Goal: Contribute content: Contribute content

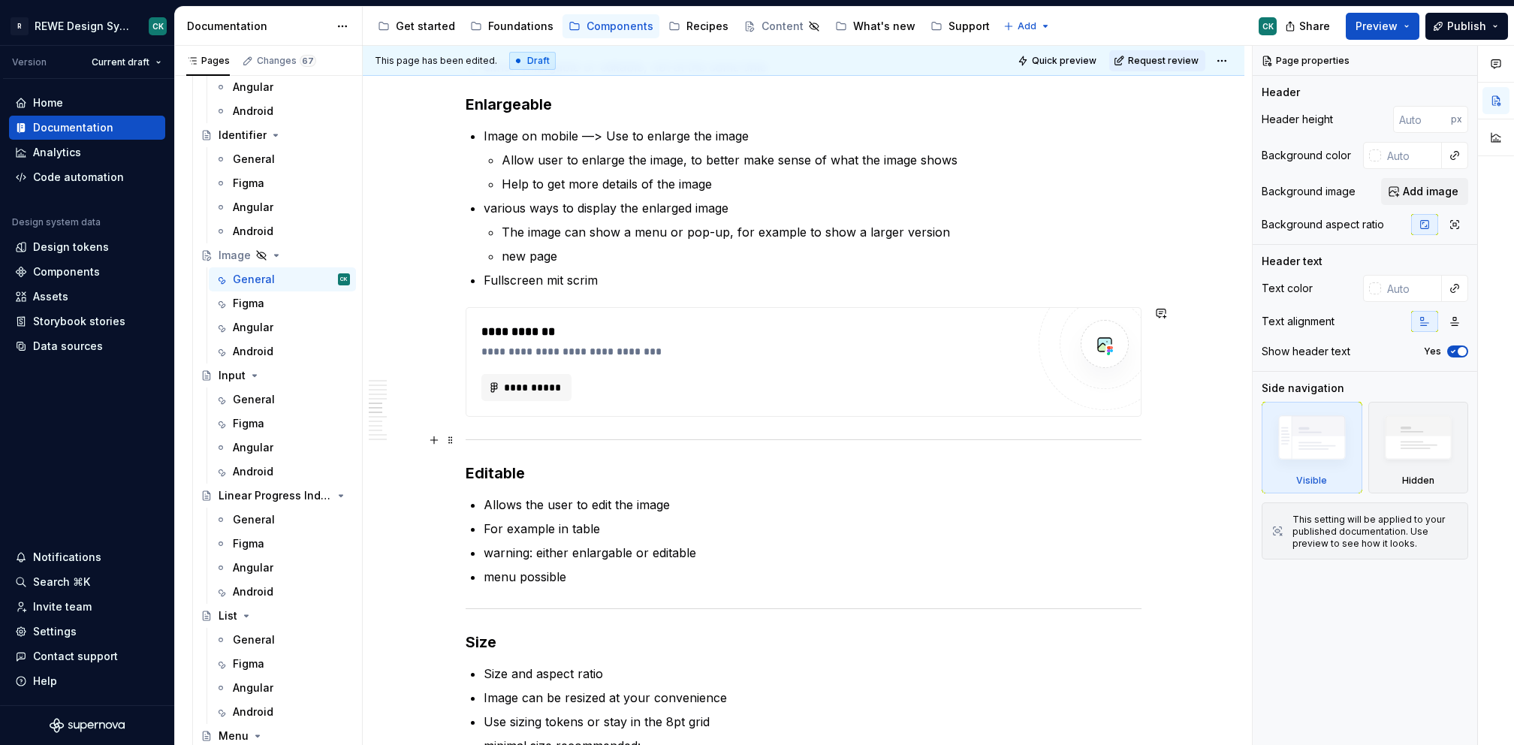
scroll to position [1302, 0]
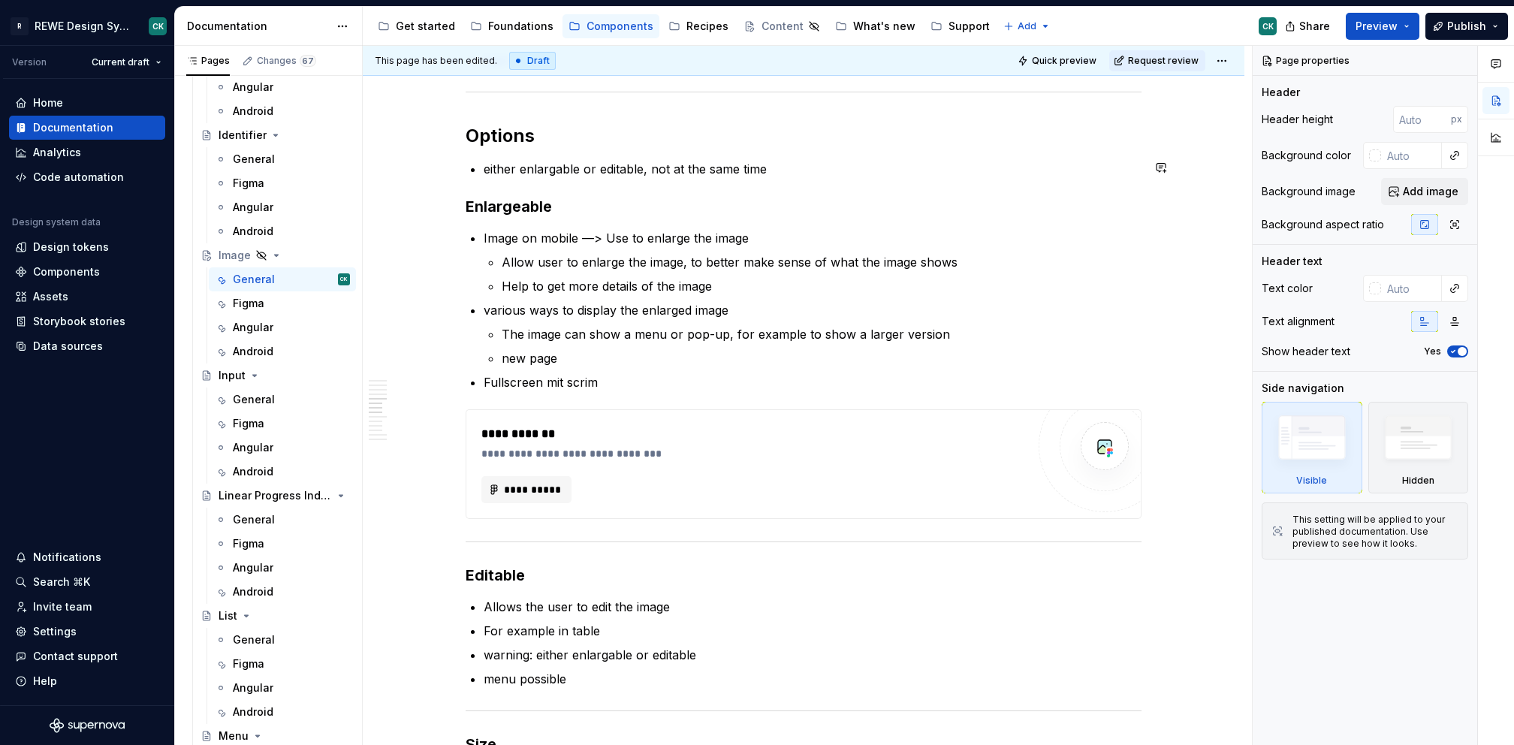
click at [602, 140] on h2 "Options" at bounding box center [804, 136] width 676 height 24
type textarea "*"
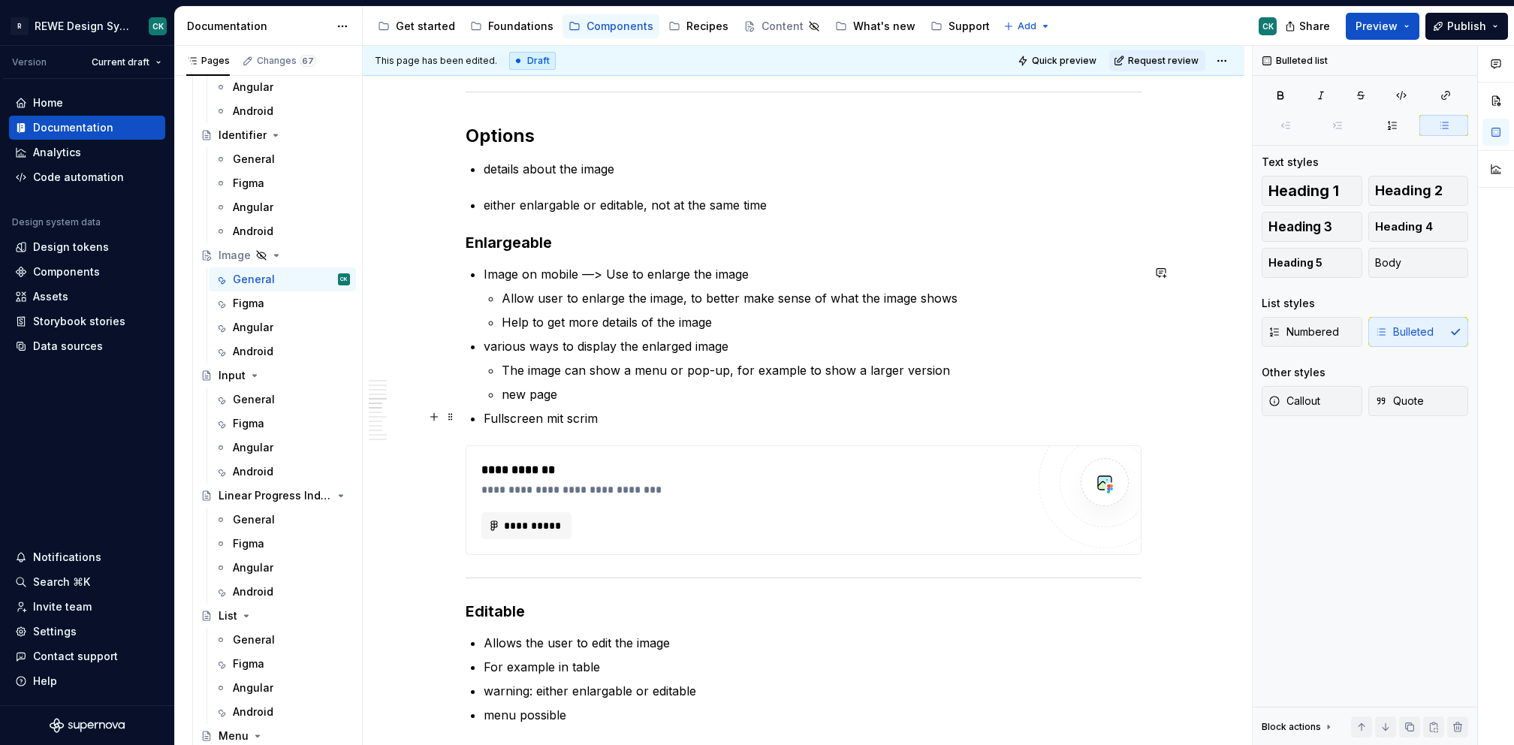
click at [643, 421] on p "Fullscreen mit scrim" at bounding box center [813, 418] width 658 height 18
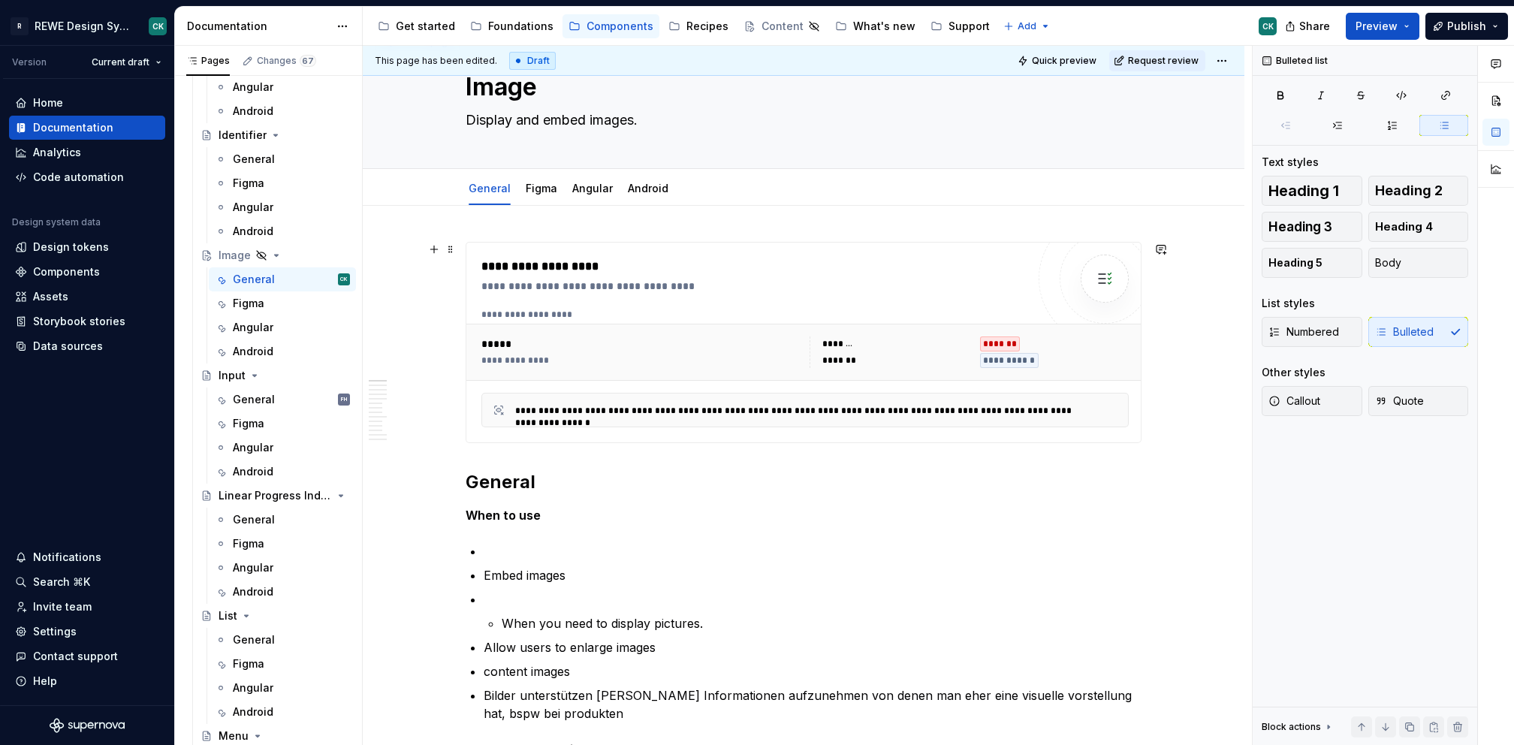
scroll to position [59, 0]
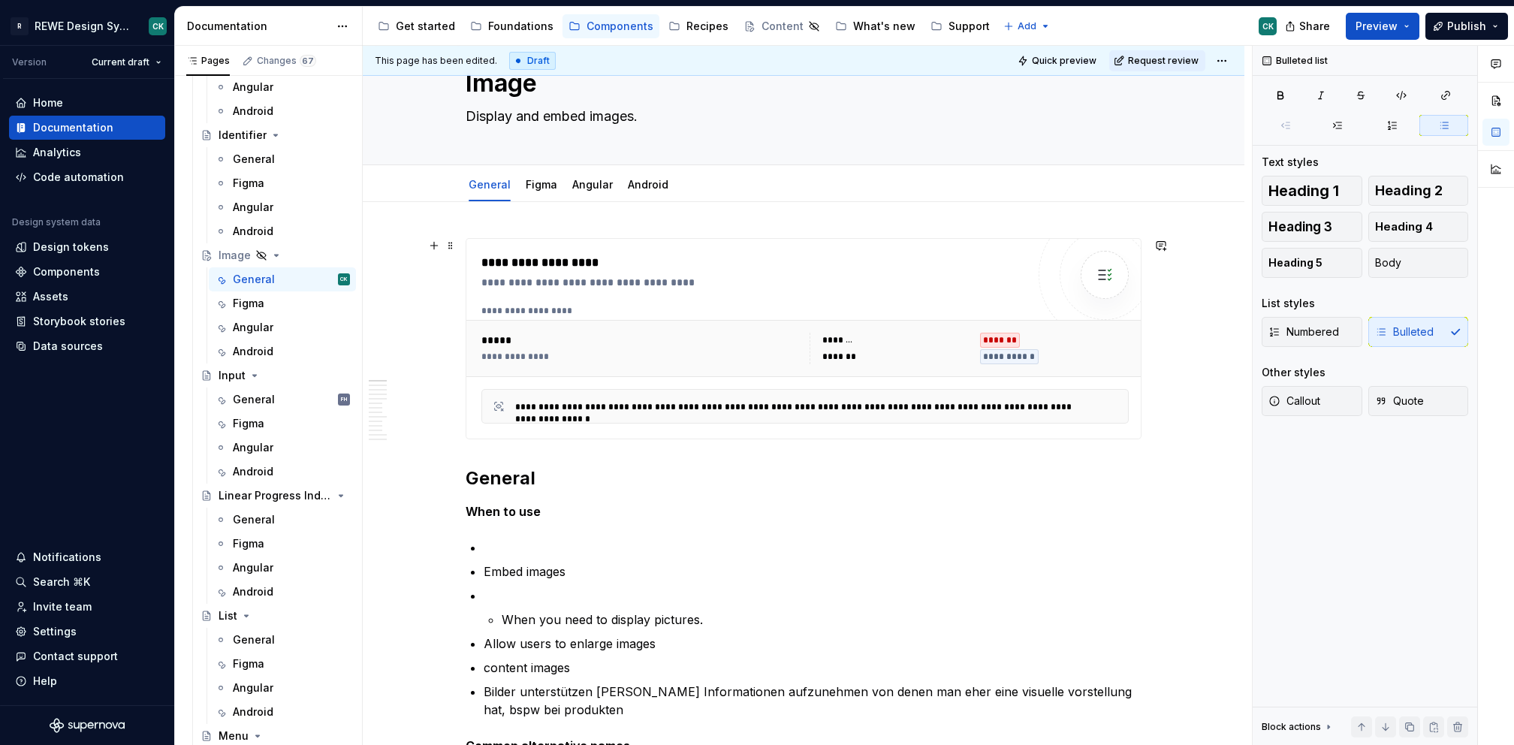
click at [951, 333] on div "*******" at bounding box center [896, 340] width 149 height 15
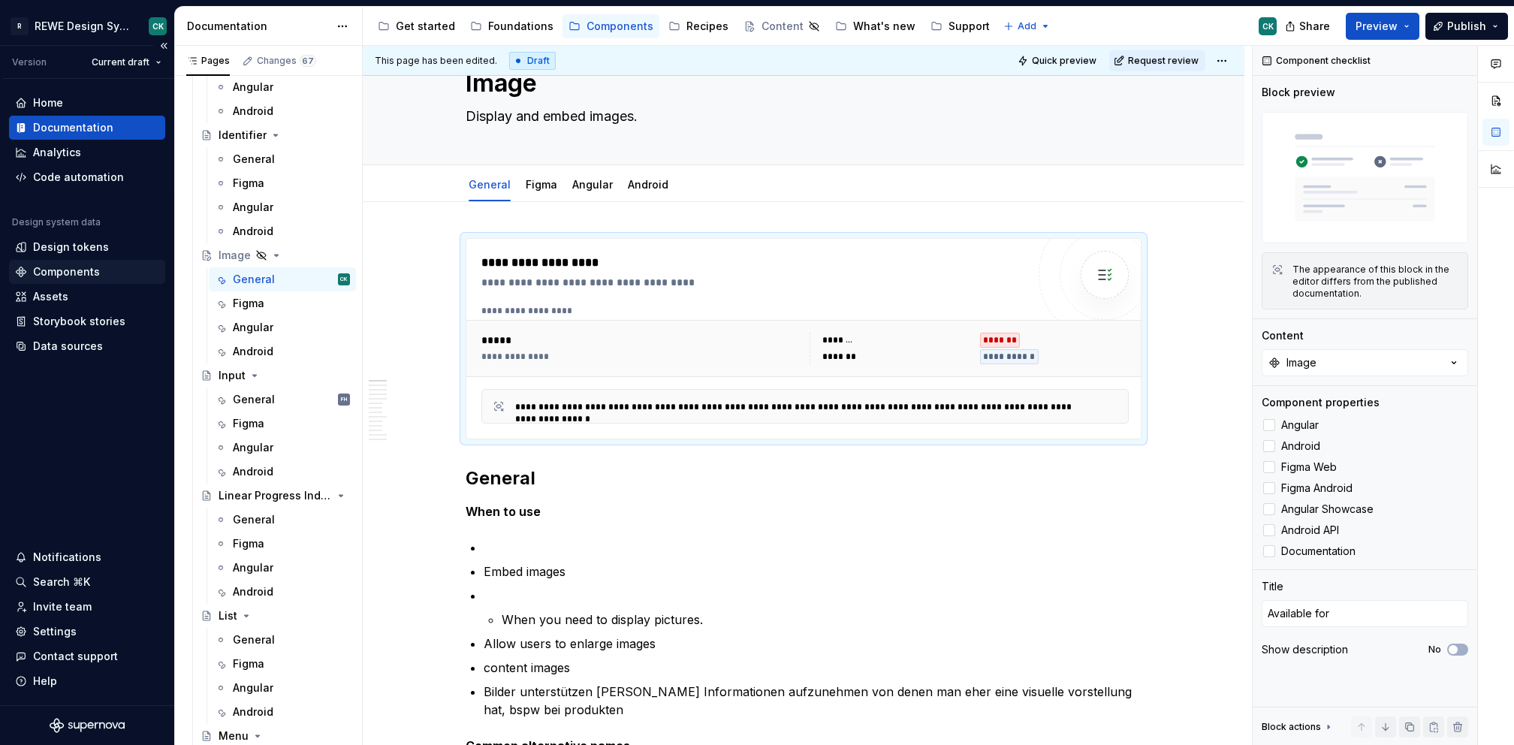
click at [56, 272] on div "Components" at bounding box center [66, 271] width 67 height 15
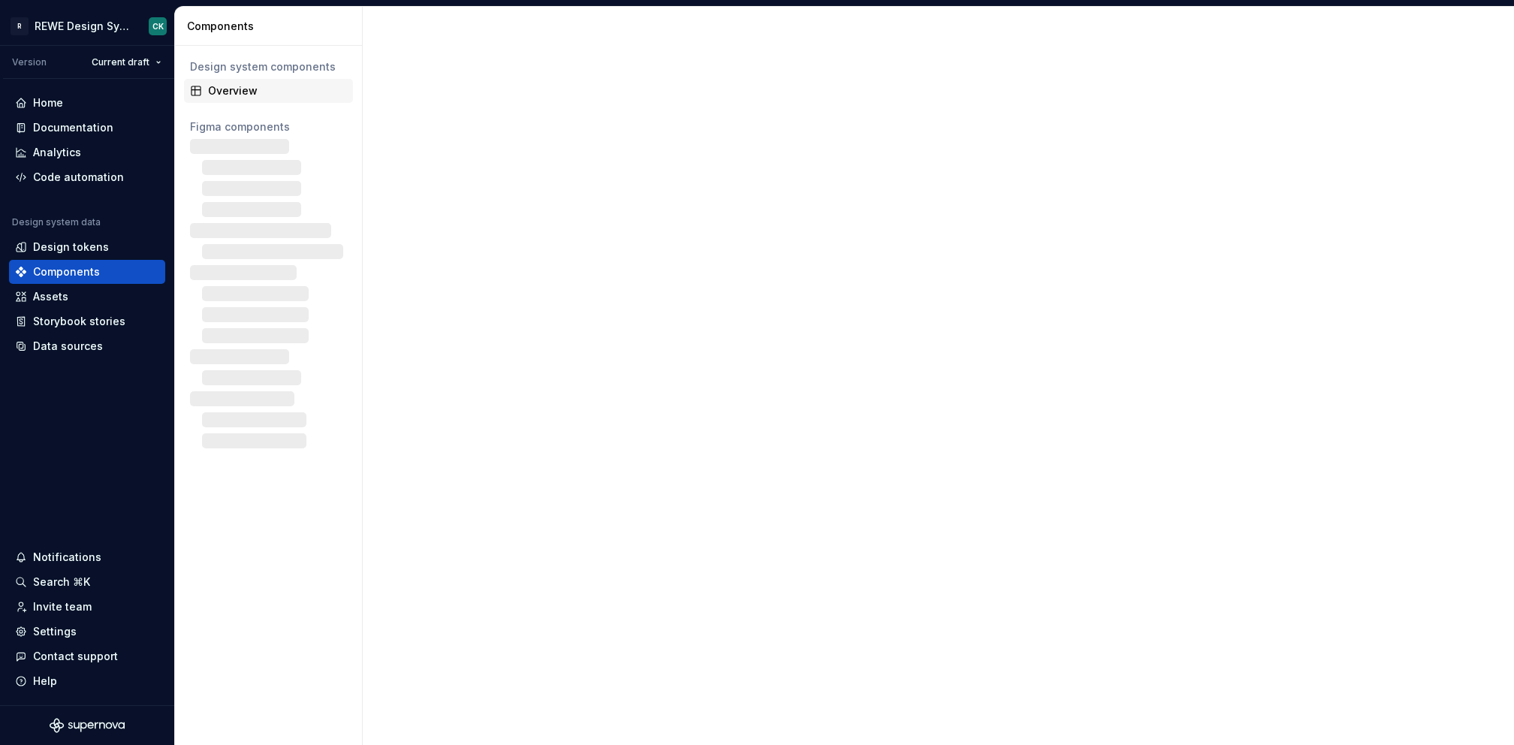
click at [232, 87] on div "Overview" at bounding box center [277, 90] width 139 height 15
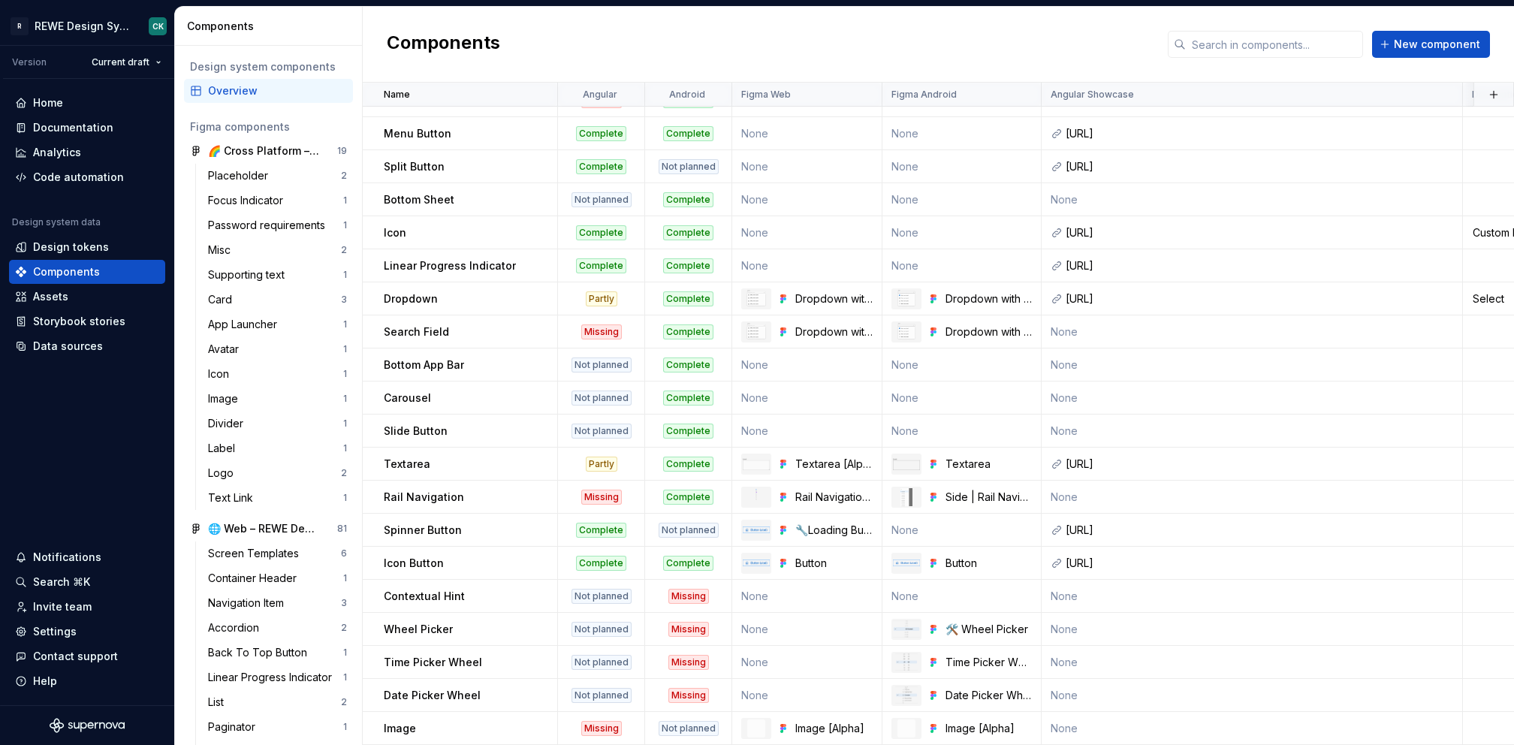
scroll to position [1289, 0]
click at [689, 721] on div "Not planned" at bounding box center [689, 728] width 60 height 15
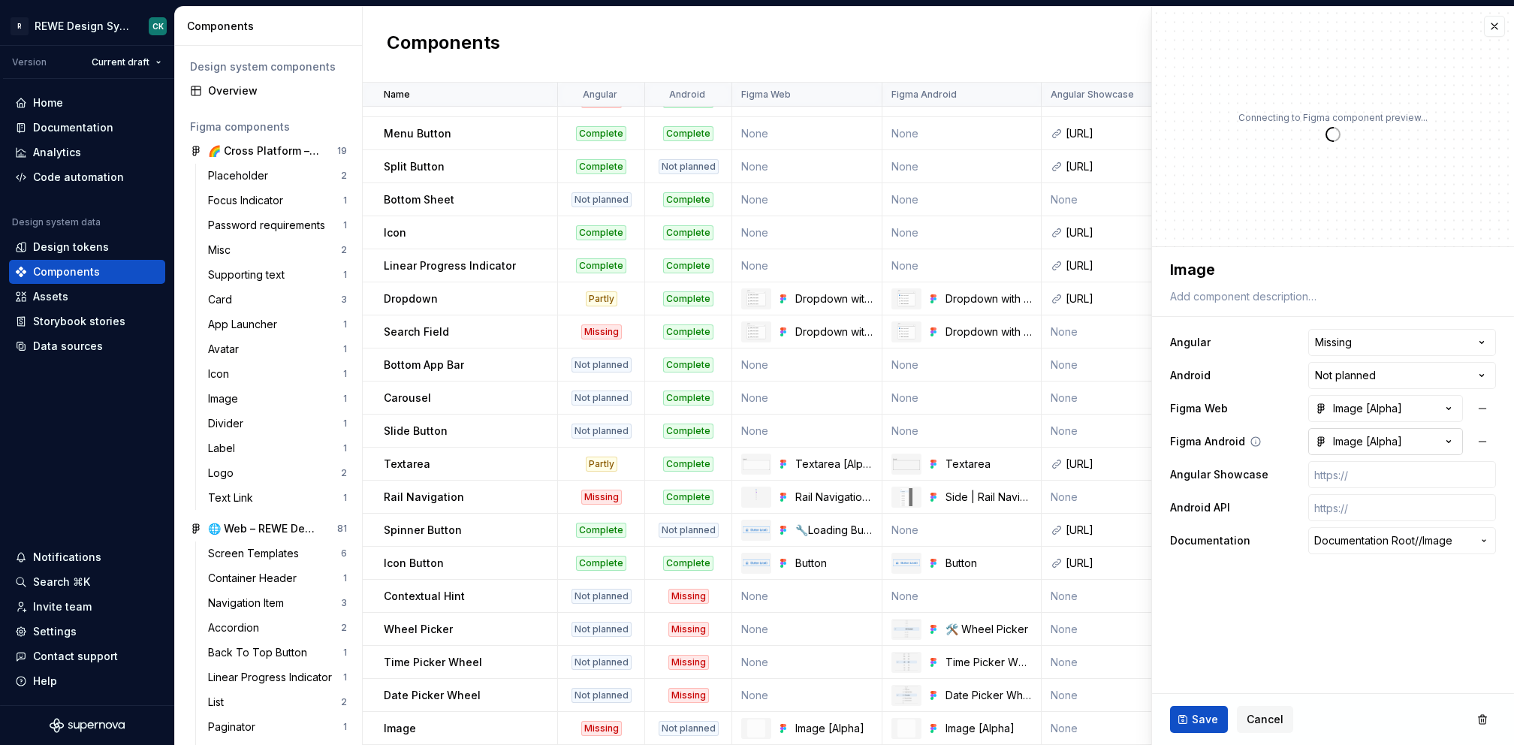
type textarea "*"
click at [1379, 385] on html "R REWE Design System CK Version Current draft Home Documentation Analytics Code…" at bounding box center [757, 372] width 1514 height 745
select select "**********"
click at [1195, 717] on span "Save" at bounding box center [1205, 719] width 26 height 15
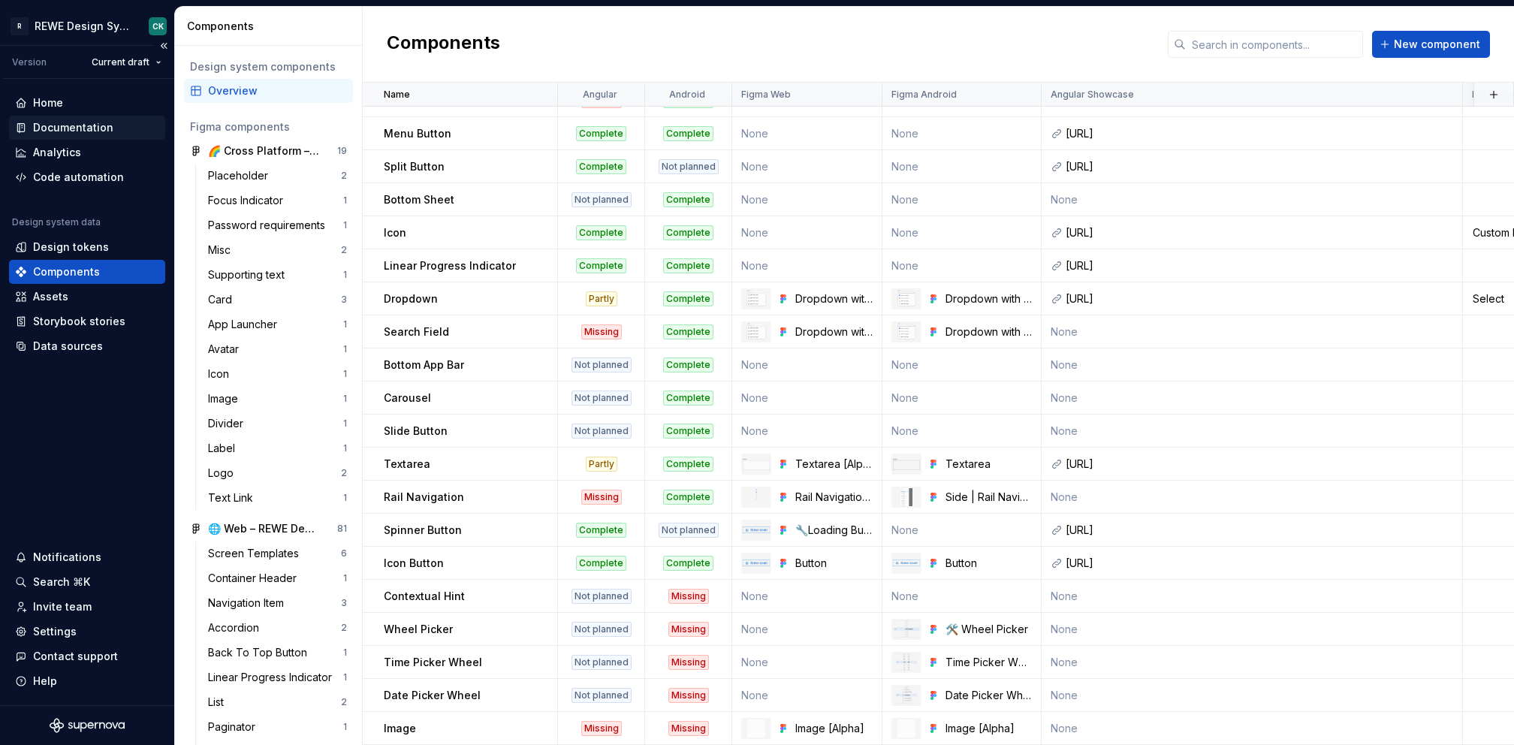
click at [62, 121] on div "Documentation" at bounding box center [73, 127] width 80 height 15
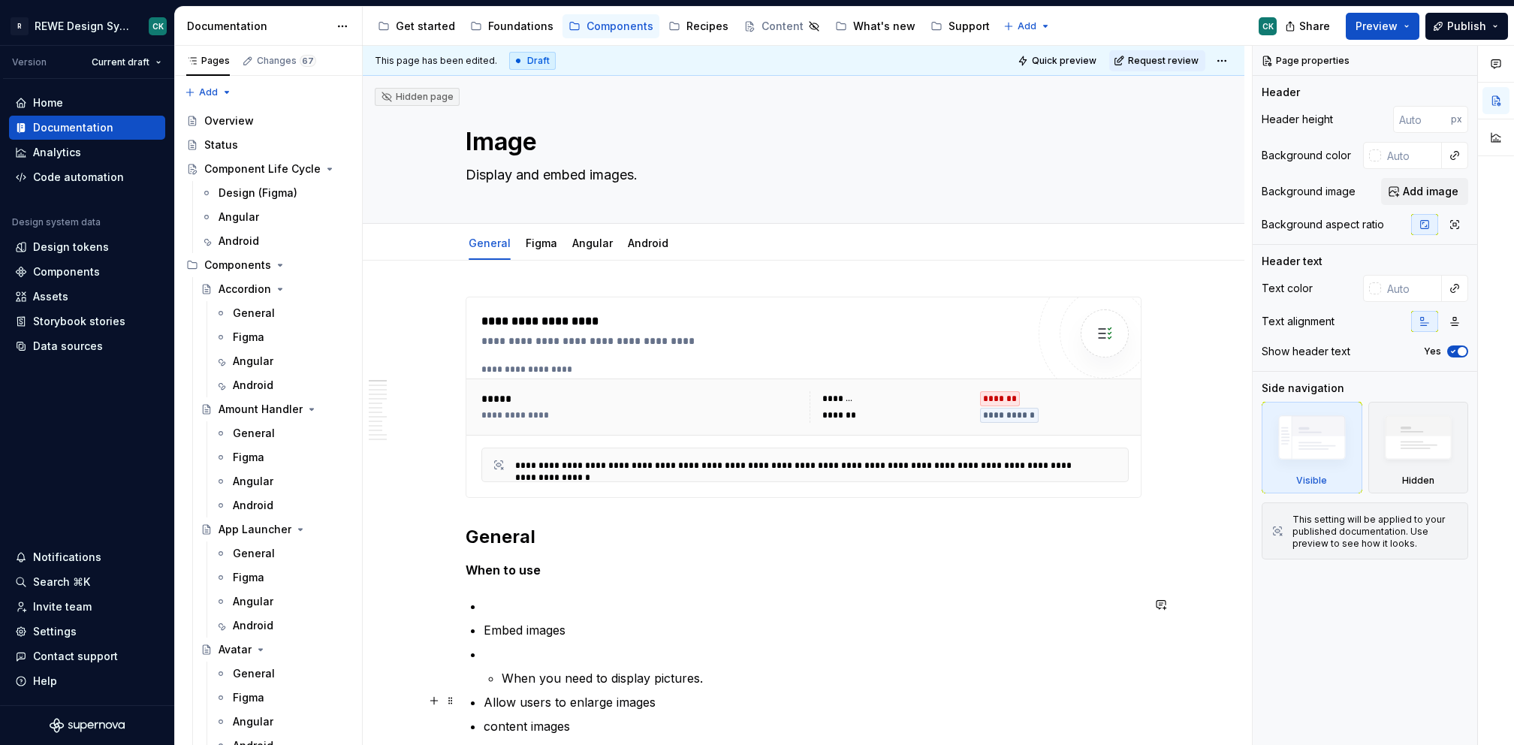
type textarea "*"
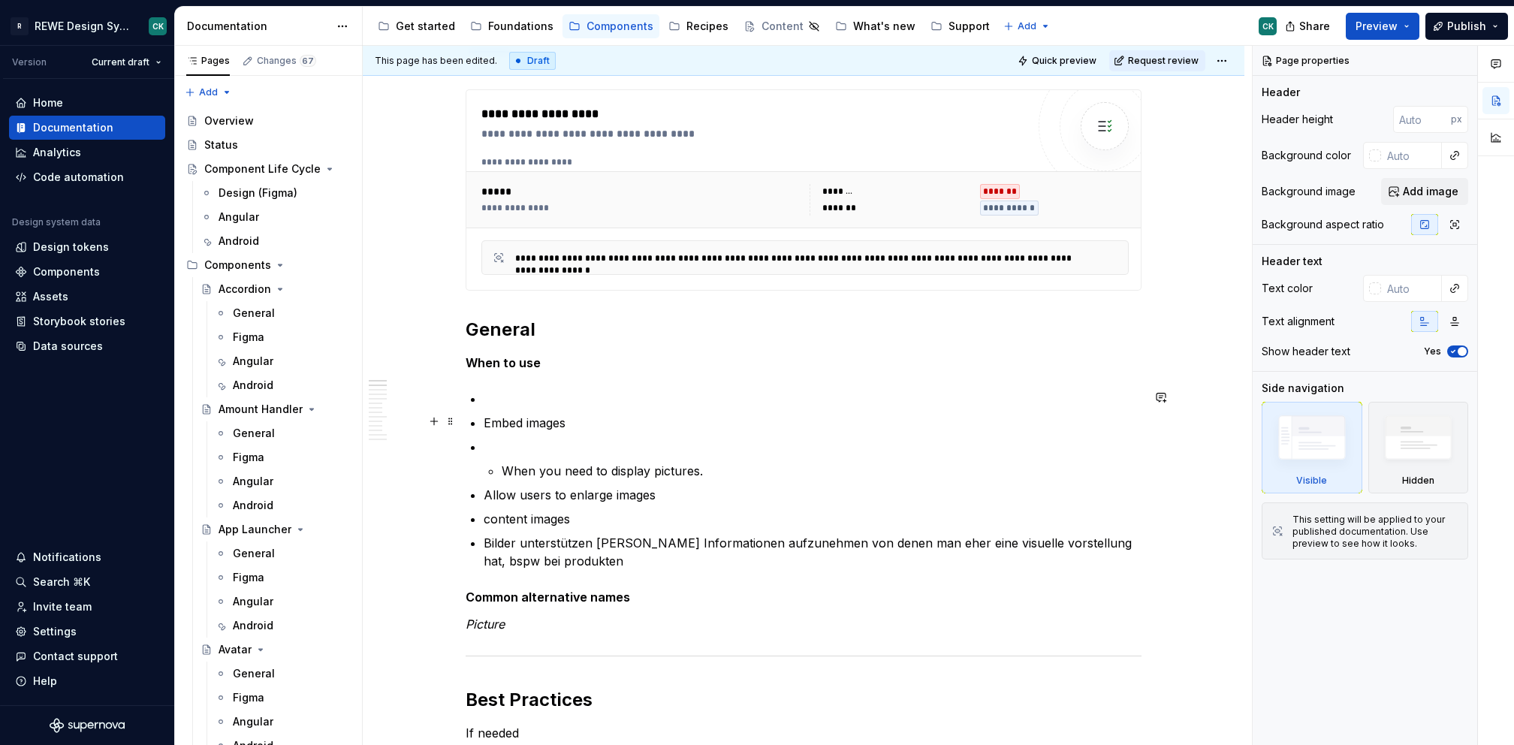
scroll to position [210, 0]
click at [515, 403] on p at bounding box center [813, 397] width 658 height 18
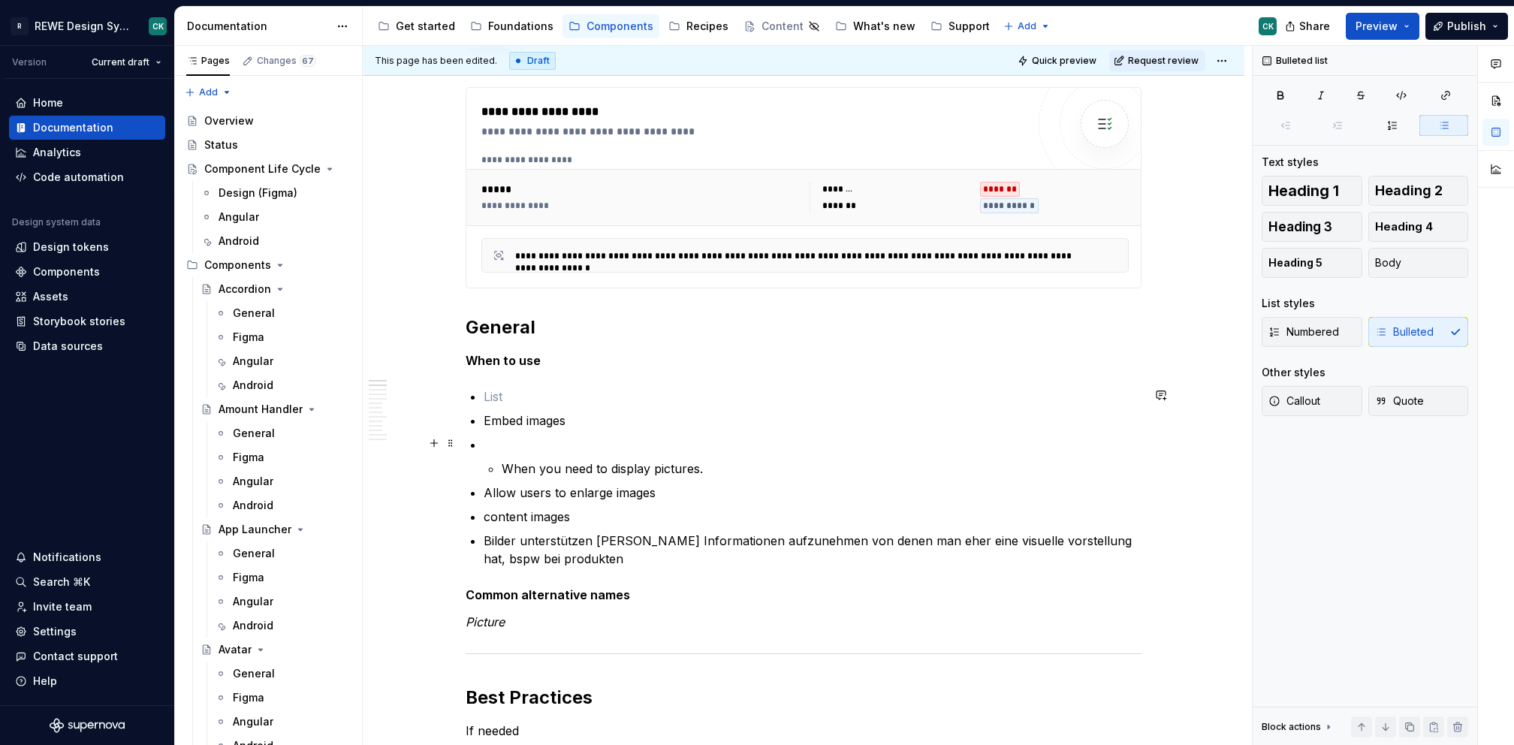
click at [609, 447] on p at bounding box center [813, 445] width 658 height 18
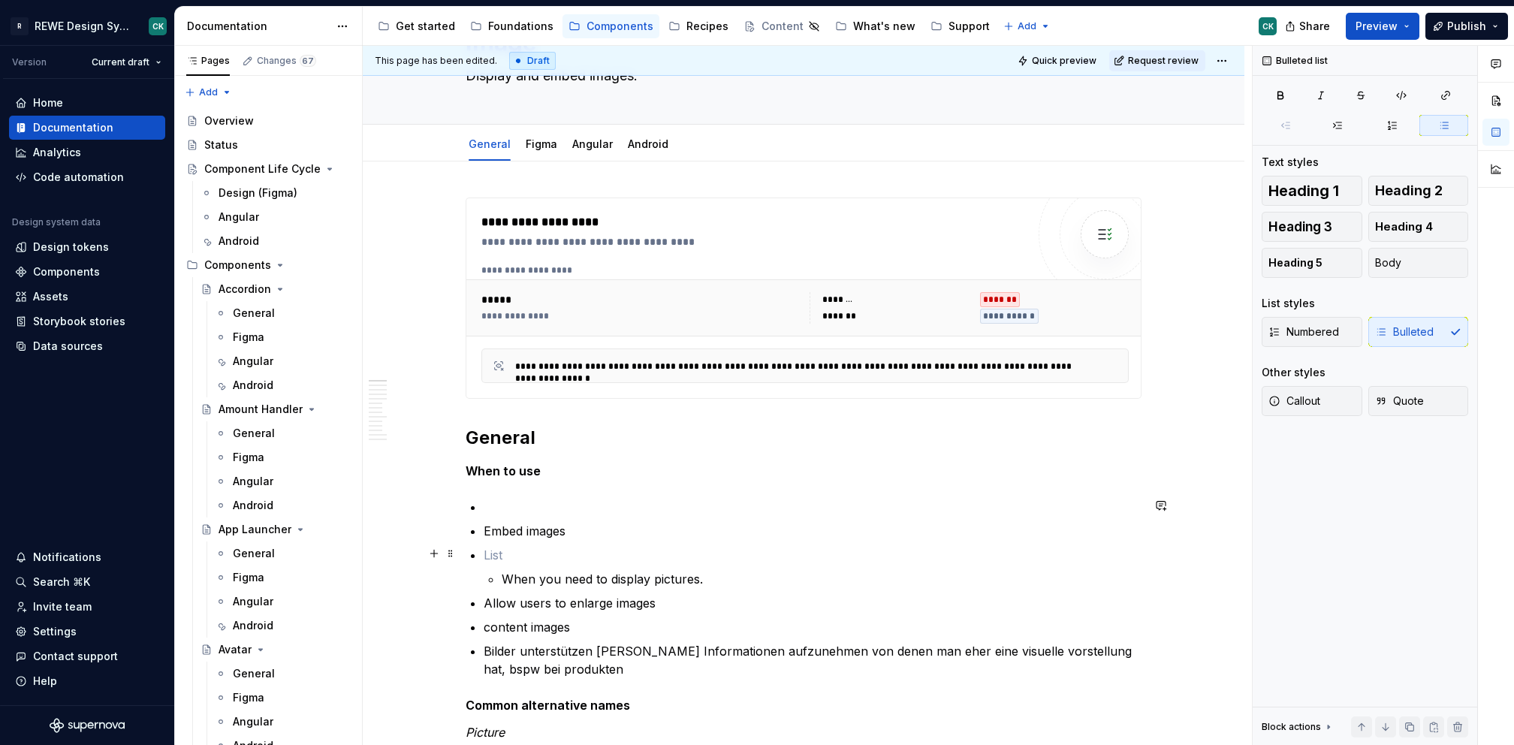
scroll to position [101, 0]
click at [548, 502] on p at bounding box center [813, 505] width 658 height 18
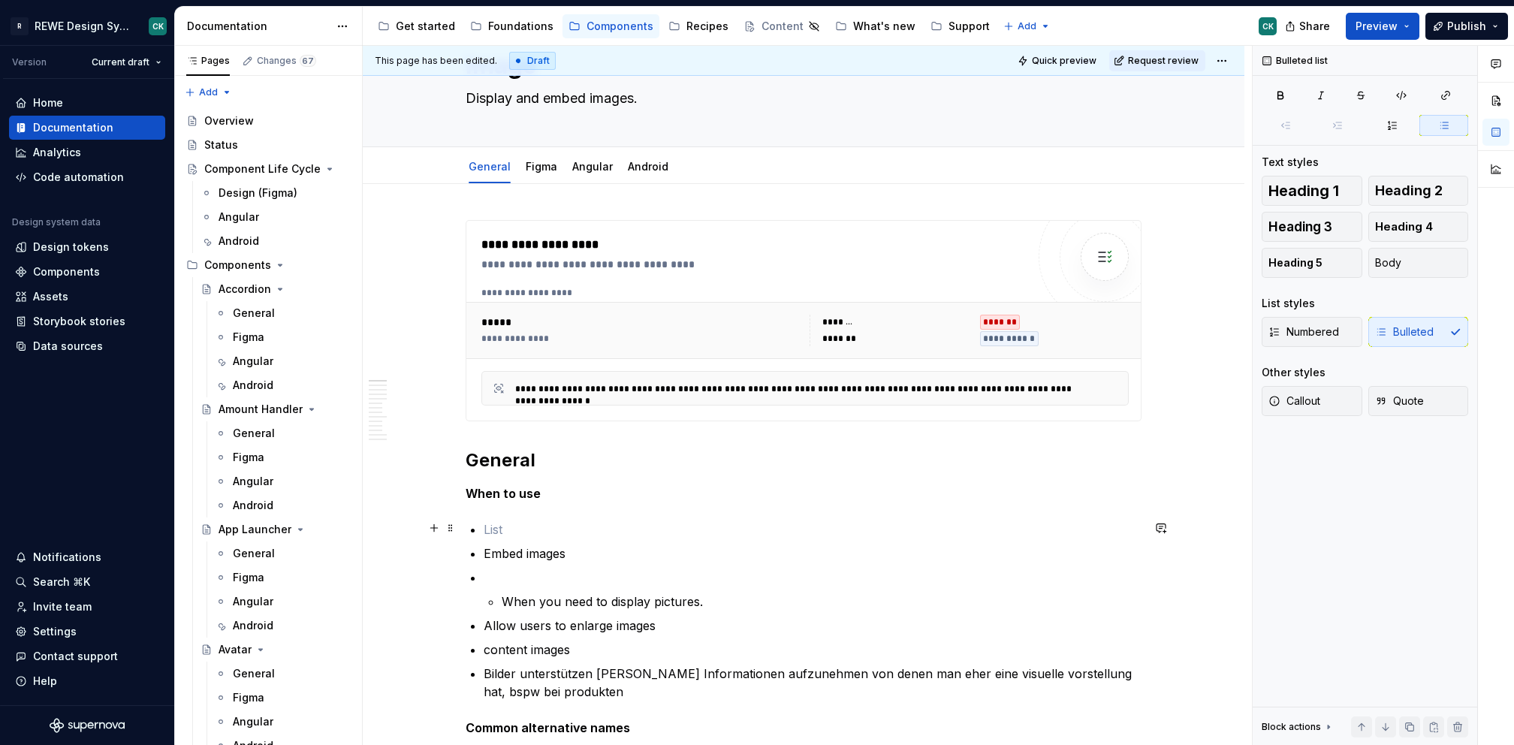
scroll to position [83, 0]
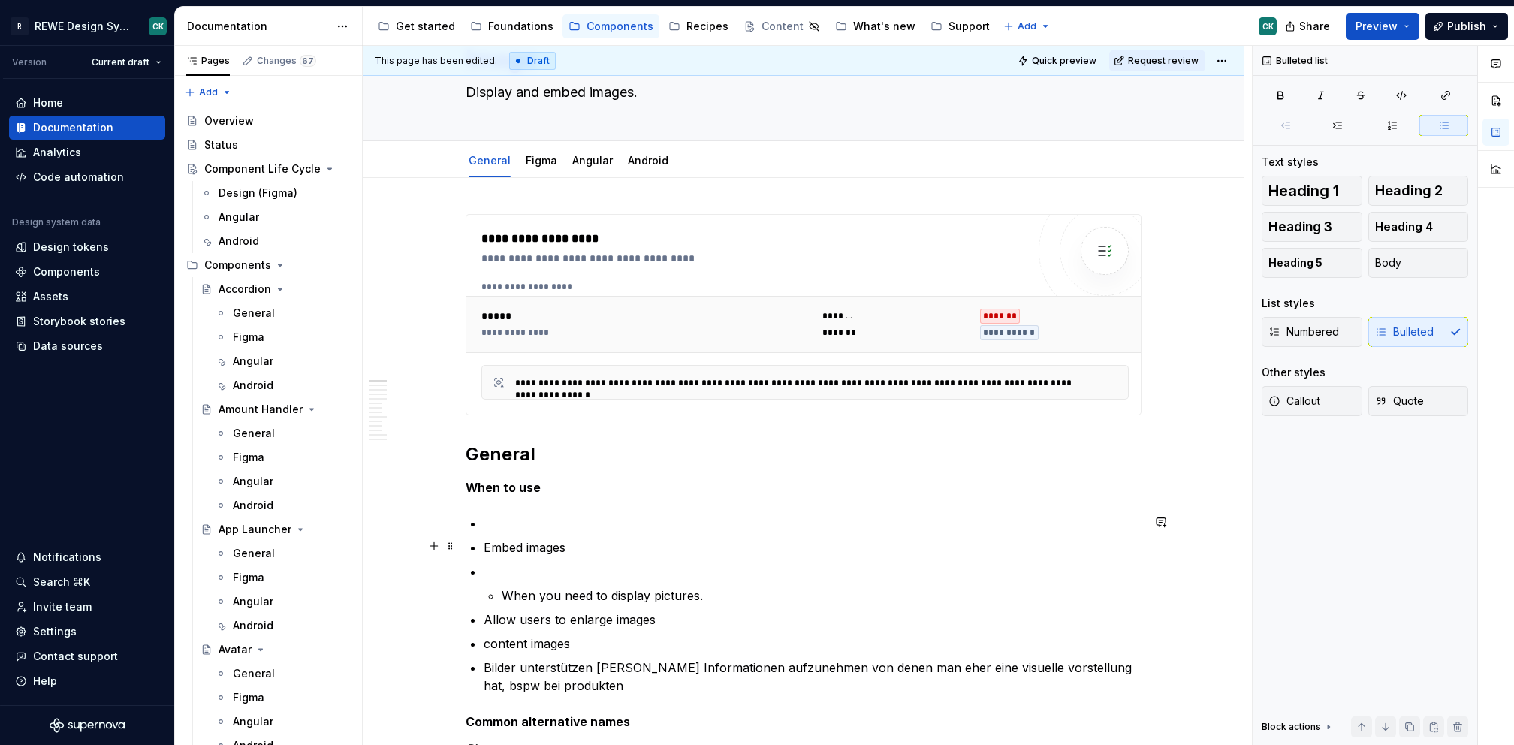
click at [605, 544] on p "Embed images" at bounding box center [813, 548] width 658 height 18
click at [586, 554] on ul "Embed images When you need to display pictures. Allow users to enlarge images c…" at bounding box center [813, 604] width 658 height 180
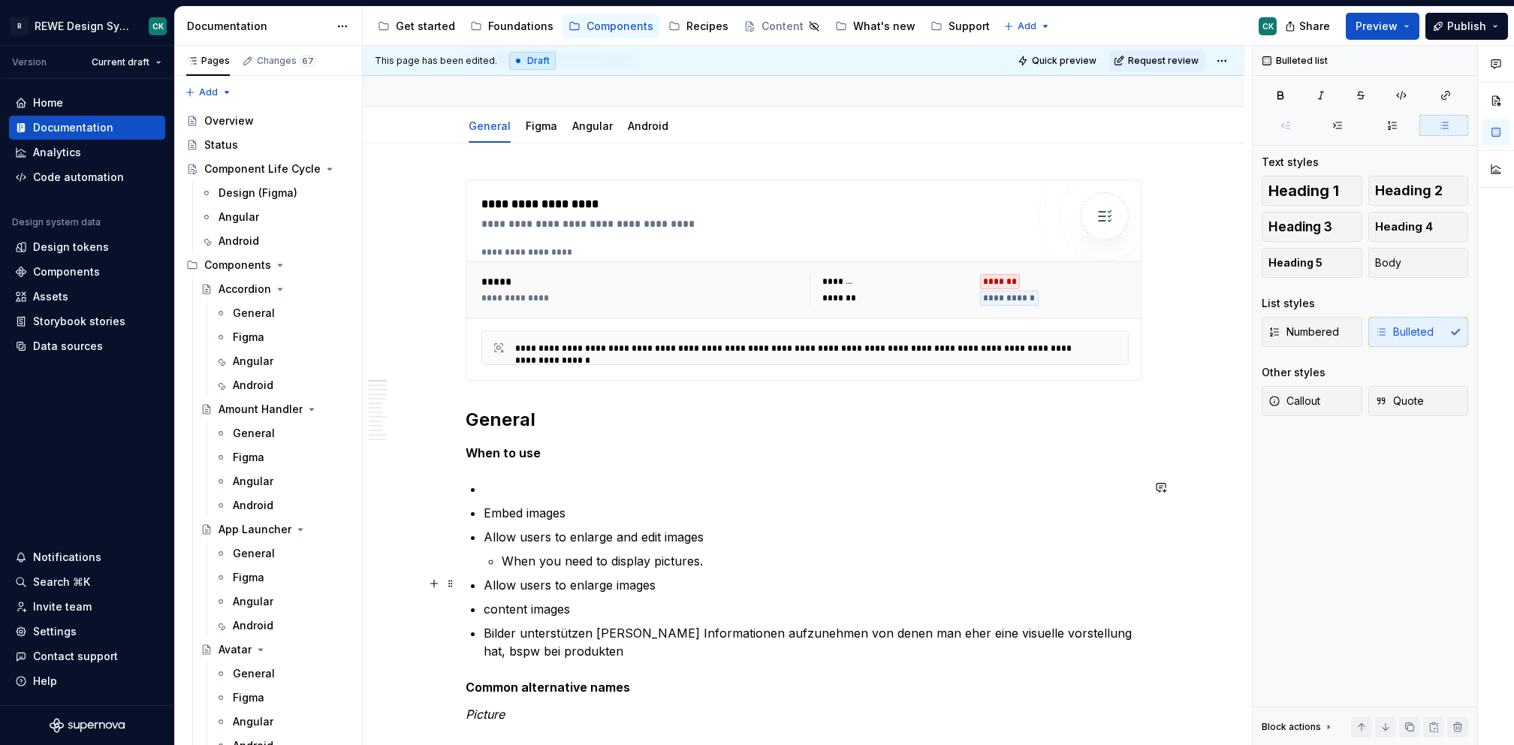
scroll to position [119, 0]
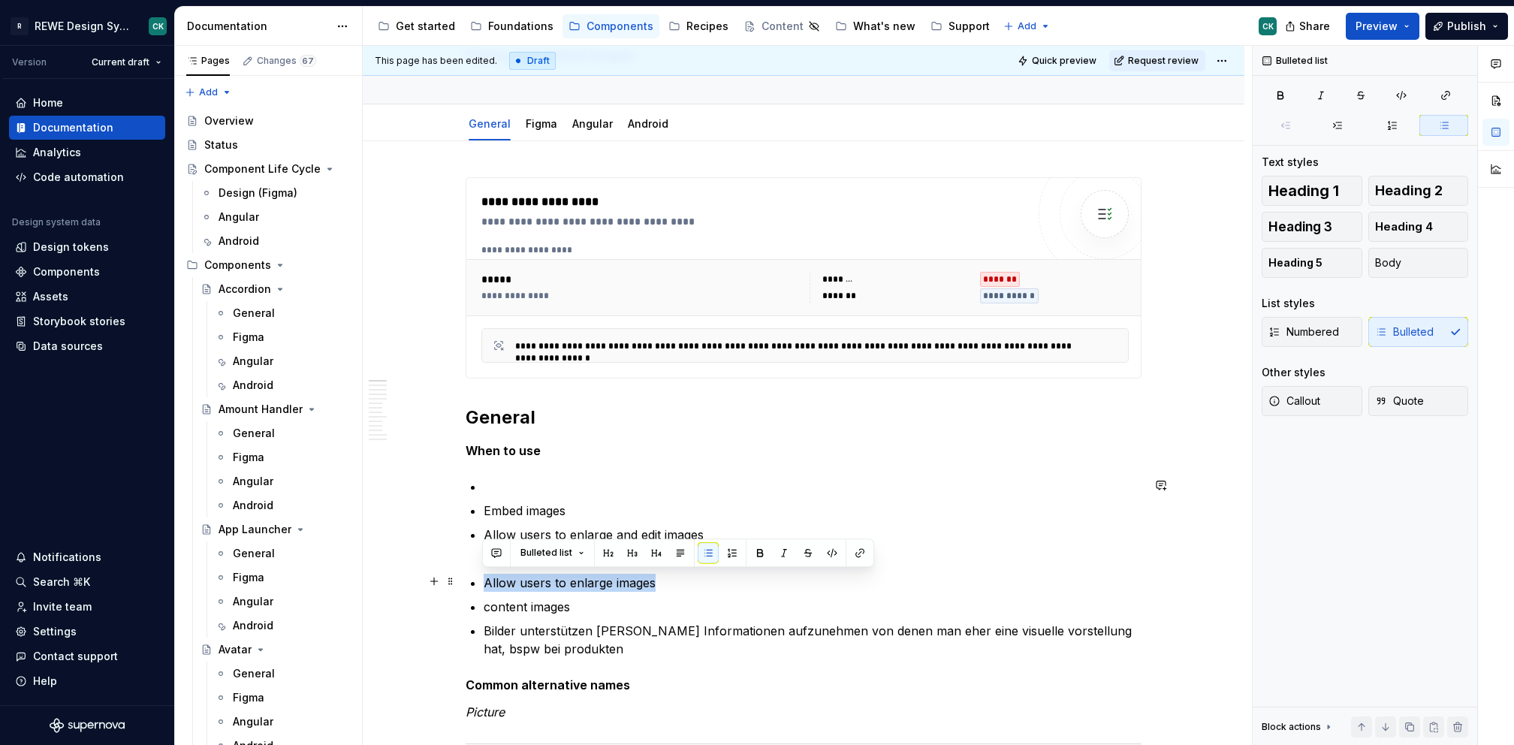
drag, startPoint x: 668, startPoint y: 585, endPoint x: 467, endPoint y: 572, distance: 200.9
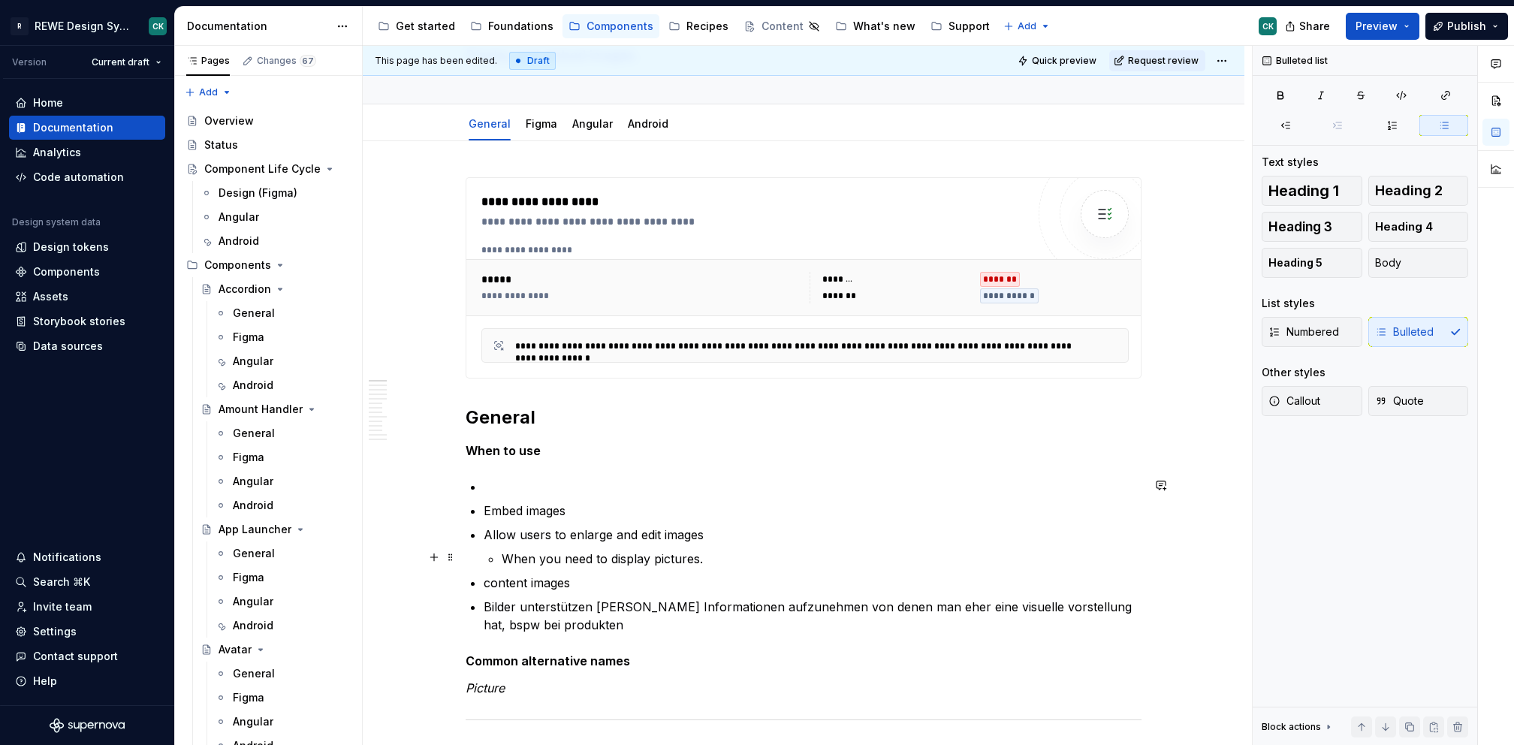
click at [566, 557] on p "When you need to display pictures." at bounding box center [822, 559] width 640 height 18
click at [565, 557] on p "When you need to display pictures." at bounding box center [822, 559] width 640 height 18
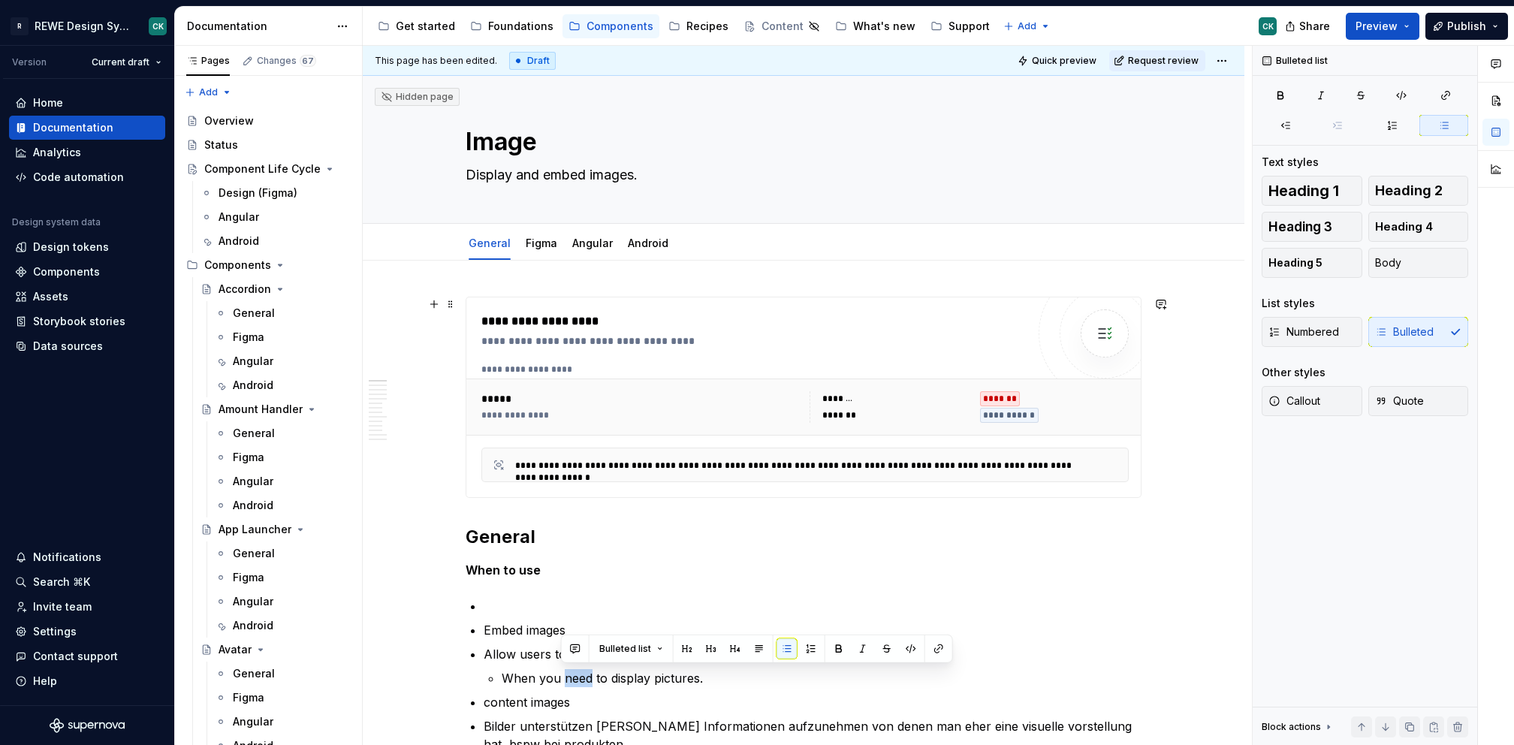
scroll to position [195, 0]
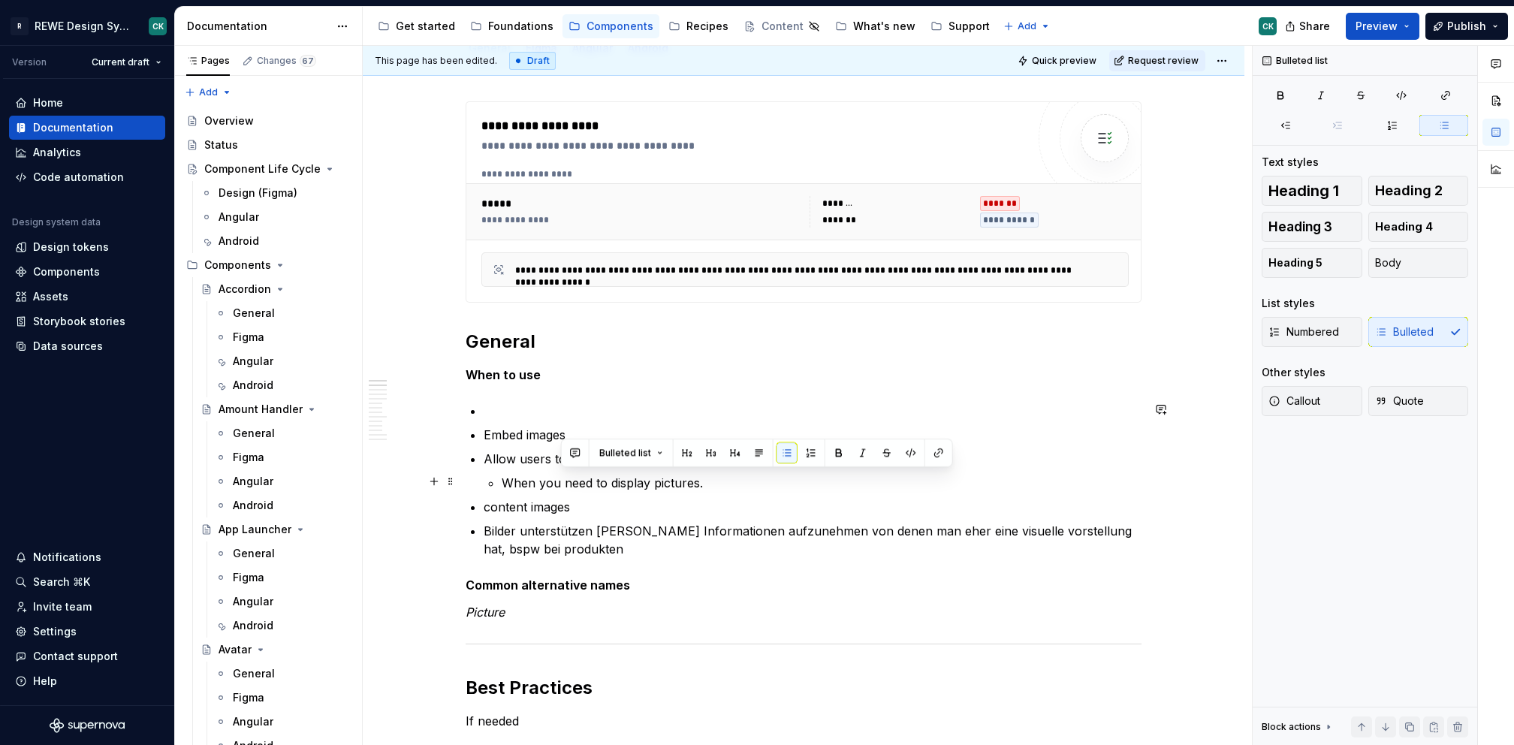
click at [548, 474] on p "When you need to display pictures." at bounding box center [822, 483] width 640 height 18
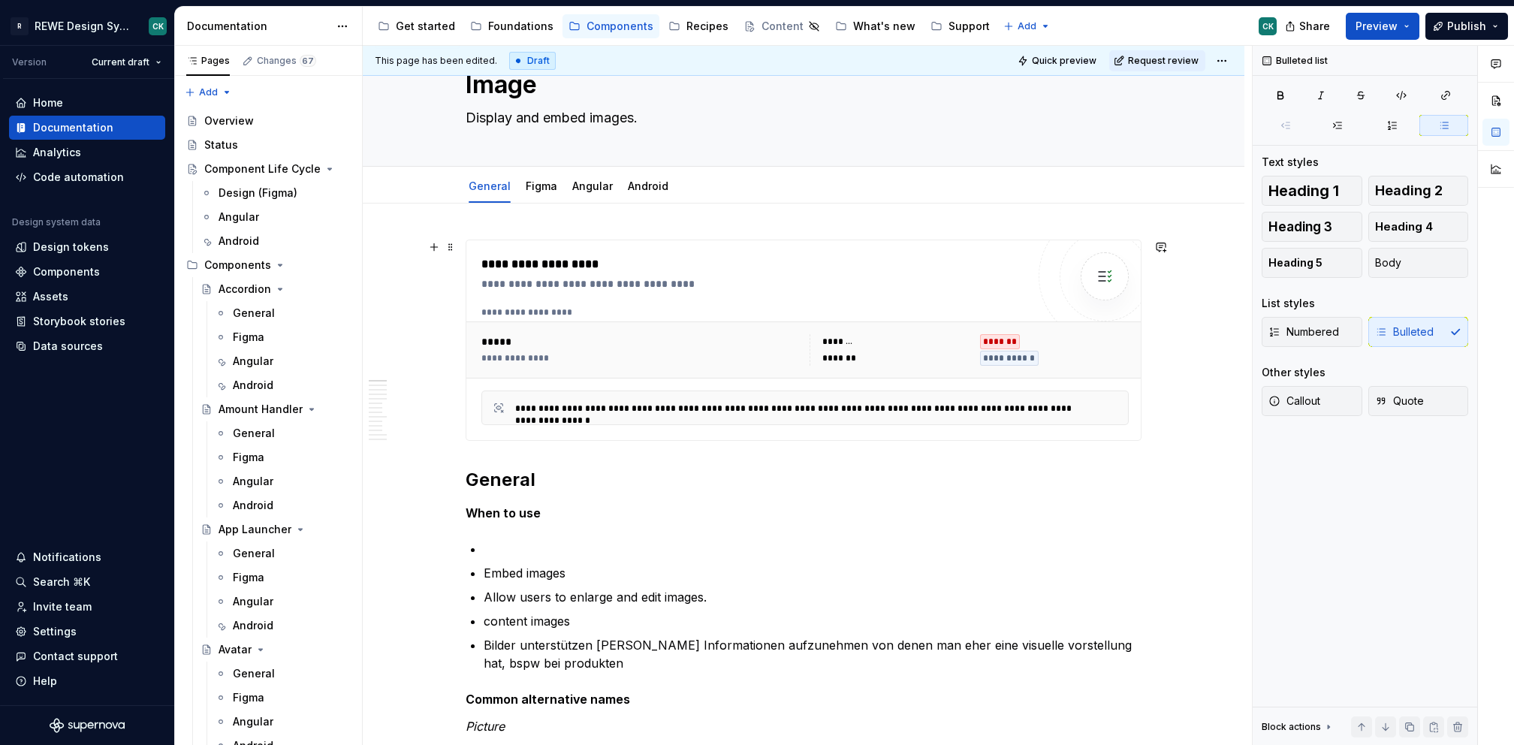
scroll to position [362, 0]
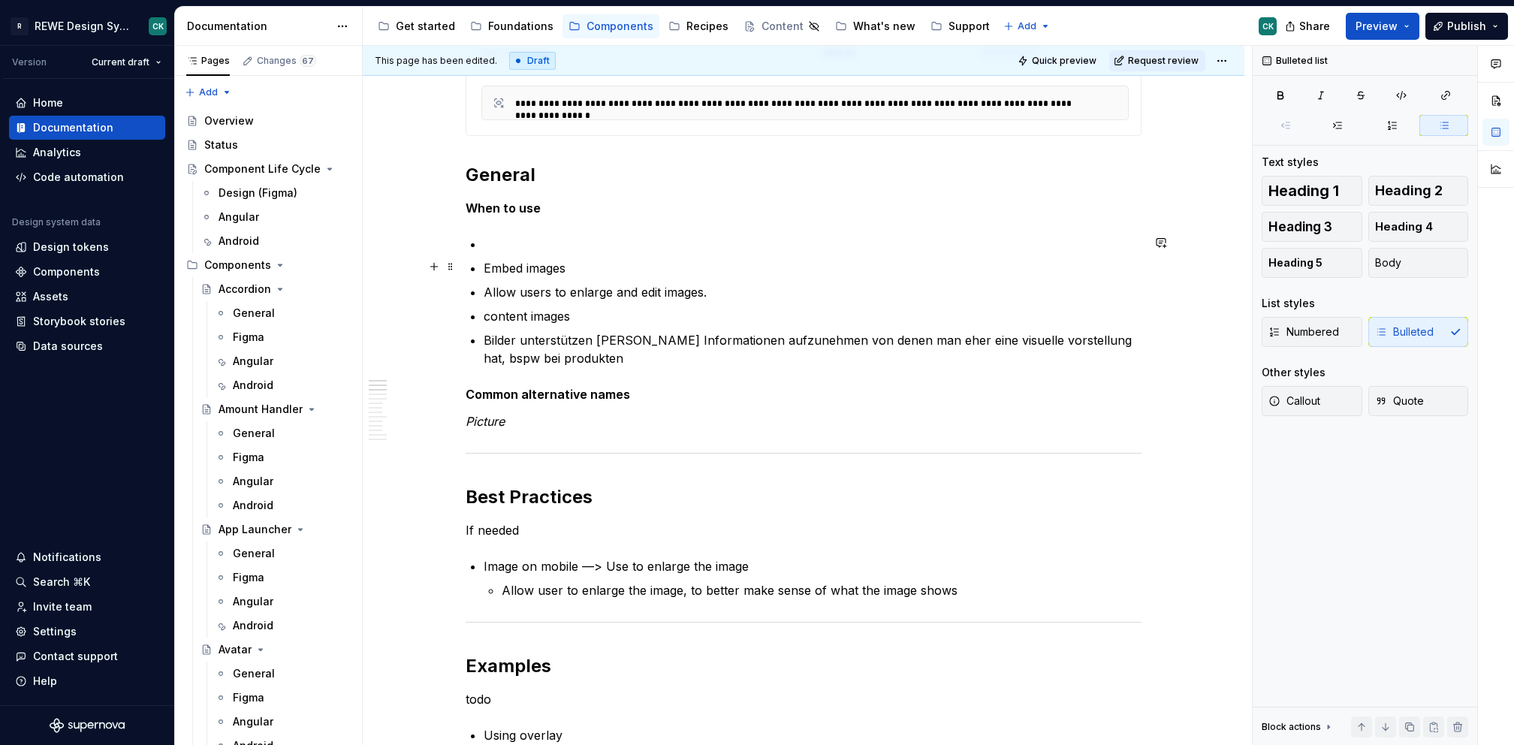
click at [490, 267] on p "Embed images" at bounding box center [813, 268] width 658 height 18
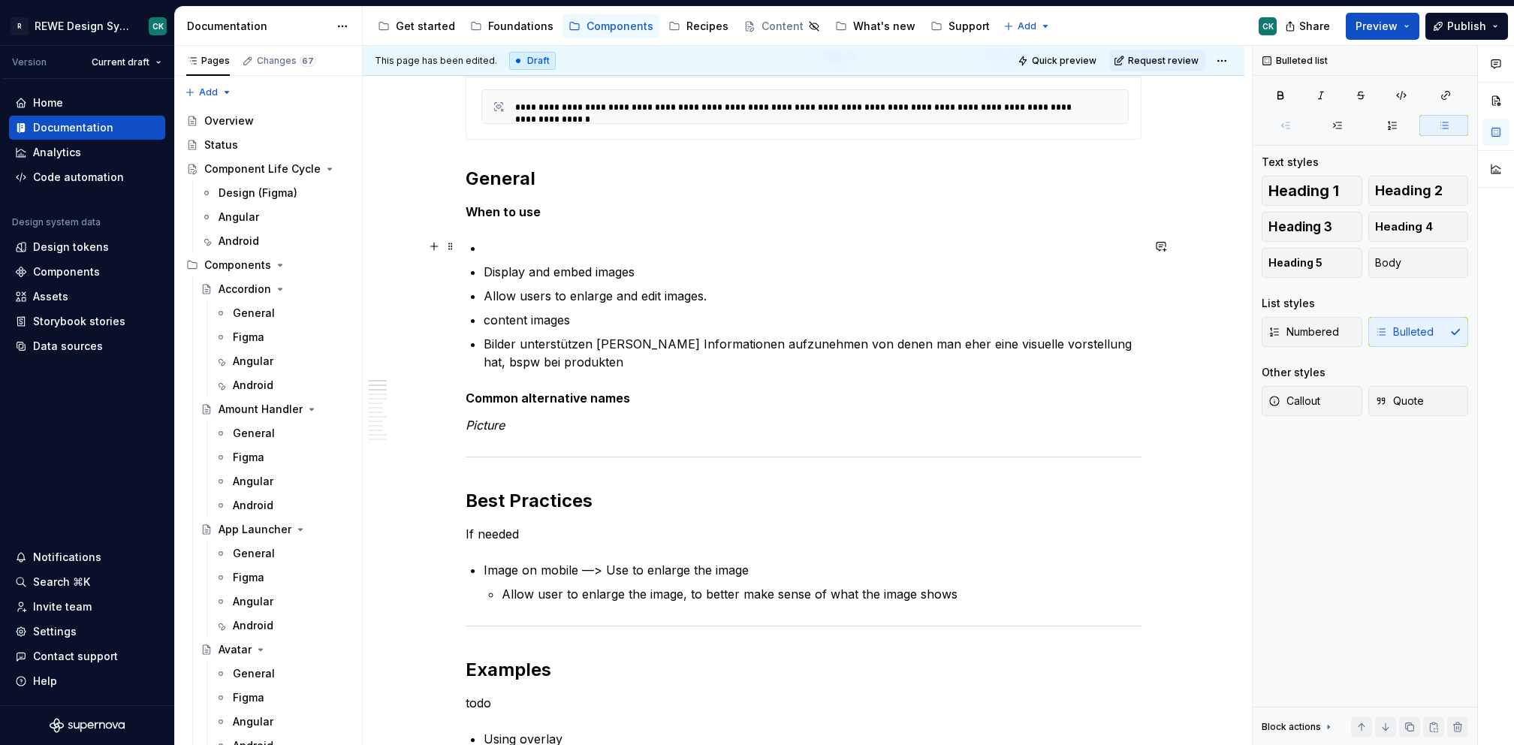
click at [498, 243] on p at bounding box center [813, 248] width 658 height 18
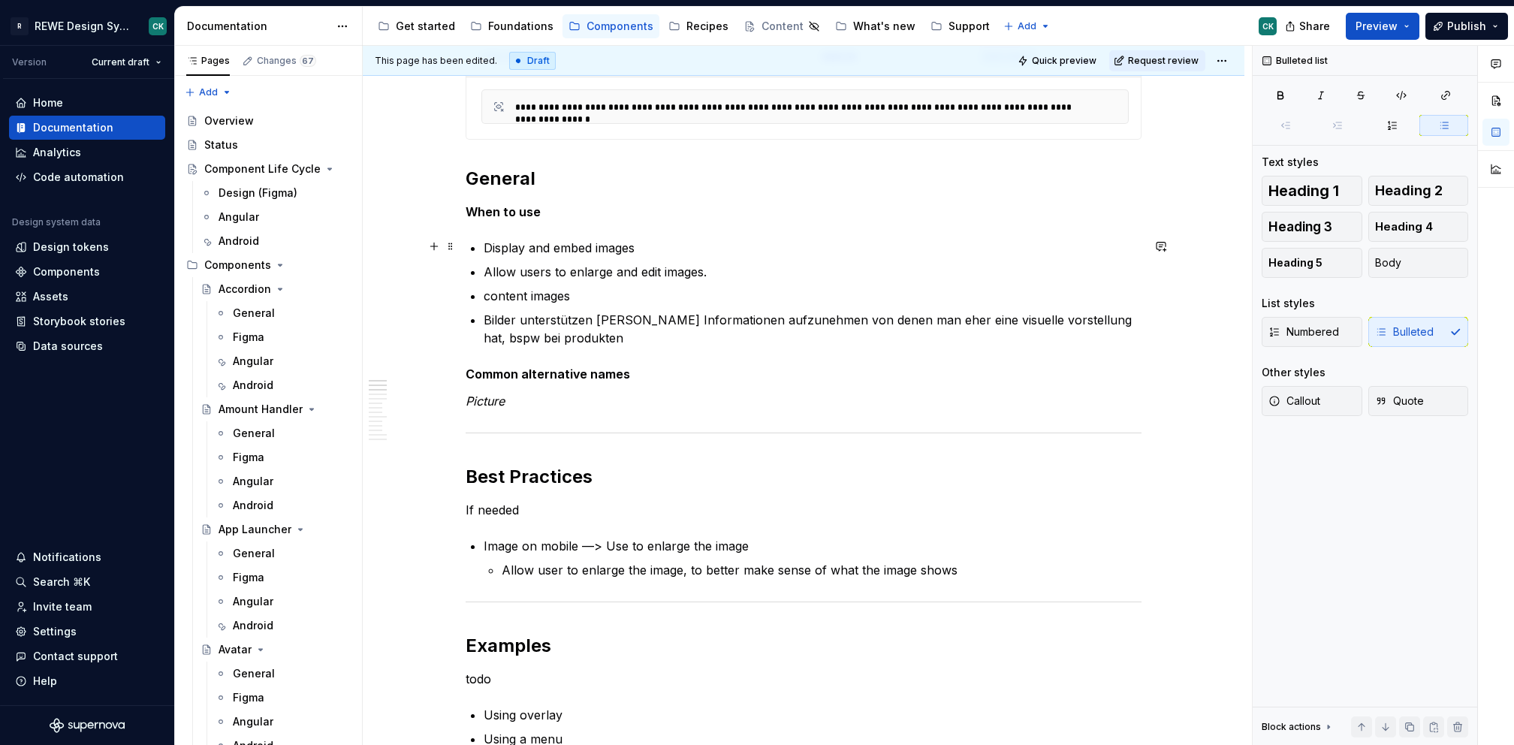
click at [665, 241] on p "Display and embed images" at bounding box center [813, 248] width 658 height 18
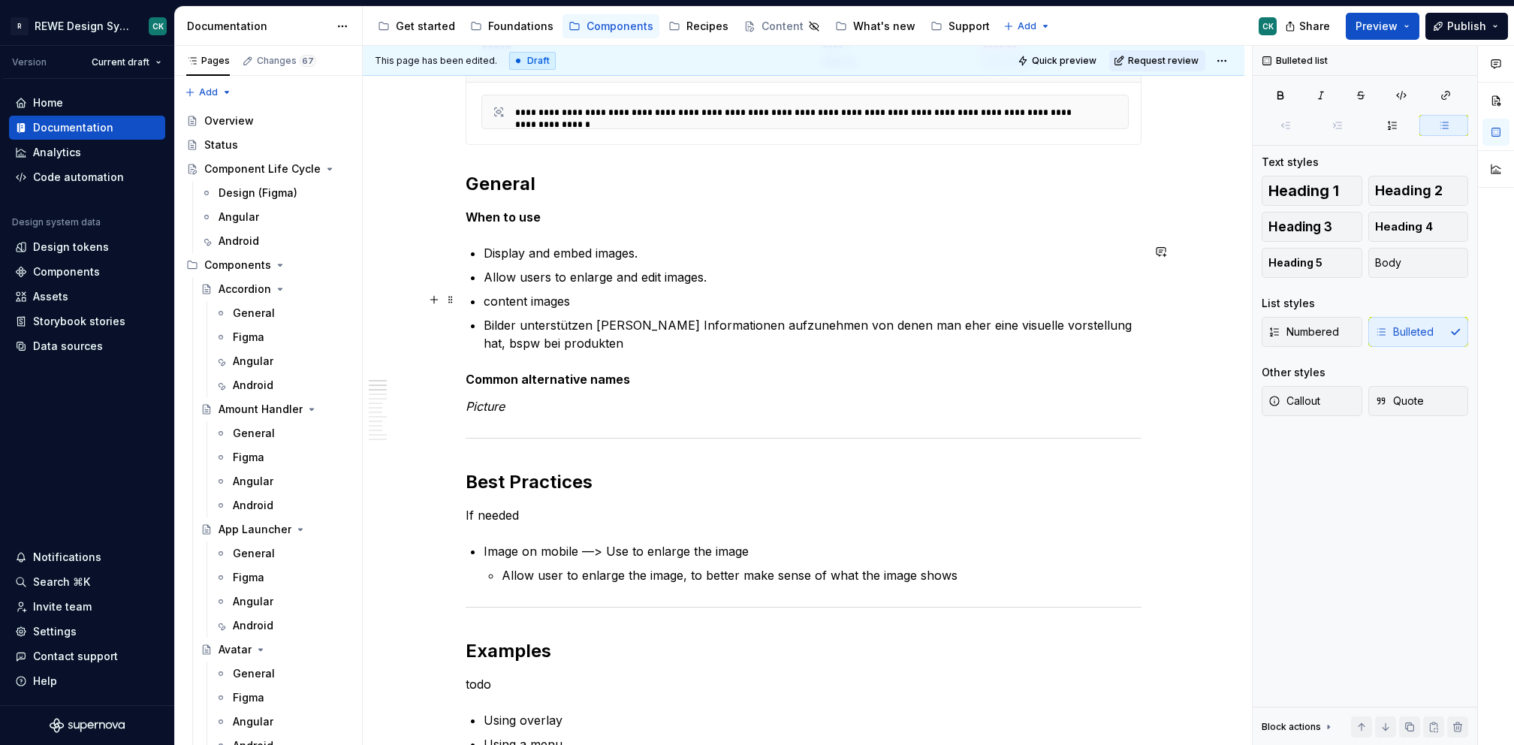
scroll to position [350, 0]
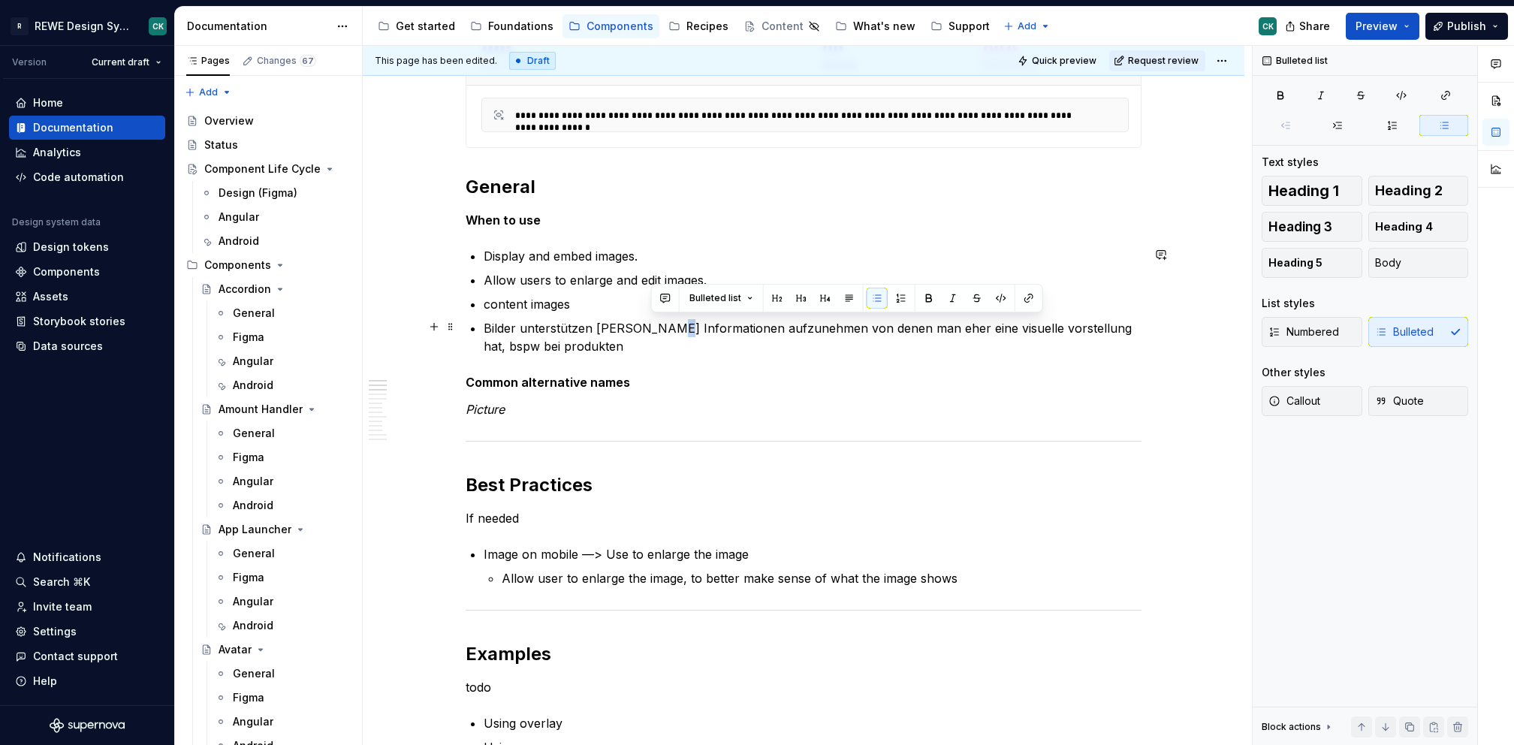
click at [653, 330] on p "Bilder unterstützen [PERSON_NAME] Informationen aufzunehmen von denen man eher …" at bounding box center [813, 337] width 658 height 36
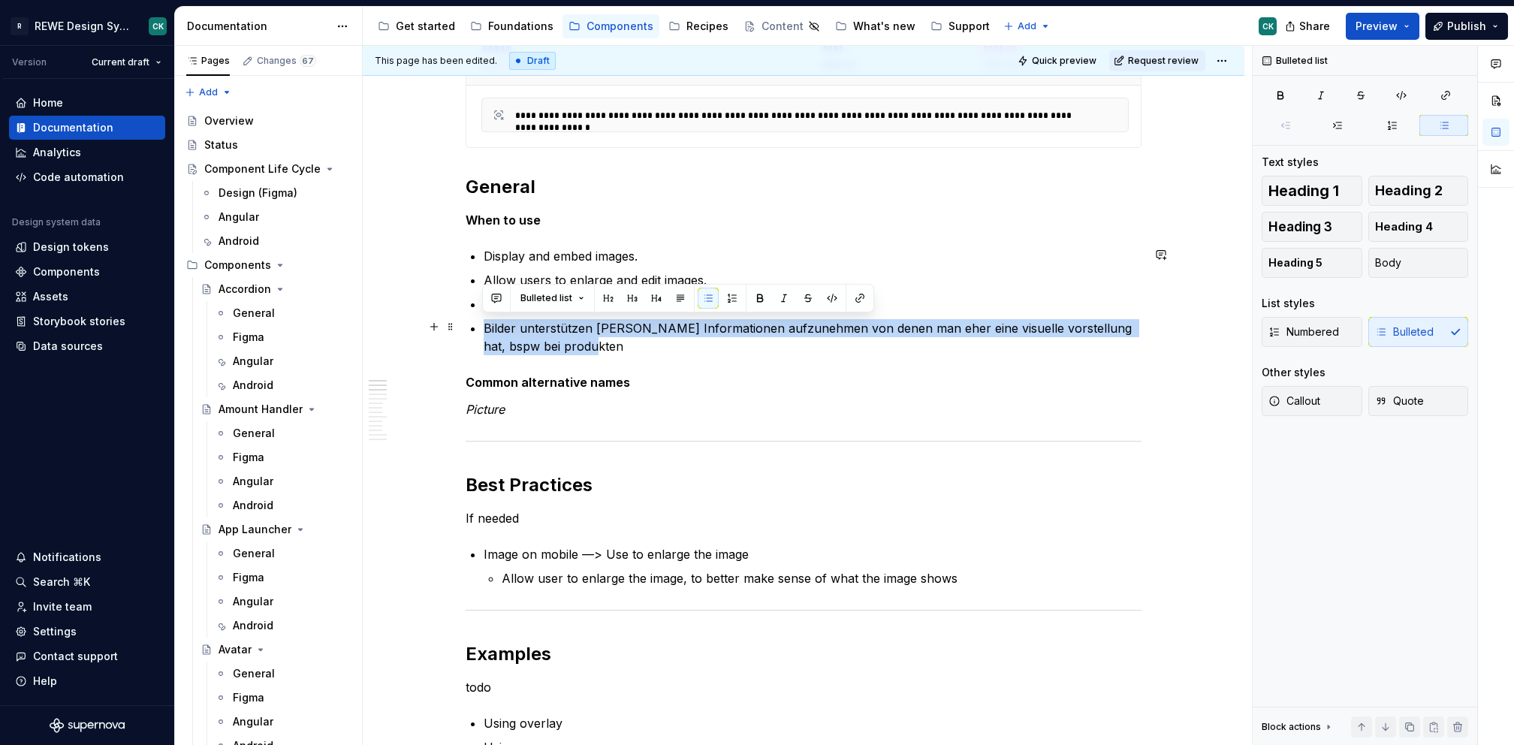
click at [653, 330] on p "Bilder unterstützen [PERSON_NAME] Informationen aufzunehmen von denen man eher …" at bounding box center [813, 337] width 658 height 36
copy p "Bilder unterstützen [PERSON_NAME] Informationen aufzunehmen von denen man eher …"
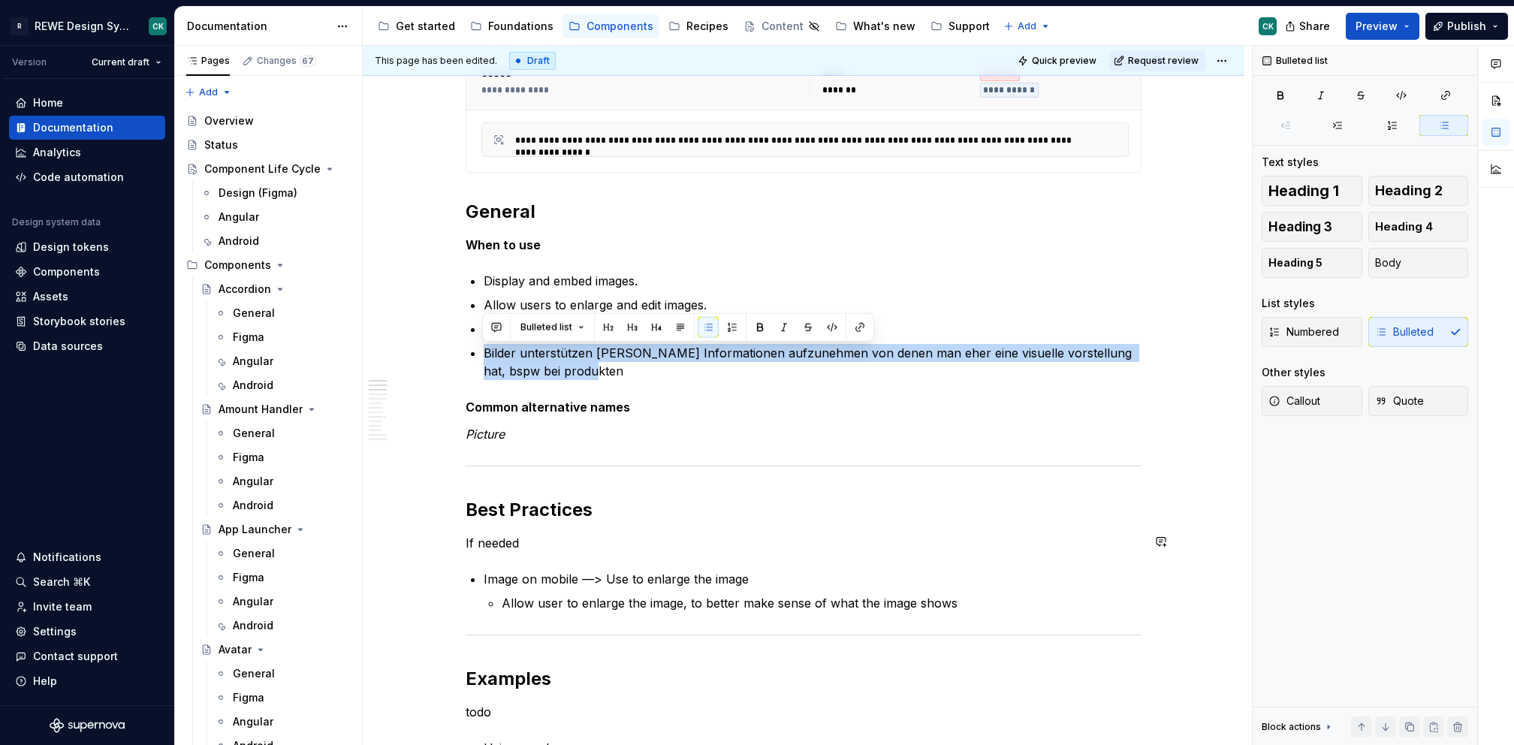
scroll to position [321, 0]
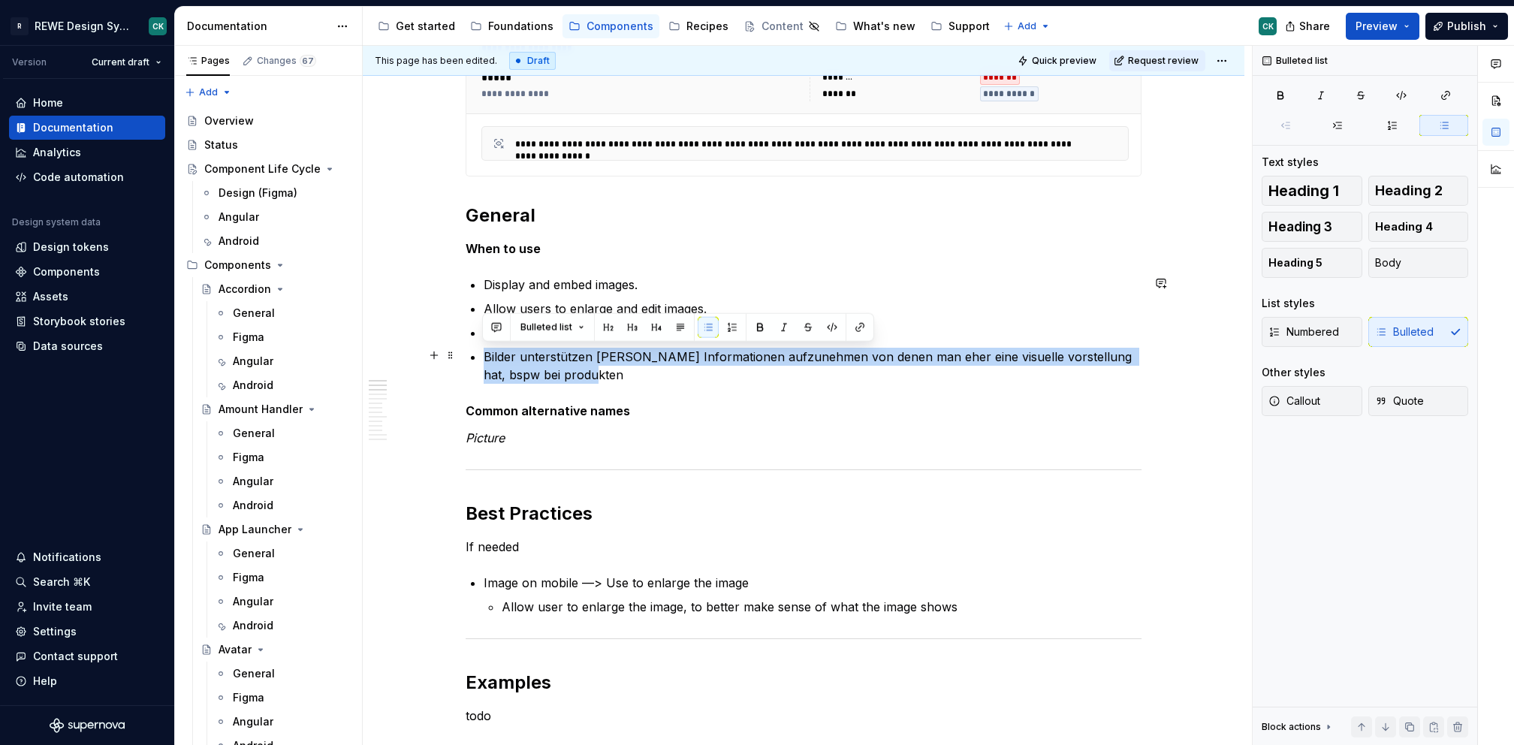
drag, startPoint x: 647, startPoint y: 379, endPoint x: 683, endPoint y: 356, distance: 42.5
click at [647, 379] on p "Bilder unterstützen [PERSON_NAME] Informationen aufzunehmen von denen man eher …" at bounding box center [813, 366] width 658 height 36
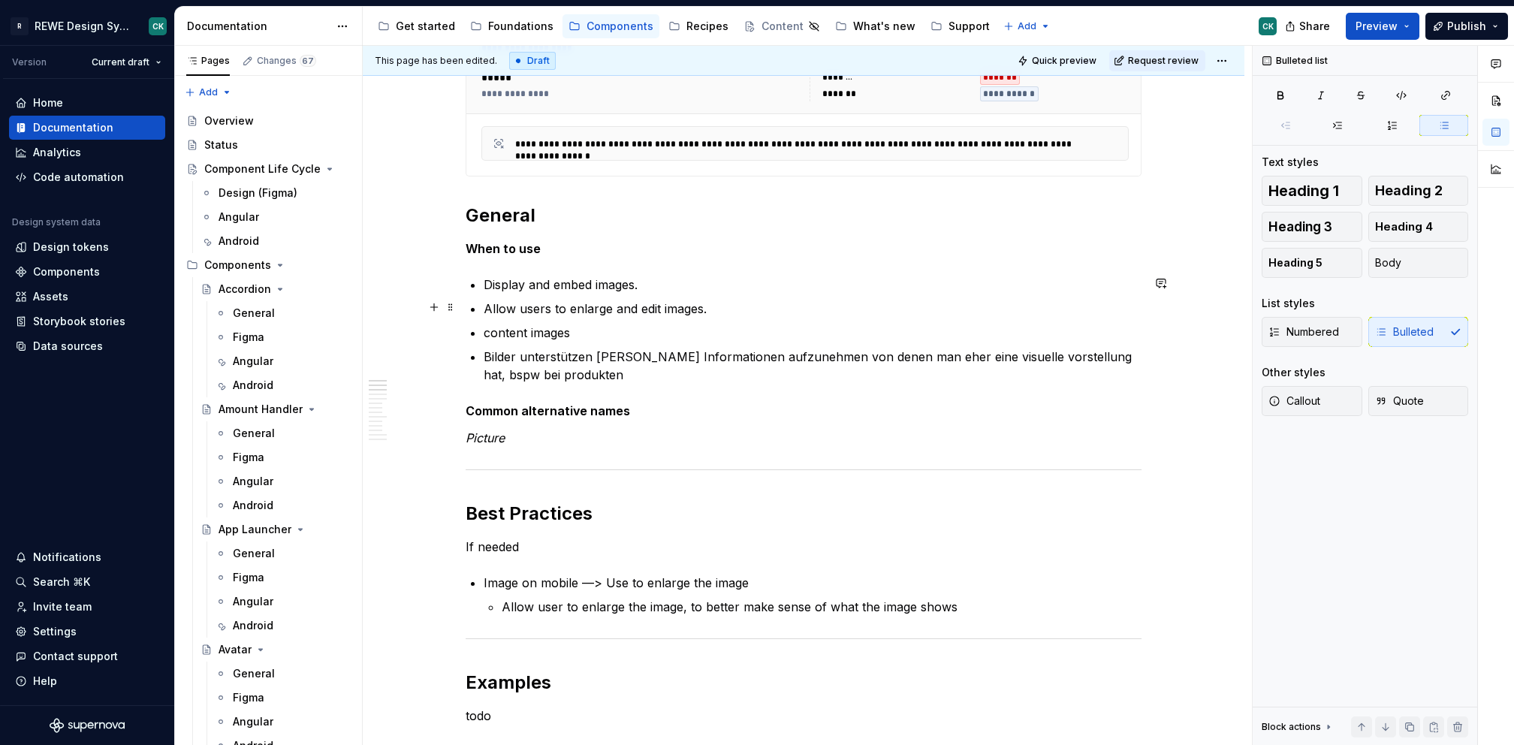
click at [797, 318] on ul "Display and embed images. Allow users to enlarge and edit images. content image…" at bounding box center [813, 330] width 658 height 108
click at [756, 330] on p "content images" at bounding box center [813, 333] width 658 height 18
click at [753, 305] on p "Allow users to enlarge and edit images." at bounding box center [813, 309] width 658 height 18
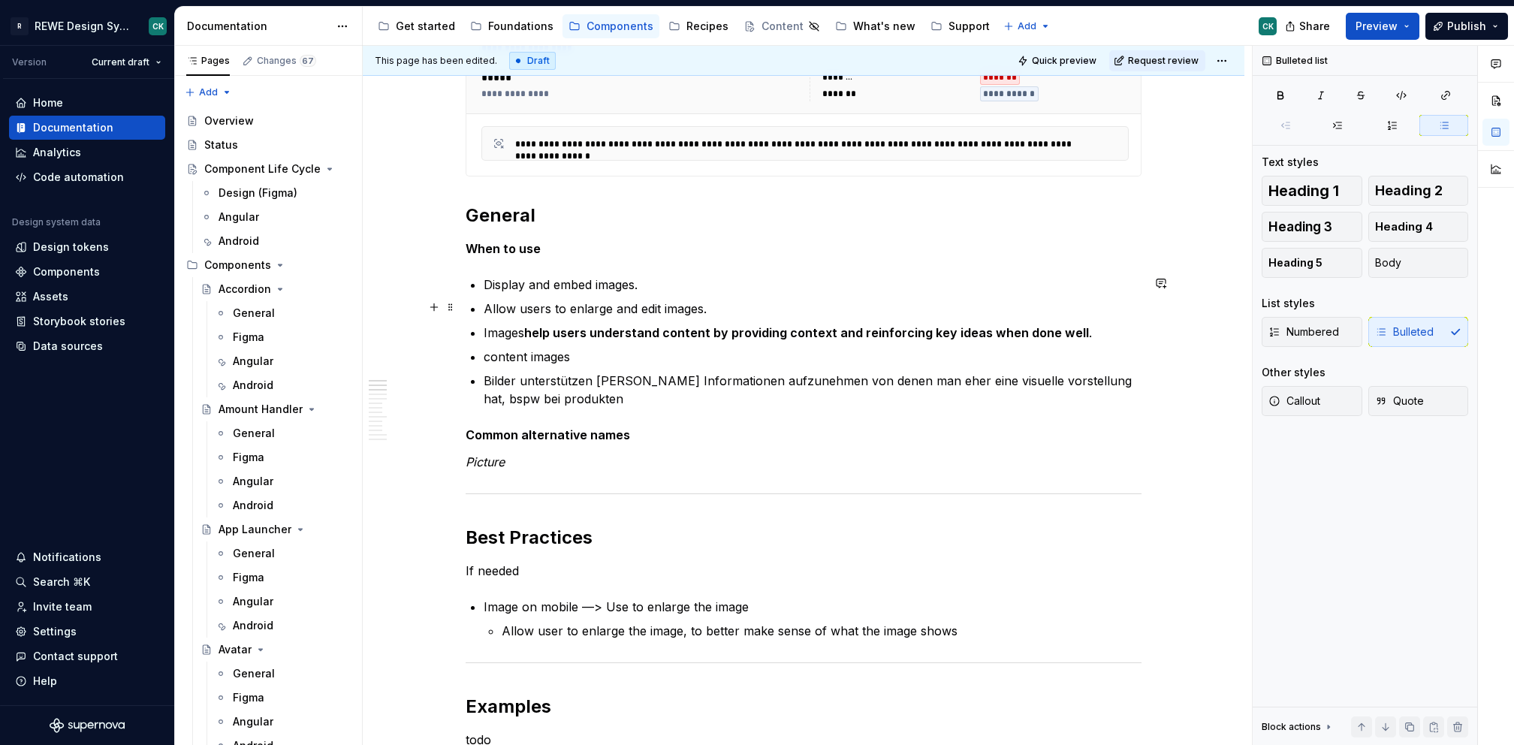
click at [759, 305] on p "Allow users to enlarge and edit images." at bounding box center [813, 309] width 658 height 18
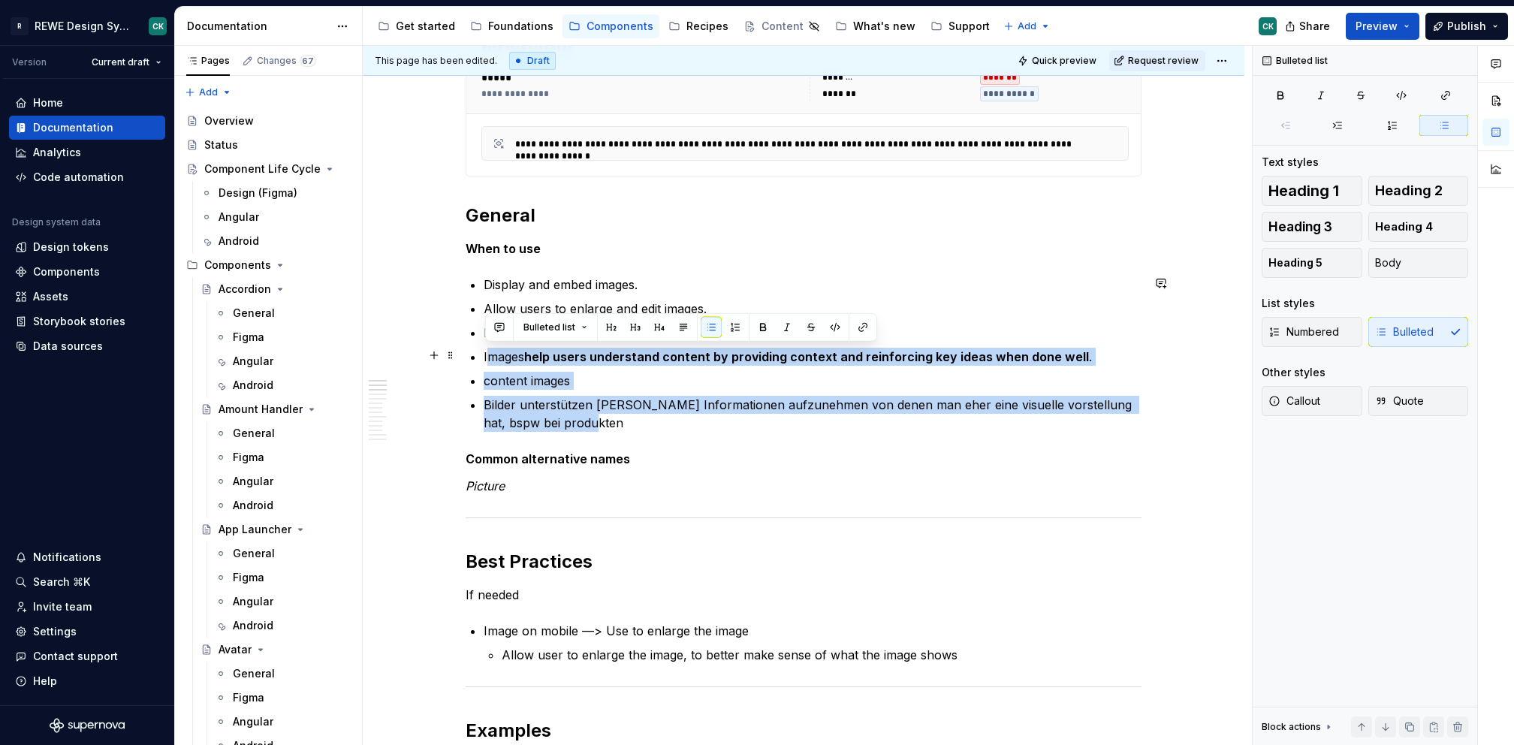
drag, startPoint x: 569, startPoint y: 422, endPoint x: 487, endPoint y: 357, distance: 104.7
click at [487, 357] on ul "Display and embed images. Allow users to enlarge and edit images. Help users to…" at bounding box center [813, 354] width 658 height 156
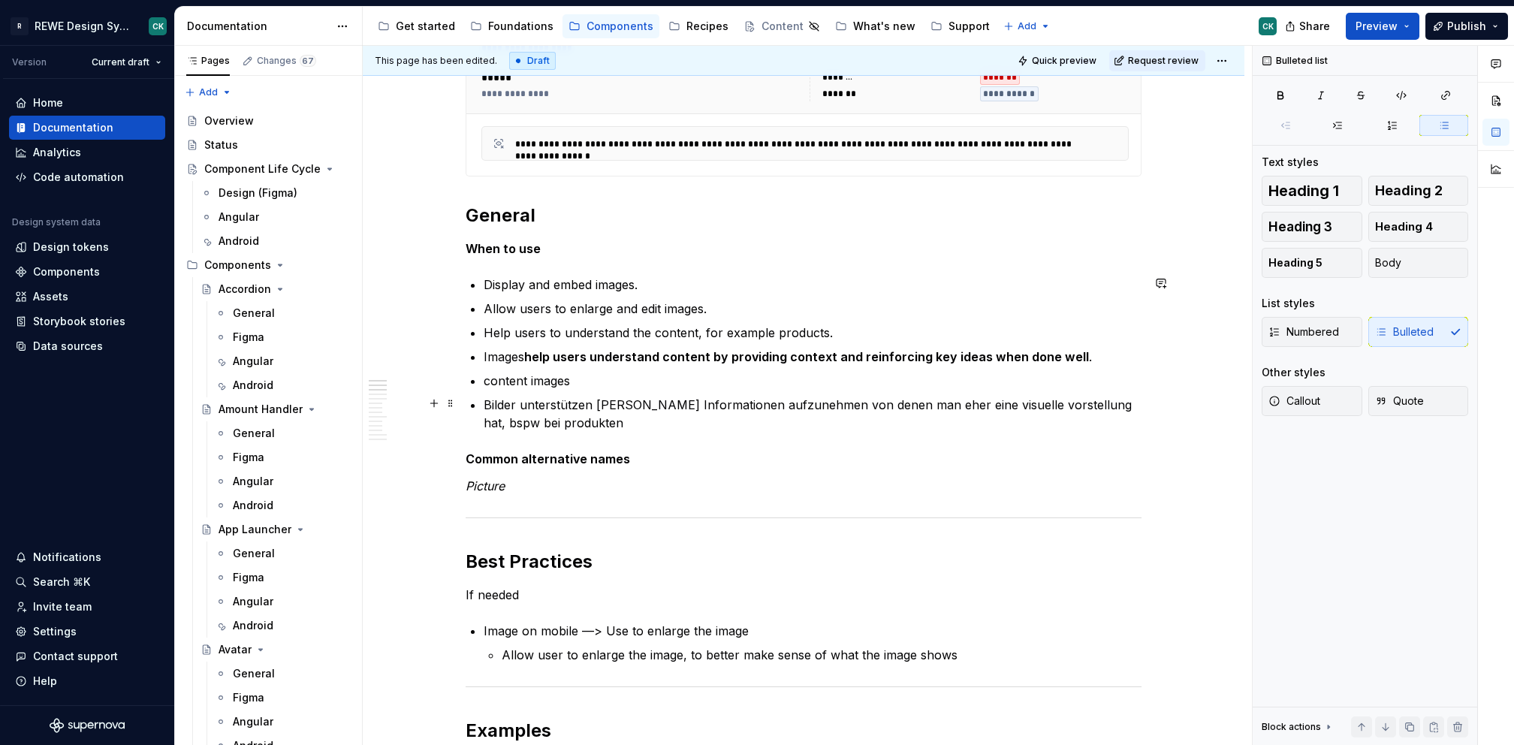
click at [626, 391] on ul "Display and embed images. Allow users to enlarge and edit images. Help users to…" at bounding box center [813, 354] width 658 height 156
click at [693, 331] on p "Help users to understand the content, for example products." at bounding box center [813, 333] width 658 height 18
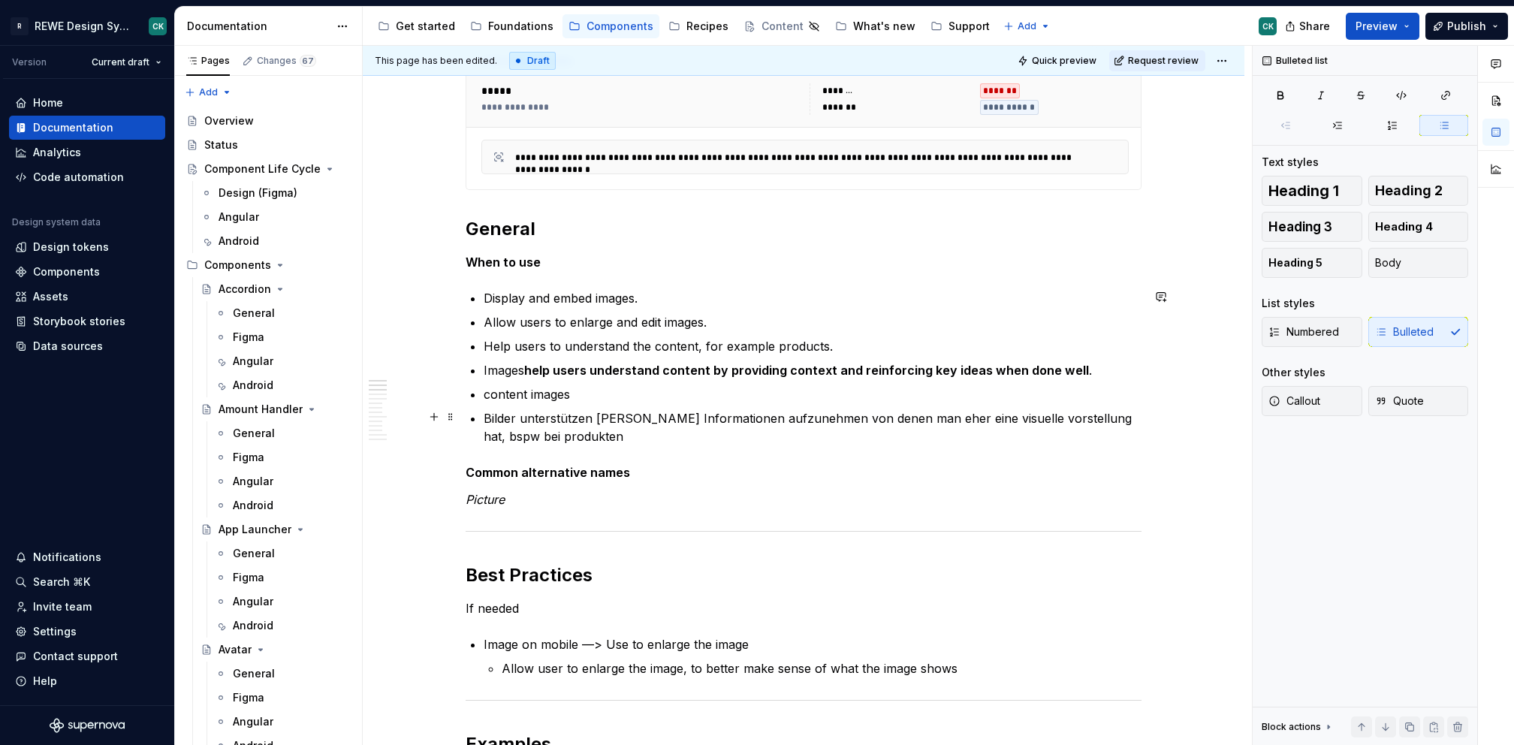
scroll to position [307, 0]
click at [862, 343] on p "Help users to understand the content, for example products." at bounding box center [813, 347] width 658 height 18
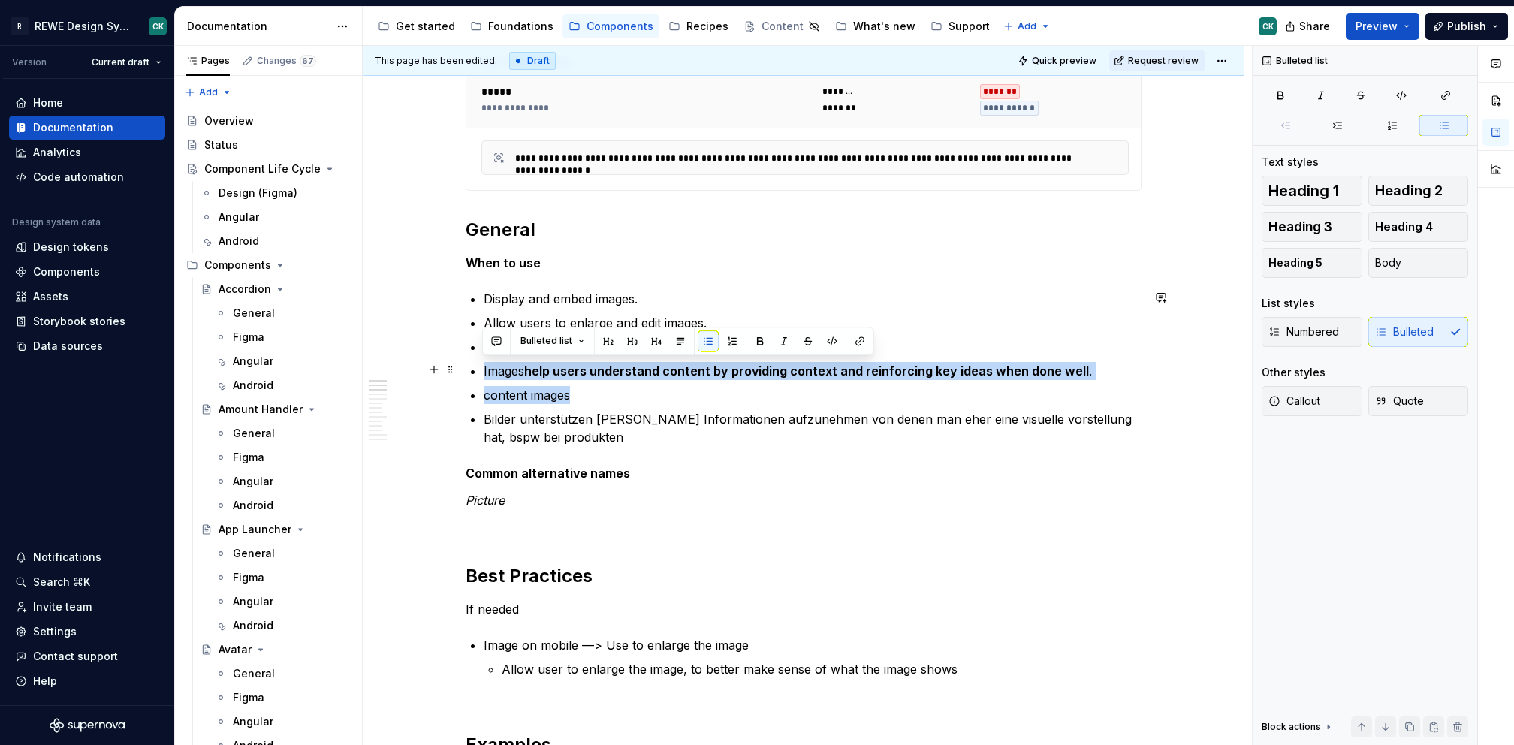
drag, startPoint x: 565, startPoint y: 390, endPoint x: 477, endPoint y: 369, distance: 90.4
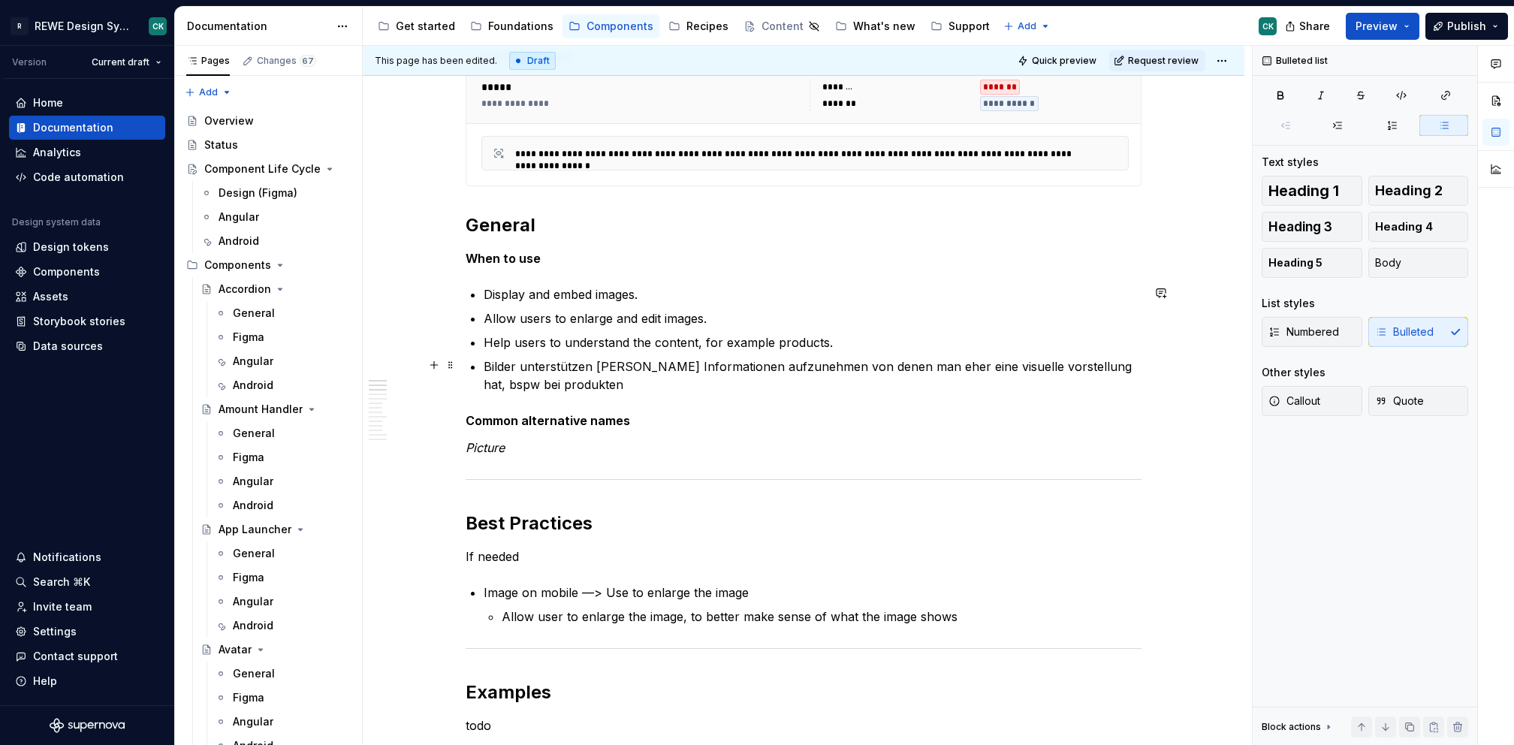
scroll to position [315, 0]
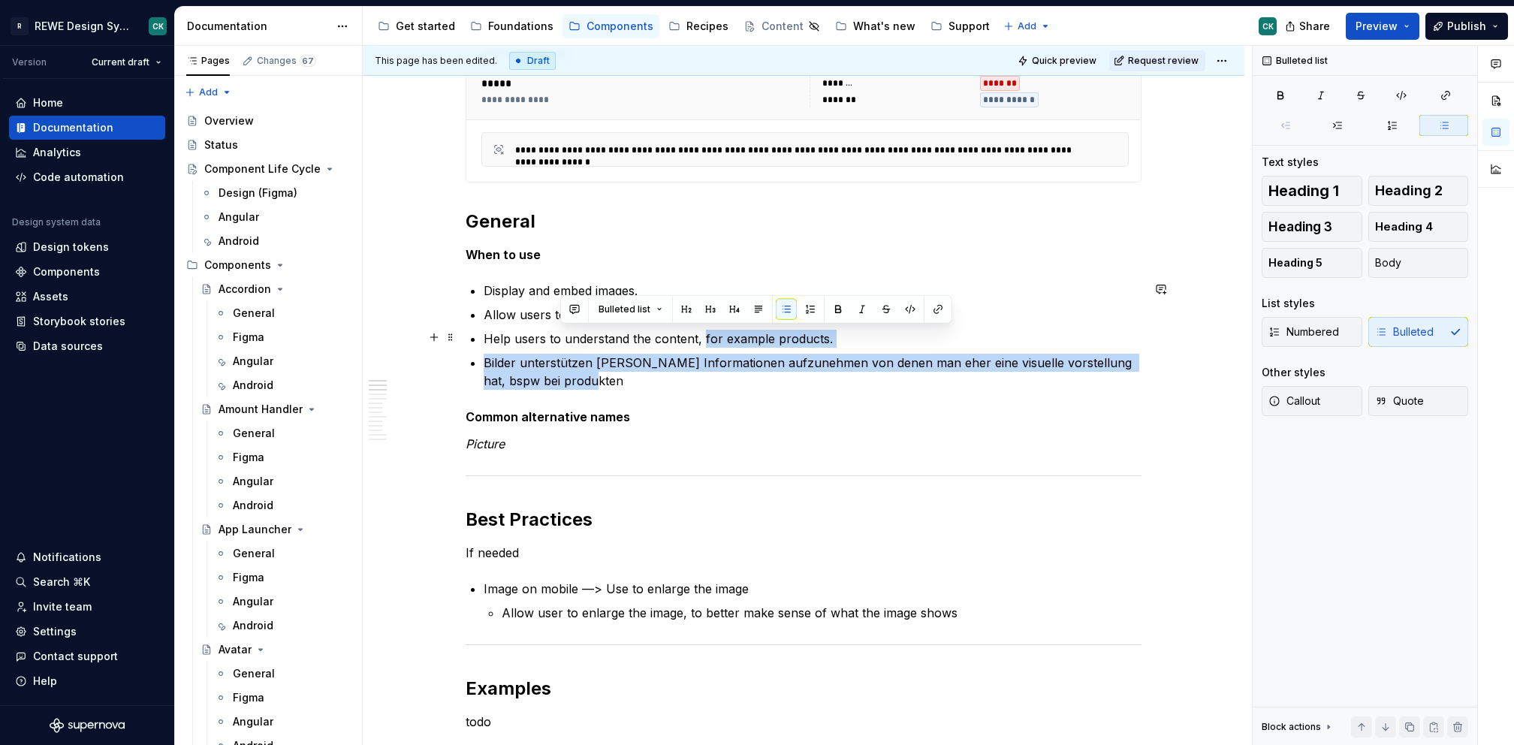
drag, startPoint x: 578, startPoint y: 382, endPoint x: 700, endPoint y: 330, distance: 132.3
click at [700, 330] on ul "Display and embed images. Allow users to enlarge and edit images. Help users to…" at bounding box center [813, 336] width 658 height 108
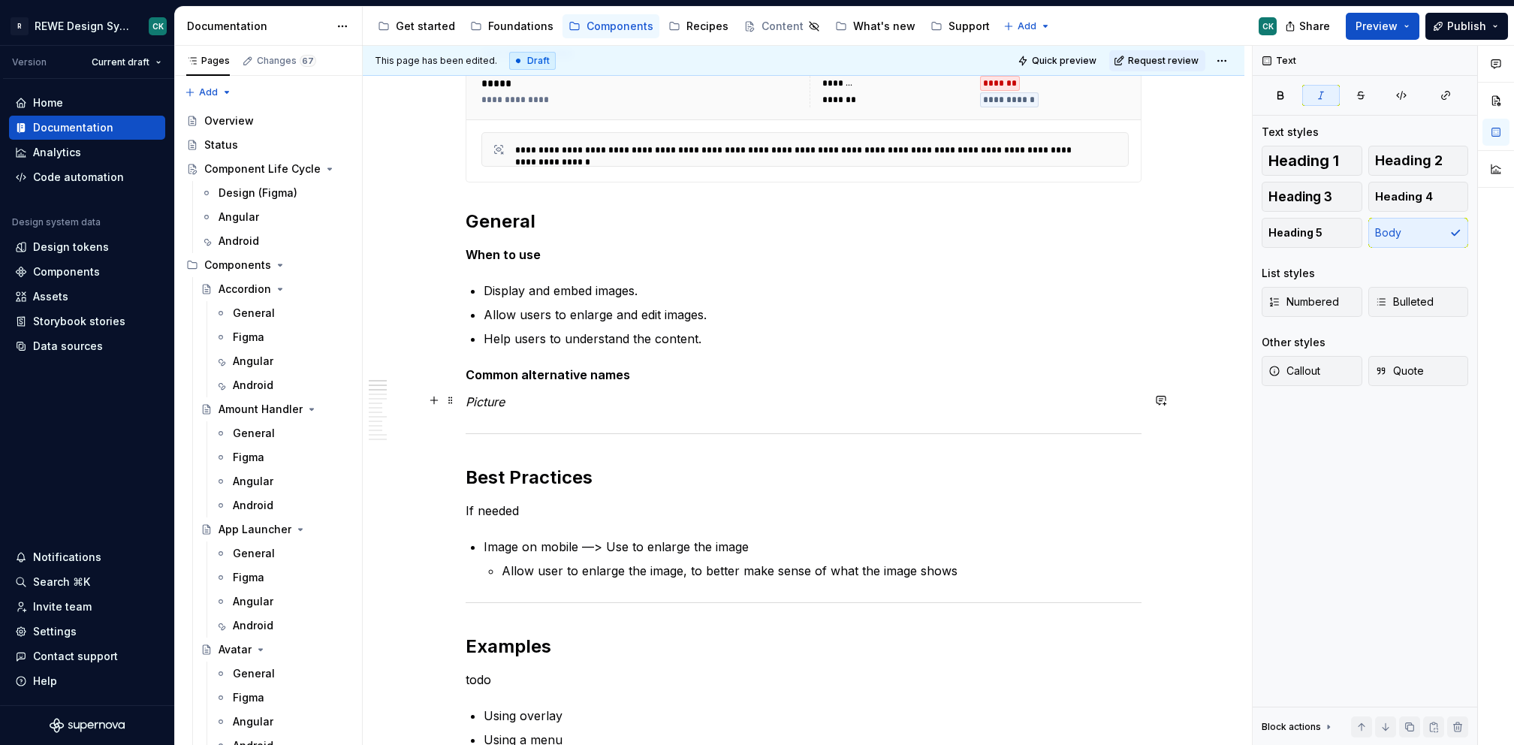
click at [520, 403] on p "Picture" at bounding box center [804, 402] width 676 height 18
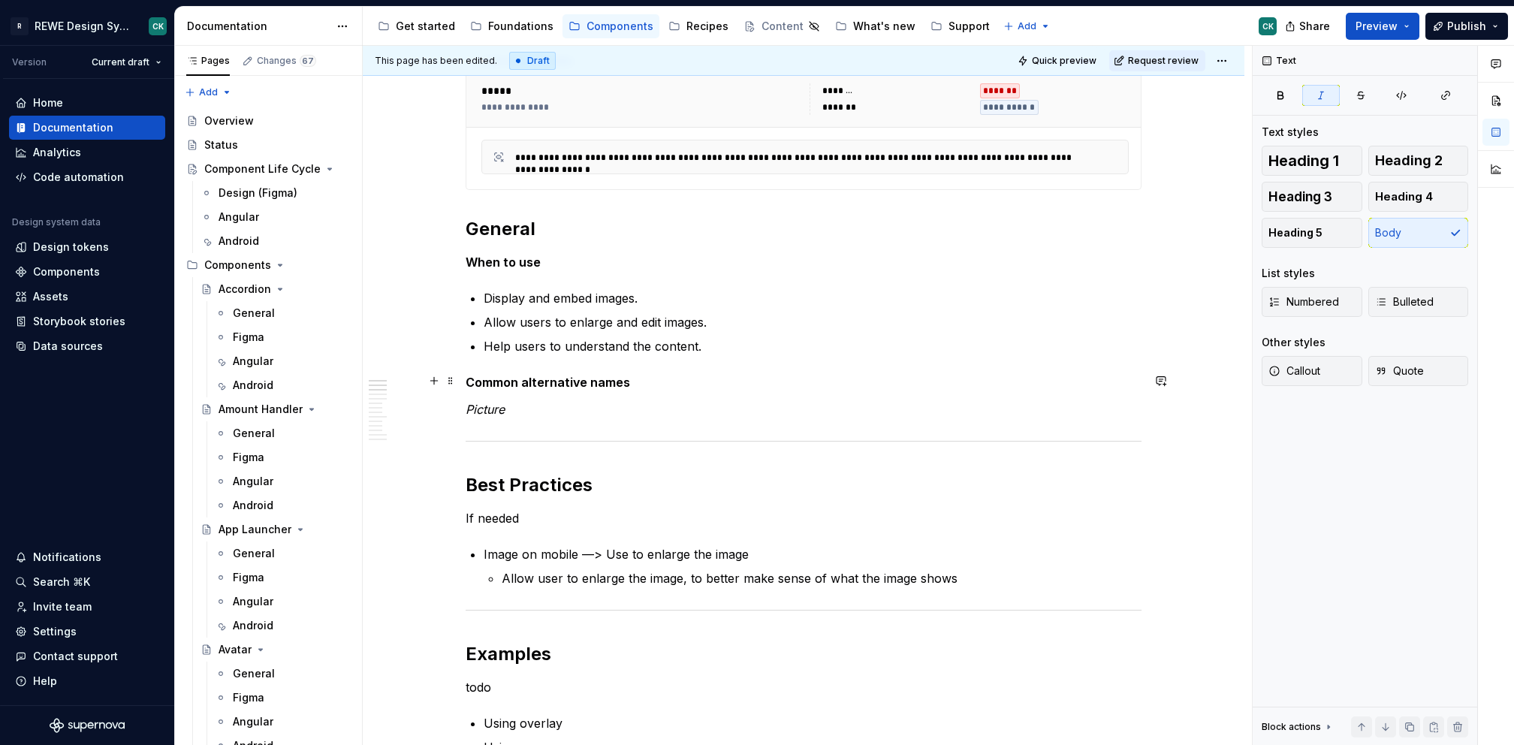
scroll to position [305, 0]
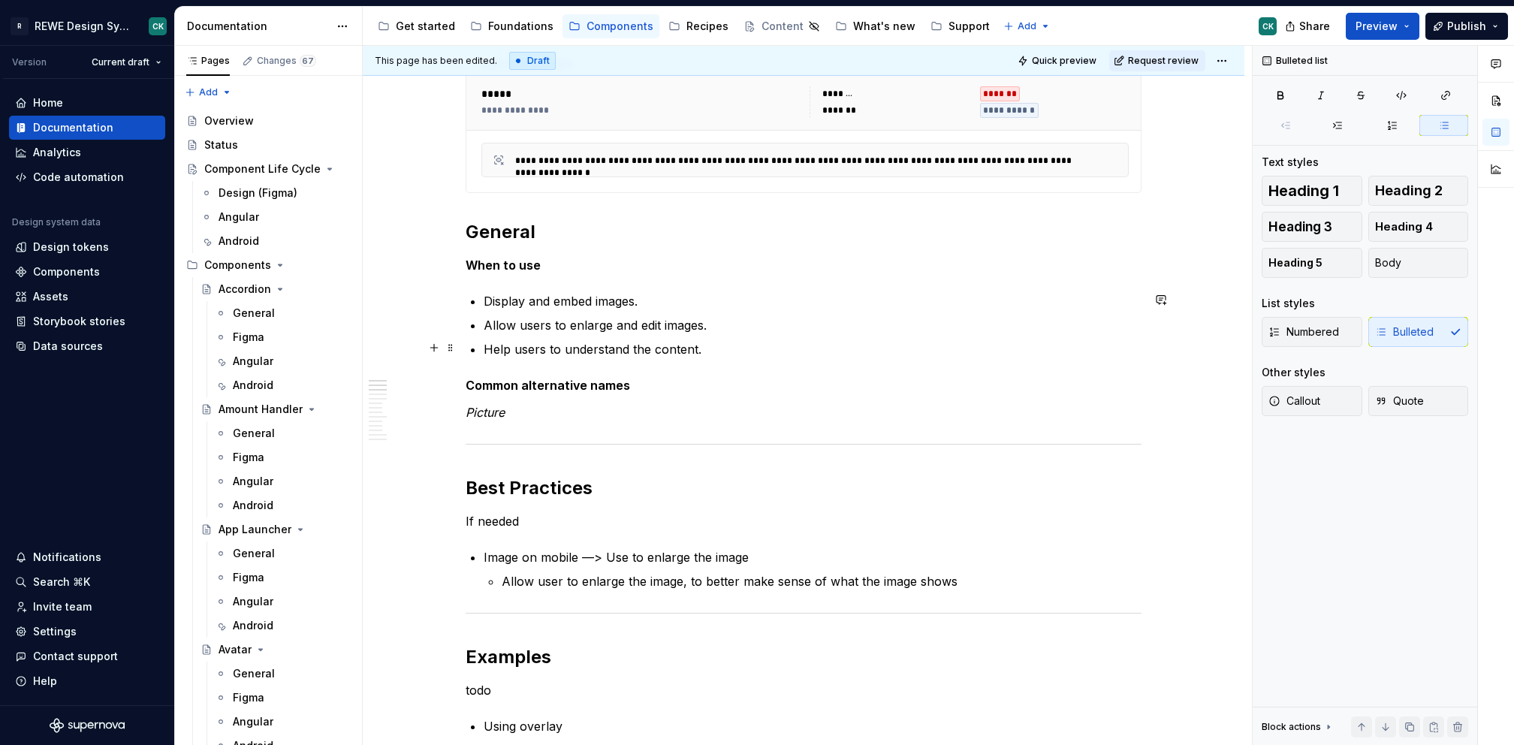
click at [745, 355] on p "Help users to understand the content." at bounding box center [813, 349] width 658 height 18
click at [743, 325] on p "Allow users to enlarge and edit images." at bounding box center [813, 325] width 658 height 18
click at [712, 303] on p "Display and embed images." at bounding box center [813, 301] width 658 height 18
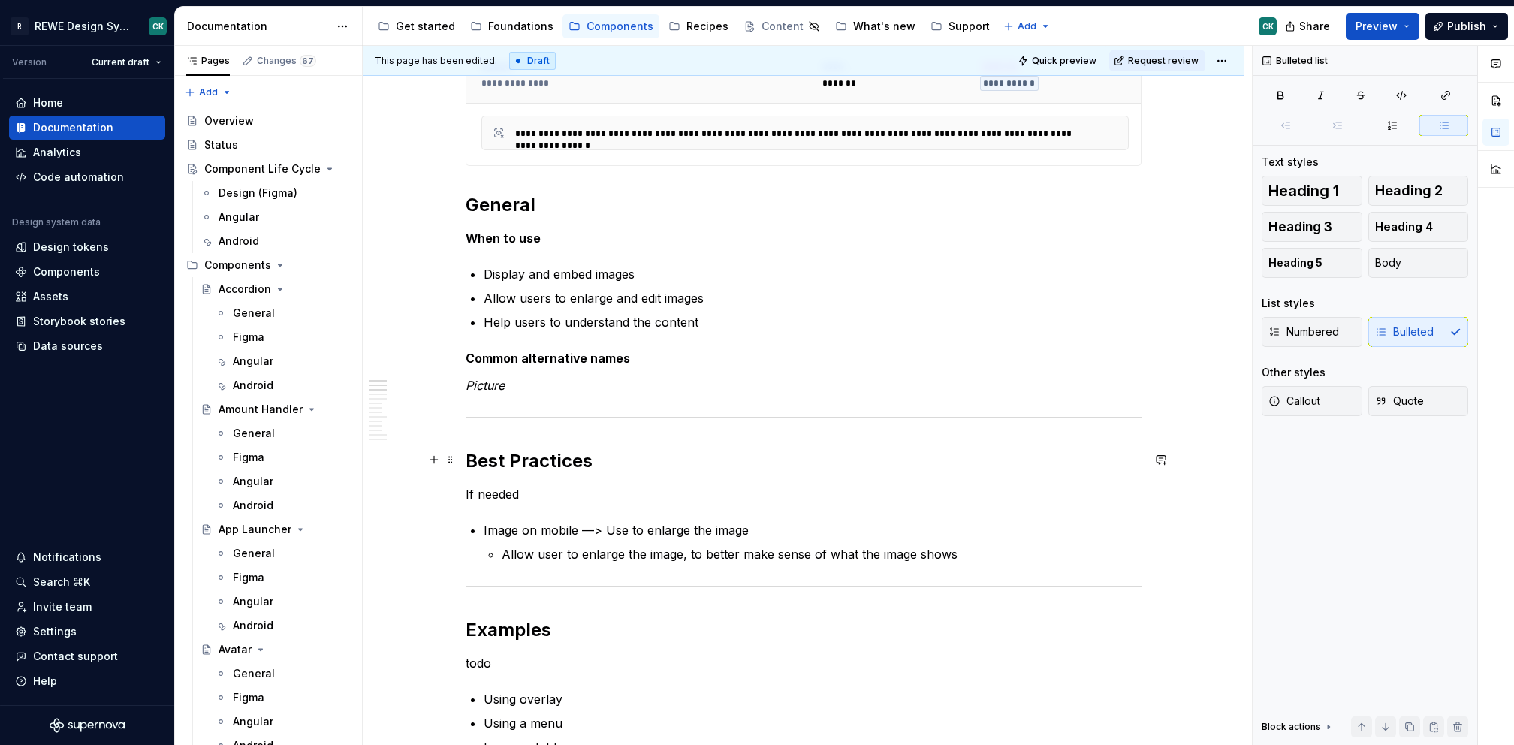
click at [699, 453] on h2 "Best Practices" at bounding box center [804, 461] width 676 height 24
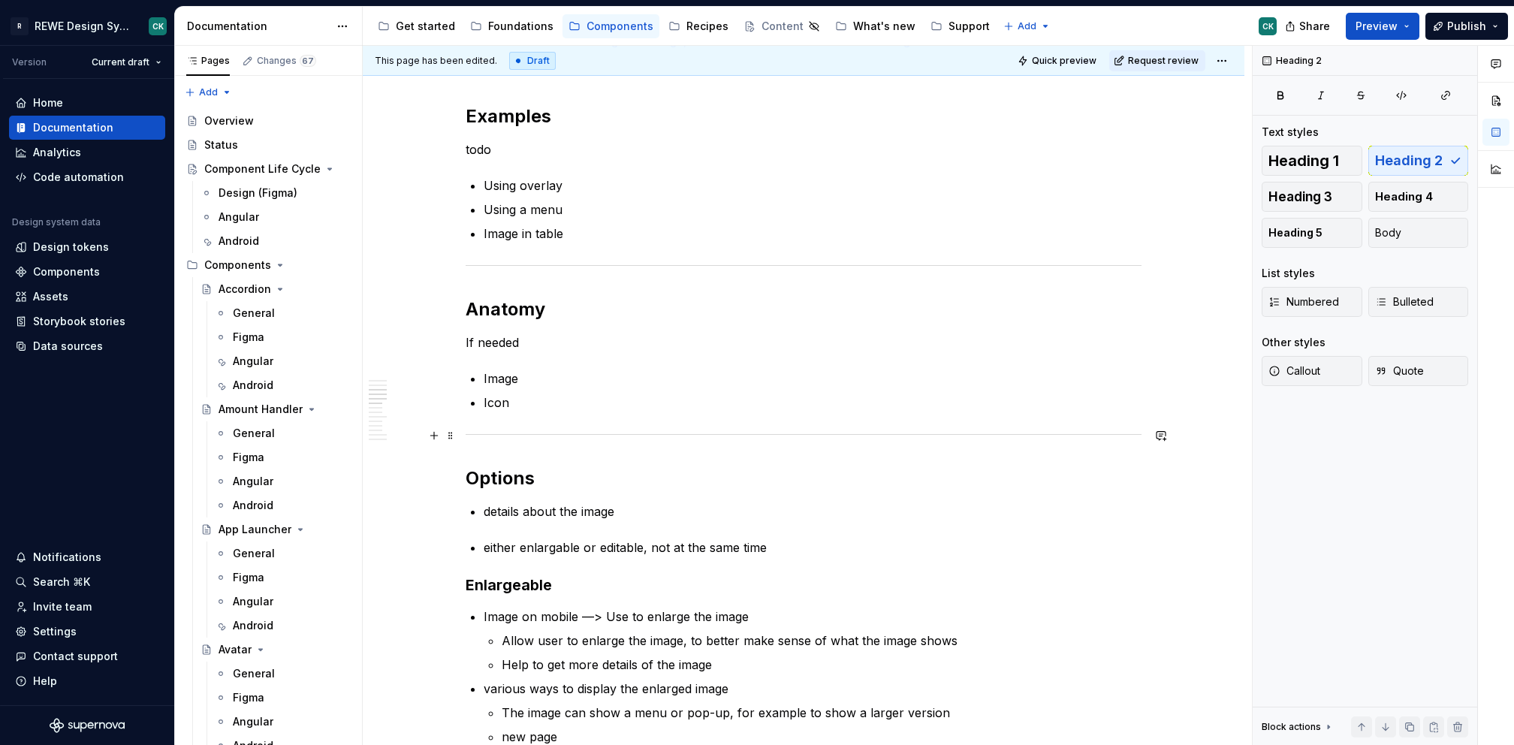
scroll to position [868, 0]
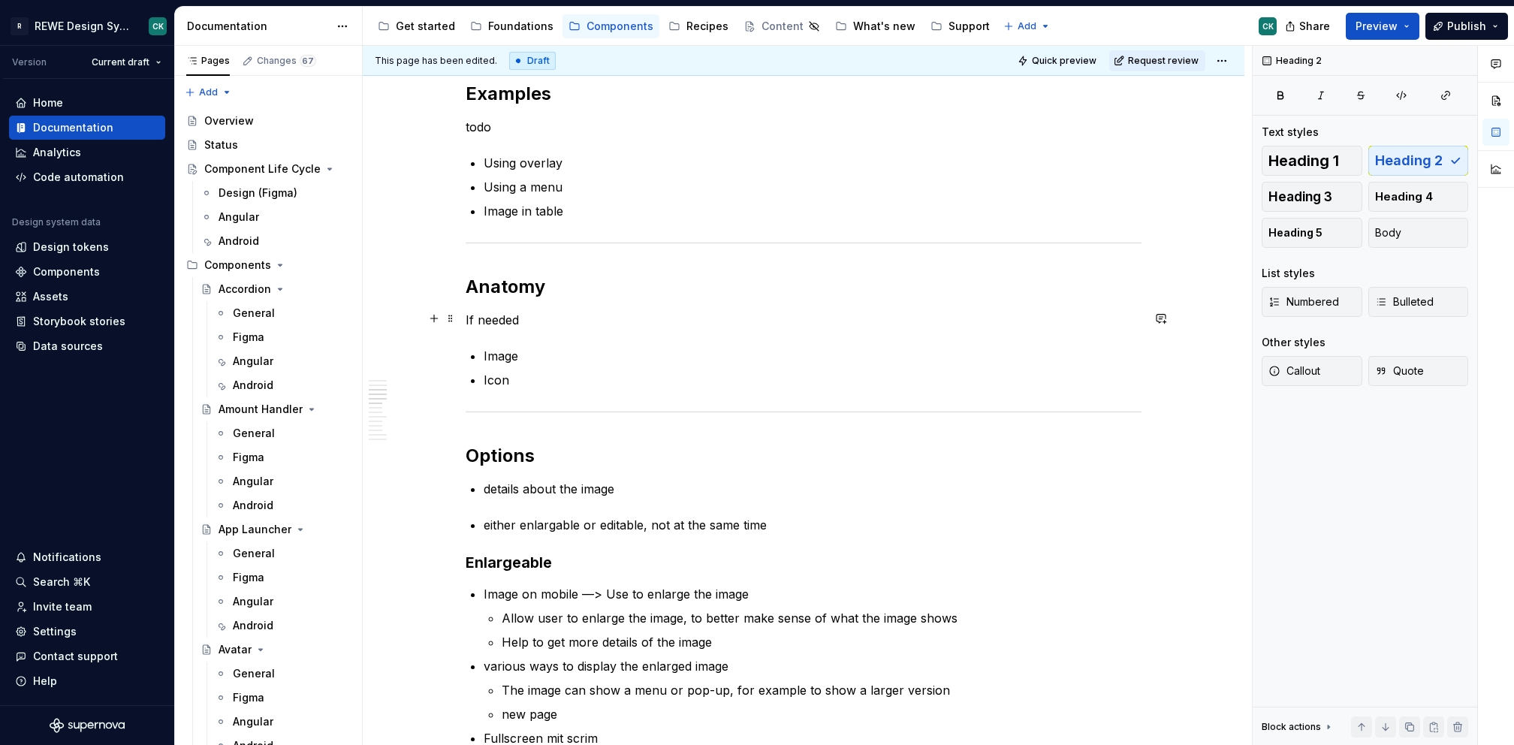
click at [544, 318] on p "If needed" at bounding box center [804, 320] width 676 height 18
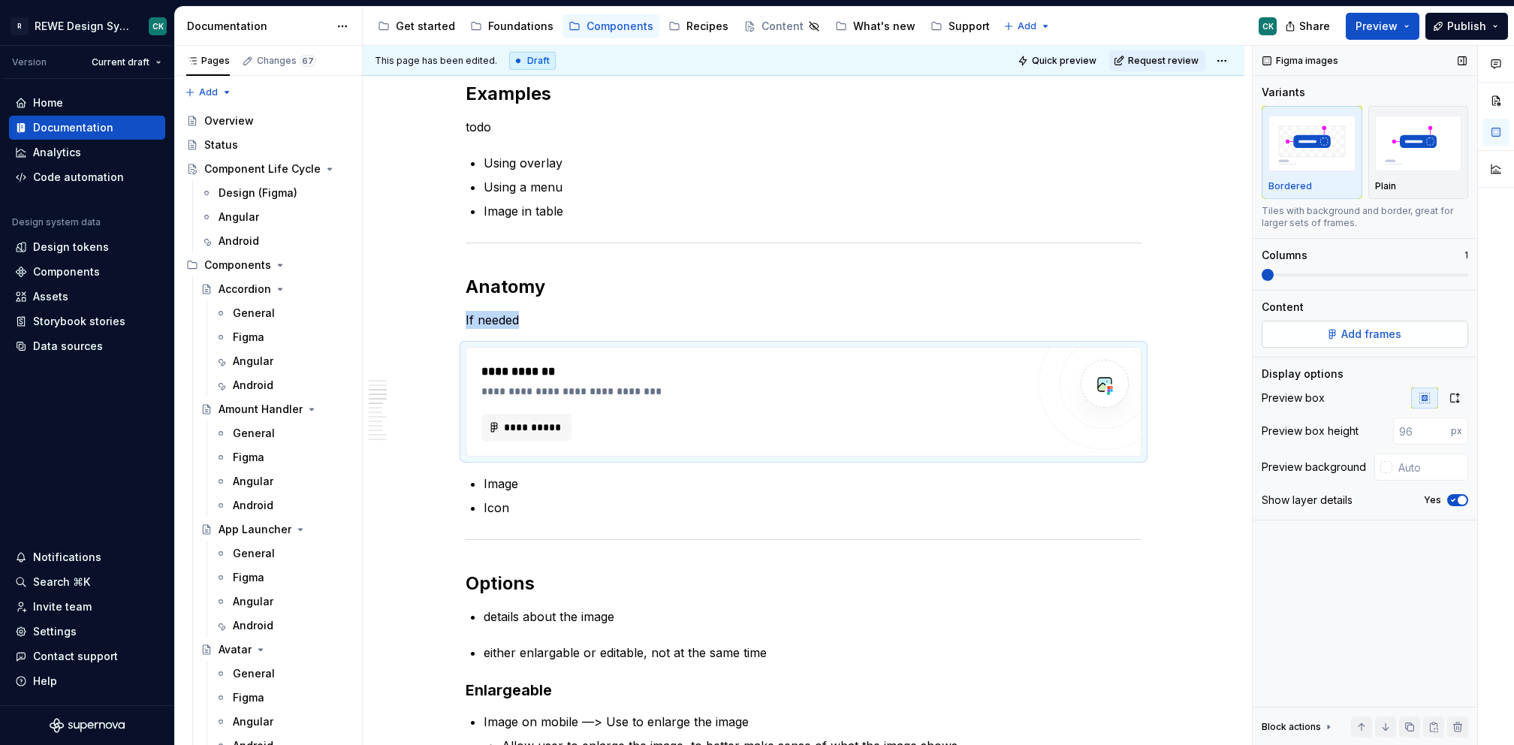
click at [1385, 321] on button "Add frames" at bounding box center [1365, 334] width 207 height 27
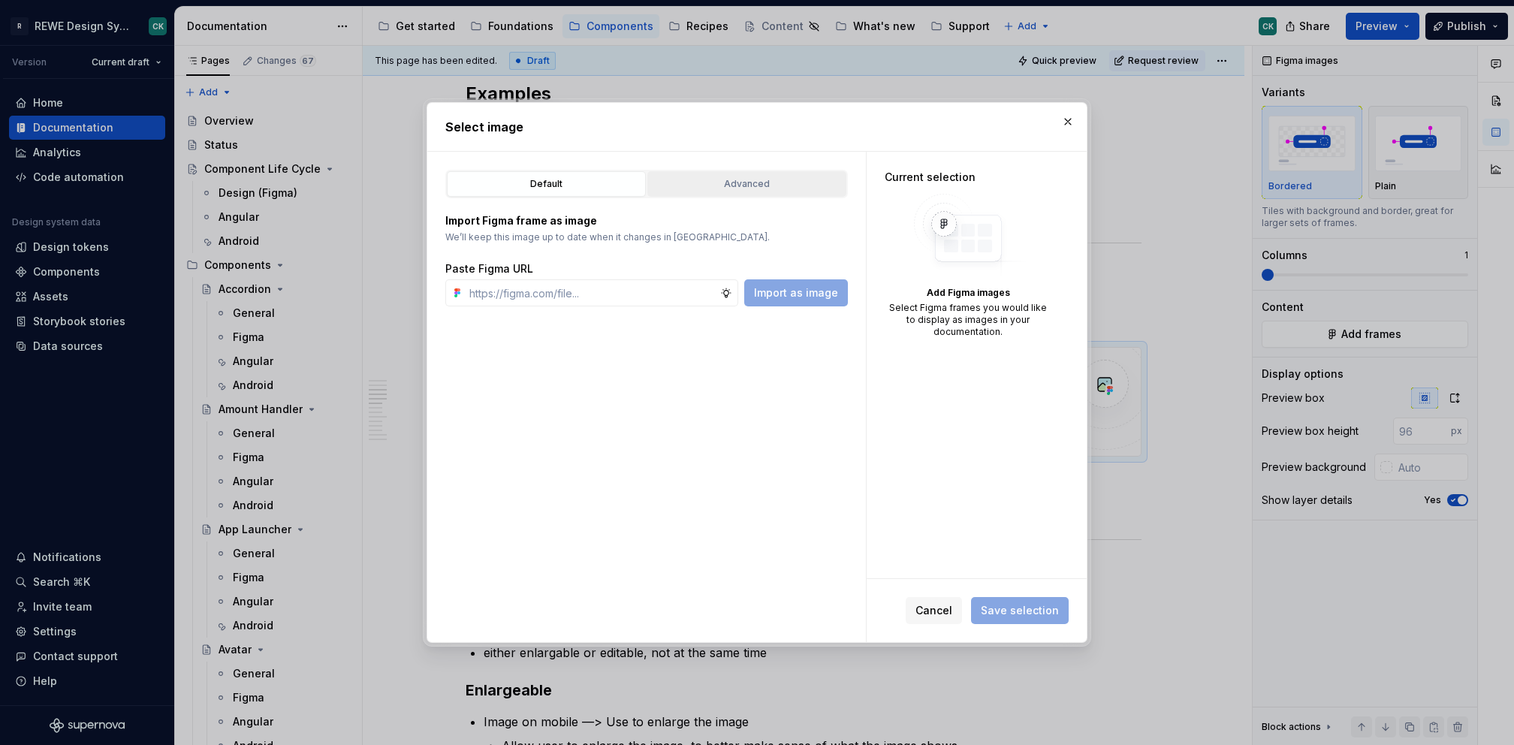
click at [729, 189] on div "Advanced" at bounding box center [747, 184] width 189 height 15
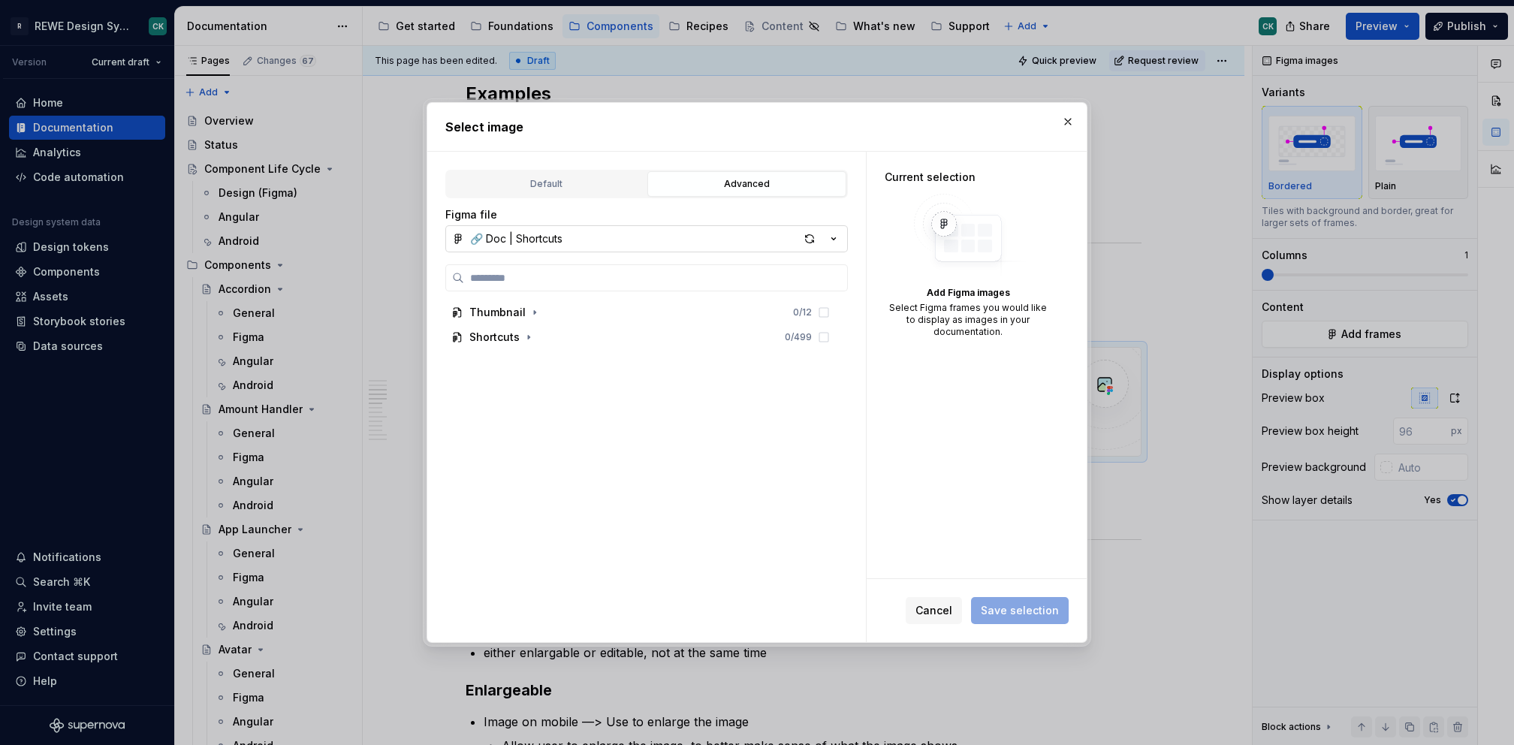
click at [630, 248] on button "🔗 Doc | Shortcuts" at bounding box center [646, 238] width 403 height 27
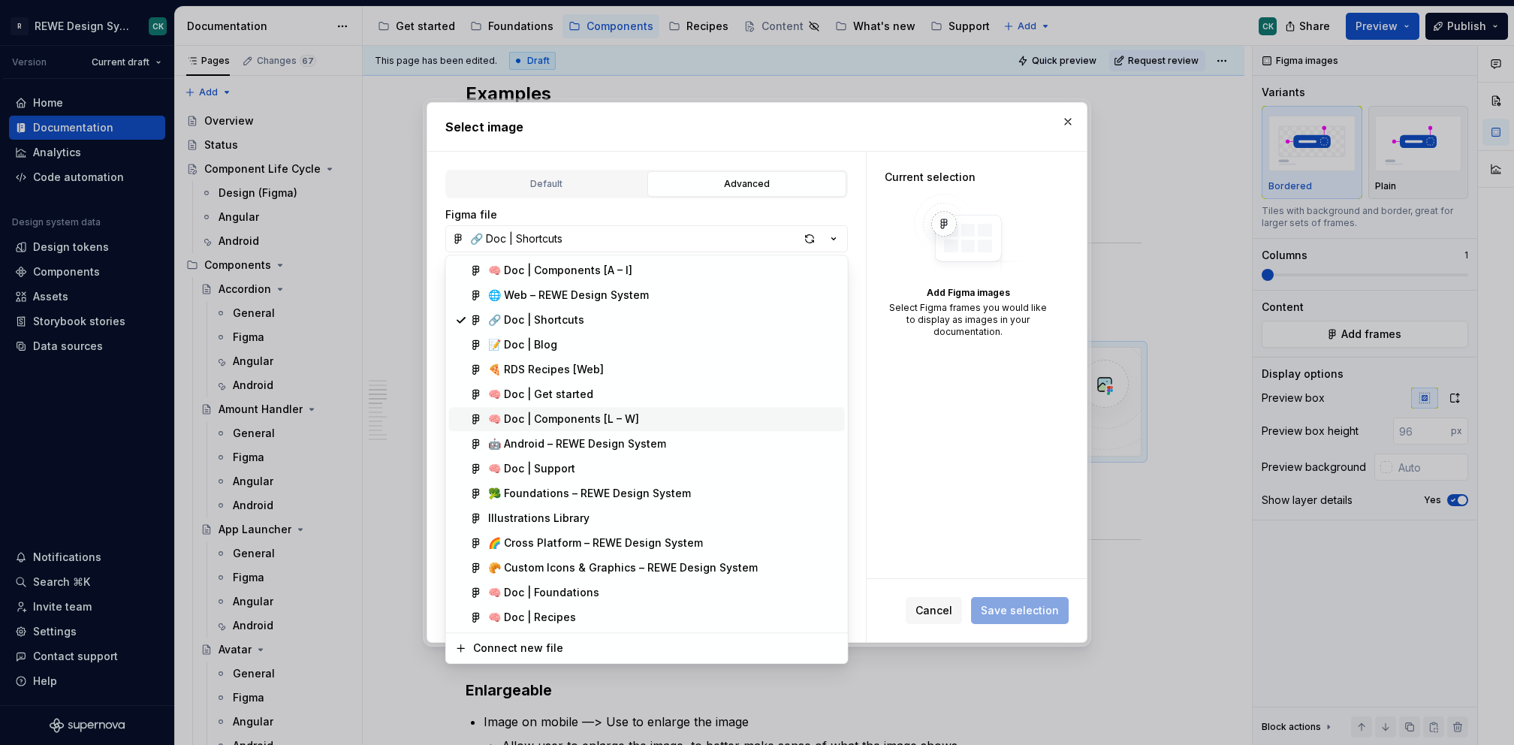
click at [638, 414] on div "🧠 Doc | Components [L – W]" at bounding box center [663, 419] width 351 height 15
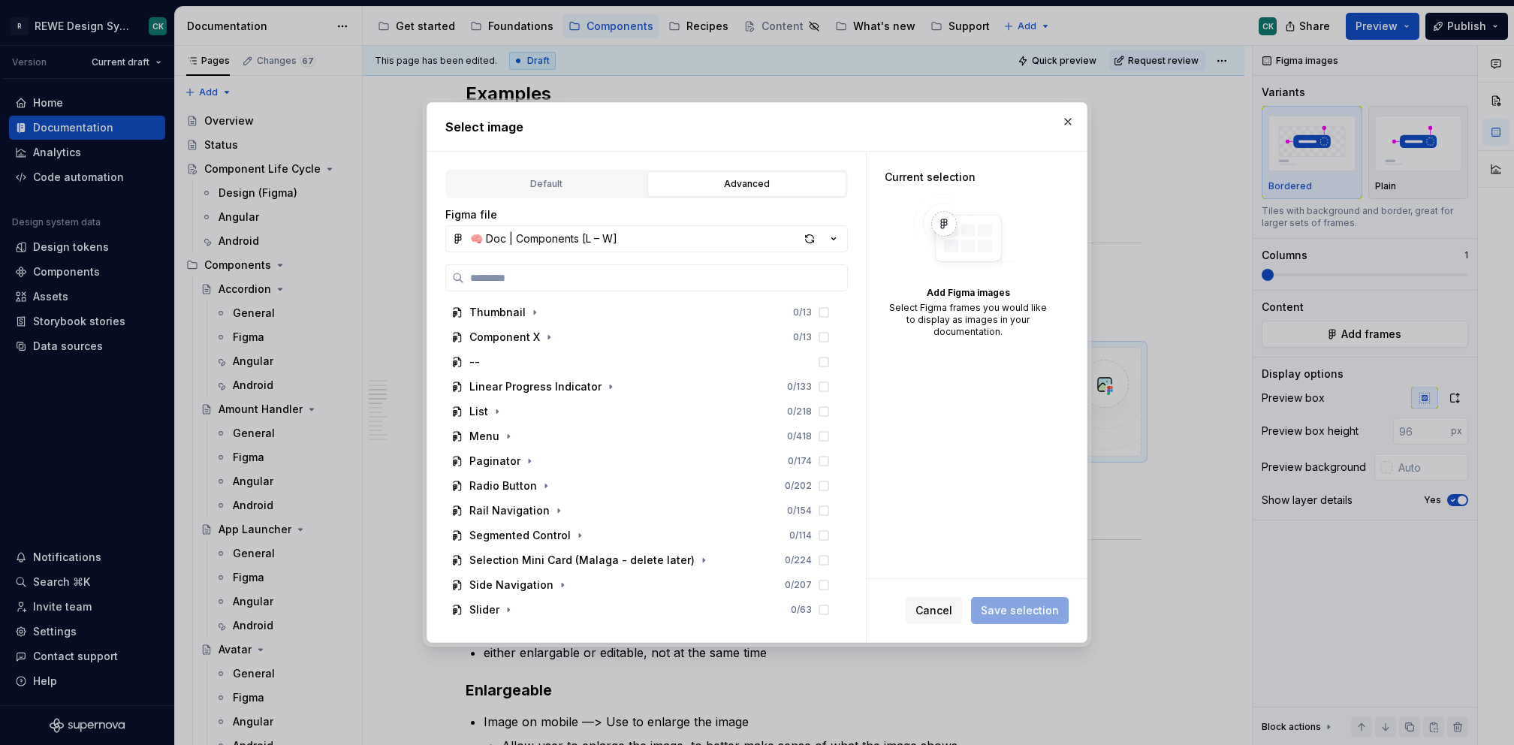
click at [711, 215] on div "Figma file" at bounding box center [646, 214] width 403 height 15
click at [693, 237] on button "🧠 Doc | Components [L – W]" at bounding box center [646, 238] width 403 height 27
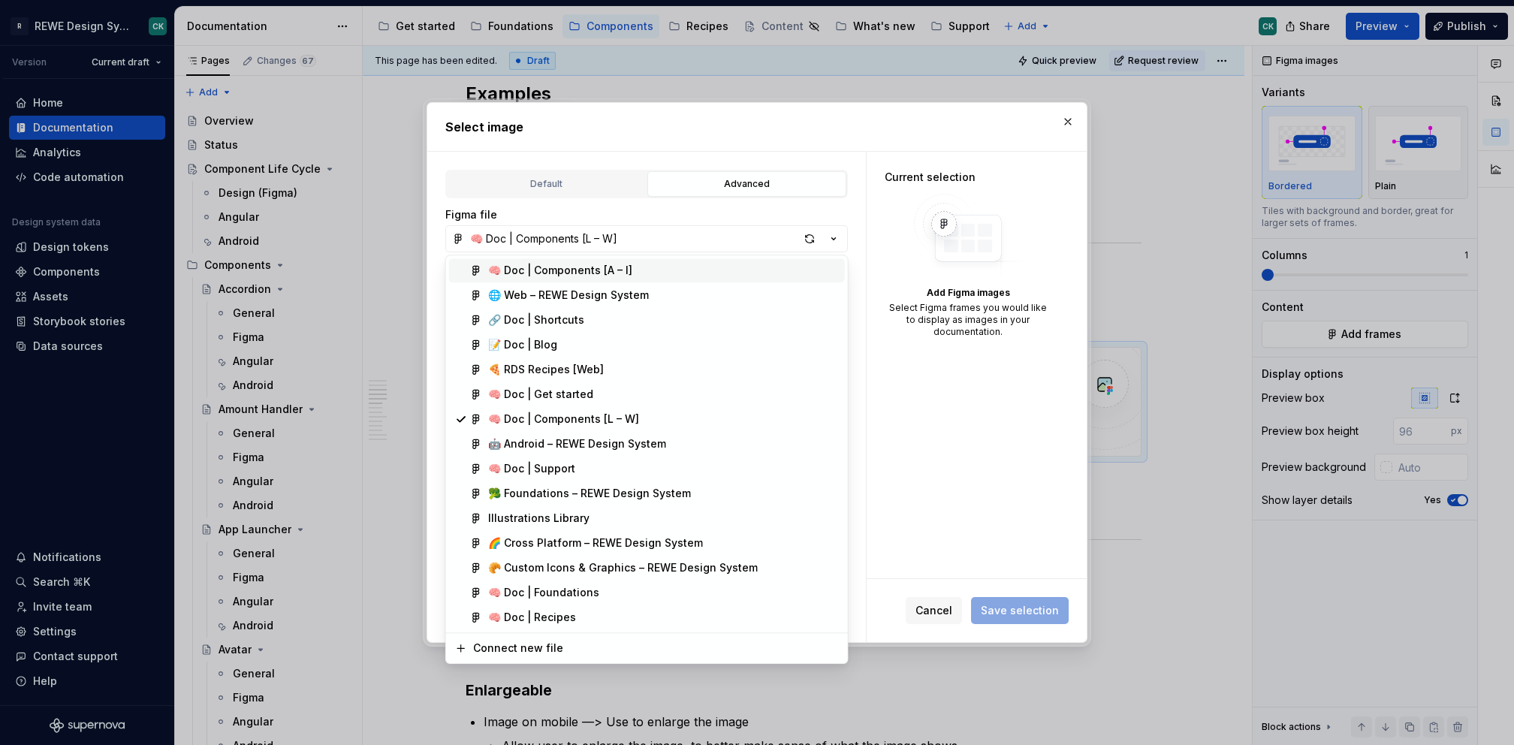
click at [636, 273] on div "🧠 Doc | Components [A – I]" at bounding box center [663, 270] width 351 height 15
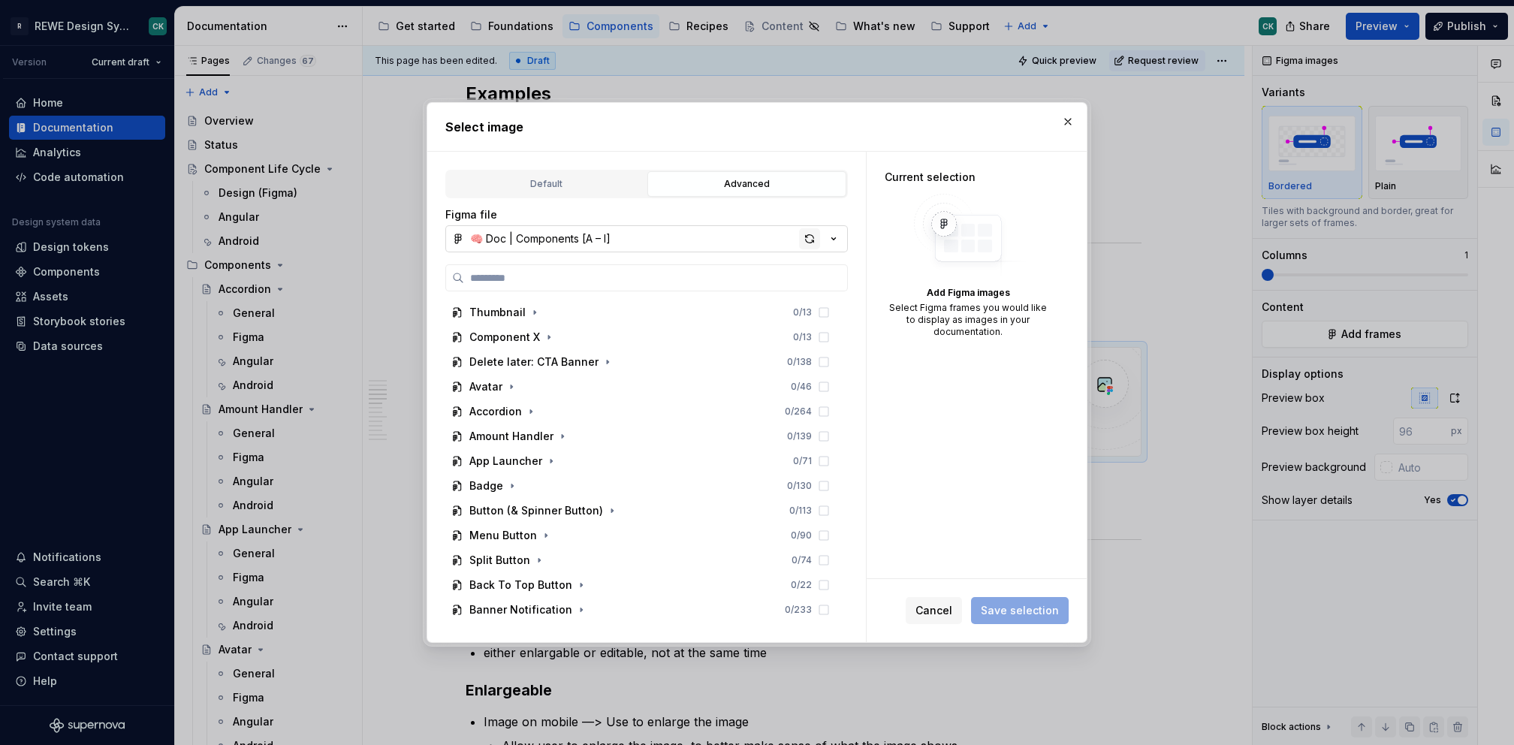
click at [804, 232] on div "button" at bounding box center [809, 238] width 21 height 21
click at [808, 240] on div "button" at bounding box center [809, 238] width 21 height 21
type textarea "*"
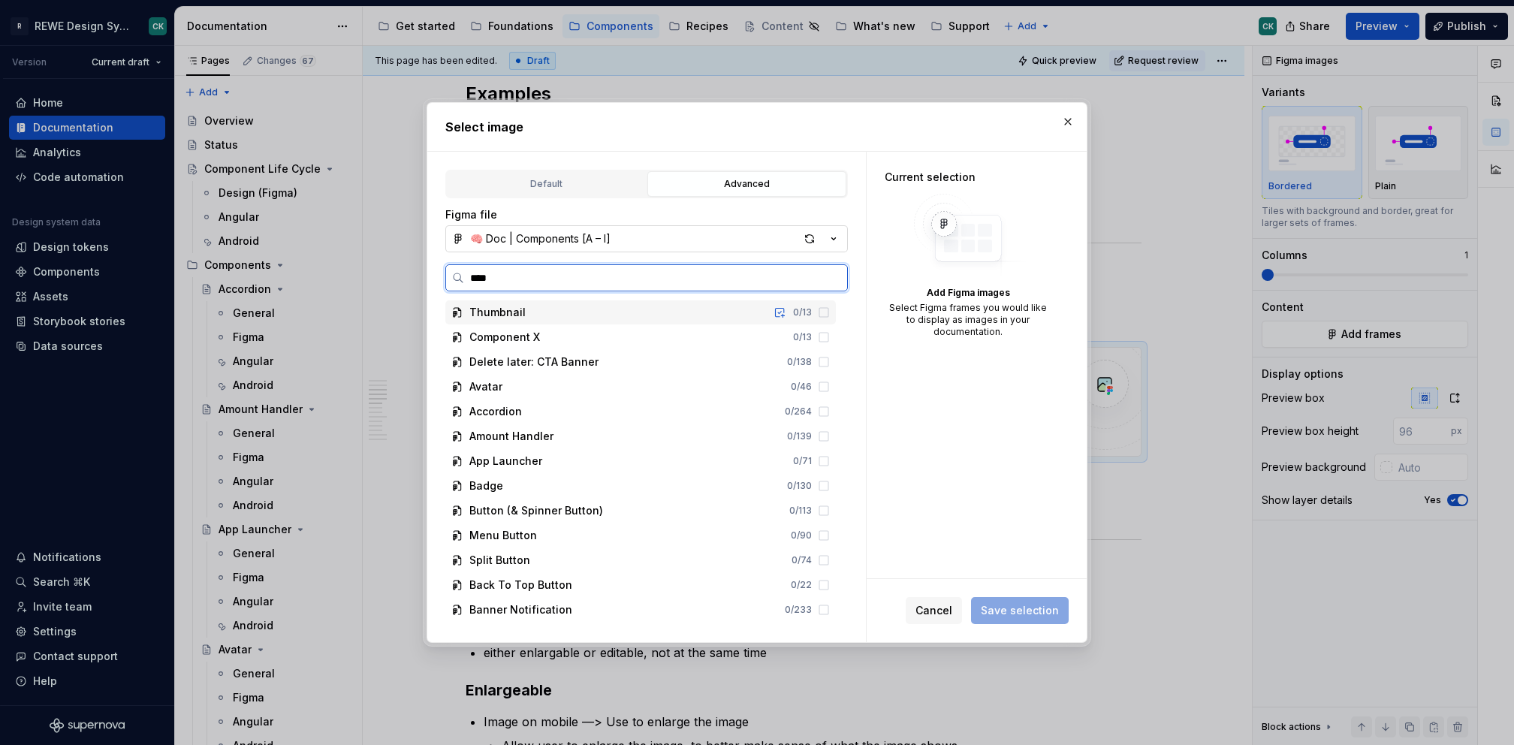
type input "*****"
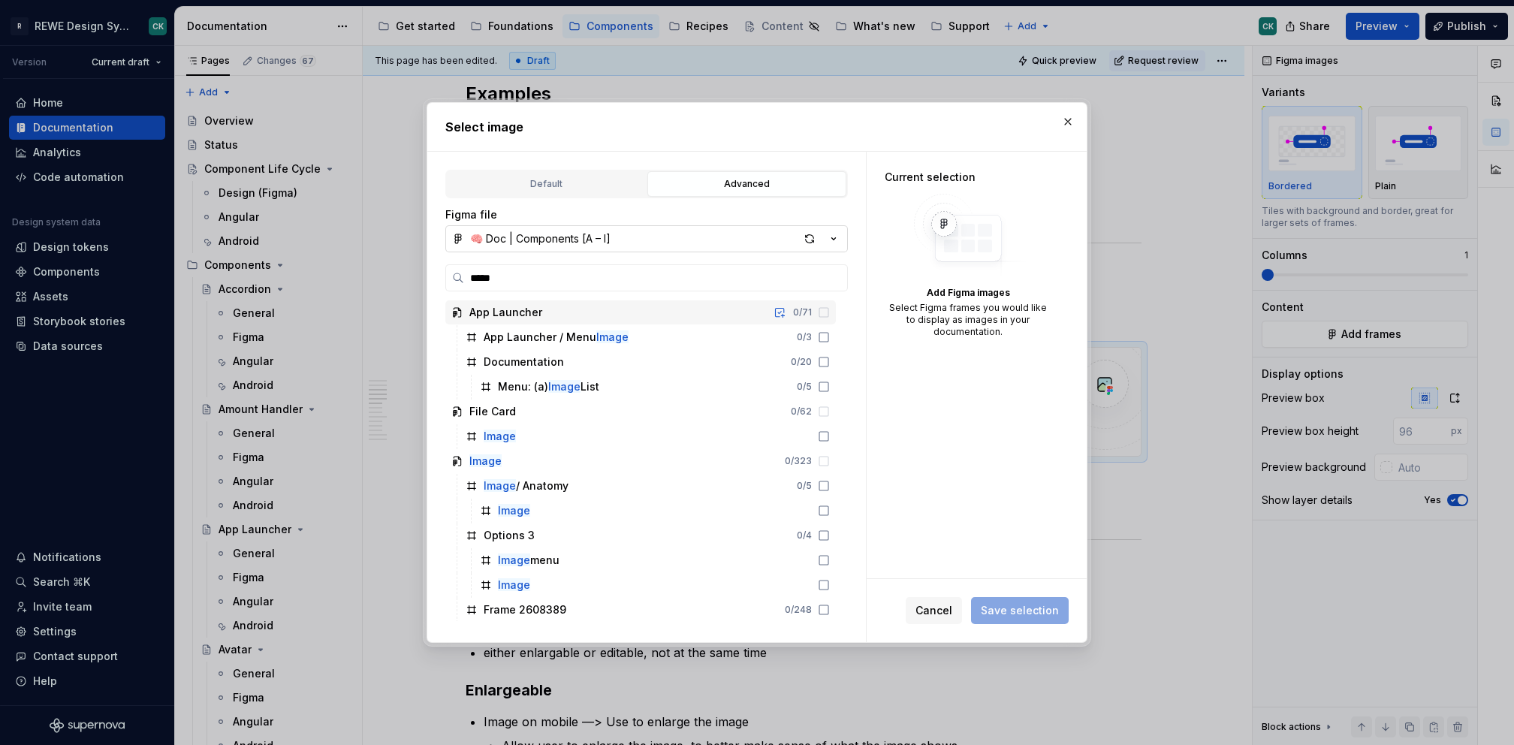
type textarea "*"
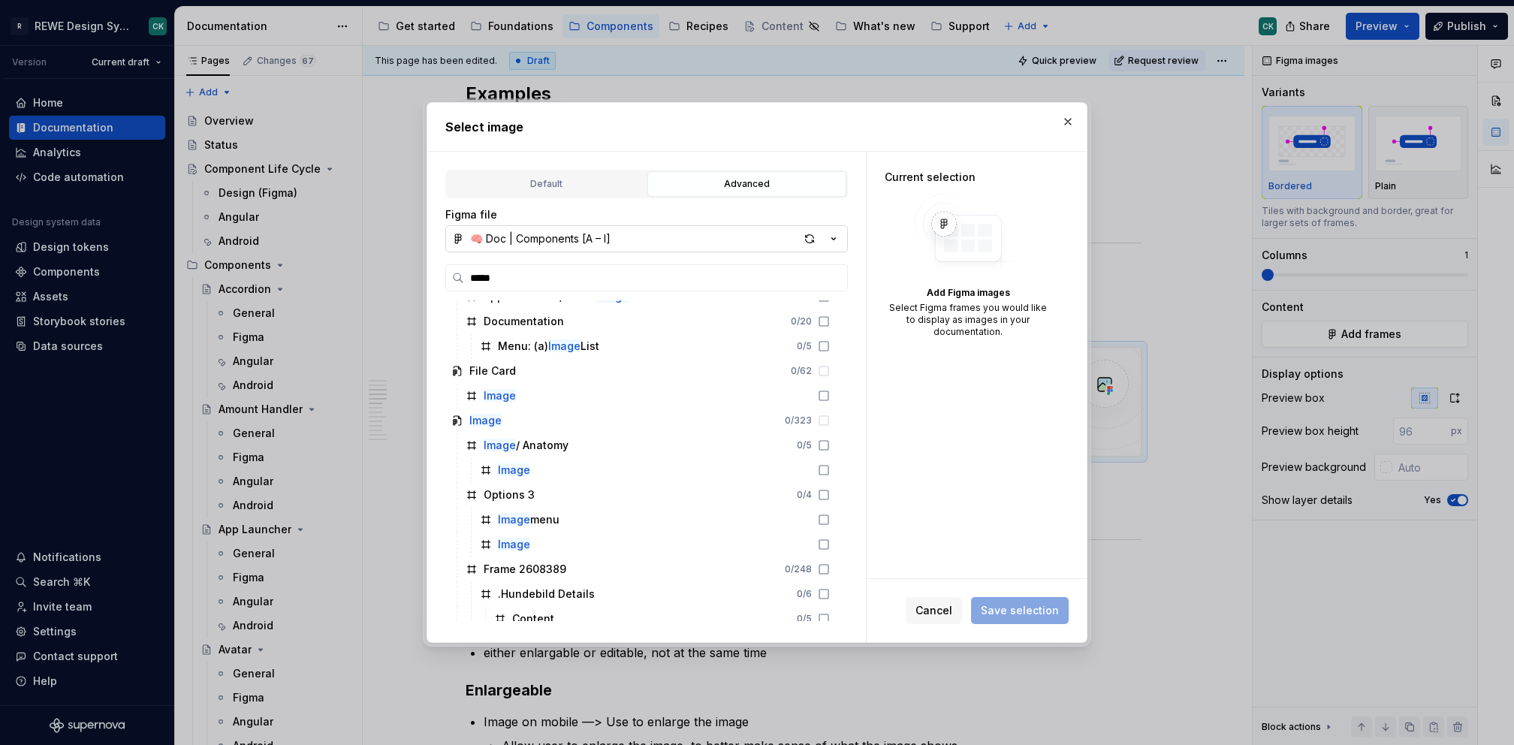
scroll to position [71, 0]
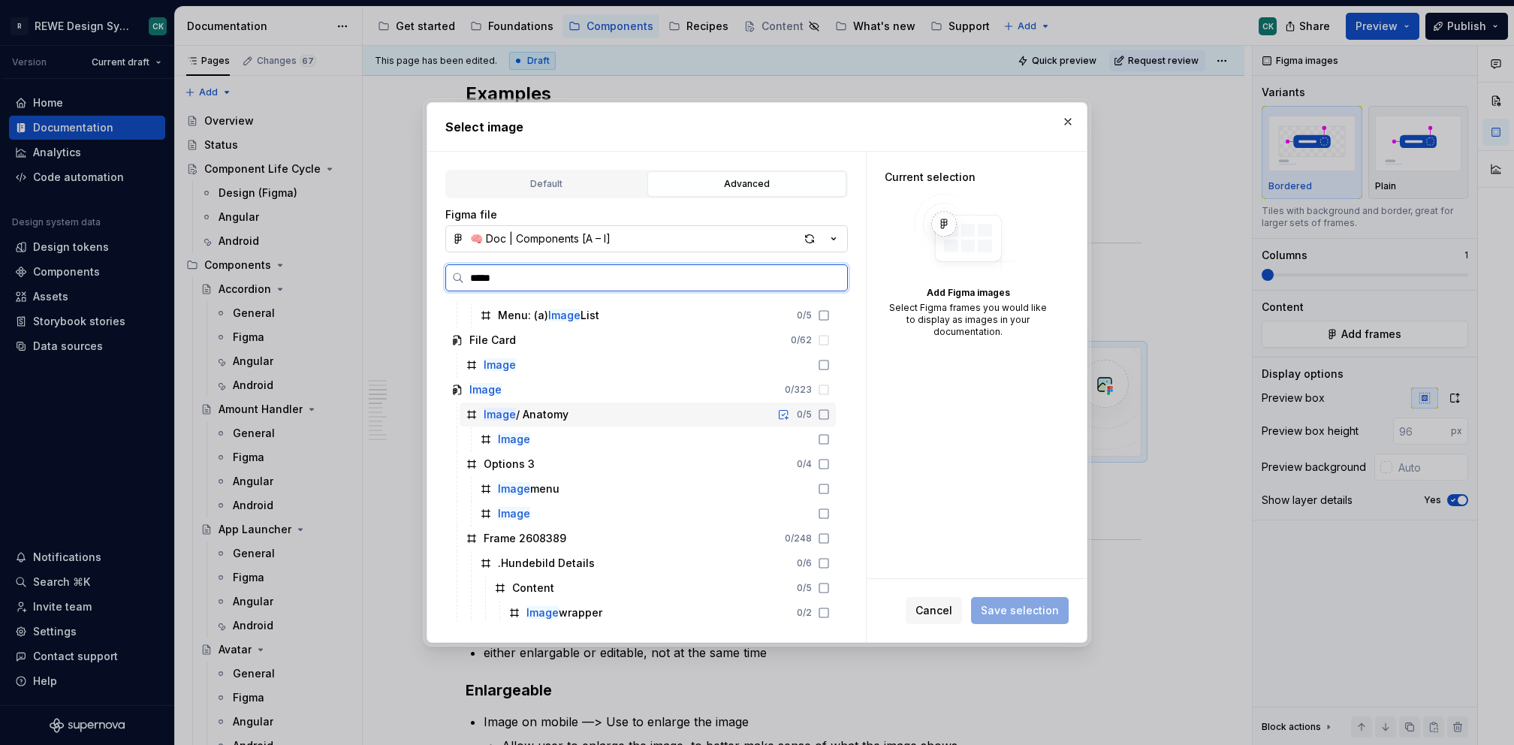
drag, startPoint x: 638, startPoint y: 405, endPoint x: 680, endPoint y: 418, distance: 44.2
click at [638, 405] on div "Image / Anatomy 0 / 5" at bounding box center [648, 415] width 376 height 24
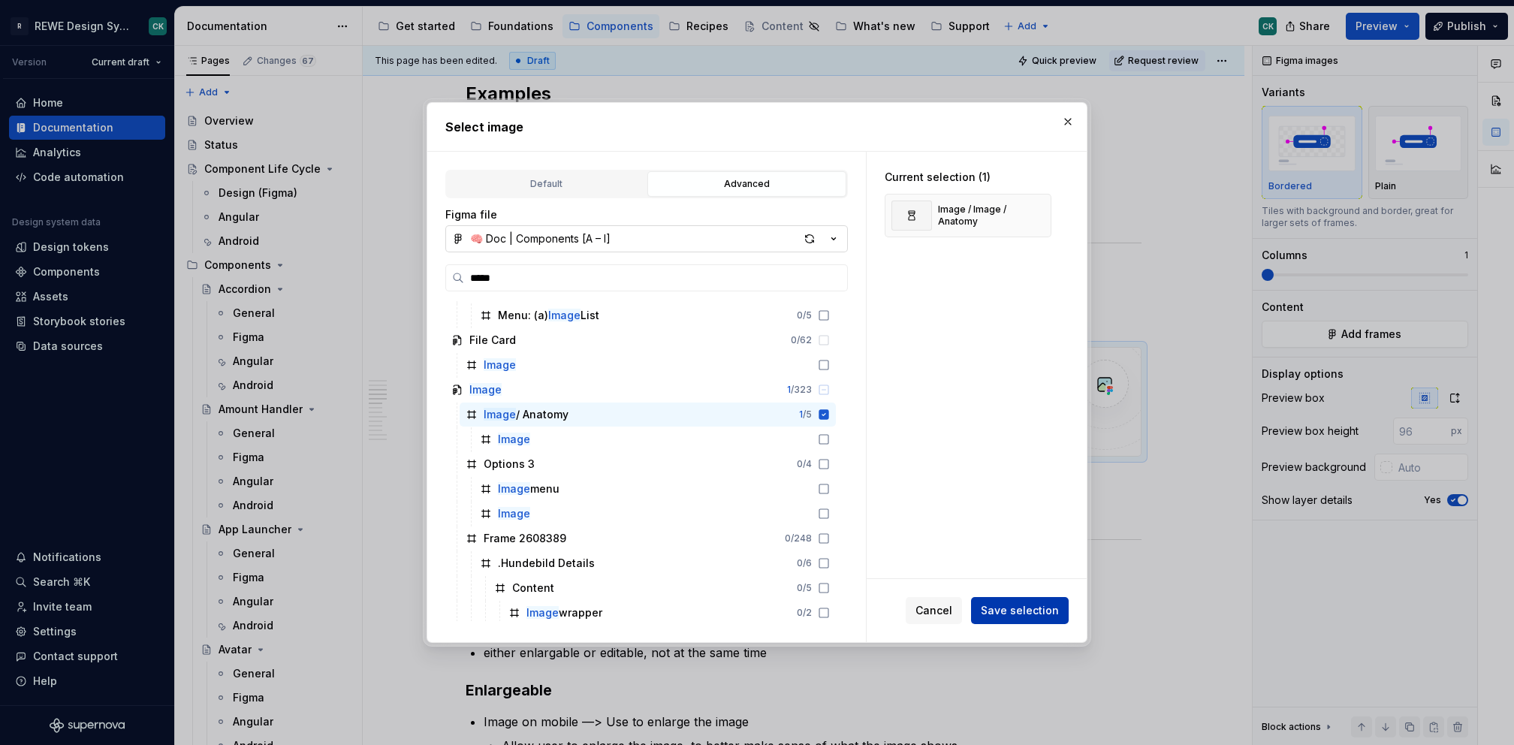
click at [1033, 602] on button "Save selection" at bounding box center [1020, 610] width 98 height 27
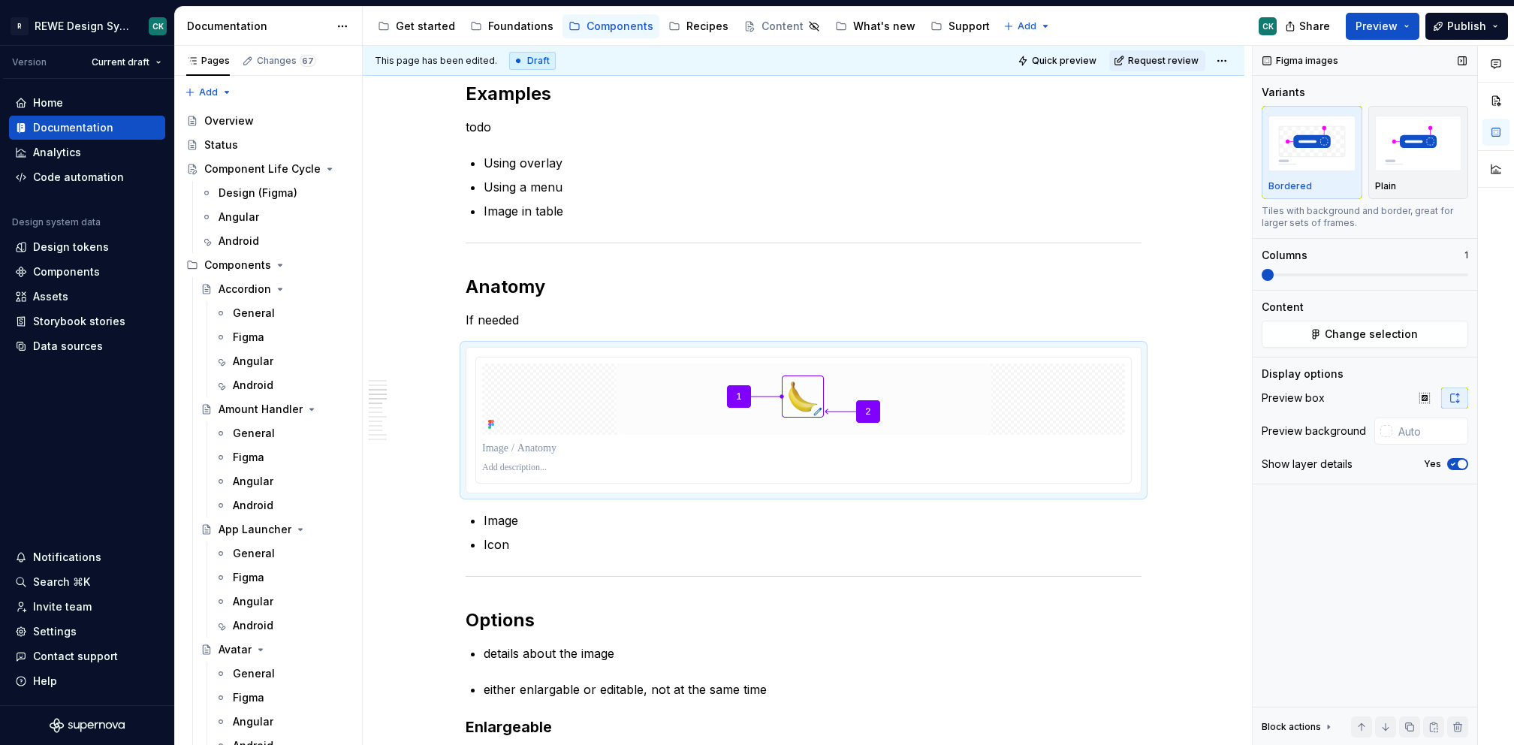
click at [1441, 416] on div "Preview box Preview background Show layer details Yes" at bounding box center [1365, 436] width 207 height 96
click at [1438, 423] on input "text" at bounding box center [1431, 431] width 76 height 27
type input "#FCFCFC"
click at [693, 454] on div at bounding box center [803, 448] width 643 height 21
click at [626, 451] on p at bounding box center [803, 448] width 643 height 15
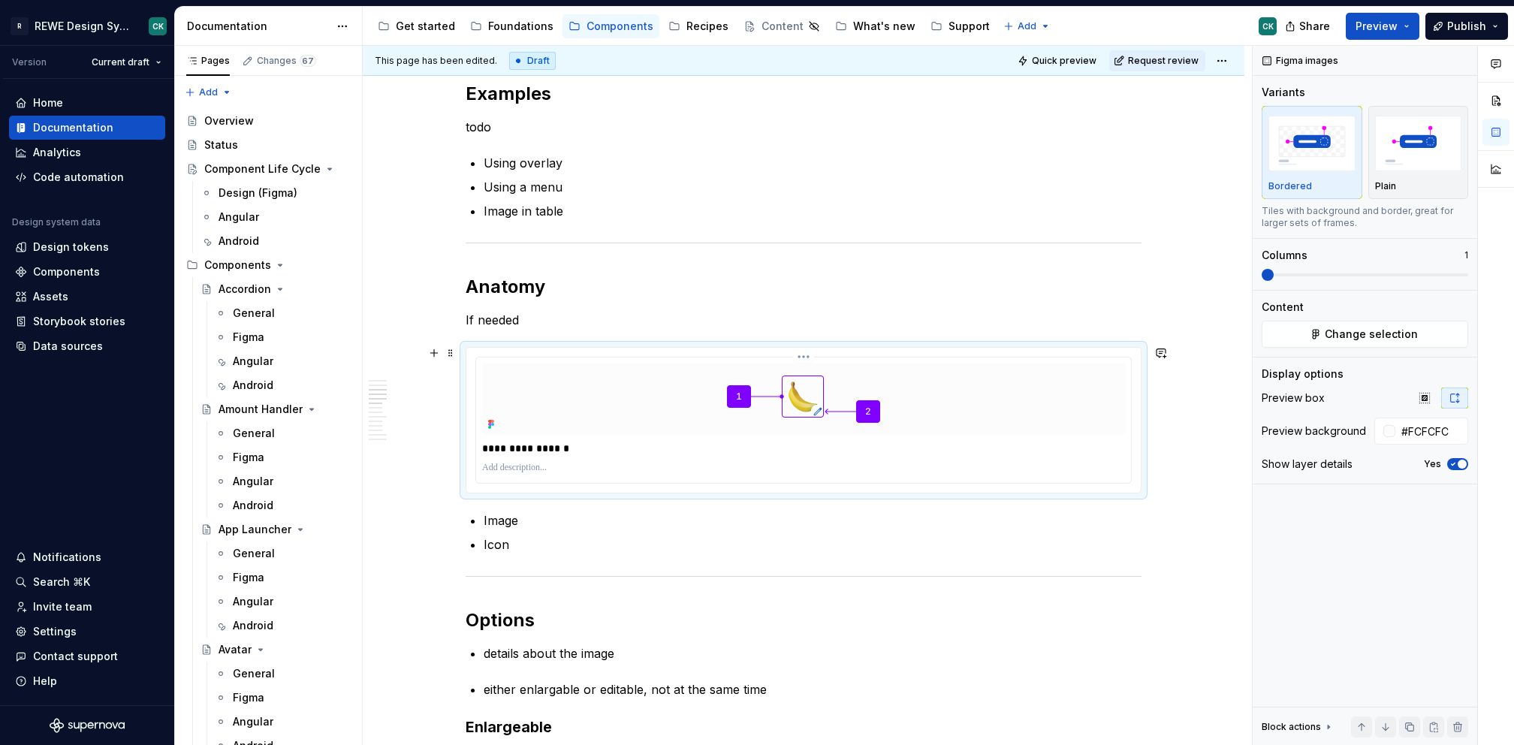
click at [543, 441] on p "**********" at bounding box center [804, 448] width 644 height 15
click at [573, 462] on p at bounding box center [803, 468] width 643 height 12
click at [549, 527] on ul "Image Icon" at bounding box center [813, 532] width 658 height 42
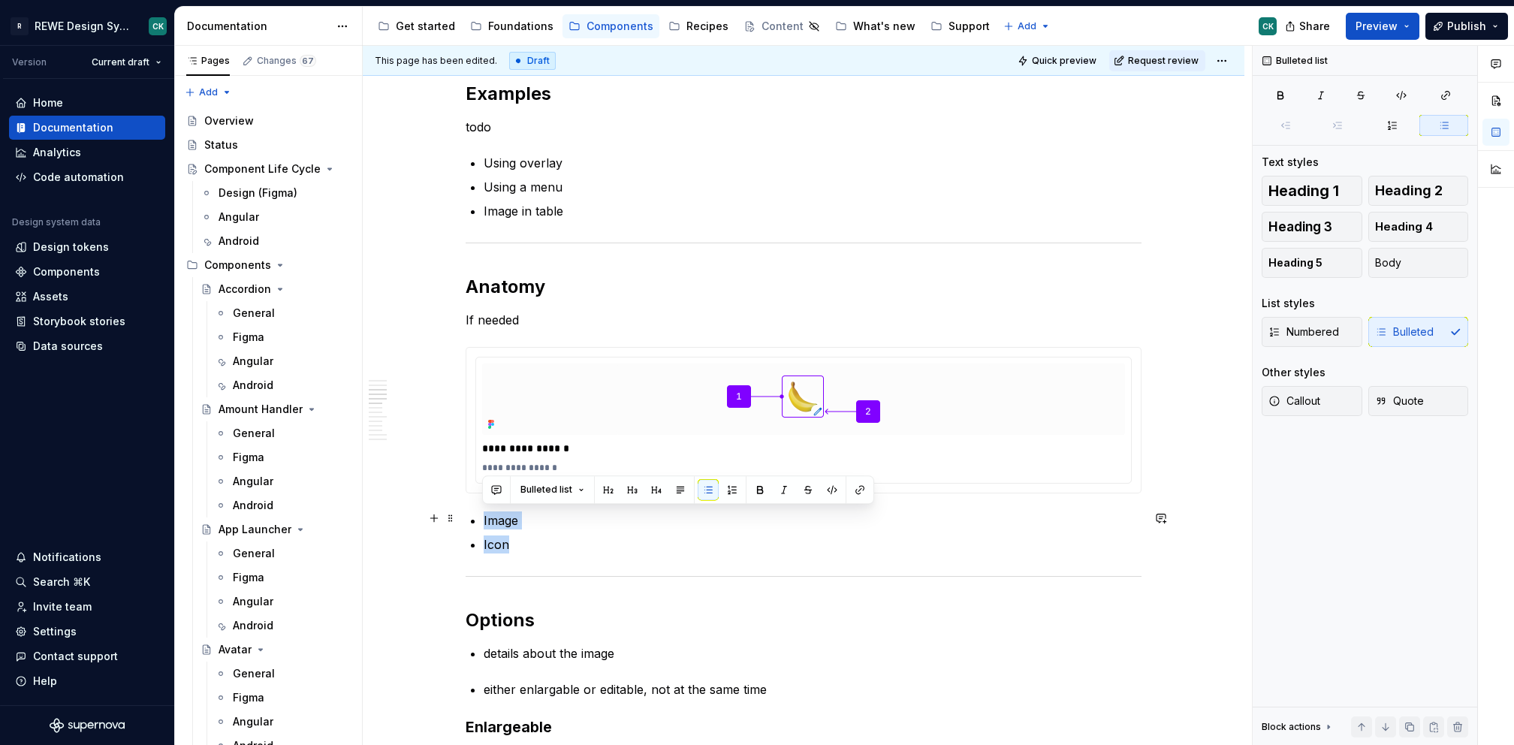
drag, startPoint x: 542, startPoint y: 535, endPoint x: 481, endPoint y: 512, distance: 64.9
click at [484, 512] on ul "Image Icon" at bounding box center [813, 532] width 658 height 42
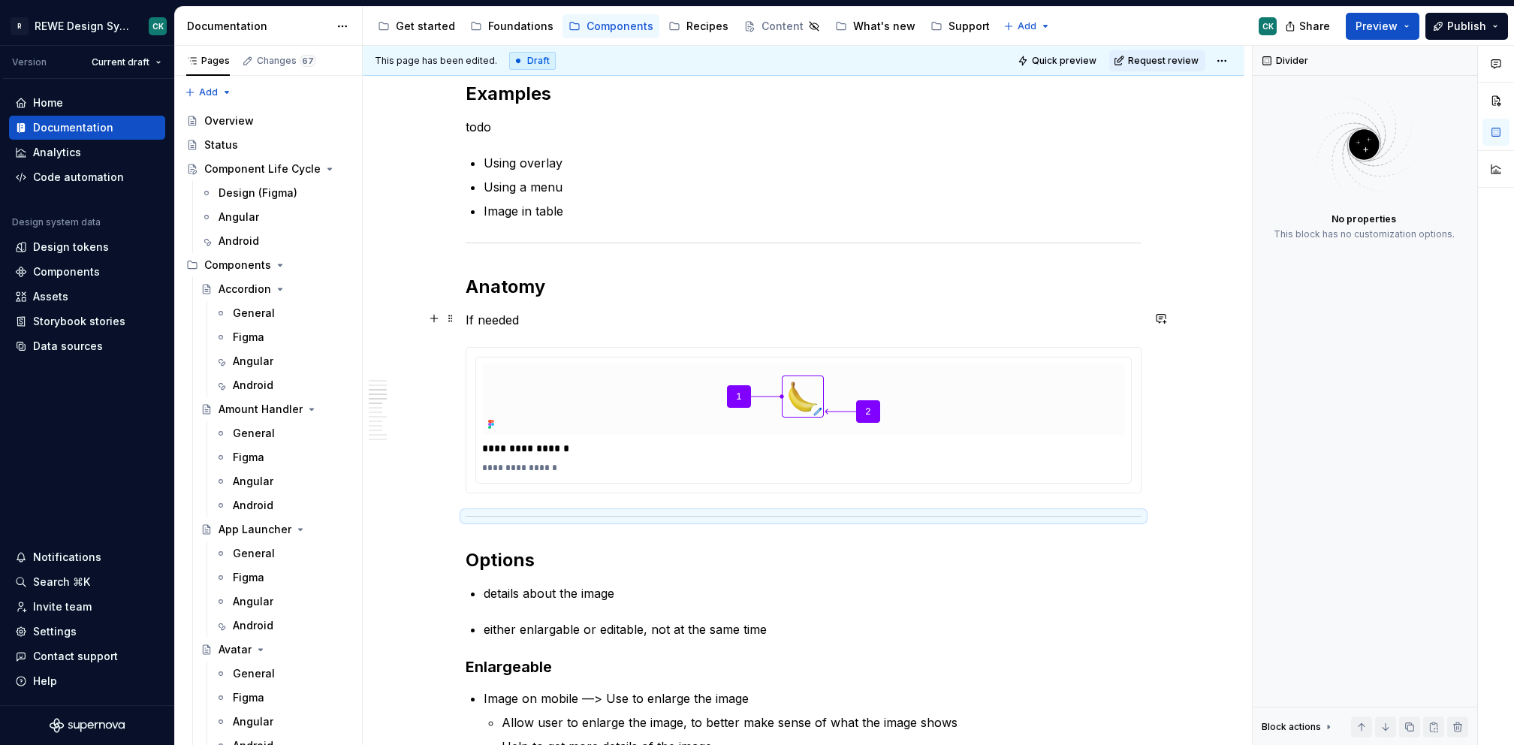
click at [640, 311] on p "If needed" at bounding box center [804, 320] width 676 height 18
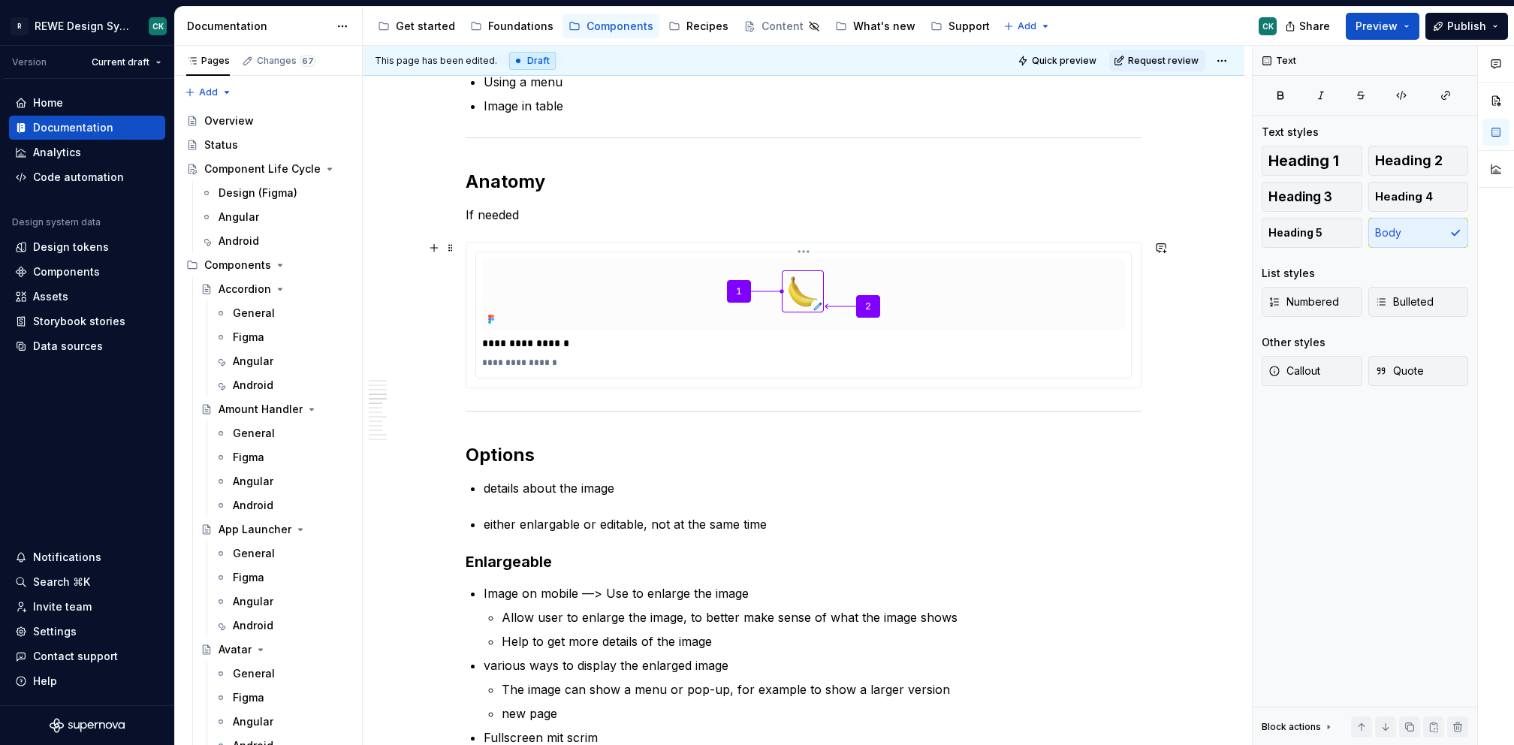
scroll to position [975, 0]
click at [482, 219] on p "If needed" at bounding box center [804, 213] width 676 height 18
click at [549, 210] on p "The Image and an Icon to indicate an action." at bounding box center [804, 213] width 676 height 18
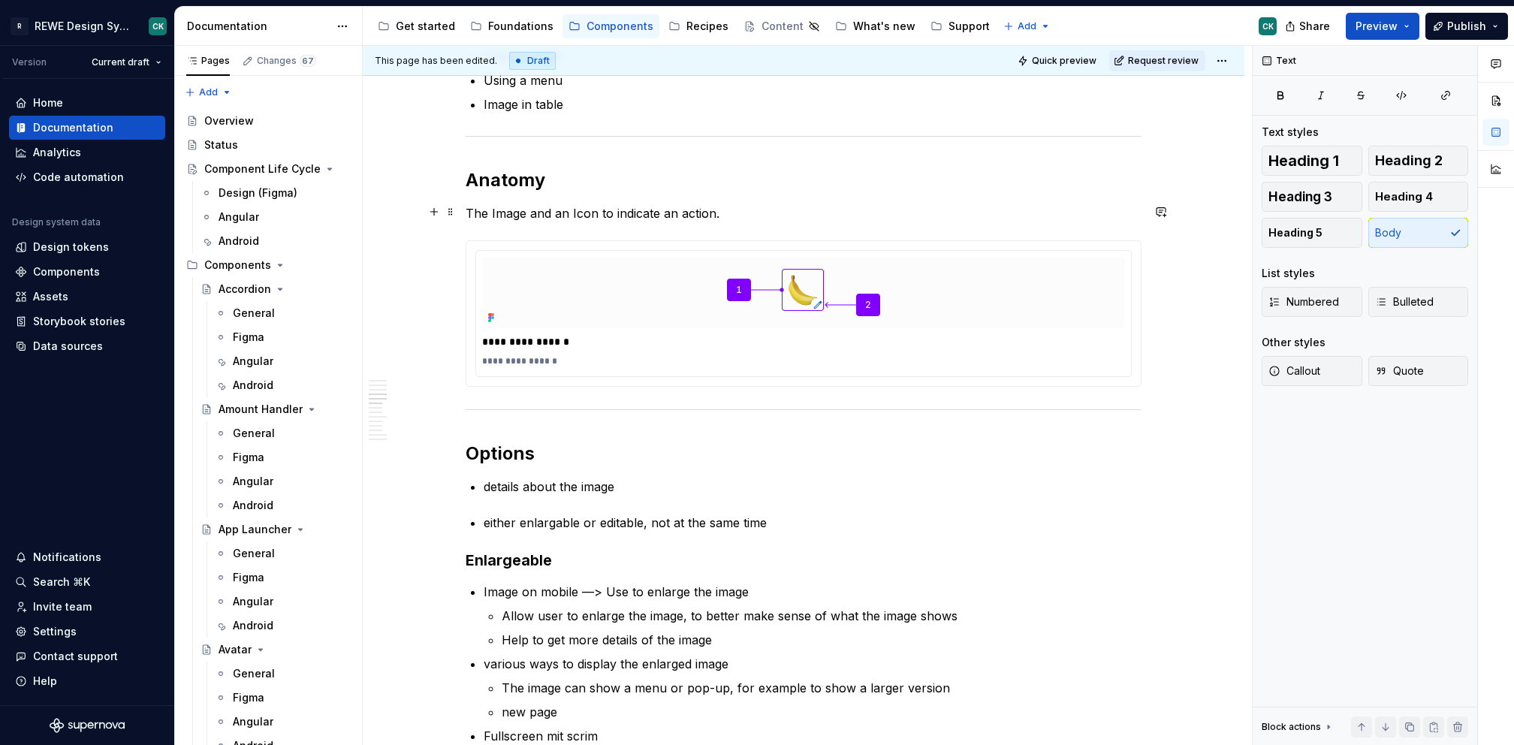
click at [528, 207] on p "The Image and an Icon to indicate an action." at bounding box center [804, 213] width 676 height 18
click at [974, 216] on p "The Image consists of a placeholder or an image and an Icon to indicate an acti…" at bounding box center [804, 213] width 676 height 18
click at [650, 171] on h2 "Anatomy" at bounding box center [804, 180] width 676 height 24
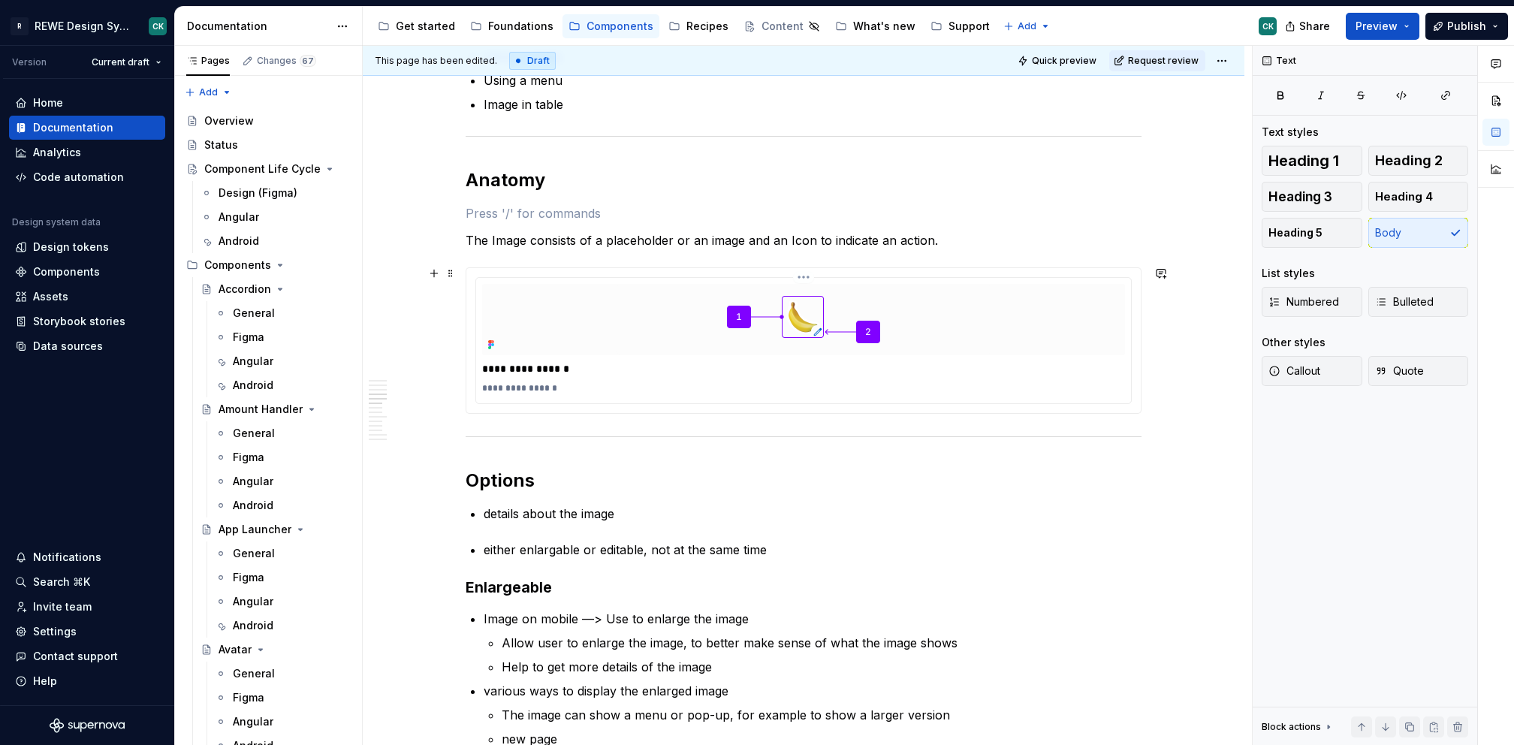
click at [558, 392] on div "**********" at bounding box center [803, 388] width 643 height 18
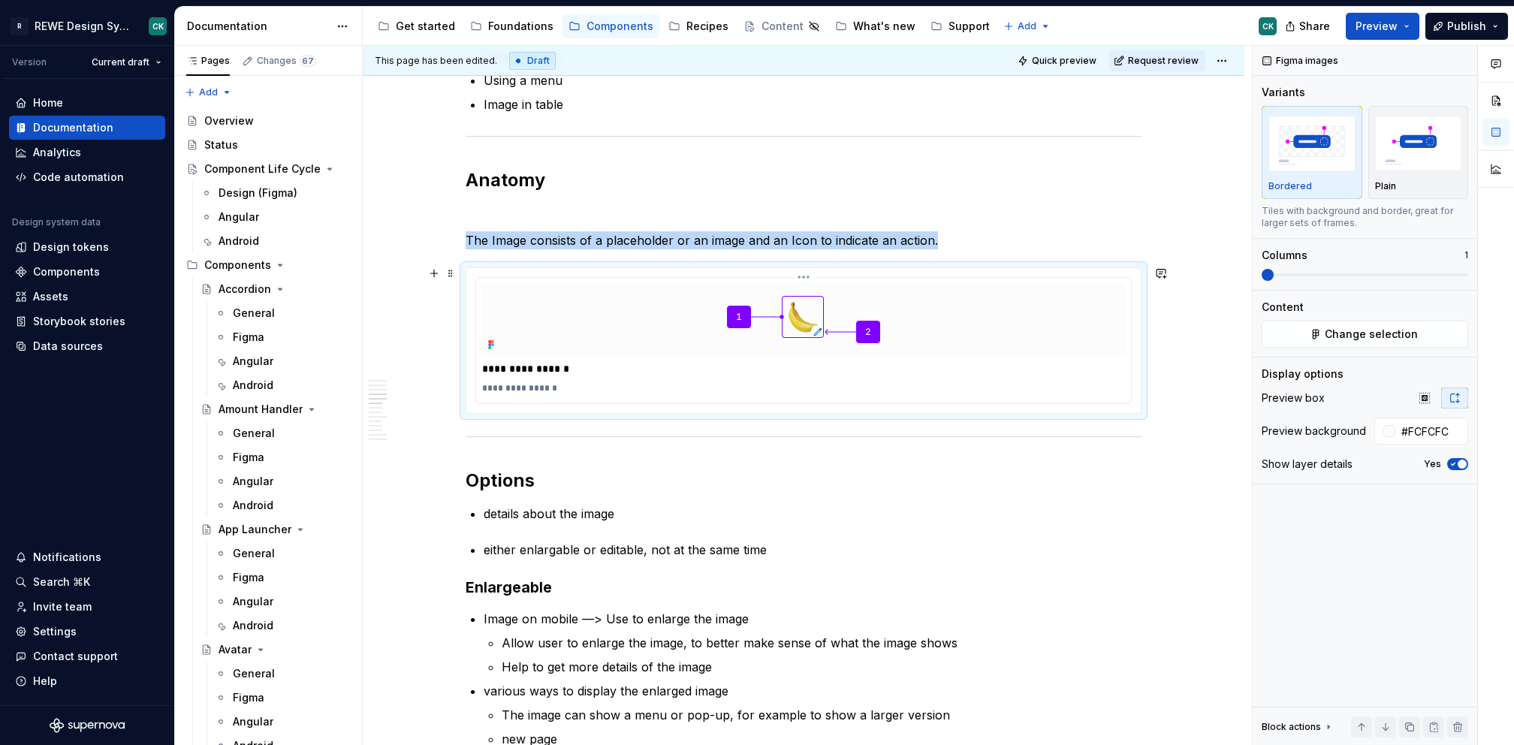
click at [562, 385] on p "**********" at bounding box center [804, 388] width 644 height 12
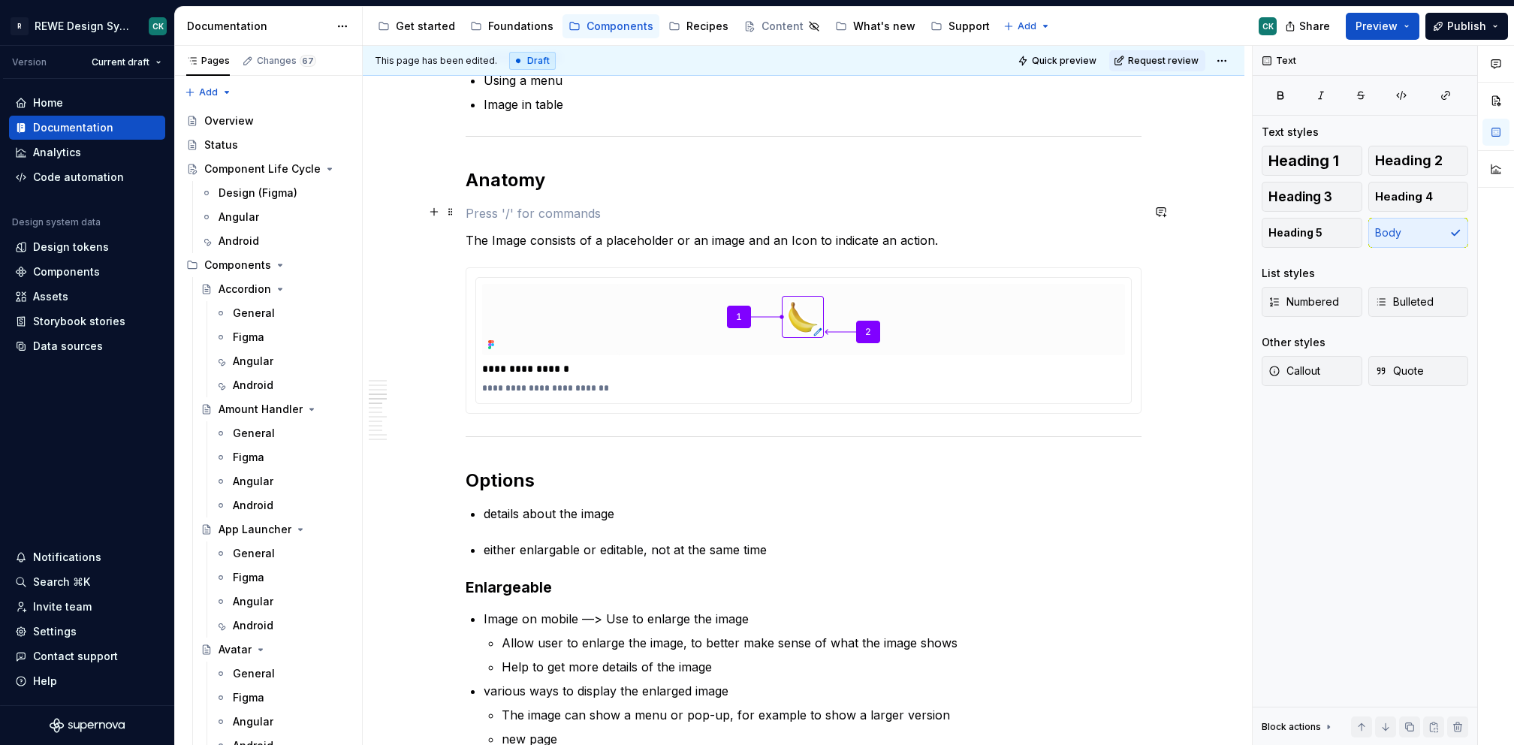
click at [558, 216] on p at bounding box center [804, 213] width 676 height 18
click at [552, 216] on p "In the first place the Image consists of an image or a placeholder." at bounding box center [804, 213] width 676 height 18
click at [551, 216] on p "In the first place the Image consists of an image or a placeholder." at bounding box center [804, 213] width 676 height 18
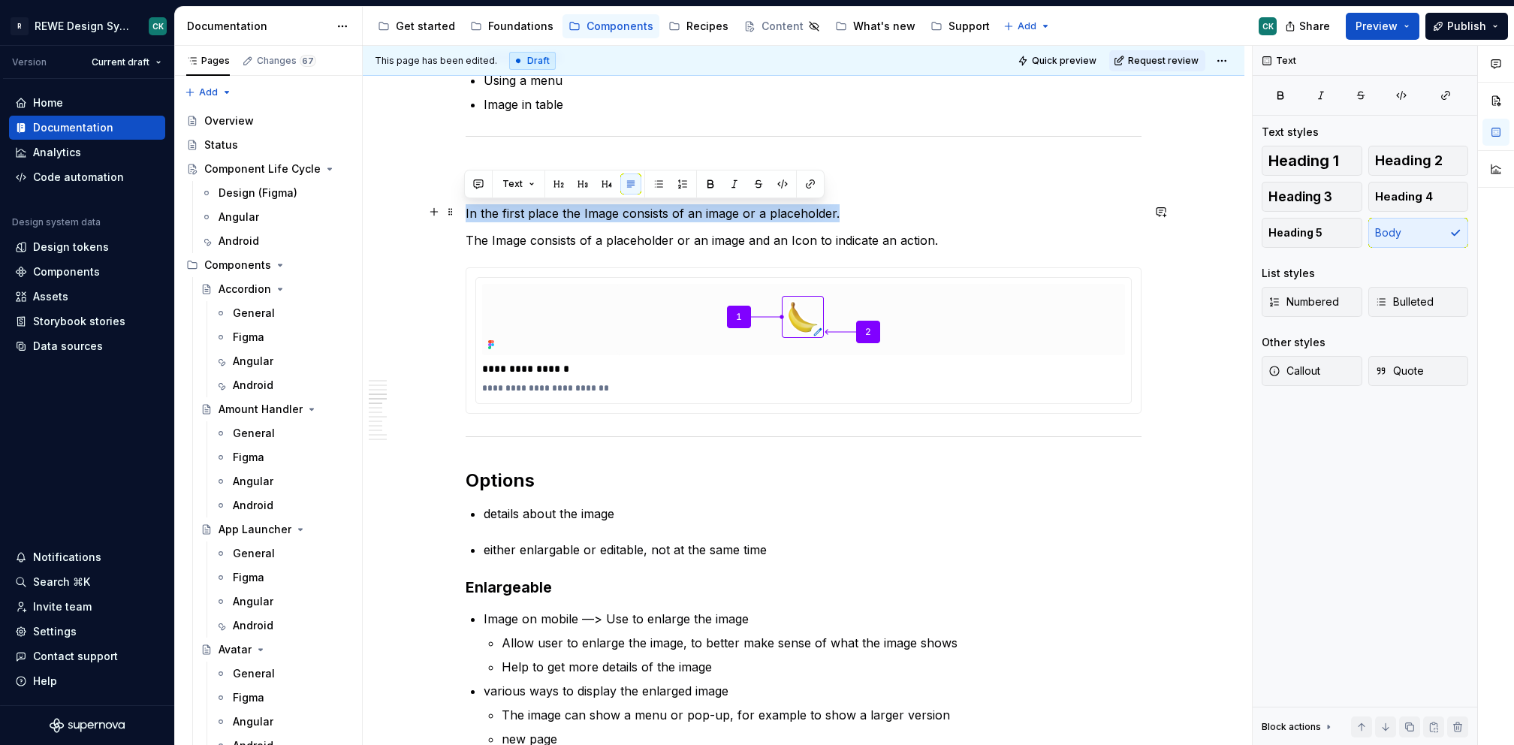
click at [551, 216] on p "In the first place the Image consists of an image or a placeholder." at bounding box center [804, 213] width 676 height 18
copy p "In the first place the Image consists of an image or a placeholder."
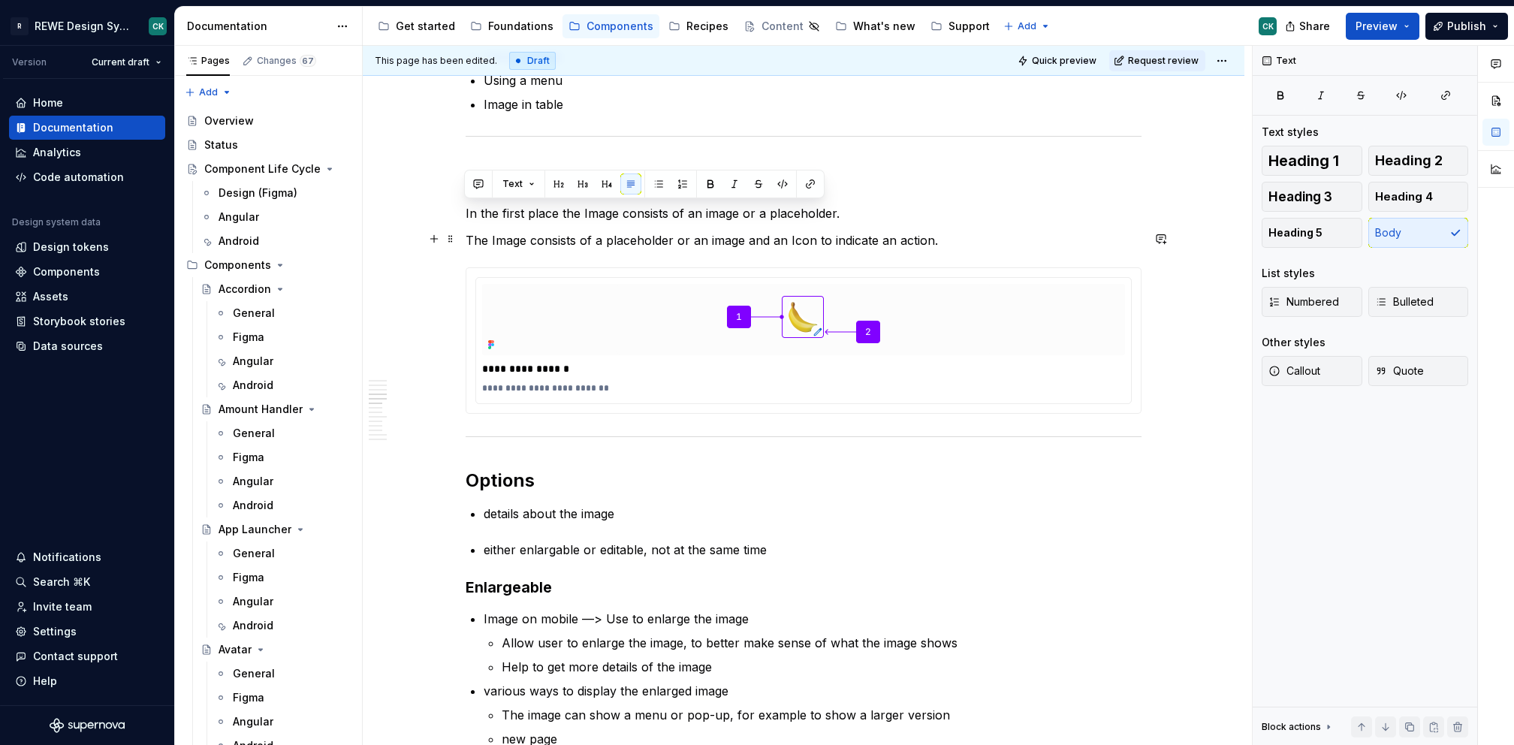
click at [581, 234] on p "The Image consists of a placeholder or an image and an Icon to indicate an acti…" at bounding box center [804, 240] width 676 height 18
click at [879, 214] on p "In the first place the Image consists of an image or a placeholder." at bounding box center [804, 213] width 676 height 18
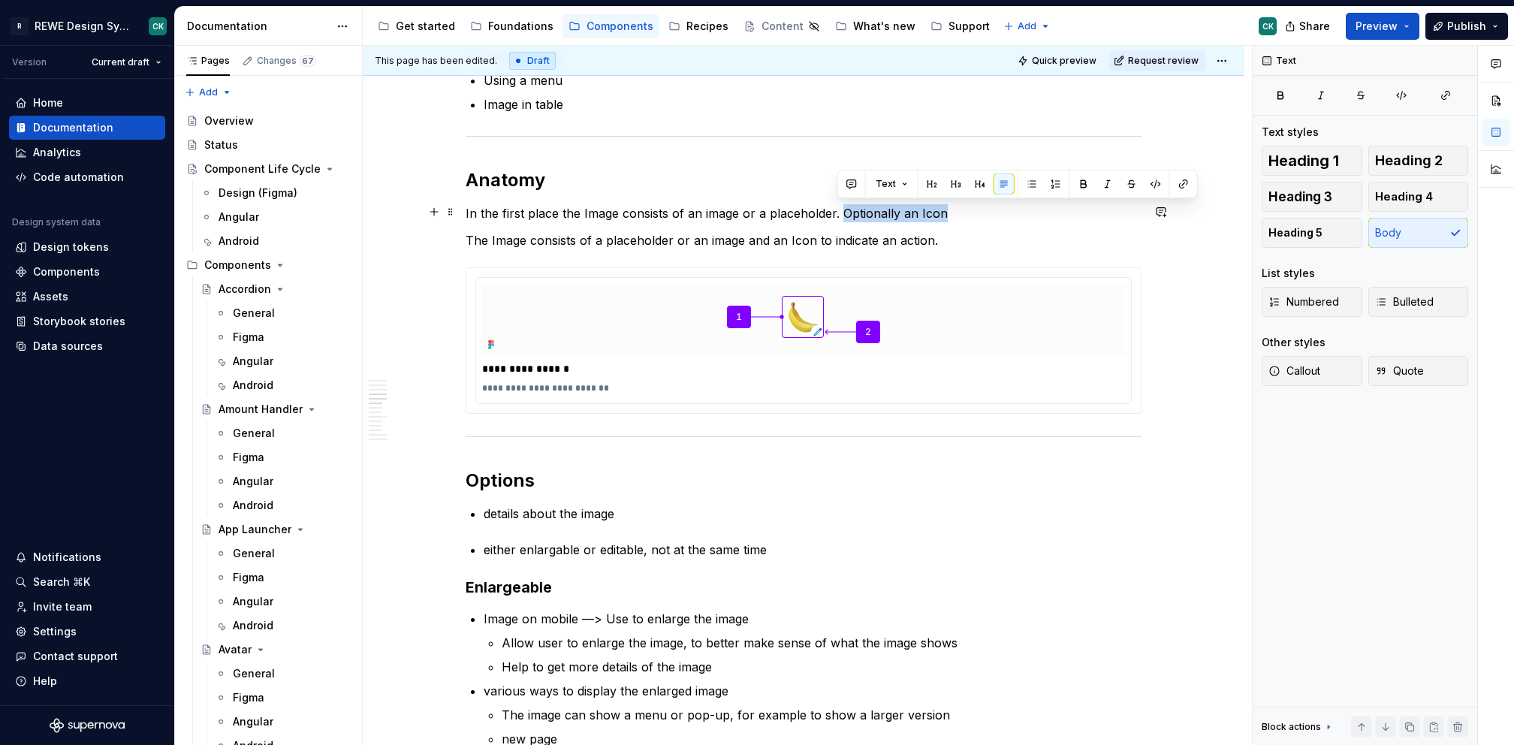
drag, startPoint x: 840, startPoint y: 209, endPoint x: 996, endPoint y: 206, distance: 156.3
click at [997, 207] on p "In the first place the Image consists of an image or a placeholder. Optionally …" at bounding box center [804, 213] width 676 height 18
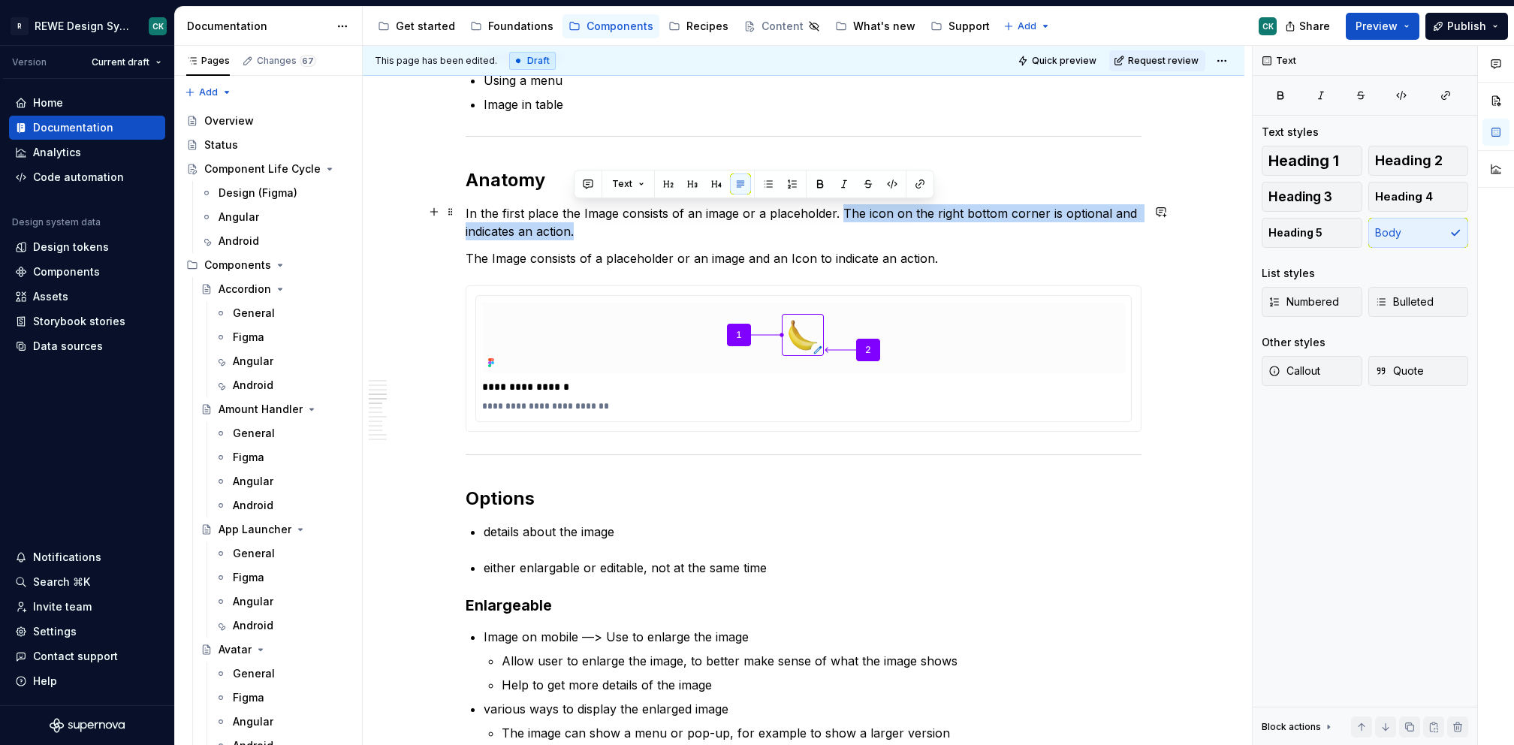
drag, startPoint x: 824, startPoint y: 228, endPoint x: 837, endPoint y: 210, distance: 21.9
click at [837, 210] on p "In the first place the Image consists of an image or a placeholder. The icon on…" at bounding box center [804, 222] width 676 height 36
copy p "The icon on the right bottom corner is optional and indicates an action."
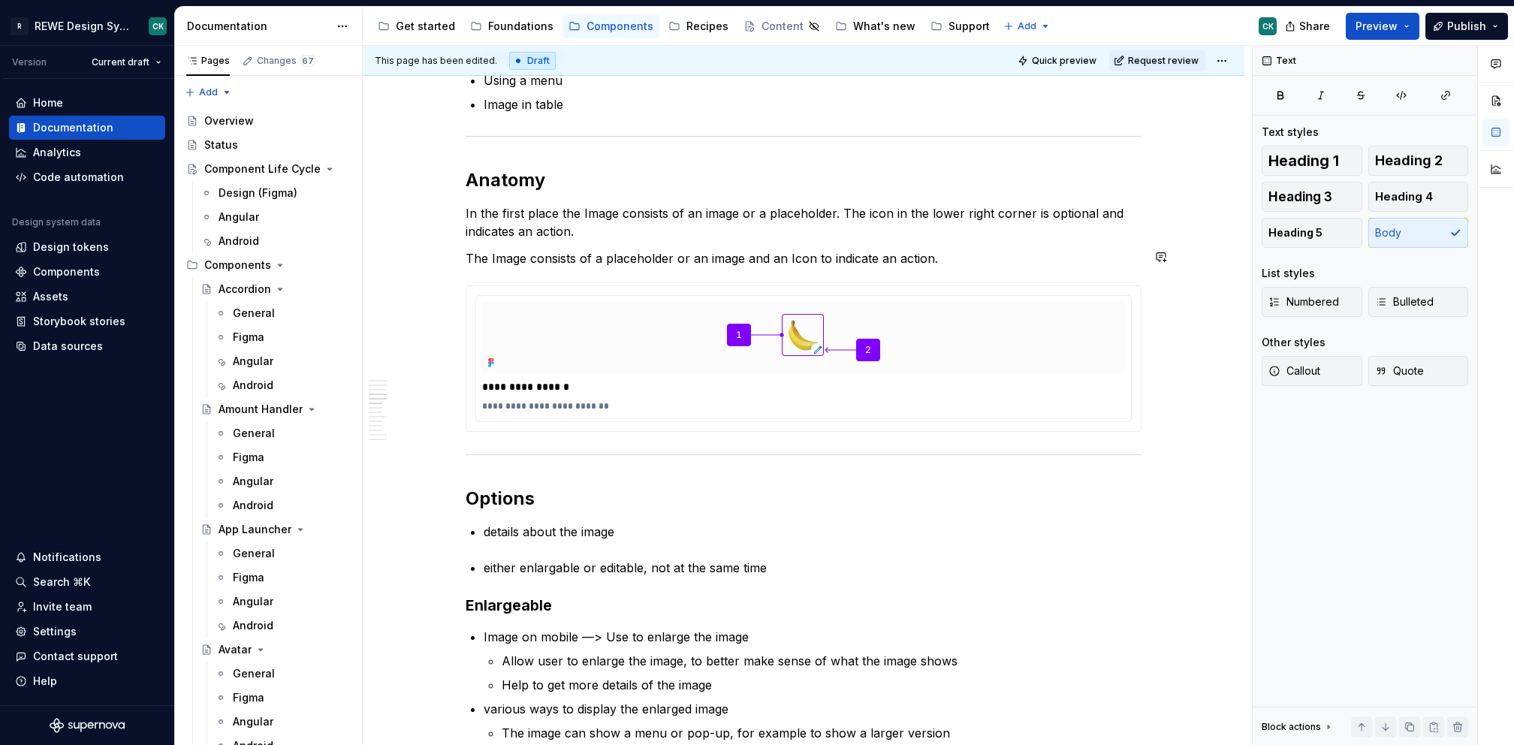
click at [780, 260] on p "The Image consists of a placeholder or an image and an Icon to indicate an acti…" at bounding box center [804, 258] width 676 height 18
click at [780, 261] on p "The Image consists of a placeholder or an image and an Icon to indicate an acti…" at bounding box center [804, 258] width 676 height 18
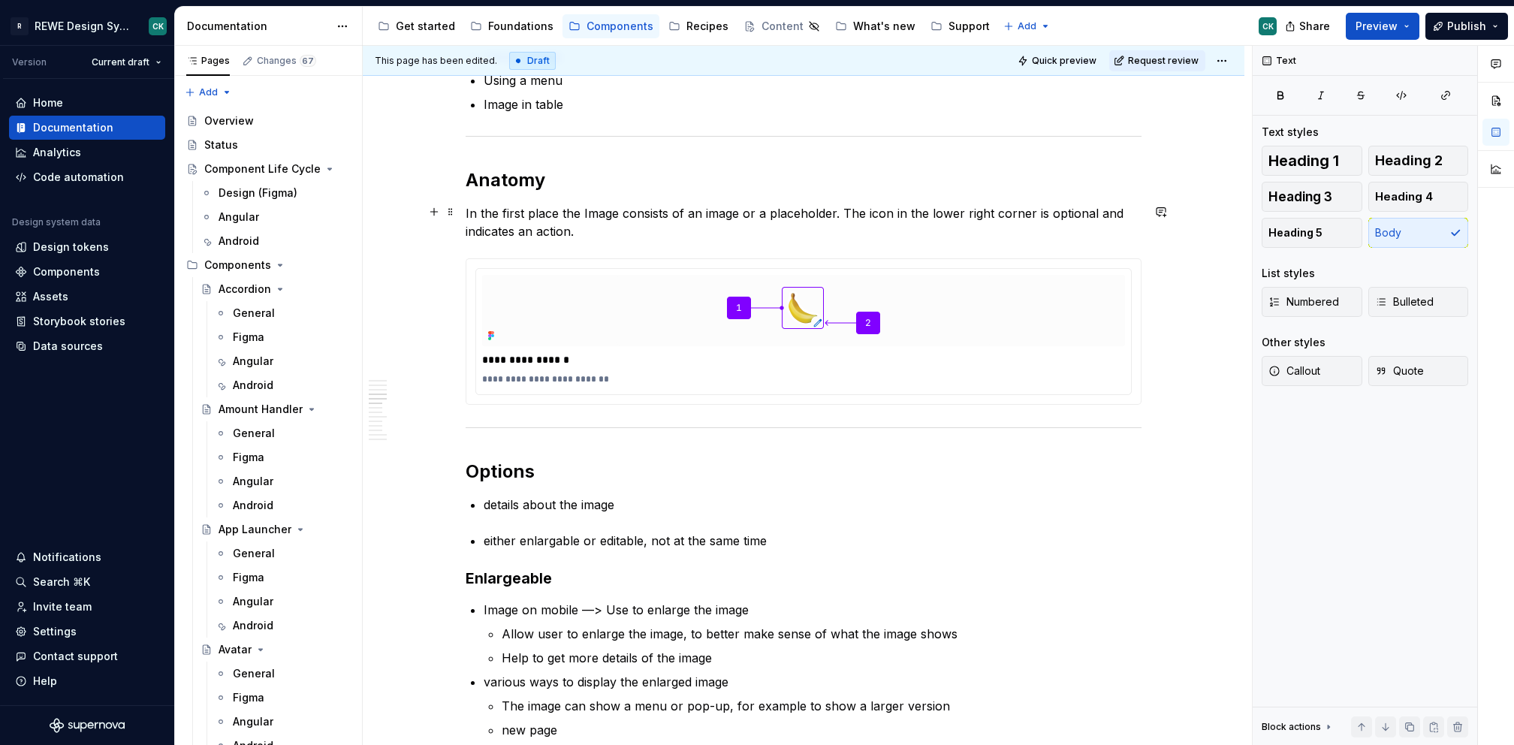
click at [582, 225] on p "In the first place the Image consists of an image or a placeholder. The icon in…" at bounding box center [804, 222] width 676 height 36
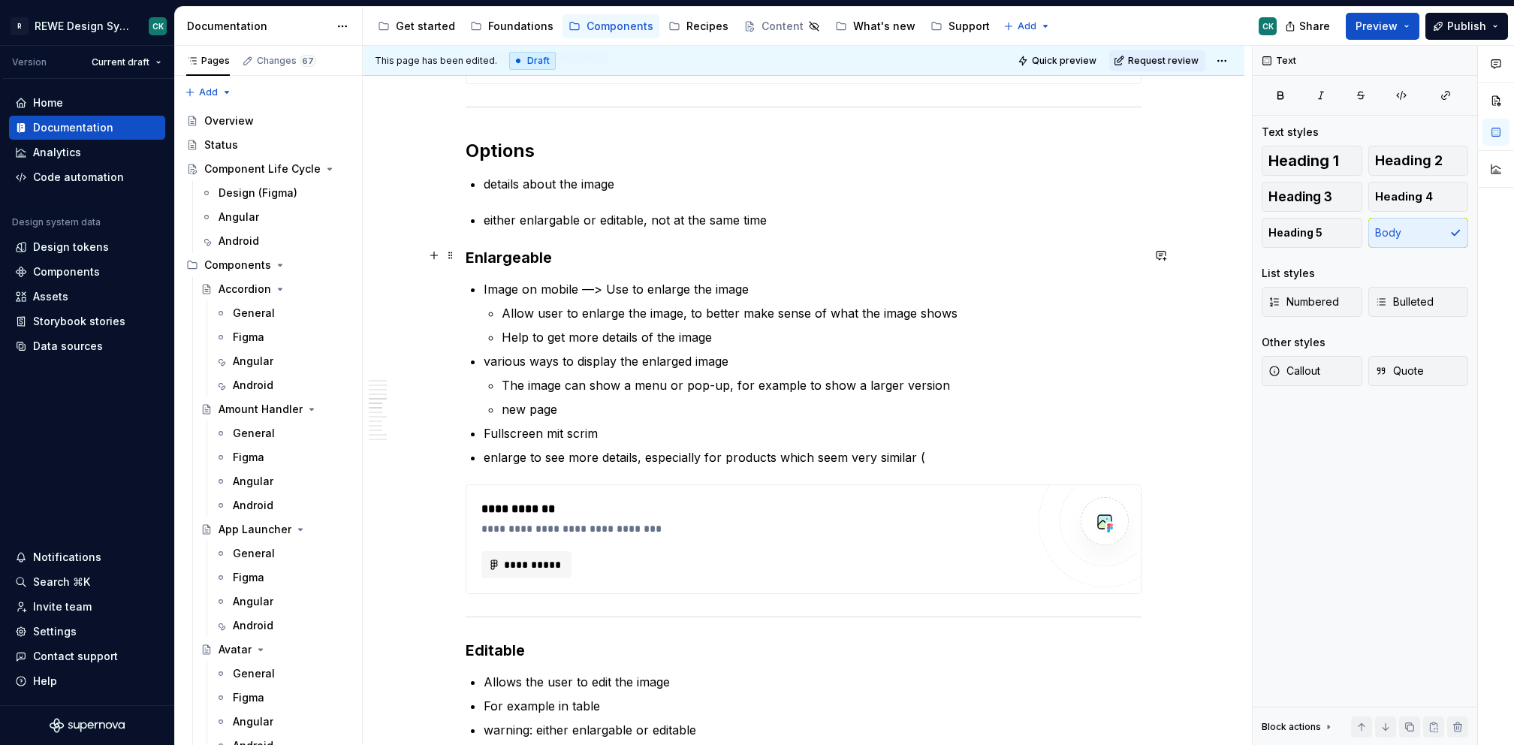
scroll to position [1256, 0]
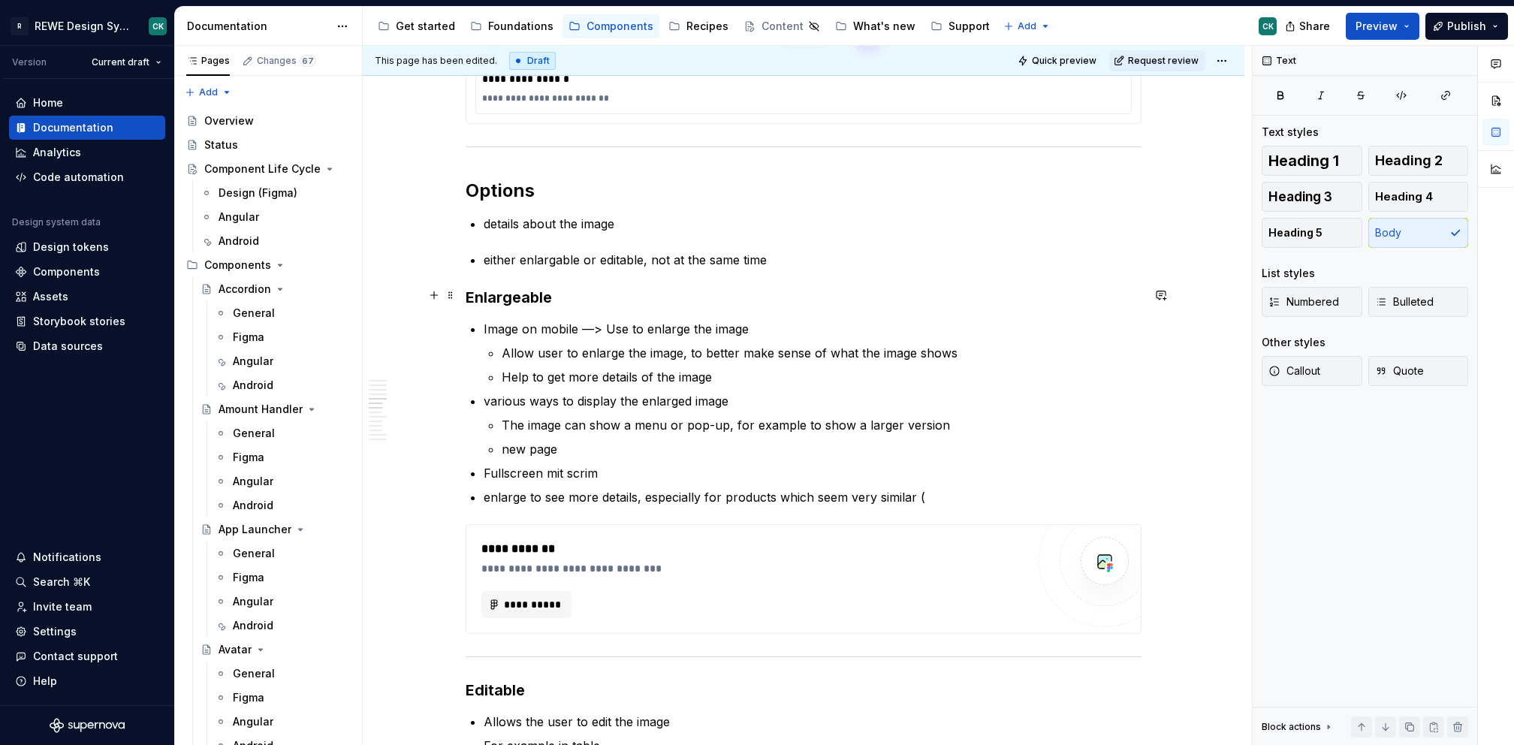
click at [519, 290] on h3 "Enlargeable" at bounding box center [804, 297] width 676 height 21
click at [491, 181] on h2 "Options" at bounding box center [804, 191] width 676 height 24
click at [611, 296] on h3 "Enlargeable" at bounding box center [804, 297] width 676 height 21
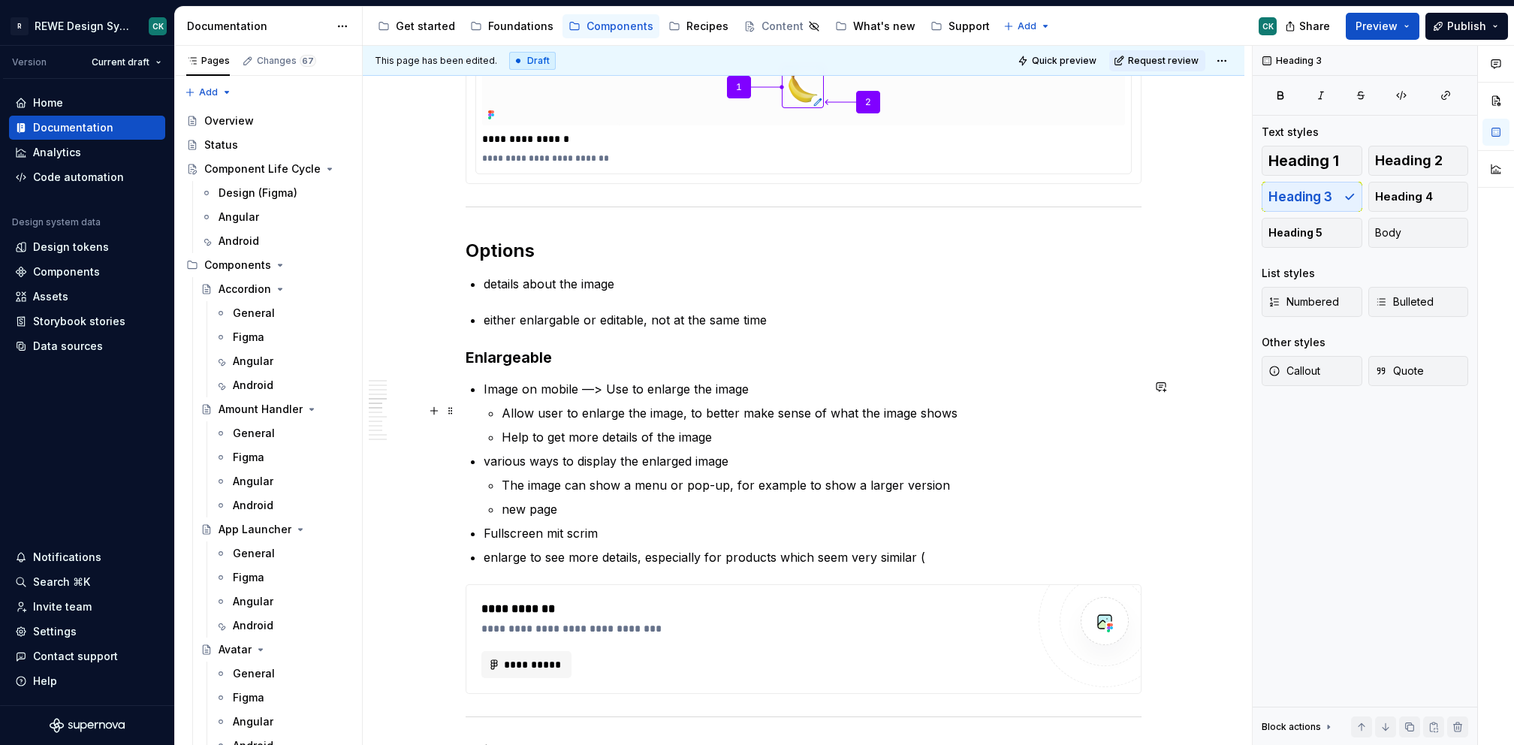
scroll to position [1199, 0]
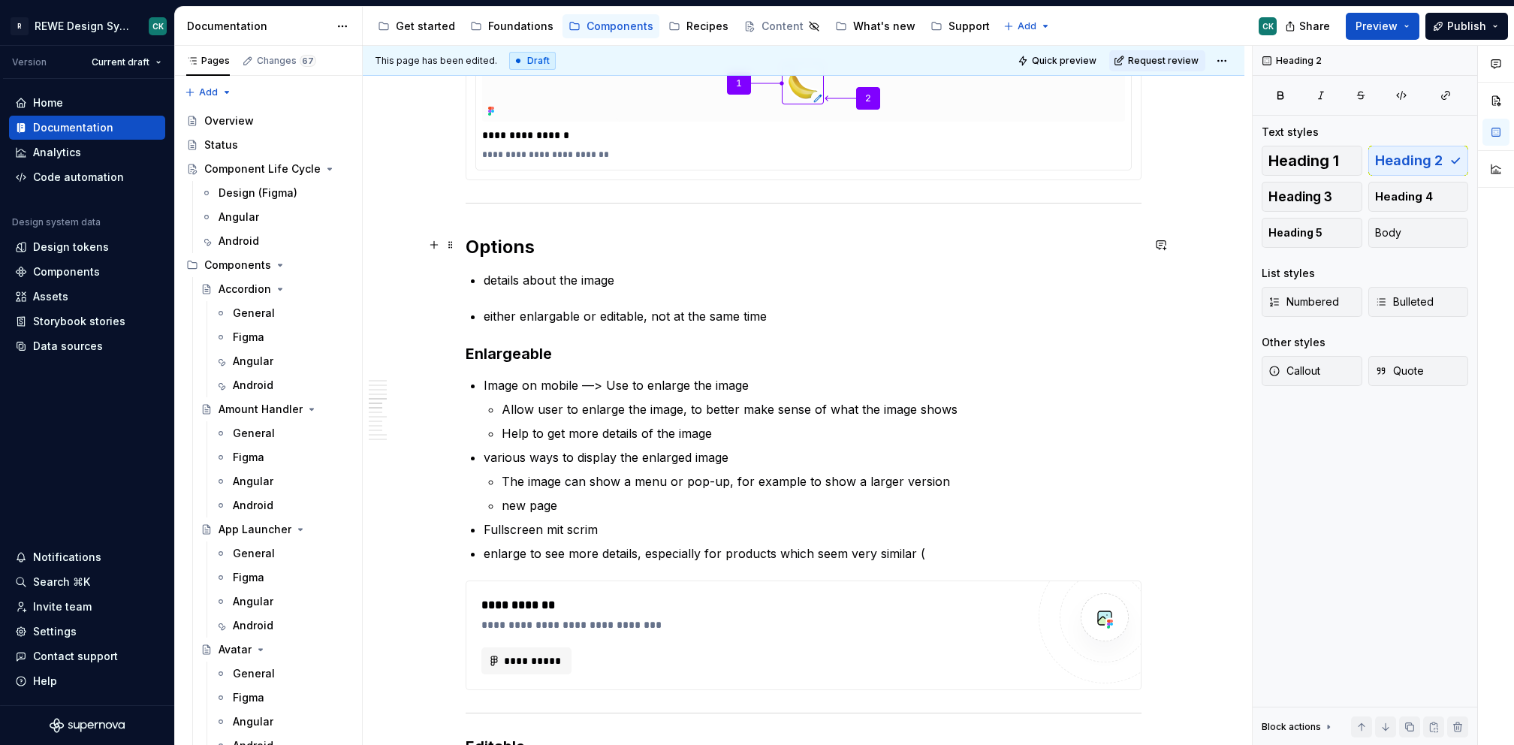
click at [577, 235] on h2 "Options" at bounding box center [804, 247] width 676 height 24
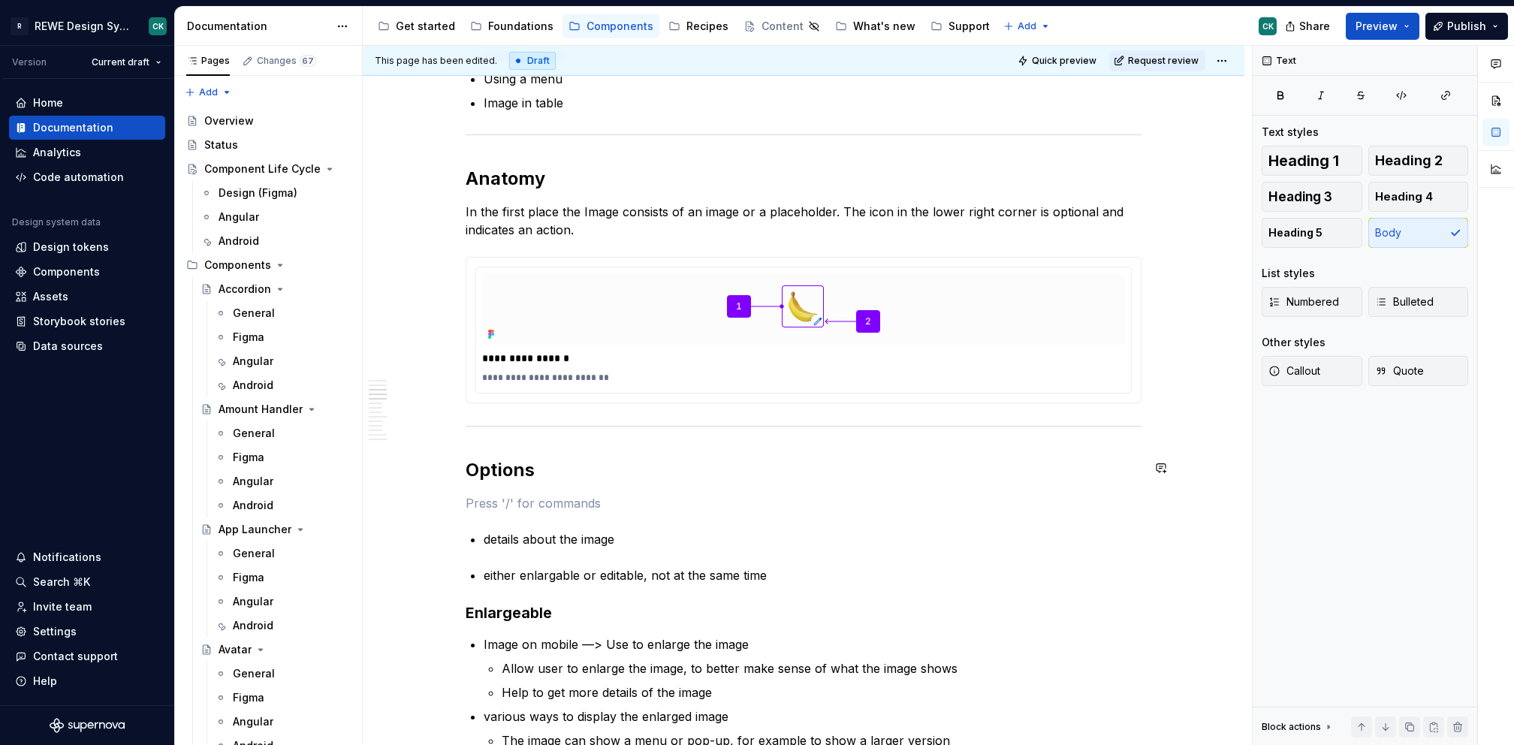
scroll to position [979, 0]
click at [466, 458] on h2 "Options" at bounding box center [804, 468] width 676 height 24
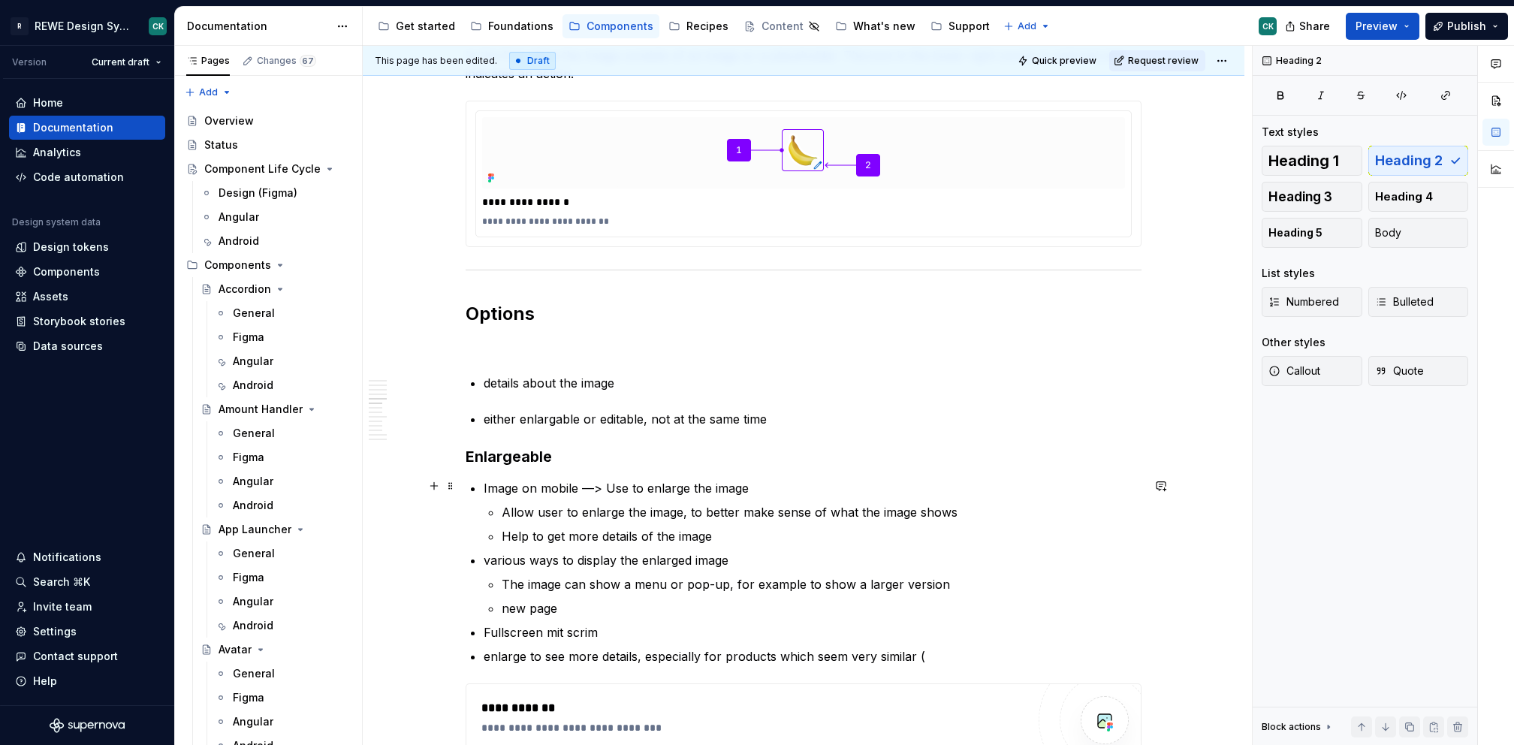
scroll to position [1136, 0]
click at [556, 342] on p at bounding box center [804, 344] width 676 height 18
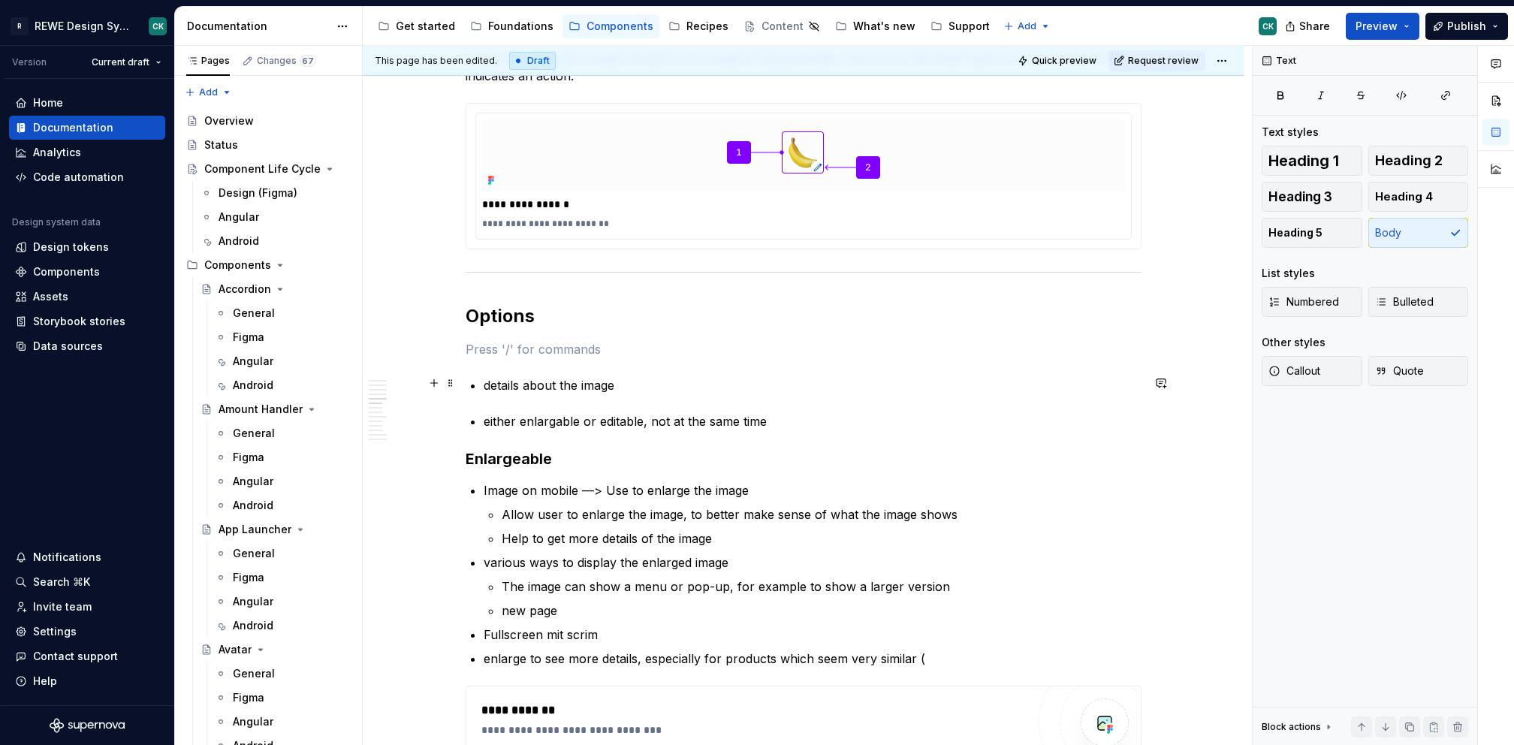
scroll to position [1127, 0]
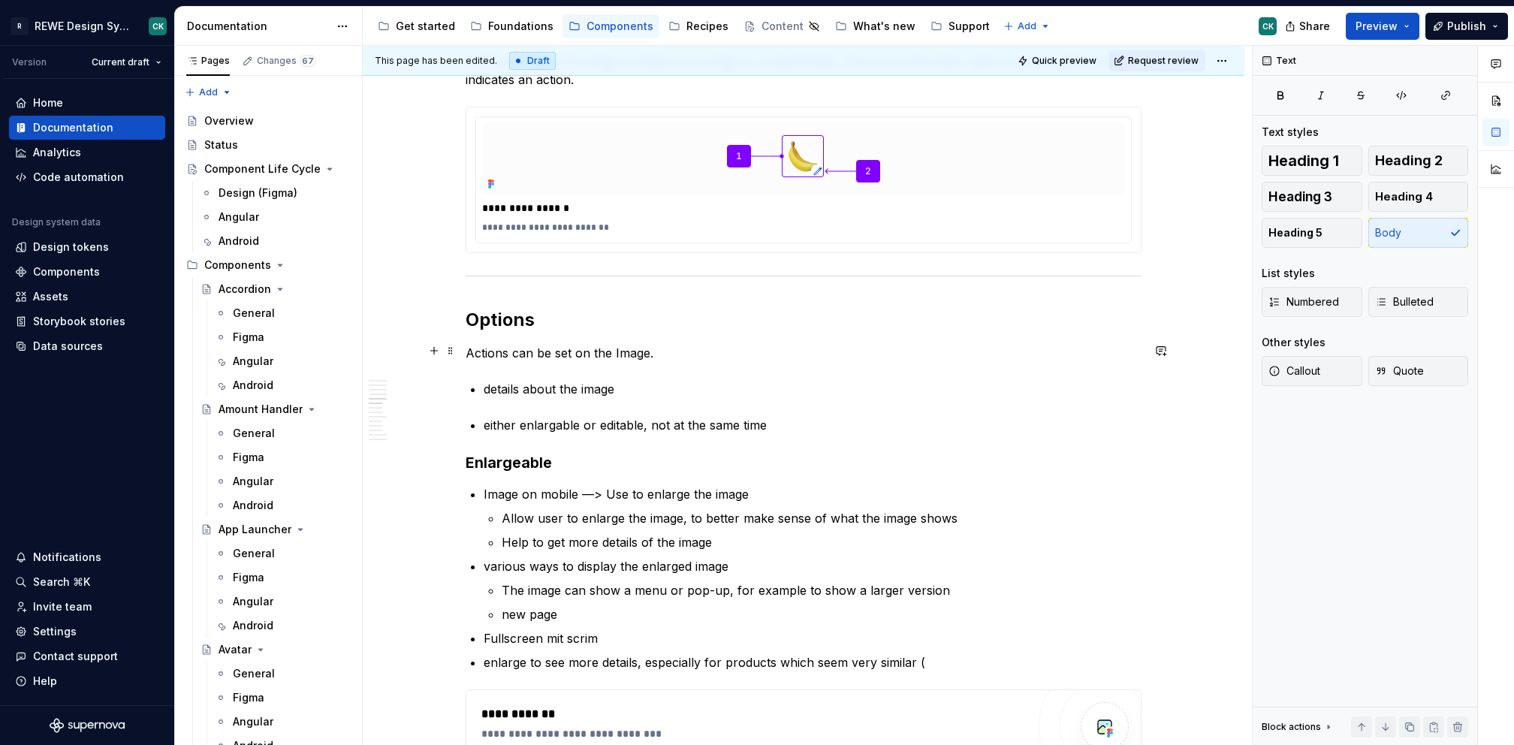
click at [550, 344] on p "Actions can be set on the Image." at bounding box center [804, 353] width 676 height 18
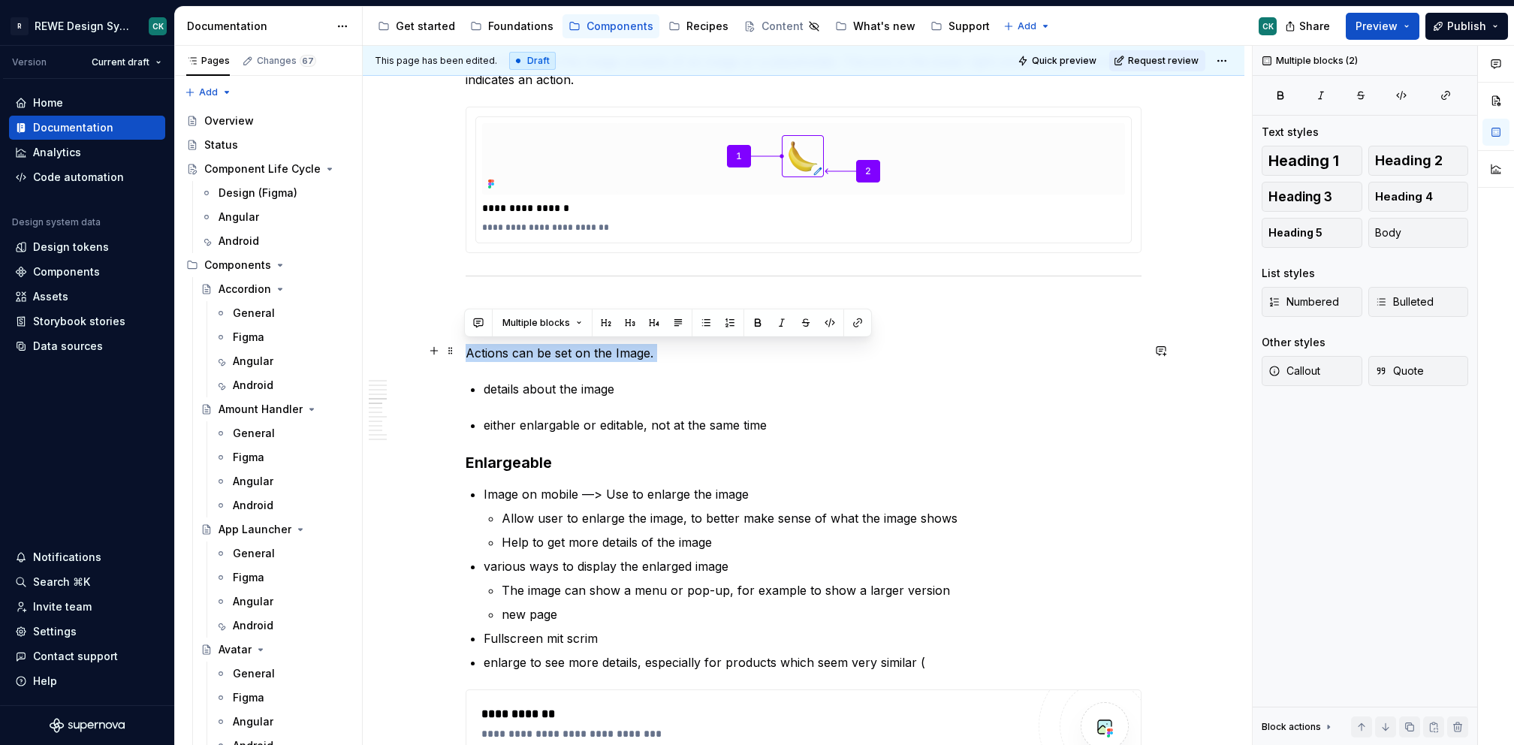
click at [550, 344] on p "Actions can be set on the Image." at bounding box center [804, 353] width 676 height 18
click at [690, 357] on p "Actions can be set on the Image." at bounding box center [804, 353] width 676 height 18
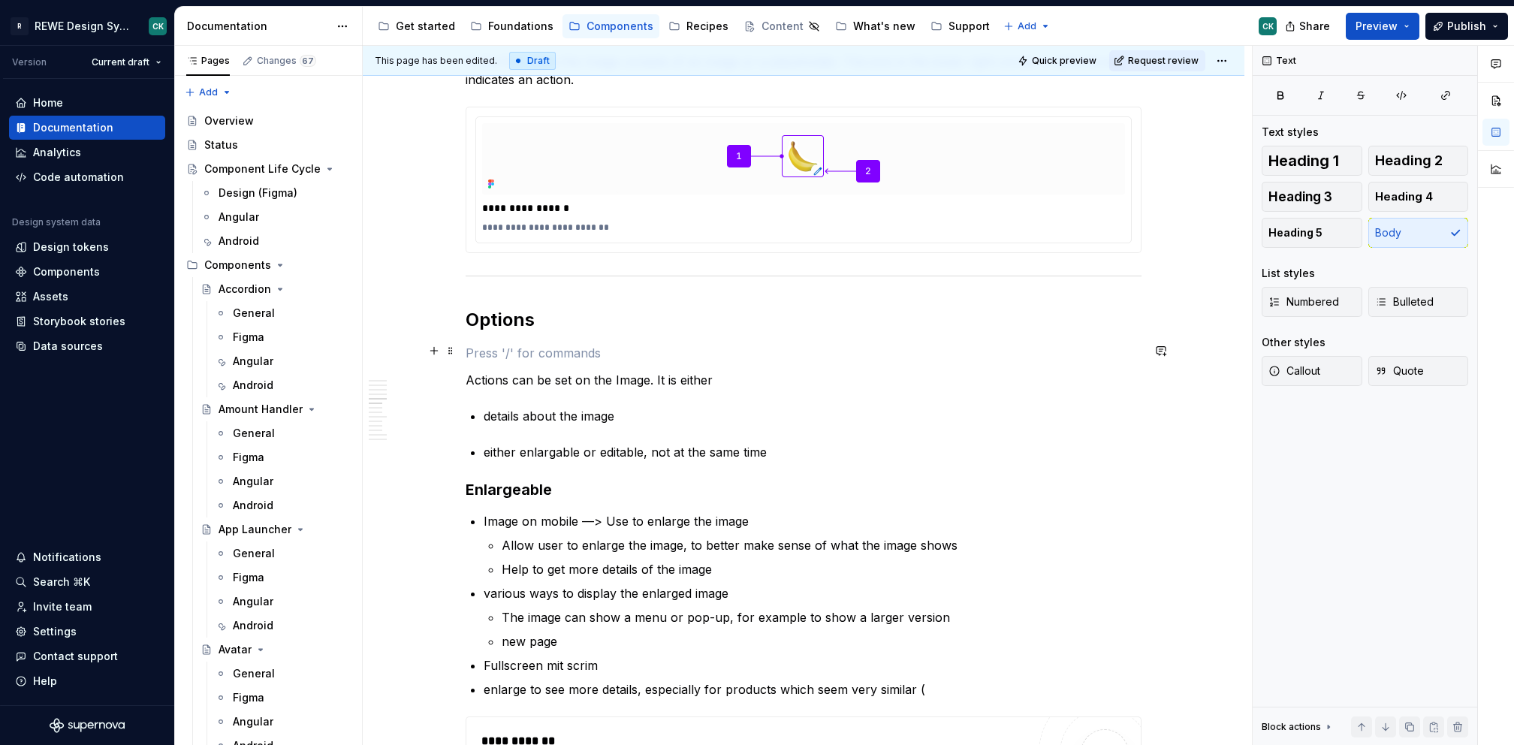
click at [504, 357] on p at bounding box center [804, 353] width 676 height 18
click at [575, 358] on p "As actions which can be set on the Image, it is either enlargable or editable." at bounding box center [804, 353] width 676 height 18
click at [799, 349] on p "As actions which can be set on the Image, it is either enlargable or editable." at bounding box center [804, 353] width 676 height 18
click at [758, 355] on p "As actions which can be set on the Image, it is either enlargeable or editable." at bounding box center [804, 353] width 676 height 18
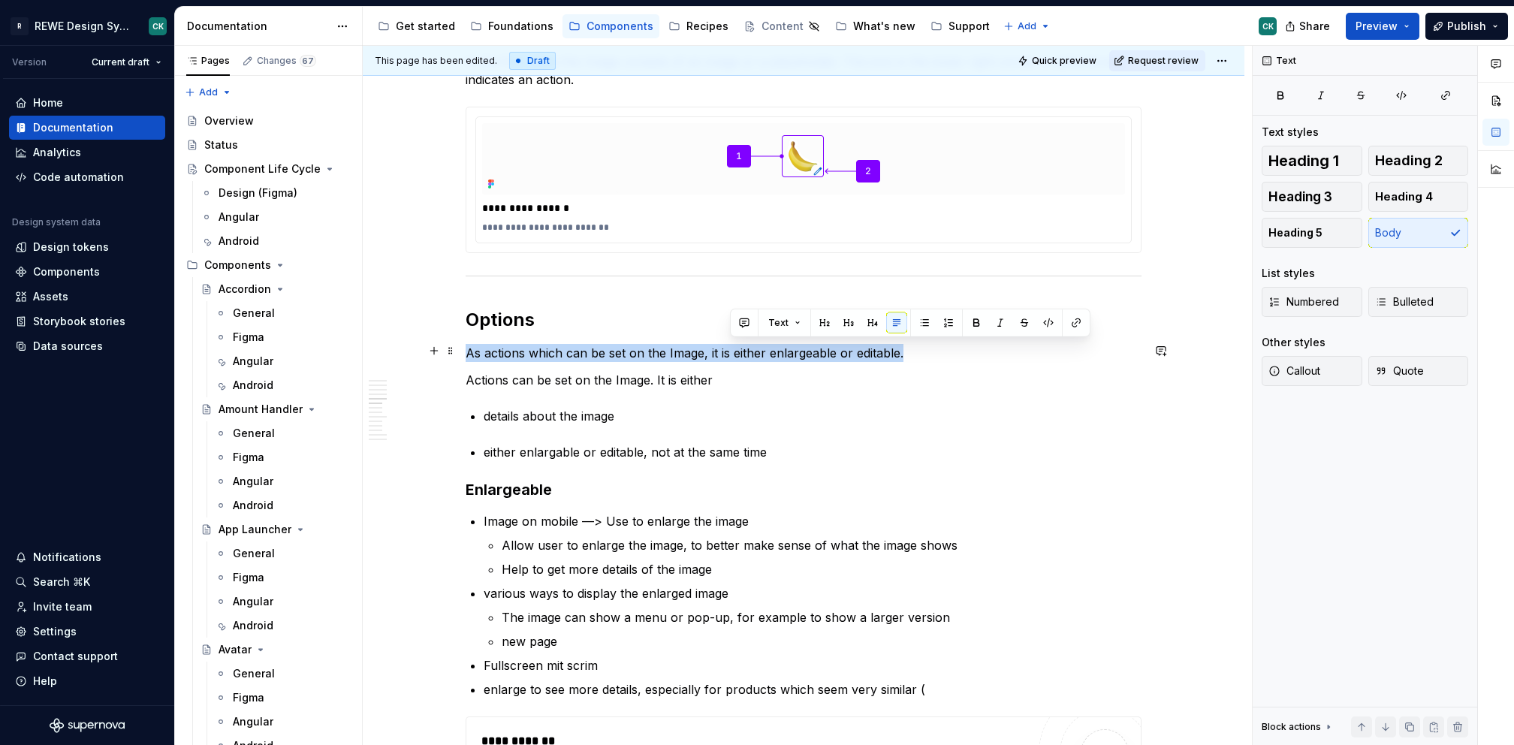
click at [758, 355] on p "As actions which can be set on the Image, it is either enlargeable or editable." at bounding box center [804, 353] width 676 height 18
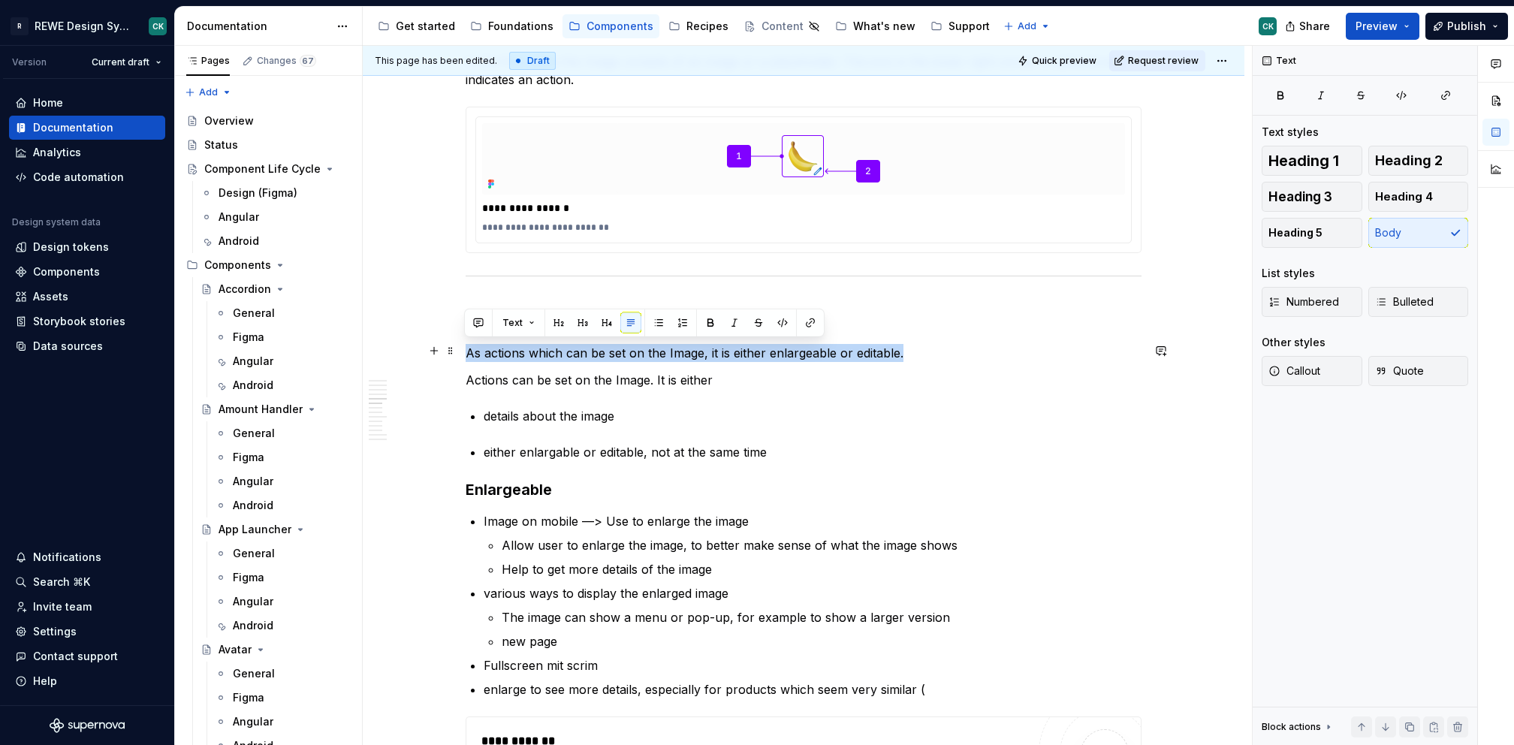
copy p "As actions which can be set on the Image, it is either enlargeable or editable."
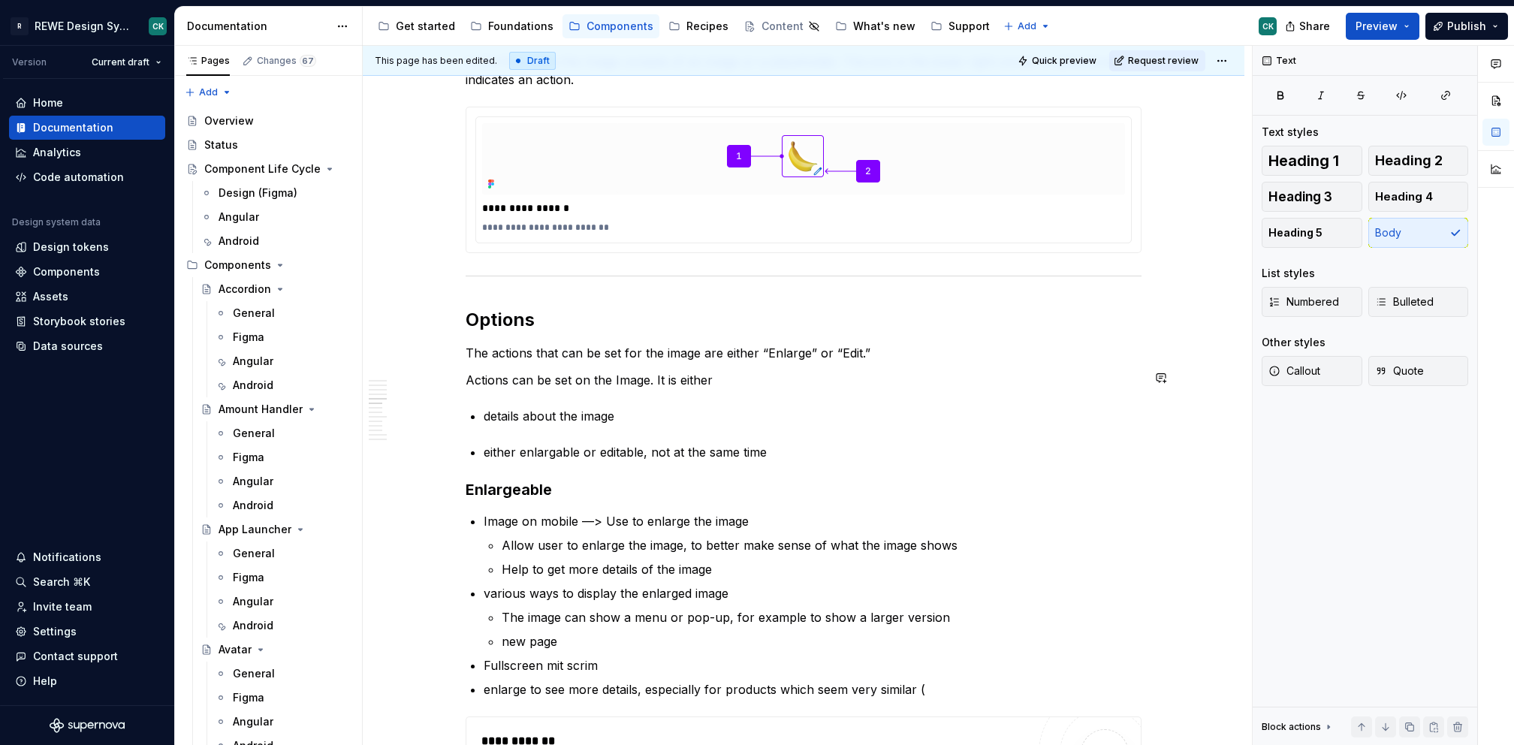
click at [561, 384] on p "Actions can be set on the Image. It is either" at bounding box center [804, 380] width 676 height 18
click at [502, 379] on p "Actions can be set on the Image. It is either" at bounding box center [804, 380] width 676 height 18
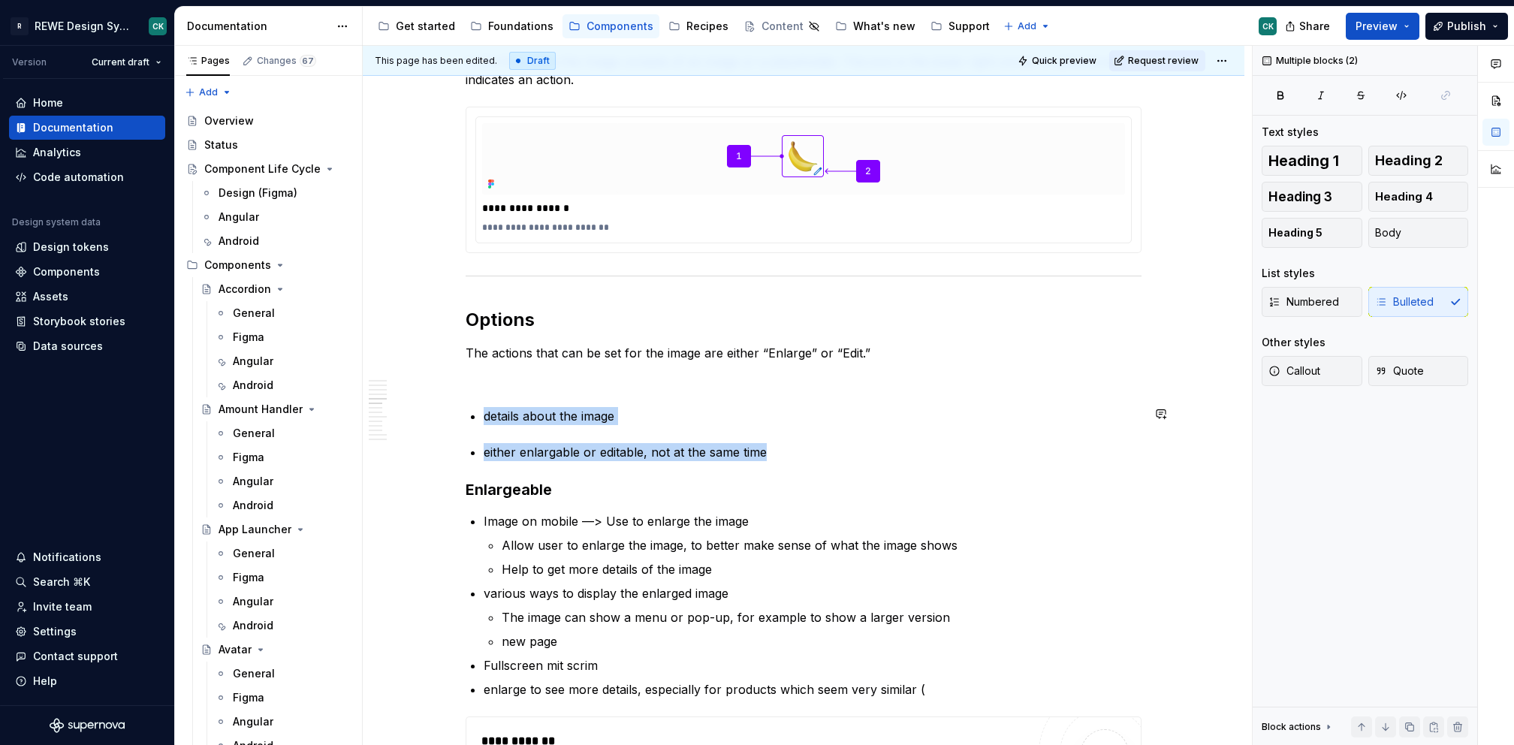
drag, startPoint x: 786, startPoint y: 444, endPoint x: 459, endPoint y: 388, distance: 331.5
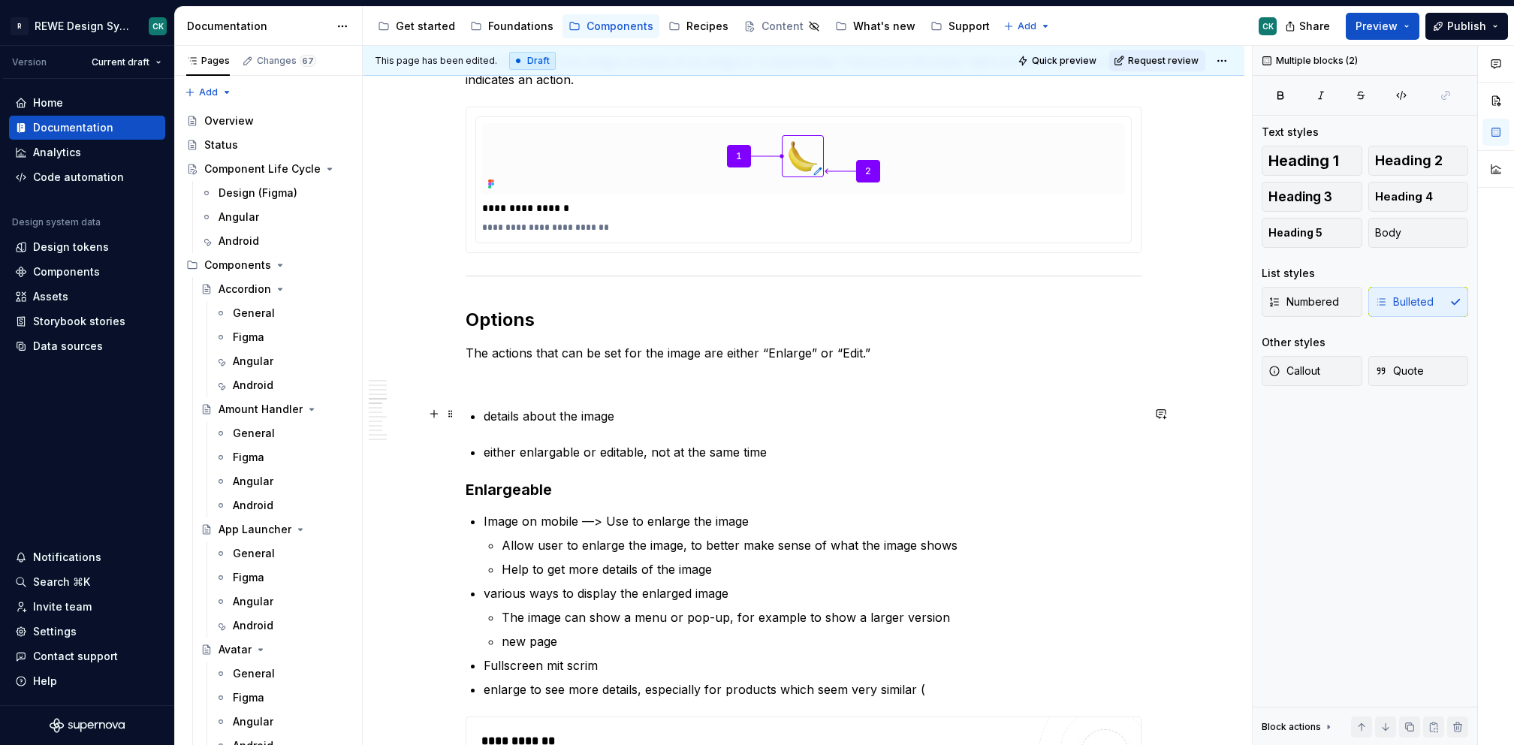
click at [671, 412] on p "details about the image" at bounding box center [813, 416] width 658 height 18
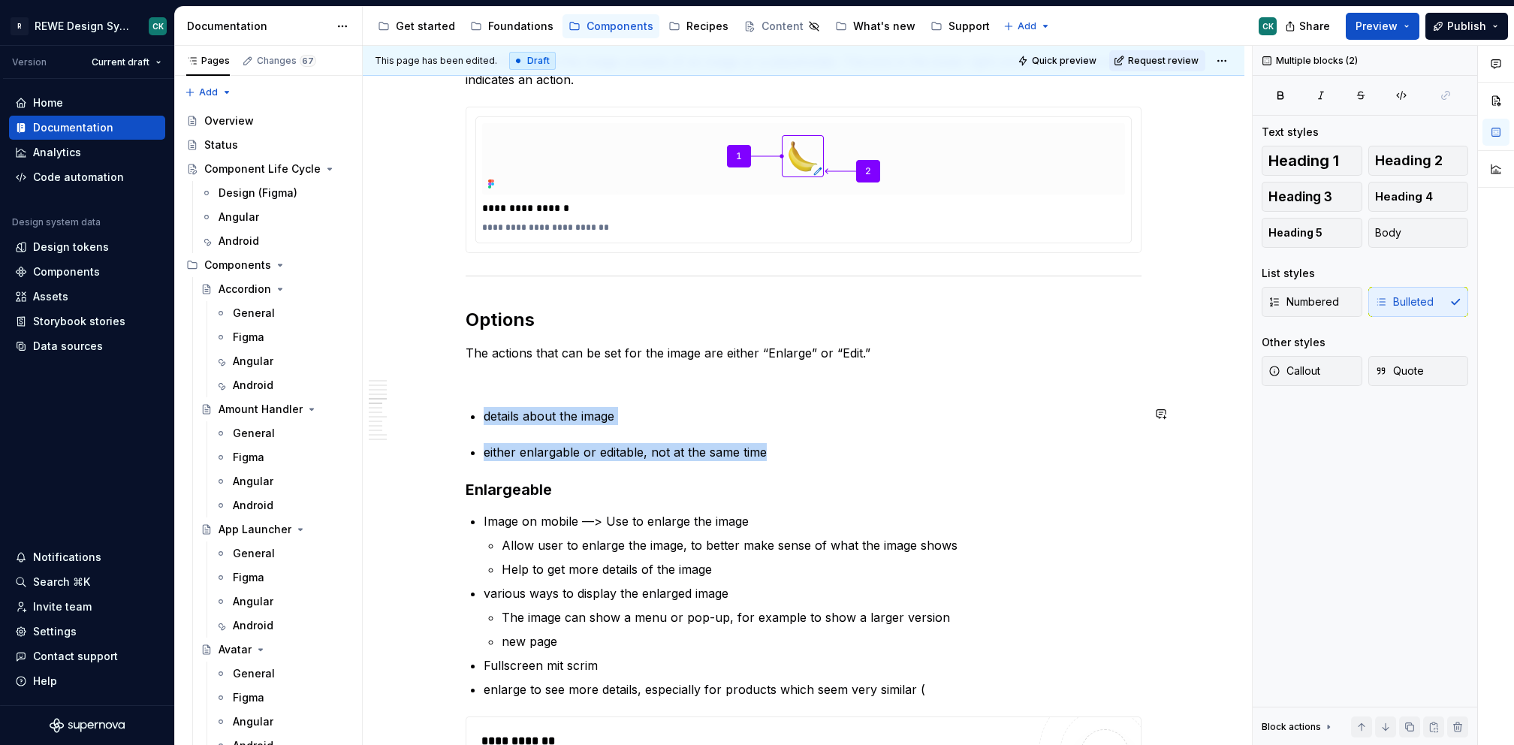
drag, startPoint x: 734, startPoint y: 424, endPoint x: 517, endPoint y: 387, distance: 220.2
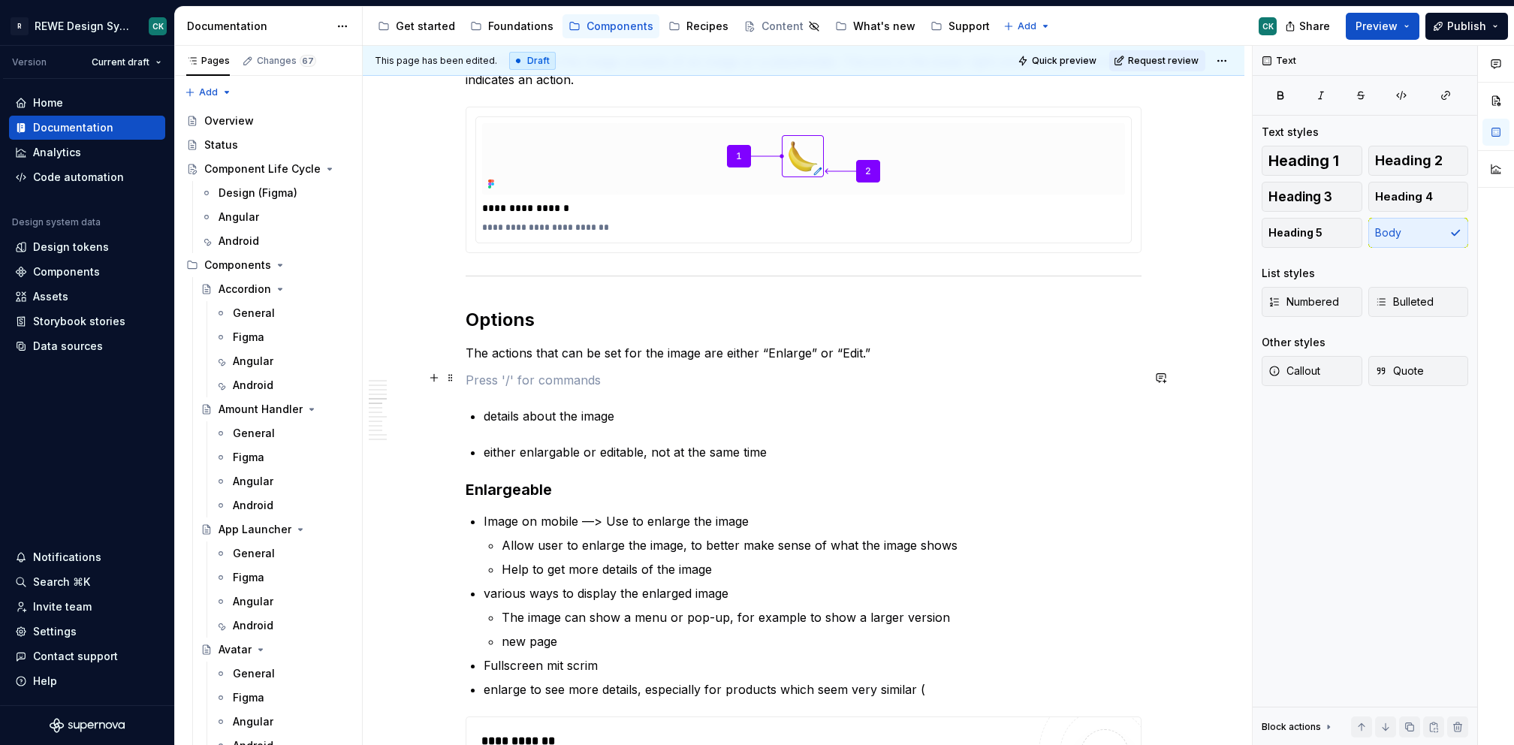
click at [499, 373] on p at bounding box center [804, 380] width 676 height 18
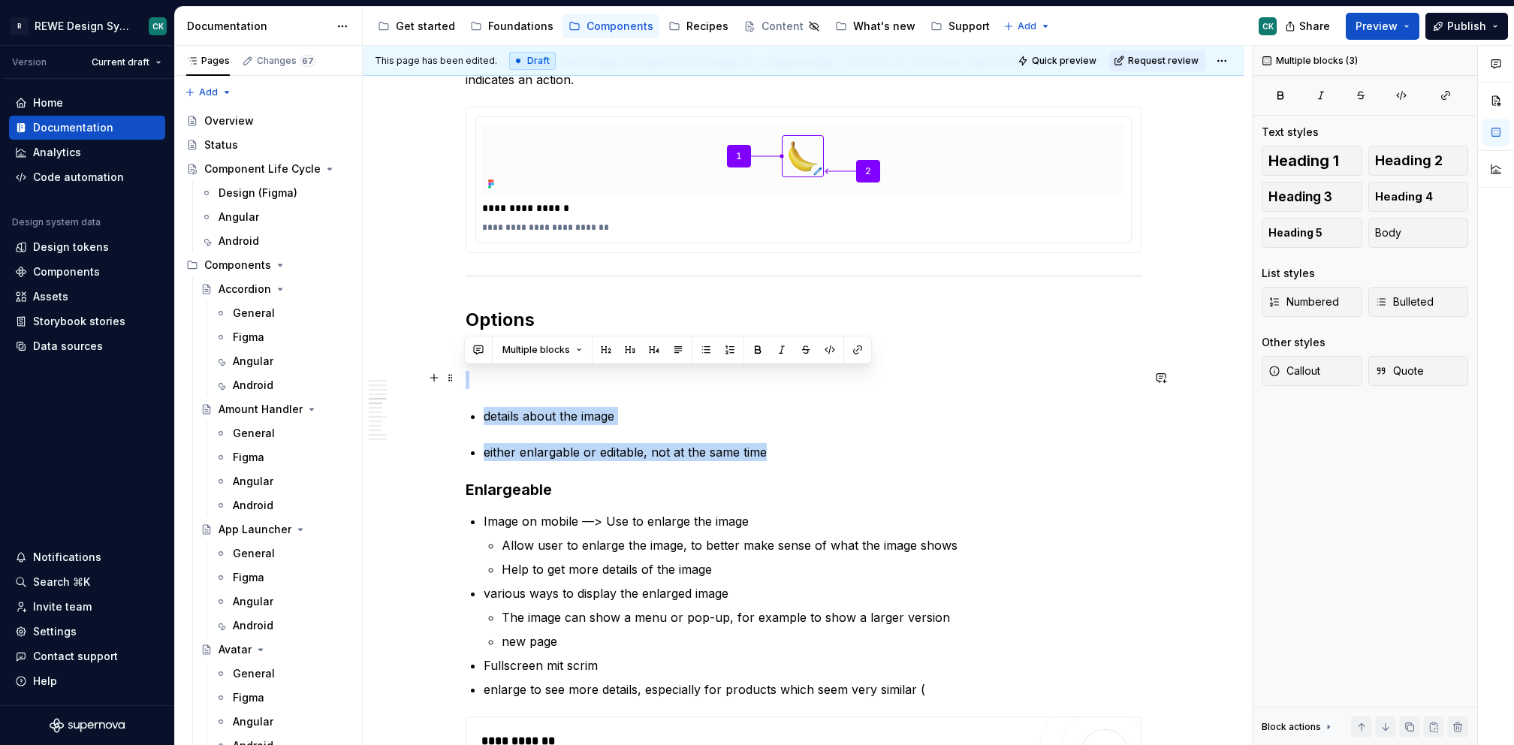
drag, startPoint x: 771, startPoint y: 448, endPoint x: 502, endPoint y: 381, distance: 277.8
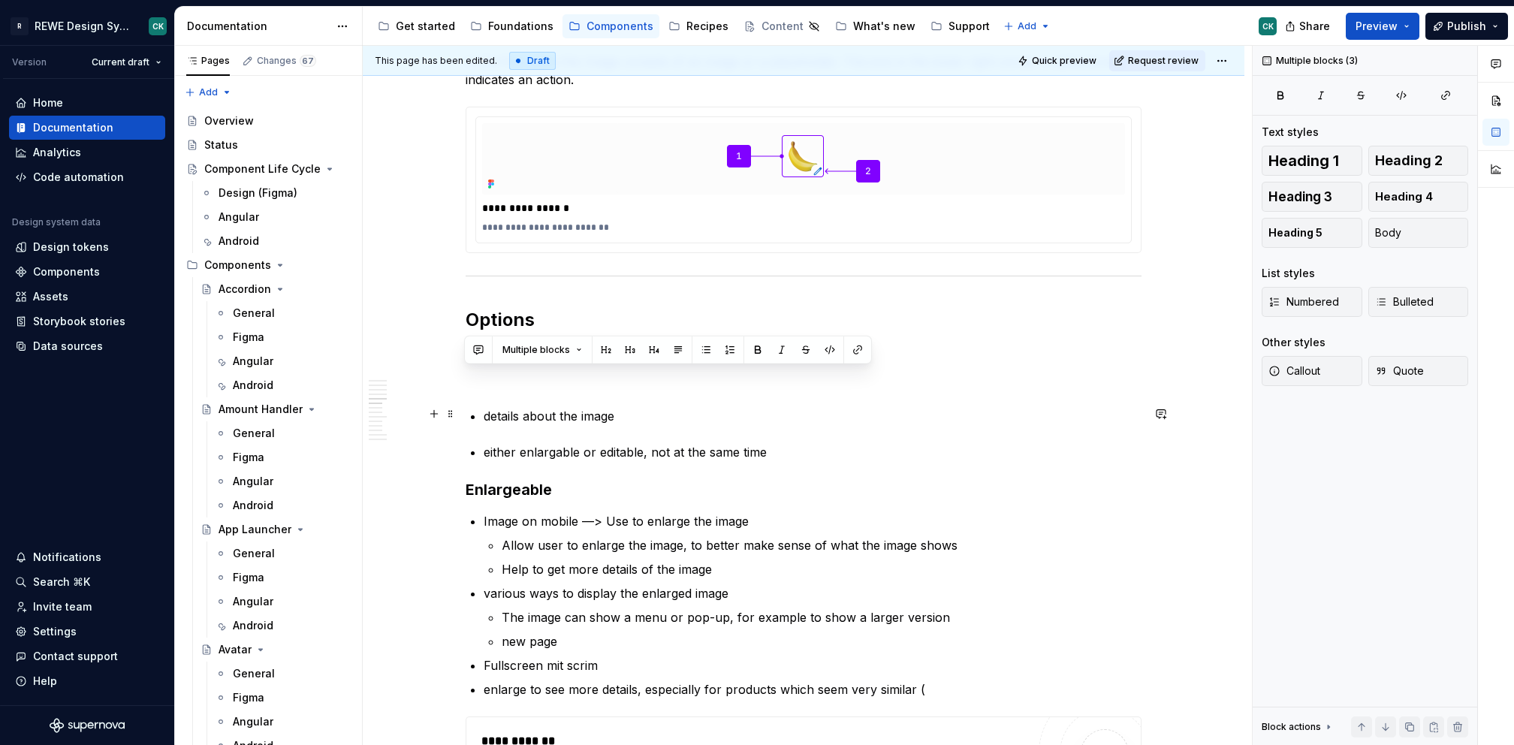
click at [525, 407] on p "details about the image" at bounding box center [813, 416] width 658 height 18
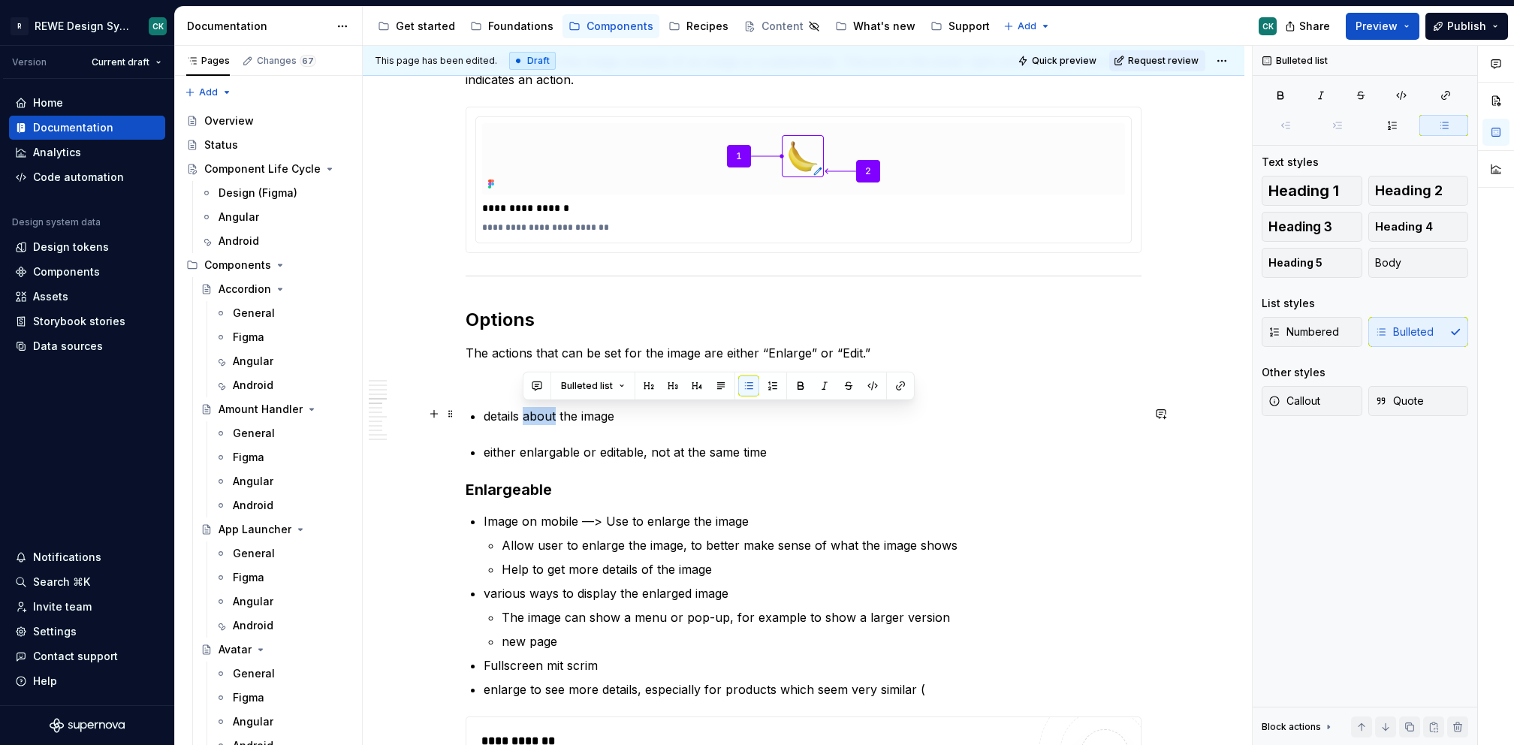
click at [525, 407] on p "details about the image" at bounding box center [813, 416] width 658 height 18
copy p "details about the image"
click at [961, 680] on p "enlarge to see more details, especially for products which seem very similar (" at bounding box center [813, 689] width 658 height 18
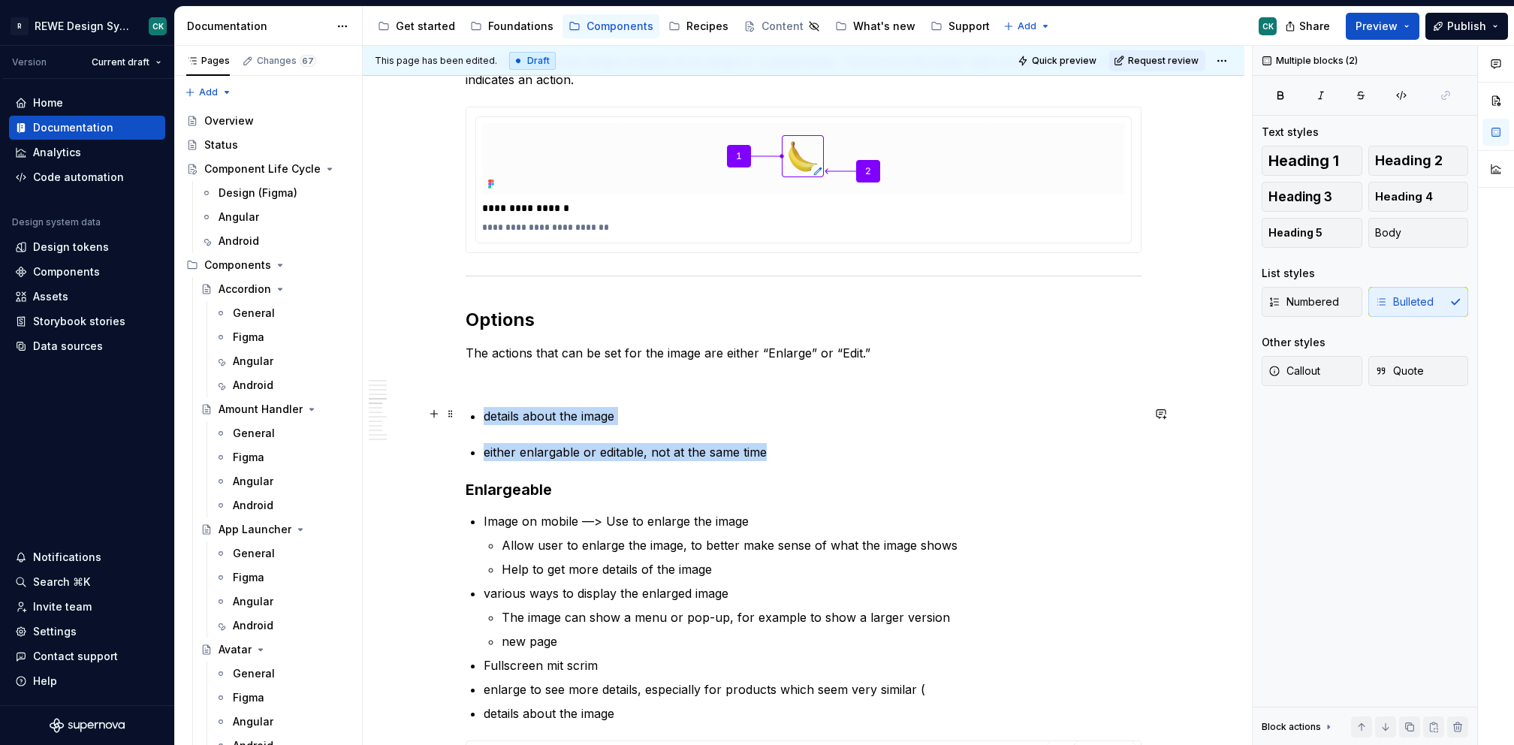
drag, startPoint x: 783, startPoint y: 453, endPoint x: 458, endPoint y: 408, distance: 328.3
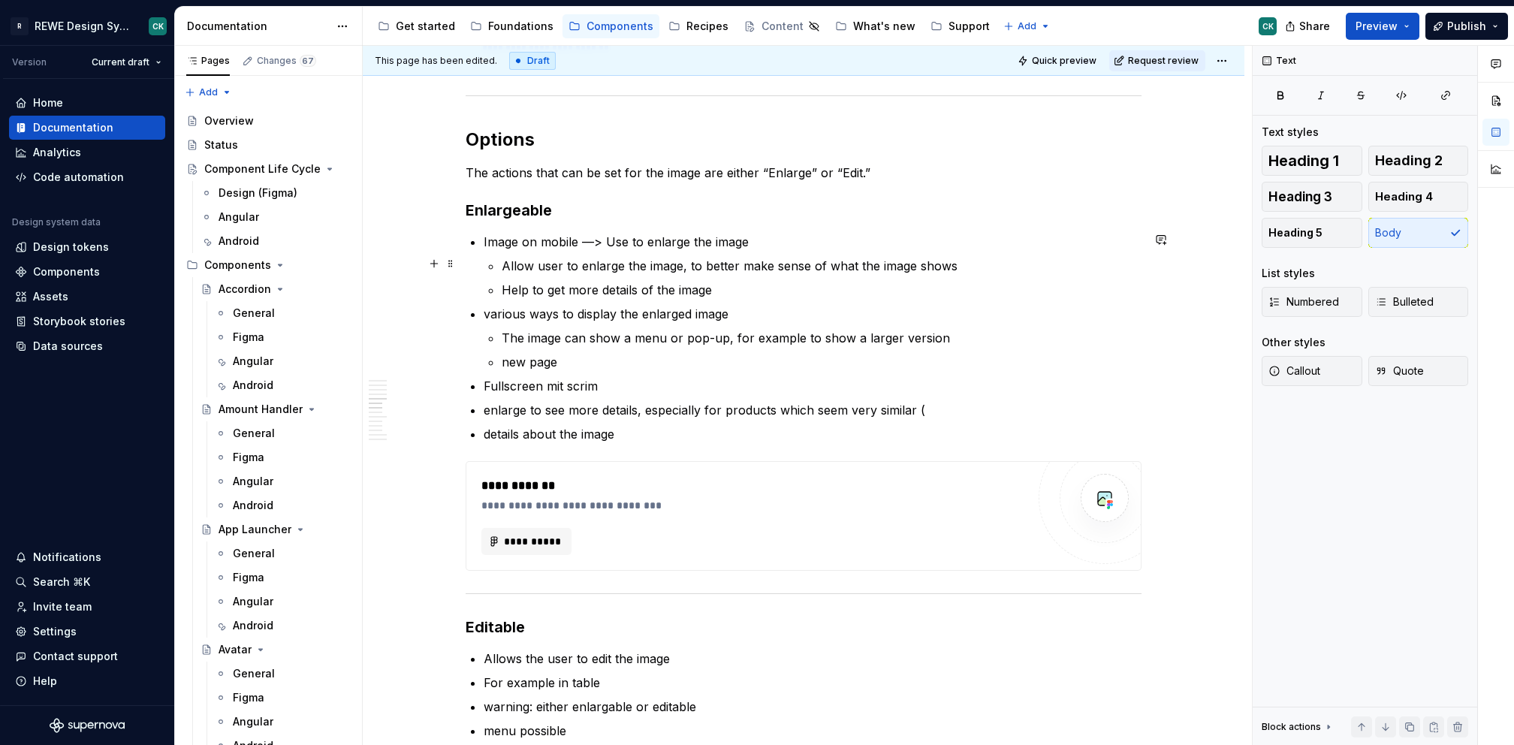
scroll to position [1306, 0]
click at [637, 215] on h3 "Enlargeable" at bounding box center [804, 211] width 676 height 21
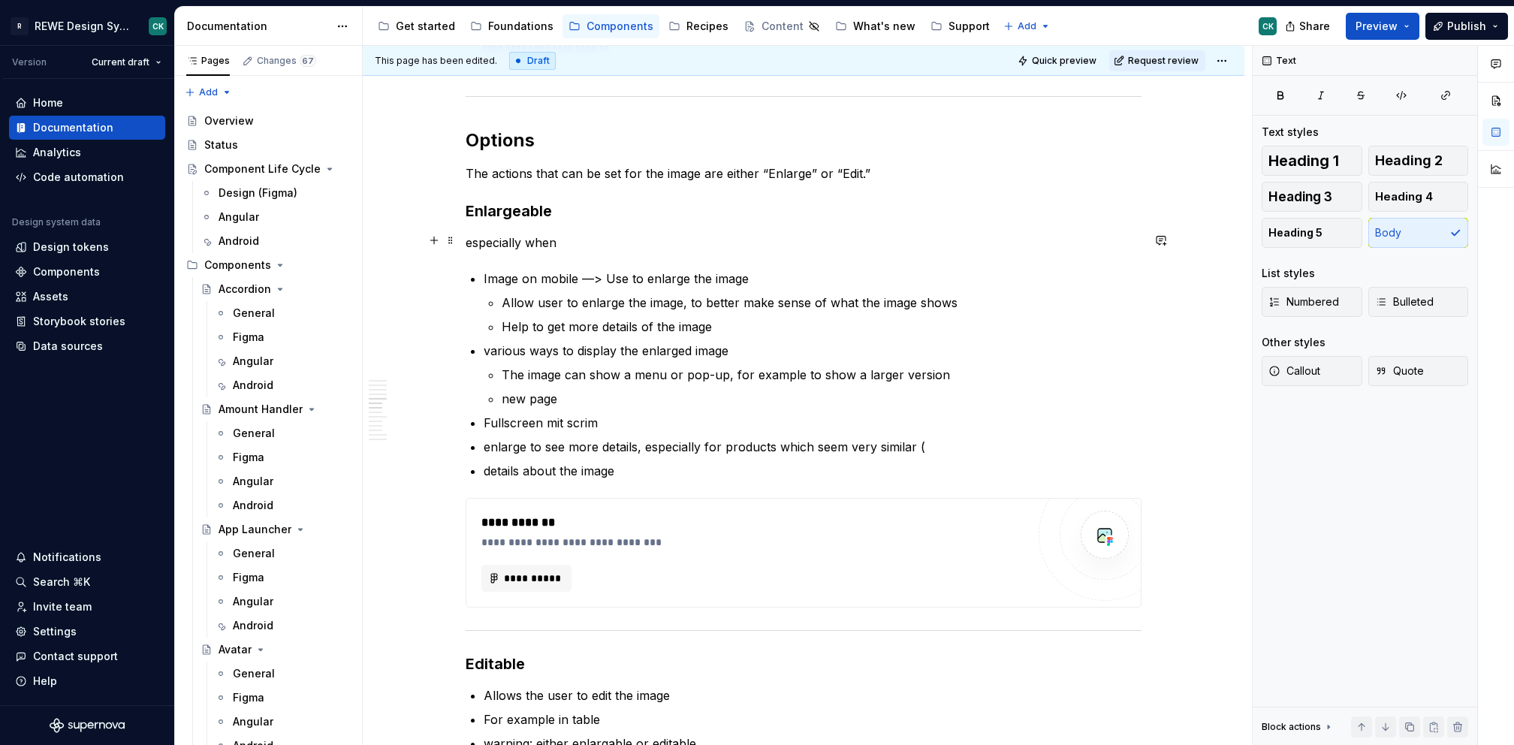
click at [466, 238] on p "especially when" at bounding box center [804, 243] width 676 height 18
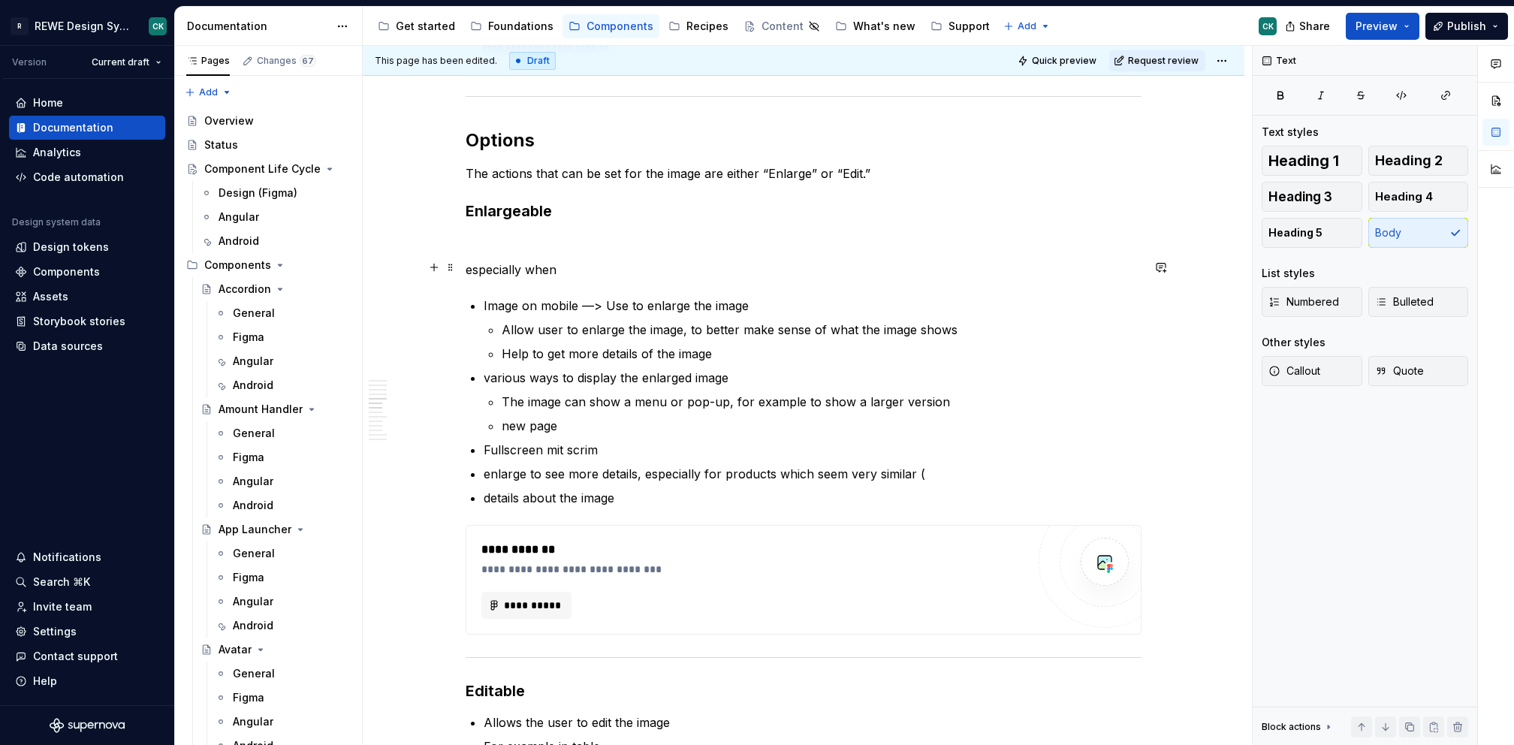
click at [587, 264] on p "especially when" at bounding box center [804, 270] width 676 height 18
click at [578, 234] on p at bounding box center [804, 243] width 676 height 18
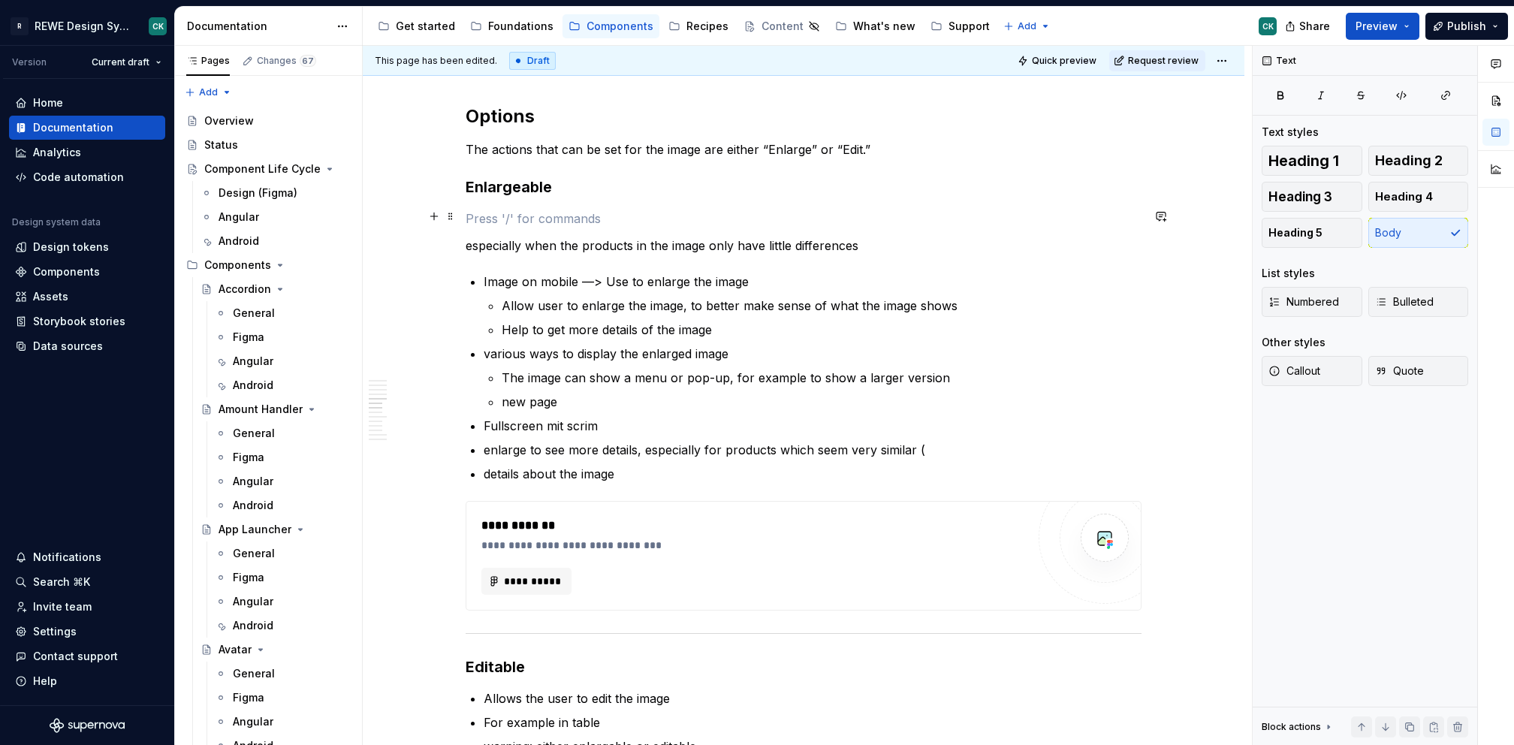
scroll to position [1326, 0]
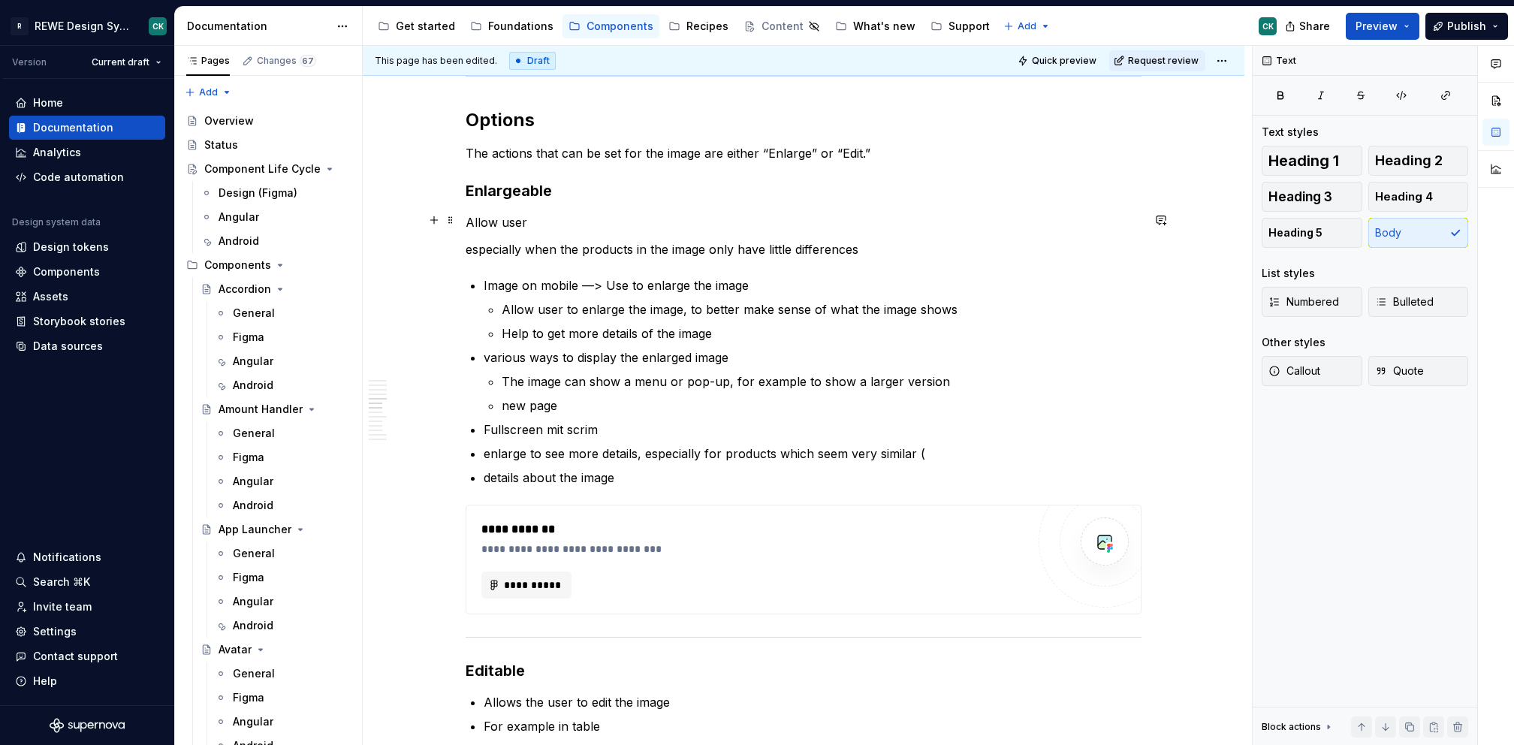
click at [498, 216] on p "Allow user" at bounding box center [804, 222] width 676 height 18
click at [580, 303] on p "Allow user to enlarge the image, to better make sense of what the image shows" at bounding box center [822, 309] width 640 height 18
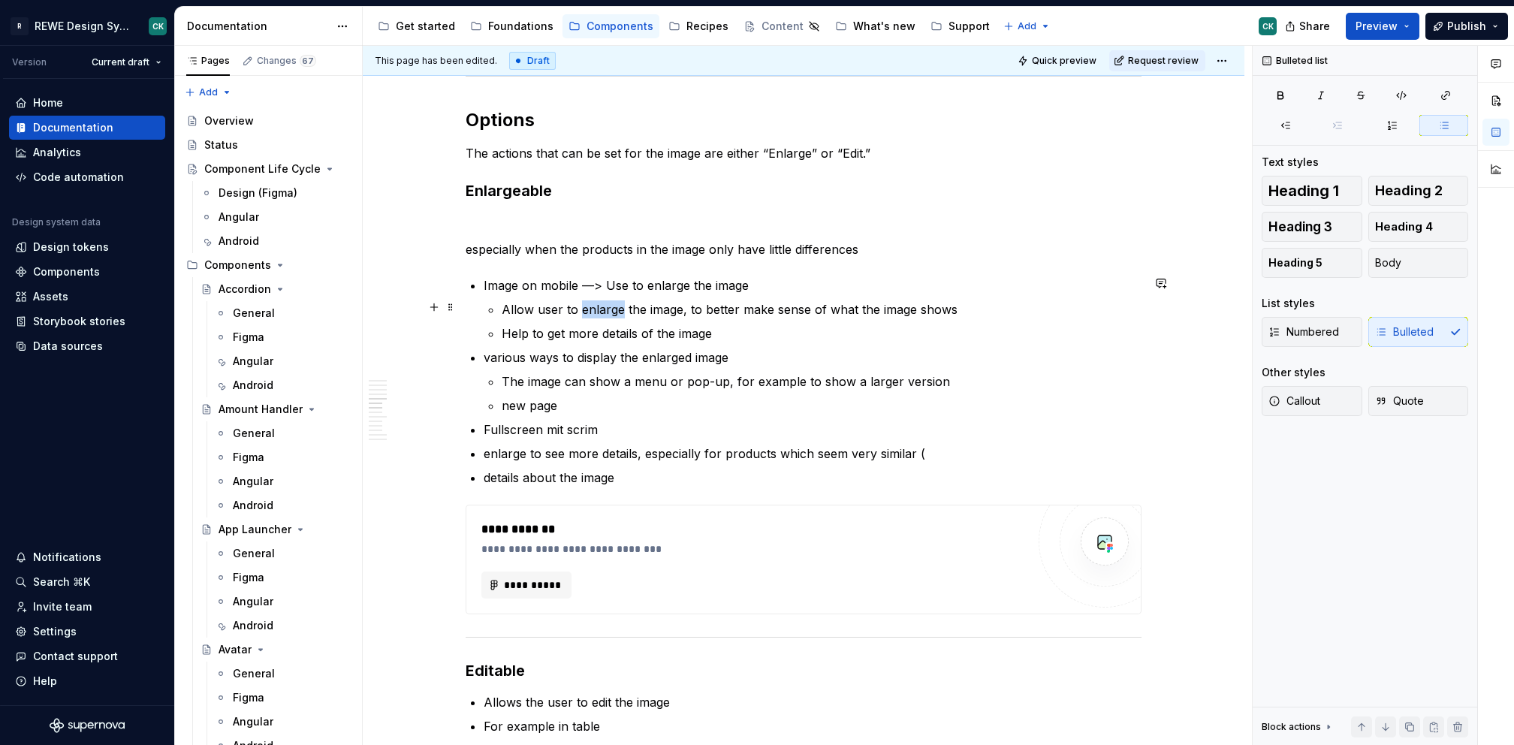
click at [580, 303] on p "Allow user to enlarge the image, to better make sense of what the image shows" at bounding box center [822, 309] width 640 height 18
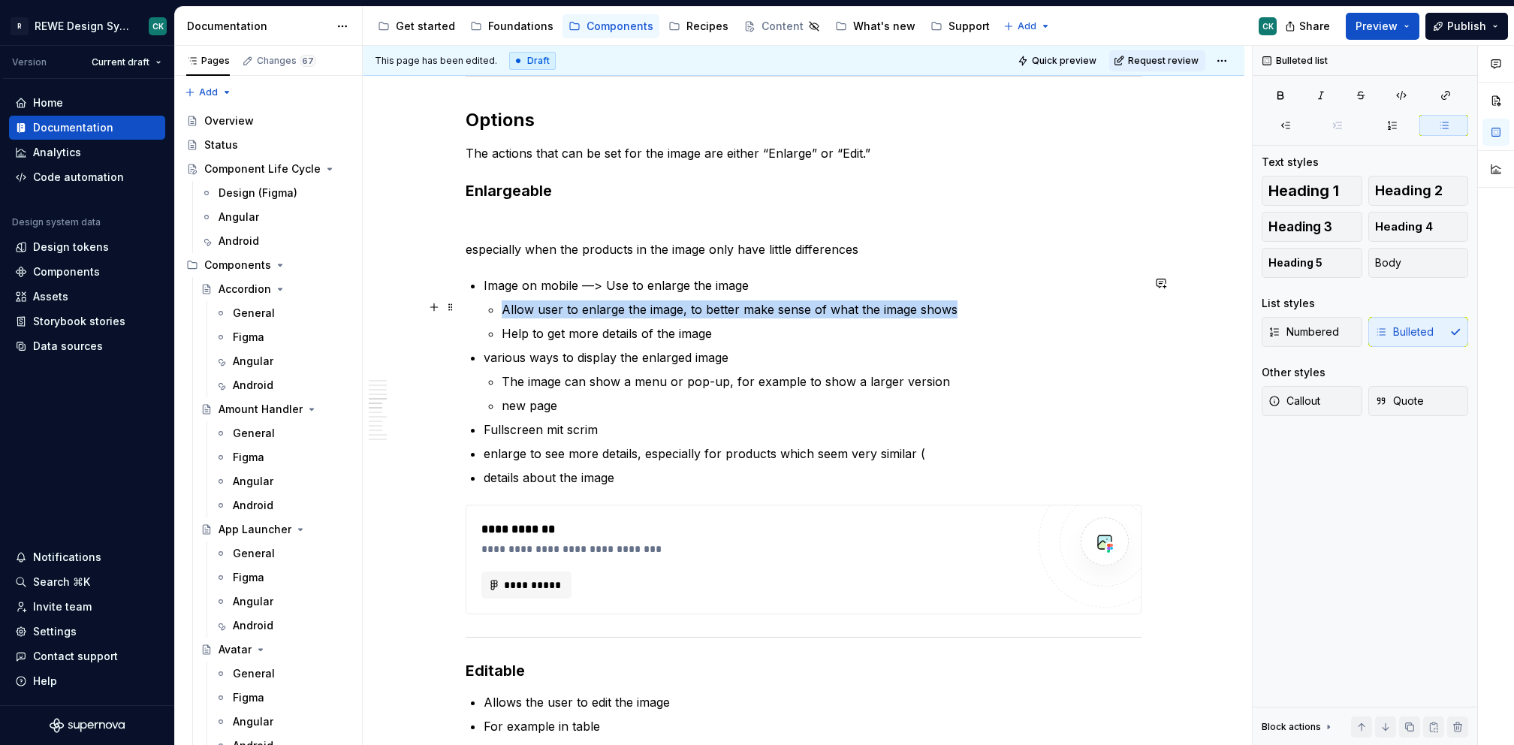
click at [580, 303] on p "Allow user to enlarge the image, to better make sense of what the image shows" at bounding box center [822, 309] width 640 height 18
copy p "Allow user to enlarge the image, to better make sense of what the image shows"
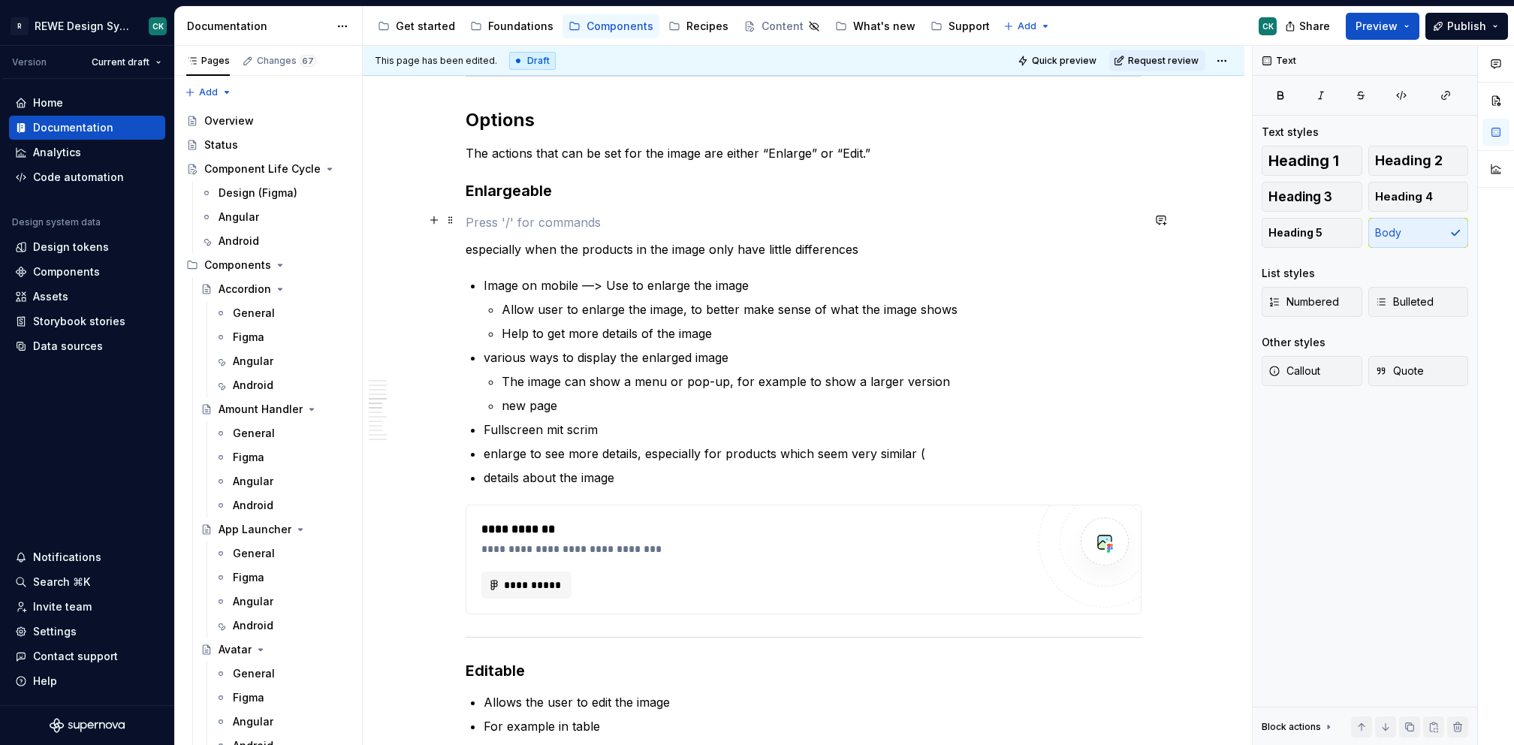
click at [573, 226] on p at bounding box center [804, 222] width 676 height 18
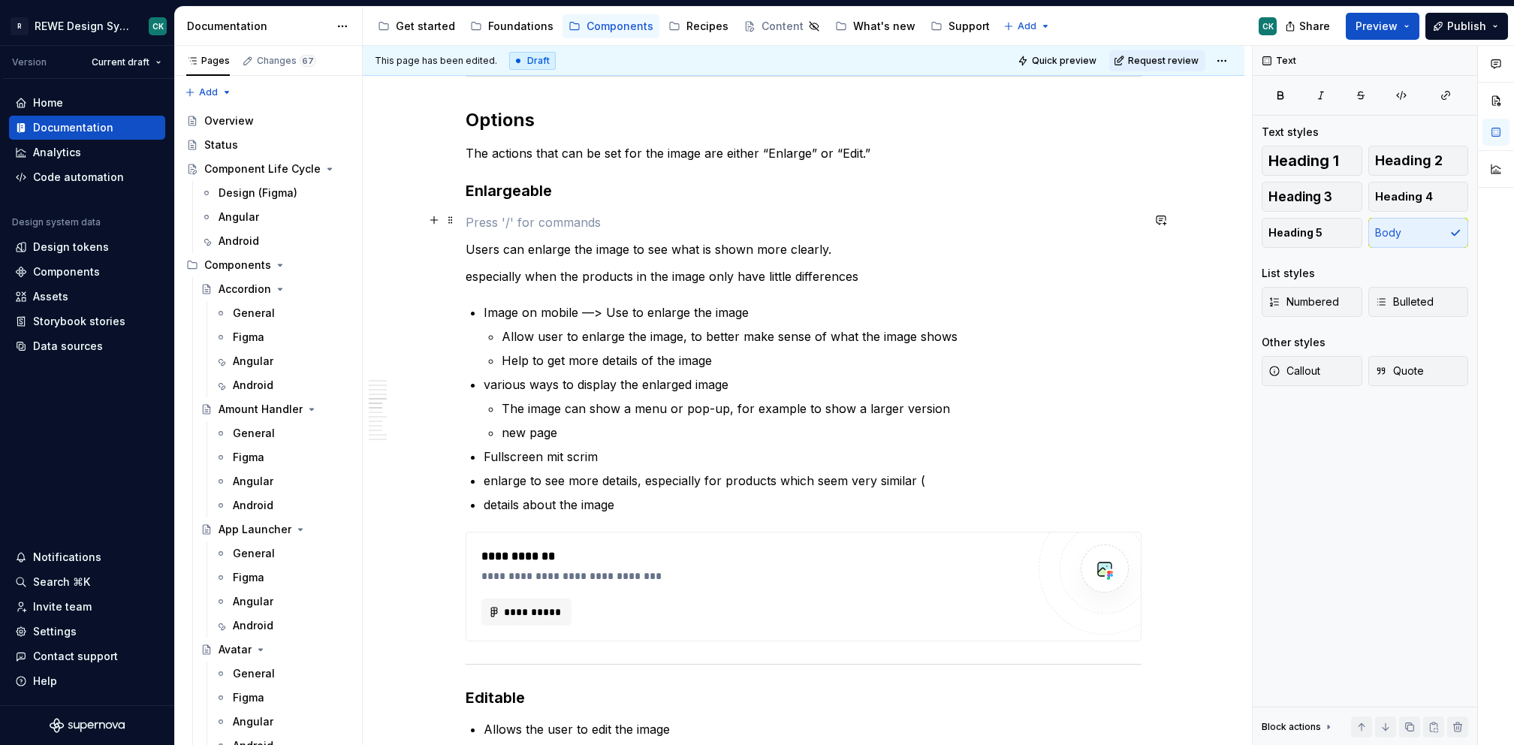
click at [503, 223] on p at bounding box center [804, 222] width 676 height 18
click at [728, 365] on p "Help to get more details of the image" at bounding box center [822, 361] width 640 height 18
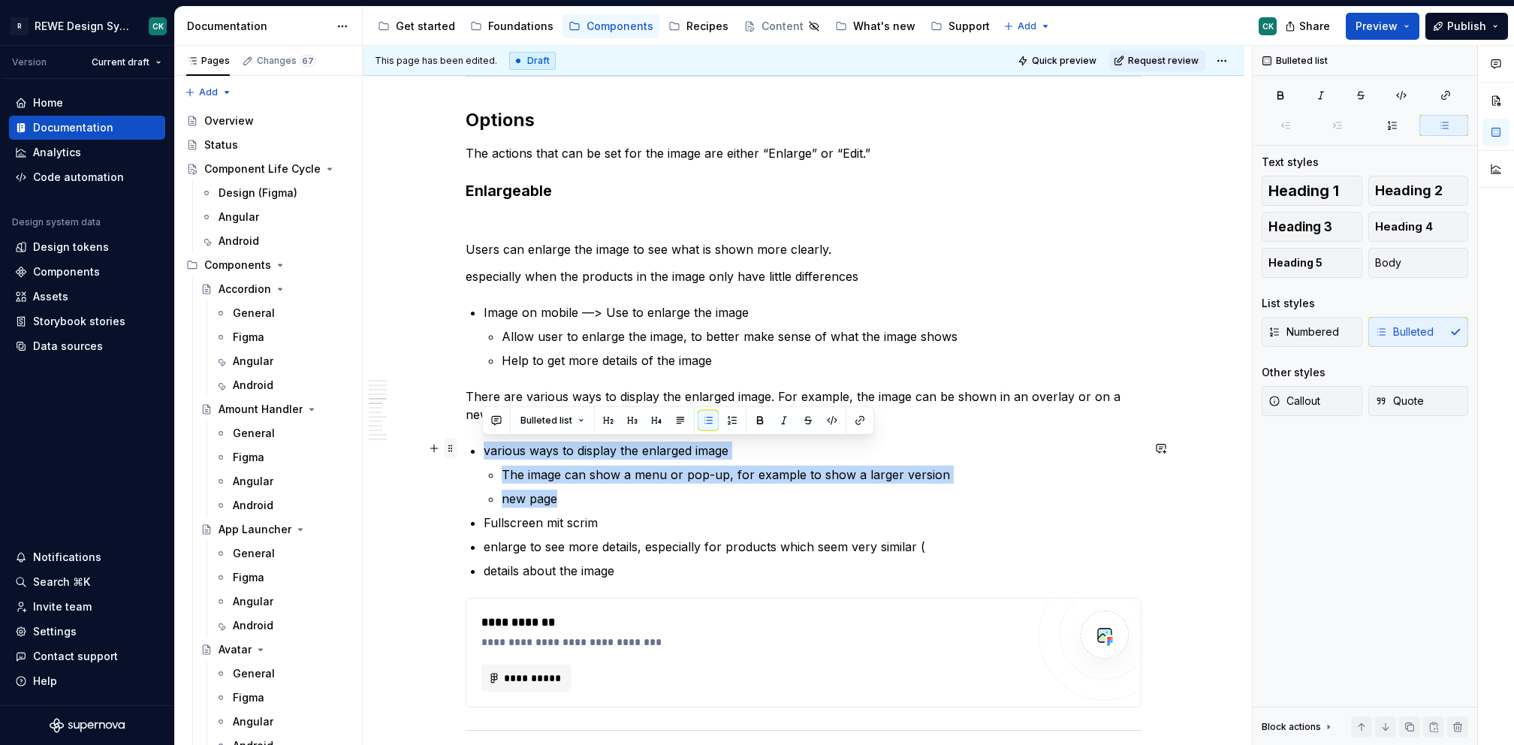
drag, startPoint x: 569, startPoint y: 491, endPoint x: 453, endPoint y: 448, distance: 124.3
click at [886, 466] on p "The image can show a menu or pop-up, for example to show a larger version" at bounding box center [822, 475] width 640 height 18
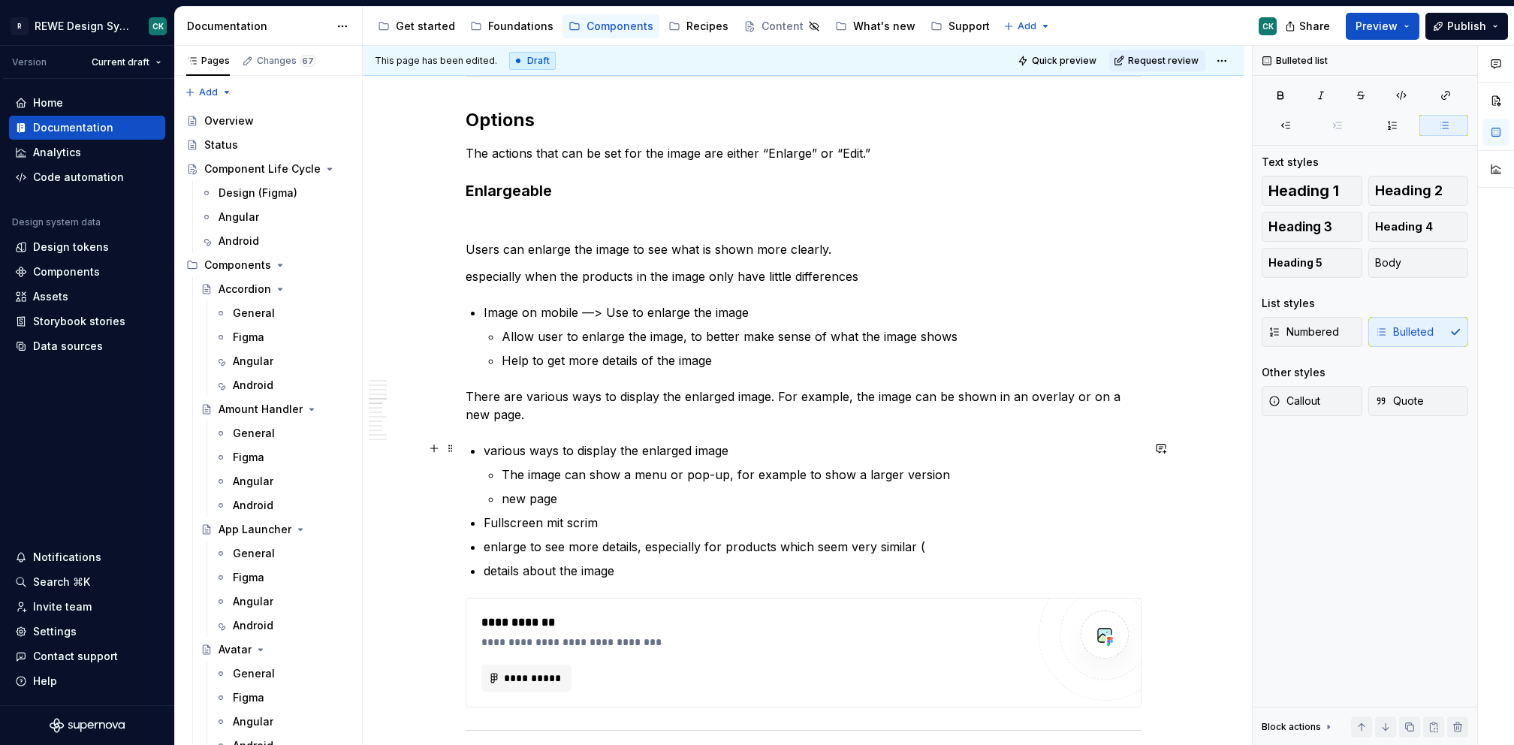
click at [713, 442] on p "various ways to display the enlarged image" at bounding box center [813, 451] width 658 height 18
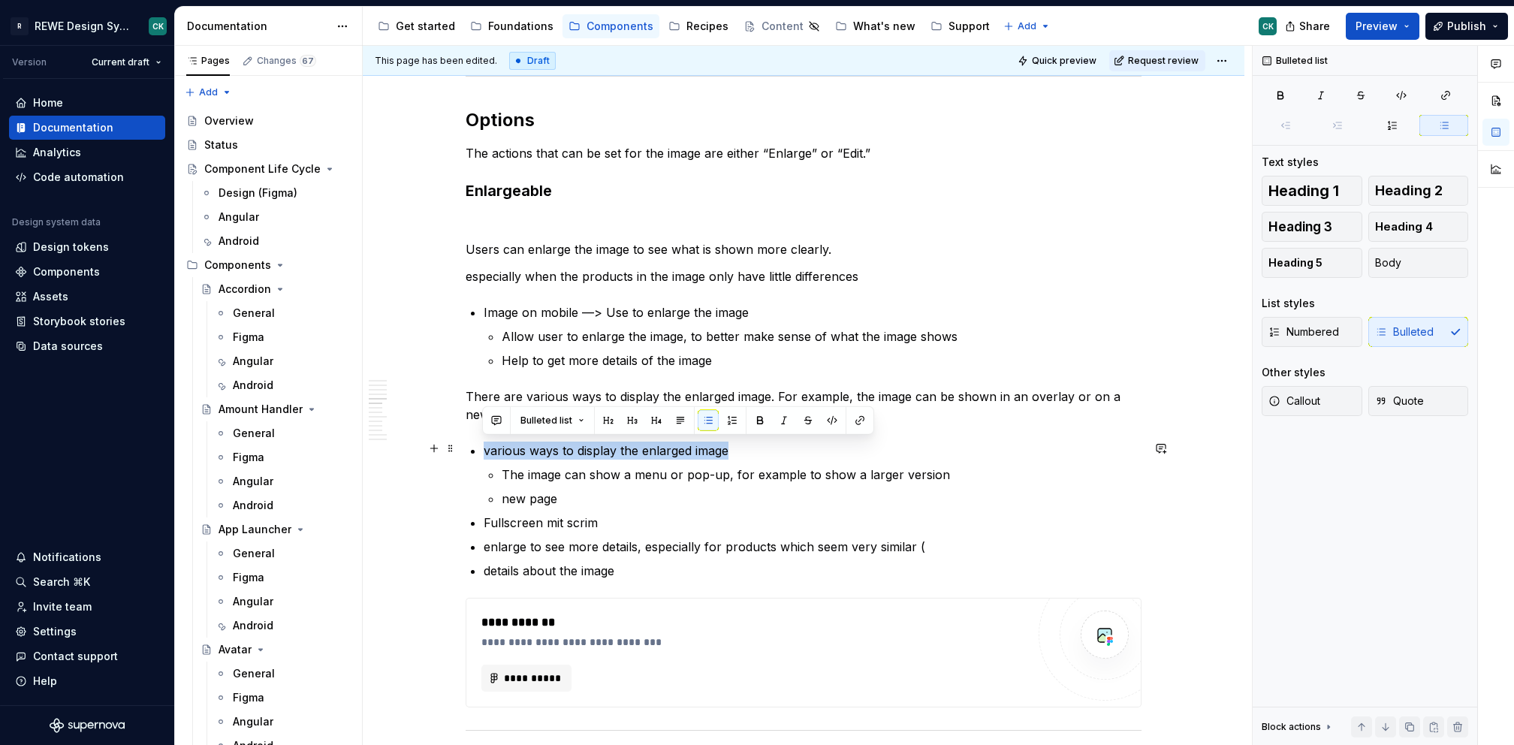
click at [713, 442] on p "various ways to display the enlarged image" at bounding box center [813, 451] width 658 height 18
click at [795, 451] on p "various ways to display the enlarged image" at bounding box center [813, 451] width 658 height 18
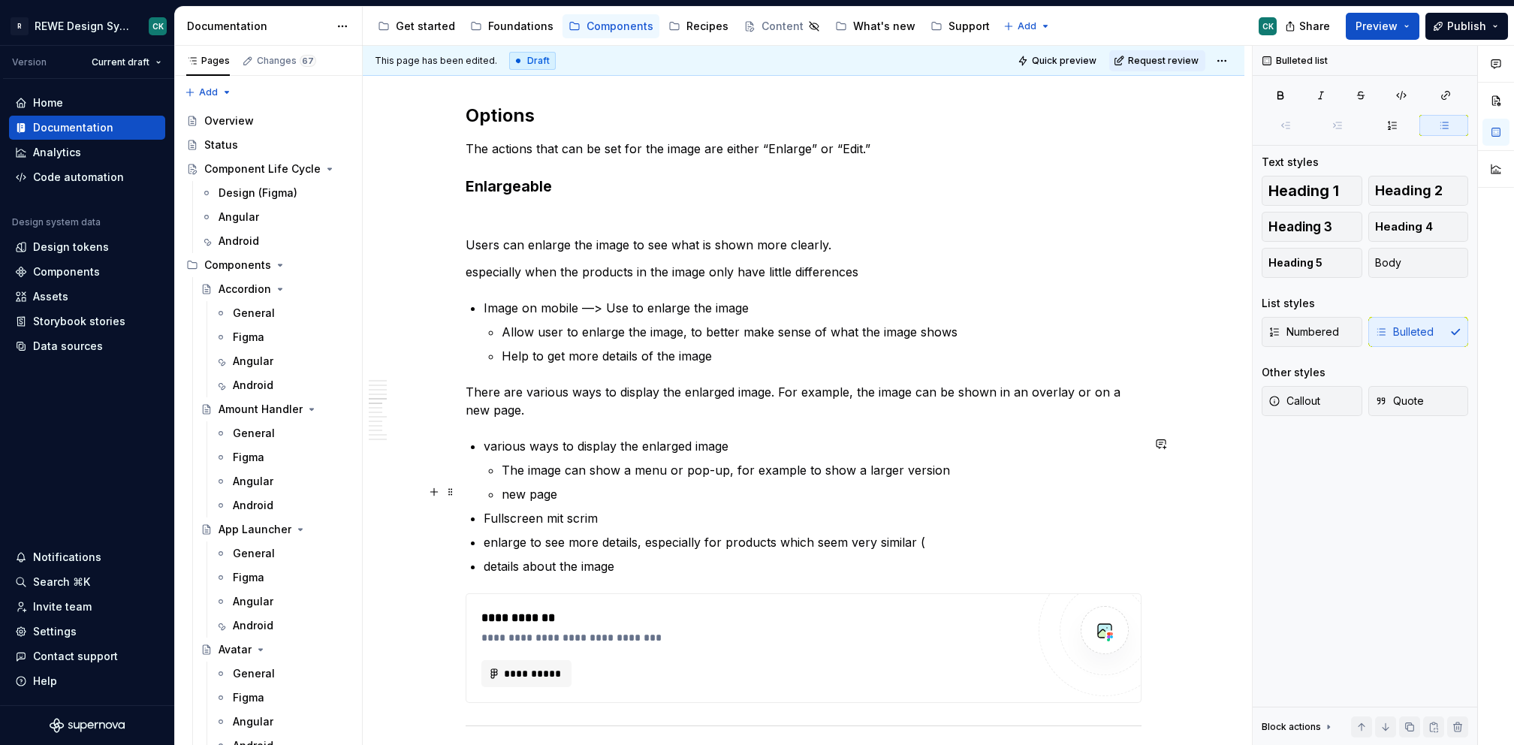
scroll to position [1334, 0]
click at [629, 482] on p "new page" at bounding box center [822, 491] width 640 height 18
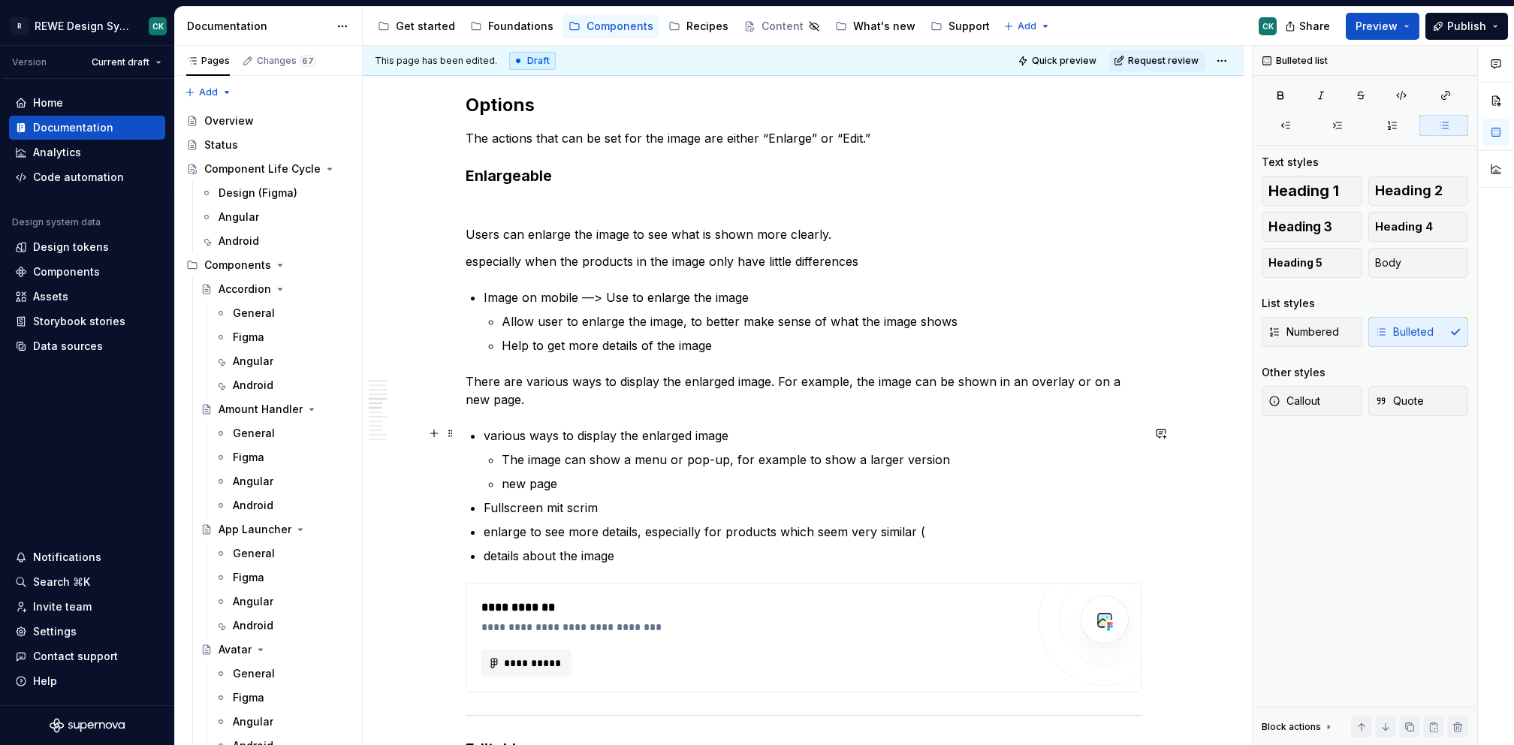
scroll to position [1342, 0]
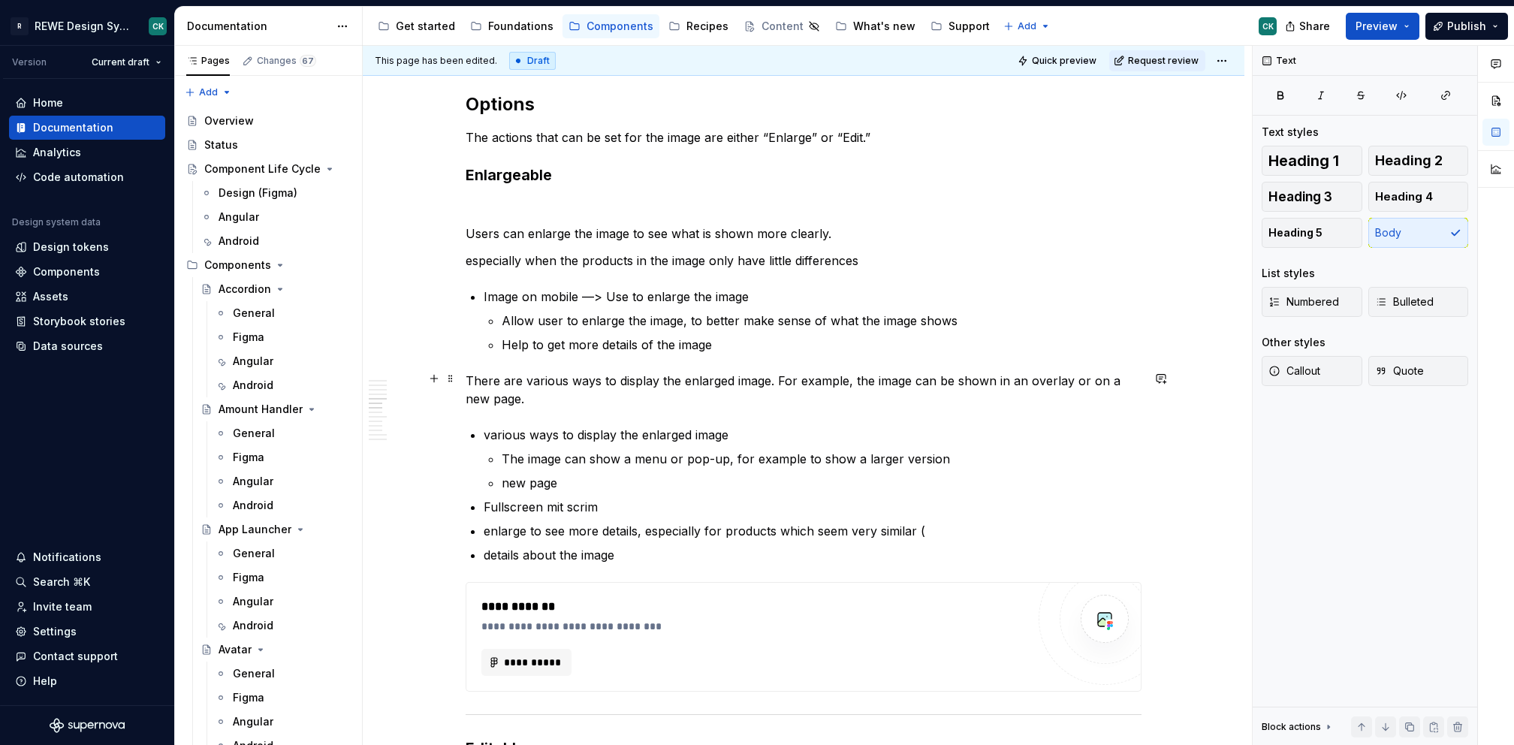
click at [586, 403] on p "There are various ways to display the enlarged image. For example, the image ca…" at bounding box center [804, 390] width 676 height 36
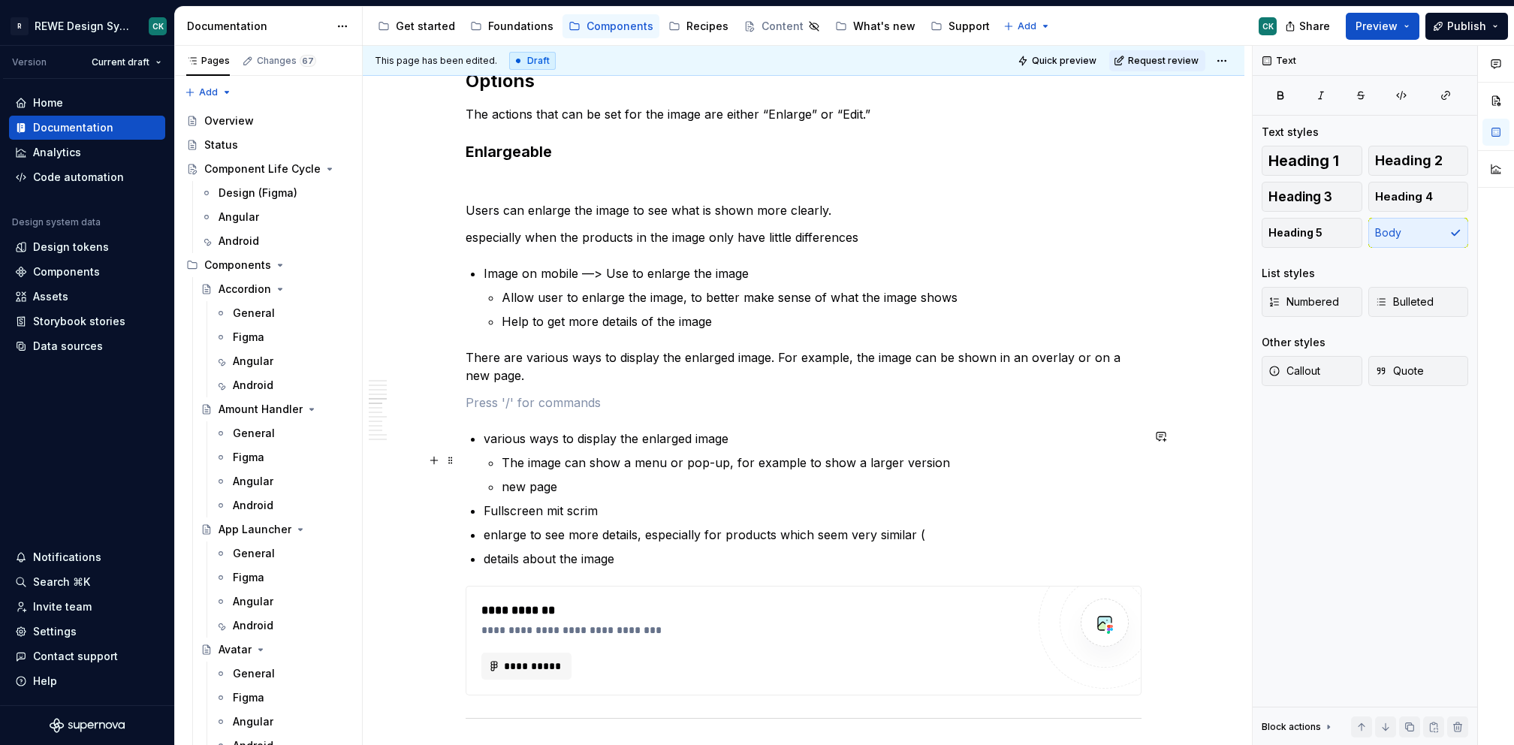
scroll to position [1373, 0]
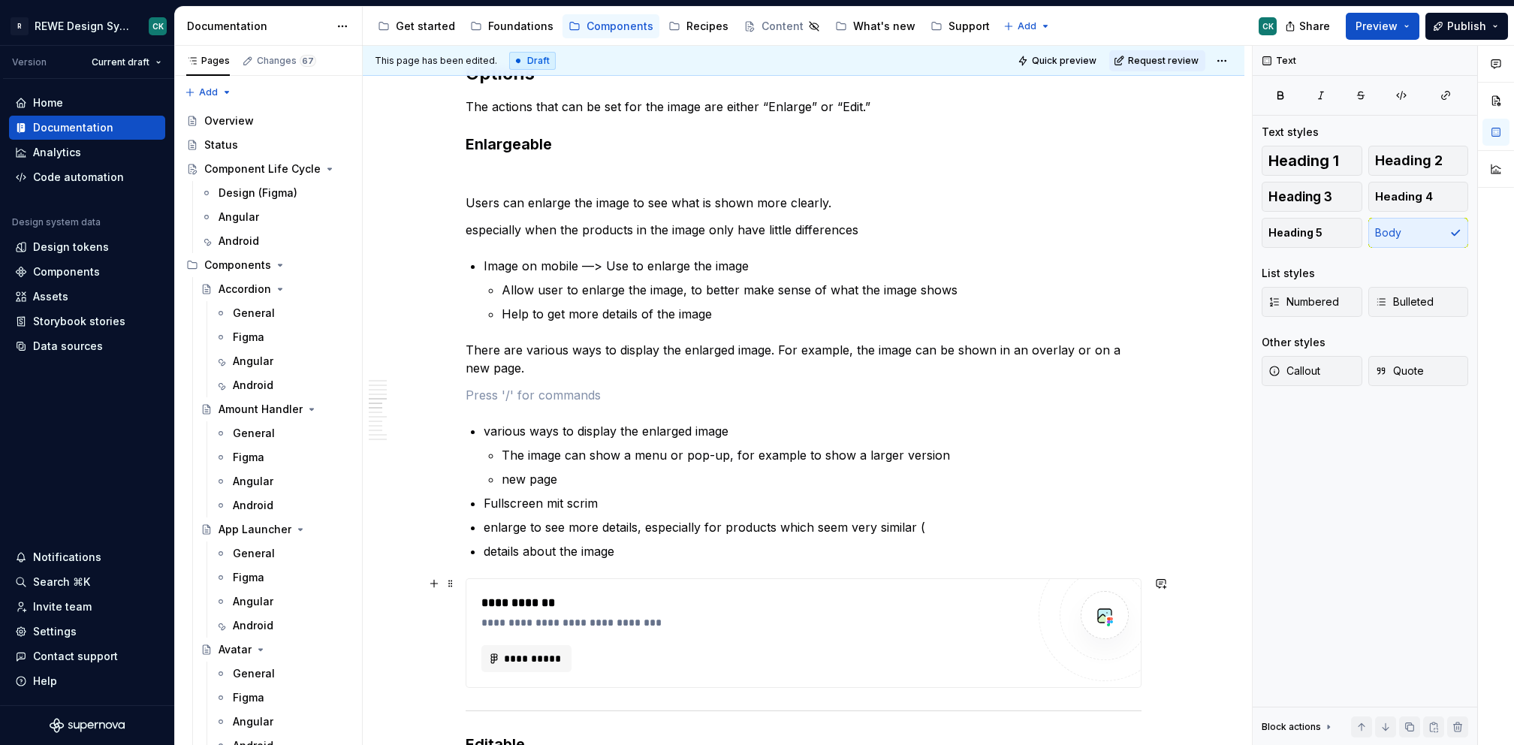
click at [604, 605] on div "**********" at bounding box center [754, 603] width 546 height 18
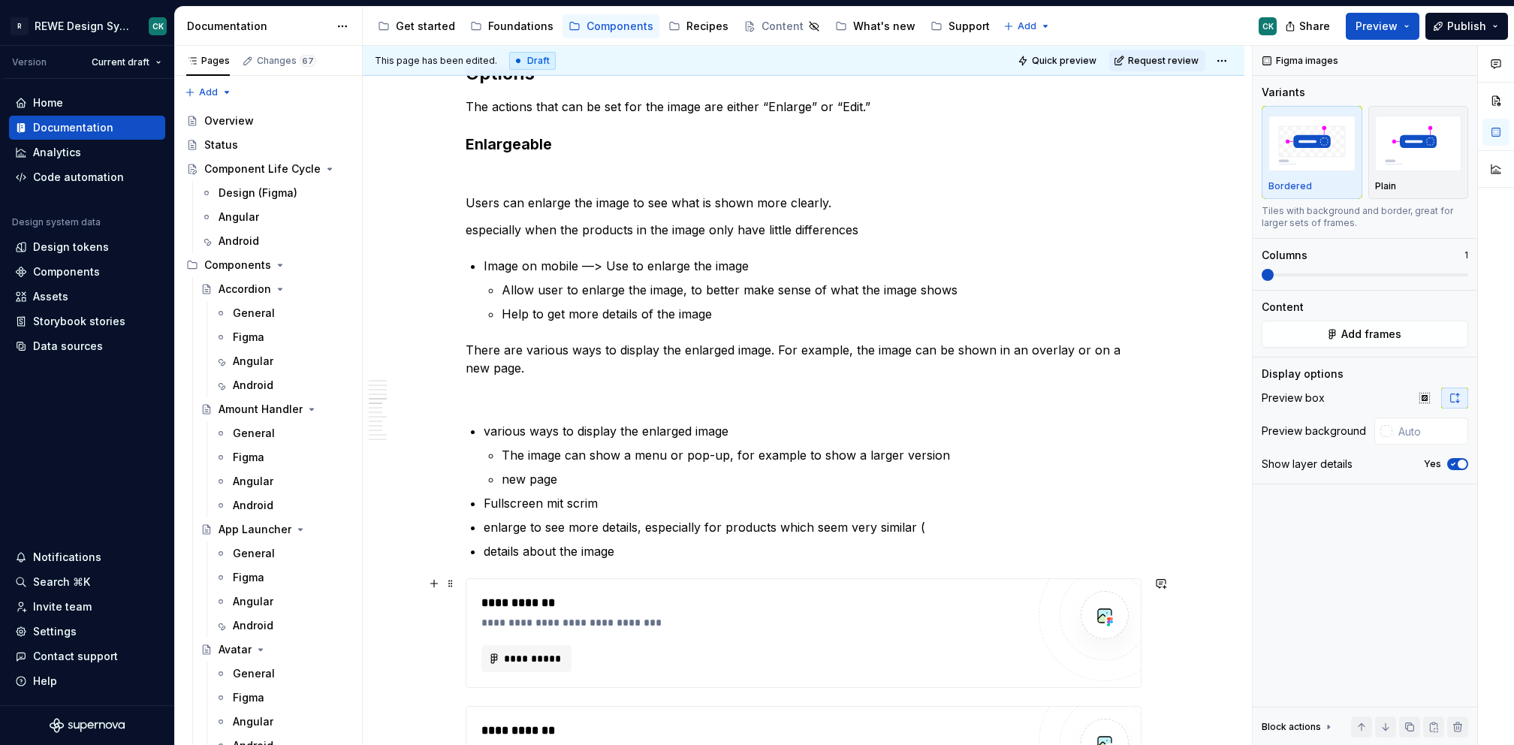
click at [658, 615] on div "**********" at bounding box center [754, 622] width 546 height 15
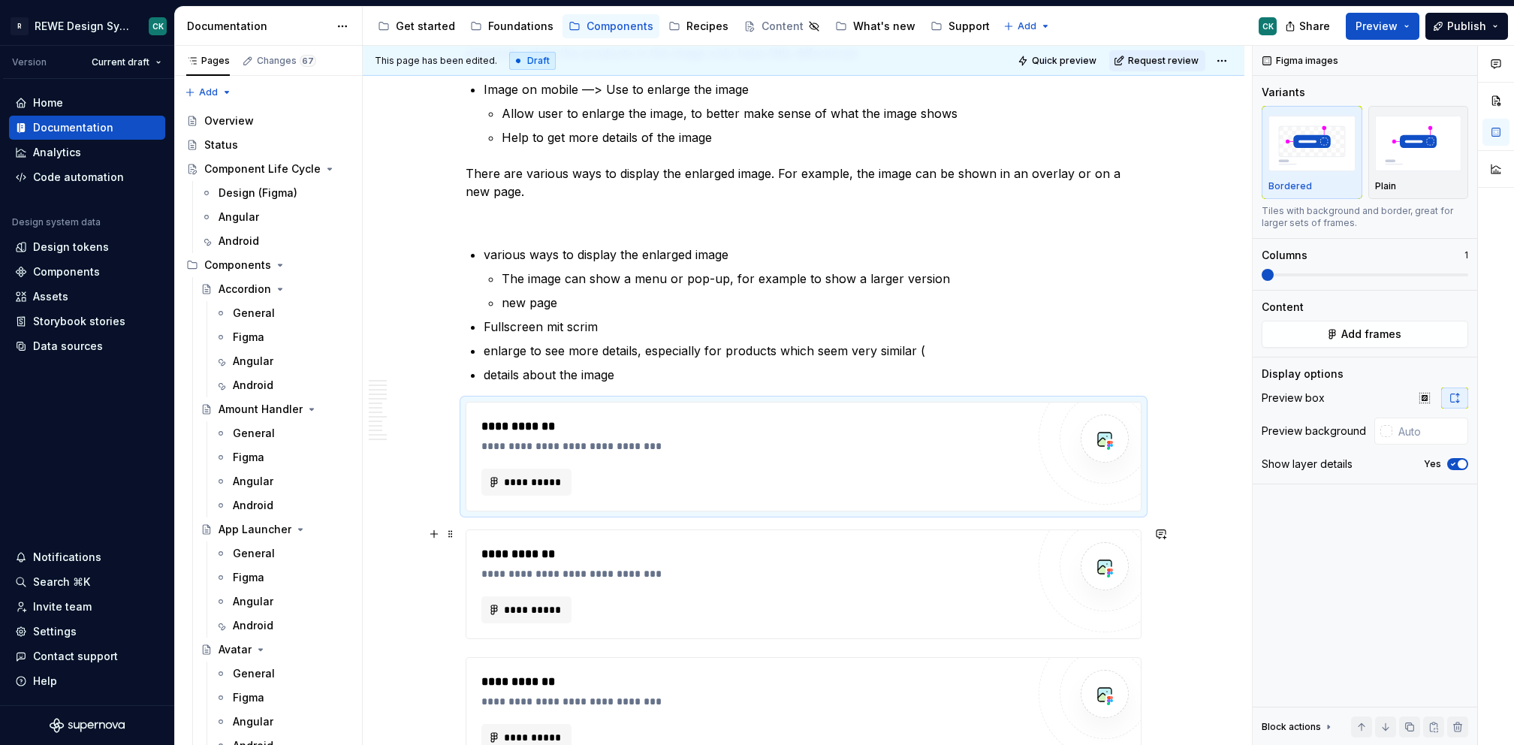
scroll to position [1548, 0]
click at [514, 478] on span "**********" at bounding box center [532, 483] width 59 height 15
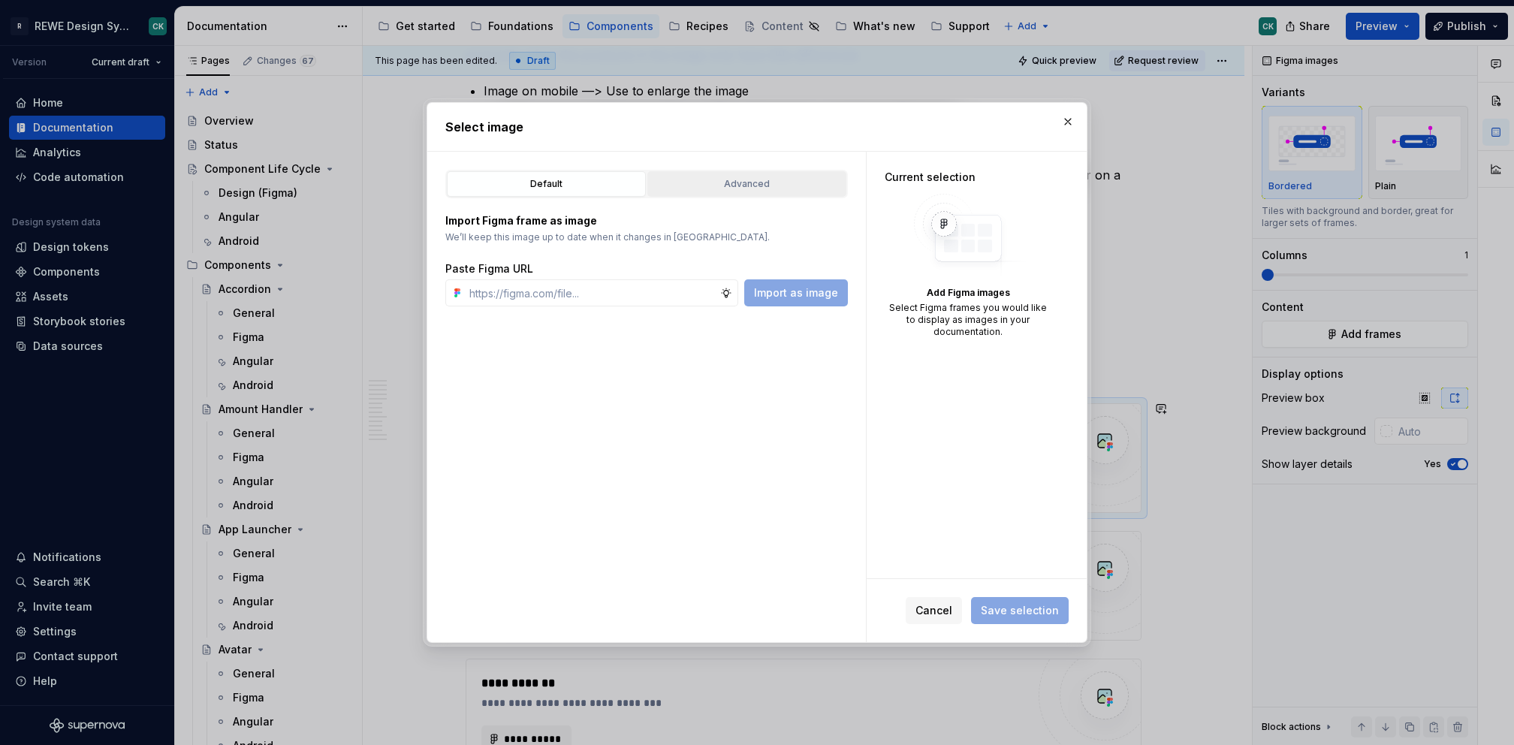
click at [774, 177] on div "Advanced" at bounding box center [747, 184] width 189 height 15
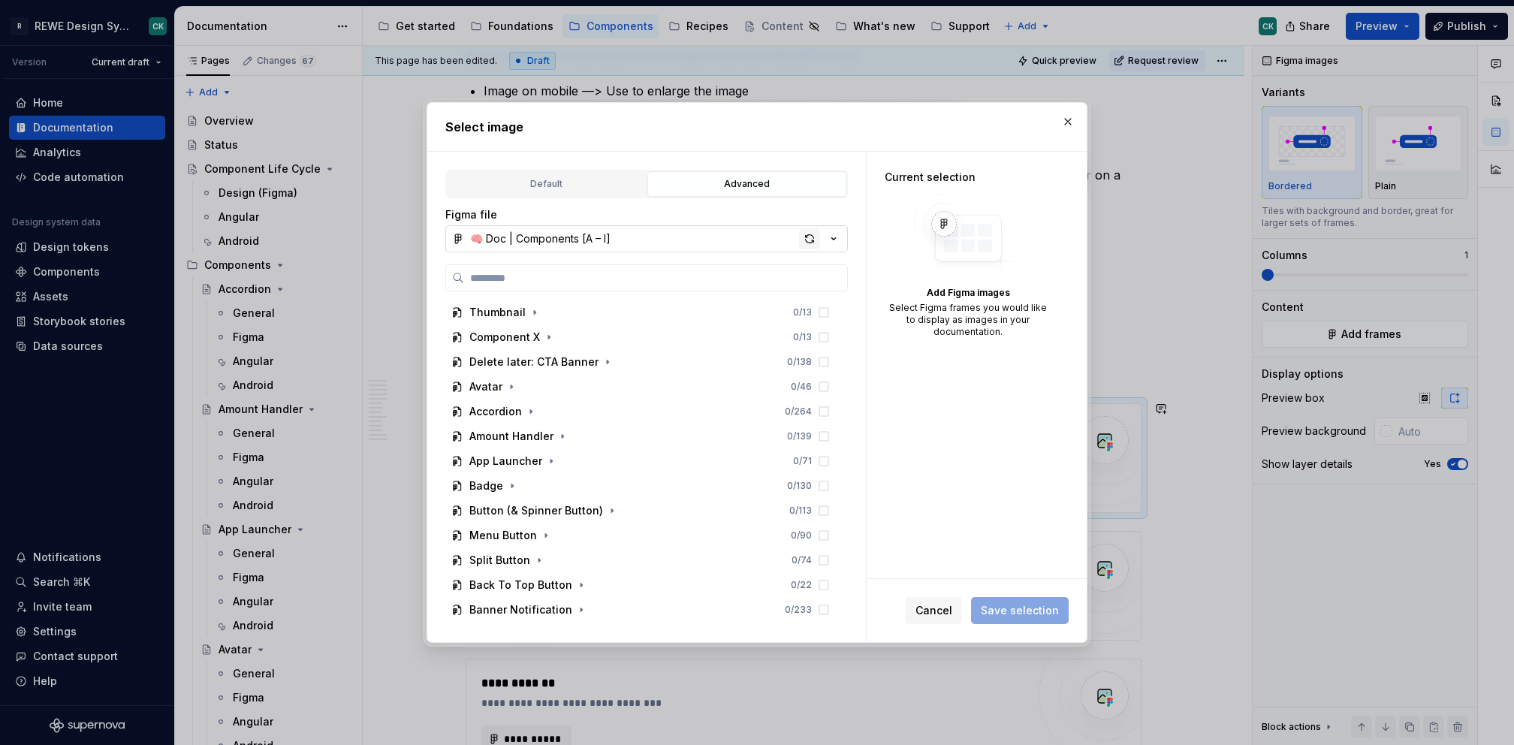
click at [805, 234] on div "button" at bounding box center [809, 238] width 21 height 21
type textarea "*"
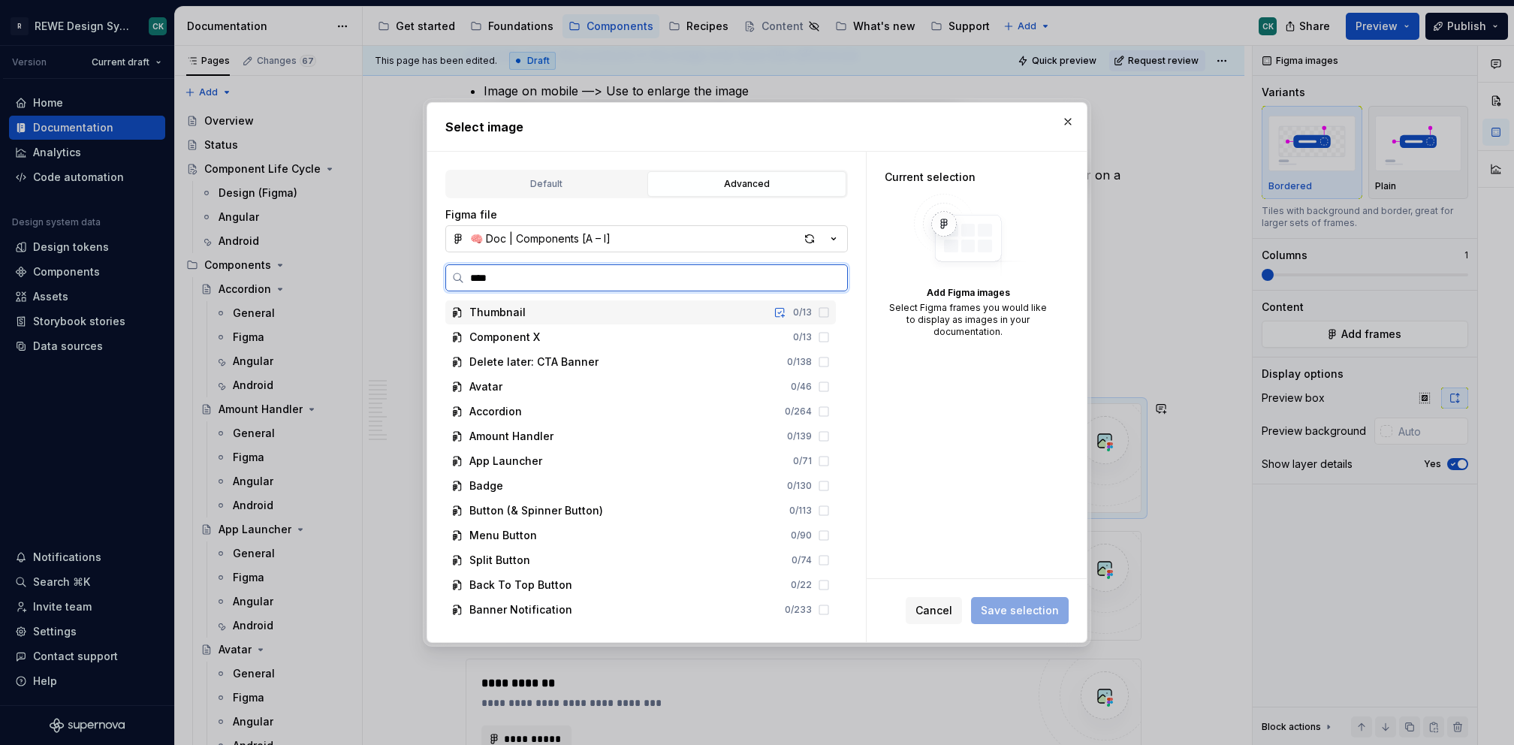
type input "*****"
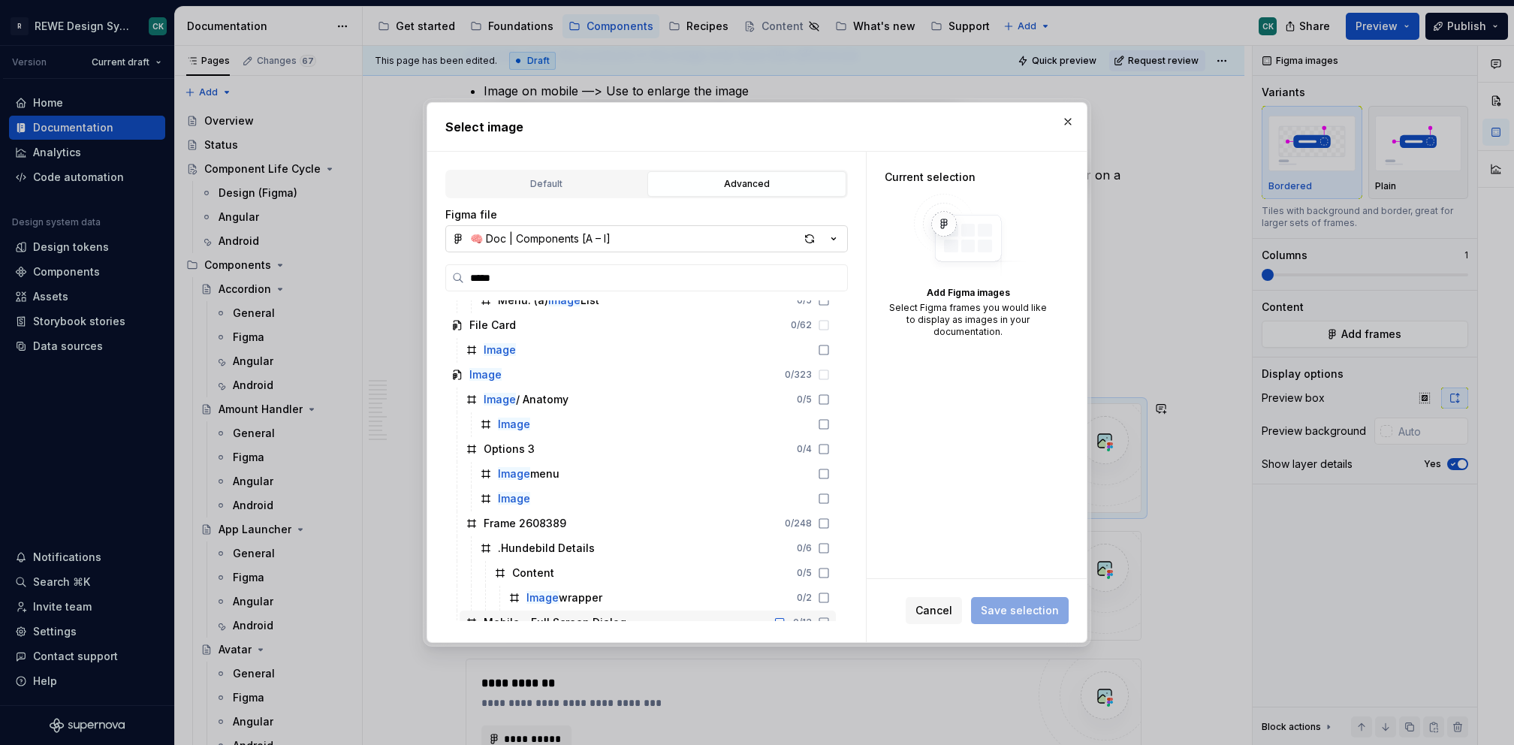
scroll to position [0, 0]
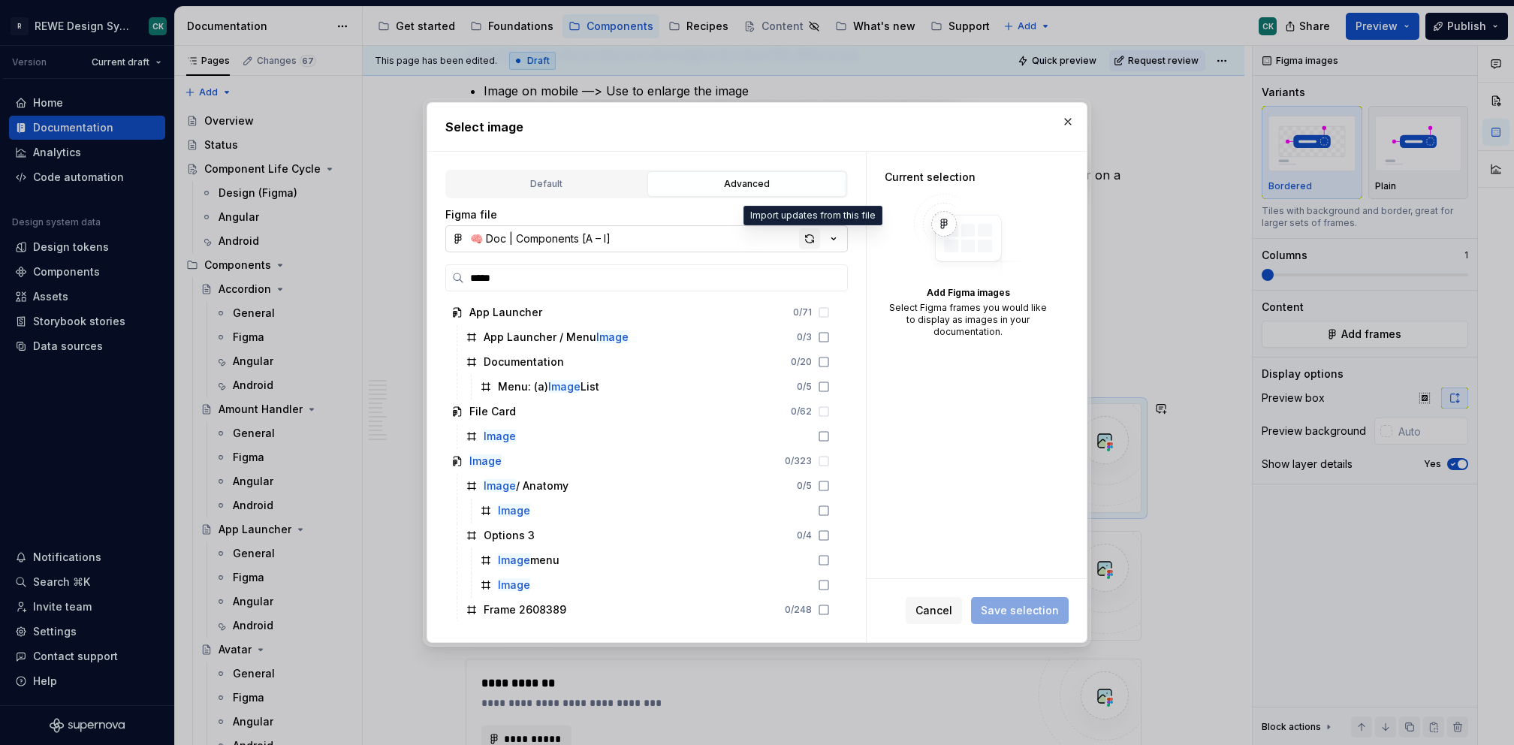
click at [806, 236] on div "button" at bounding box center [809, 238] width 21 height 21
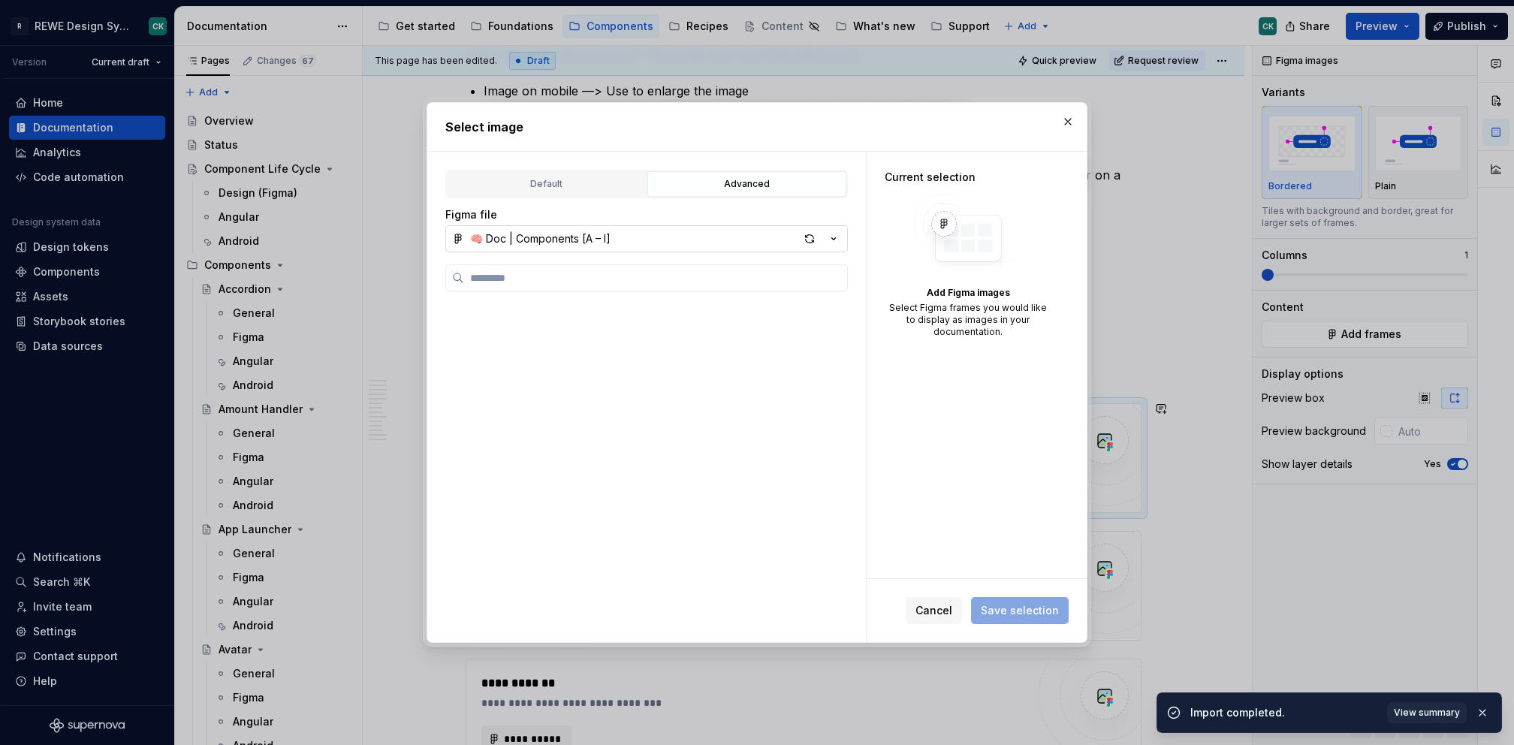
type textarea "*"
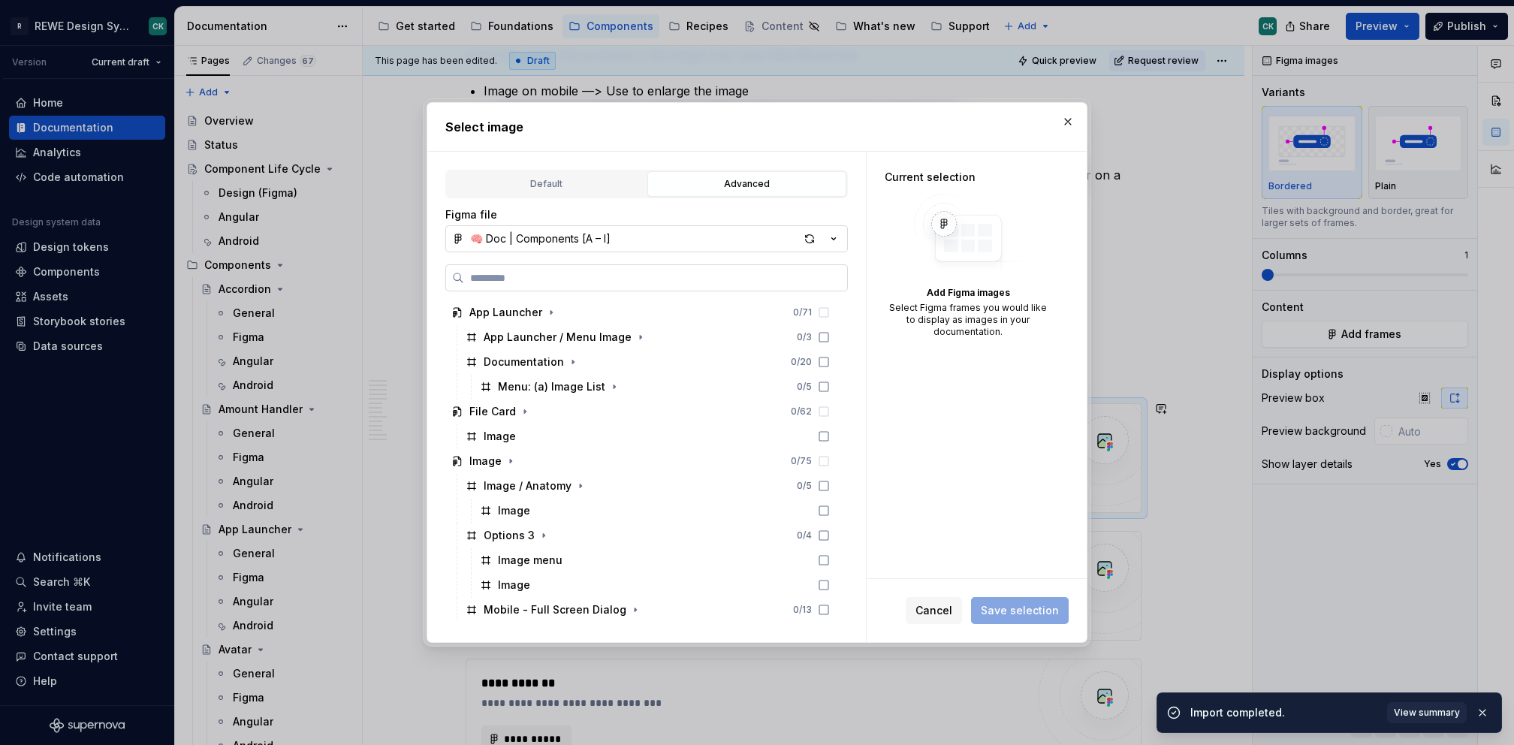
click at [591, 282] on input "search" at bounding box center [655, 277] width 383 height 15
paste input "**********"
type input "**********"
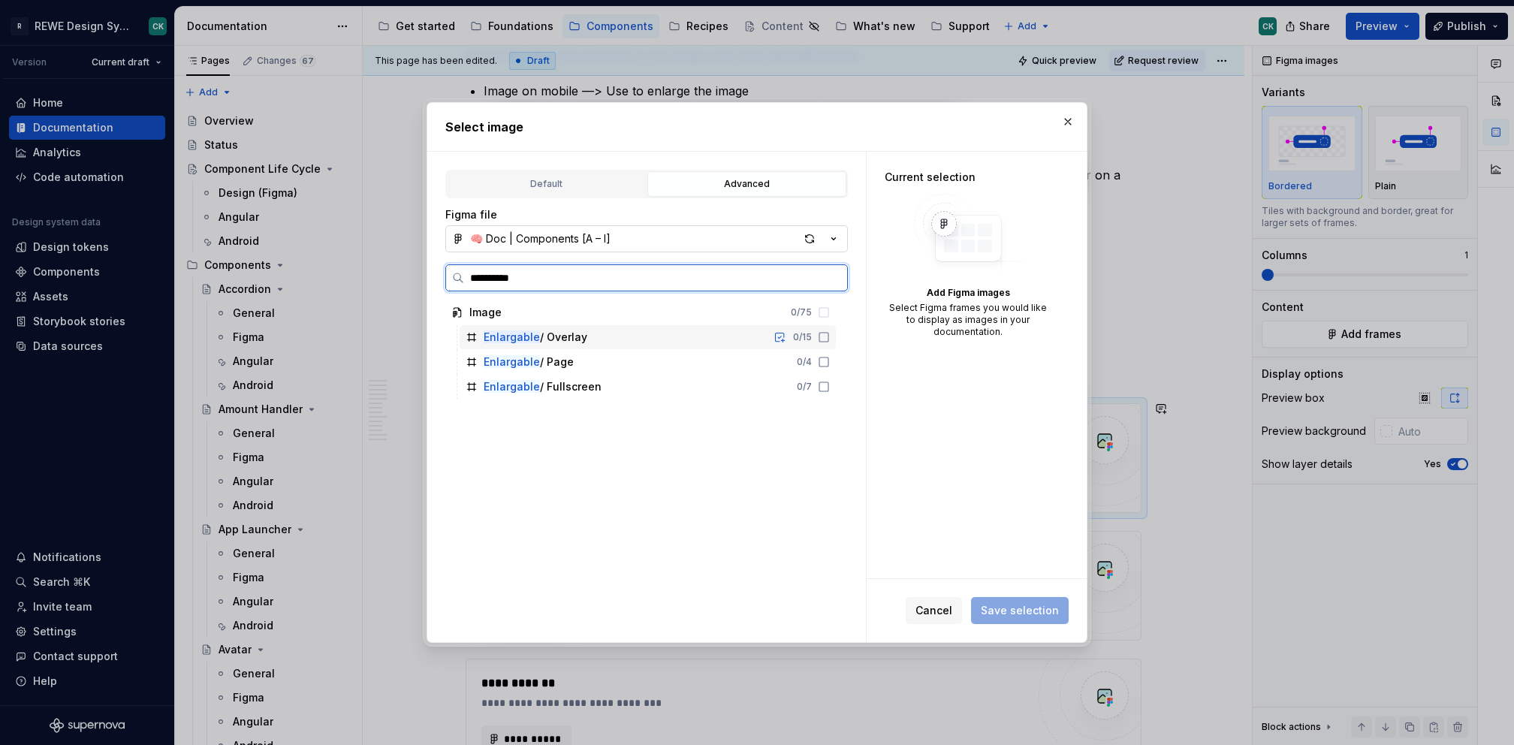
click at [614, 332] on div "Enlargable / Overlay 0 / 15" at bounding box center [648, 337] width 376 height 24
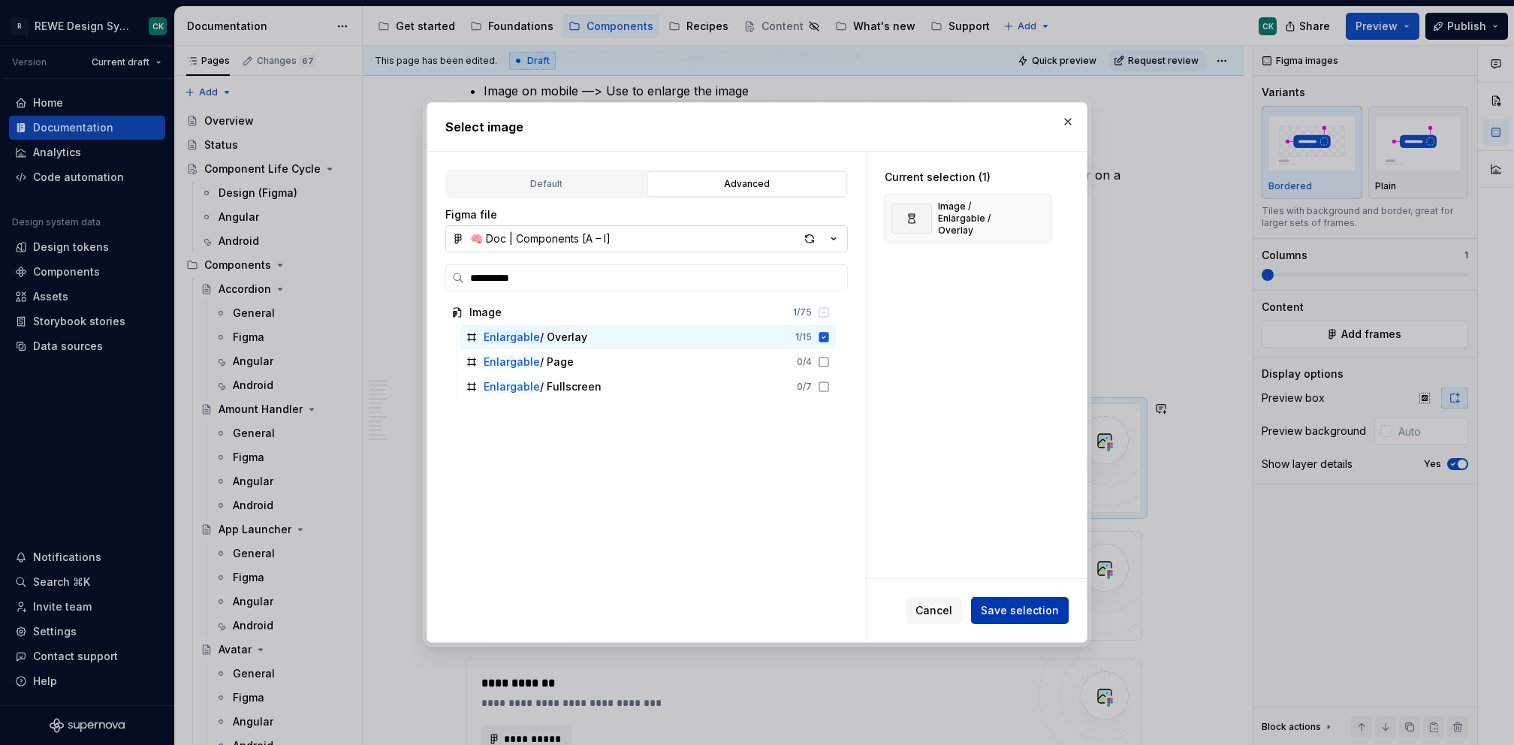
click at [1061, 616] on button "Save selection" at bounding box center [1020, 610] width 98 height 27
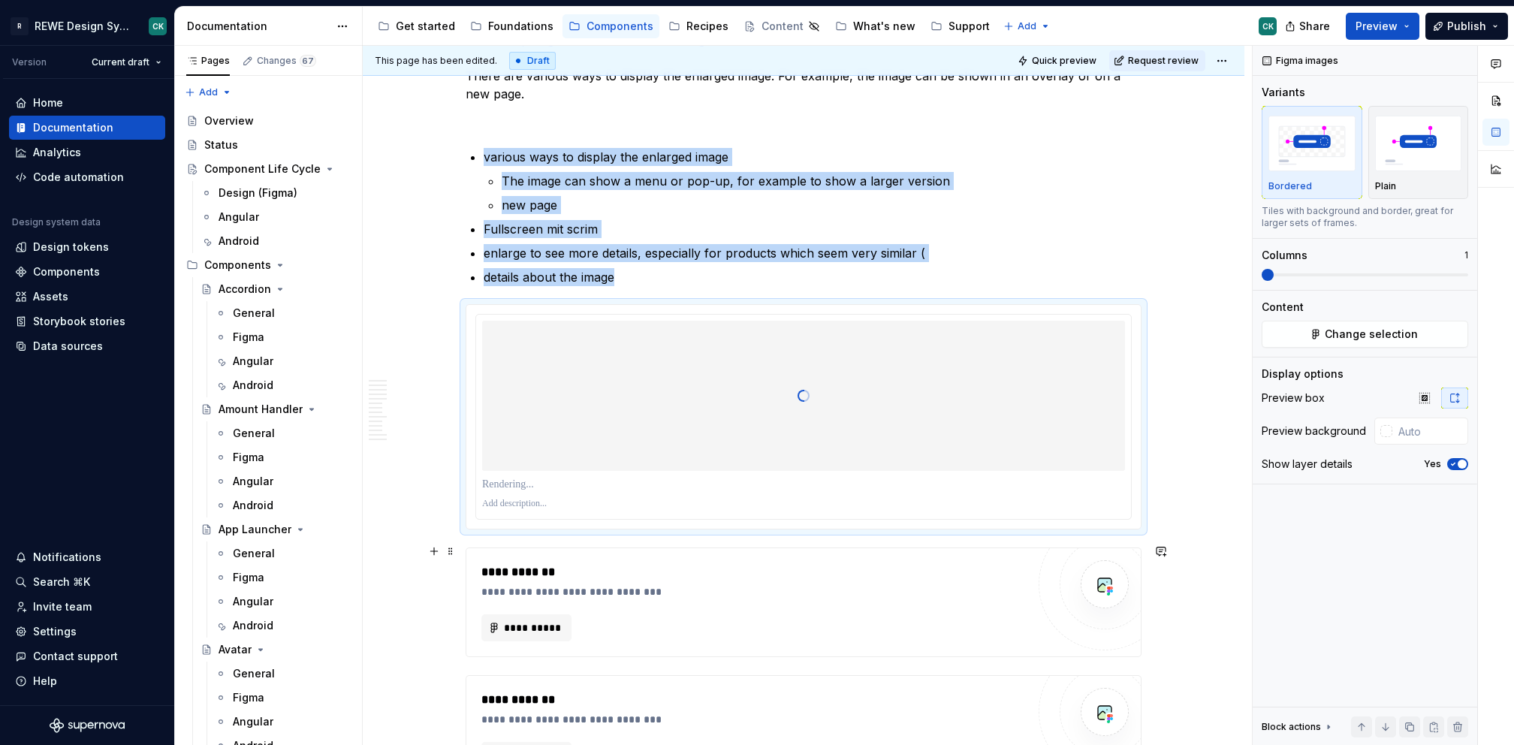
scroll to position [1728, 0]
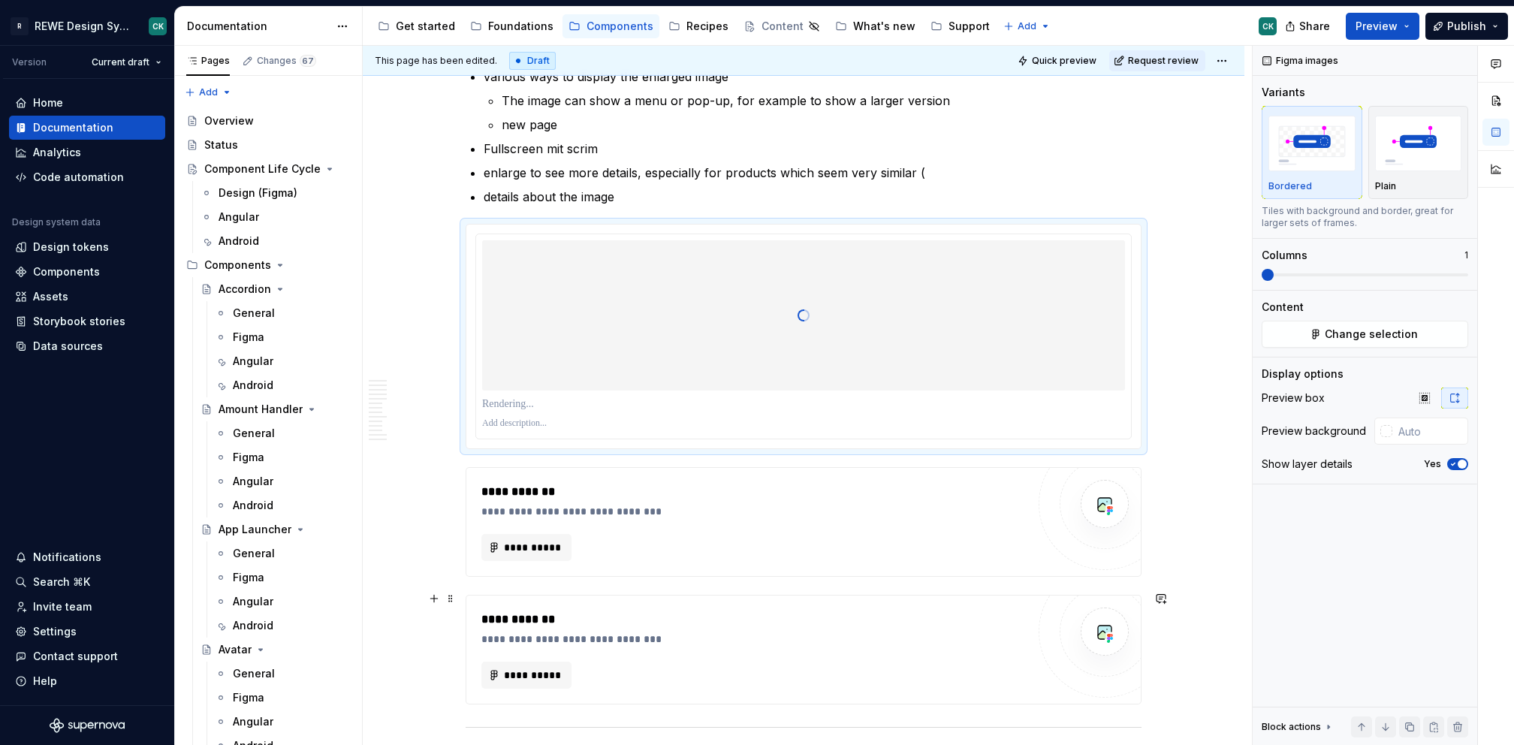
click at [746, 497] on div "**********" at bounding box center [753, 501] width 545 height 36
click at [627, 420] on p at bounding box center [803, 424] width 643 height 12
click at [1314, 339] on button "Change selection" at bounding box center [1365, 334] width 207 height 27
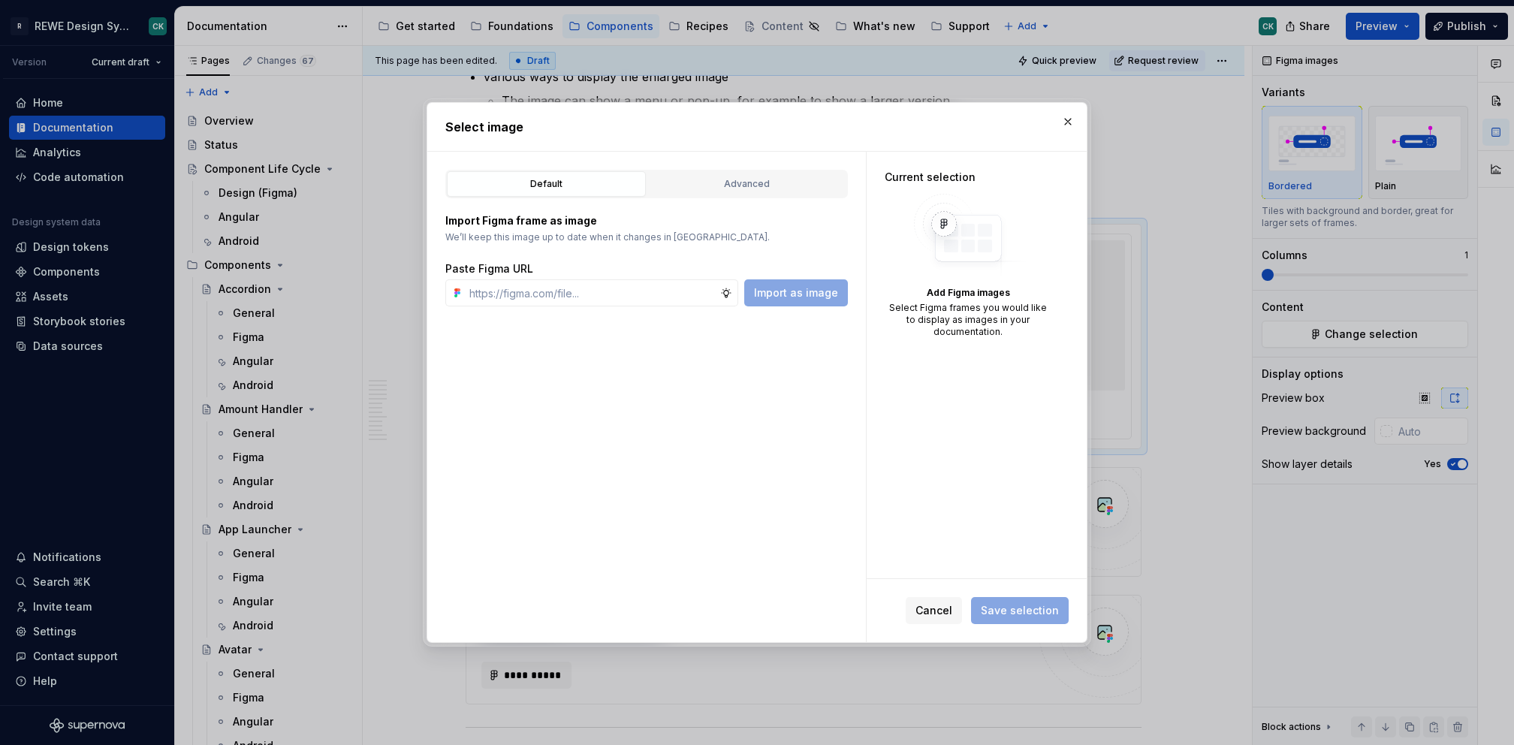
type textarea "*"
click at [747, 192] on button "Advanced" at bounding box center [746, 184] width 199 height 26
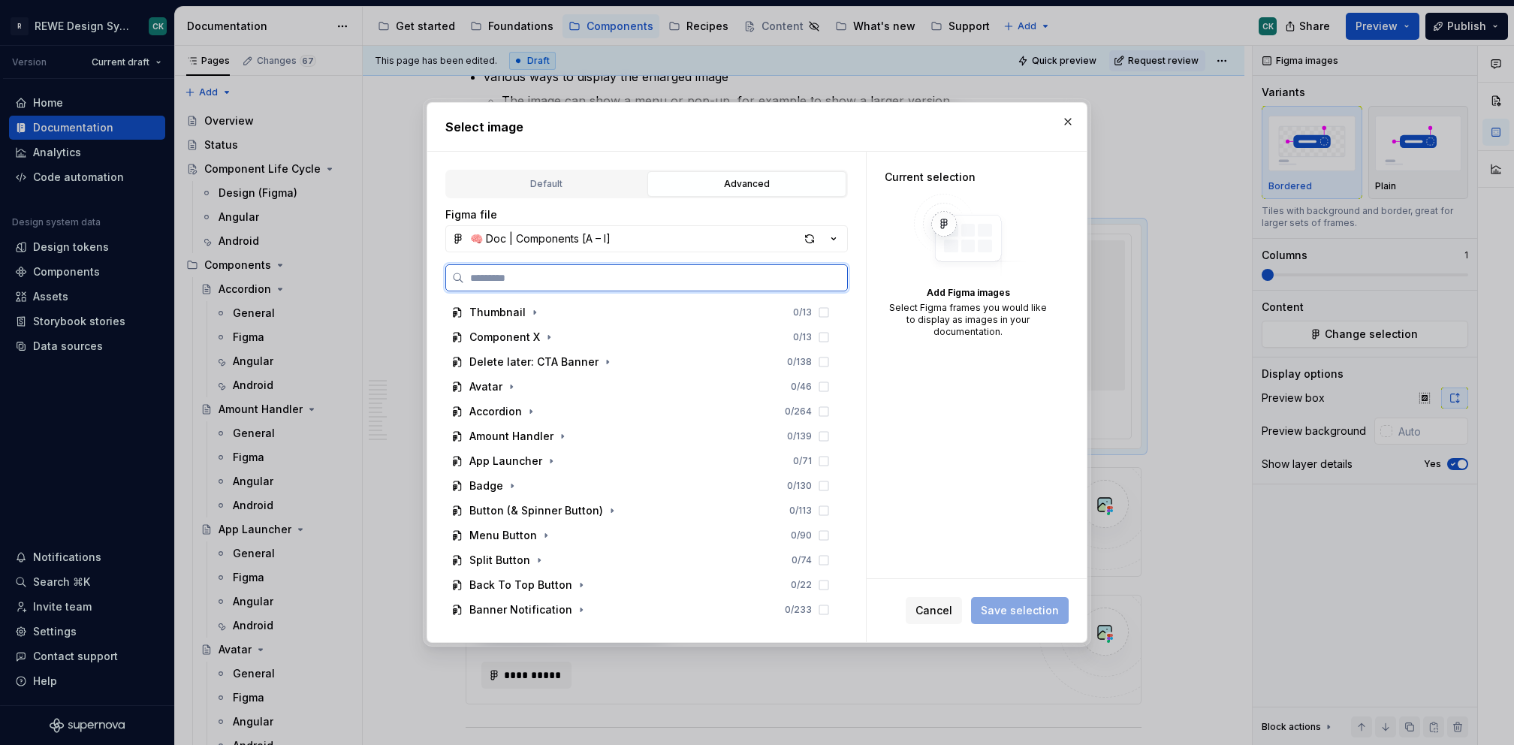
click at [623, 274] on input "search" at bounding box center [655, 277] width 383 height 15
type input "*"
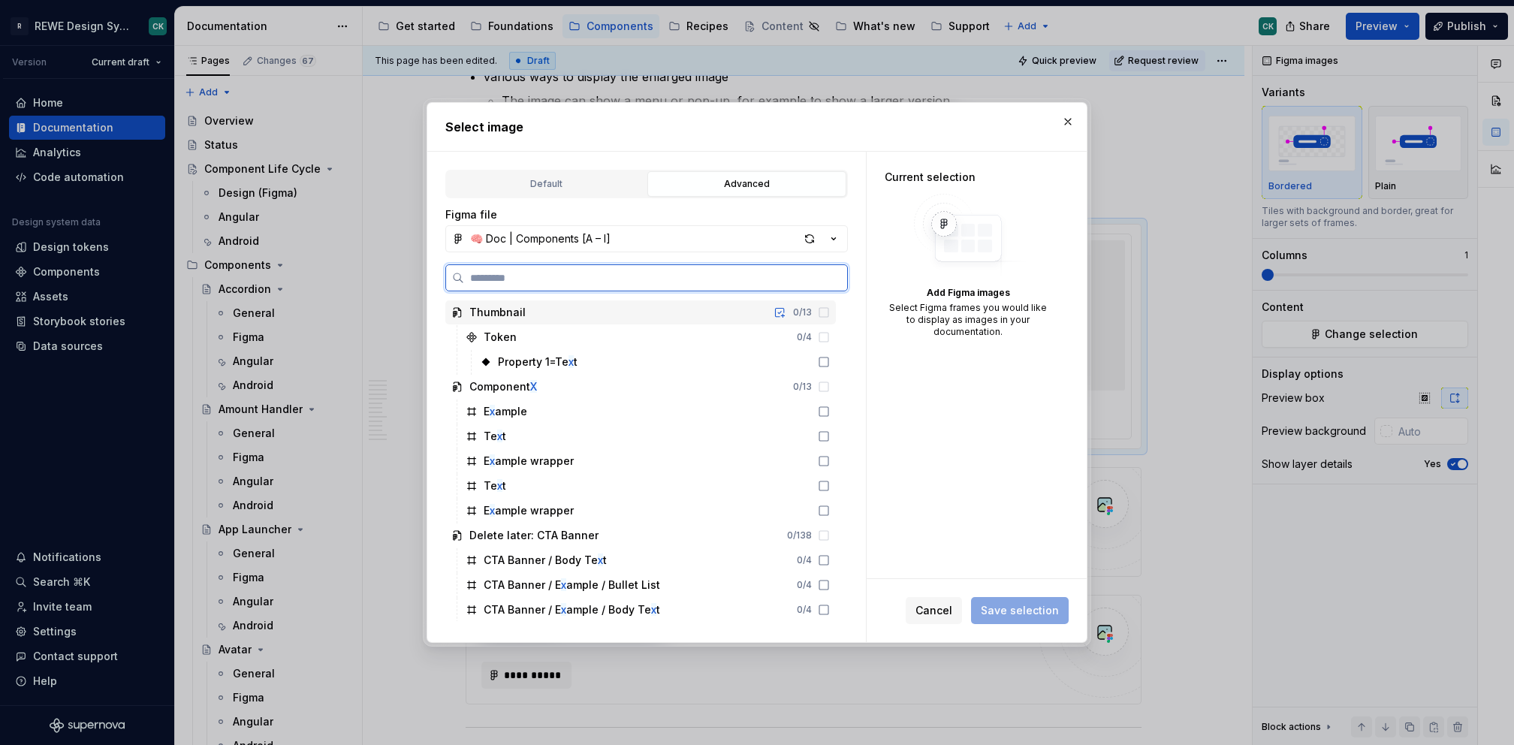
paste input "**********"
type input "**********"
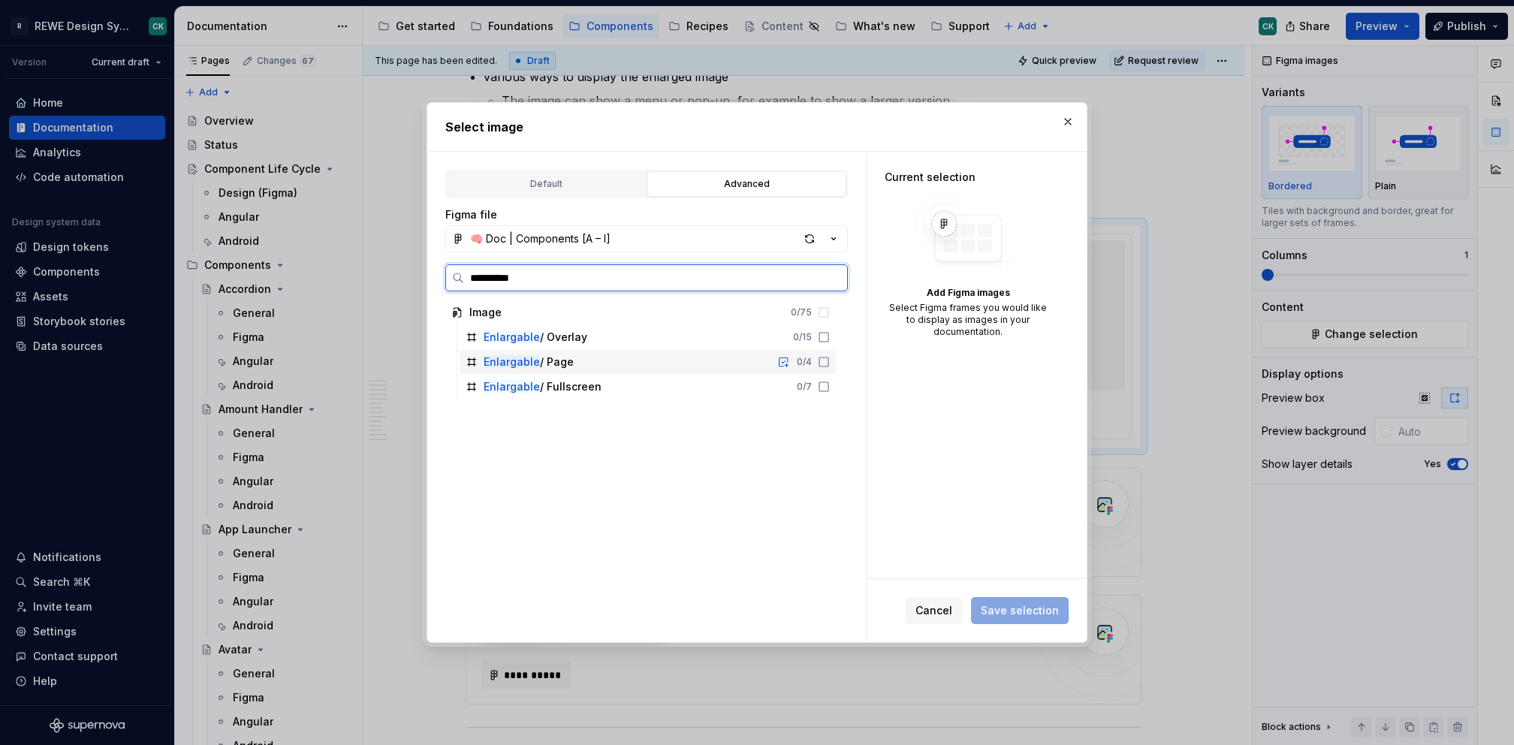
click at [704, 353] on div "Enlargable / Page 0 / 4" at bounding box center [648, 362] width 376 height 24
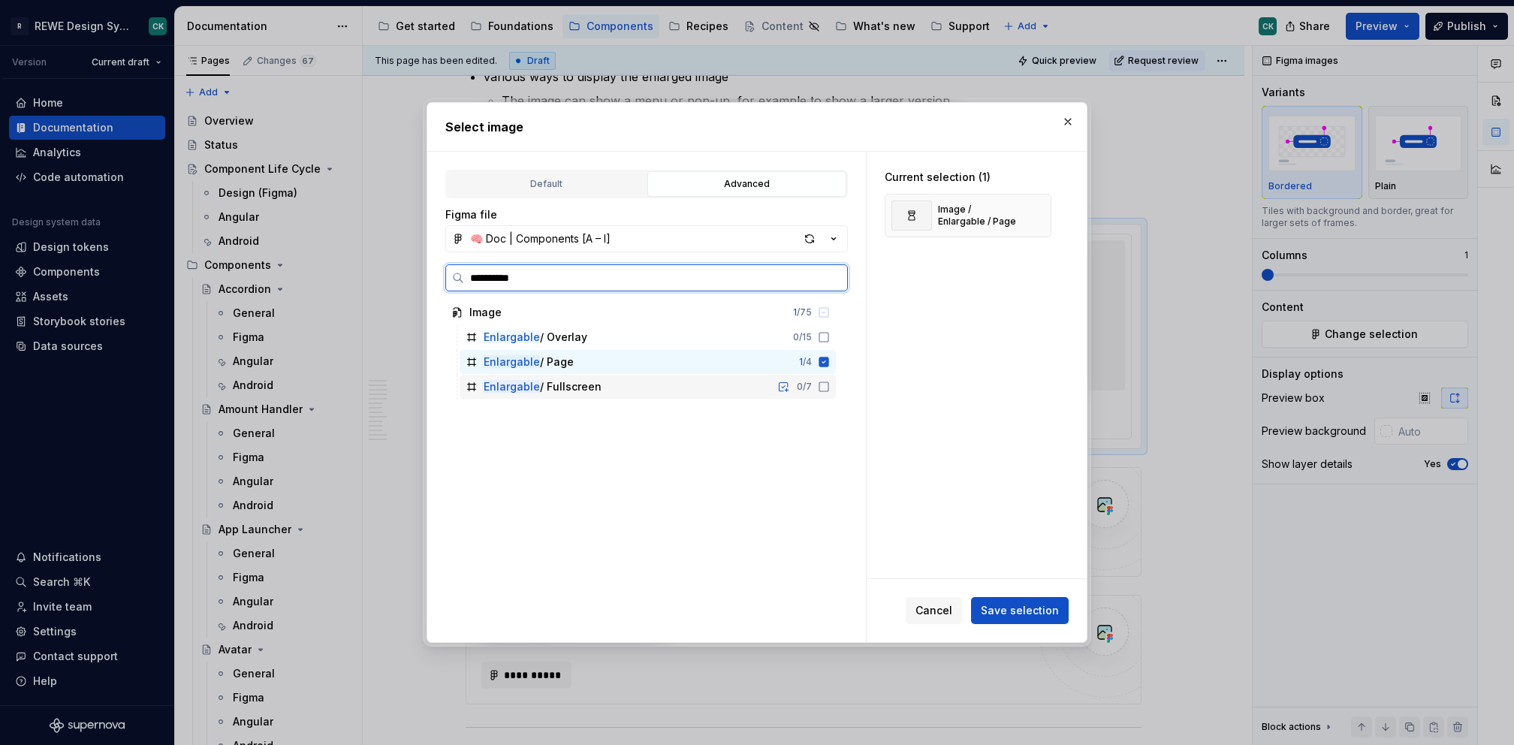
drag, startPoint x: 703, startPoint y: 377, endPoint x: 717, endPoint y: 385, distance: 16.5
click at [703, 377] on div "Enlargable / Fullscreen 0 / 7" at bounding box center [648, 387] width 376 height 24
click at [820, 327] on div "Enlargable / Overlay 0 / 15" at bounding box center [648, 337] width 376 height 24
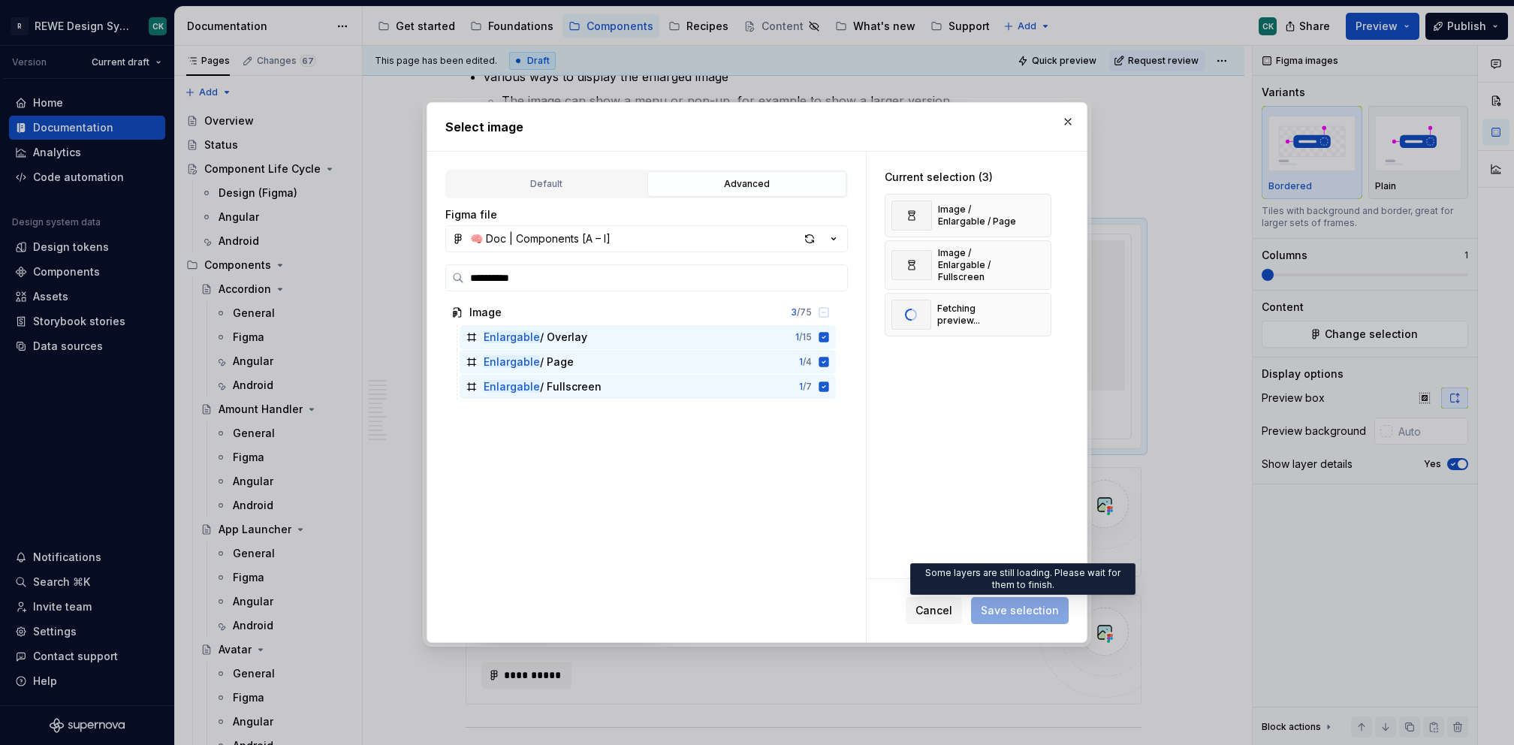
click at [997, 603] on span "Save selection" at bounding box center [1020, 610] width 98 height 27
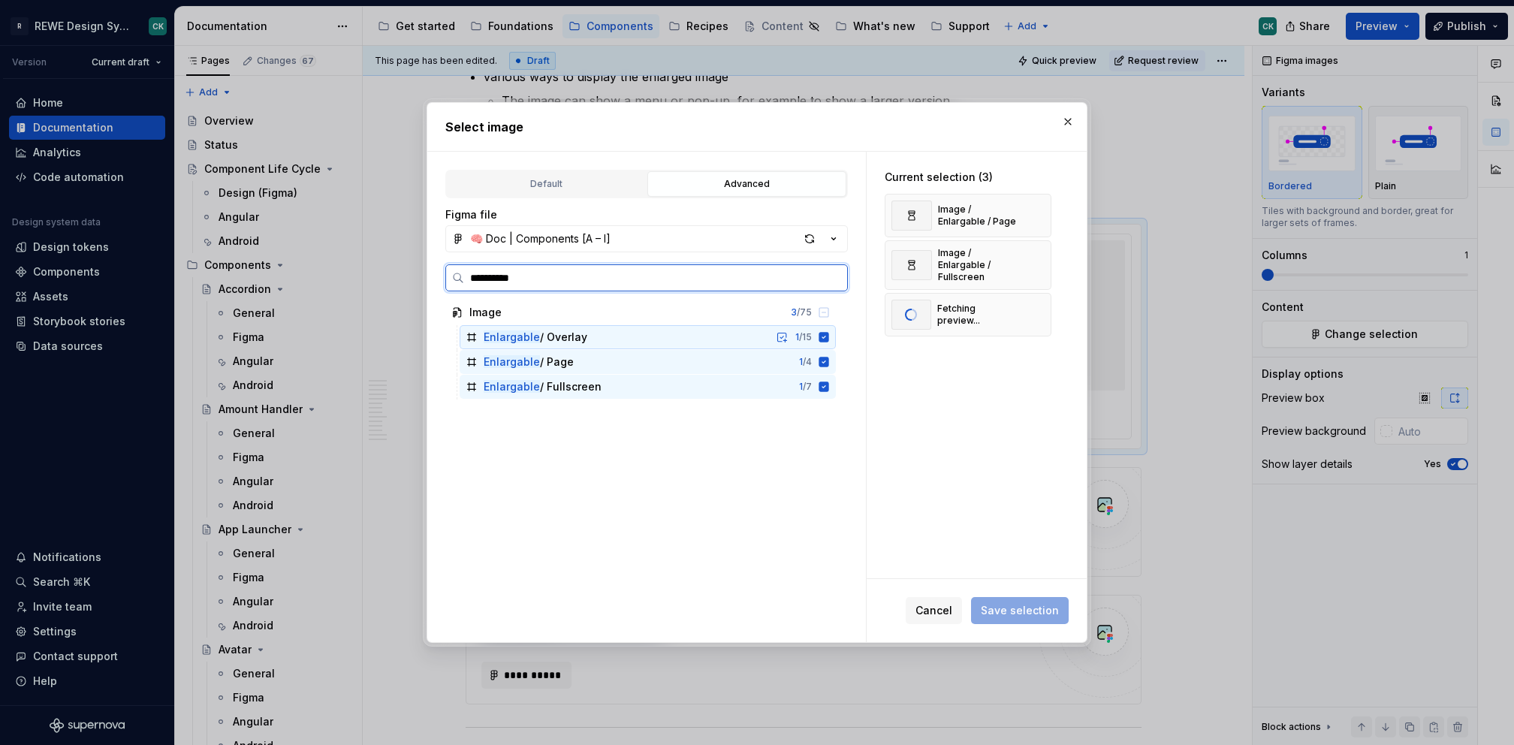
click at [715, 326] on div "Enlargable / Overlay 1 / 15" at bounding box center [648, 337] width 376 height 24
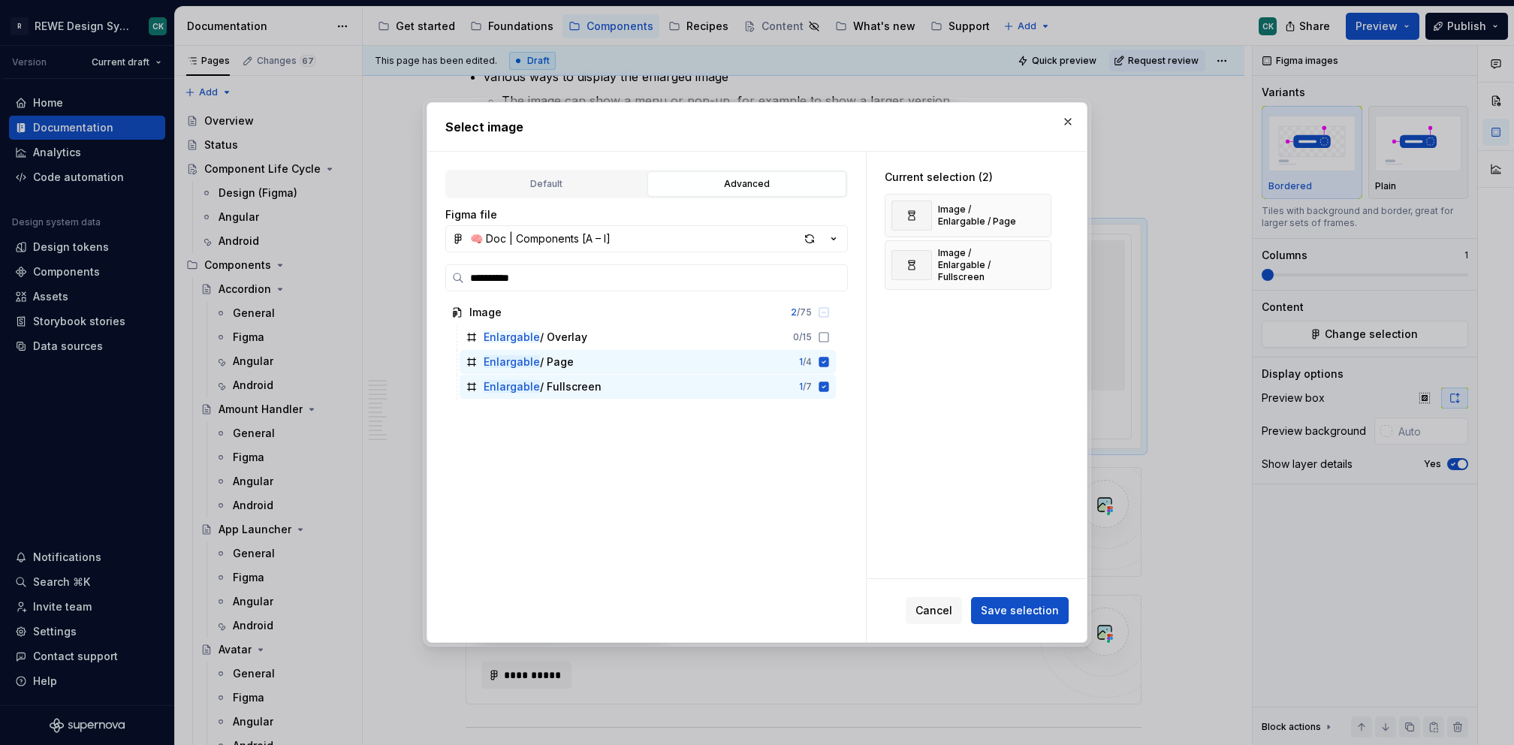
click at [1024, 587] on div "Cancel Save selection" at bounding box center [977, 610] width 220 height 63
click at [1023, 593] on div "Cancel Save selection" at bounding box center [977, 610] width 220 height 63
click at [1022, 601] on button "Save selection" at bounding box center [1020, 610] width 98 height 27
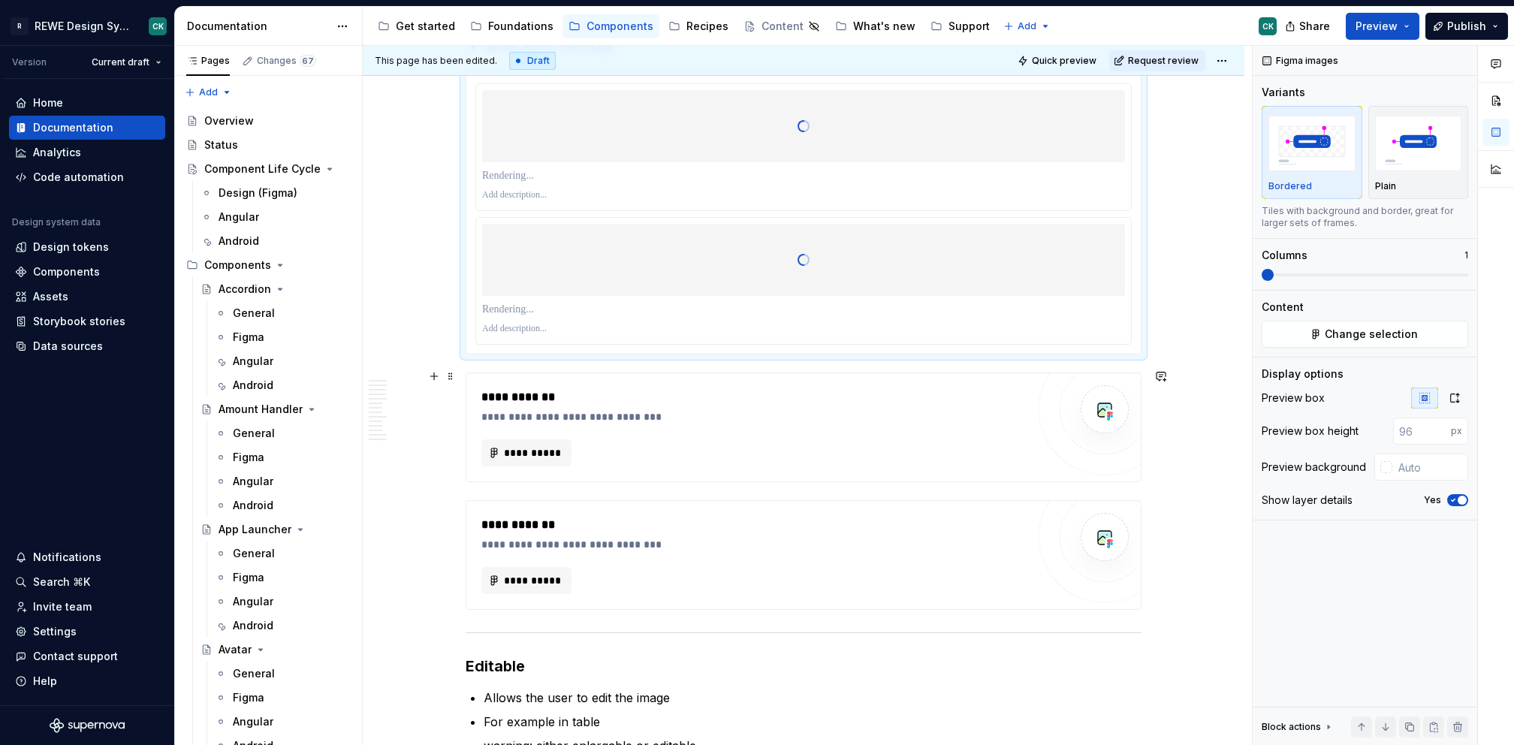
scroll to position [1884, 0]
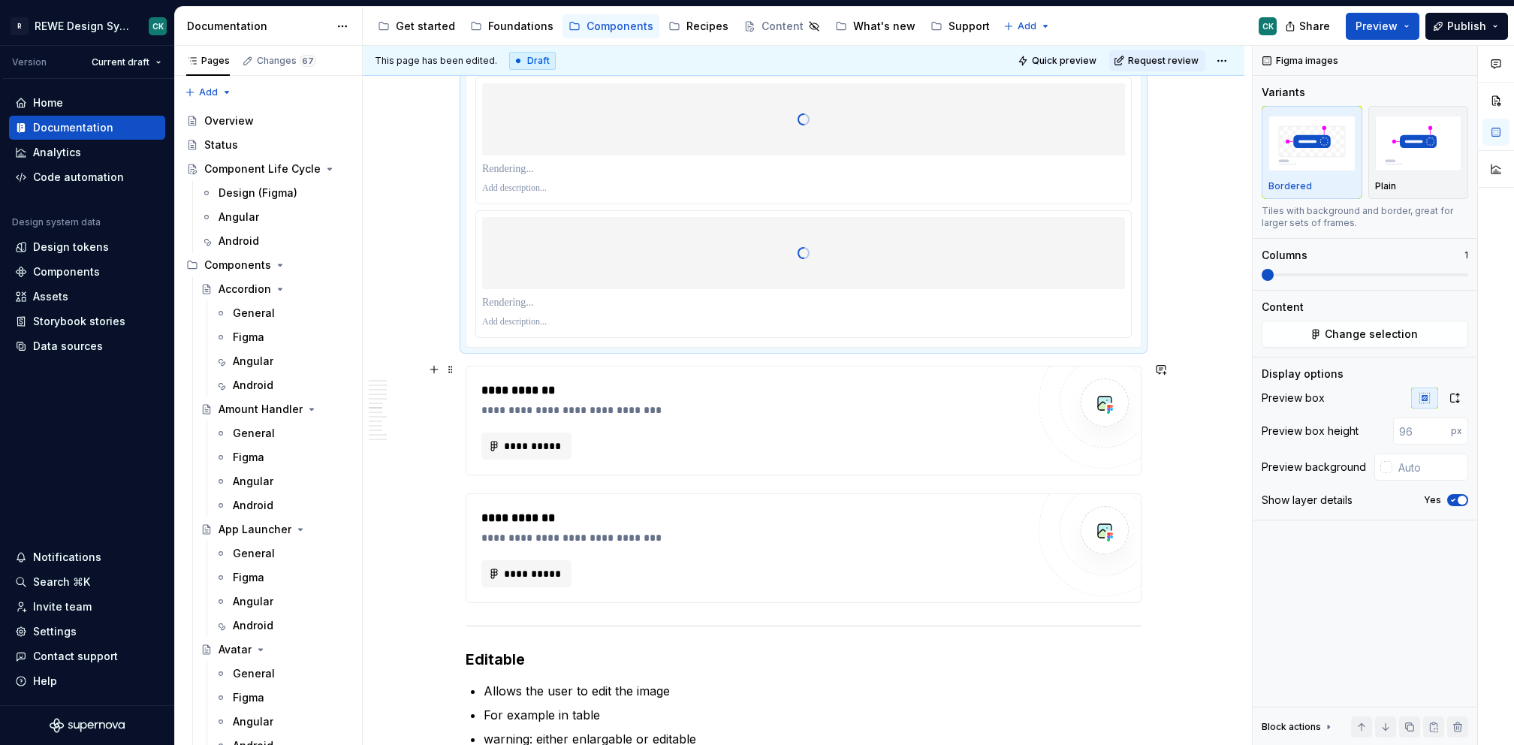
click at [455, 372] on div "**********" at bounding box center [807, 396] width 889 height 700
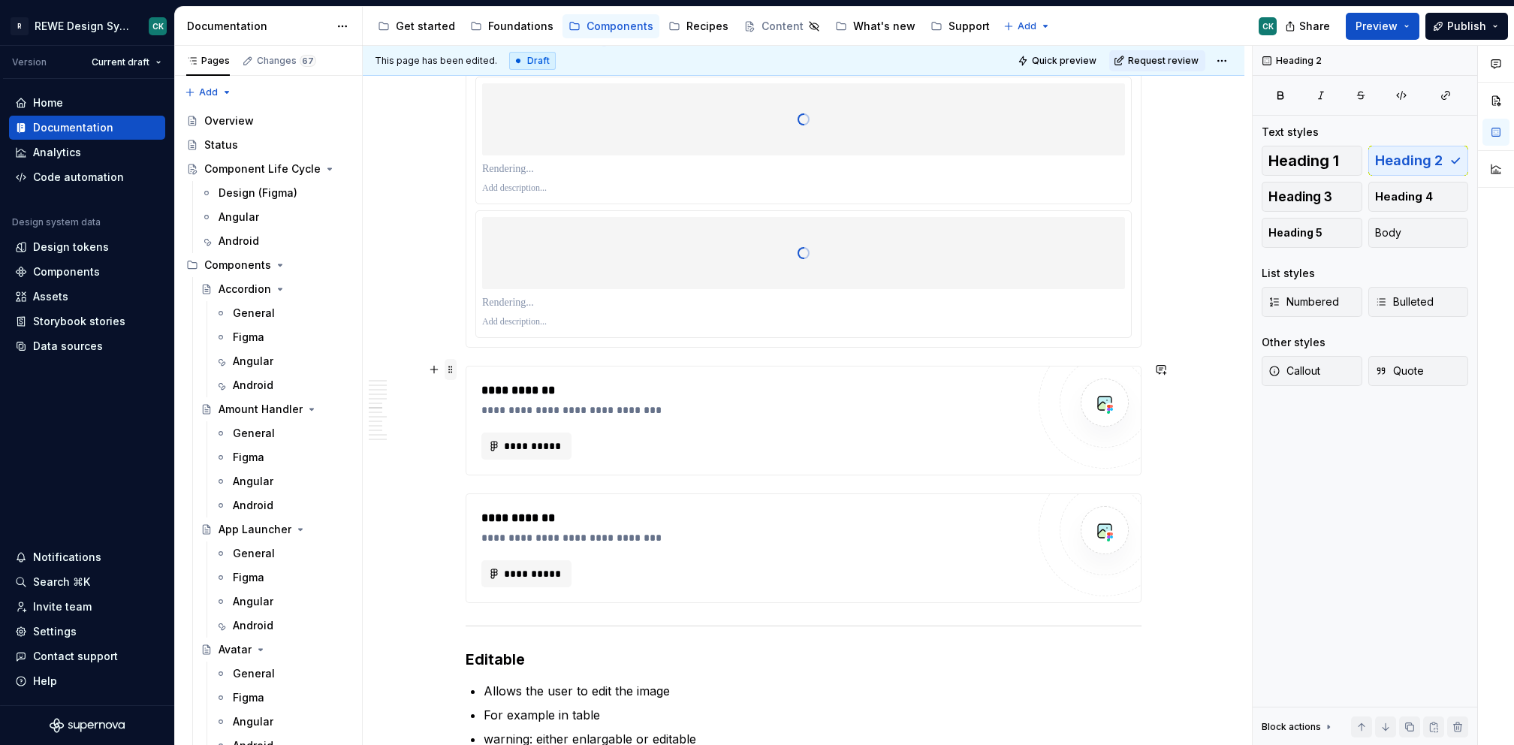
click at [452, 372] on span at bounding box center [451, 369] width 12 height 21
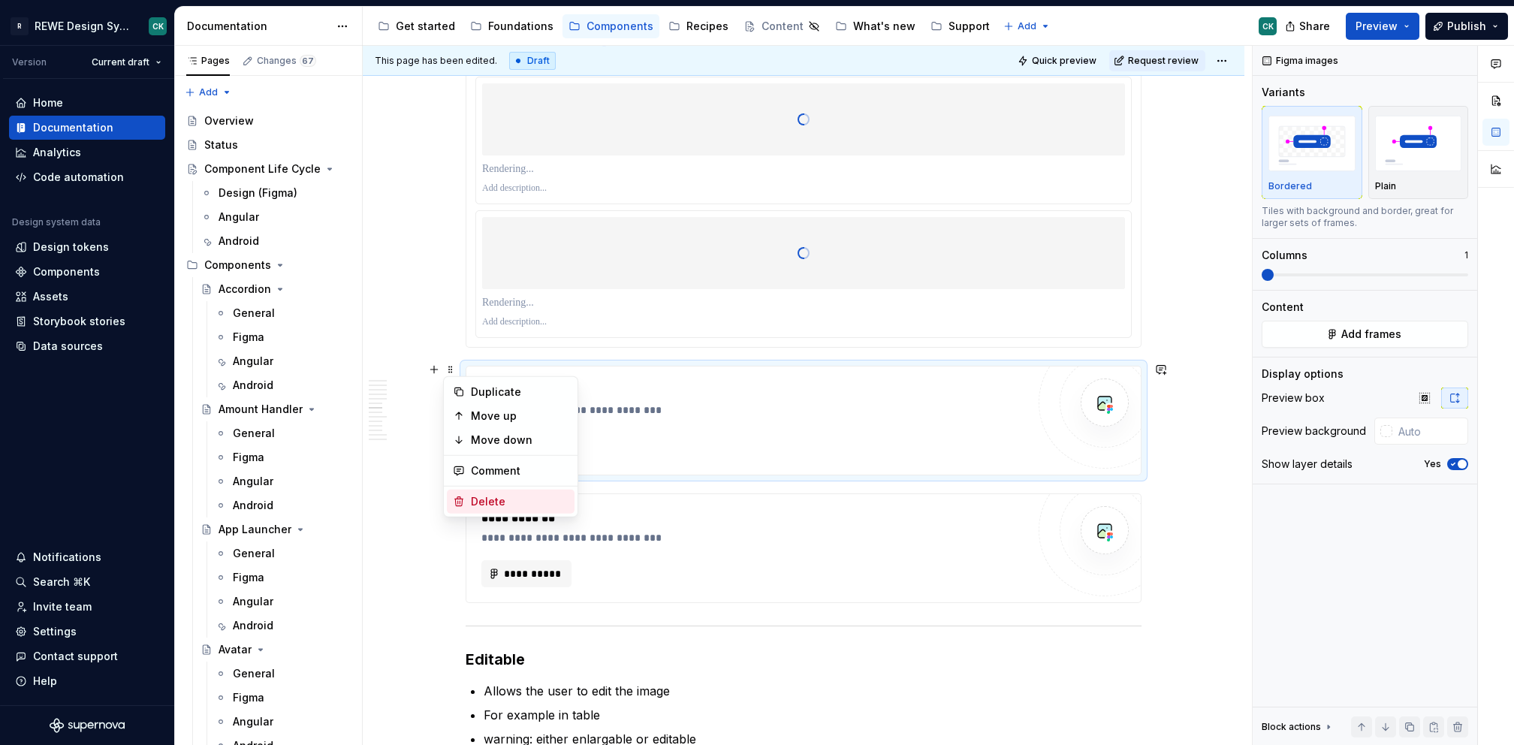
click at [516, 505] on div "Delete" at bounding box center [520, 501] width 98 height 15
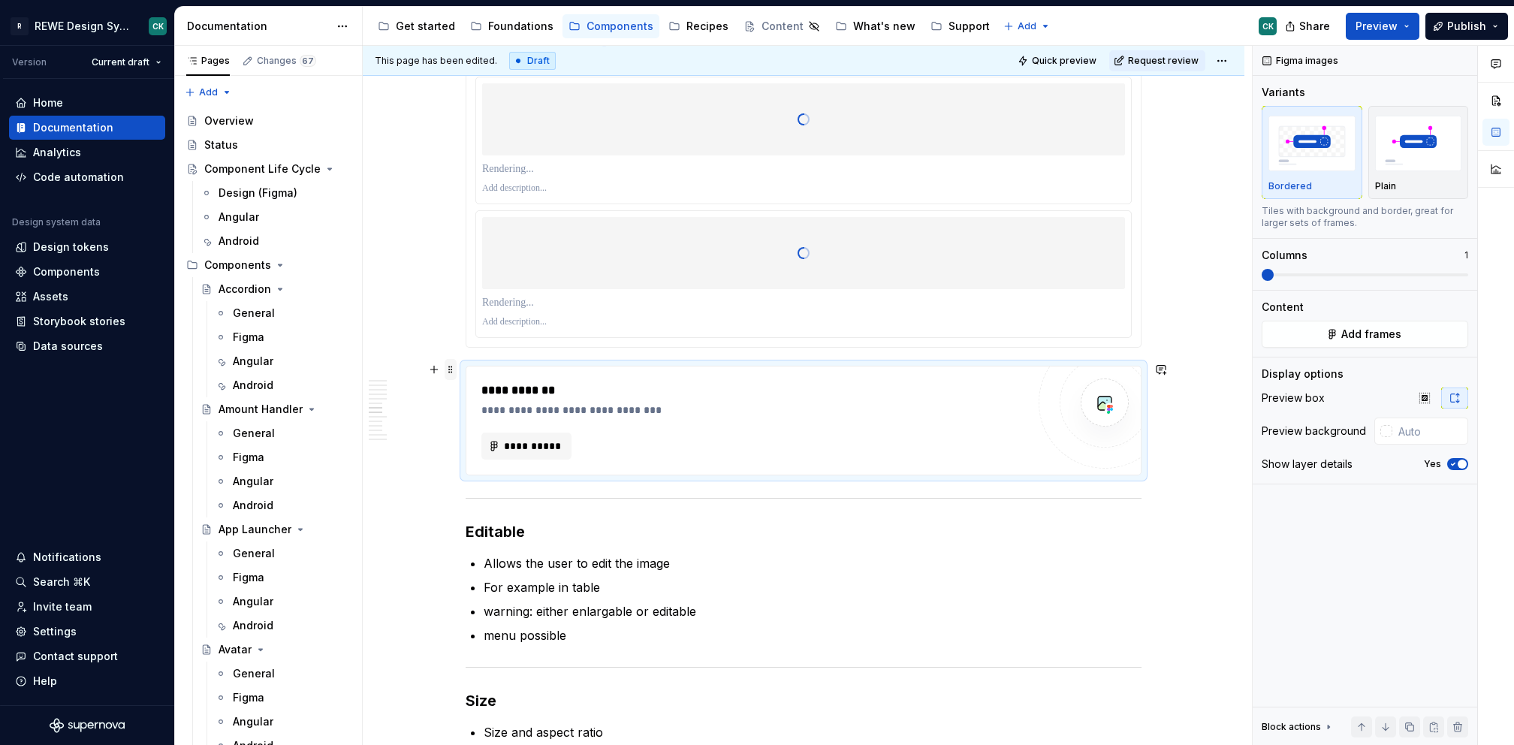
click at [451, 374] on span at bounding box center [451, 369] width 12 height 21
drag, startPoint x: 512, startPoint y: 503, endPoint x: 562, endPoint y: 501, distance: 49.6
click at [512, 504] on div "Delete" at bounding box center [520, 501] width 98 height 15
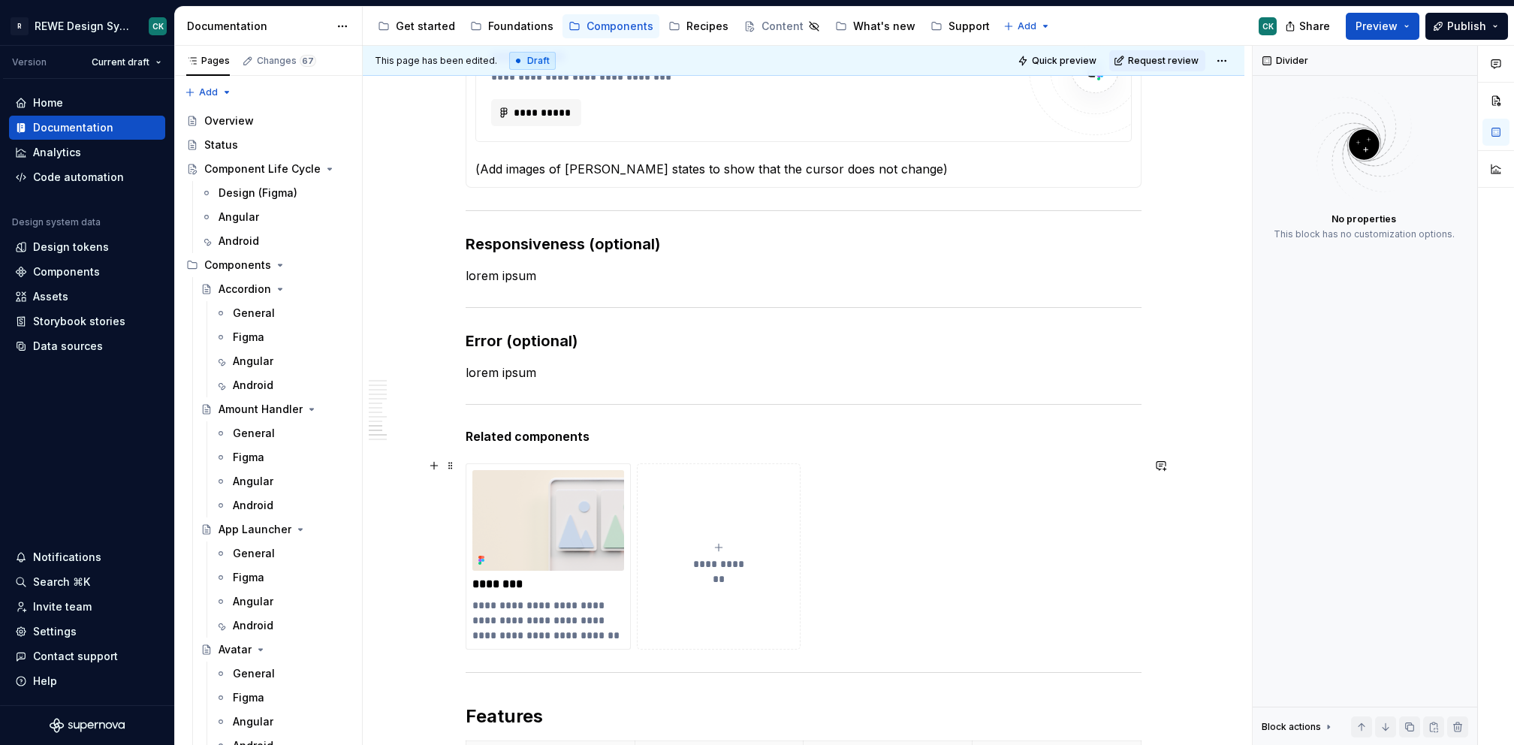
scroll to position [3472, 0]
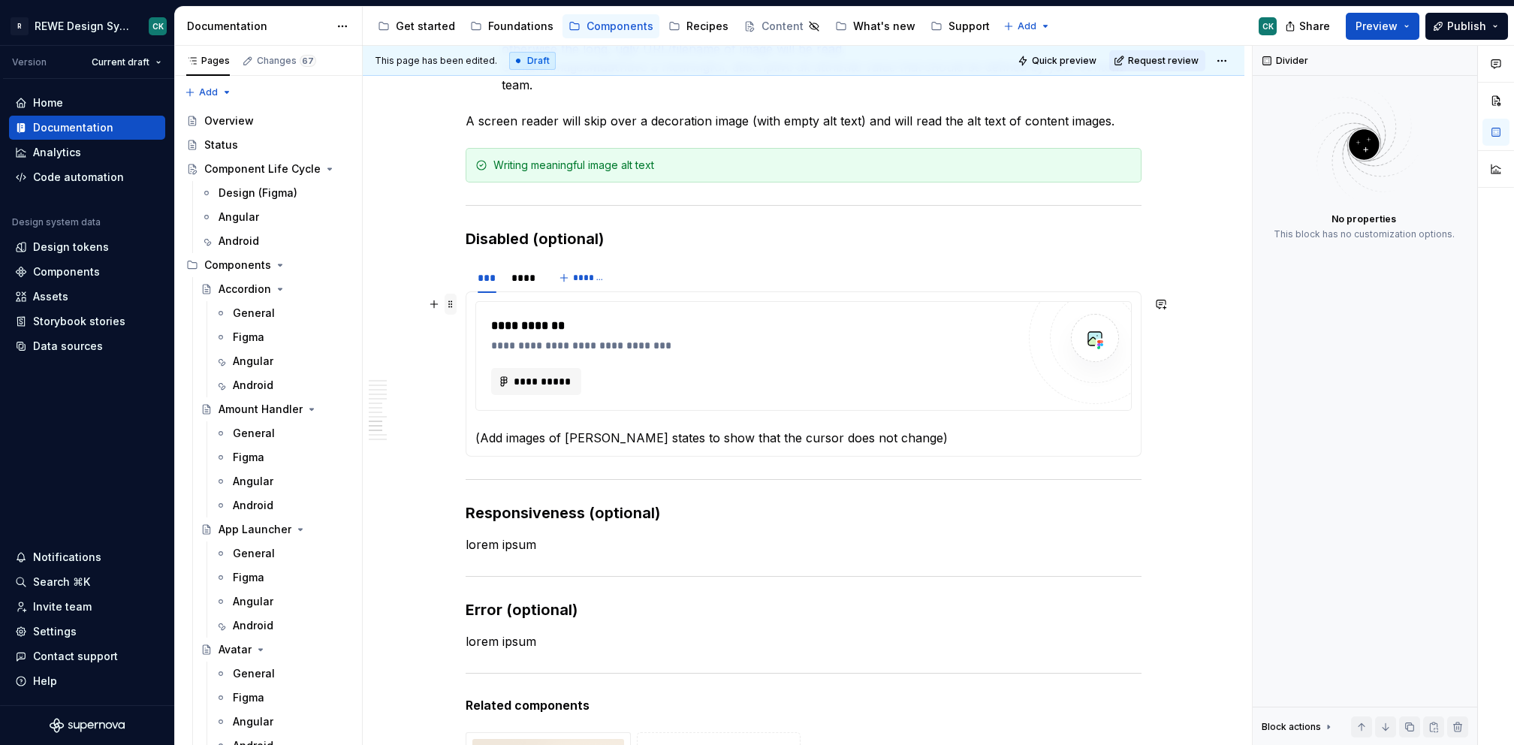
click at [451, 298] on span at bounding box center [451, 304] width 12 height 21
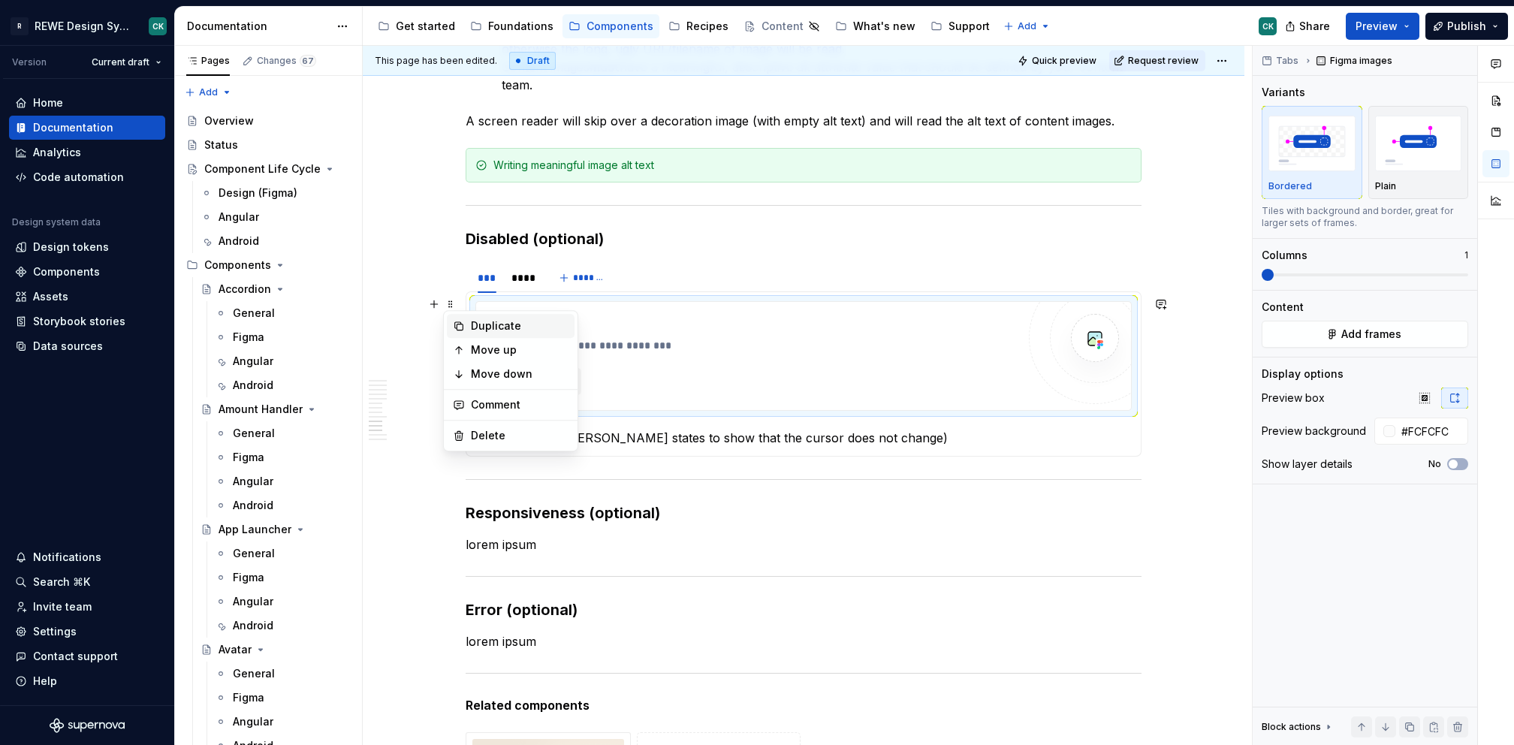
click at [482, 328] on div "Duplicate" at bounding box center [520, 325] width 98 height 15
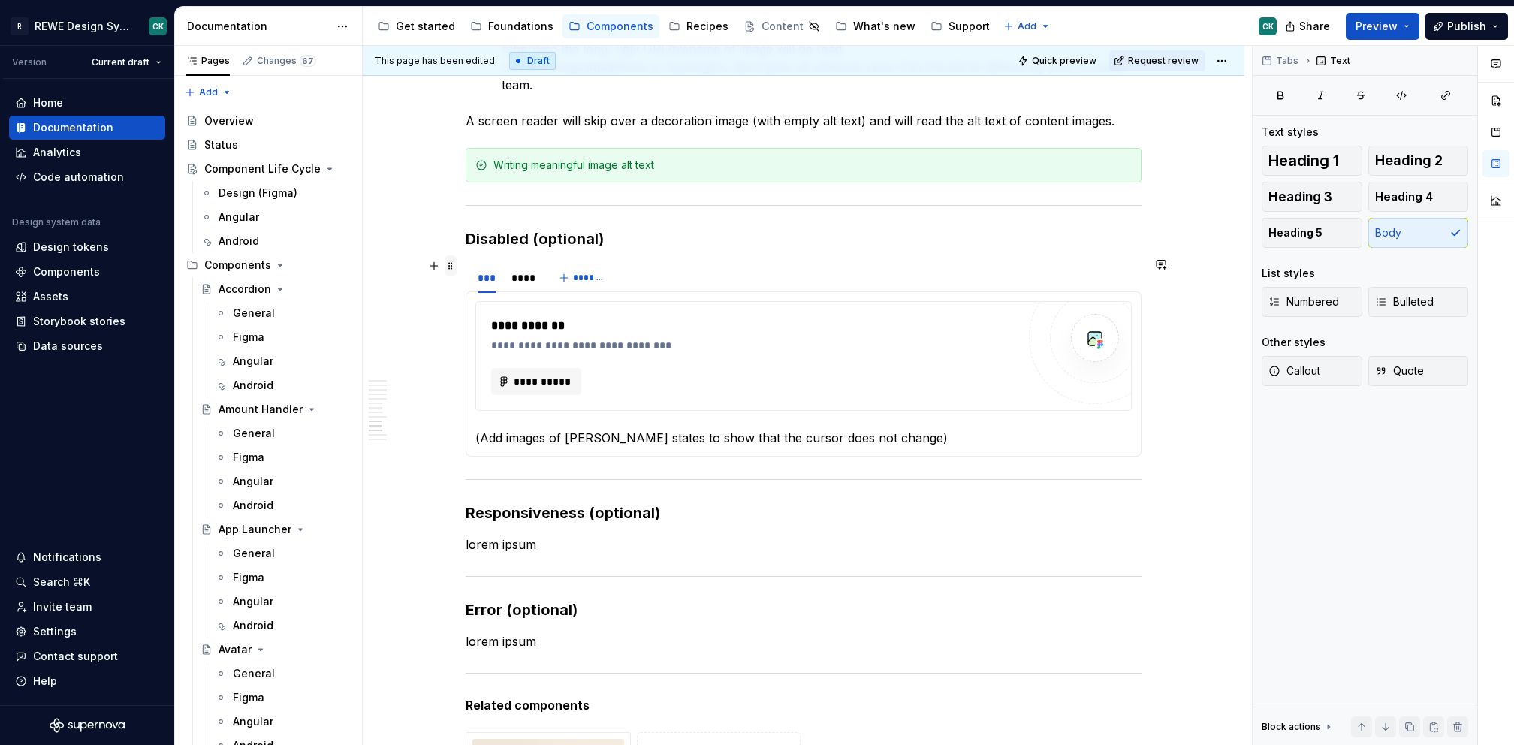
click at [451, 258] on span at bounding box center [451, 265] width 12 height 21
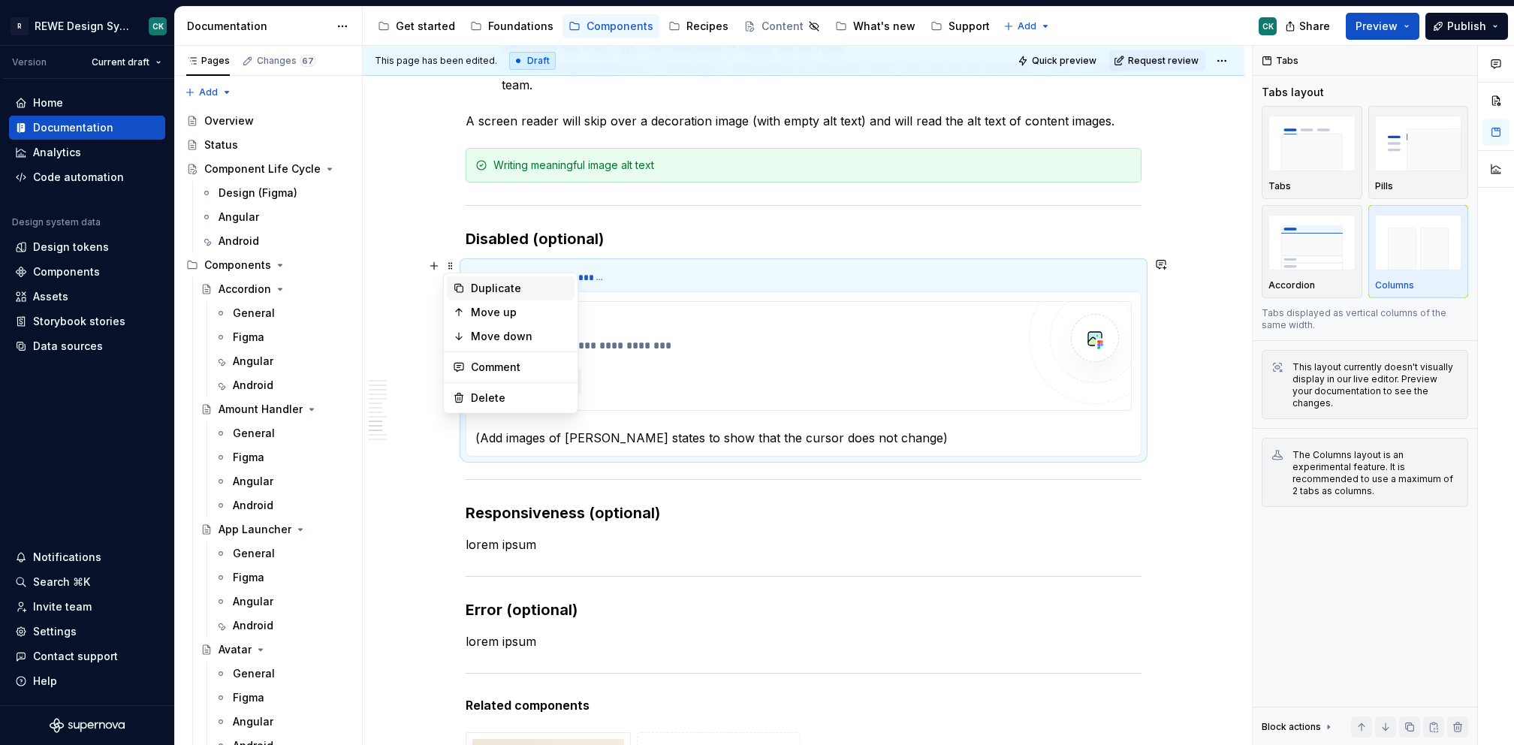
click at [480, 285] on div "Duplicate" at bounding box center [520, 288] width 98 height 15
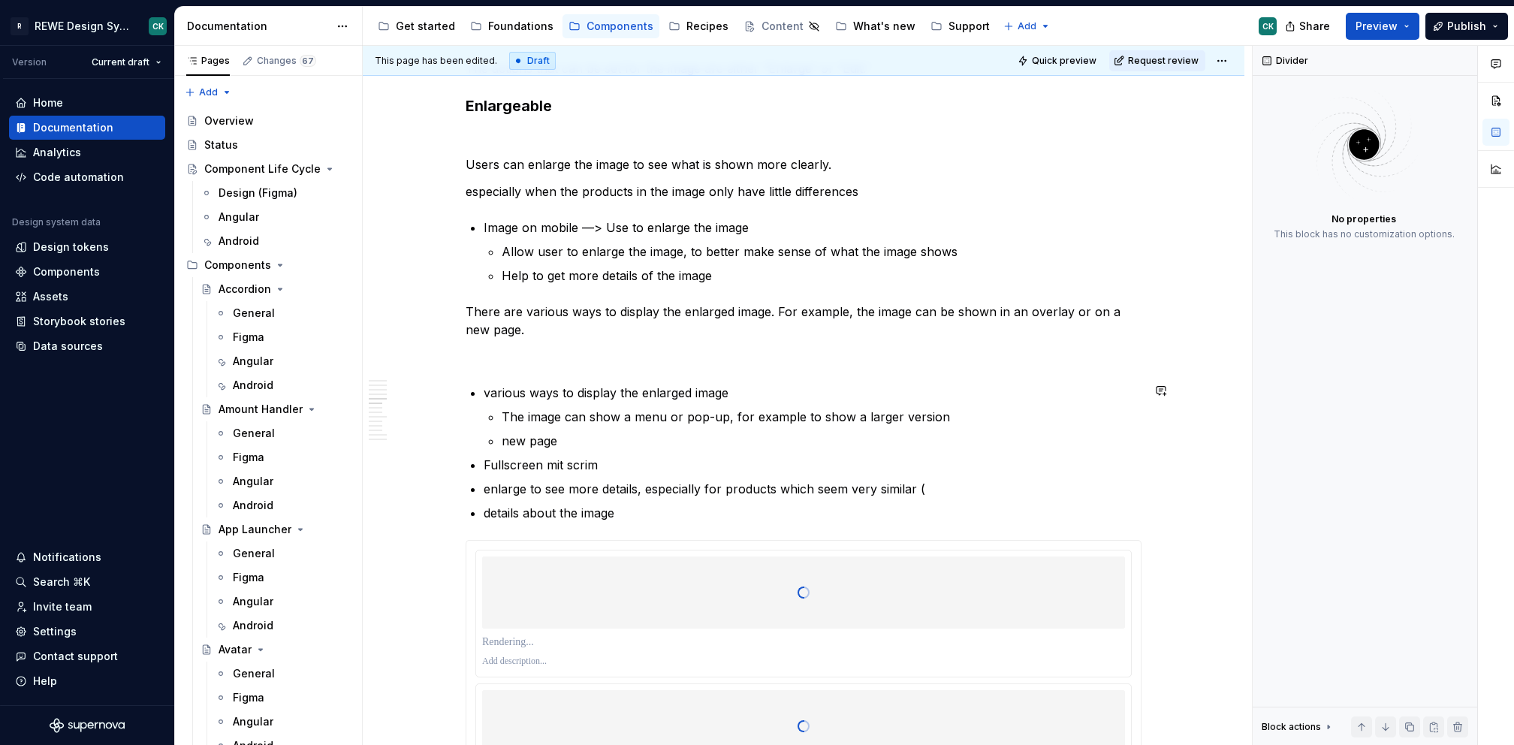
scroll to position [1552, 0]
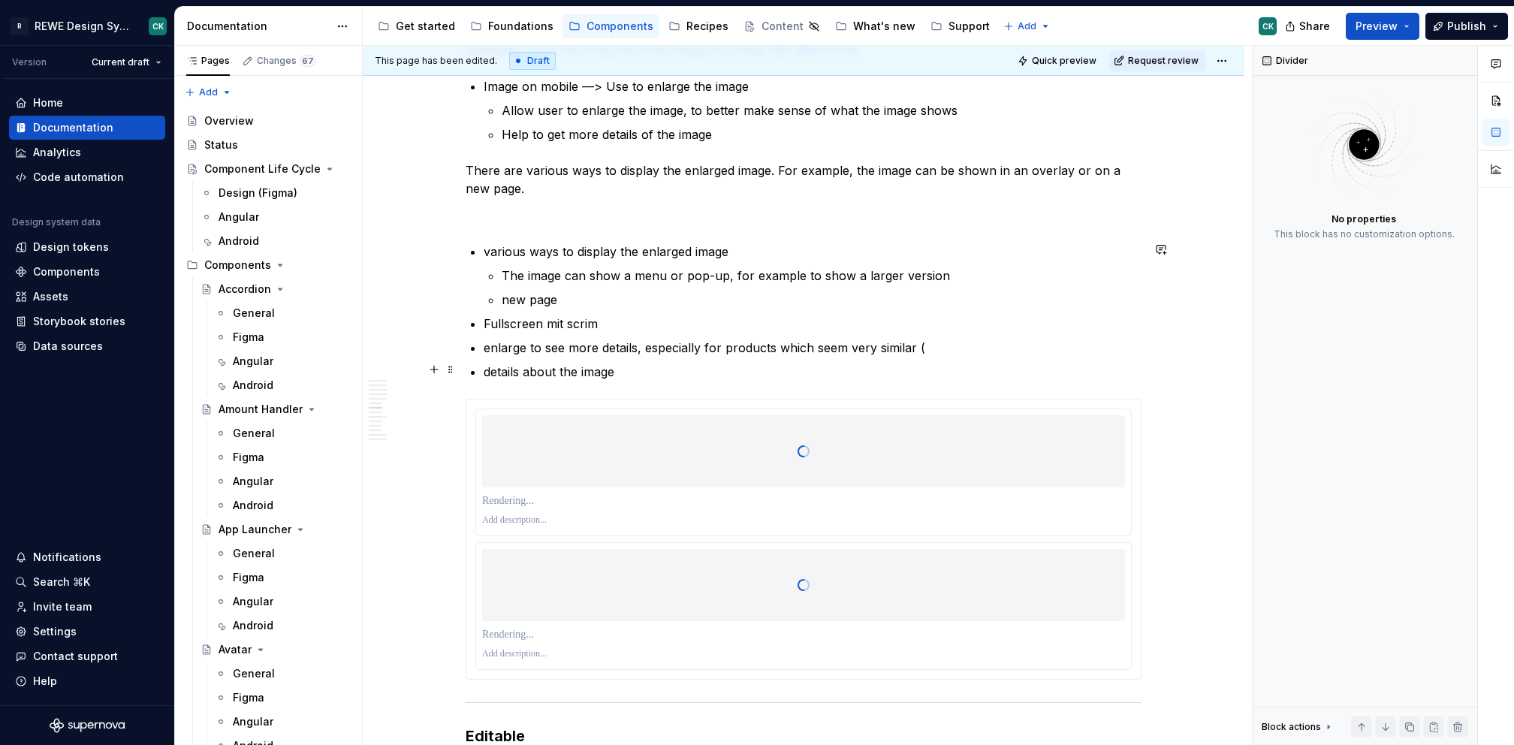
click at [639, 373] on p "details about the image" at bounding box center [813, 372] width 658 height 18
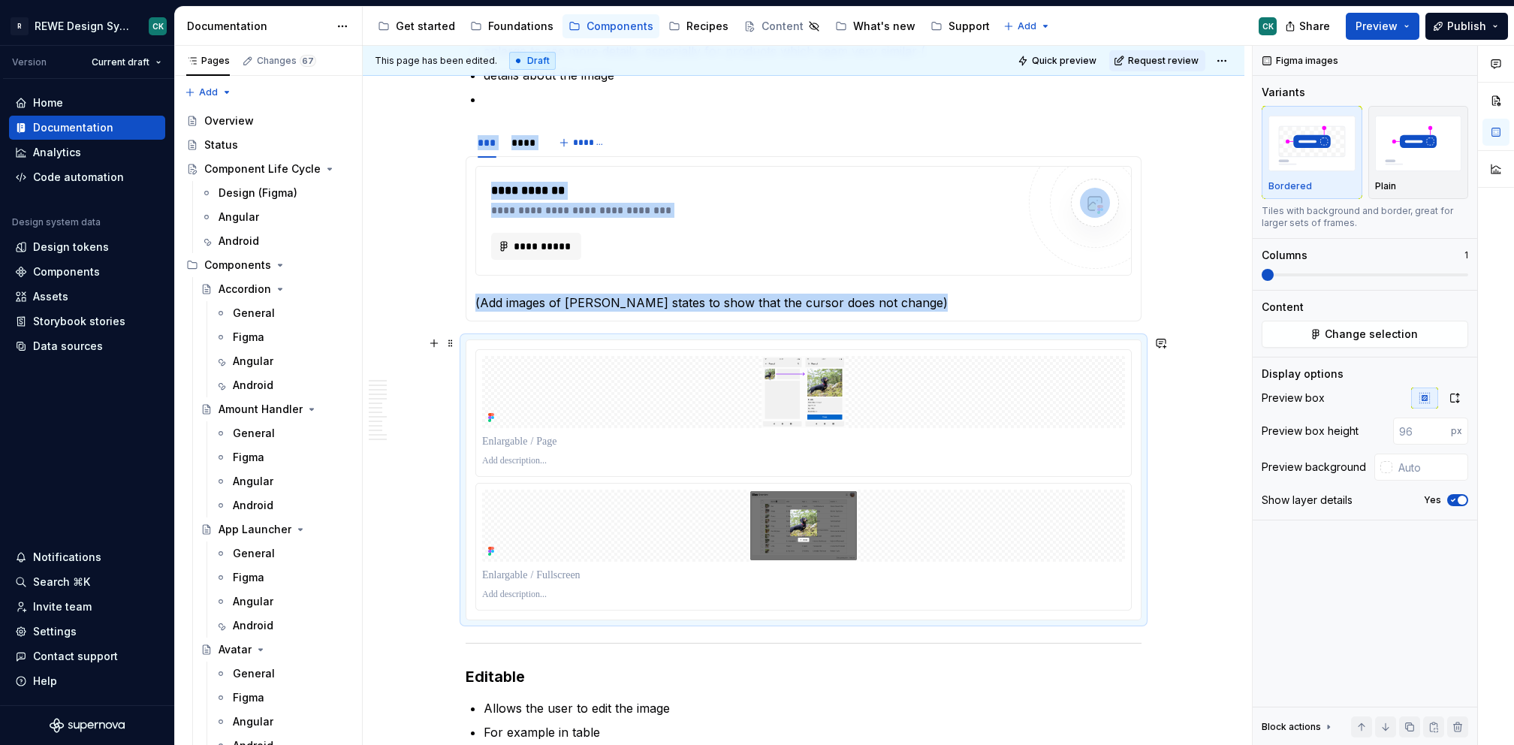
scroll to position [1852, 0]
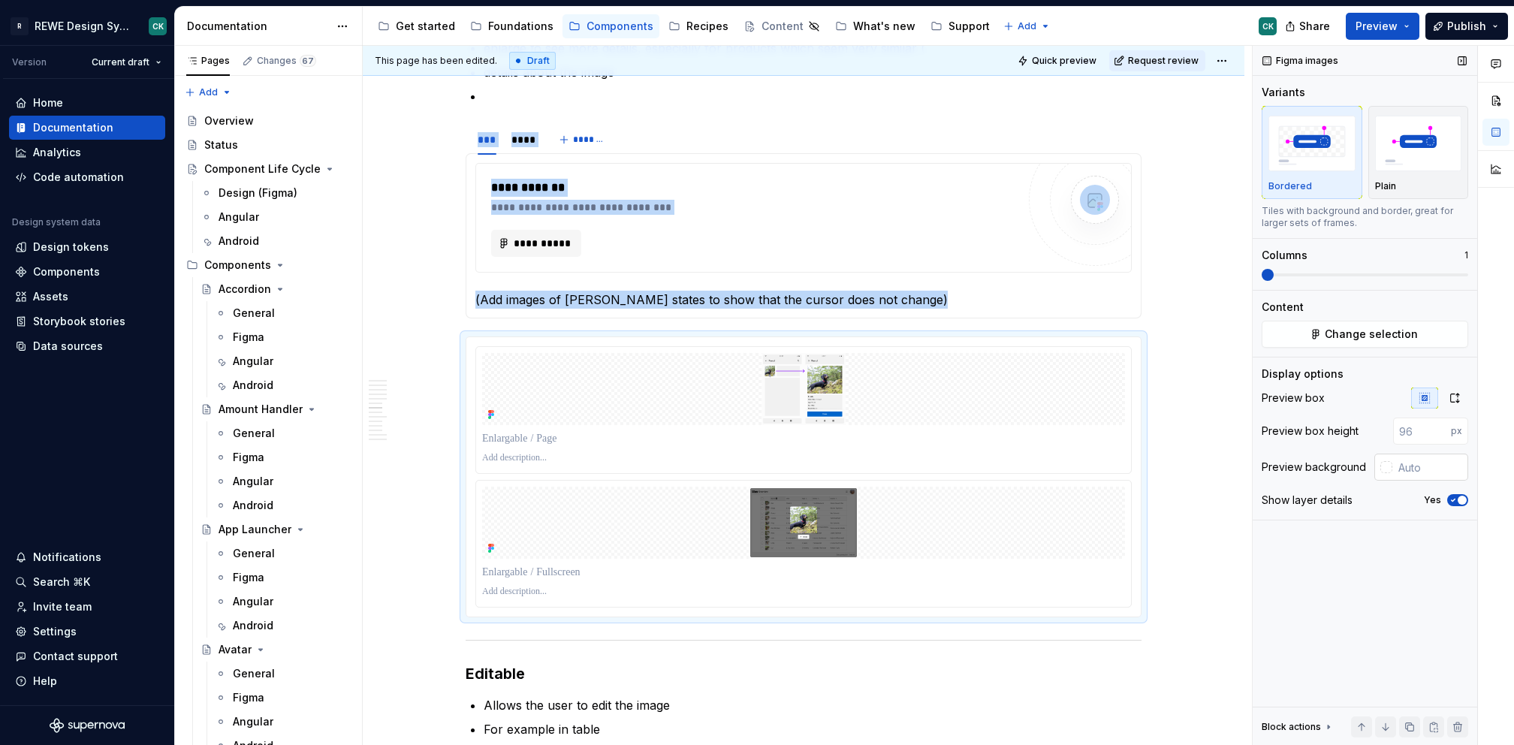
click at [1435, 454] on input "text" at bounding box center [1431, 467] width 76 height 27
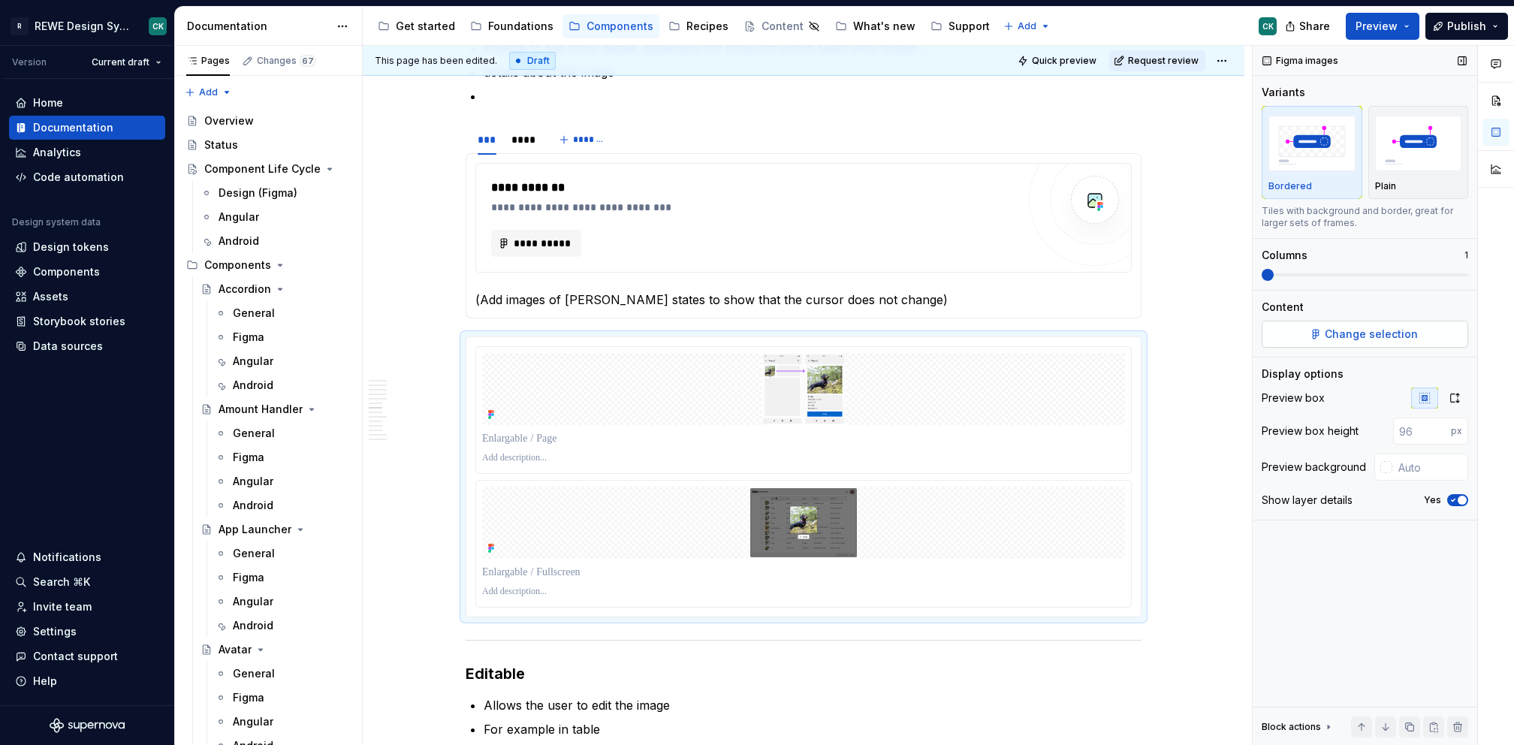
click at [1338, 324] on button "Change selection" at bounding box center [1365, 334] width 207 height 27
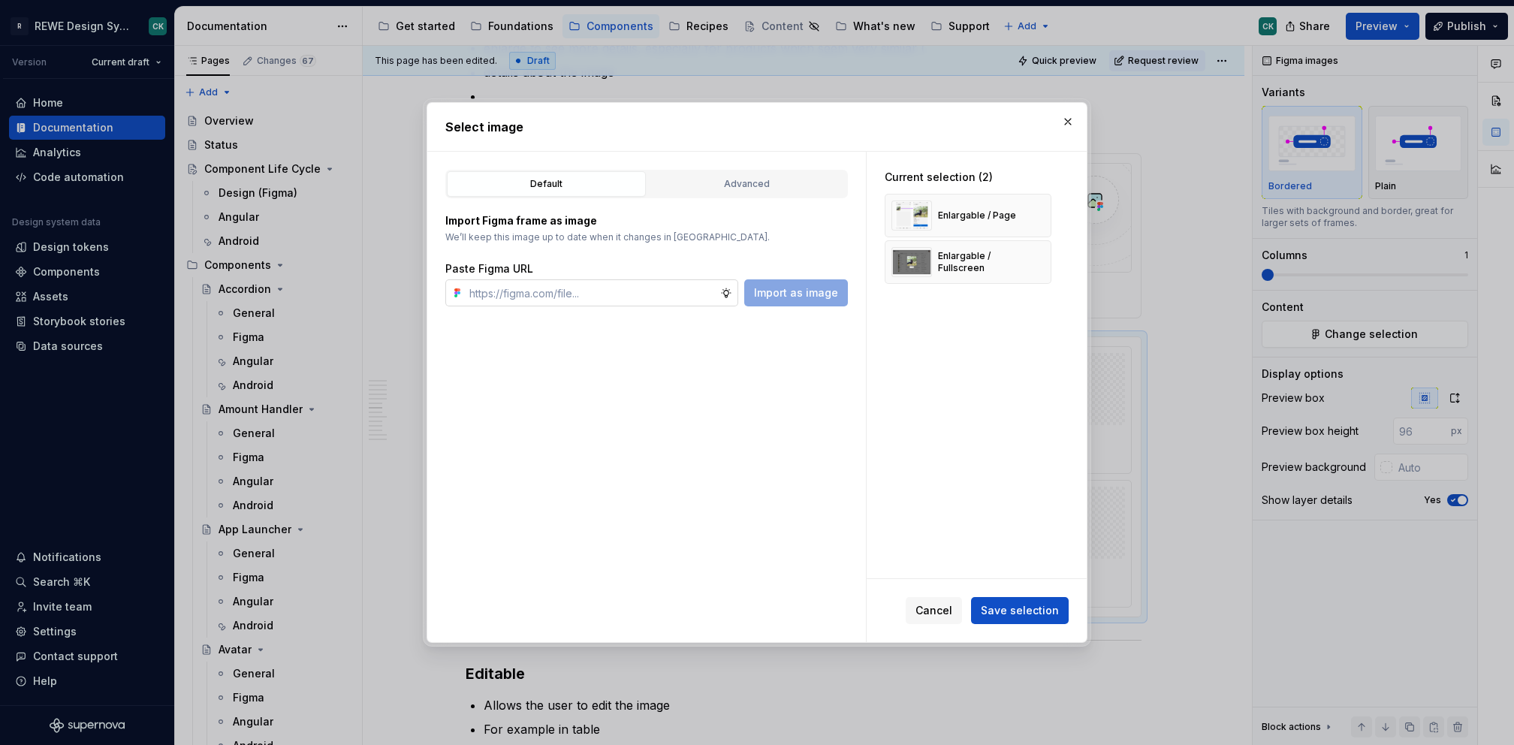
type textarea "*"
click at [733, 178] on div "Advanced" at bounding box center [747, 184] width 189 height 15
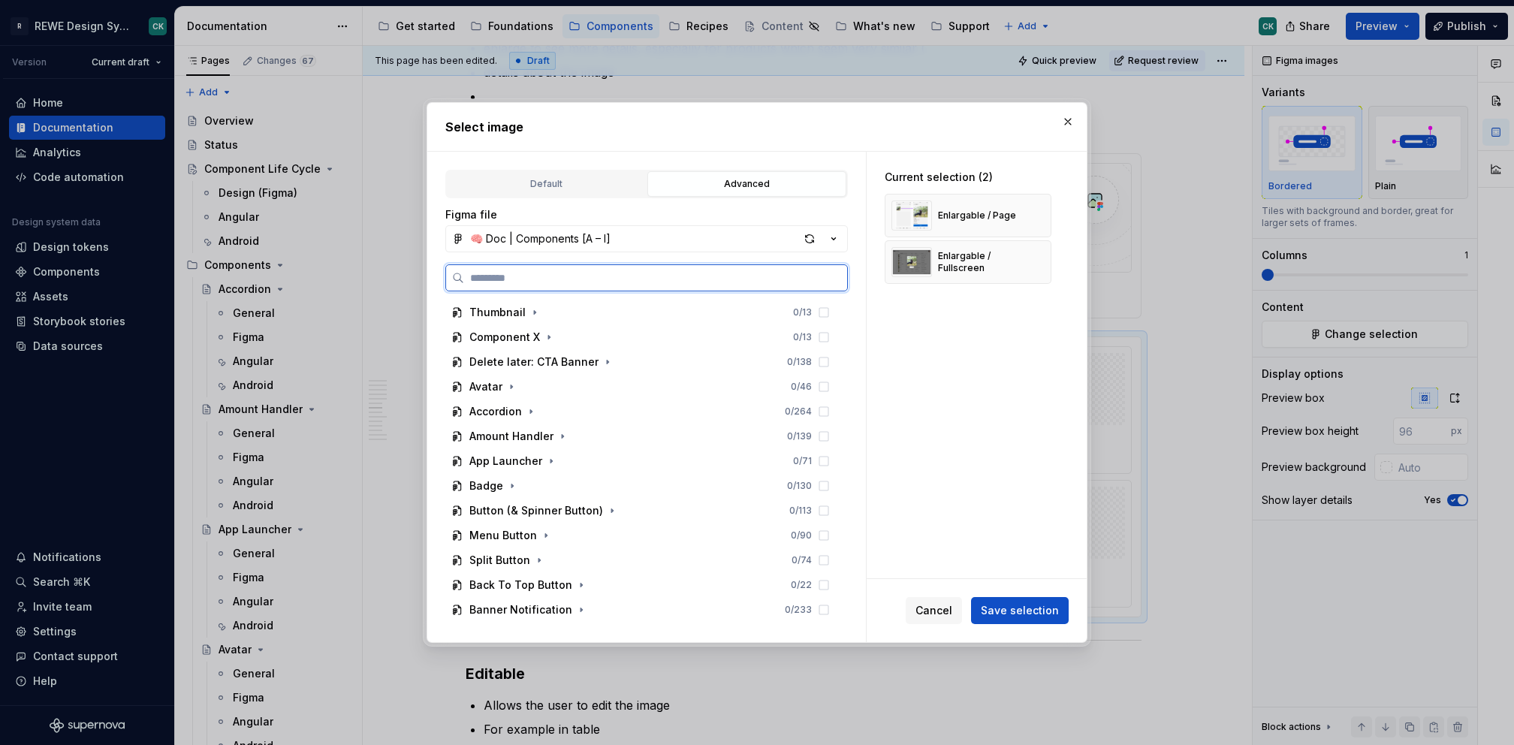
click at [601, 276] on input "search" at bounding box center [655, 277] width 383 height 15
paste input "**********"
type input "**********"
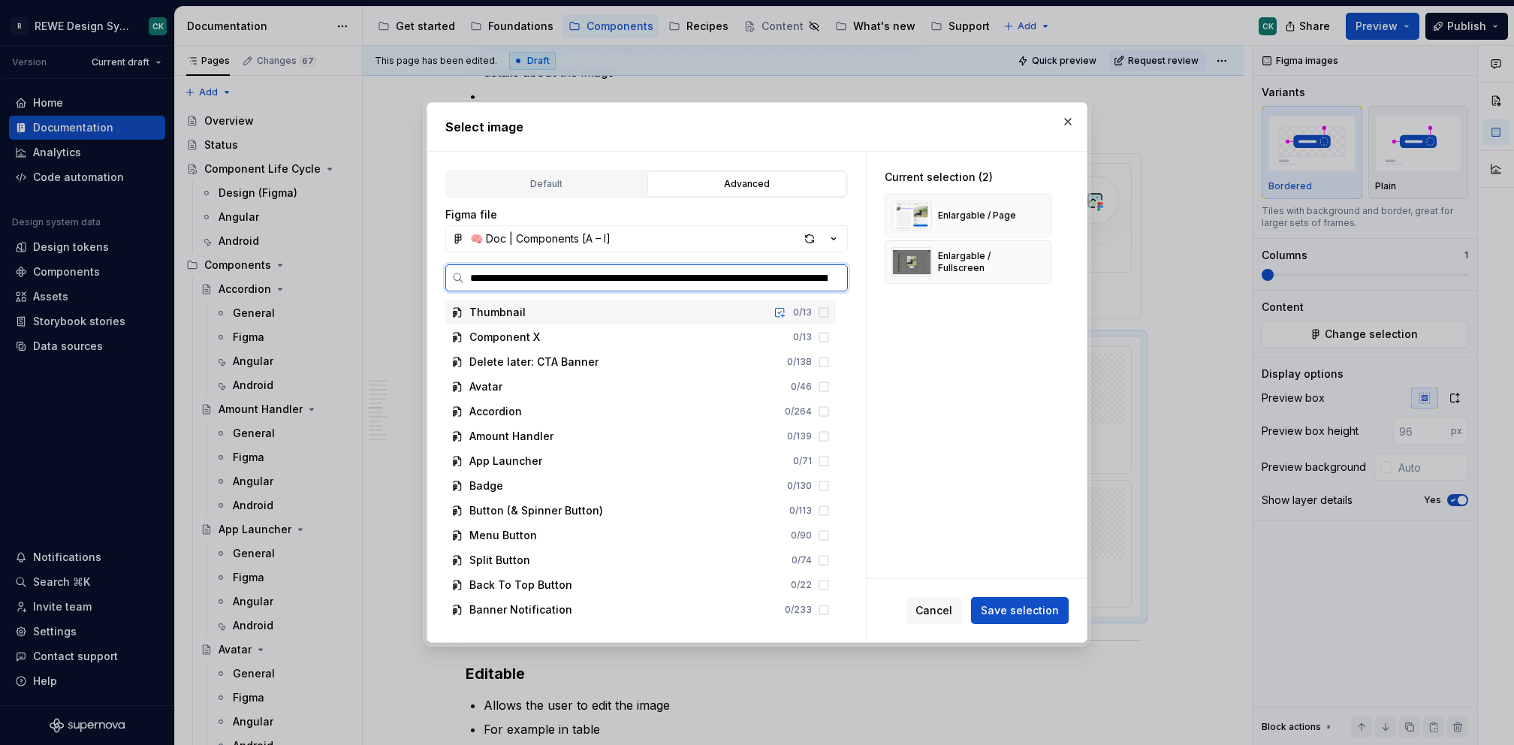
scroll to position [0, 1508]
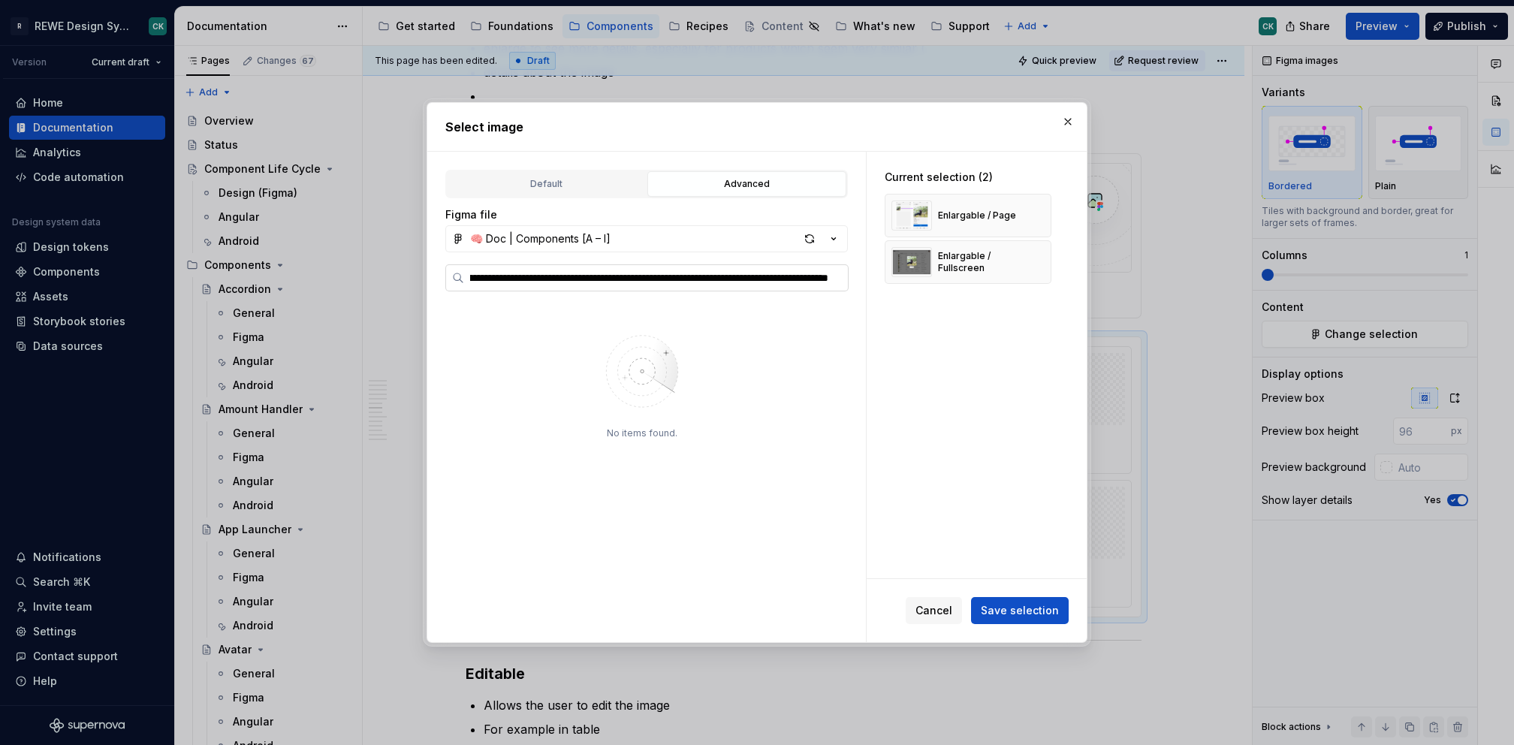
click at [840, 276] on input "**********" at bounding box center [656, 277] width 384 height 15
click at [834, 273] on input "**********" at bounding box center [656, 277] width 384 height 15
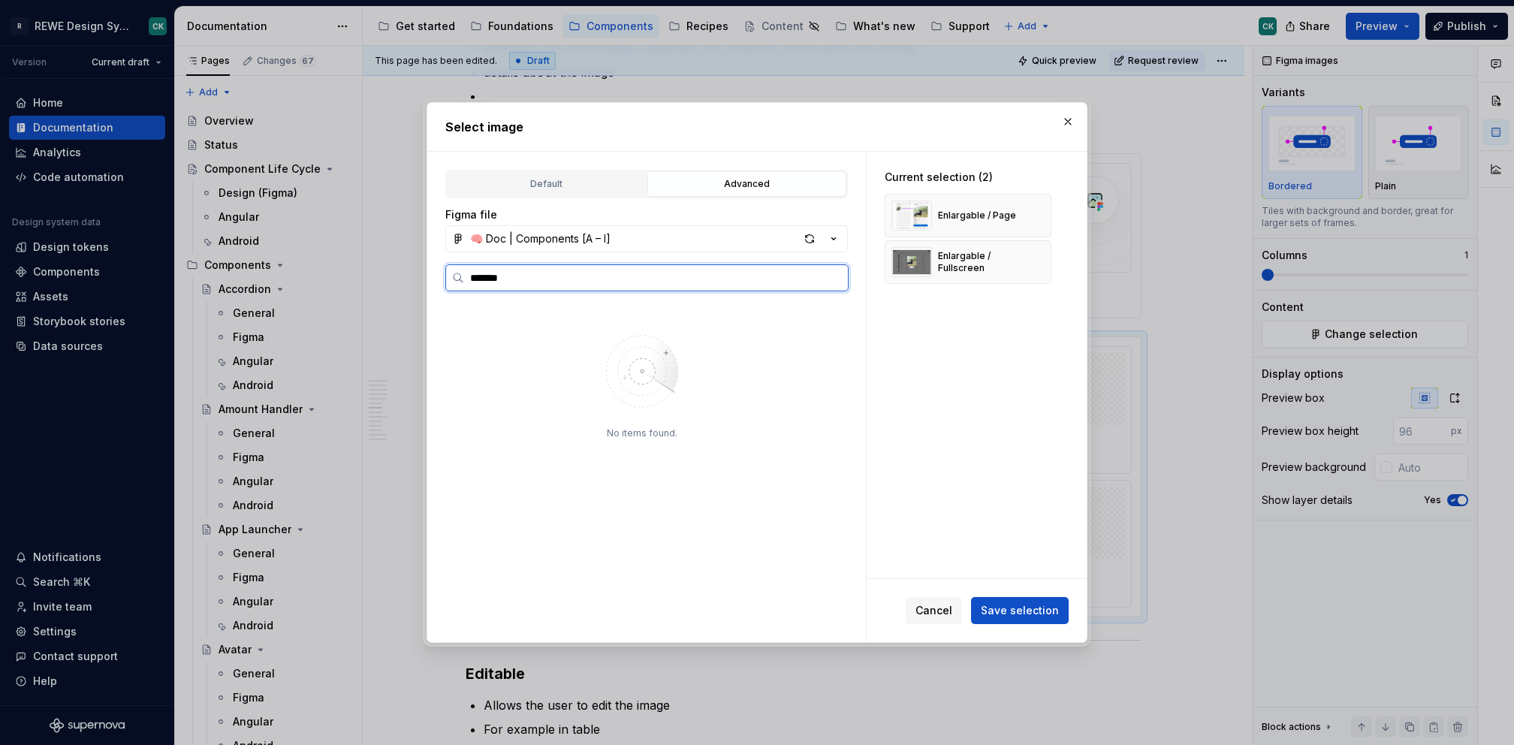
type input "*******"
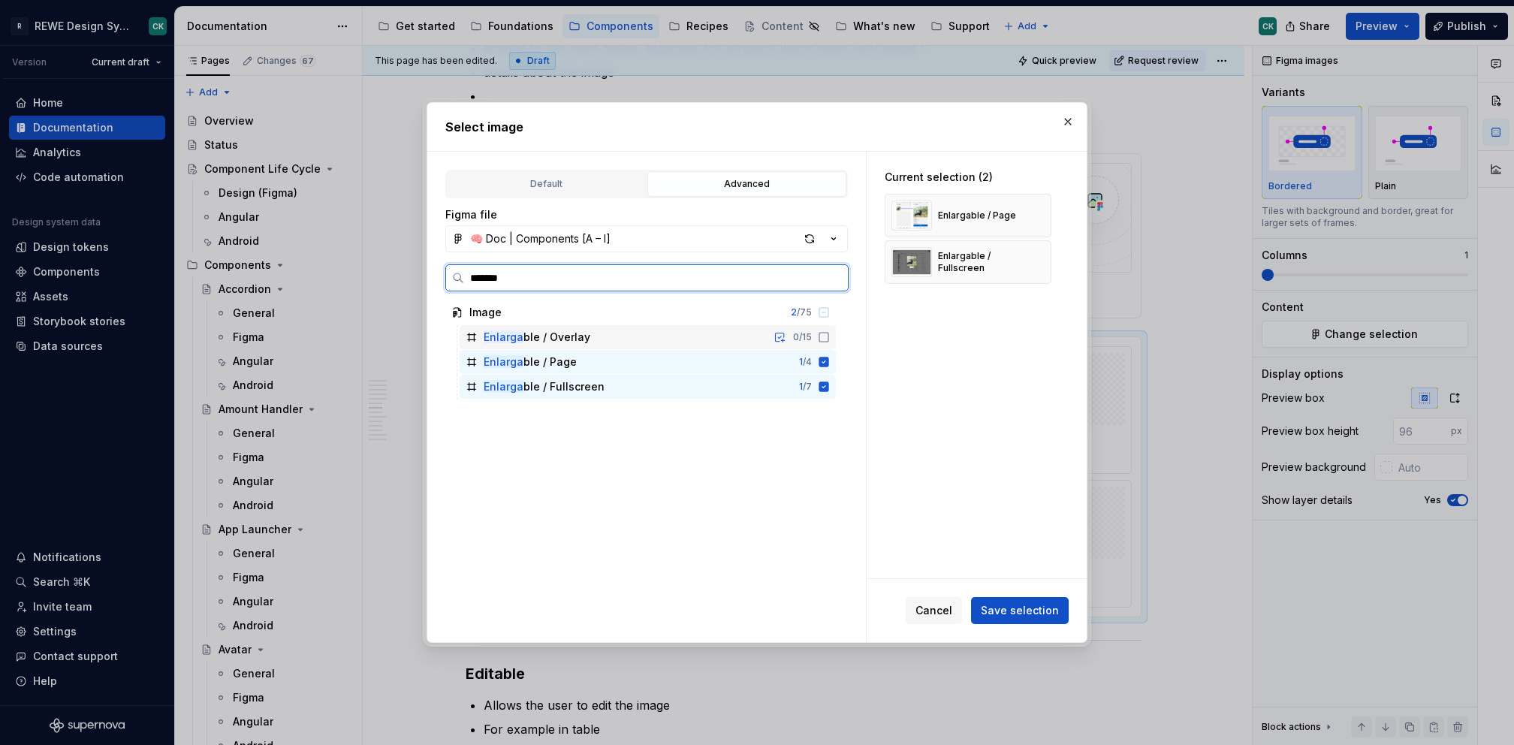
click at [748, 330] on div "Enlarga ble / Overlay 0 / 15" at bounding box center [648, 337] width 376 height 24
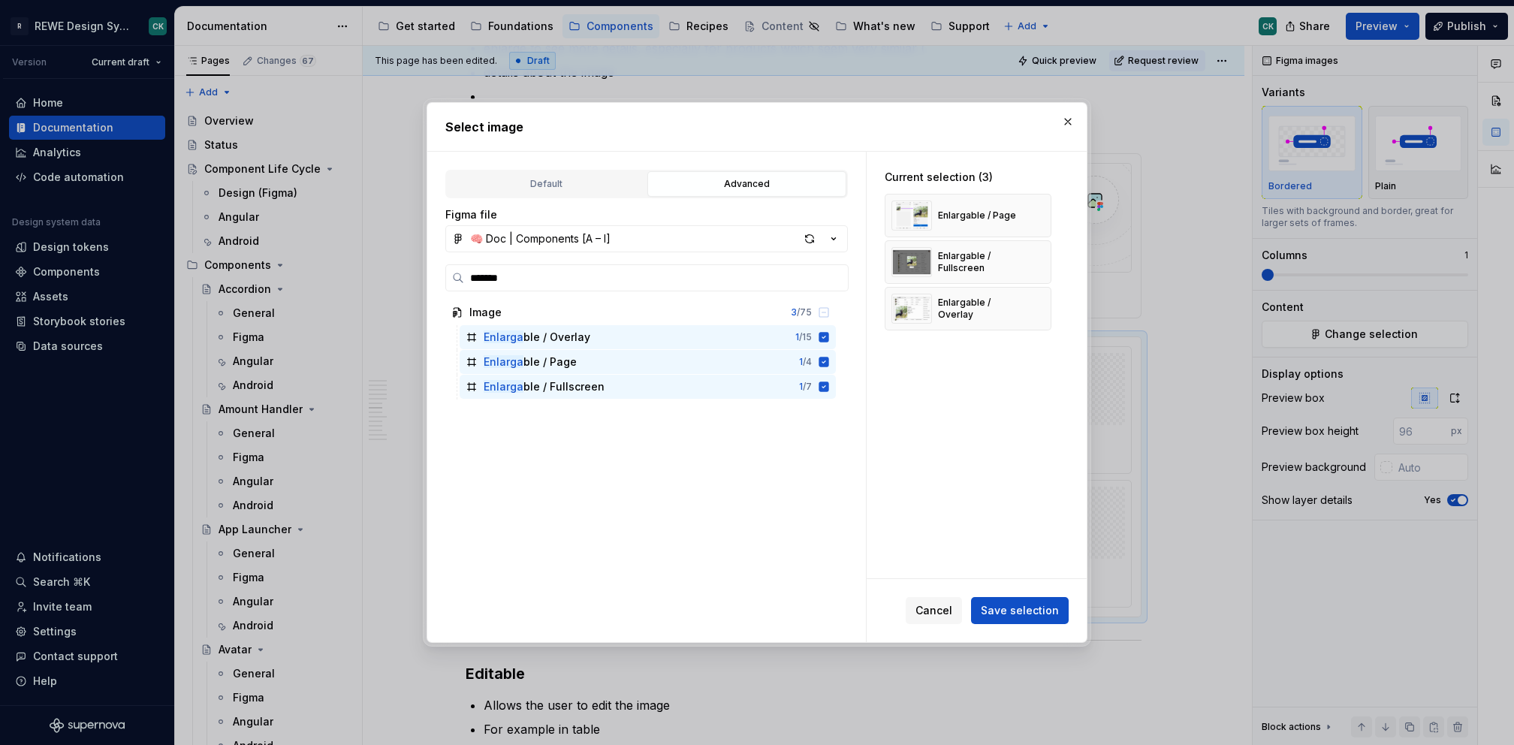
click at [1018, 596] on div "Cancel Save selection" at bounding box center [977, 610] width 220 height 63
click at [1019, 602] on button "Save selection" at bounding box center [1020, 610] width 98 height 27
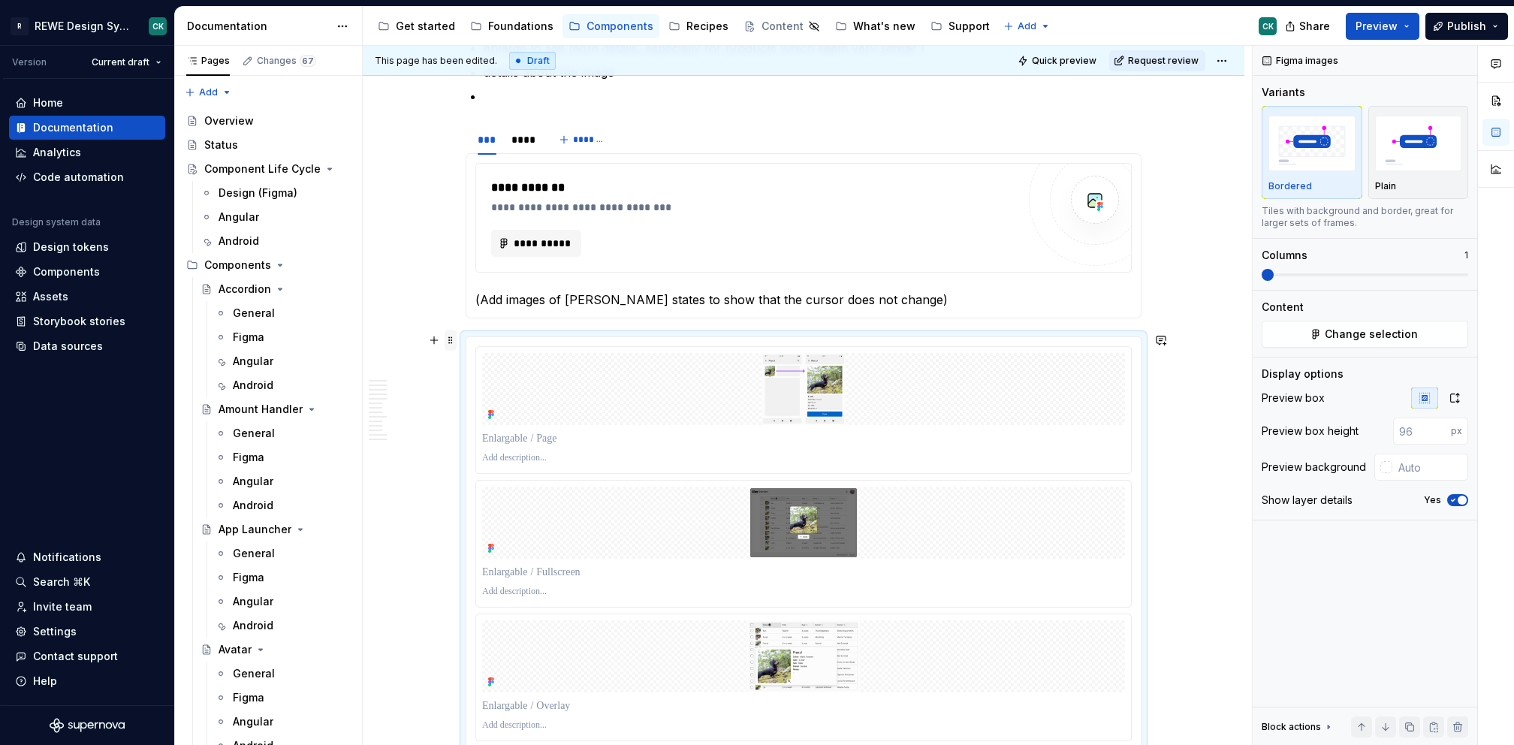
click at [448, 339] on span at bounding box center [451, 340] width 12 height 21
click at [490, 361] on div "Duplicate" at bounding box center [520, 363] width 98 height 15
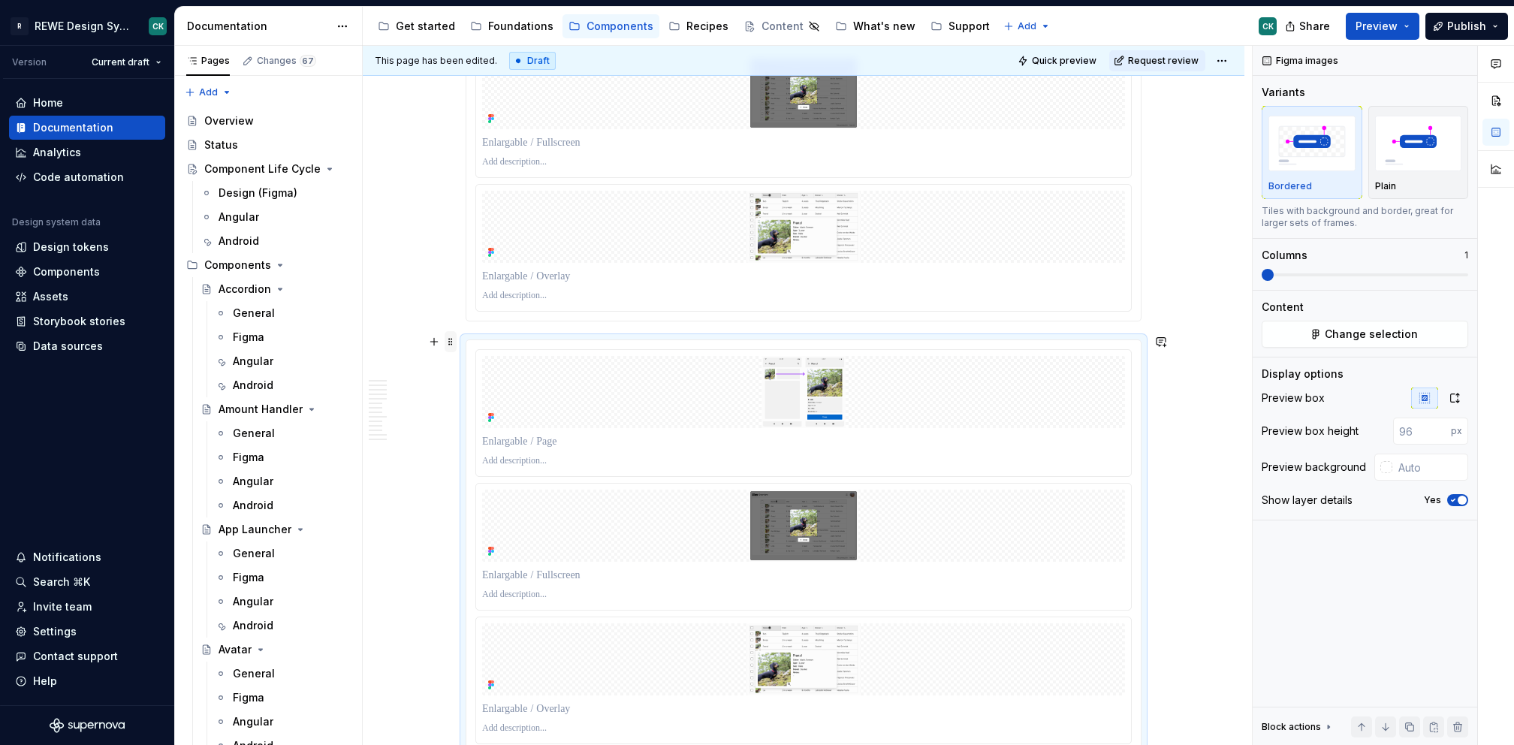
click at [449, 341] on span at bounding box center [451, 341] width 12 height 21
click at [489, 352] on div "Duplicate" at bounding box center [511, 364] width 128 height 24
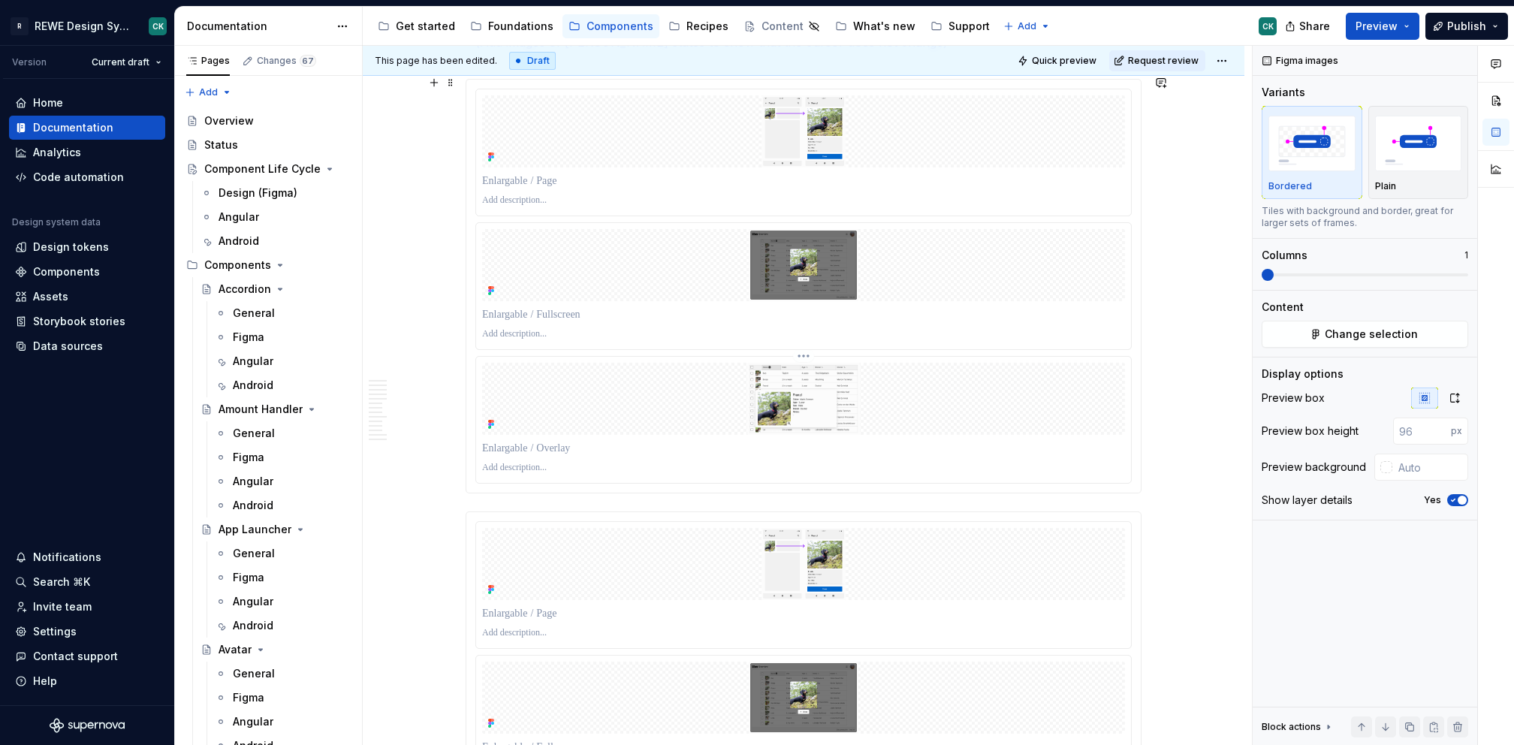
scroll to position [1919, 0]
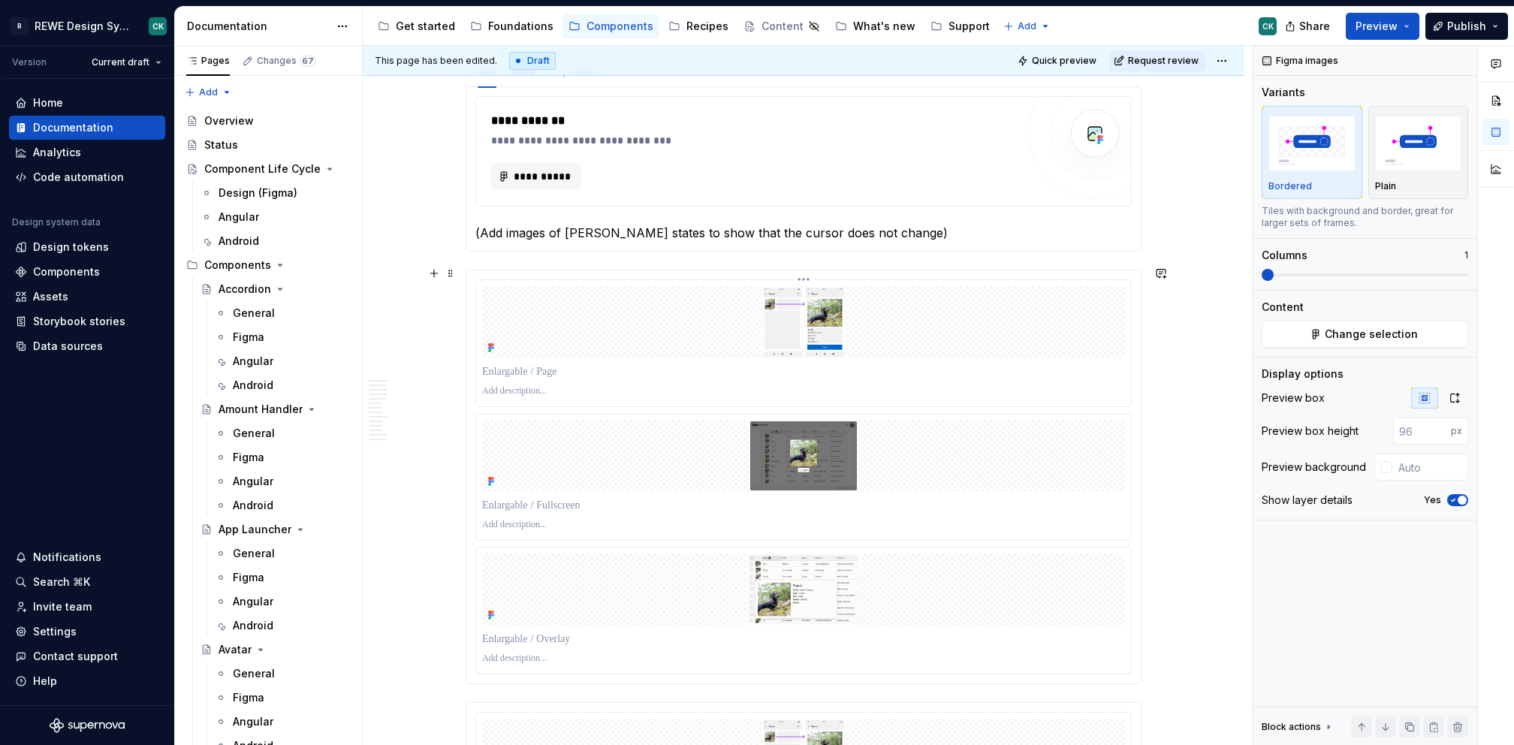
click at [804, 272] on html "R REWE Design System CK Version Current draft Home Documentation Analytics Code…" at bounding box center [757, 372] width 1514 height 745
click at [840, 365] on div "Background color Update Figma image Open frame in Figma Delete item" at bounding box center [866, 338] width 148 height 110
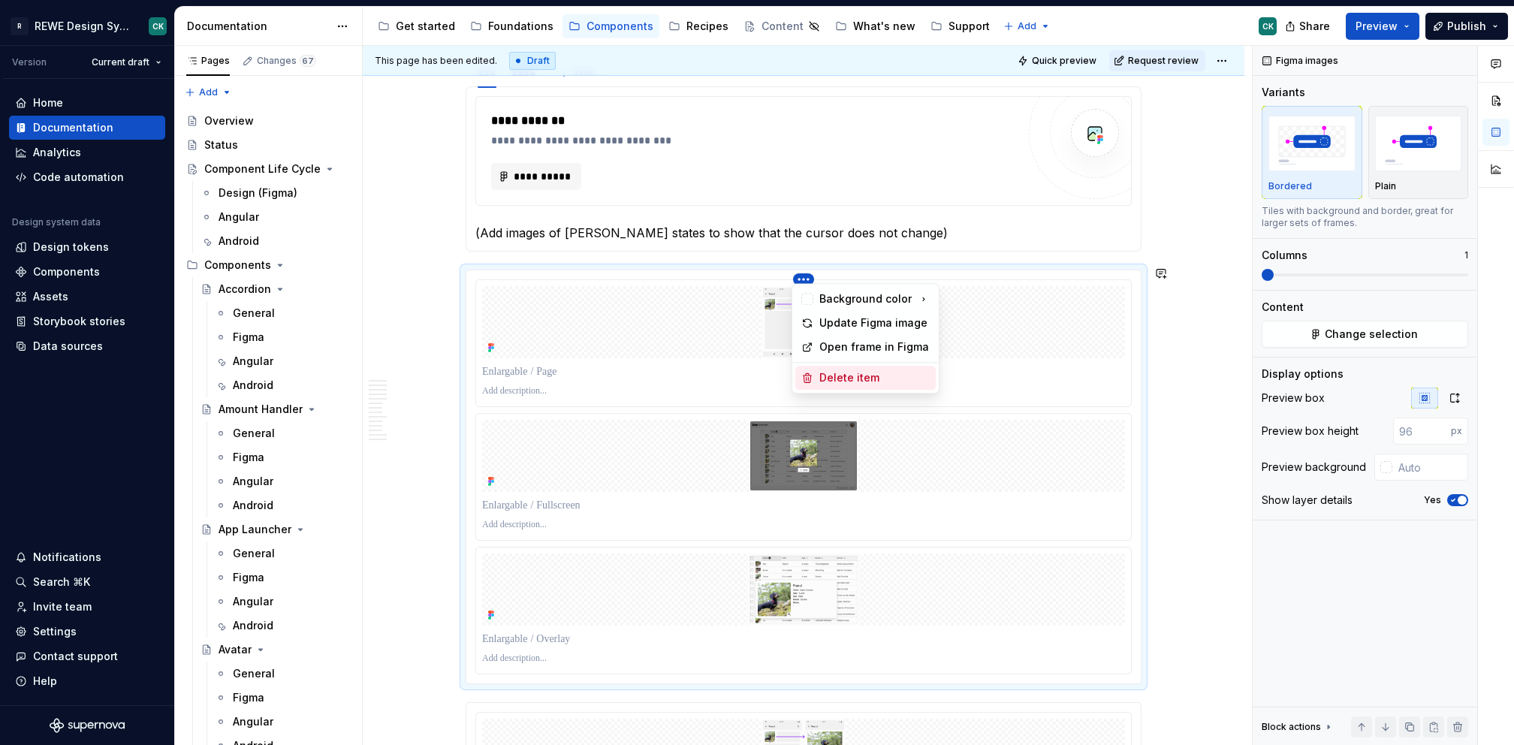
click at [840, 373] on div "Delete item" at bounding box center [874, 377] width 110 height 15
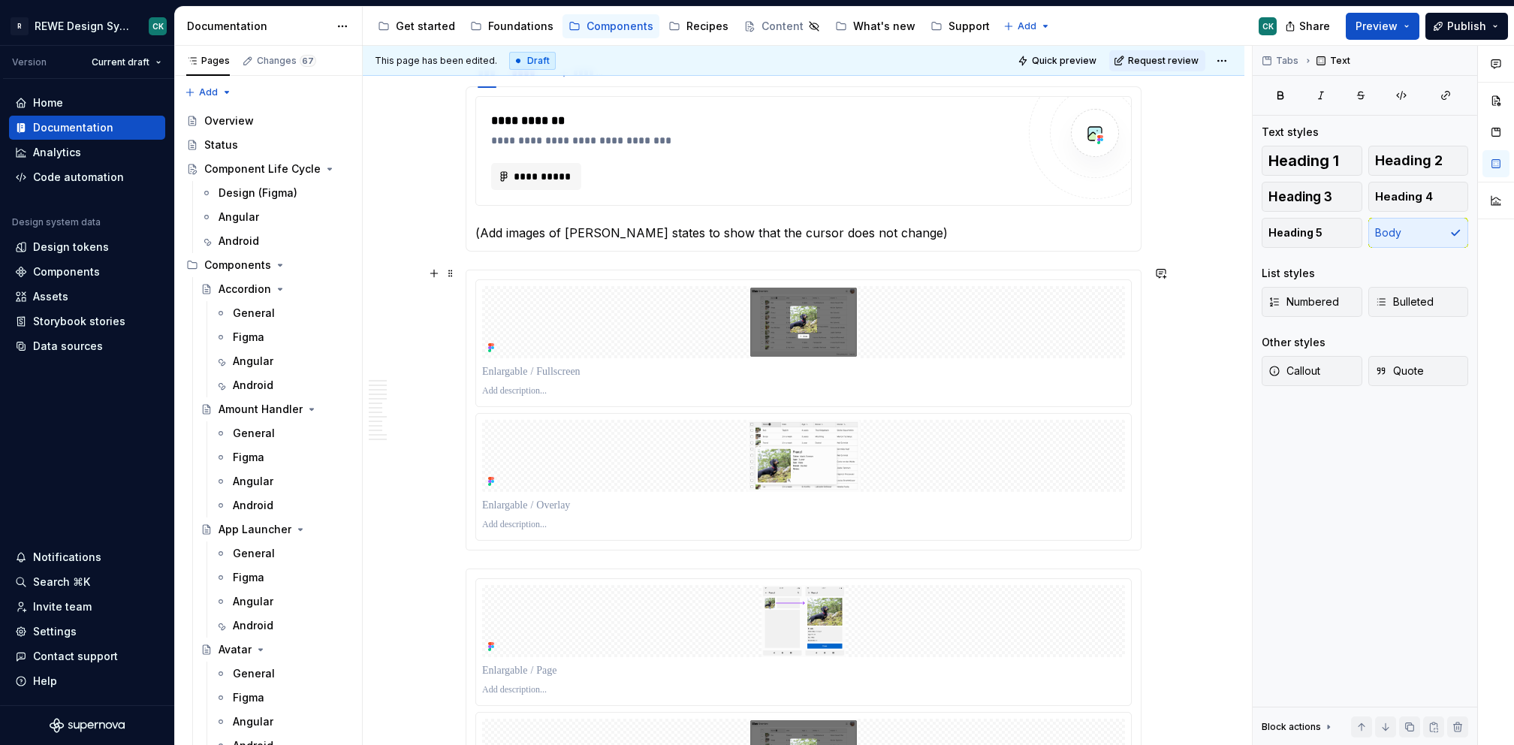
click at [468, 270] on div at bounding box center [803, 409] width 674 height 279
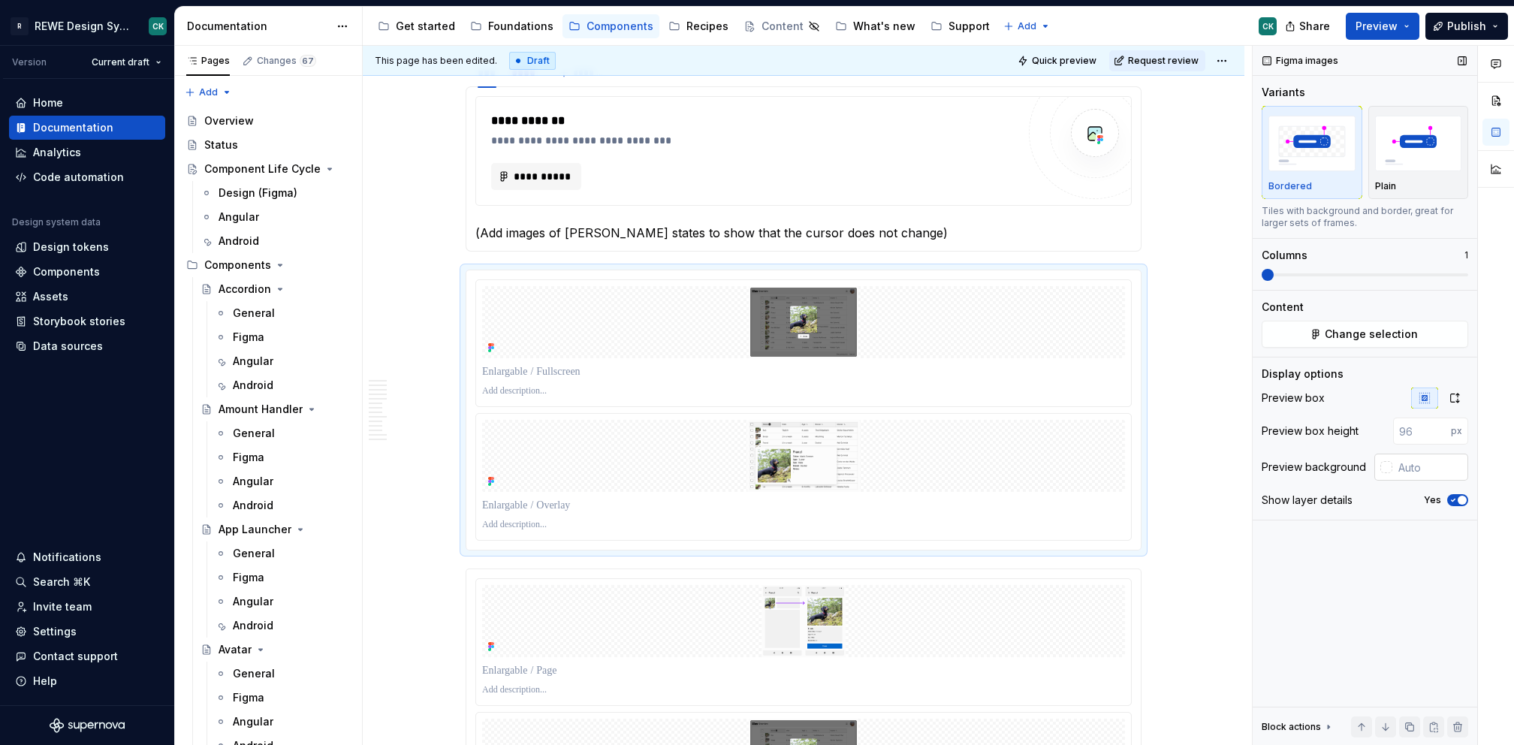
click at [1435, 460] on input "text" at bounding box center [1431, 467] width 76 height 27
type textarea "*"
type input "#FCFCFC"
click at [1418, 468] on input "#FCFCFC" at bounding box center [1432, 467] width 73 height 27
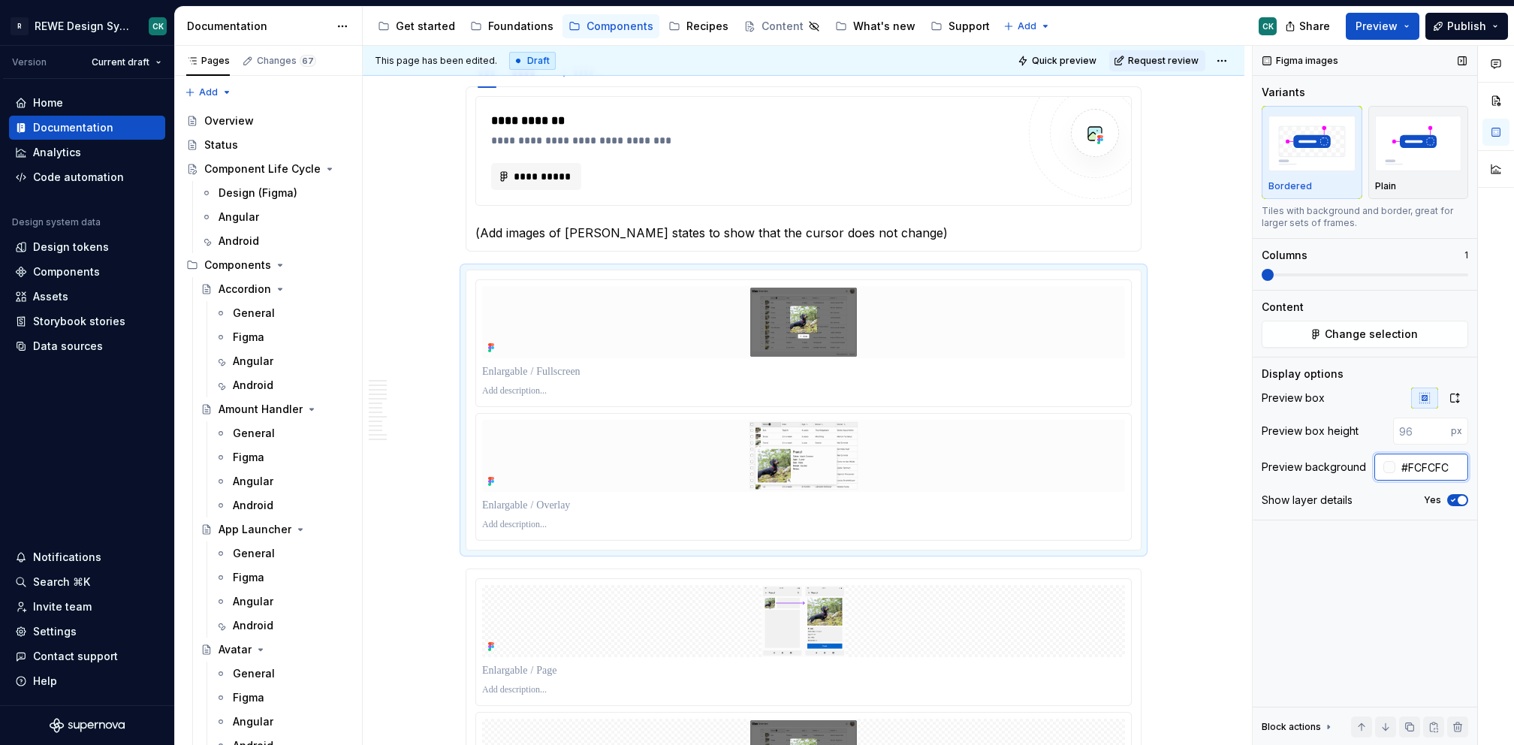
click at [1422, 473] on input "#FCFCFC" at bounding box center [1432, 467] width 73 height 27
click at [1421, 473] on input "#FCFCFC" at bounding box center [1432, 467] width 73 height 27
click at [1423, 465] on input "text" at bounding box center [1431, 467] width 76 height 27
paste input "FCFCFC"
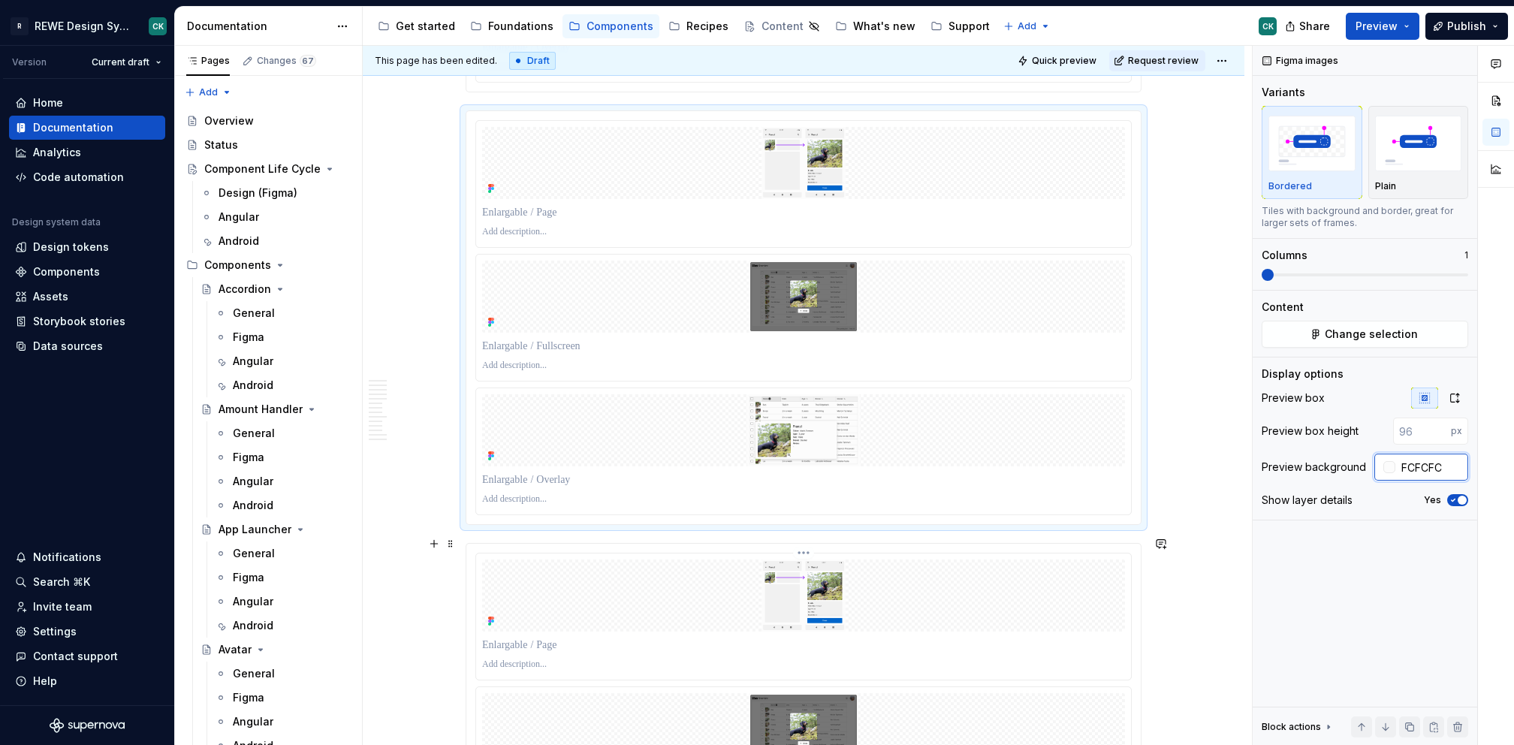
scroll to position [2404, 0]
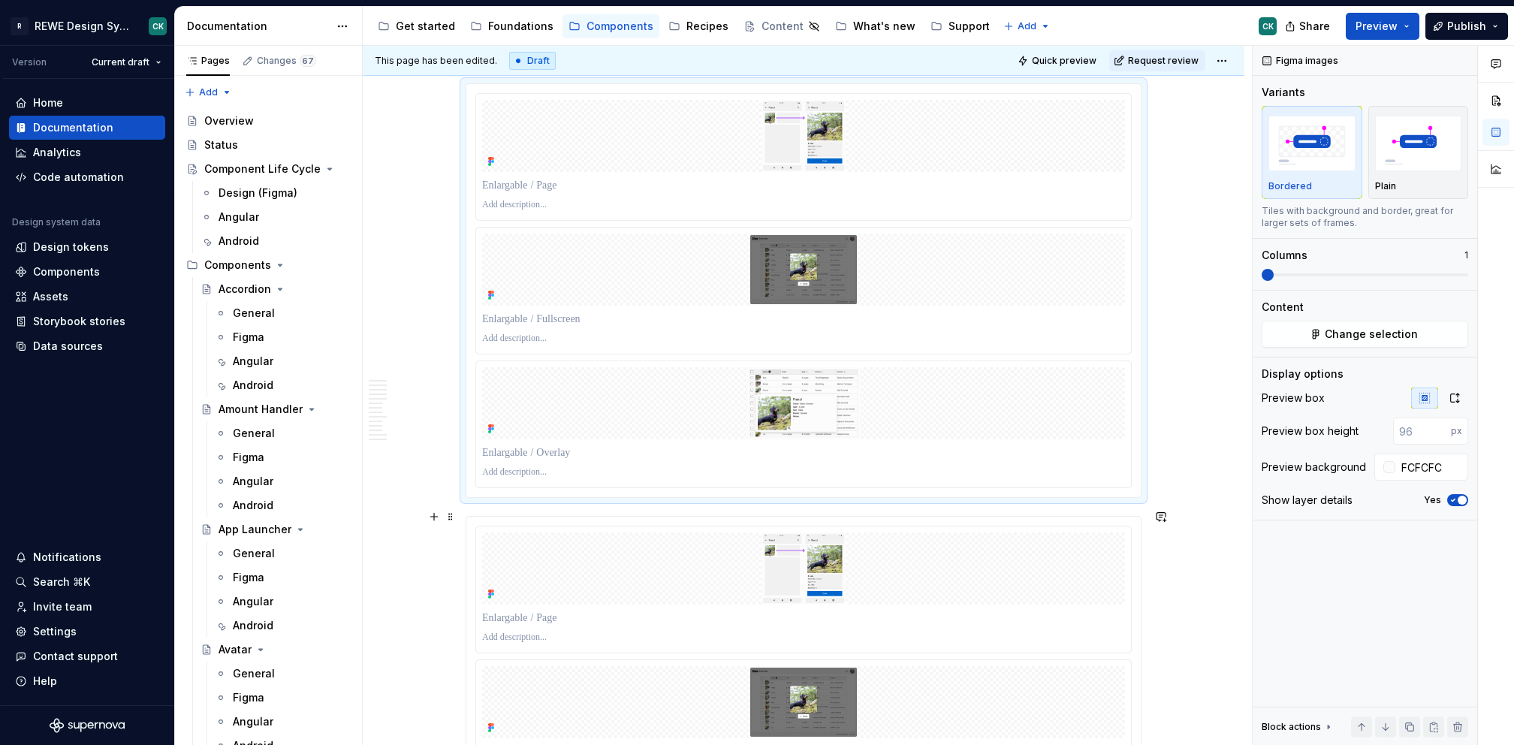
click at [547, 517] on div at bounding box center [803, 723] width 674 height 413
type input "#FCFCFC"
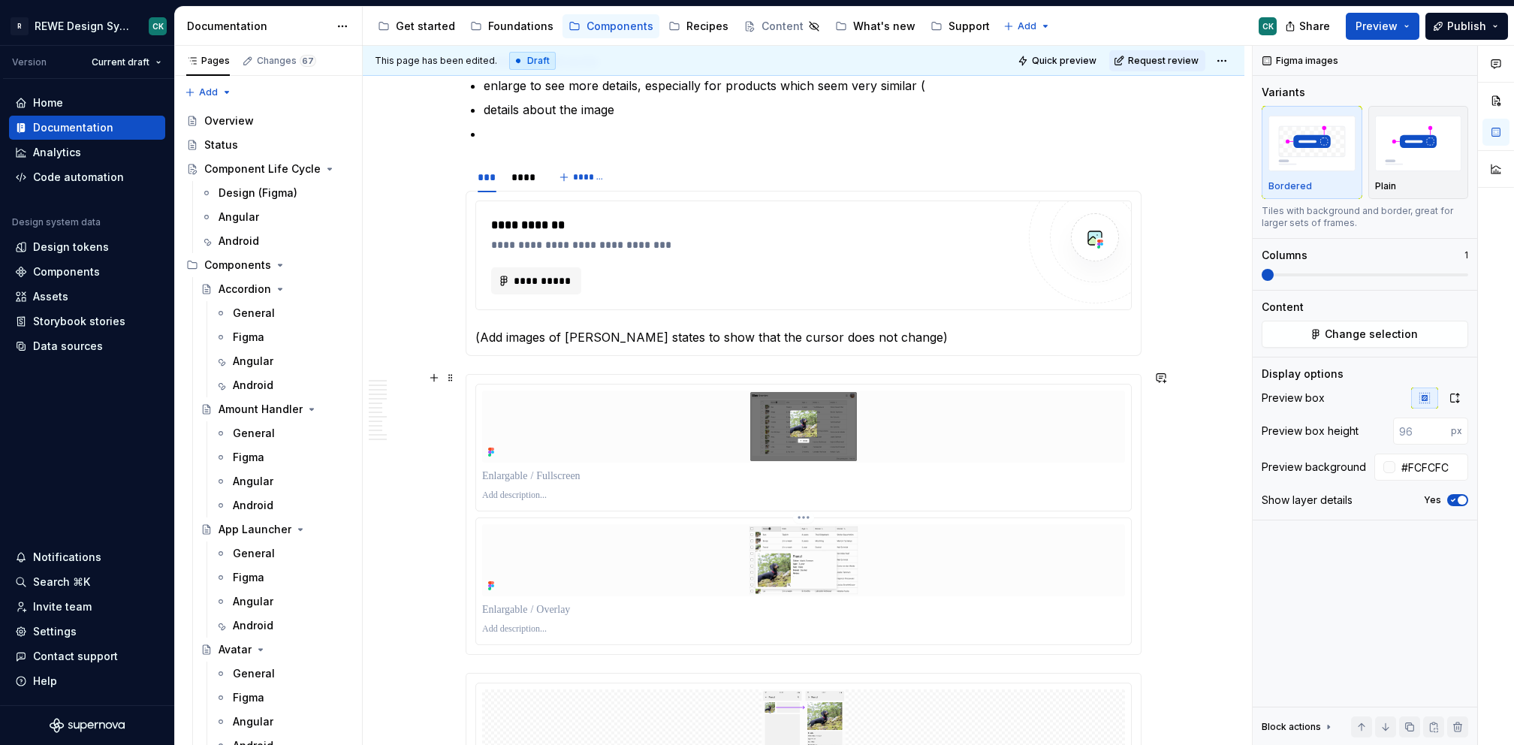
scroll to position [1733, 0]
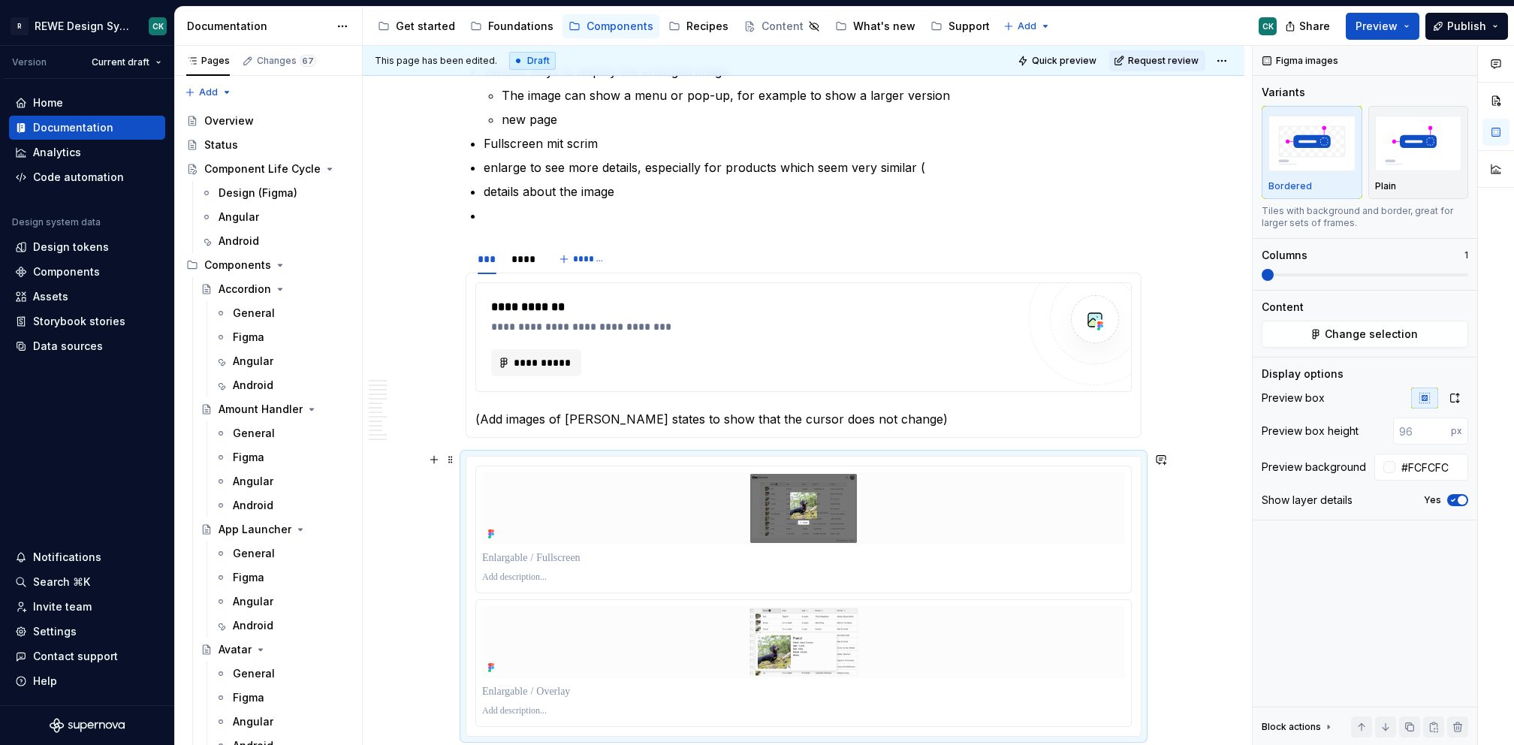
click at [567, 457] on div at bounding box center [803, 596] width 674 height 279
type textarea "*"
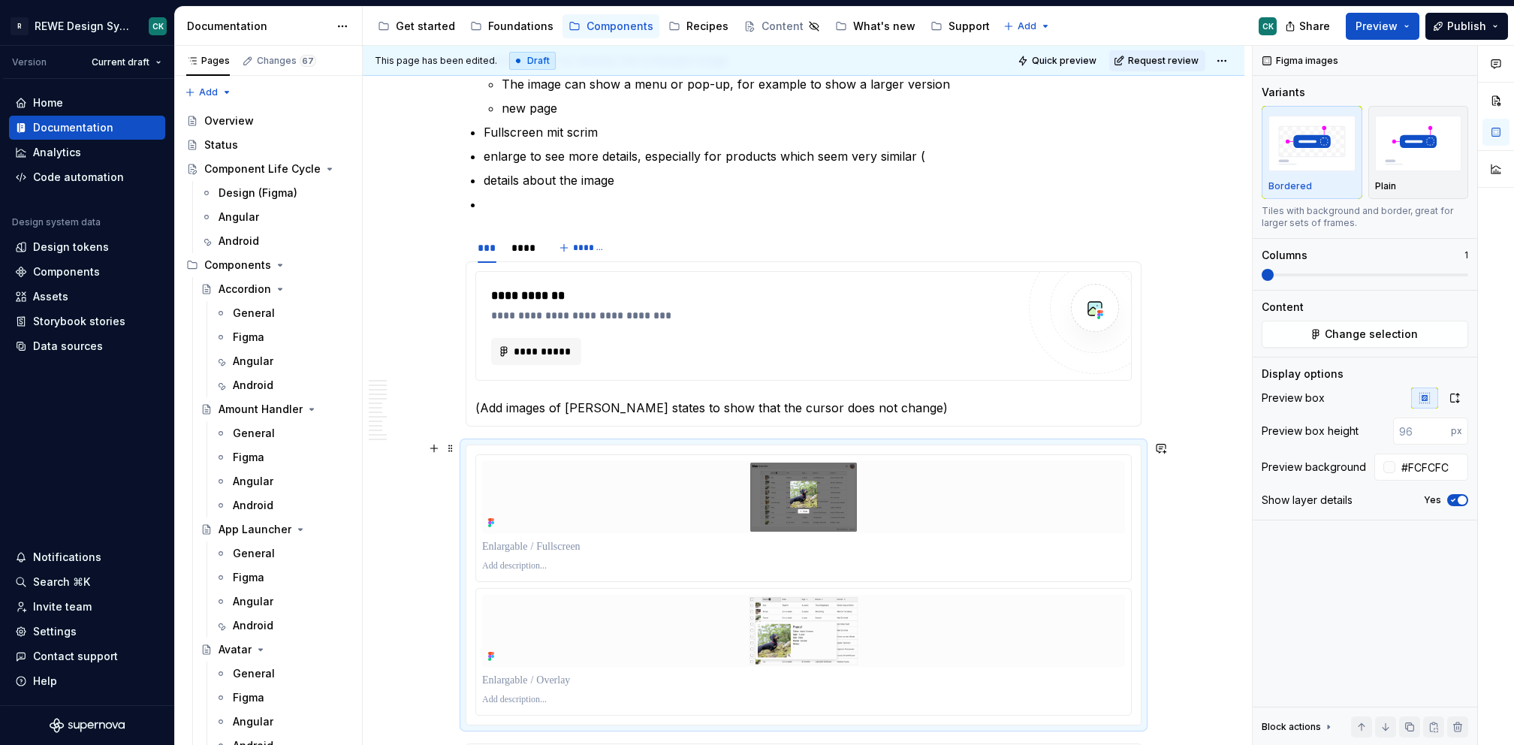
scroll to position [1752, 0]
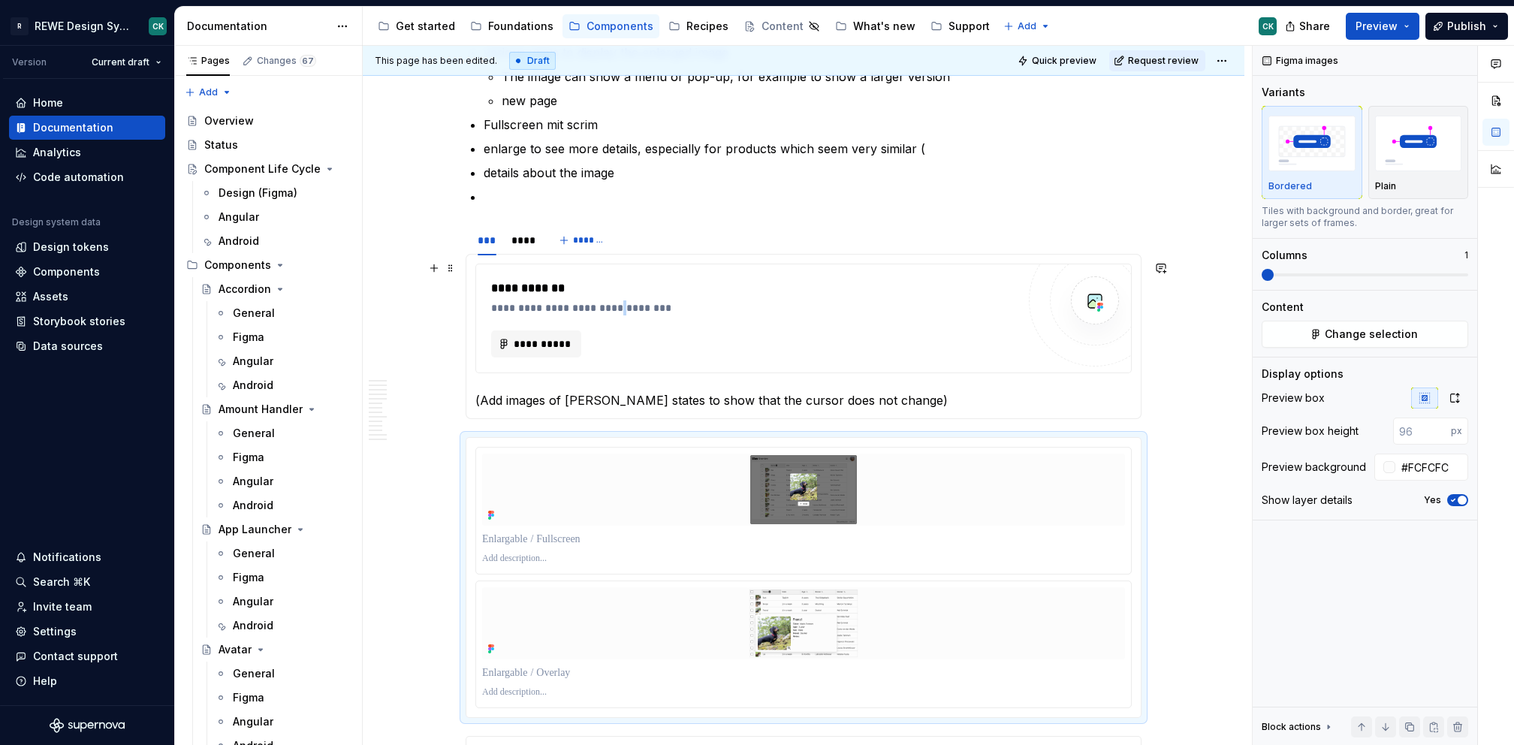
click at [623, 302] on div "**********" at bounding box center [754, 307] width 527 height 15
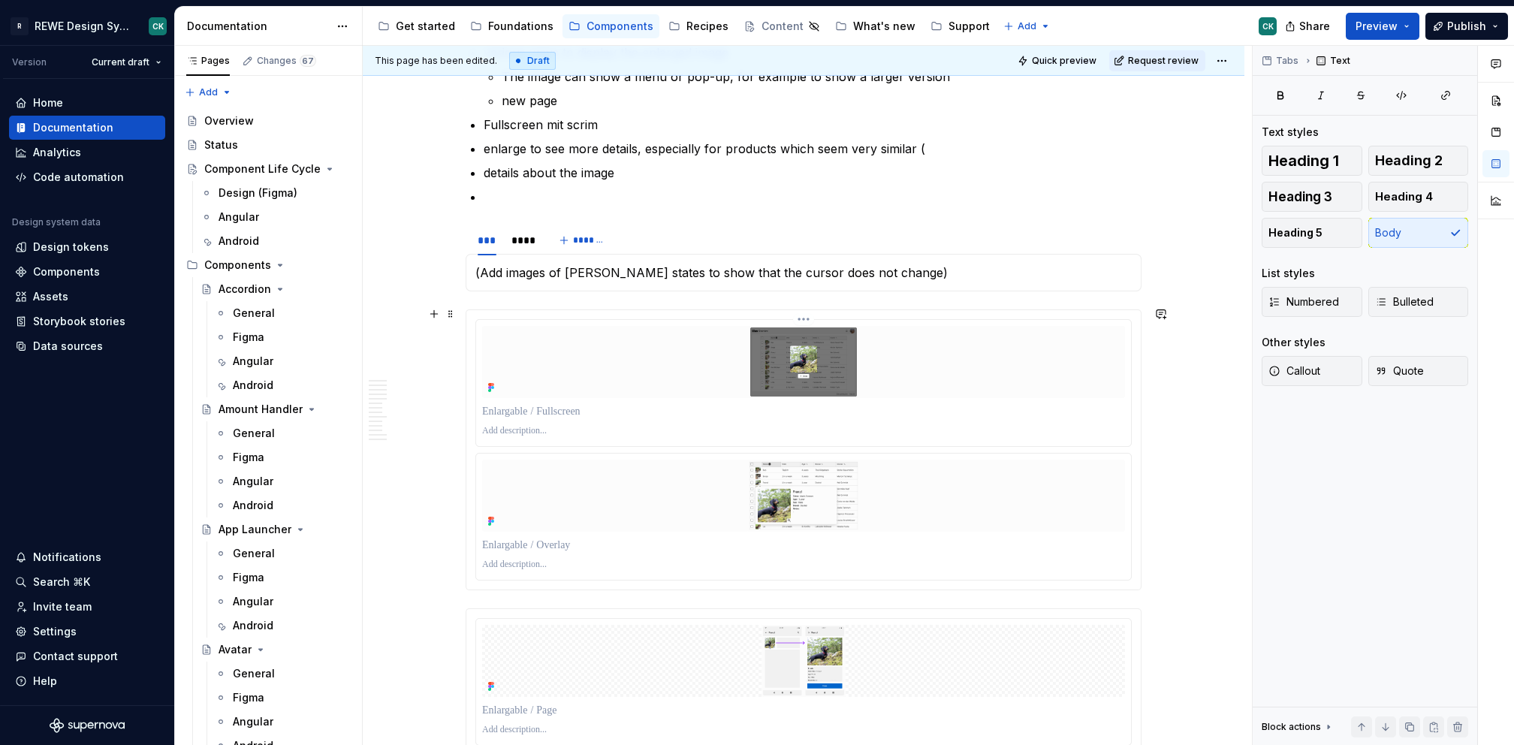
click at [710, 368] on img at bounding box center [803, 362] width 643 height 72
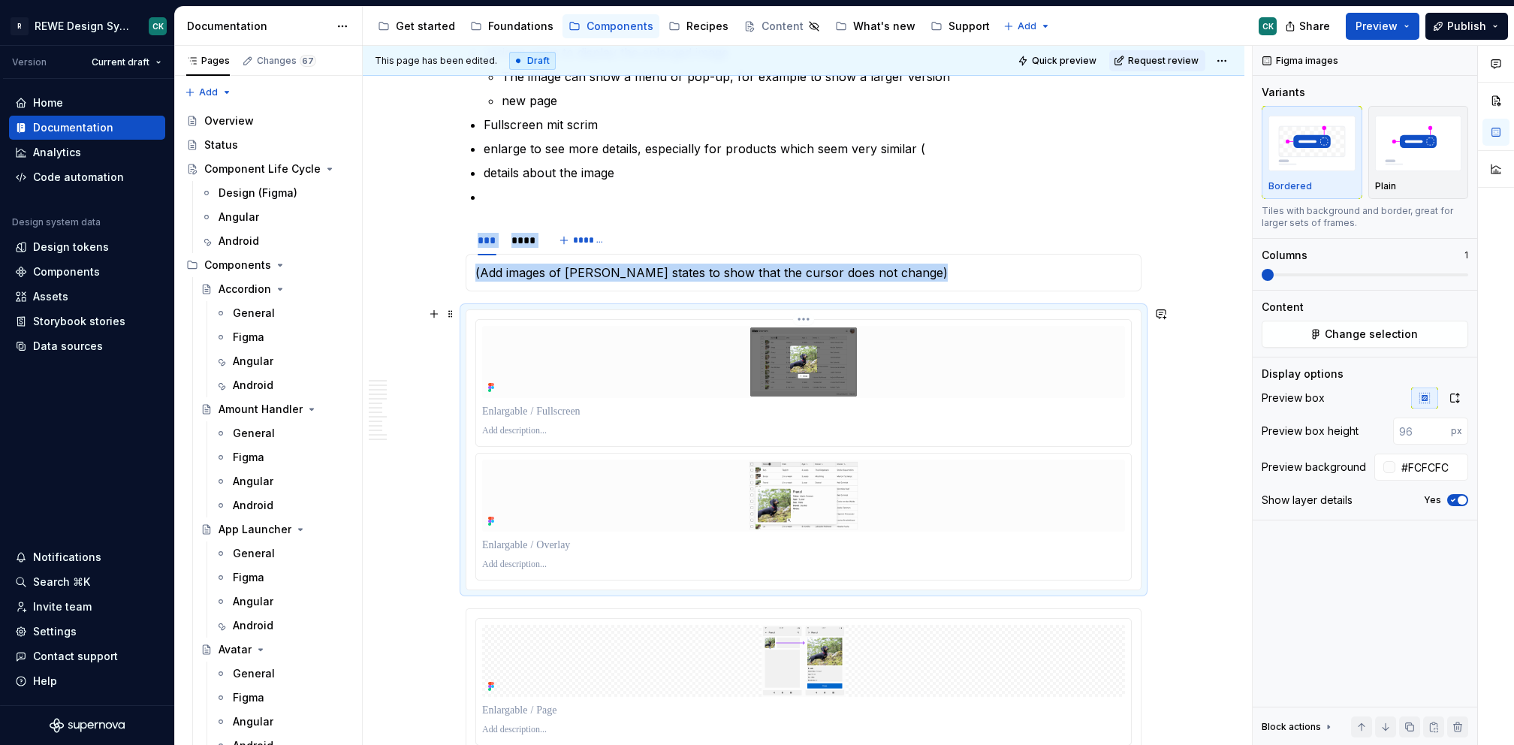
click at [807, 312] on html "R REWE Design System CK Version Current draft Home Documentation Analytics Code…" at bounding box center [757, 372] width 1514 height 745
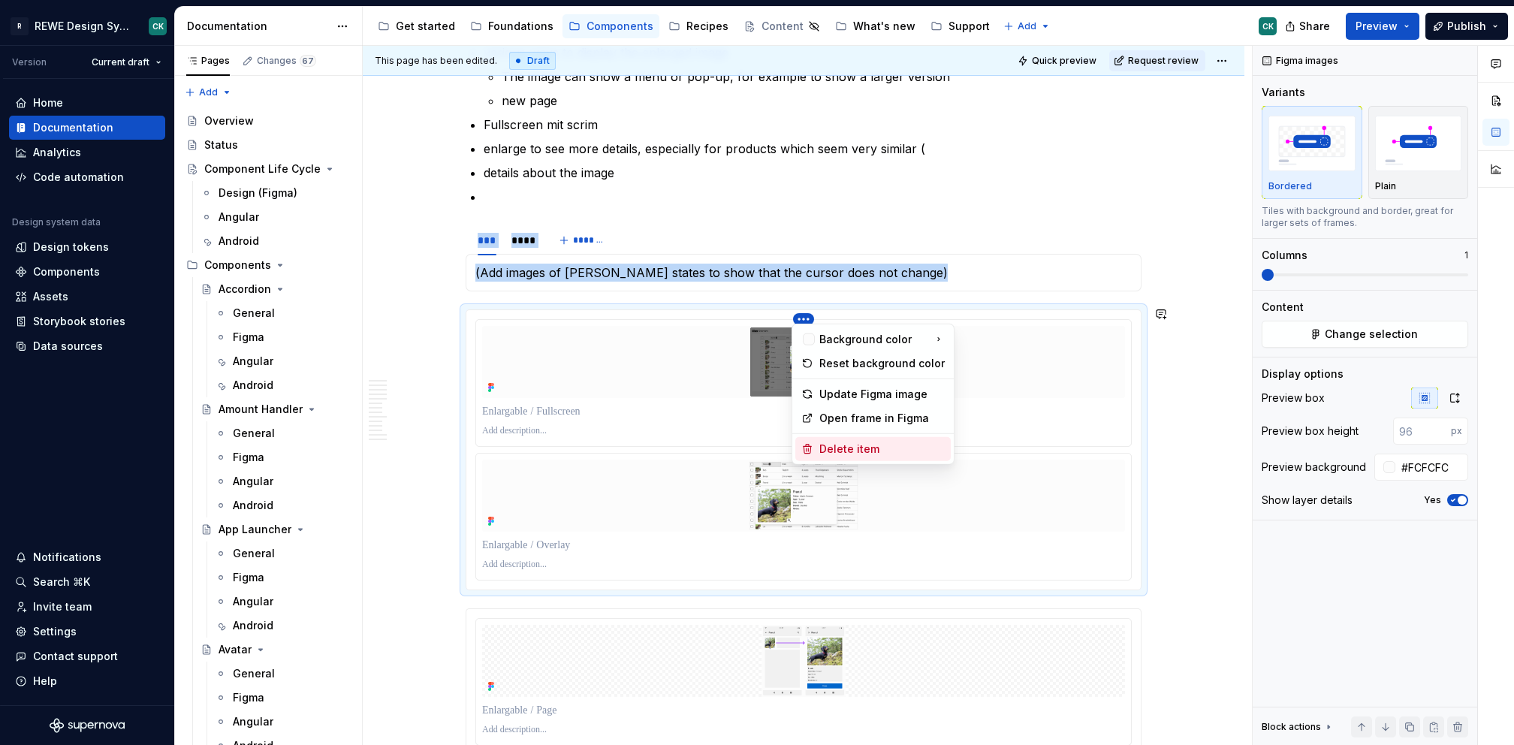
click at [849, 444] on div "Delete item" at bounding box center [881, 449] width 125 height 15
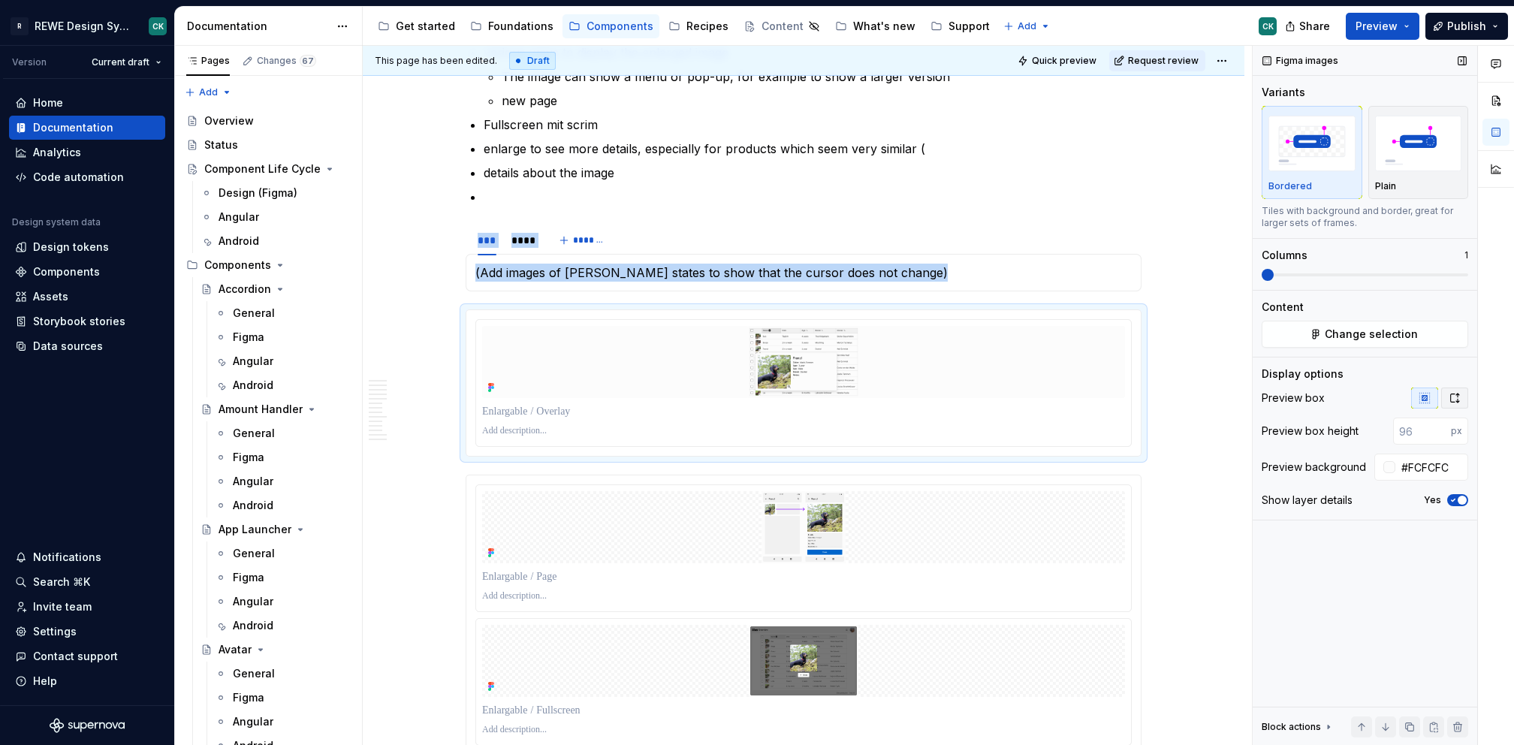
click at [1454, 400] on icon "button" at bounding box center [1455, 398] width 12 height 12
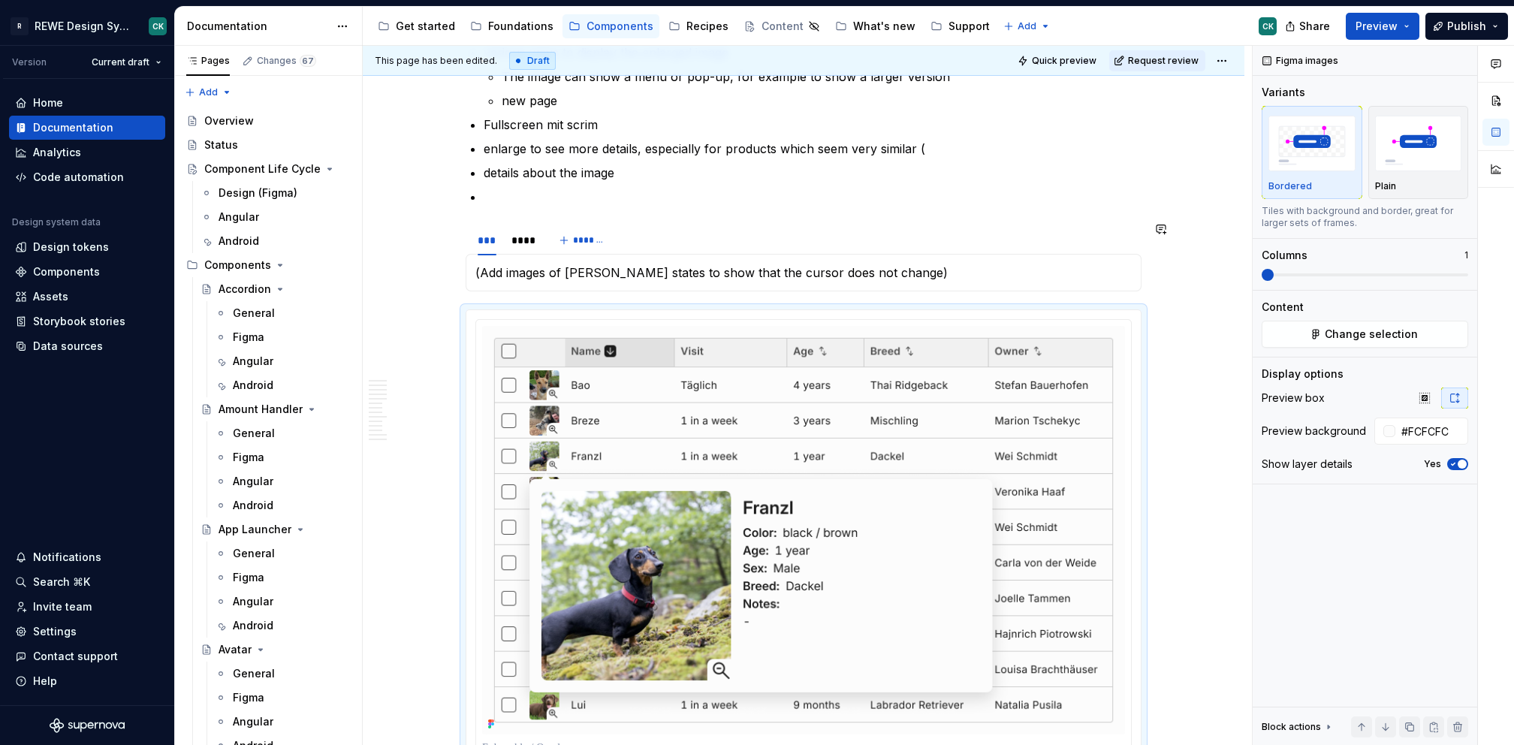
drag, startPoint x: 477, startPoint y: 300, endPoint x: 563, endPoint y: 255, distance: 97.4
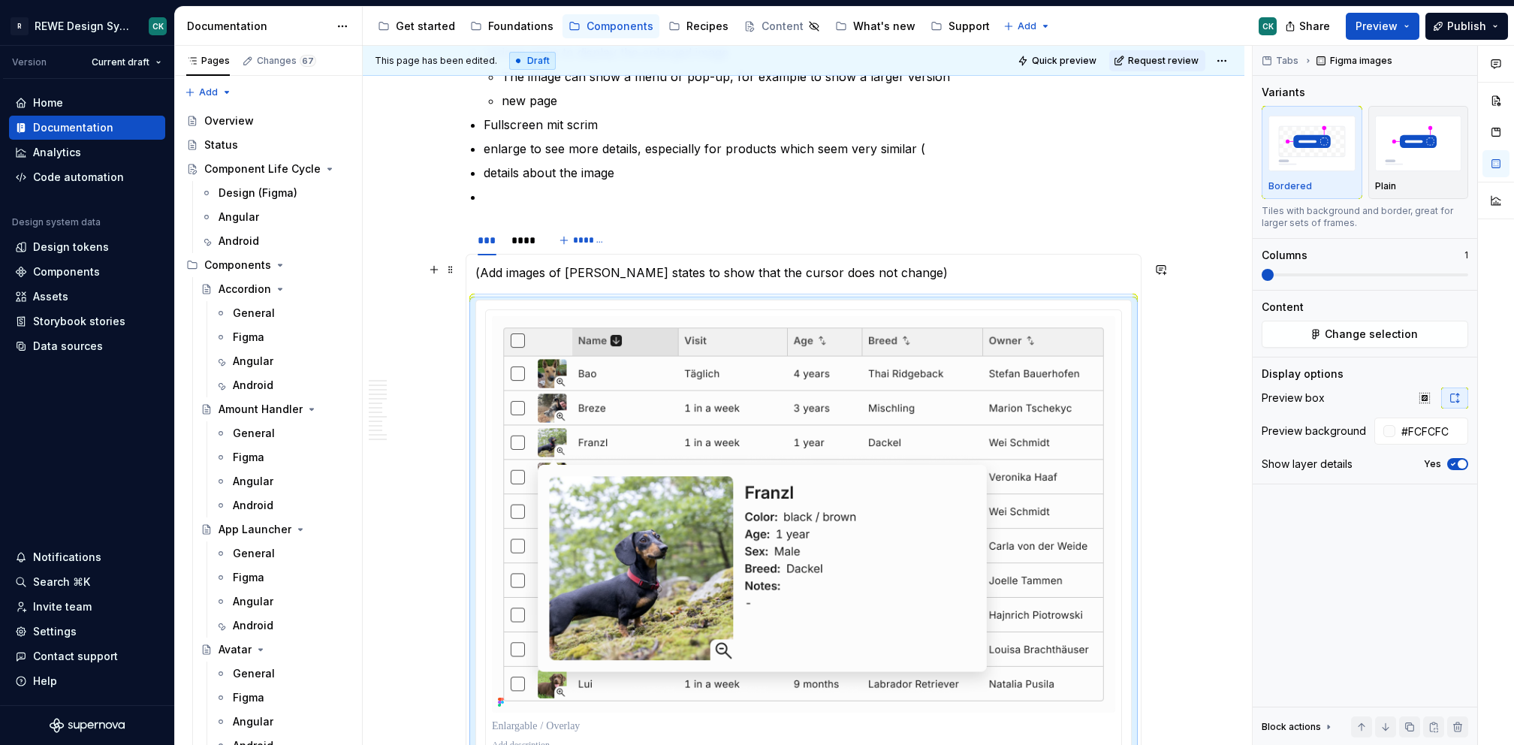
click at [738, 271] on p "(Add images of [PERSON_NAME] states to show that the cursor does not change)" at bounding box center [803, 273] width 656 height 18
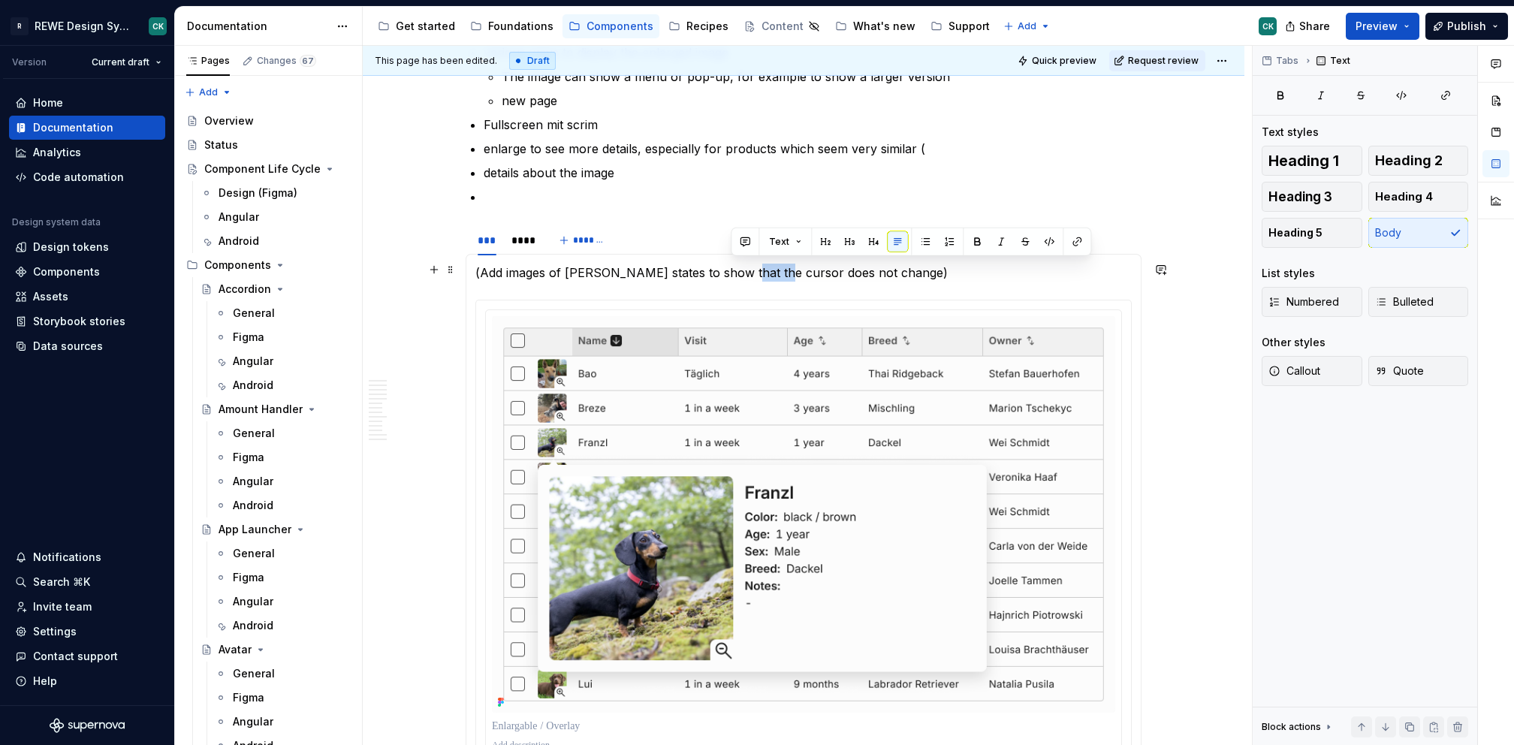
click at [738, 271] on p "(Add images of [PERSON_NAME] states to show that the cursor does not change)" at bounding box center [803, 273] width 656 height 18
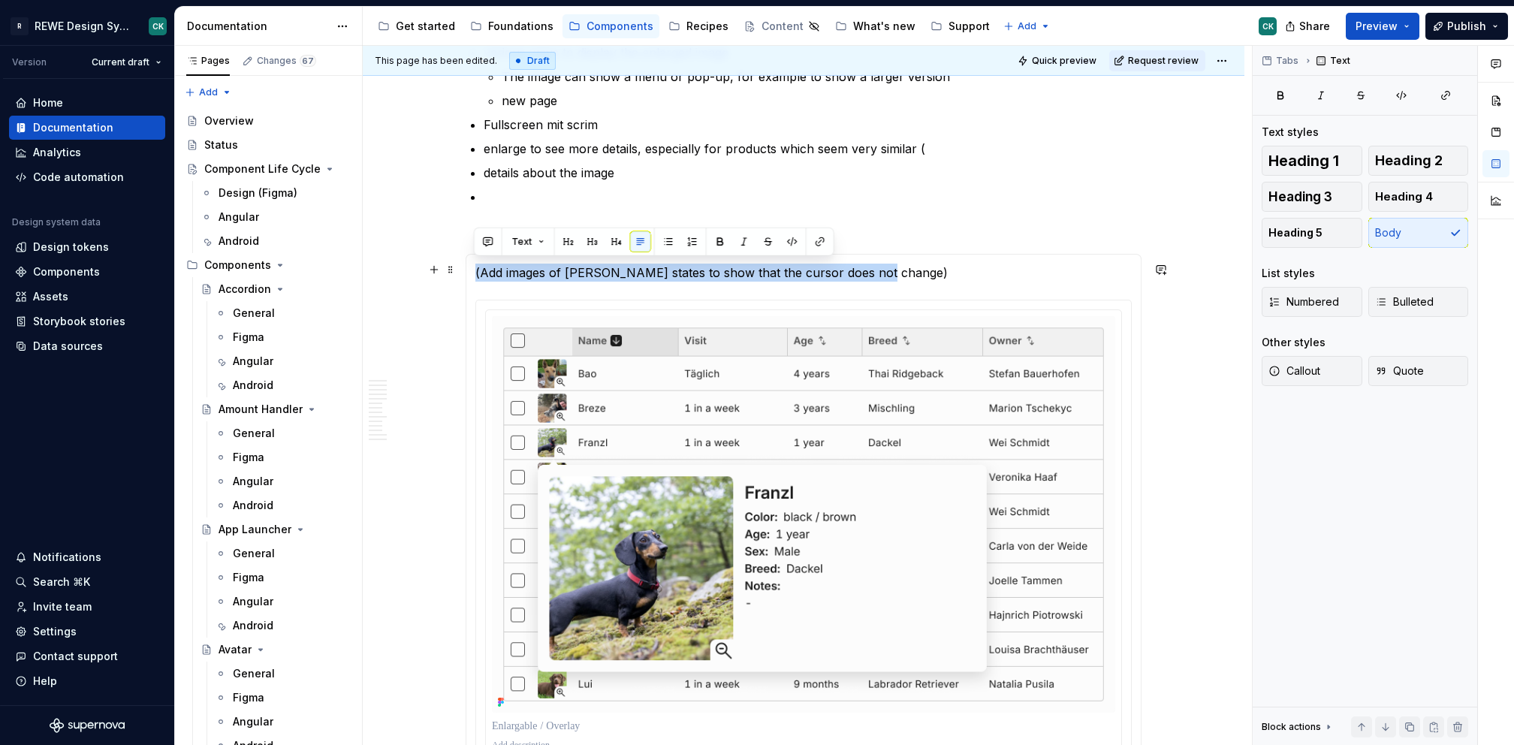
click at [738, 271] on p "(Add images of [PERSON_NAME] states to show that the cursor does not change)" at bounding box center [803, 273] width 656 height 18
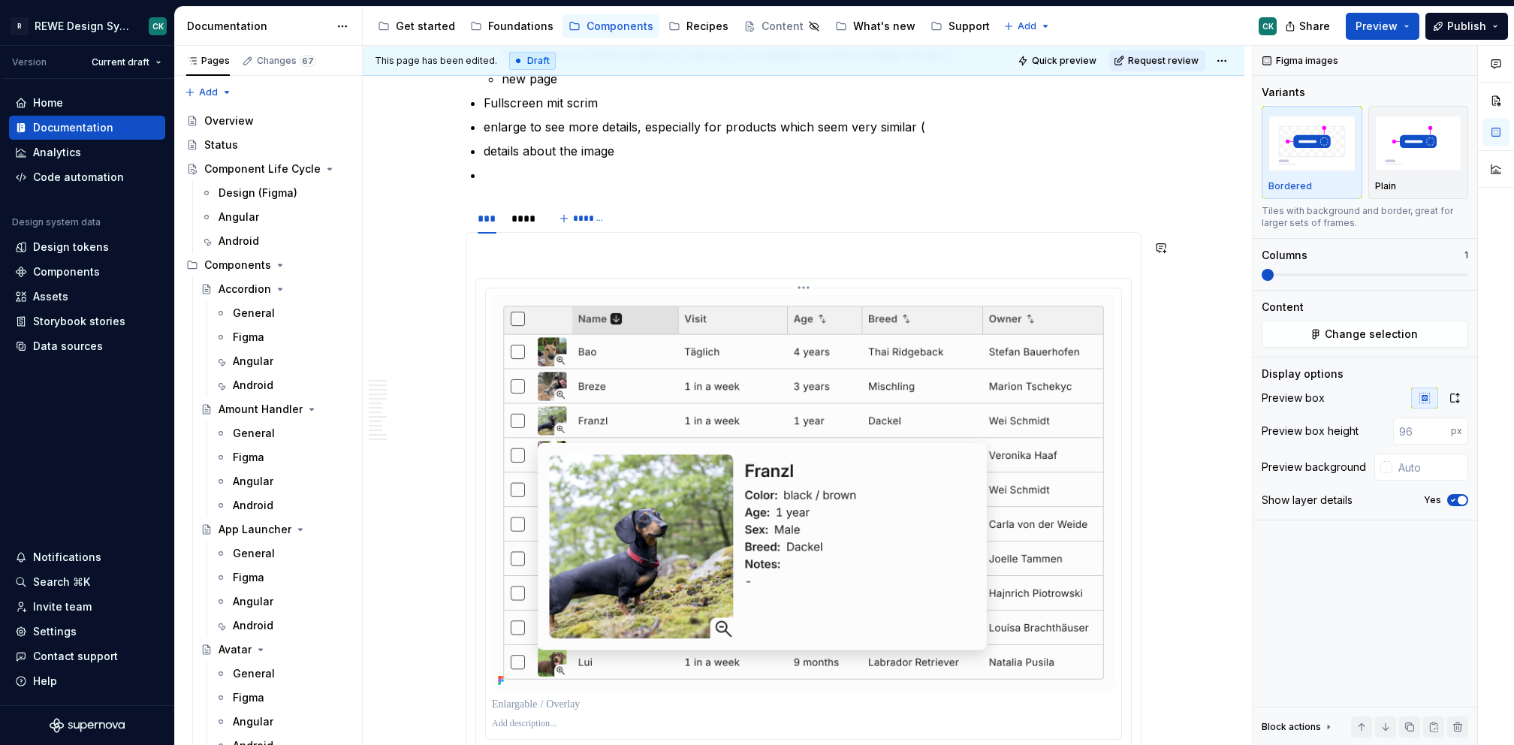
scroll to position [2213, 0]
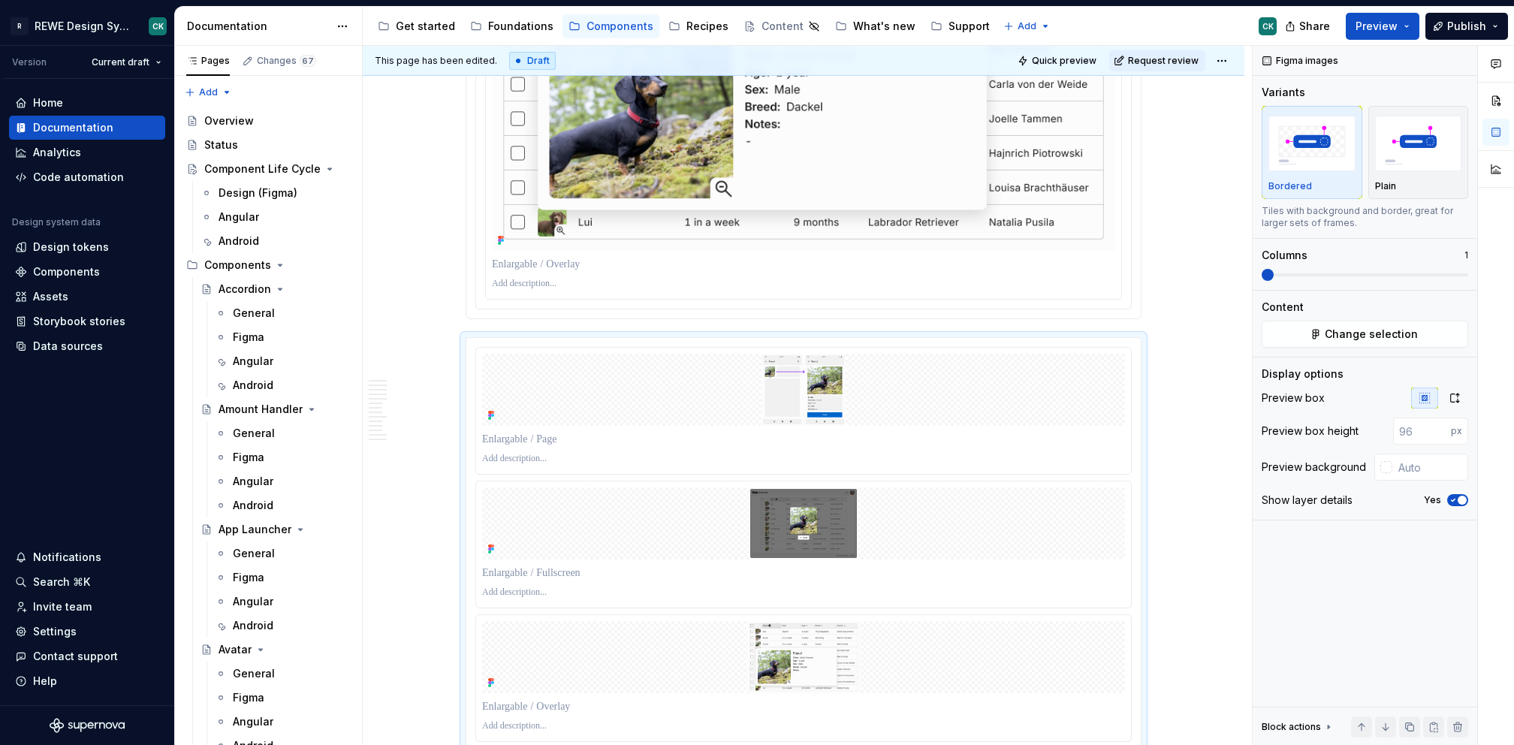
type textarea "*"
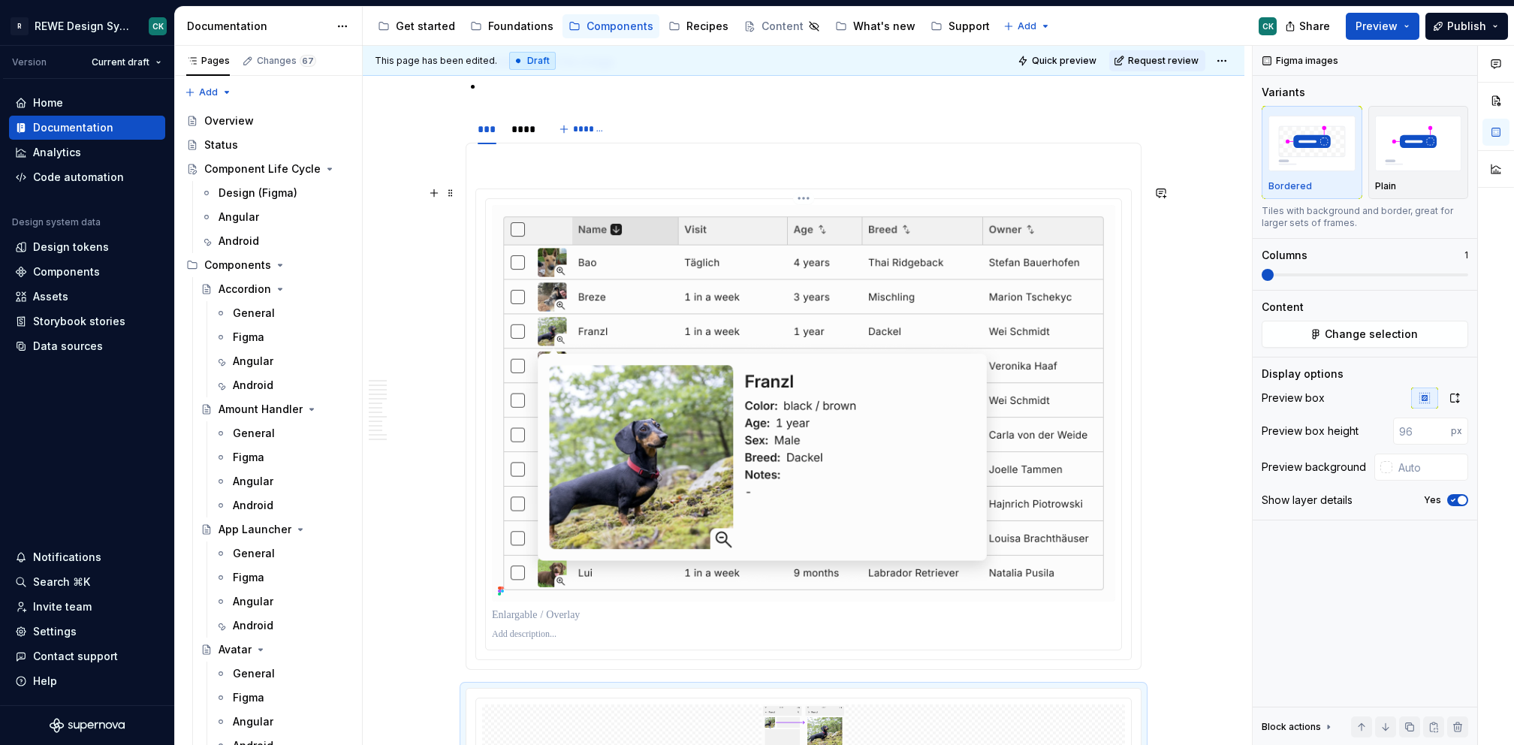
scroll to position [1786, 0]
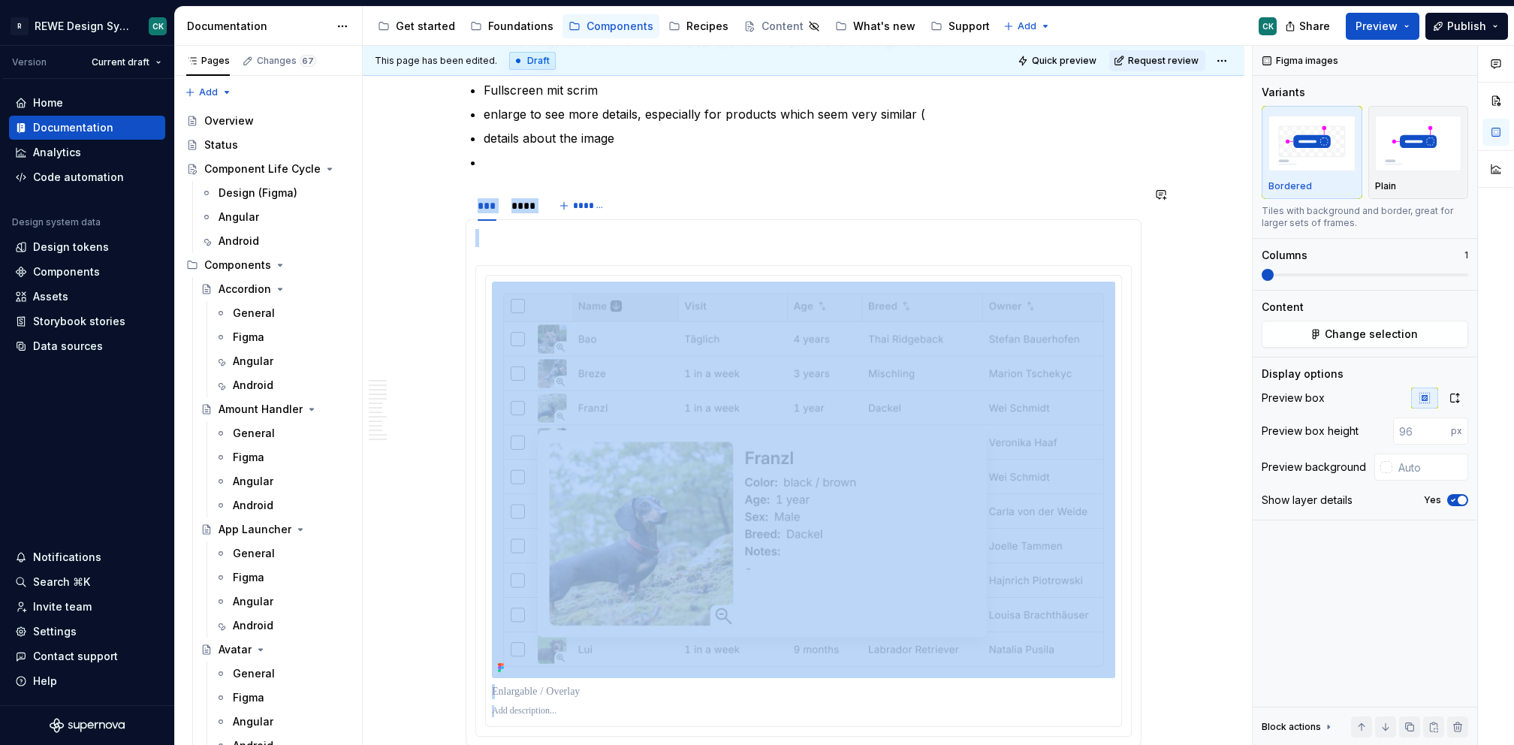
click at [493, 235] on p at bounding box center [803, 238] width 656 height 18
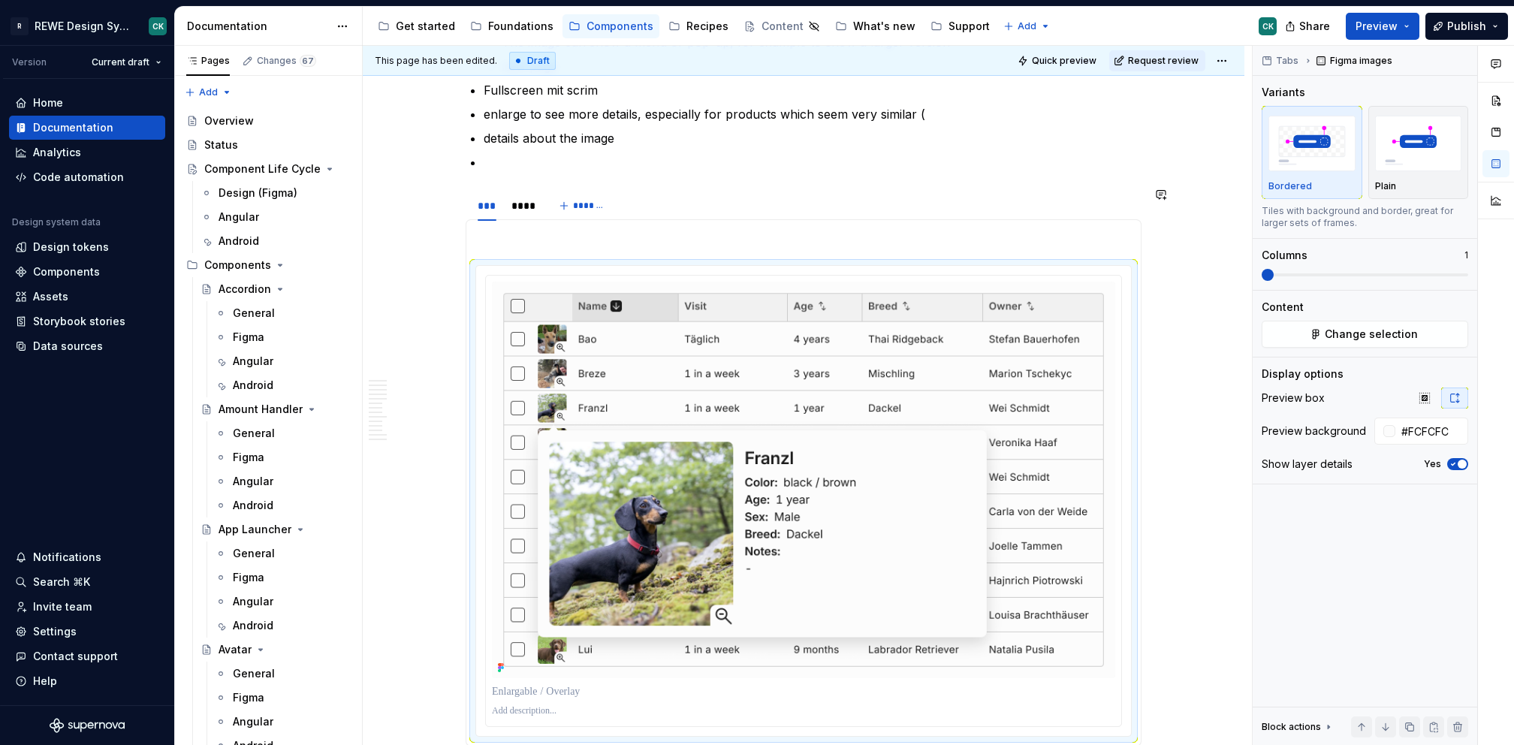
drag, startPoint x: 478, startPoint y: 270, endPoint x: 481, endPoint y: 245, distance: 25.0
click at [481, 245] on section-item-column at bounding box center [803, 483] width 656 height 508
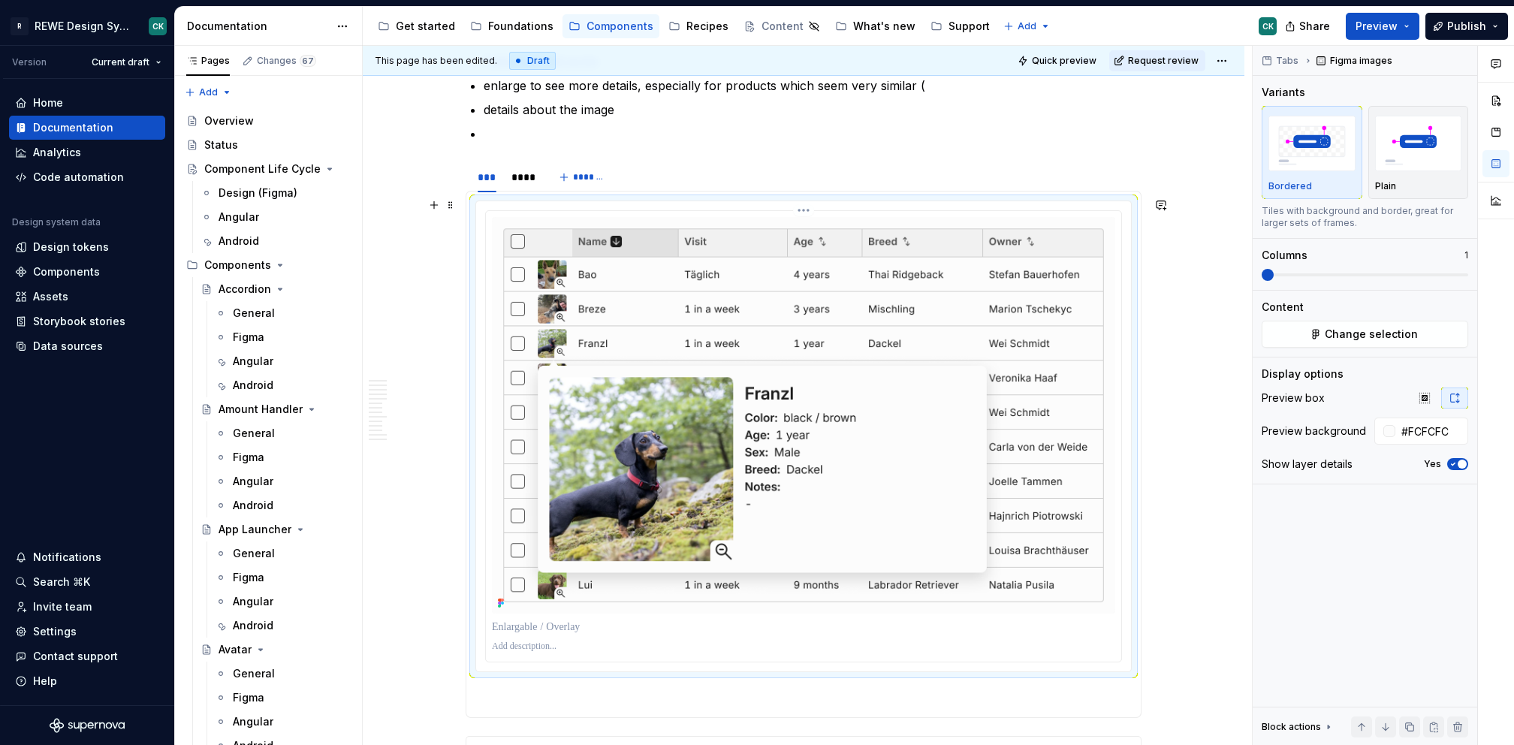
scroll to position [1819, 0]
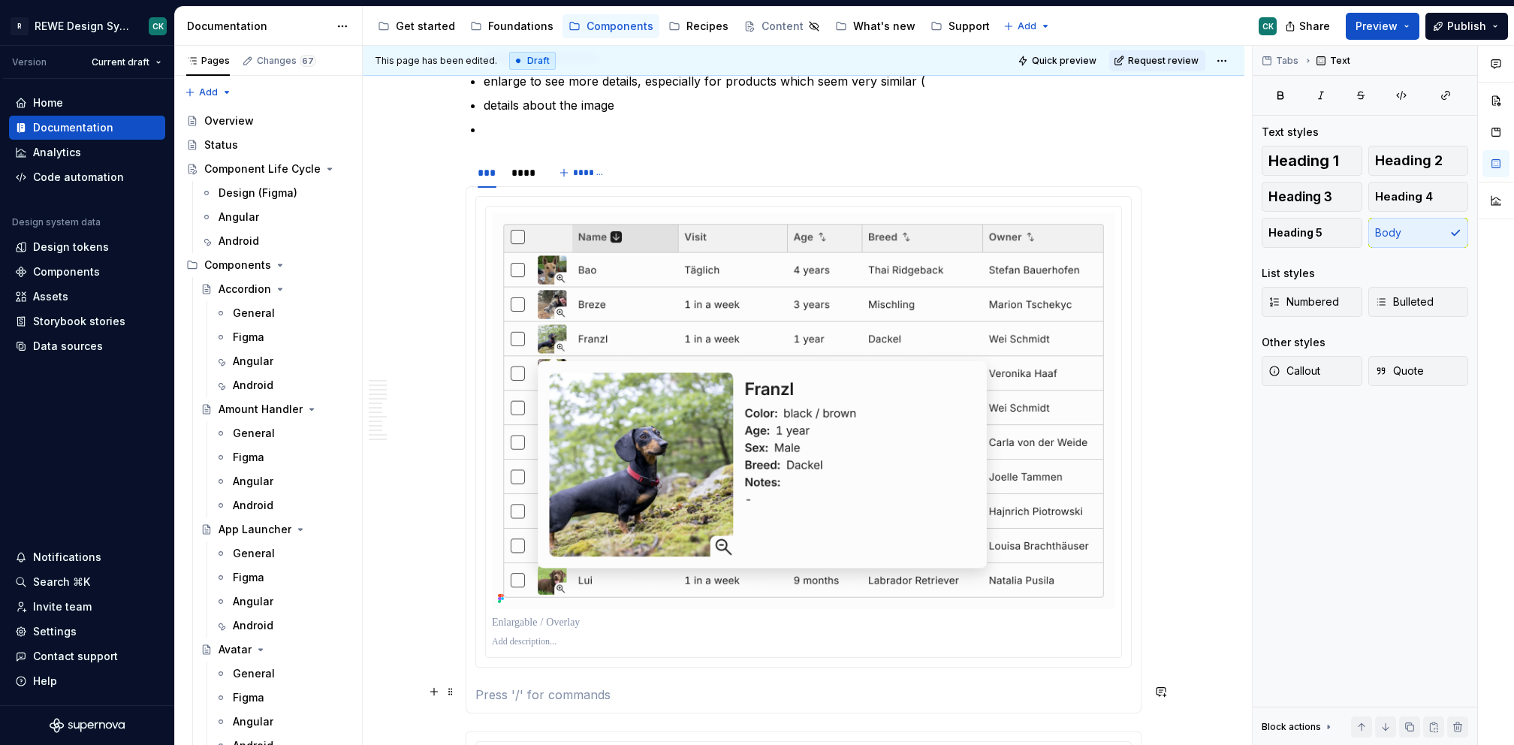
click at [522, 693] on p at bounding box center [803, 695] width 656 height 18
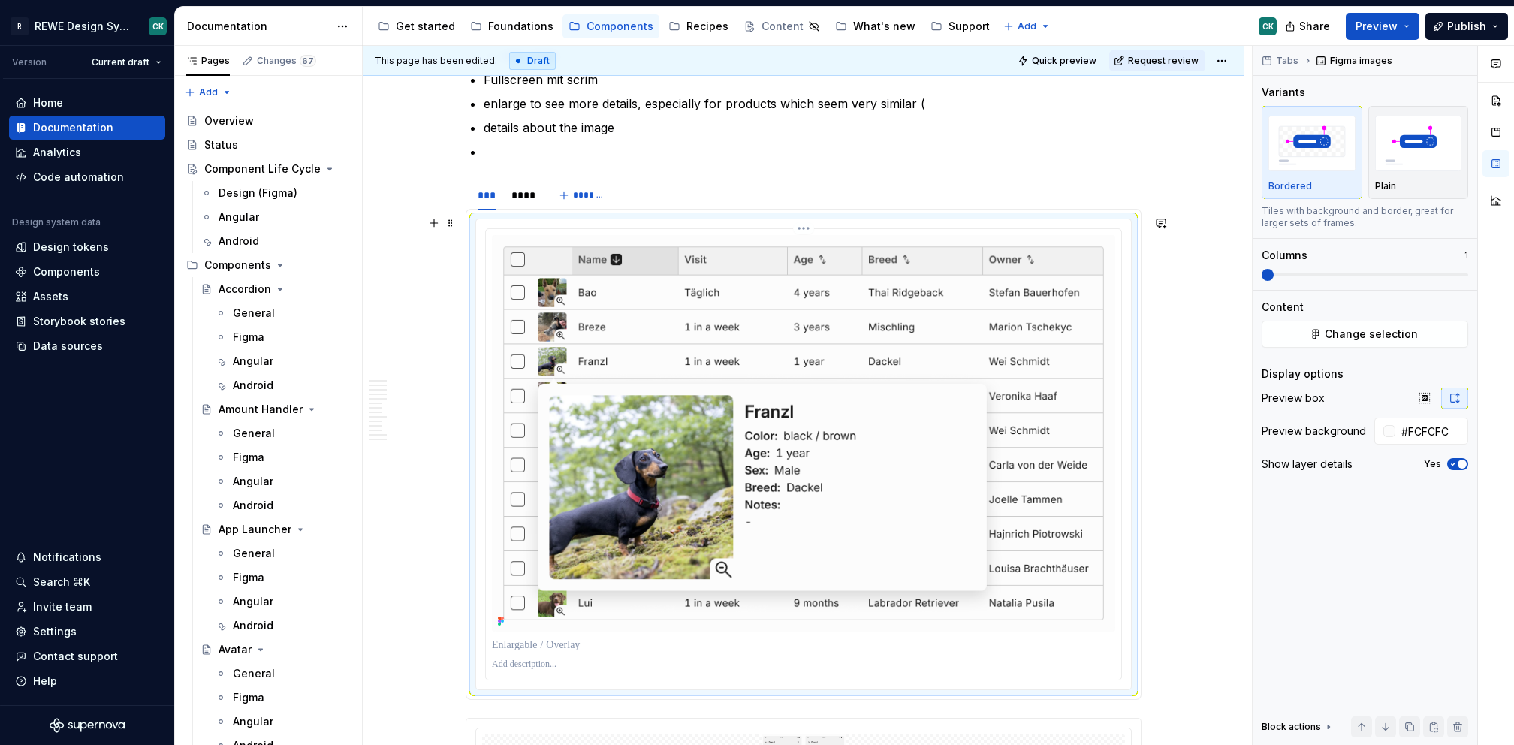
scroll to position [1798, 0]
click at [453, 181] on span at bounding box center [451, 184] width 12 height 21
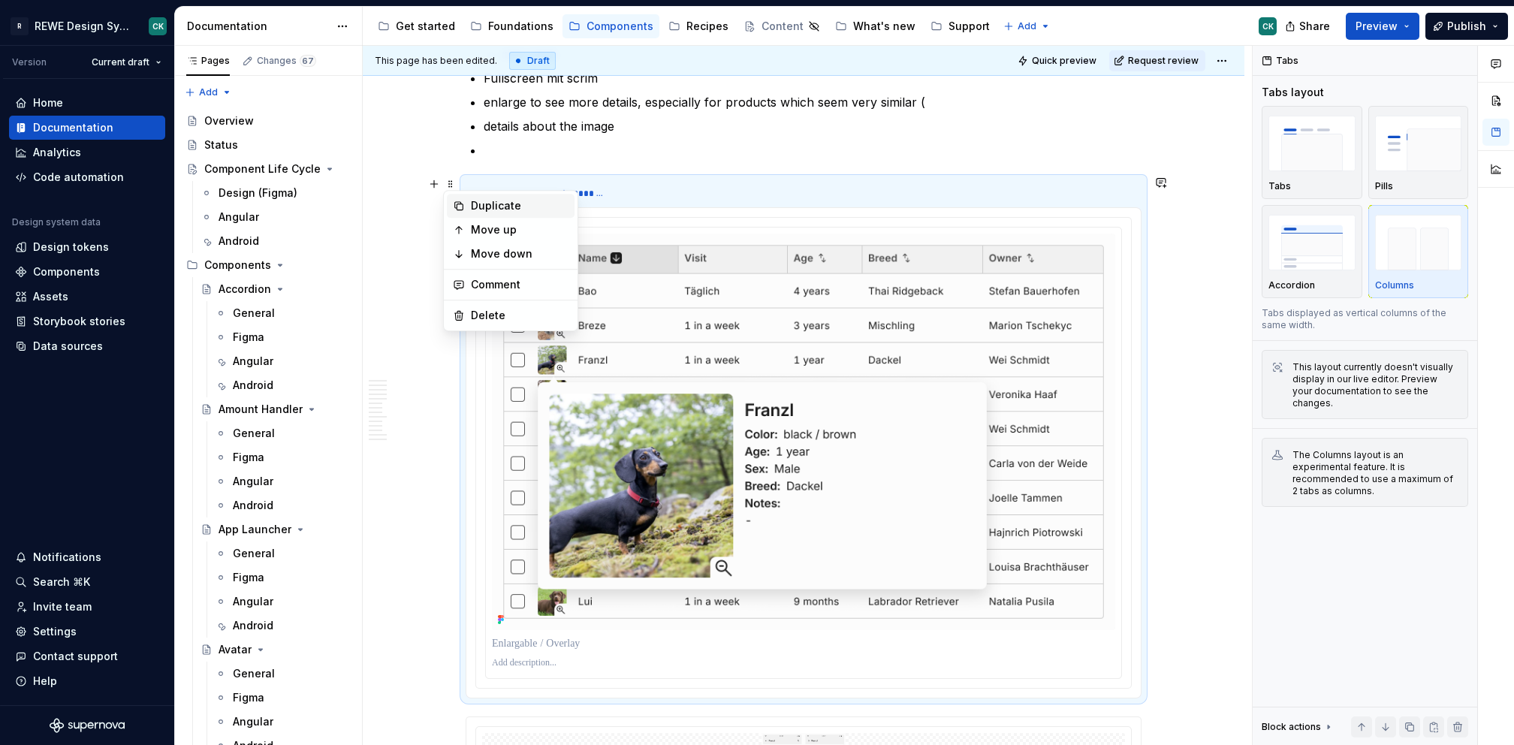
click at [505, 207] on div "Duplicate" at bounding box center [520, 205] width 98 height 15
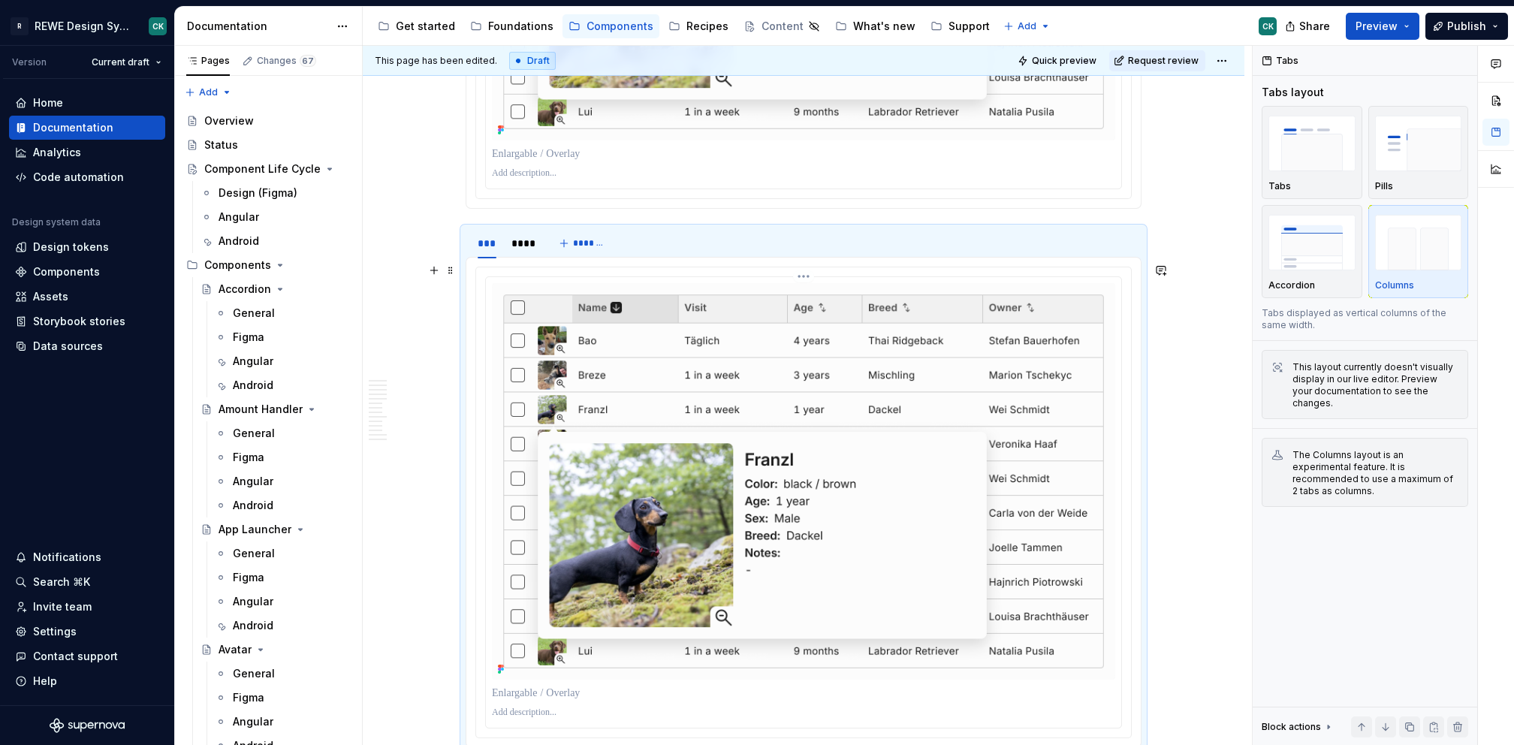
scroll to position [2289, 0]
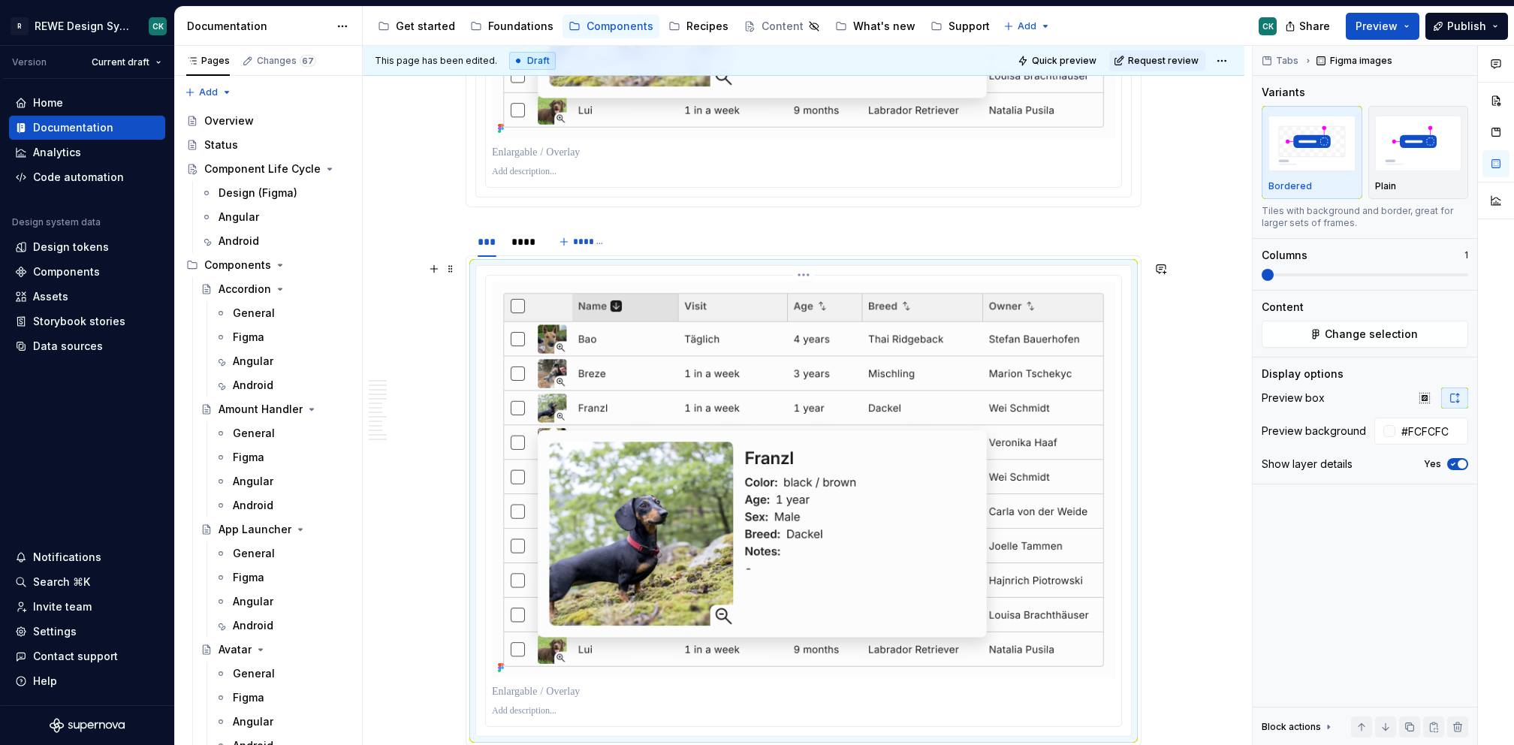
click at [560, 364] on img at bounding box center [803, 480] width 623 height 397
click at [548, 377] on img at bounding box center [803, 480] width 623 height 397
click at [488, 295] on div at bounding box center [803, 501] width 635 height 451
click at [756, 276] on div at bounding box center [803, 501] width 635 height 451
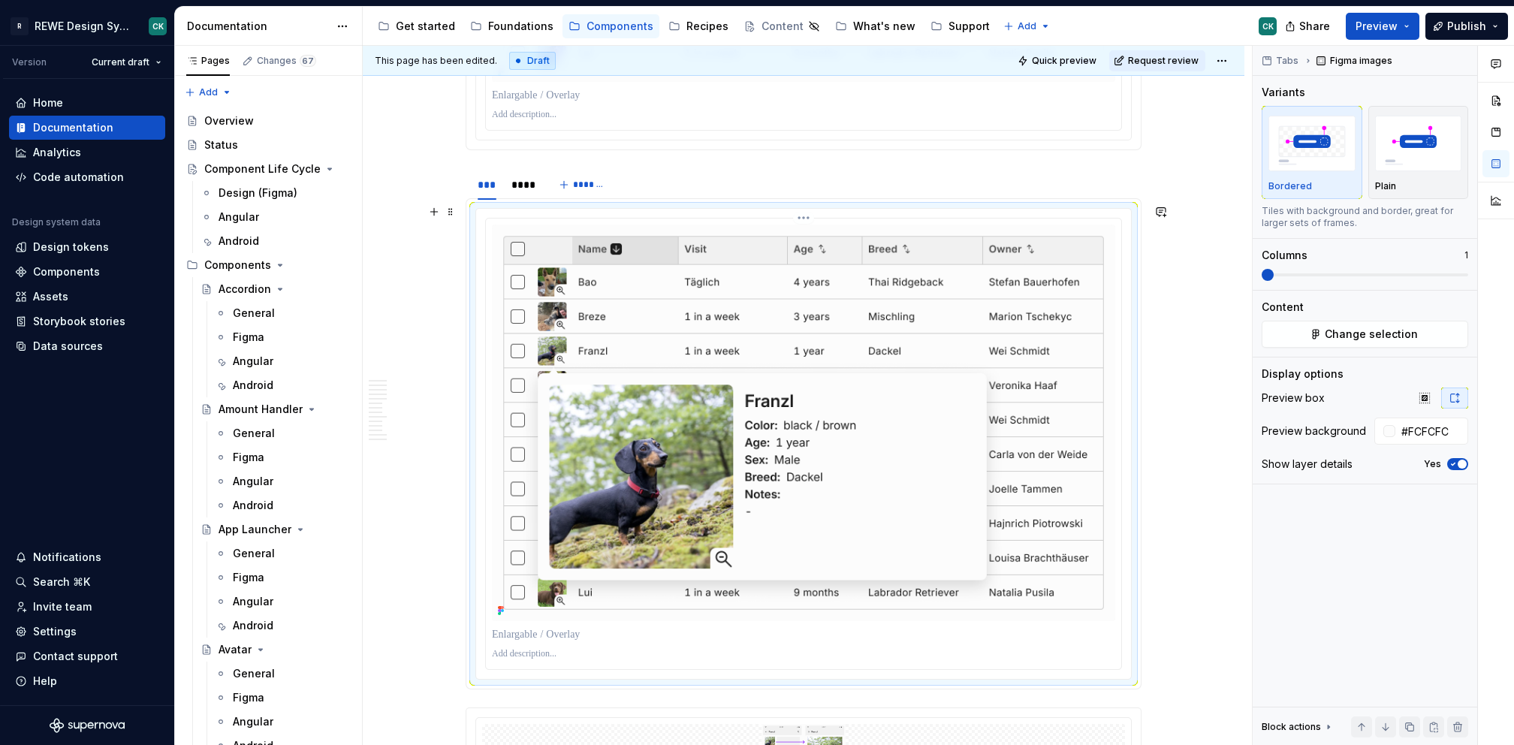
scroll to position [2355, 0]
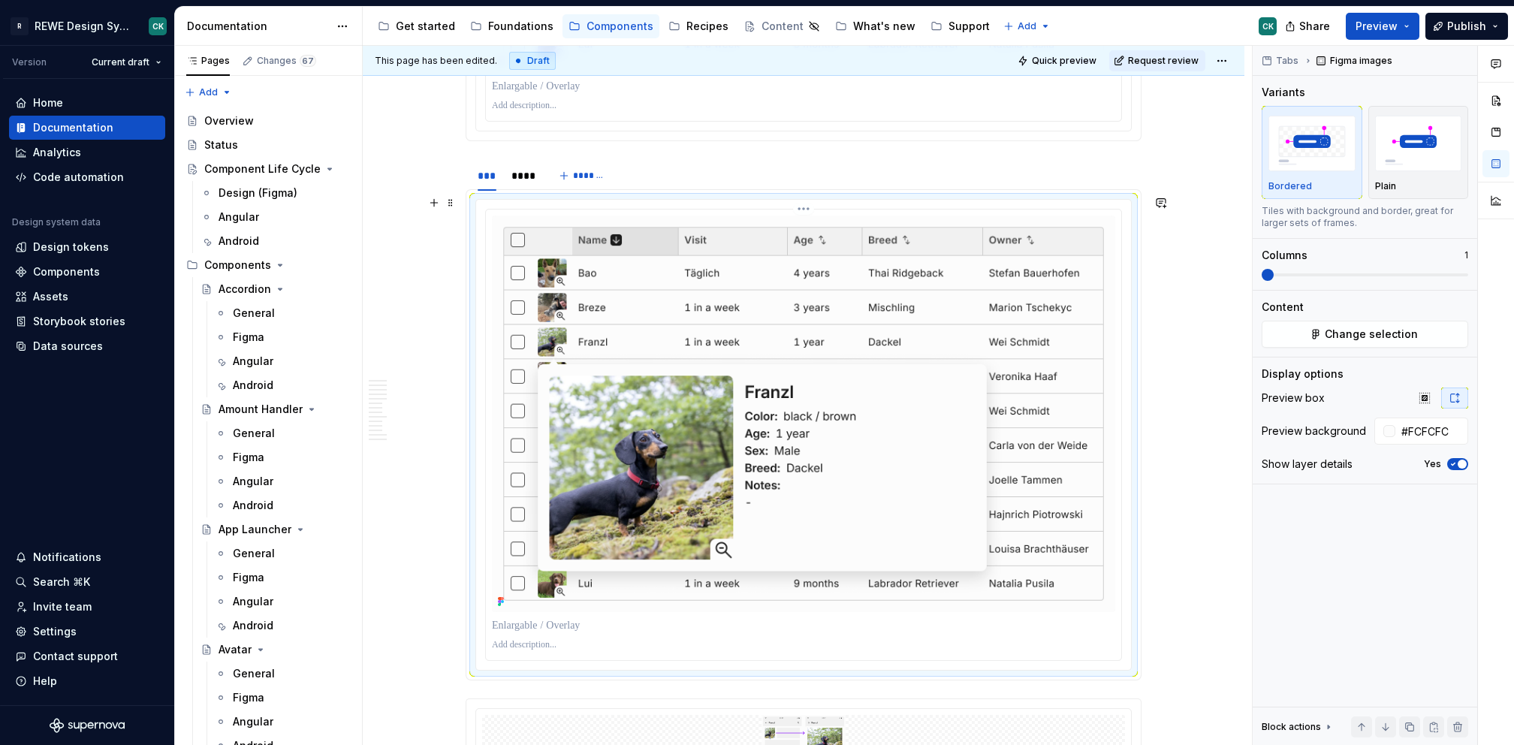
click at [486, 222] on div at bounding box center [803, 435] width 635 height 451
click at [795, 204] on html "R REWE Design System CK Version Current draft Home Documentation Analytics Code…" at bounding box center [757, 372] width 1514 height 745
click at [846, 339] on div "Delete item" at bounding box center [881, 337] width 125 height 15
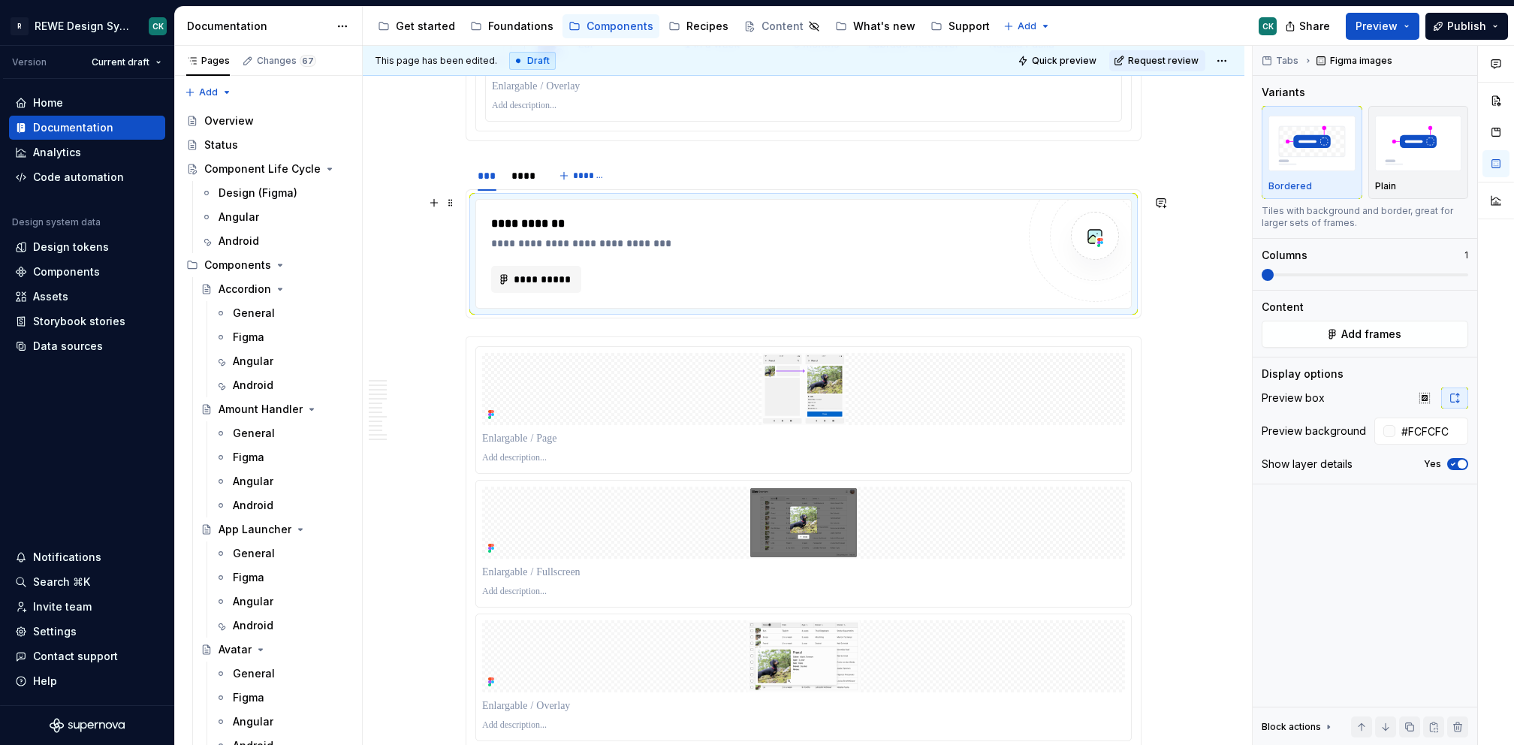
click at [531, 220] on div "**********" at bounding box center [754, 224] width 527 height 18
click at [448, 206] on span at bounding box center [451, 202] width 12 height 21
click at [529, 325] on div "Delete" at bounding box center [511, 335] width 128 height 24
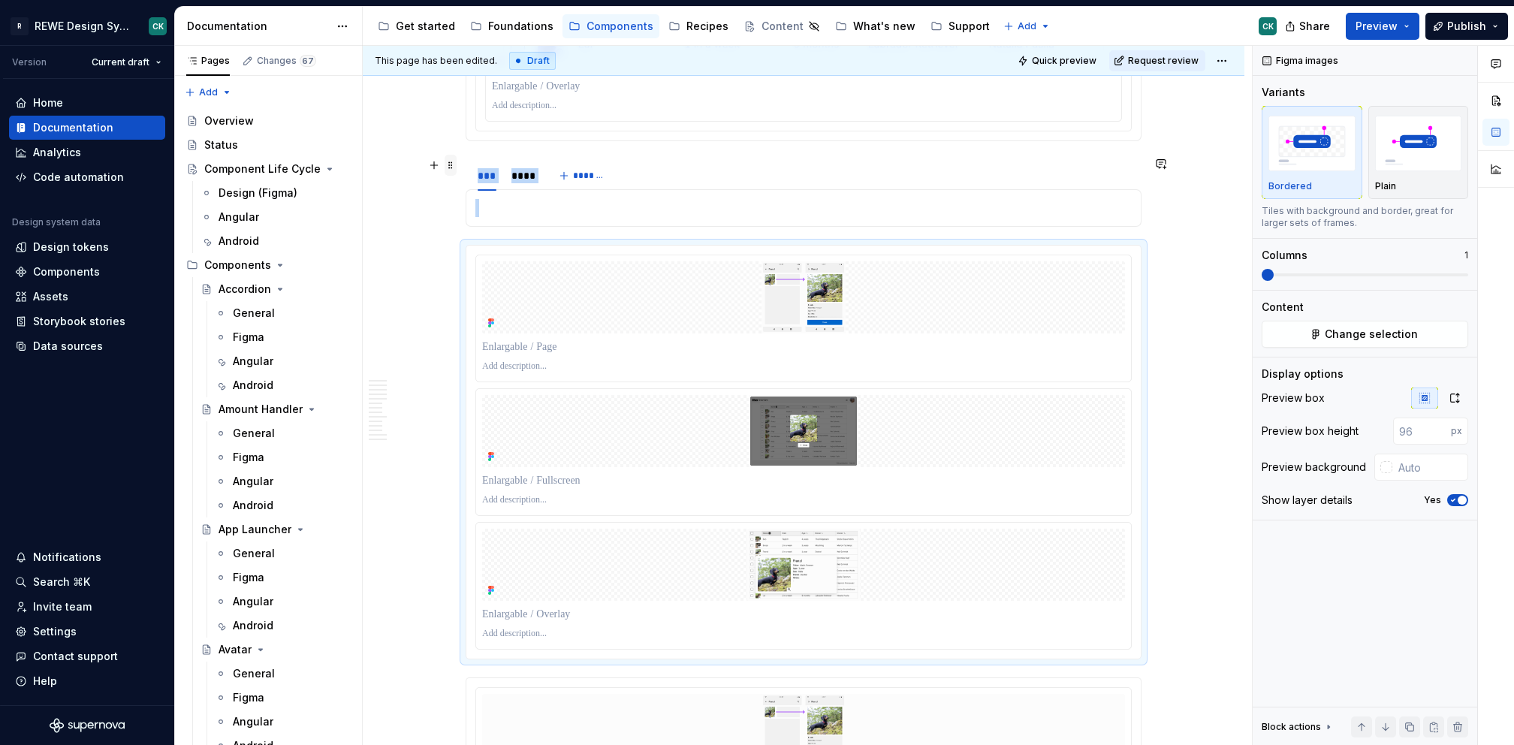
click at [449, 163] on span at bounding box center [451, 165] width 12 height 21
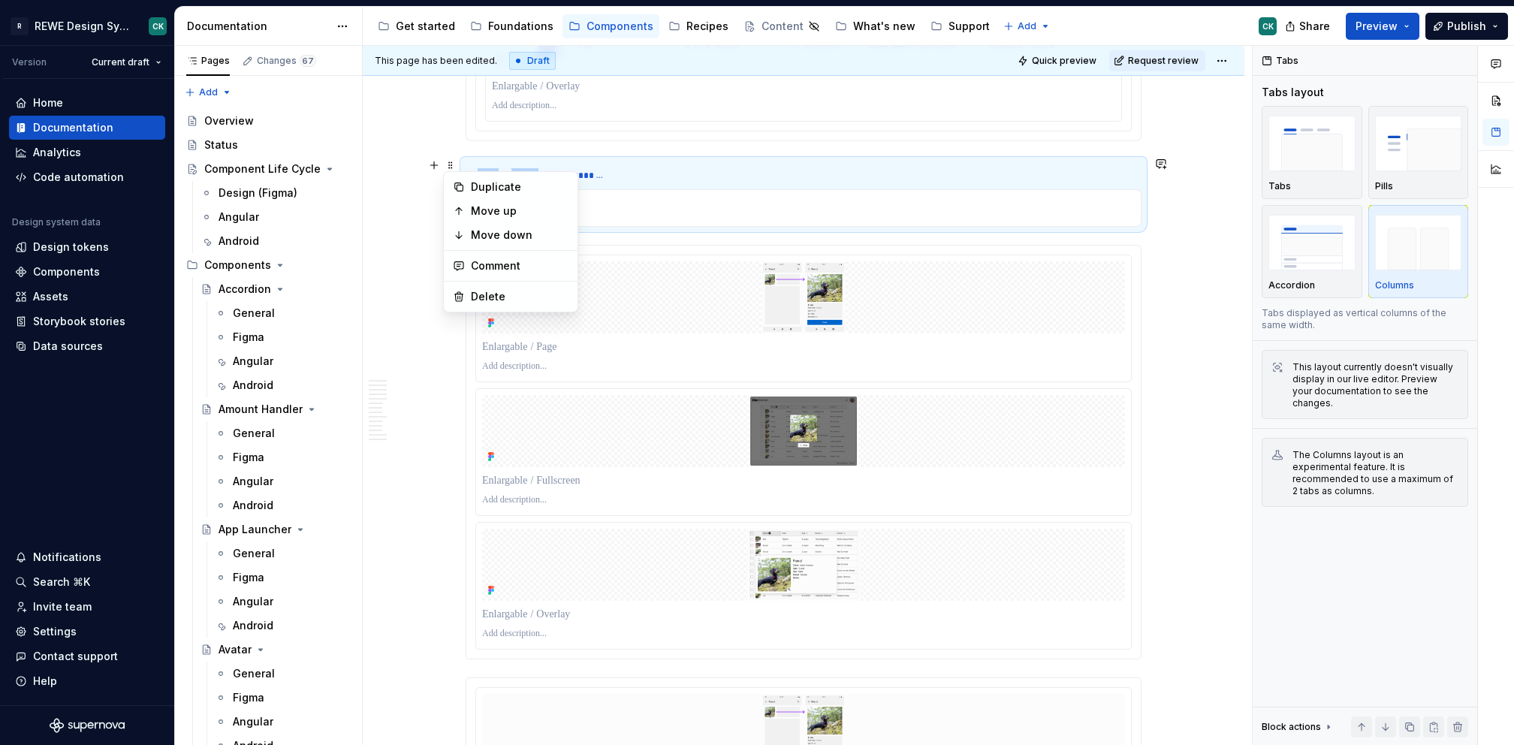
click at [481, 189] on div "Duplicate" at bounding box center [520, 187] width 98 height 15
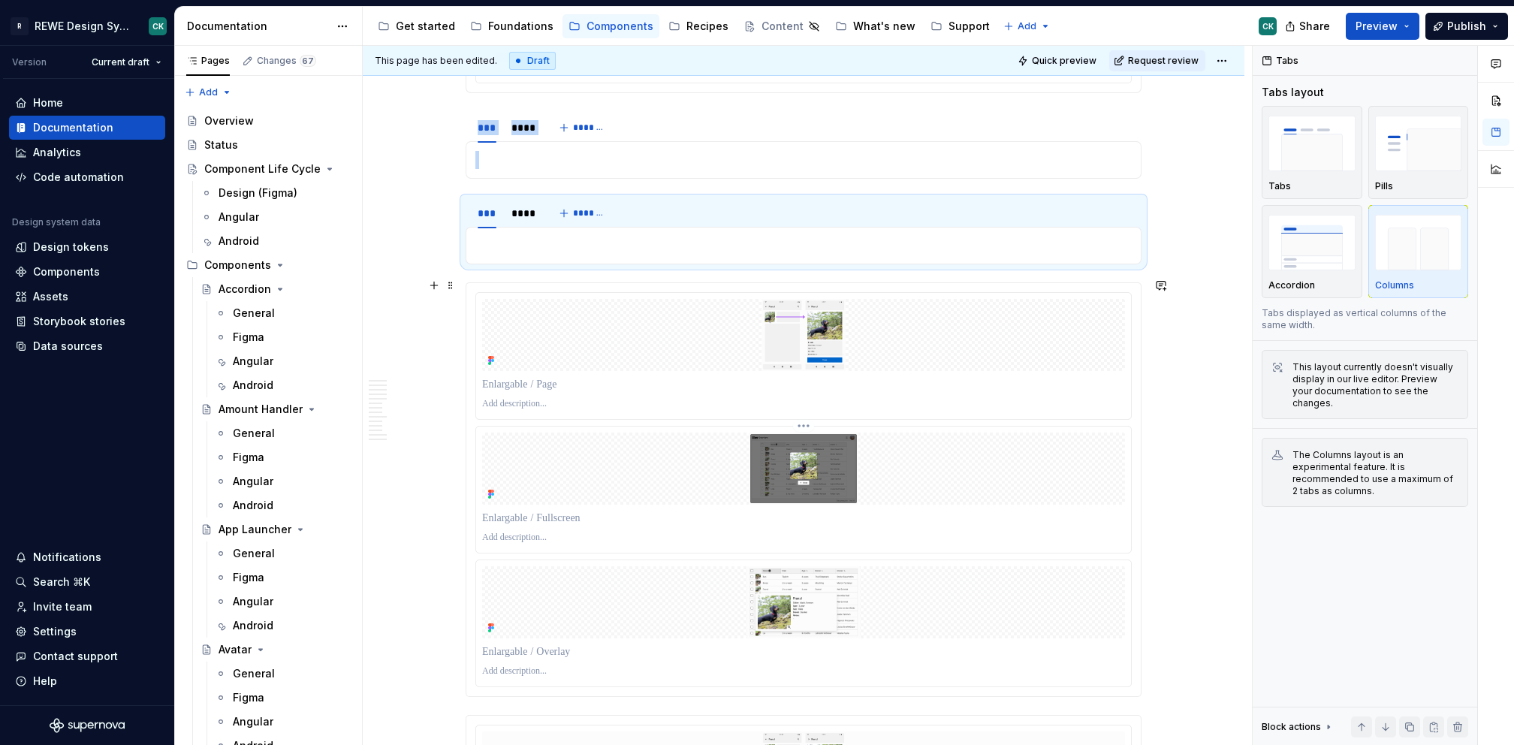
scroll to position [2435, 0]
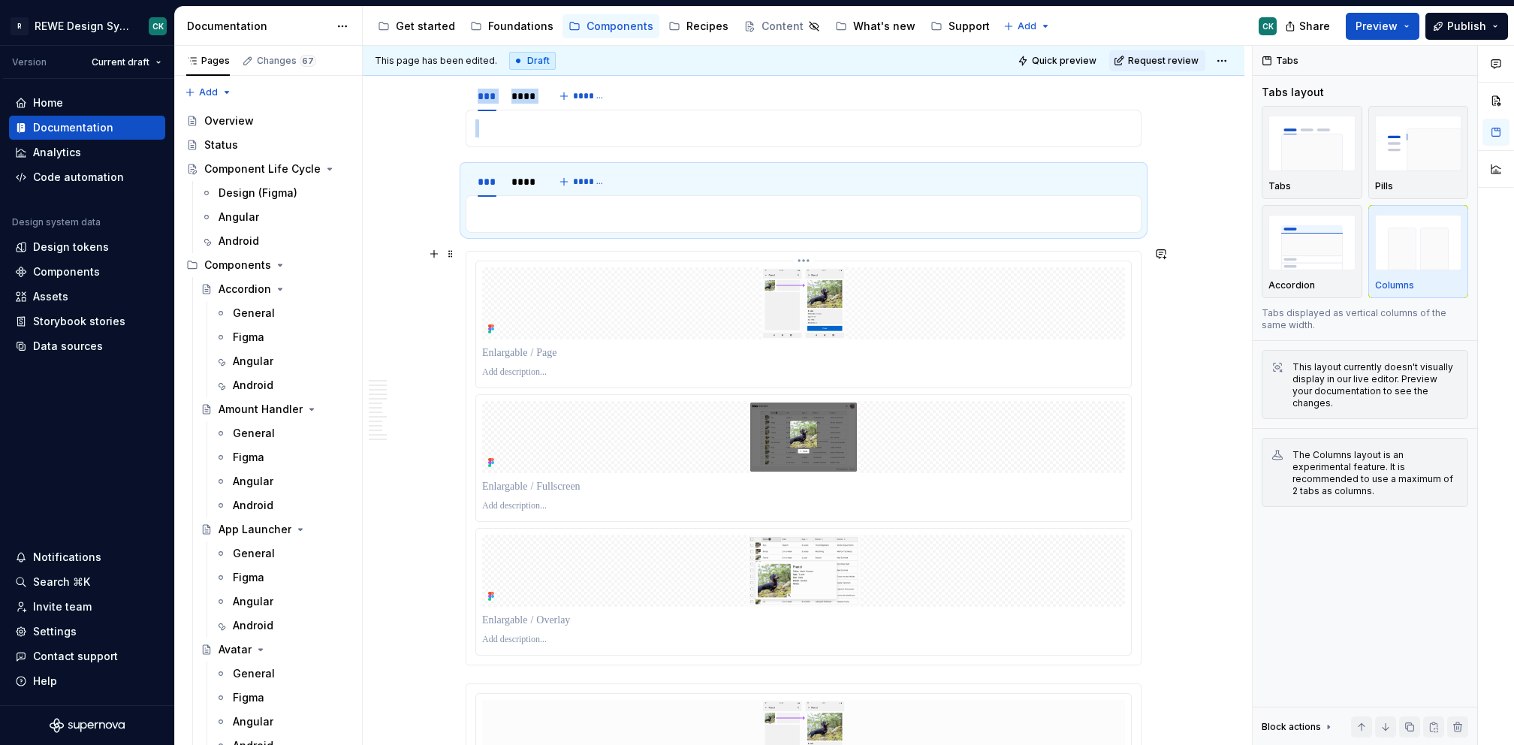
click at [798, 254] on html "R REWE Design System CK Version Current draft Home Documentation Analytics Code…" at bounding box center [757, 372] width 1514 height 745
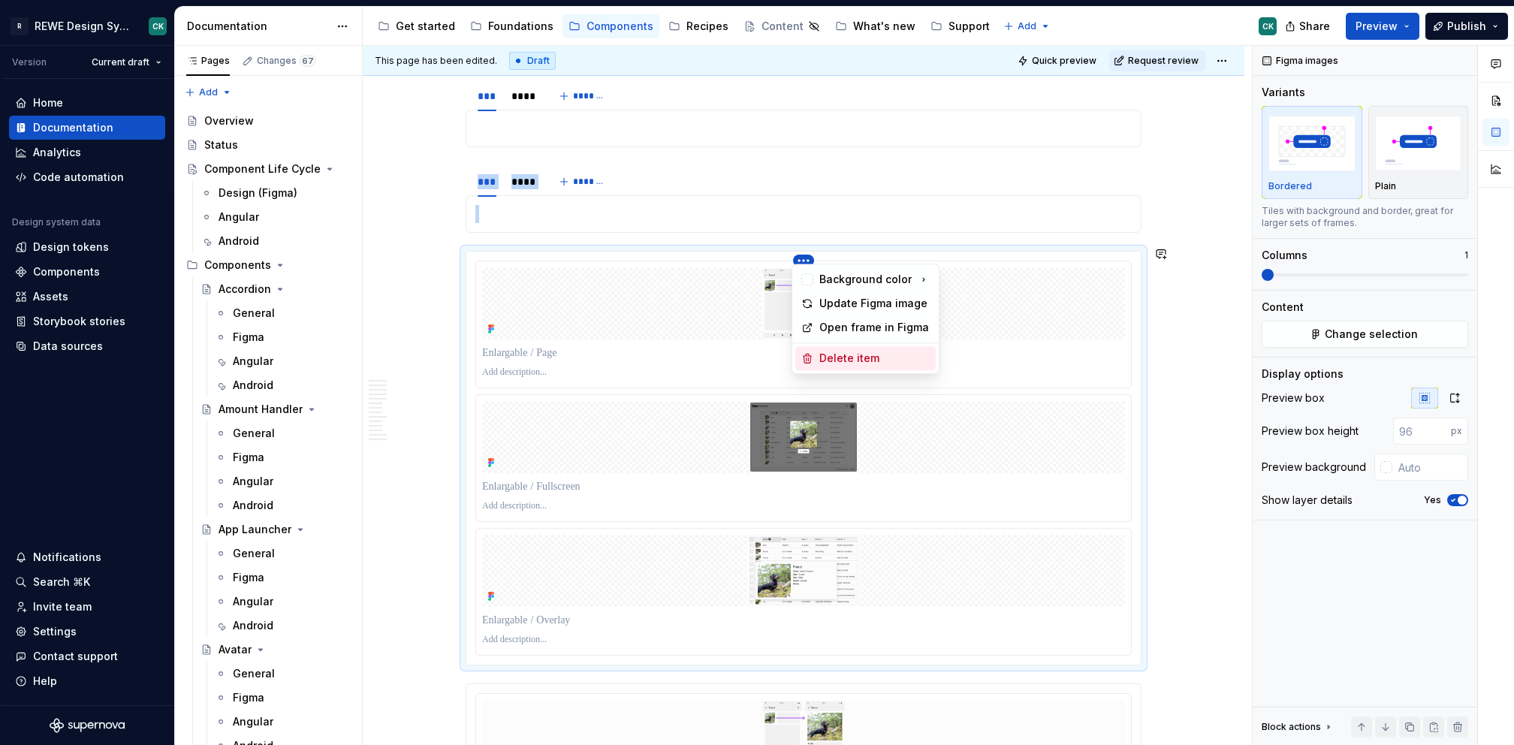
click at [830, 364] on div "Delete item" at bounding box center [874, 358] width 110 height 15
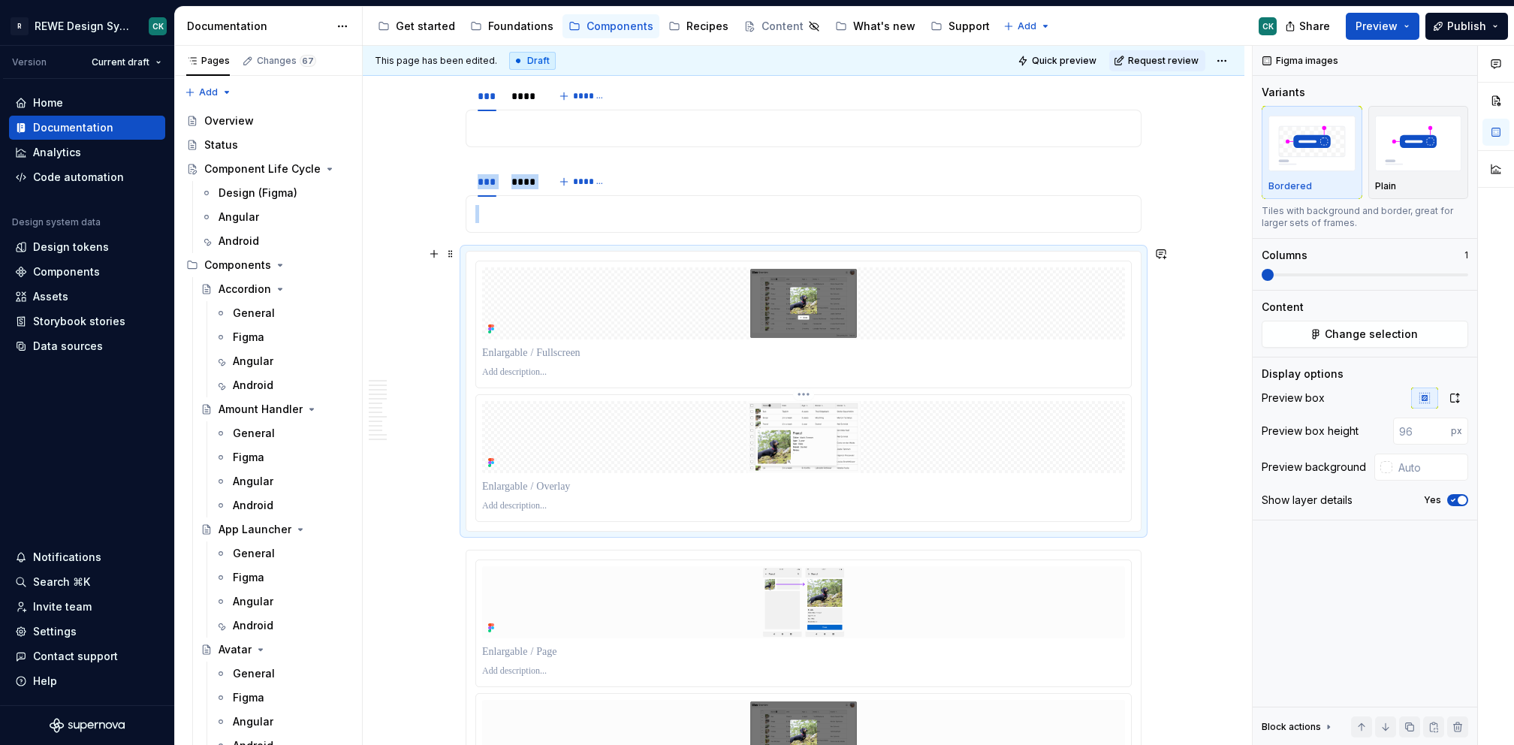
click at [803, 388] on html "R REWE Design System CK Version Current draft Home Documentation Analytics Code…" at bounding box center [757, 372] width 1514 height 745
click at [819, 483] on div "Delete item" at bounding box center [865, 492] width 140 height 24
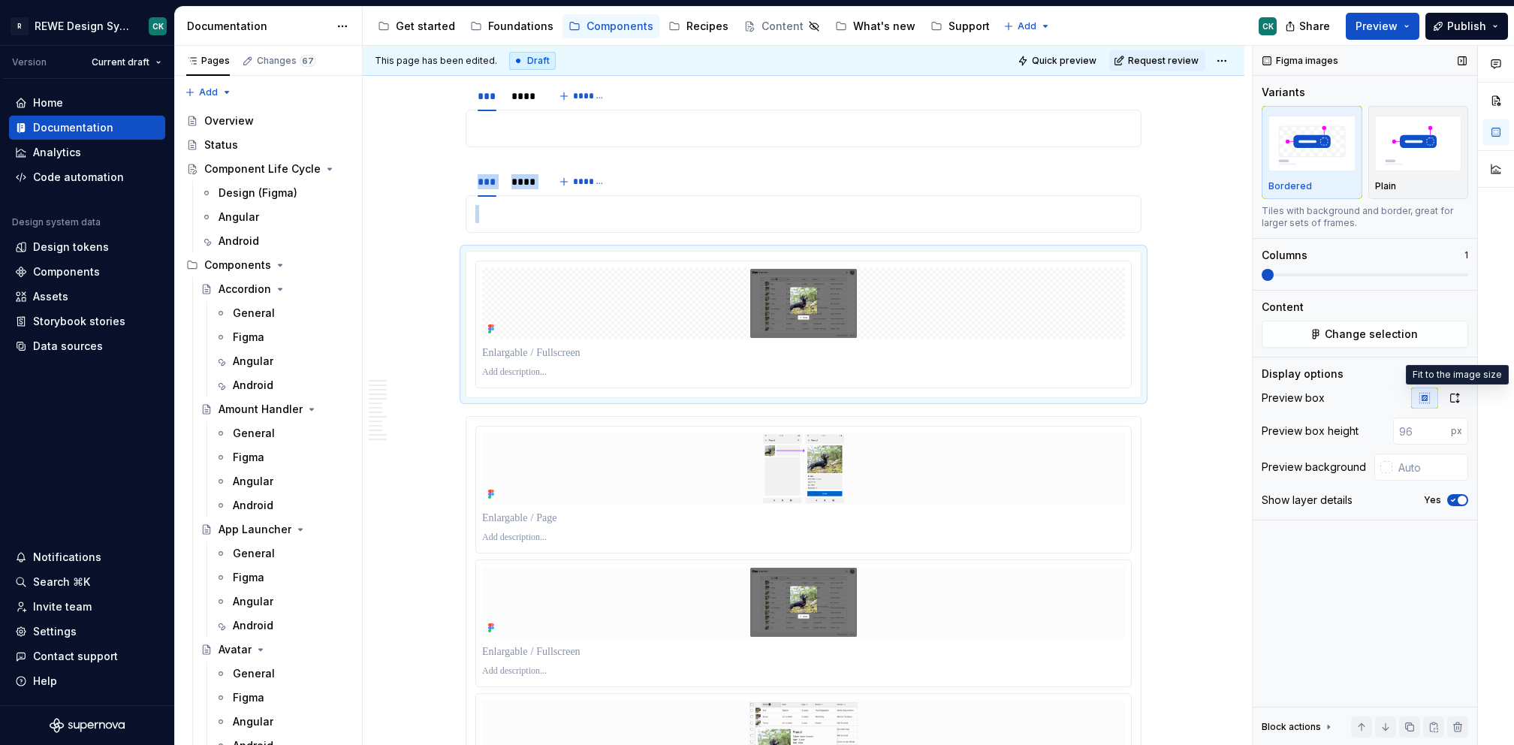
drag, startPoint x: 1465, startPoint y: 400, endPoint x: 1371, endPoint y: 386, distance: 94.9
click at [1465, 400] on button "button" at bounding box center [1454, 398] width 27 height 21
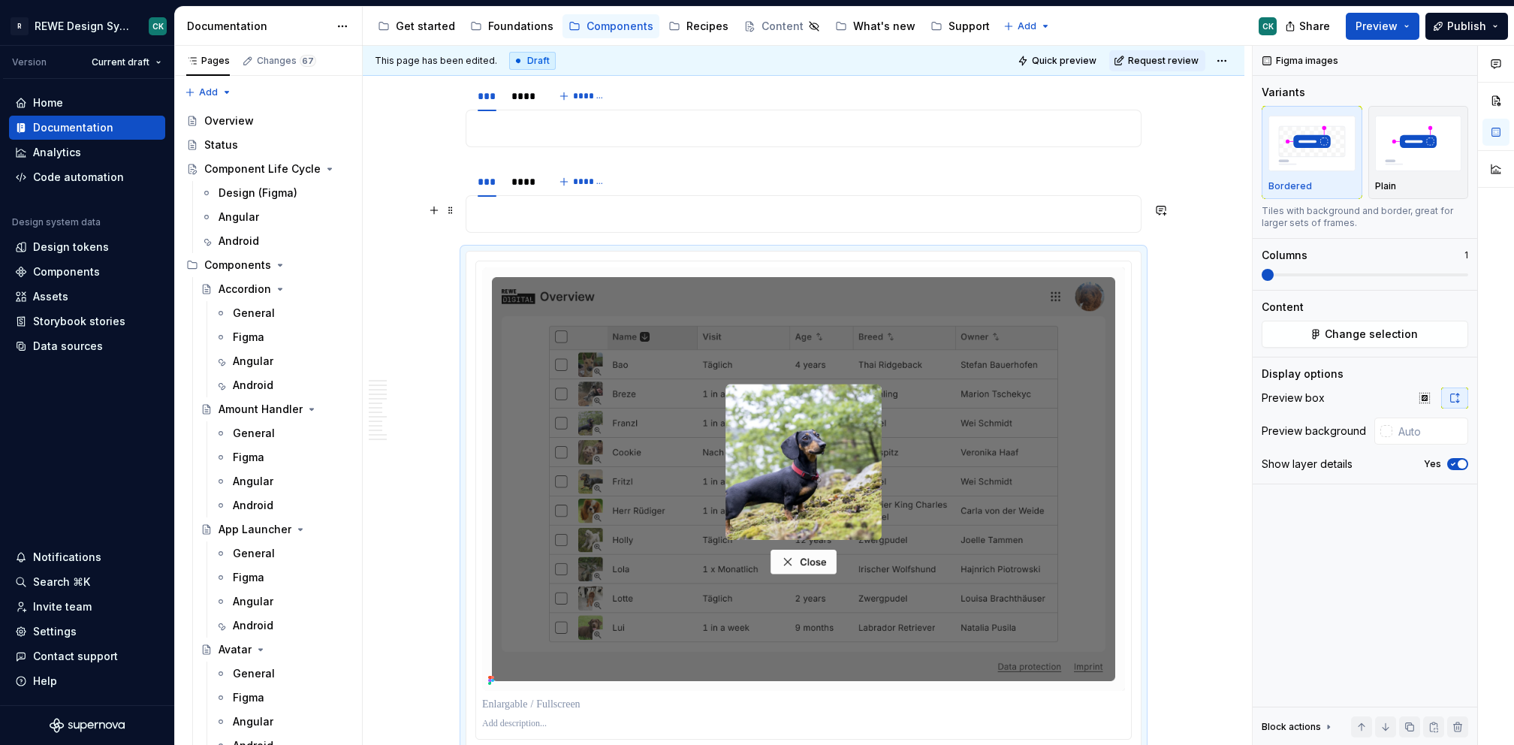
drag, startPoint x: 479, startPoint y: 253, endPoint x: 499, endPoint y: 210, distance: 48.1
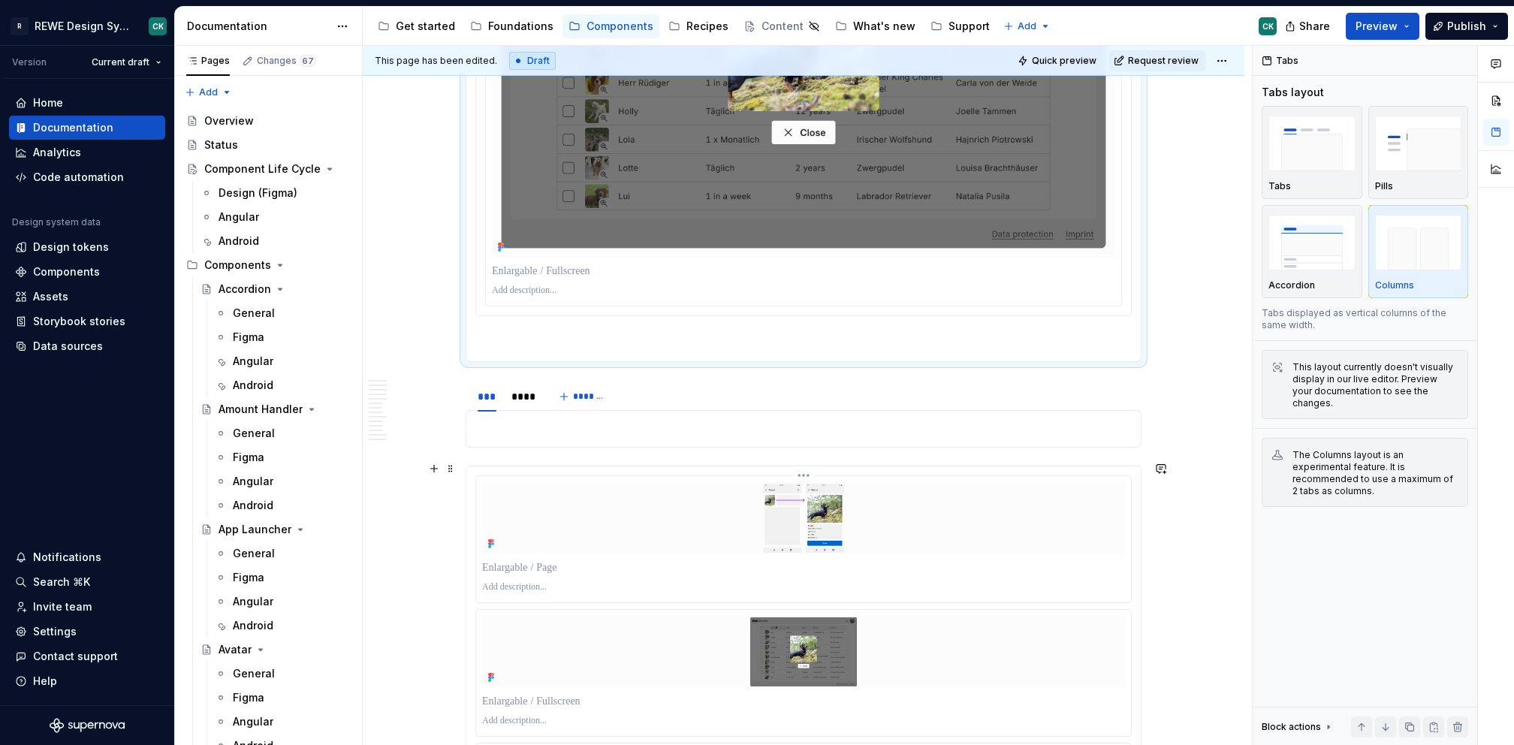
scroll to position [2773, 0]
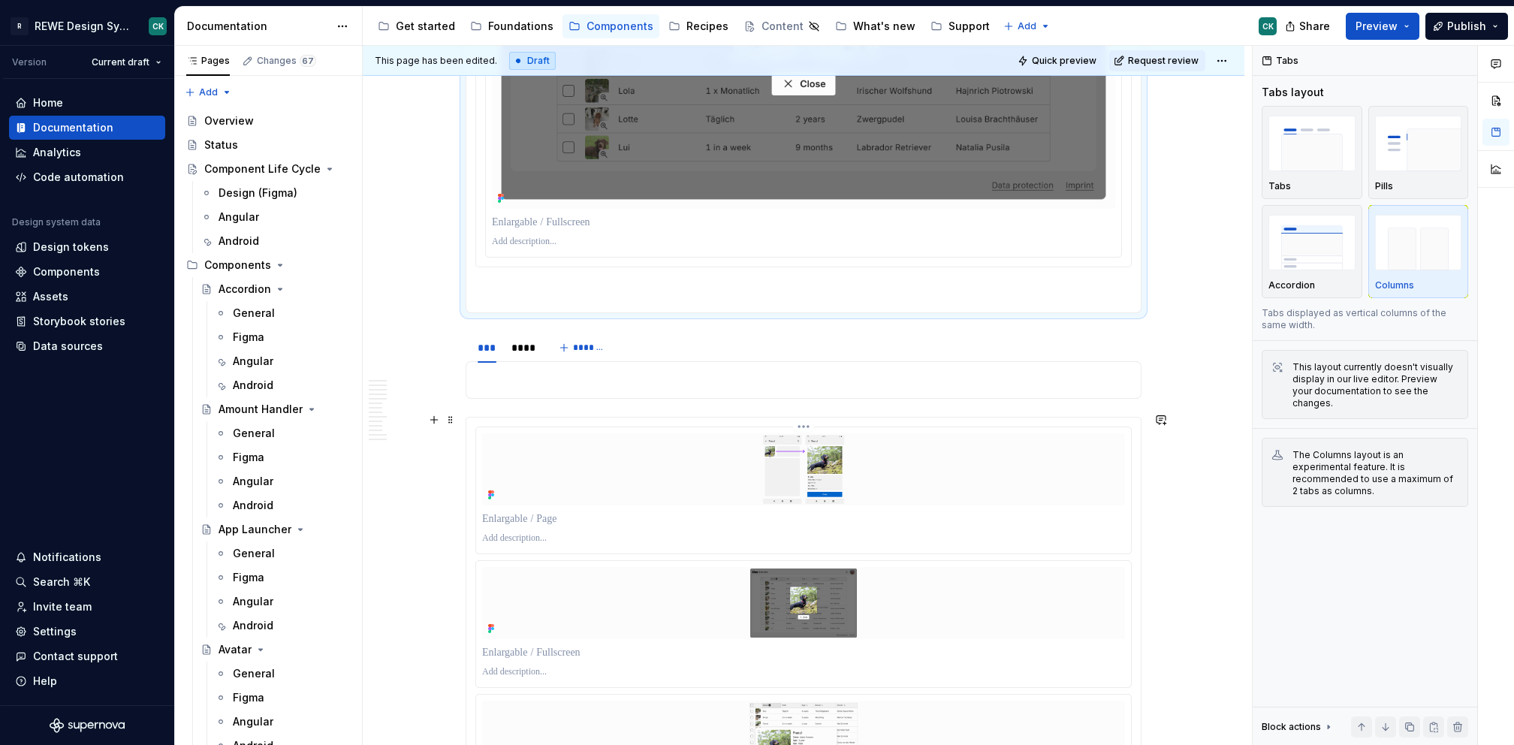
click at [499, 447] on div at bounding box center [803, 469] width 643 height 72
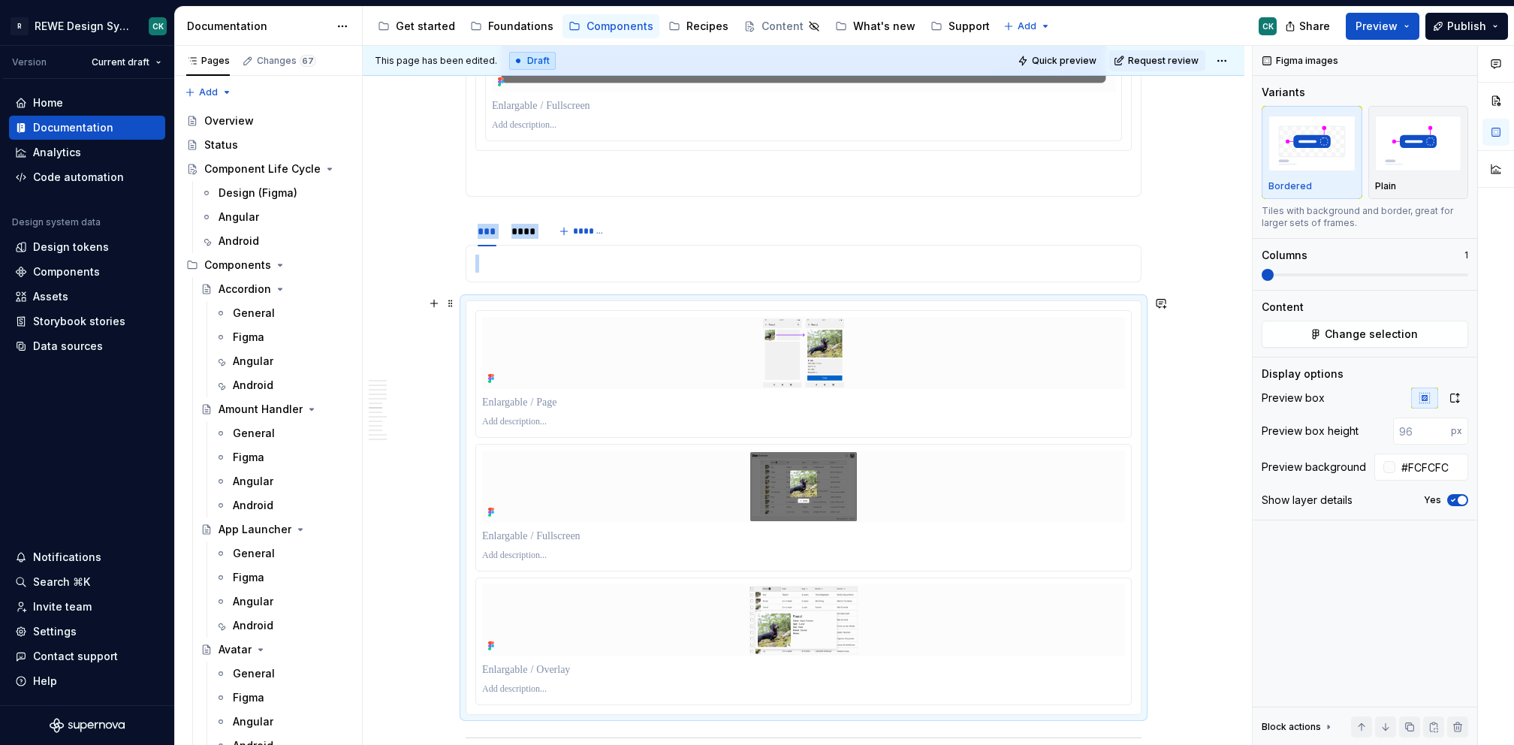
scroll to position [2908, 0]
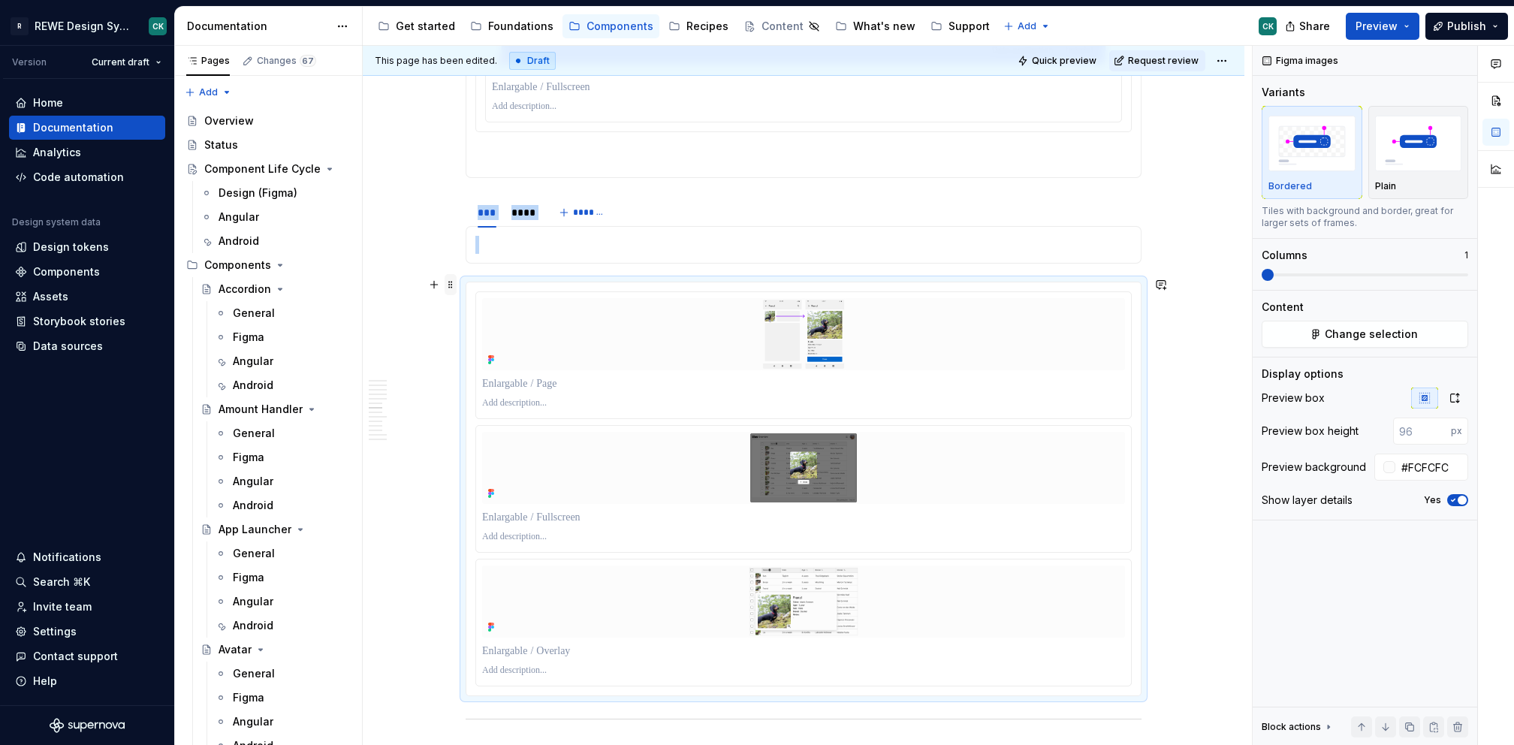
click at [448, 281] on span at bounding box center [451, 284] width 12 height 21
click at [747, 298] on img at bounding box center [803, 334] width 591 height 72
click at [806, 422] on html "R REWE Design System CK Version Current draft Home Documentation Analytics Code…" at bounding box center [757, 372] width 1514 height 745
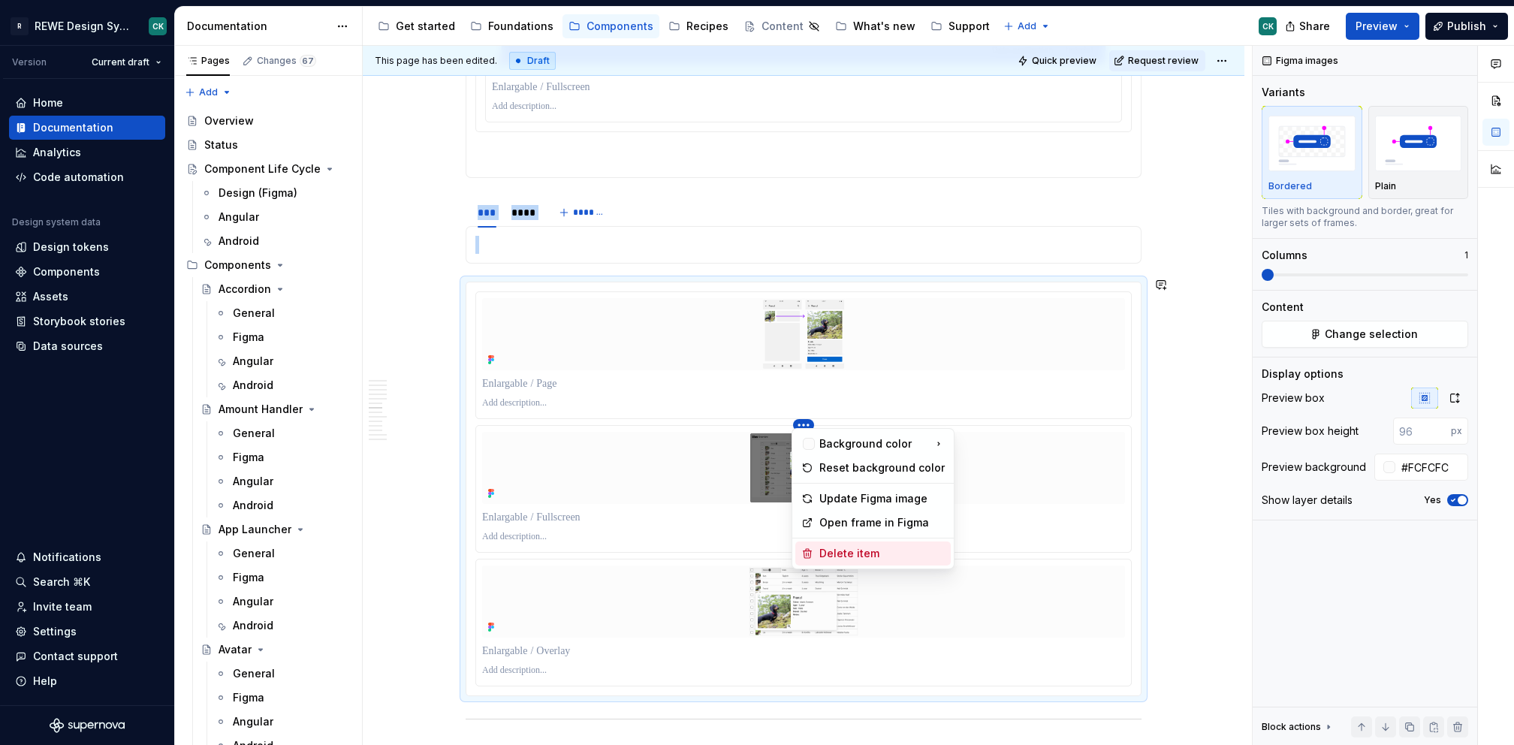
drag, startPoint x: 846, startPoint y: 560, endPoint x: 781, endPoint y: 440, distance: 136.1
click at [846, 560] on div "Delete item" at bounding box center [881, 553] width 125 height 15
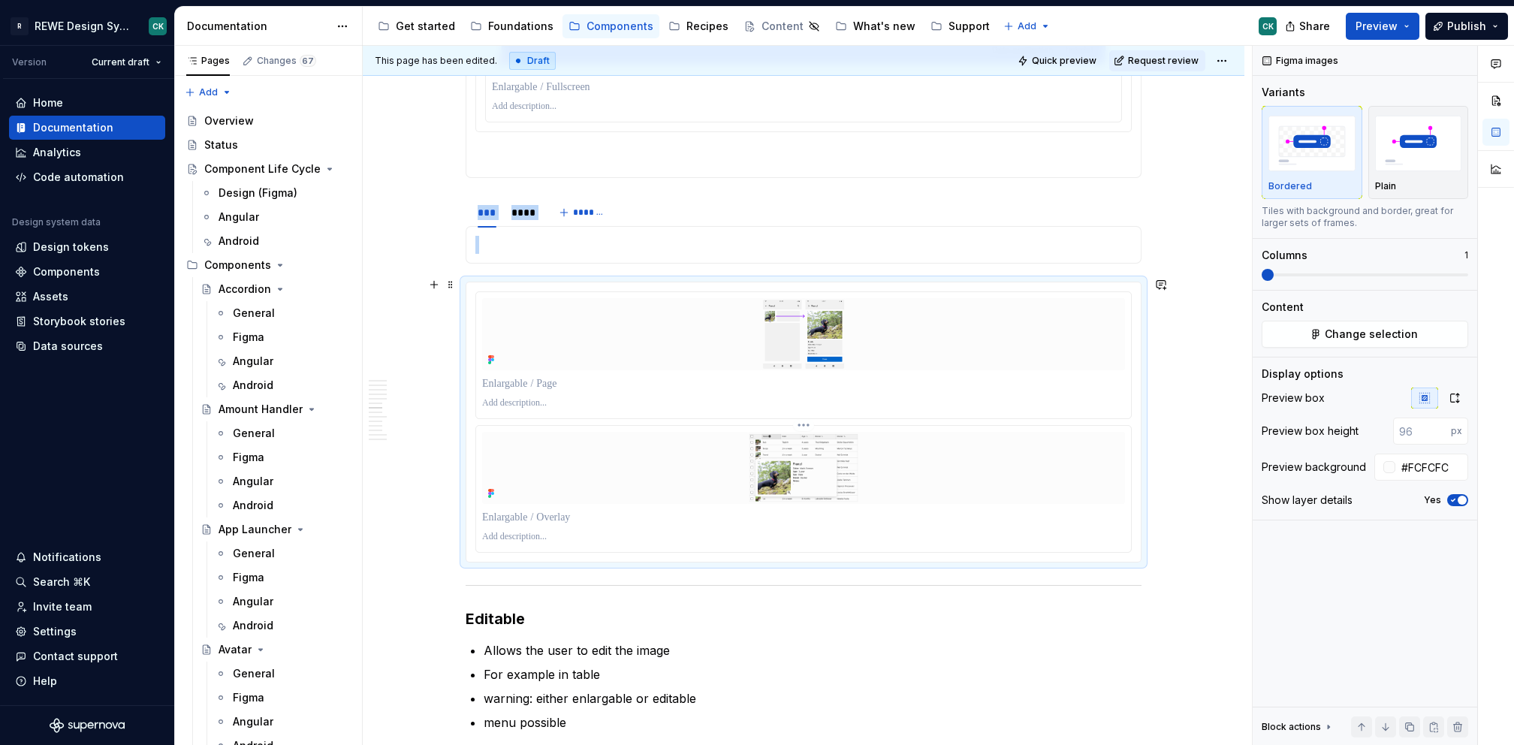
click at [799, 419] on html "R REWE Design System CK Version Current draft Home Documentation Analytics Code…" at bounding box center [757, 372] width 1514 height 745
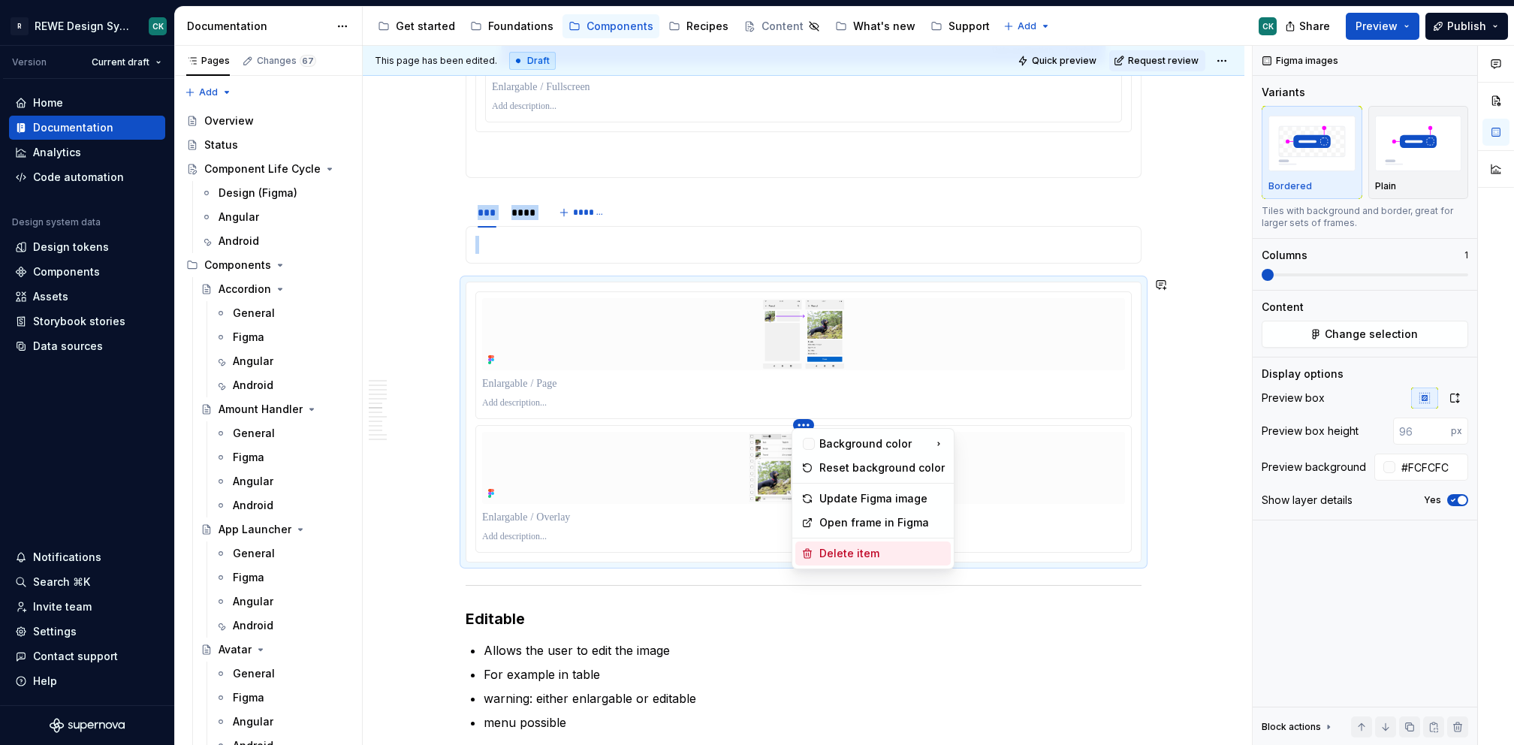
drag, startPoint x: 818, startPoint y: 550, endPoint x: 695, endPoint y: 335, distance: 247.6
click at [818, 550] on div "Delete item" at bounding box center [872, 554] width 155 height 24
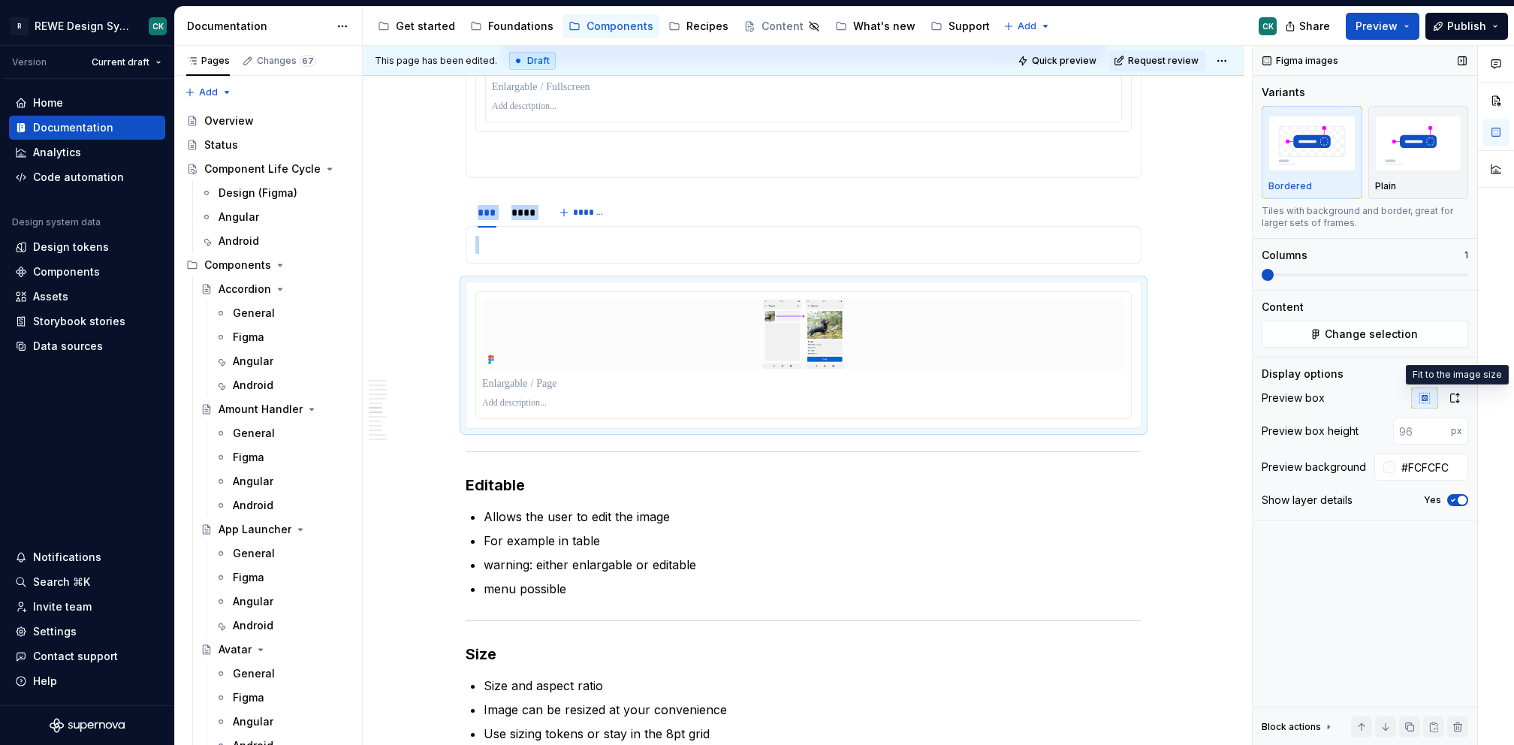
drag, startPoint x: 1463, startPoint y: 399, endPoint x: 1307, endPoint y: 394, distance: 156.3
click at [1462, 399] on button "button" at bounding box center [1454, 398] width 27 height 21
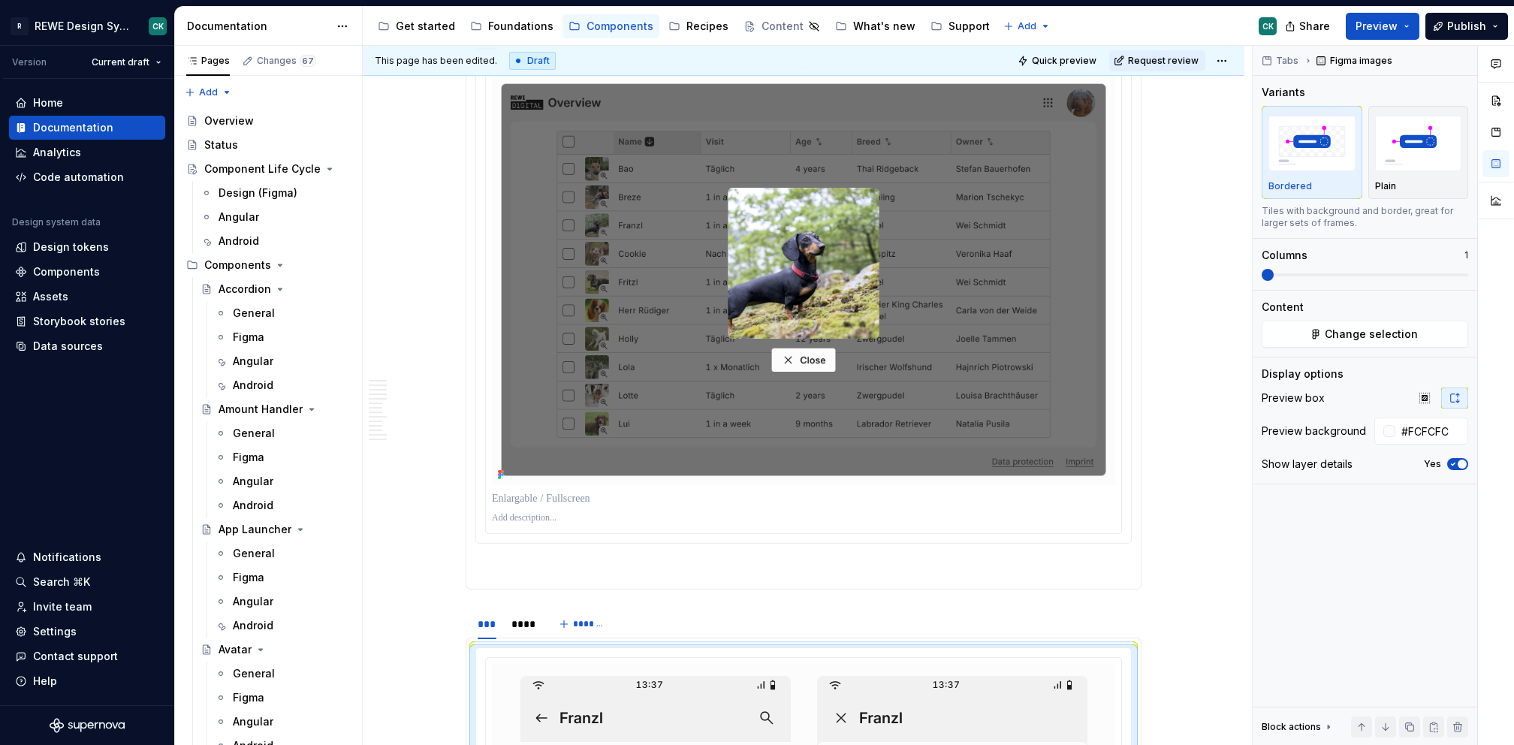
scroll to position [1519, 0]
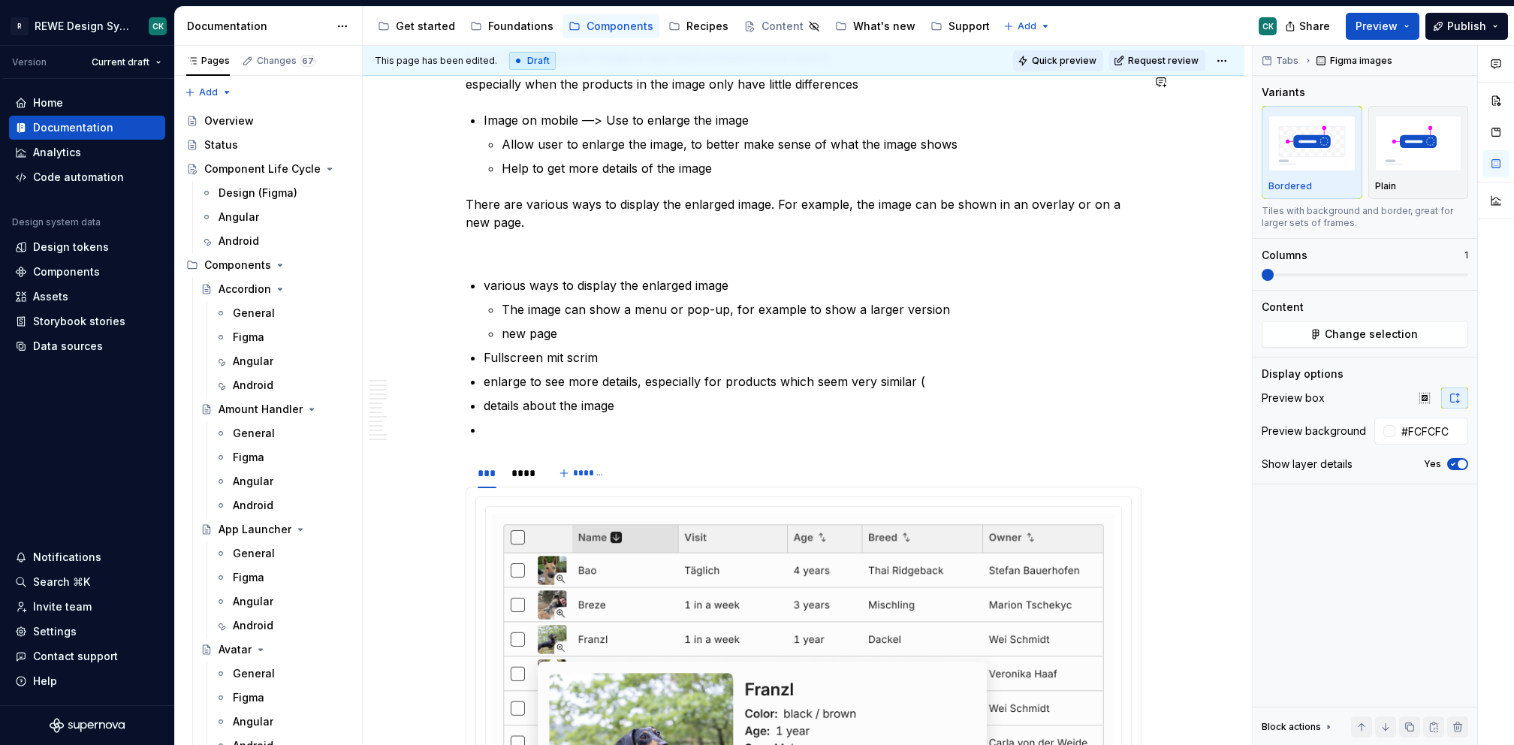
click at [1045, 56] on span "Quick preview" at bounding box center [1064, 61] width 65 height 12
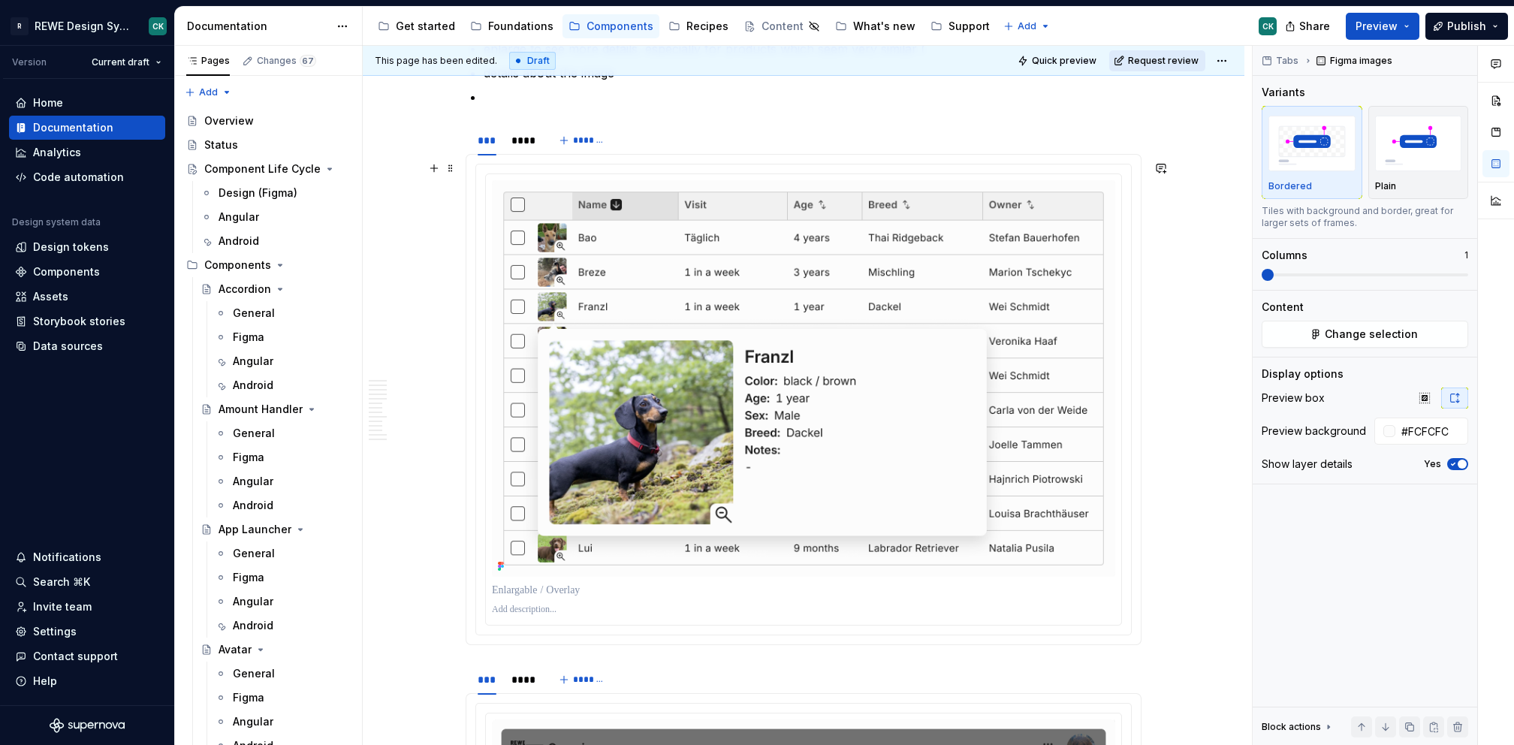
scroll to position [1672, 0]
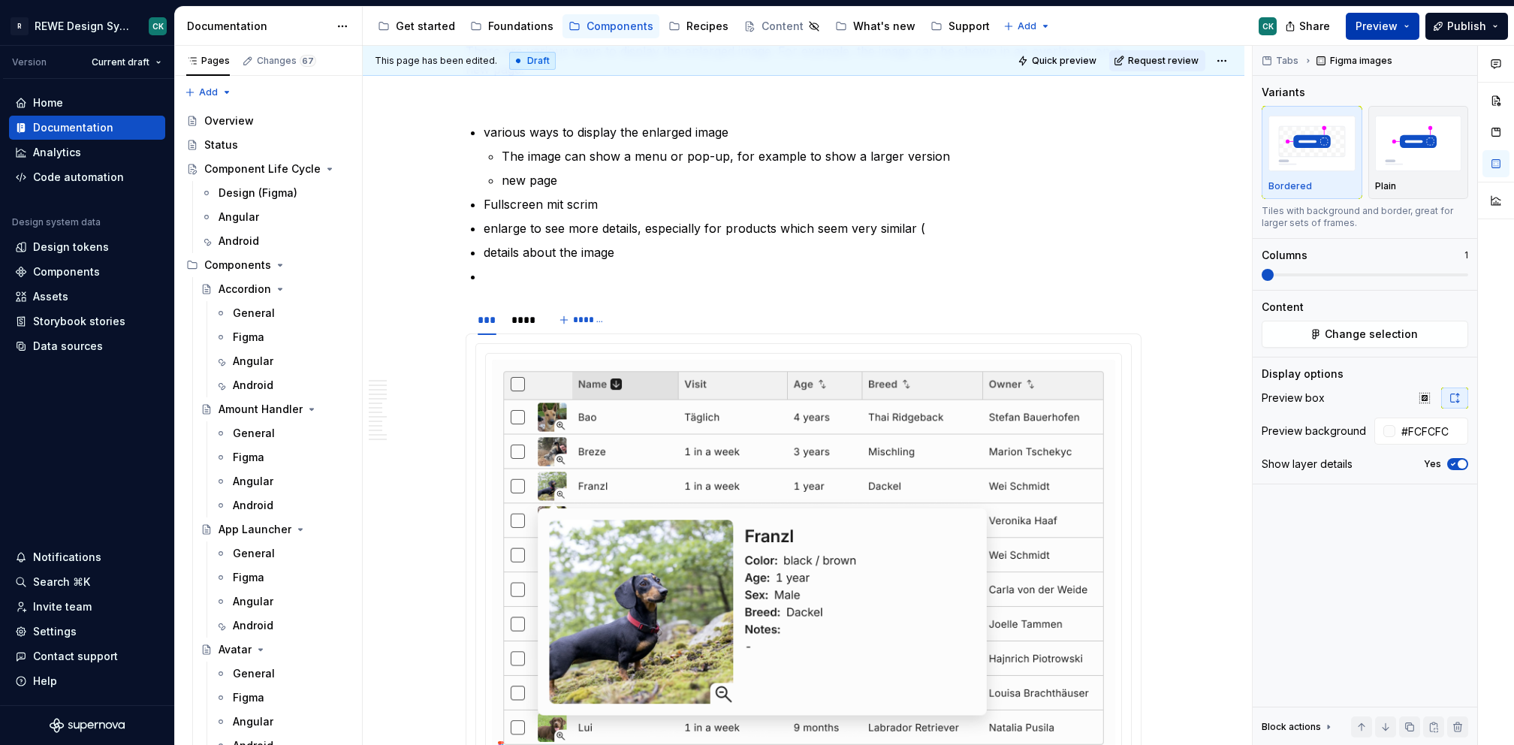
click at [1415, 23] on button "Preview" at bounding box center [1383, 26] width 74 height 27
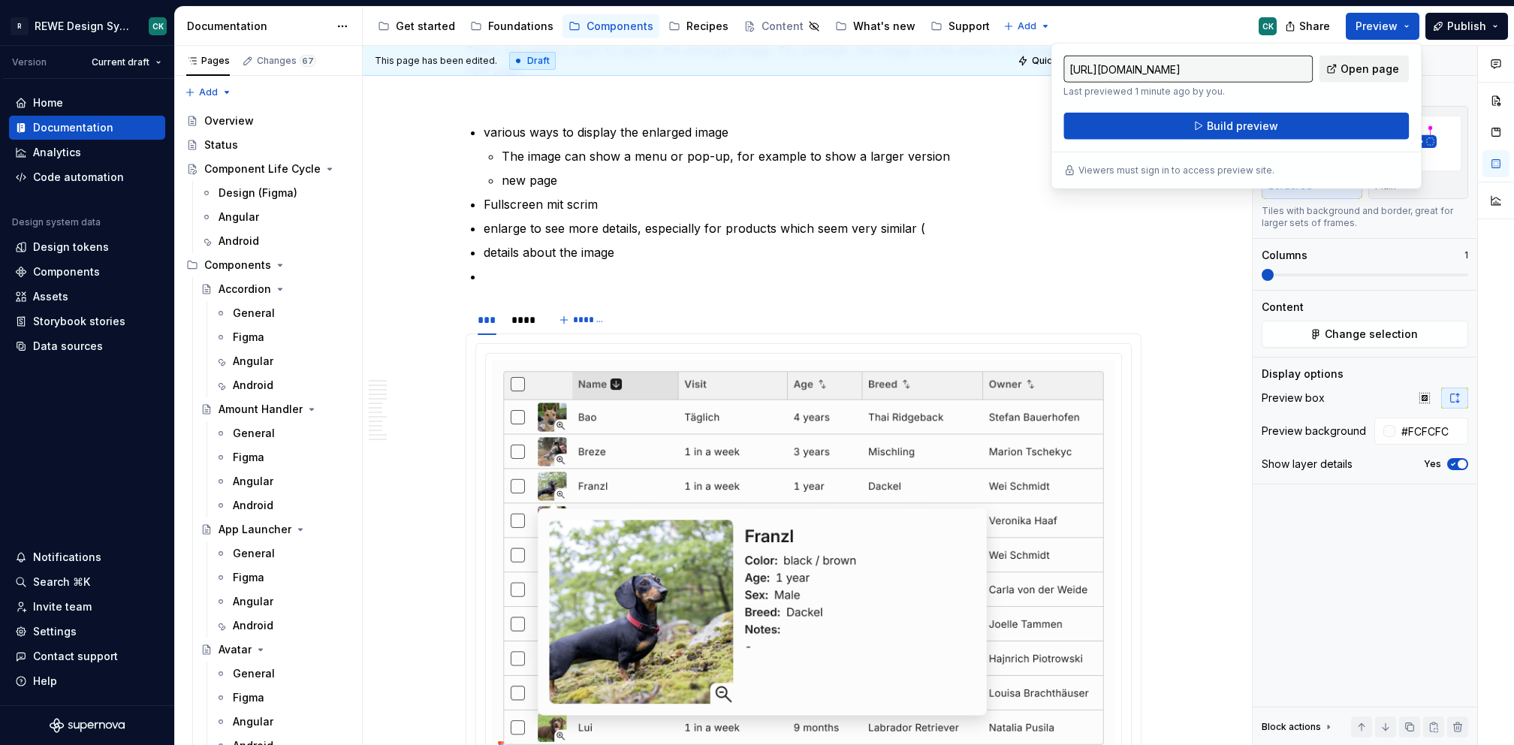
click at [1398, 70] on span "Open page" at bounding box center [1370, 69] width 59 height 15
type textarea "*"
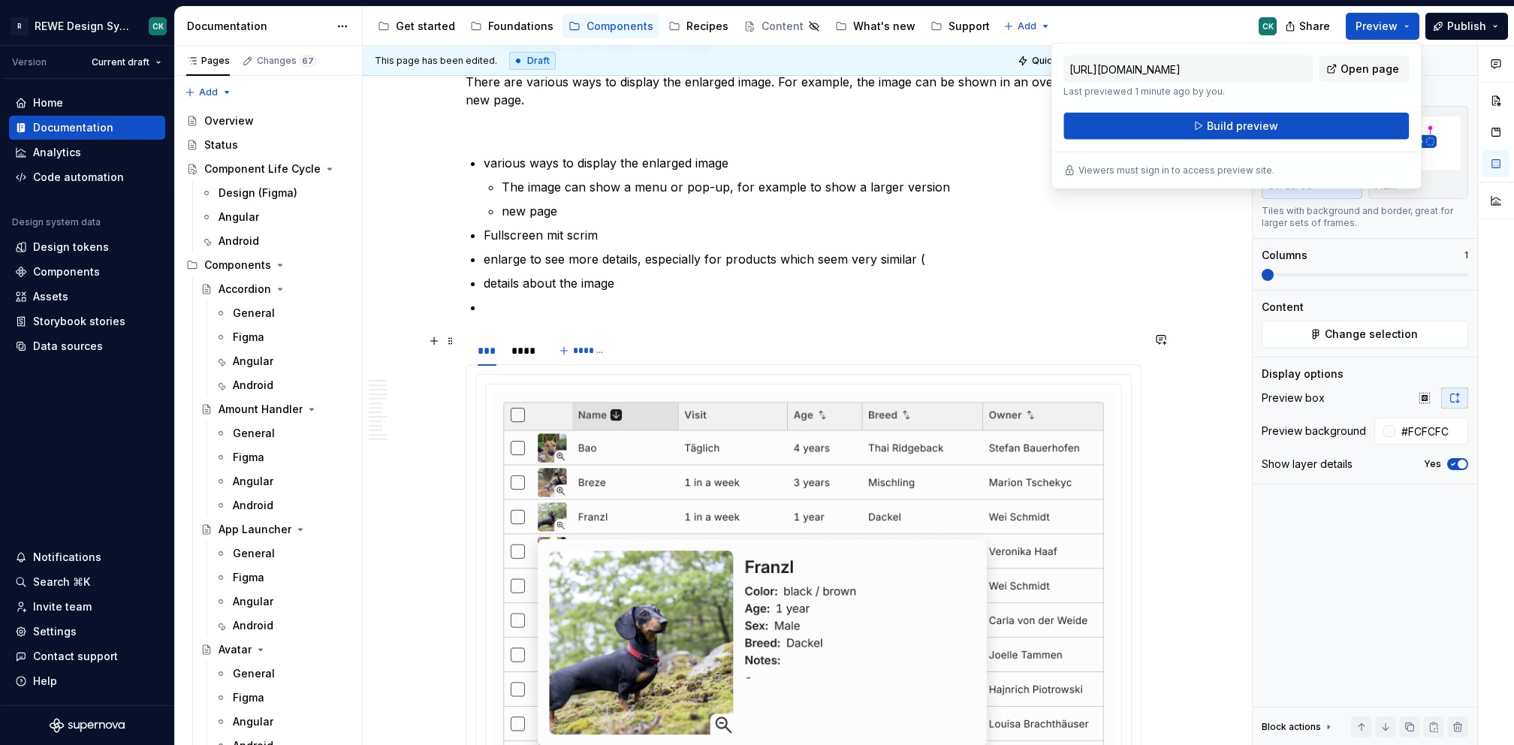
scroll to position [2317, 0]
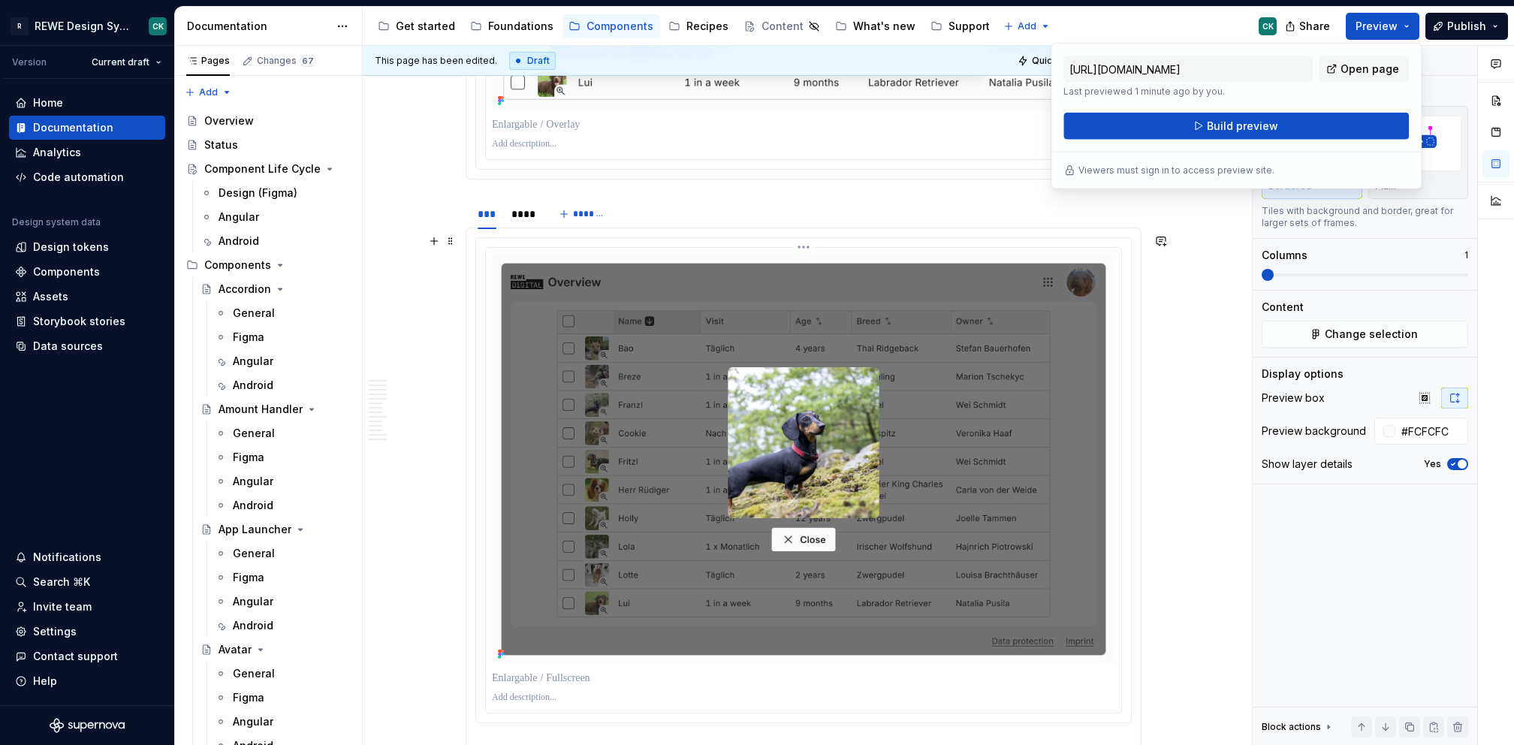
click at [690, 367] on img at bounding box center [803, 459] width 623 height 411
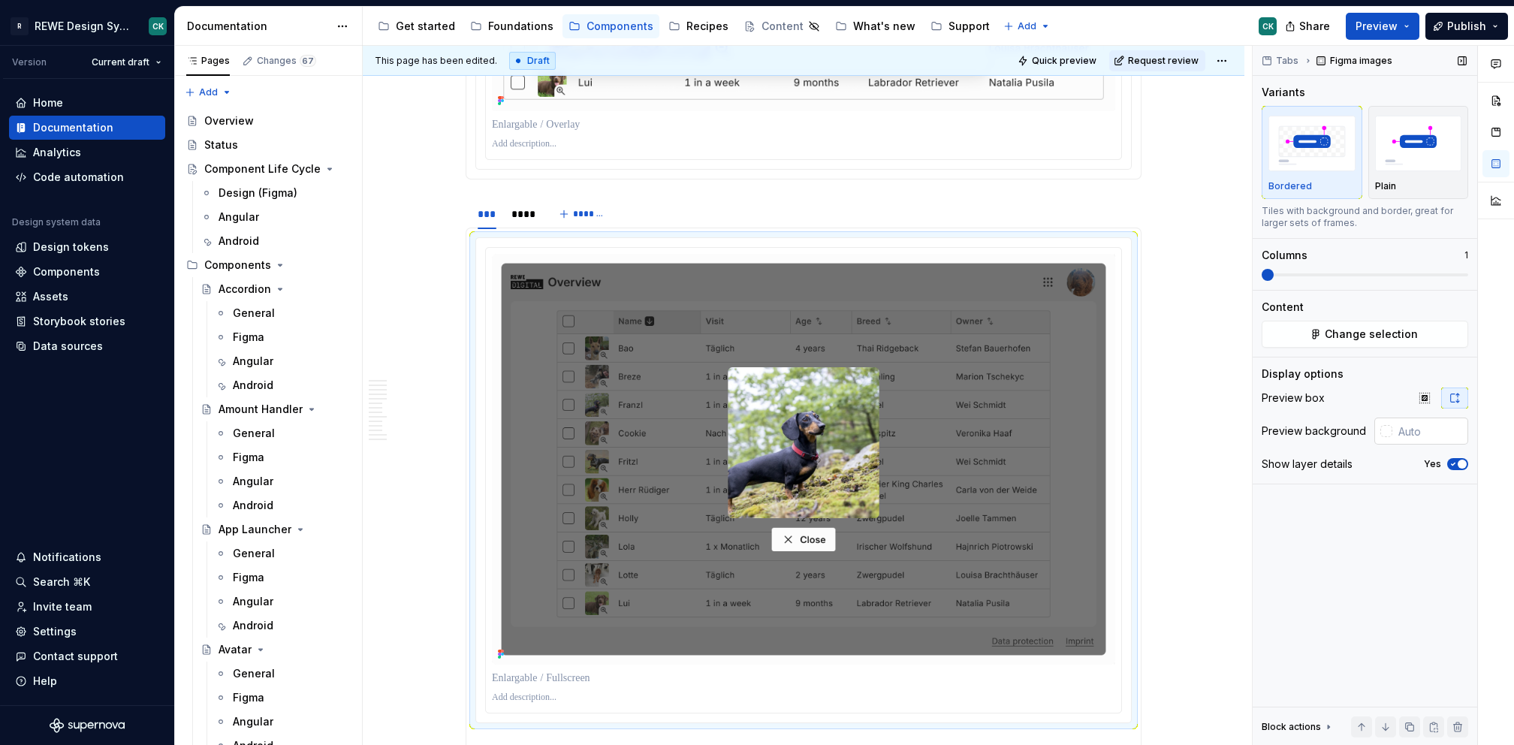
click at [1400, 433] on input "text" at bounding box center [1431, 431] width 76 height 27
type input "#FCFCFC"
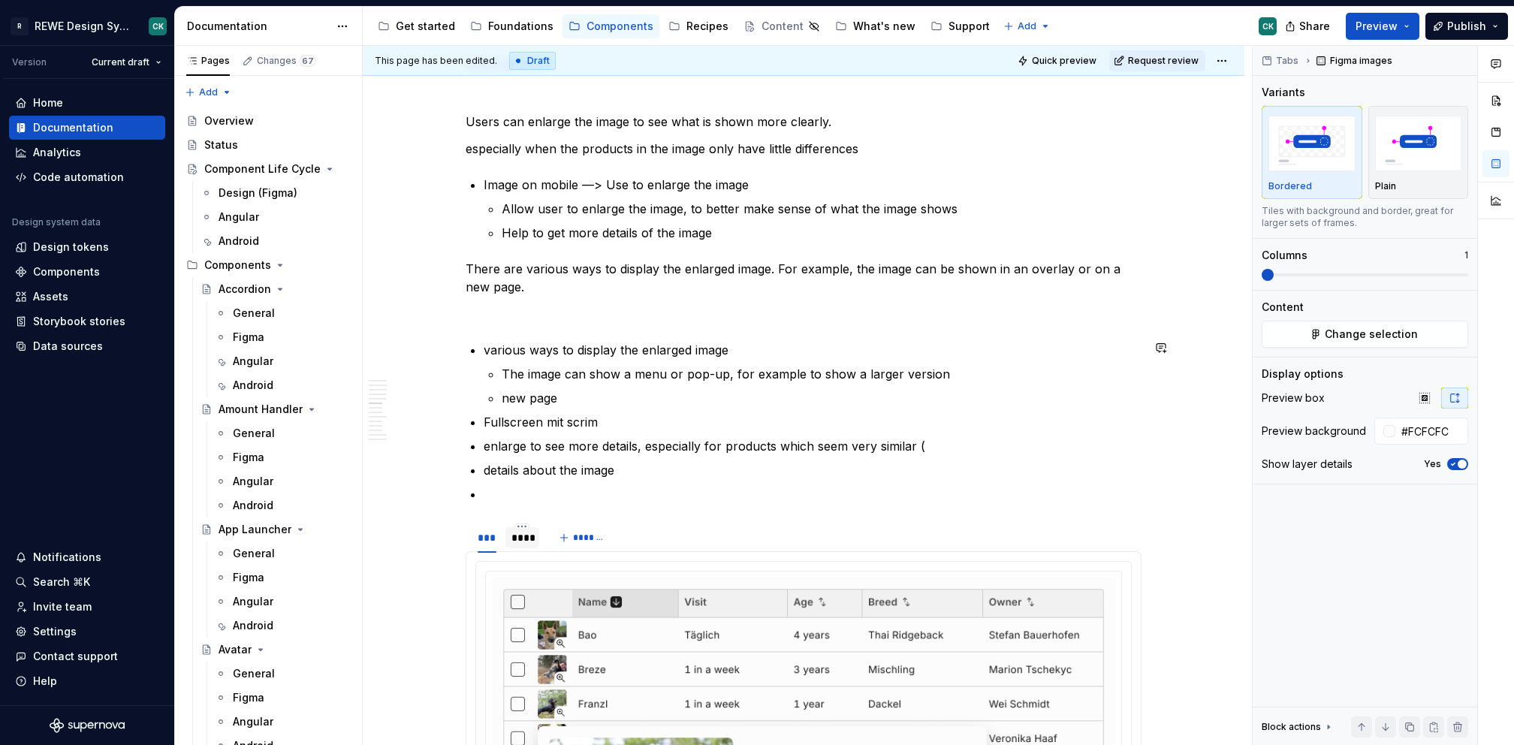
scroll to position [1455, 0]
click at [522, 530] on div "****" at bounding box center [522, 537] width 22 height 15
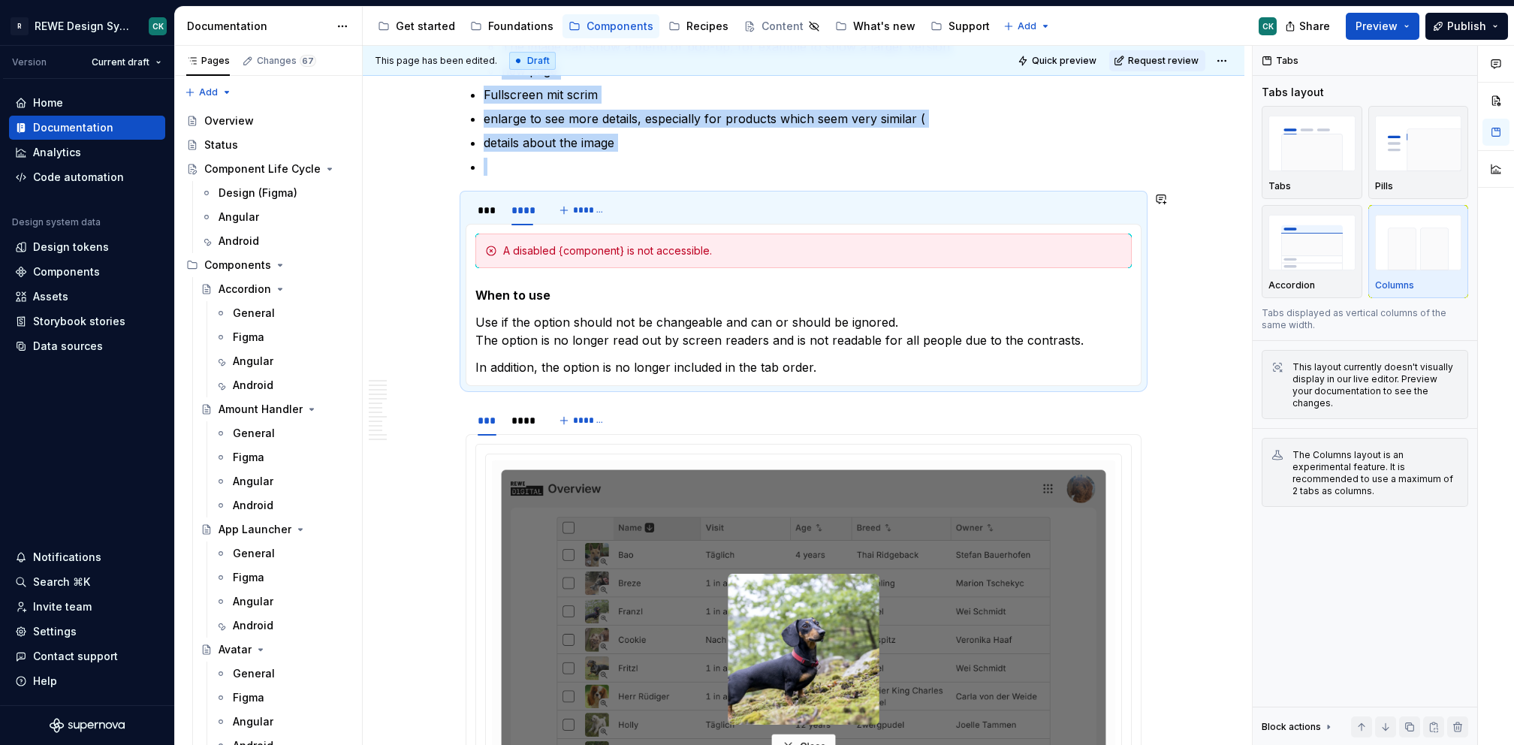
scroll to position [1785, 0]
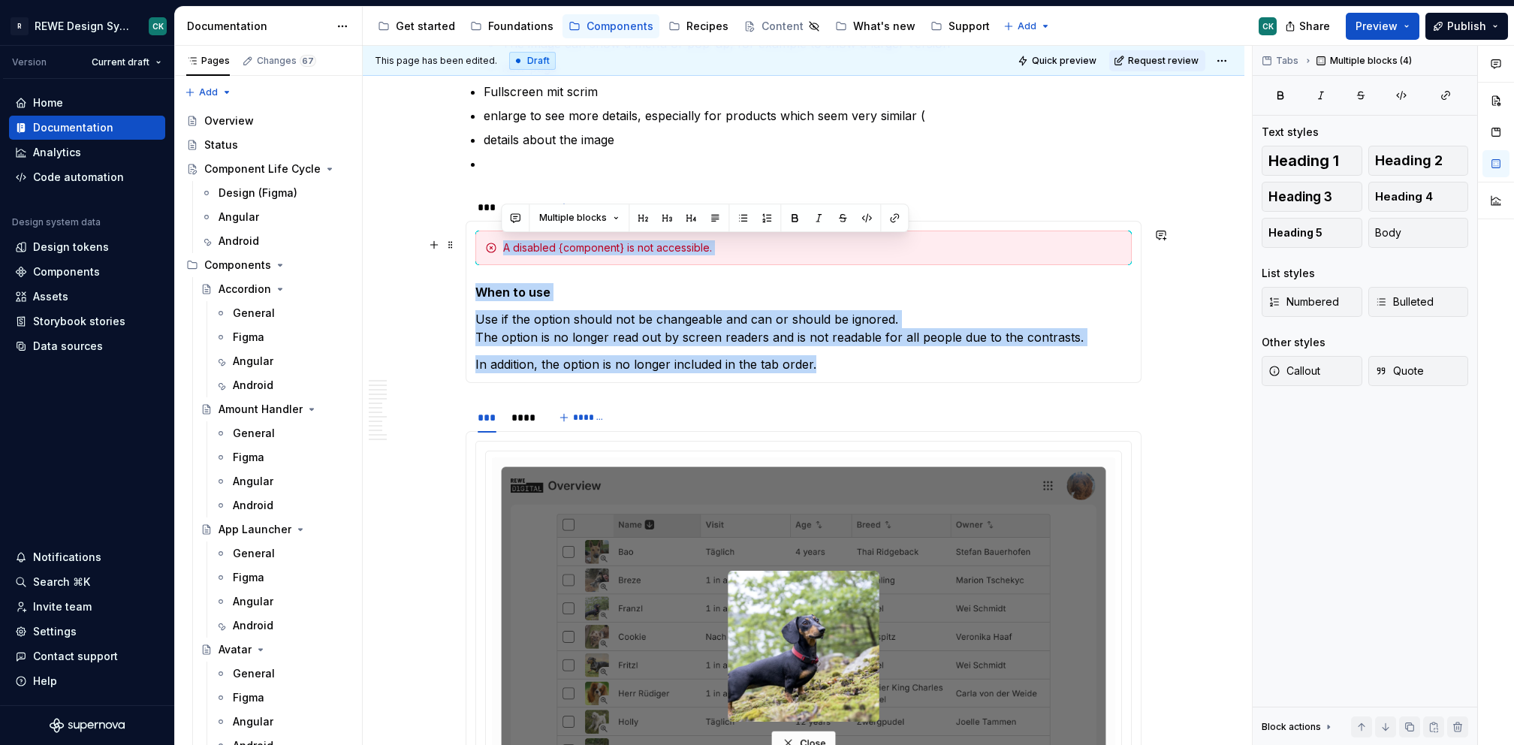
drag, startPoint x: 834, startPoint y: 362, endPoint x: 483, endPoint y: 234, distance: 374.0
click at [483, 234] on section-item-column "A disabled {component} is not accessible. When to use Use if the option should …" at bounding box center [803, 302] width 656 height 143
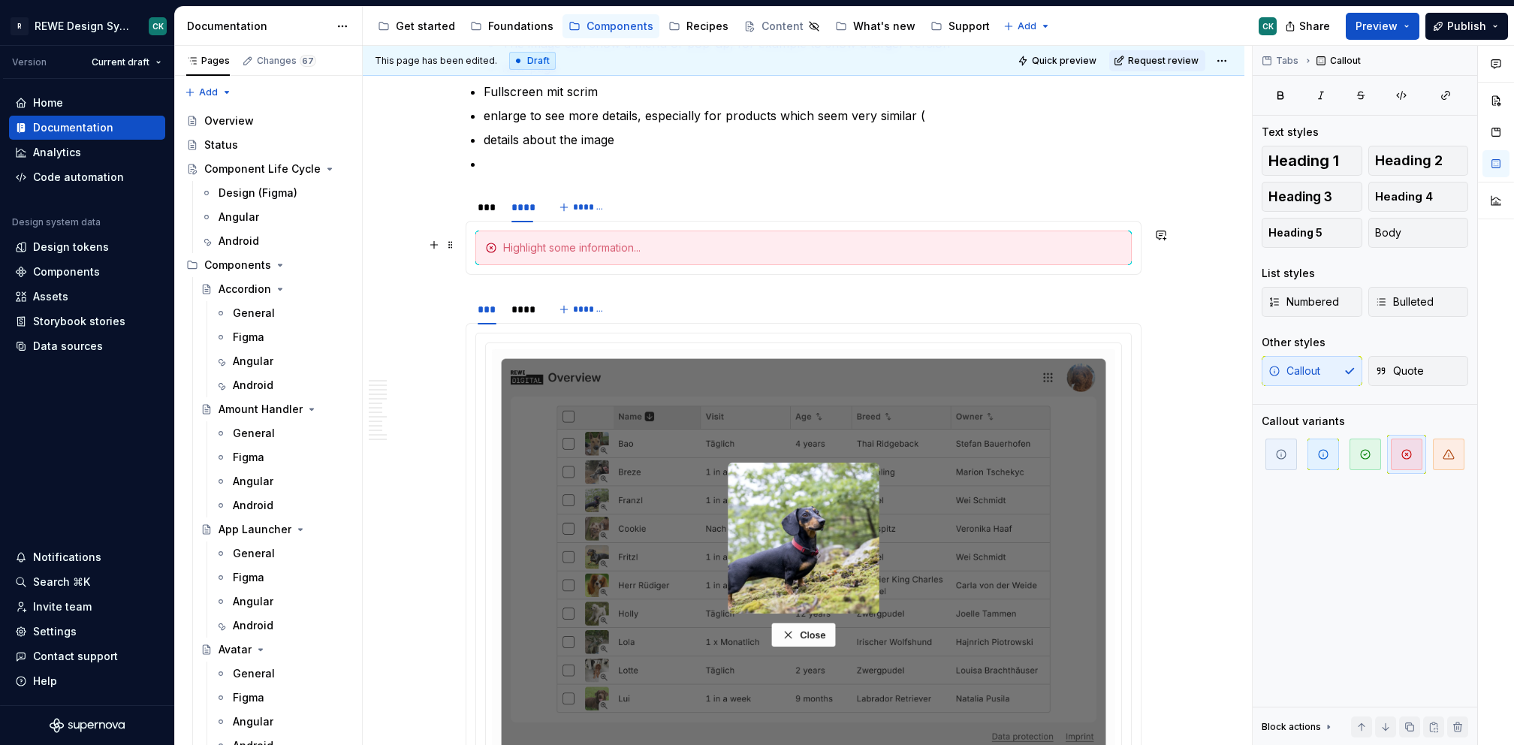
click at [478, 245] on div at bounding box center [803, 248] width 656 height 35
click at [484, 236] on div at bounding box center [803, 248] width 656 height 35
click at [450, 242] on span at bounding box center [451, 244] width 12 height 21
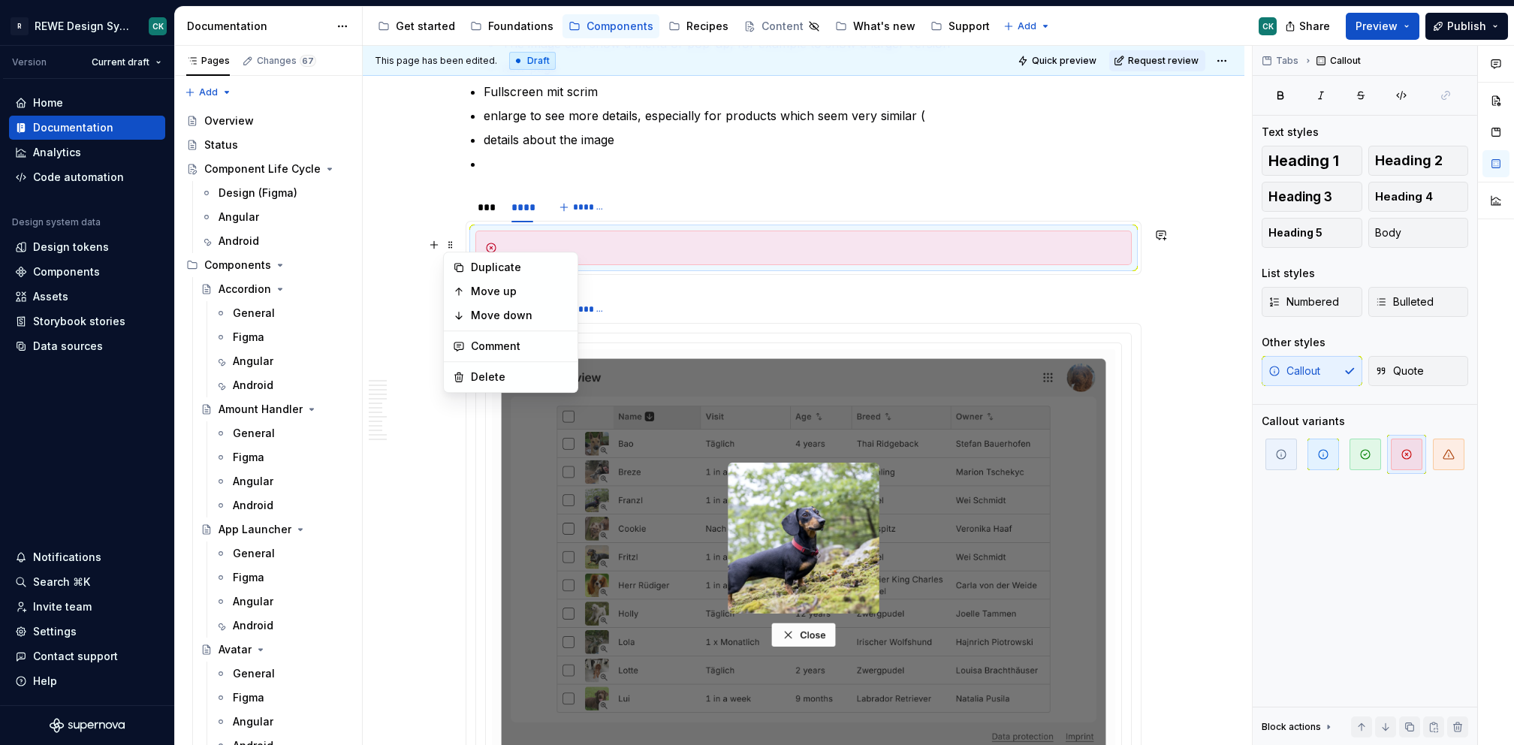
click at [508, 364] on div "Duplicate Move up Move down Comment Delete" at bounding box center [510, 322] width 135 height 141
click at [506, 367] on div "Delete" at bounding box center [511, 377] width 128 height 24
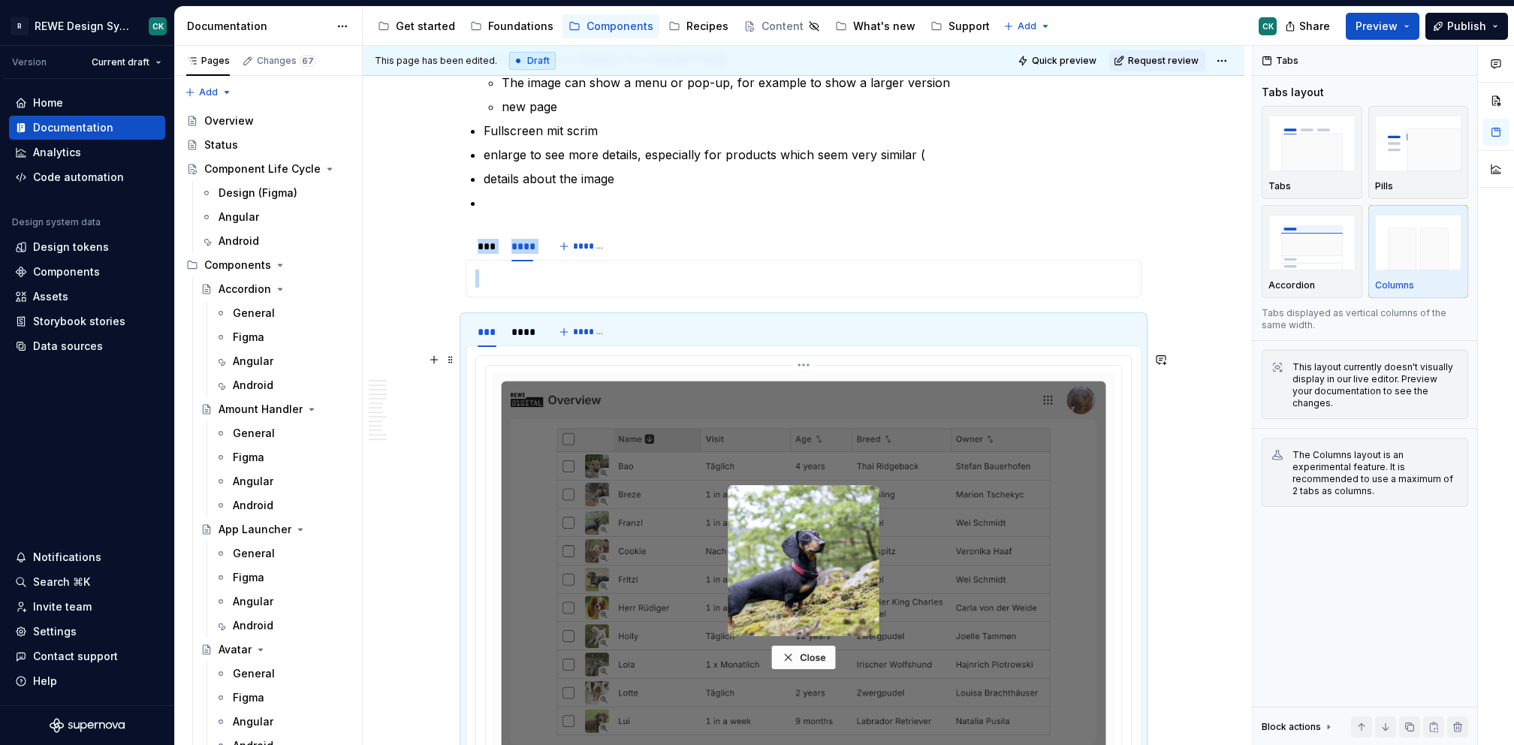
scroll to position [1471, 0]
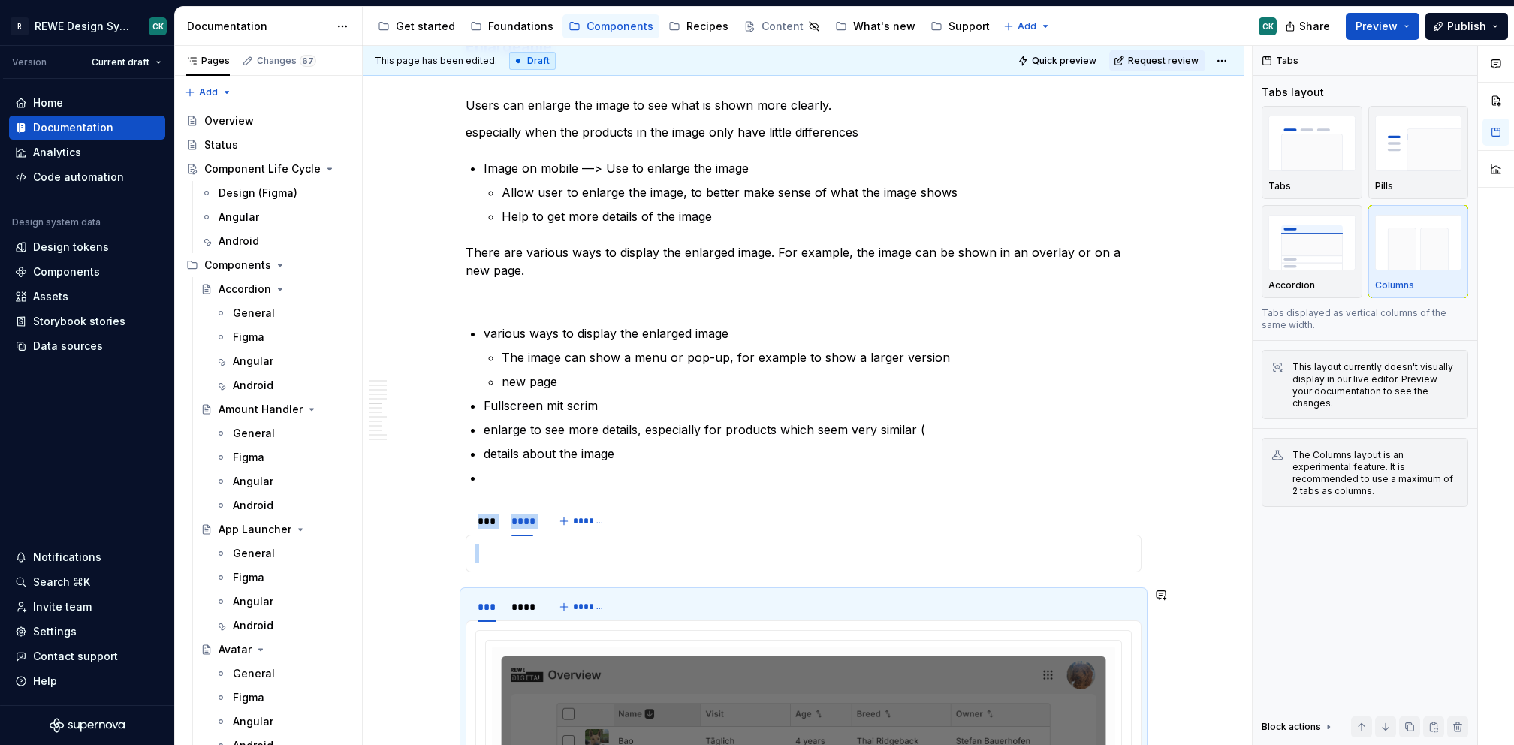
click at [550, 554] on p at bounding box center [803, 554] width 656 height 18
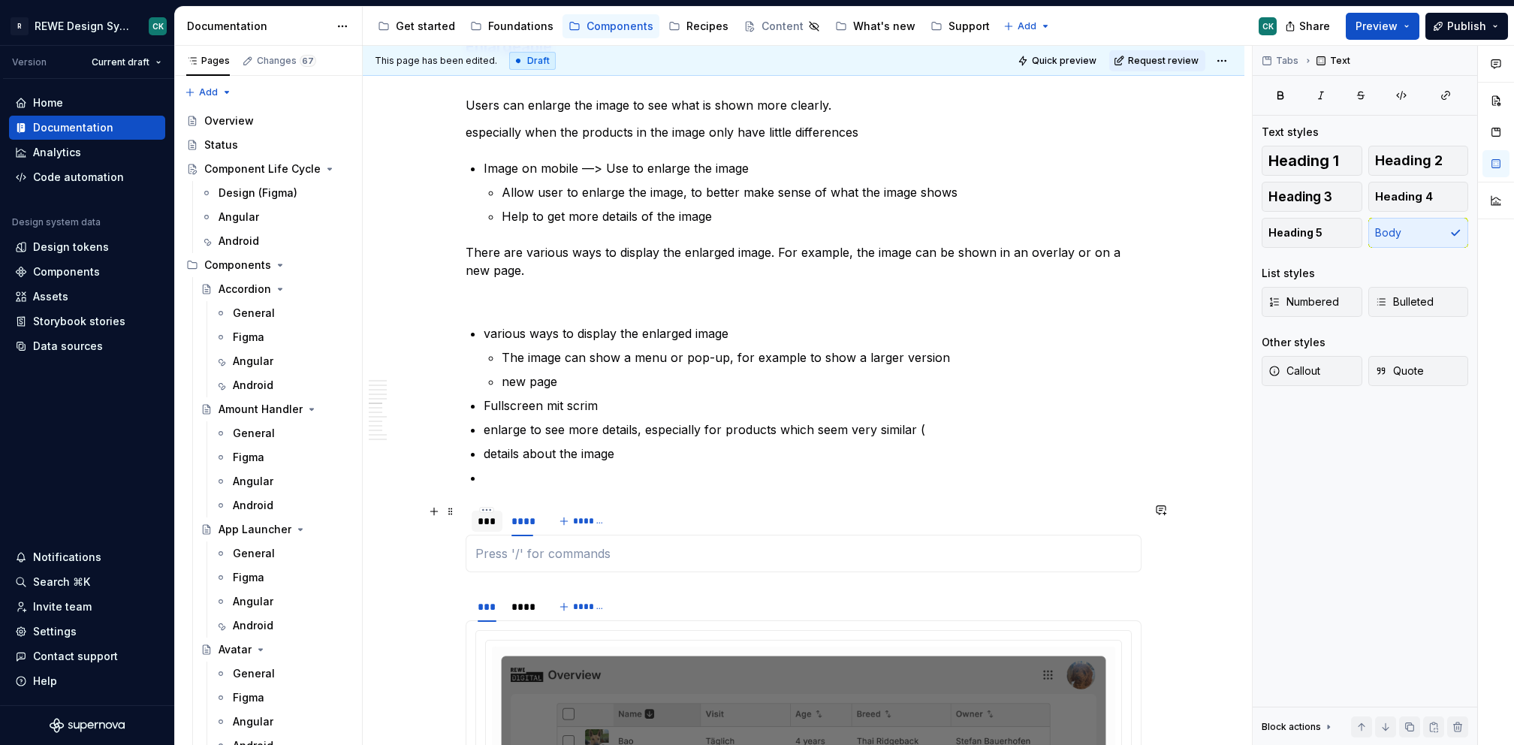
click at [490, 521] on div "***" at bounding box center [487, 521] width 19 height 15
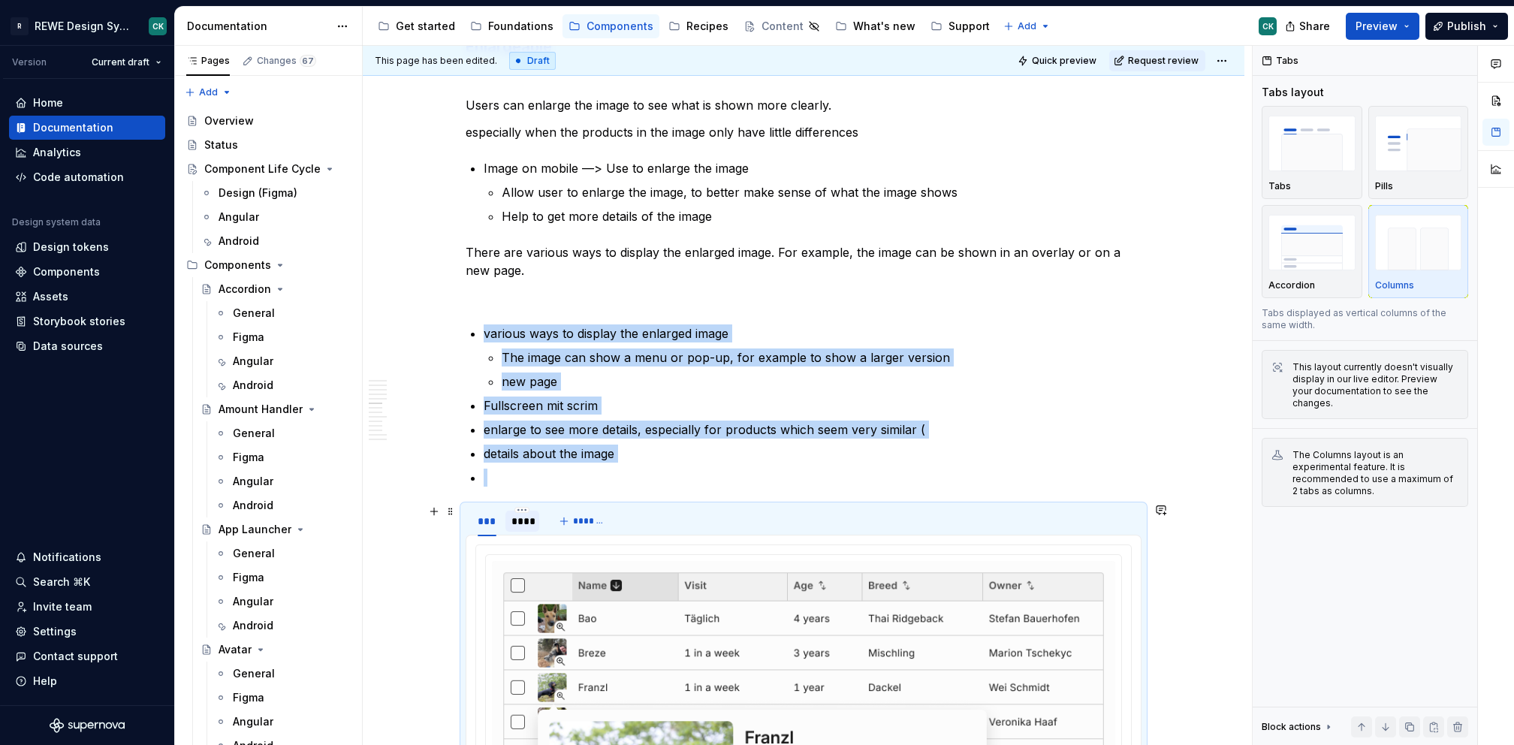
click at [529, 524] on div "****" at bounding box center [522, 521] width 22 height 15
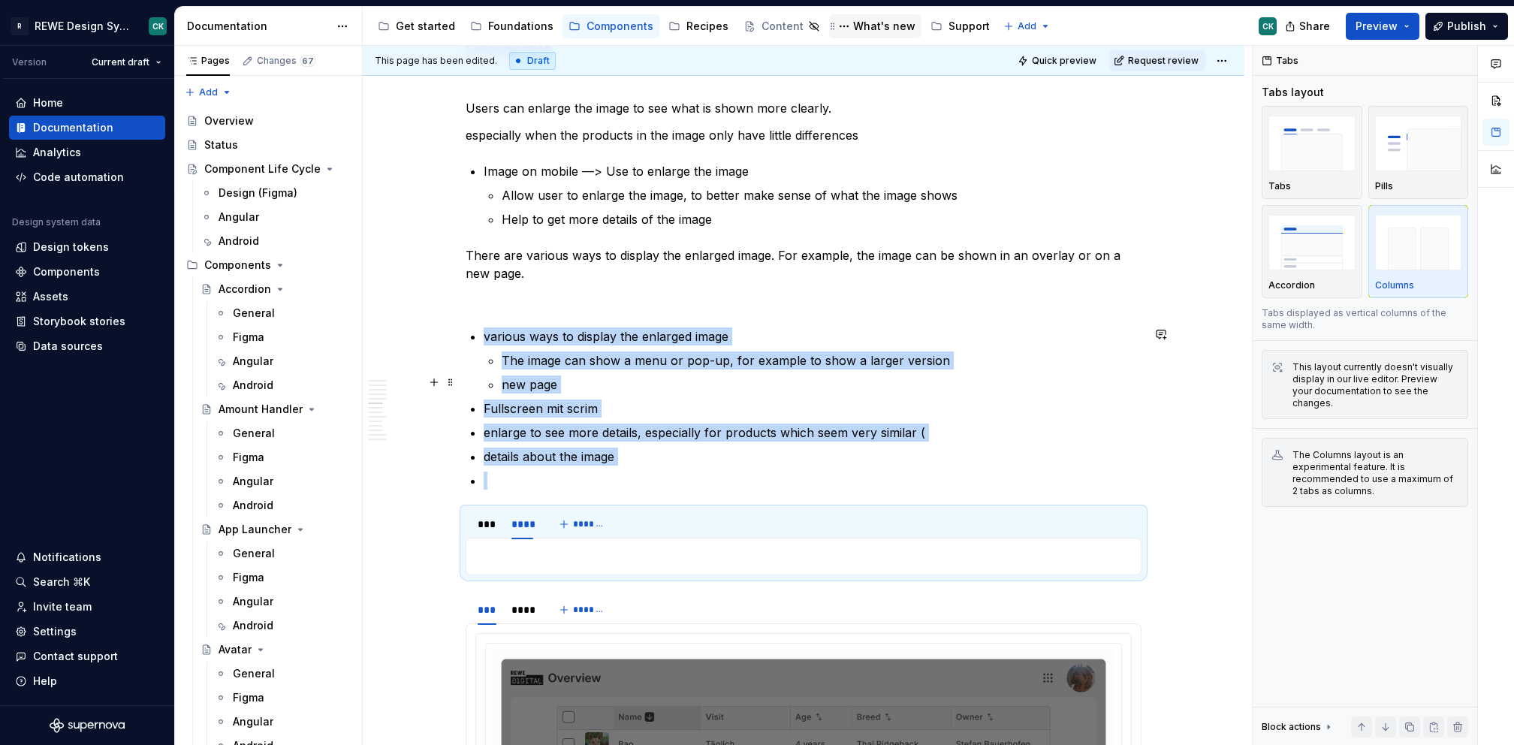
scroll to position [1456, 0]
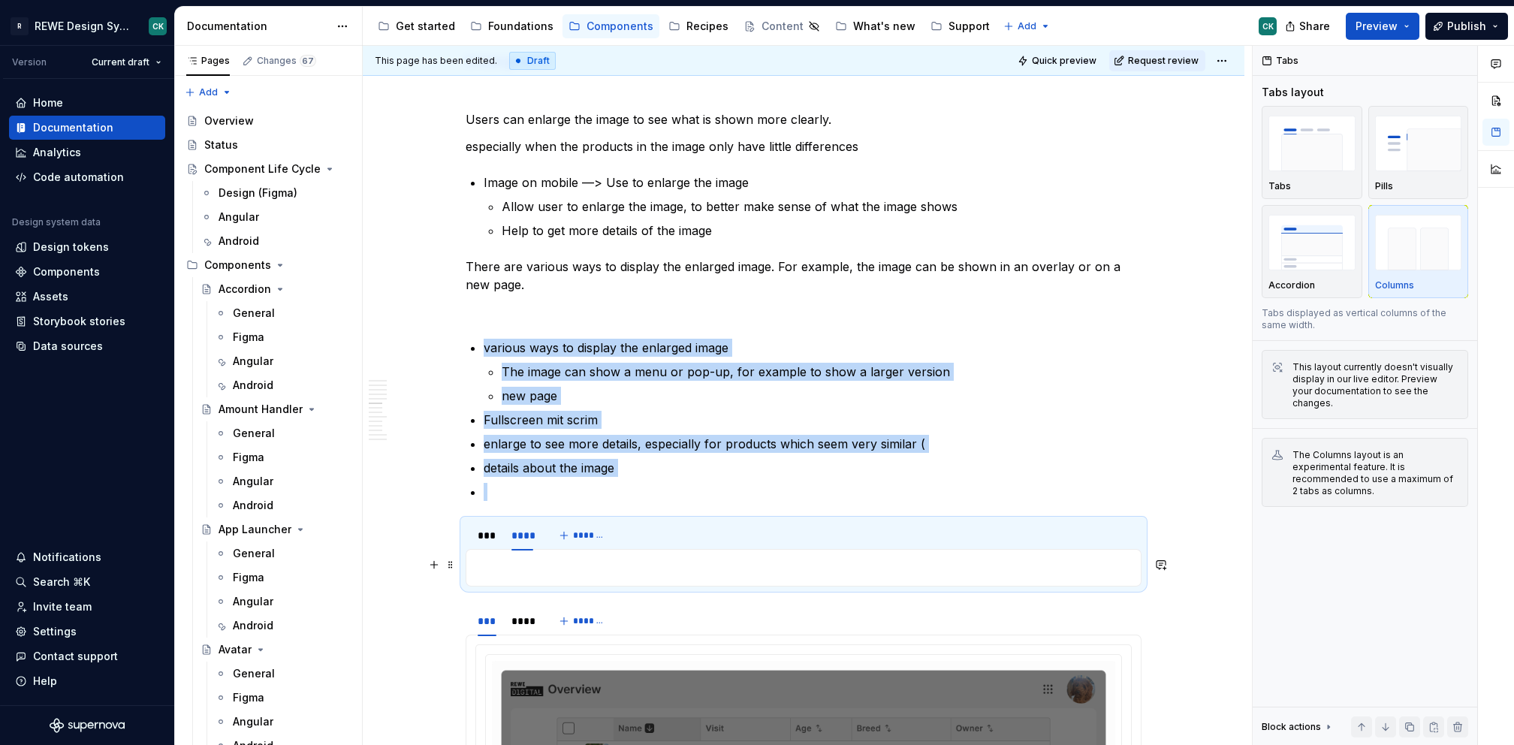
click at [556, 569] on p at bounding box center [803, 568] width 656 height 18
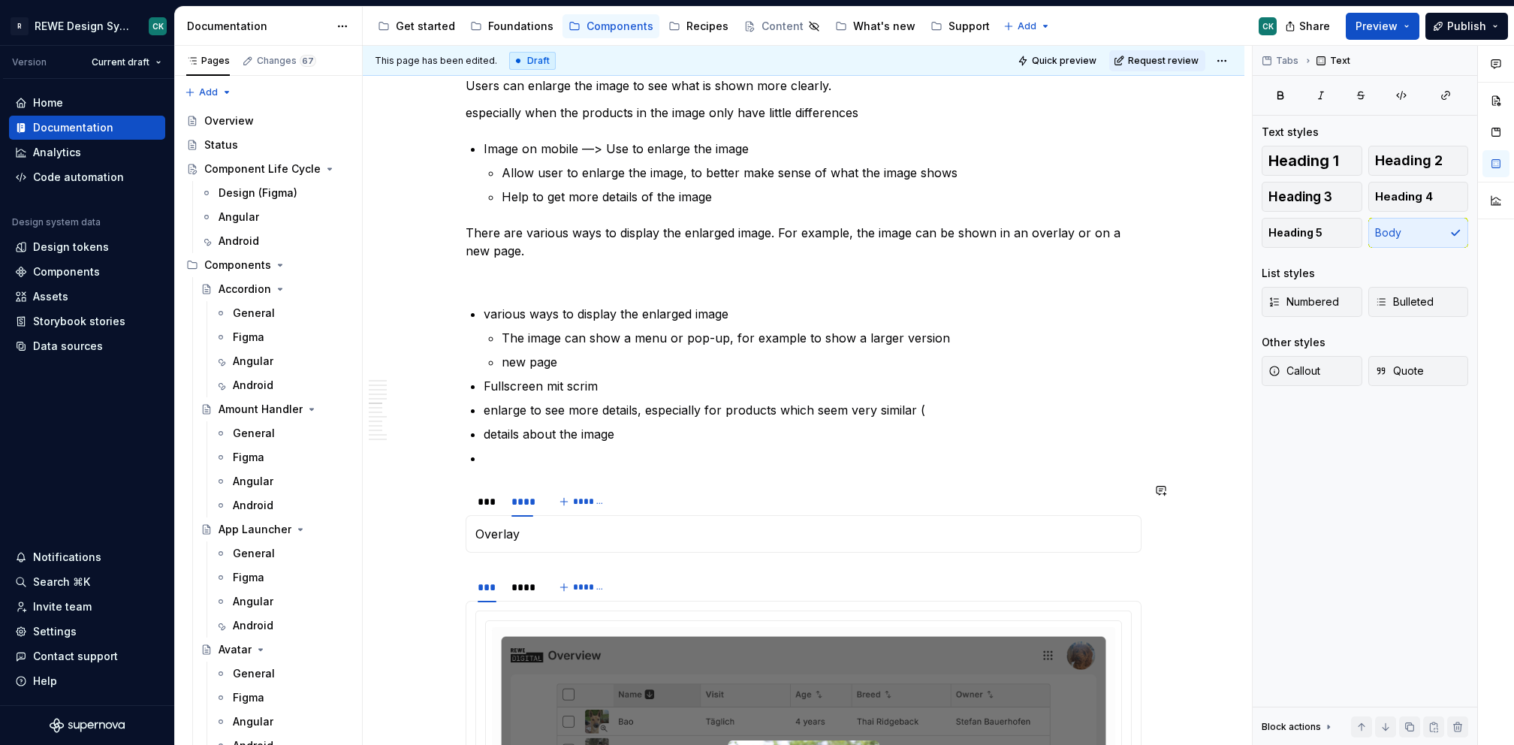
scroll to position [1495, 0]
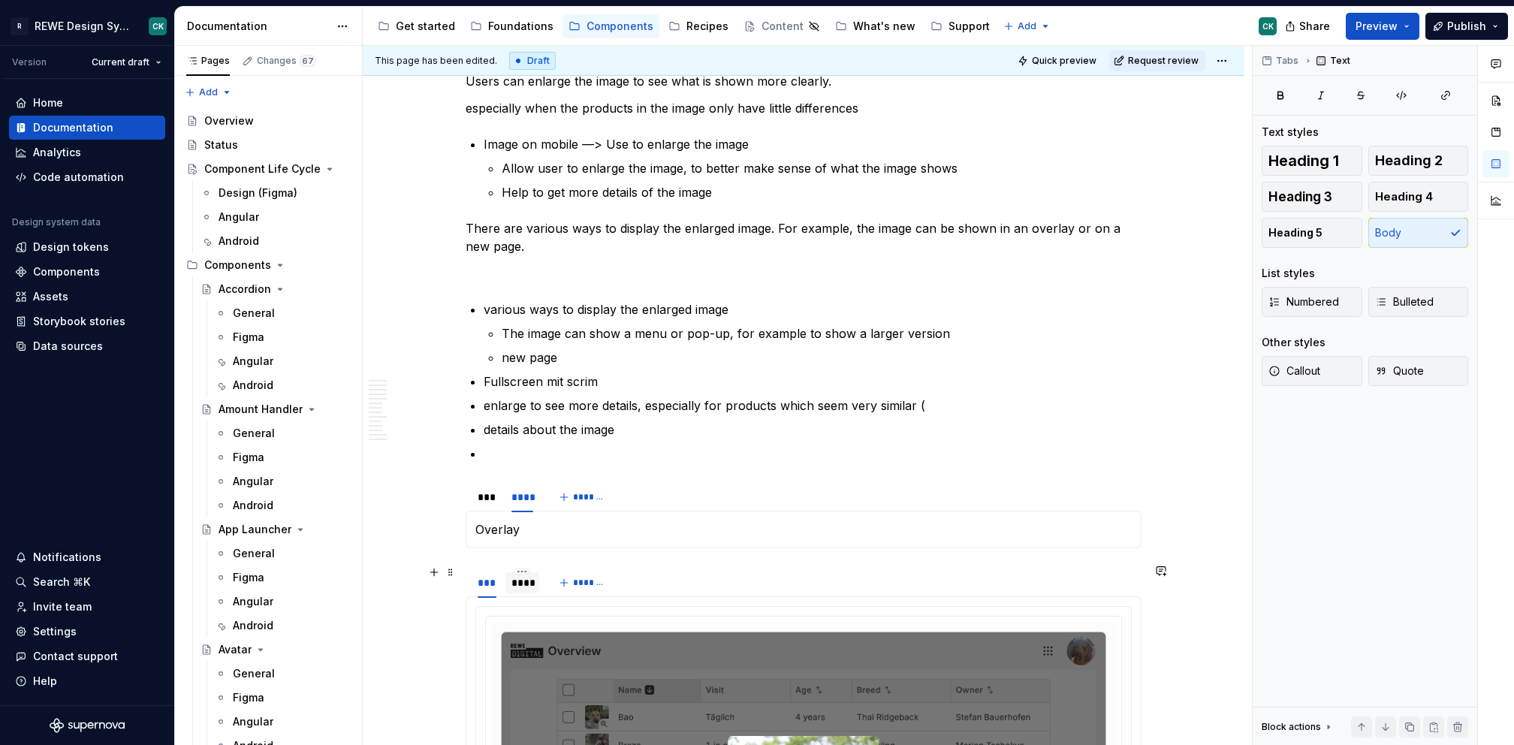
click at [533, 577] on div "****" at bounding box center [522, 582] width 34 height 21
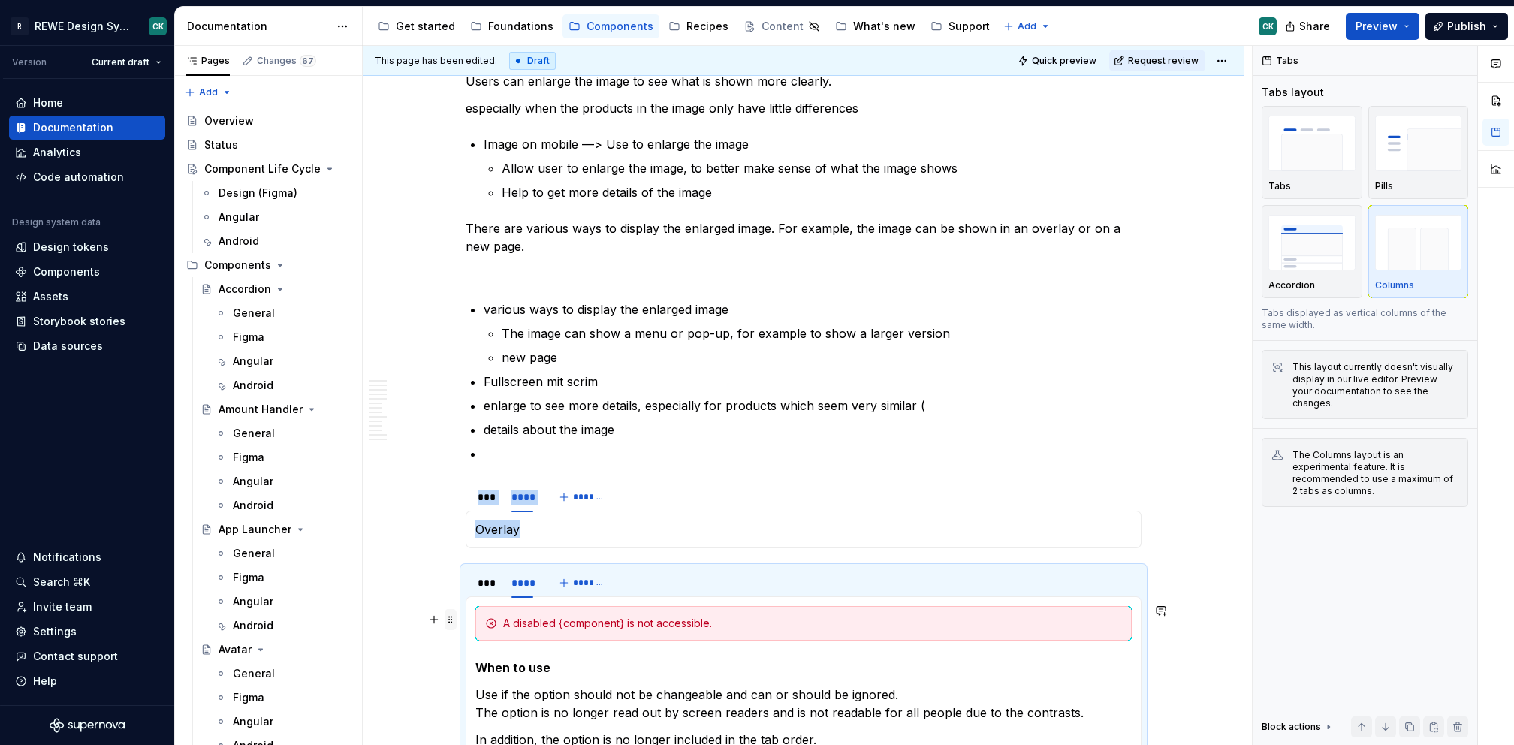
click at [448, 611] on span at bounding box center [451, 619] width 12 height 21
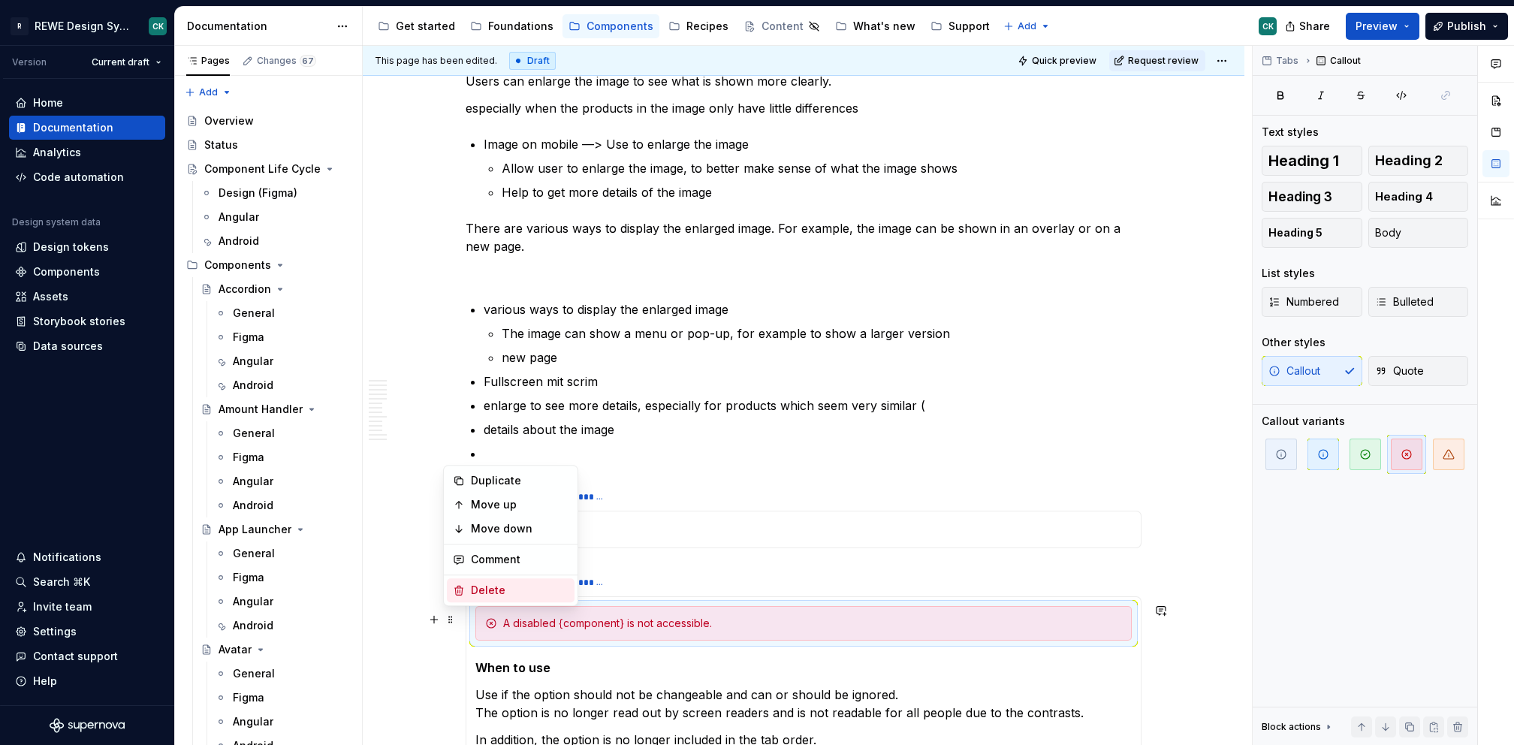
click at [490, 581] on div "Delete" at bounding box center [511, 590] width 128 height 24
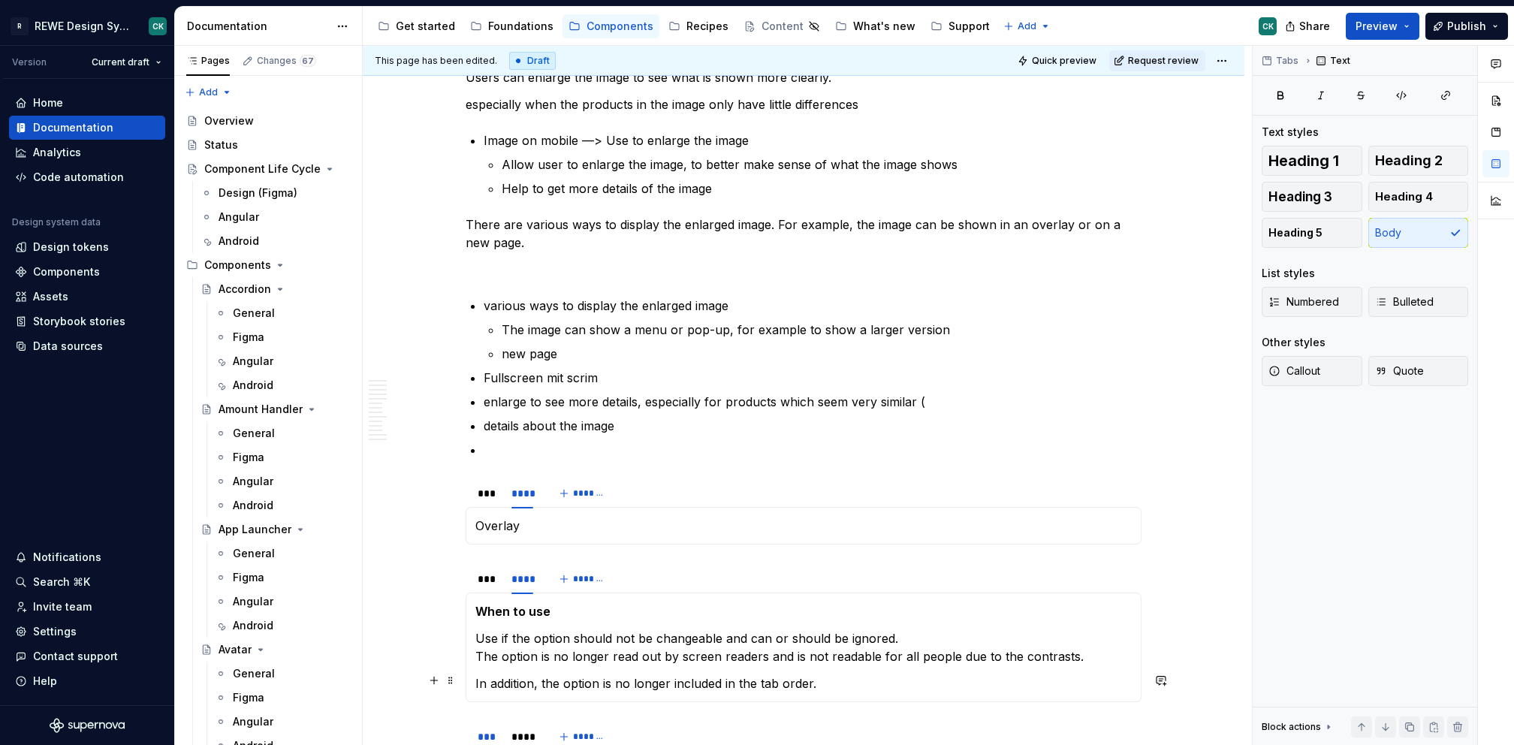
scroll to position [1504, 0]
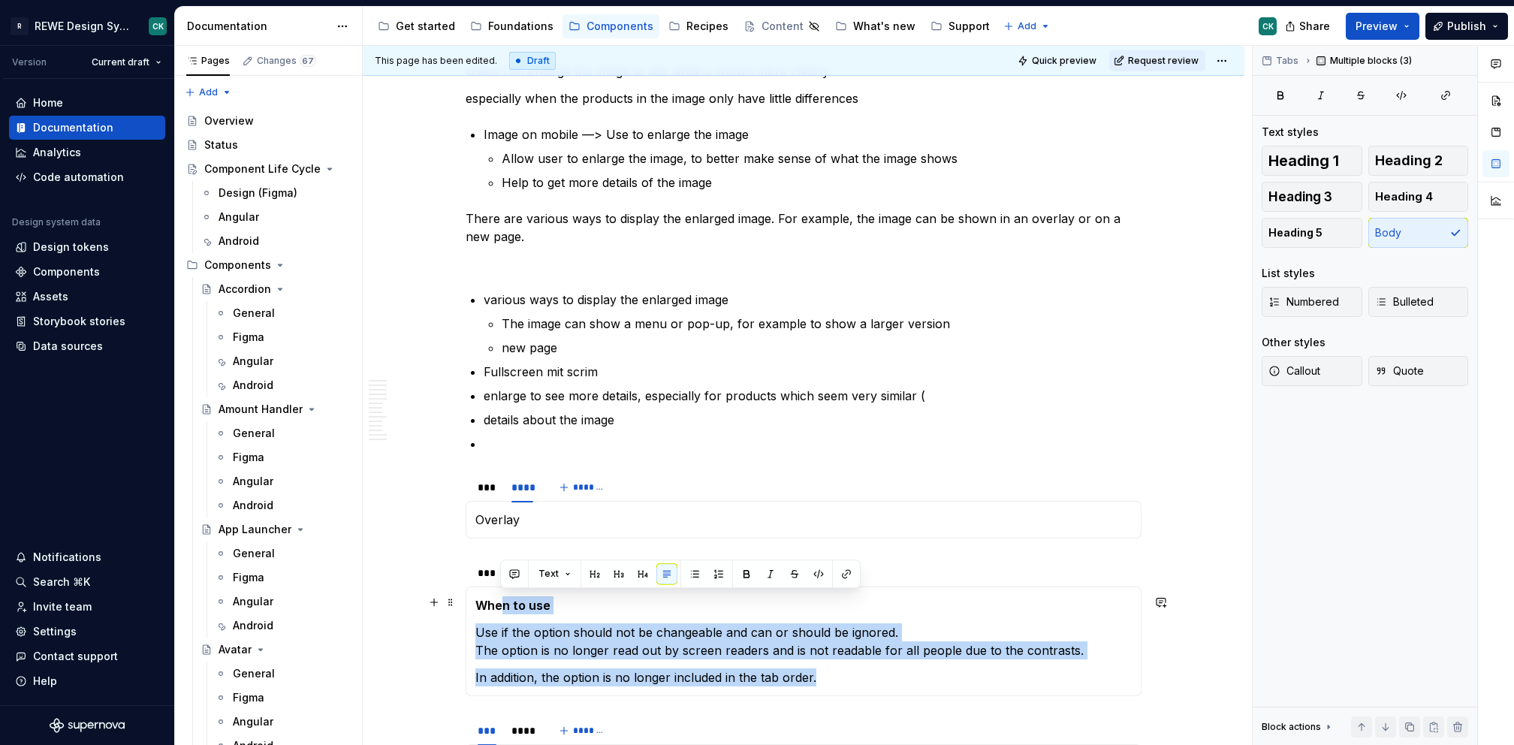
drag, startPoint x: 826, startPoint y: 674, endPoint x: 501, endPoint y: 605, distance: 332.5
click at [502, 605] on section-item-column "When to use Use if the option should not be changeable and can or should be ign…" at bounding box center [803, 641] width 656 height 90
click at [491, 606] on strong "When to use" at bounding box center [512, 605] width 75 height 15
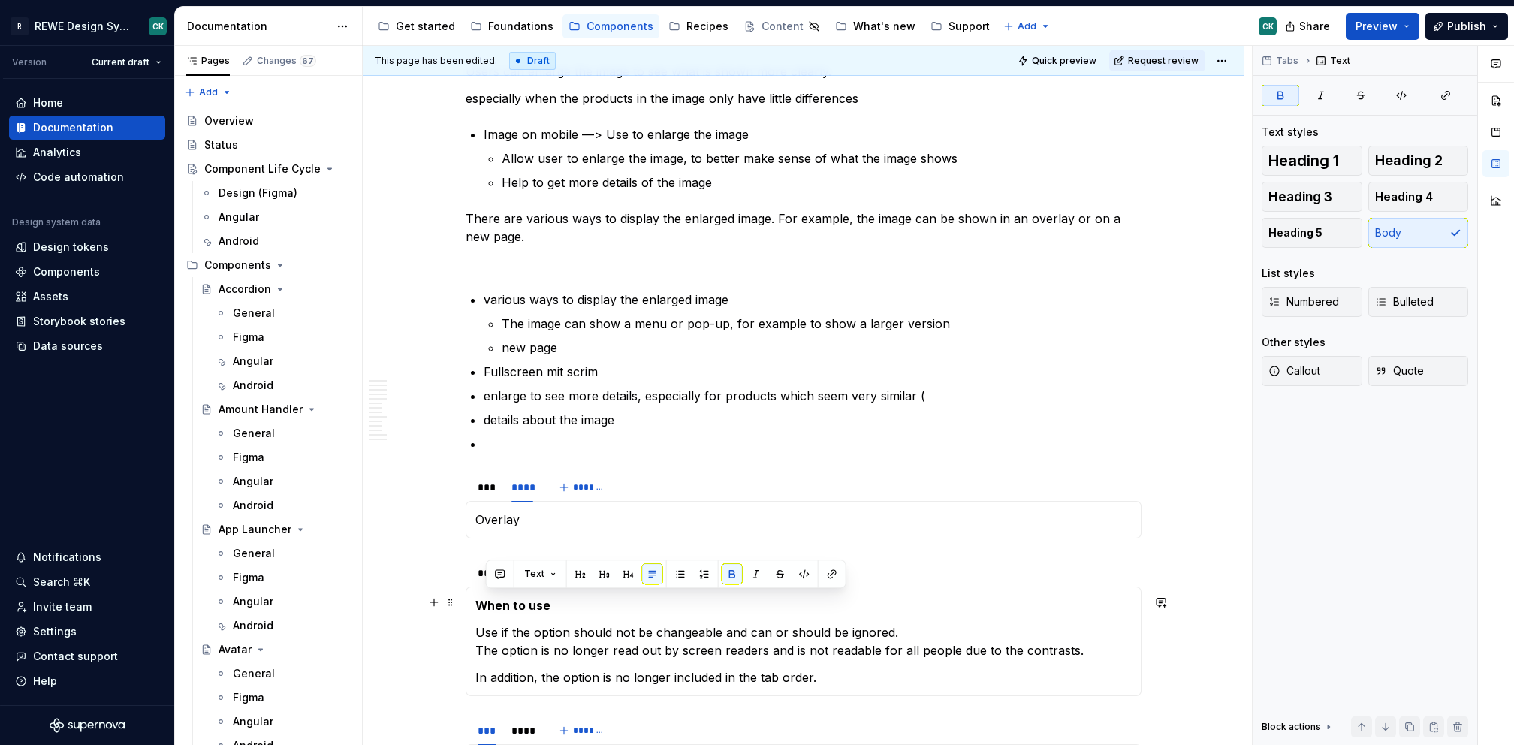
click at [486, 605] on strong "When to use" at bounding box center [512, 605] width 75 height 15
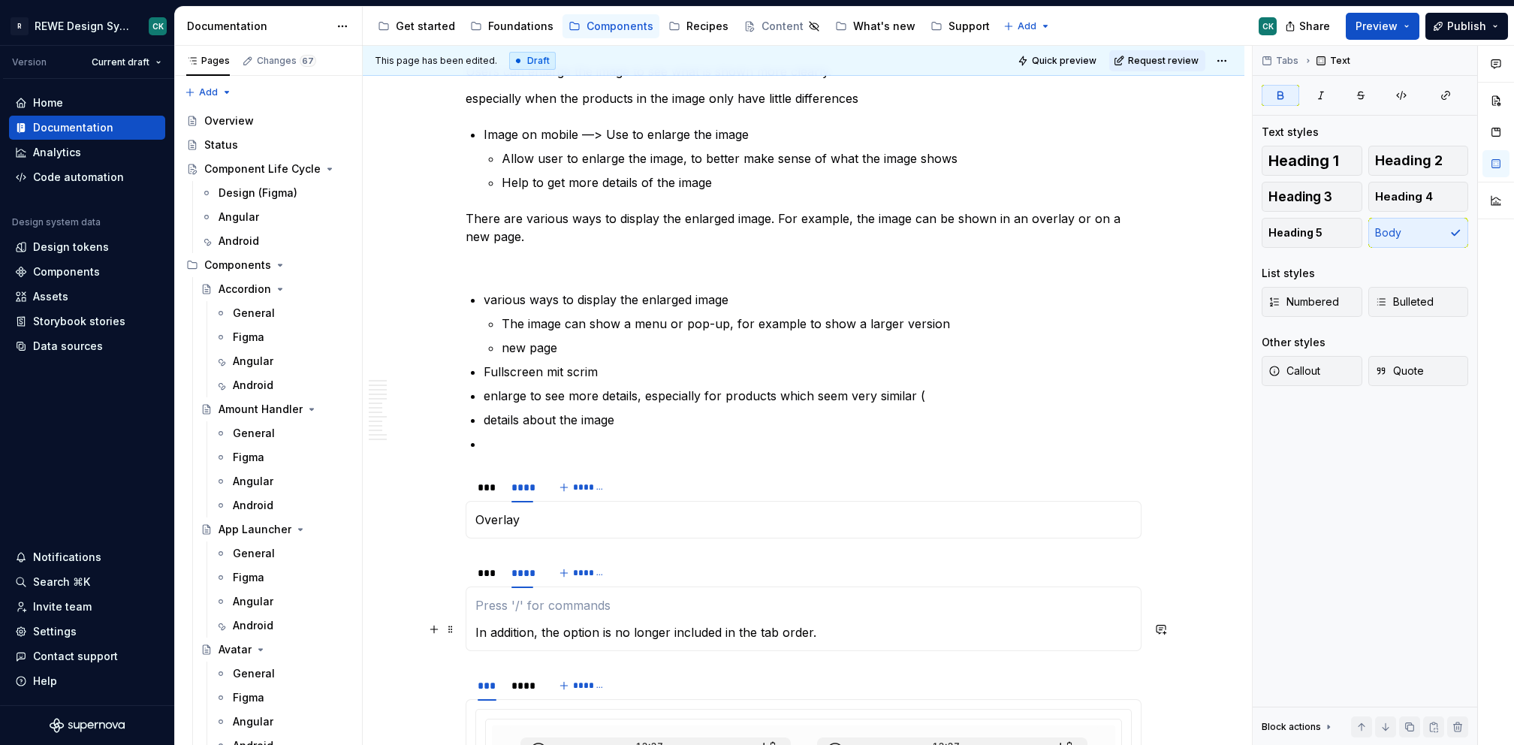
click at [539, 625] on p "In addition, the option is no longer included in the tab order." at bounding box center [803, 632] width 656 height 18
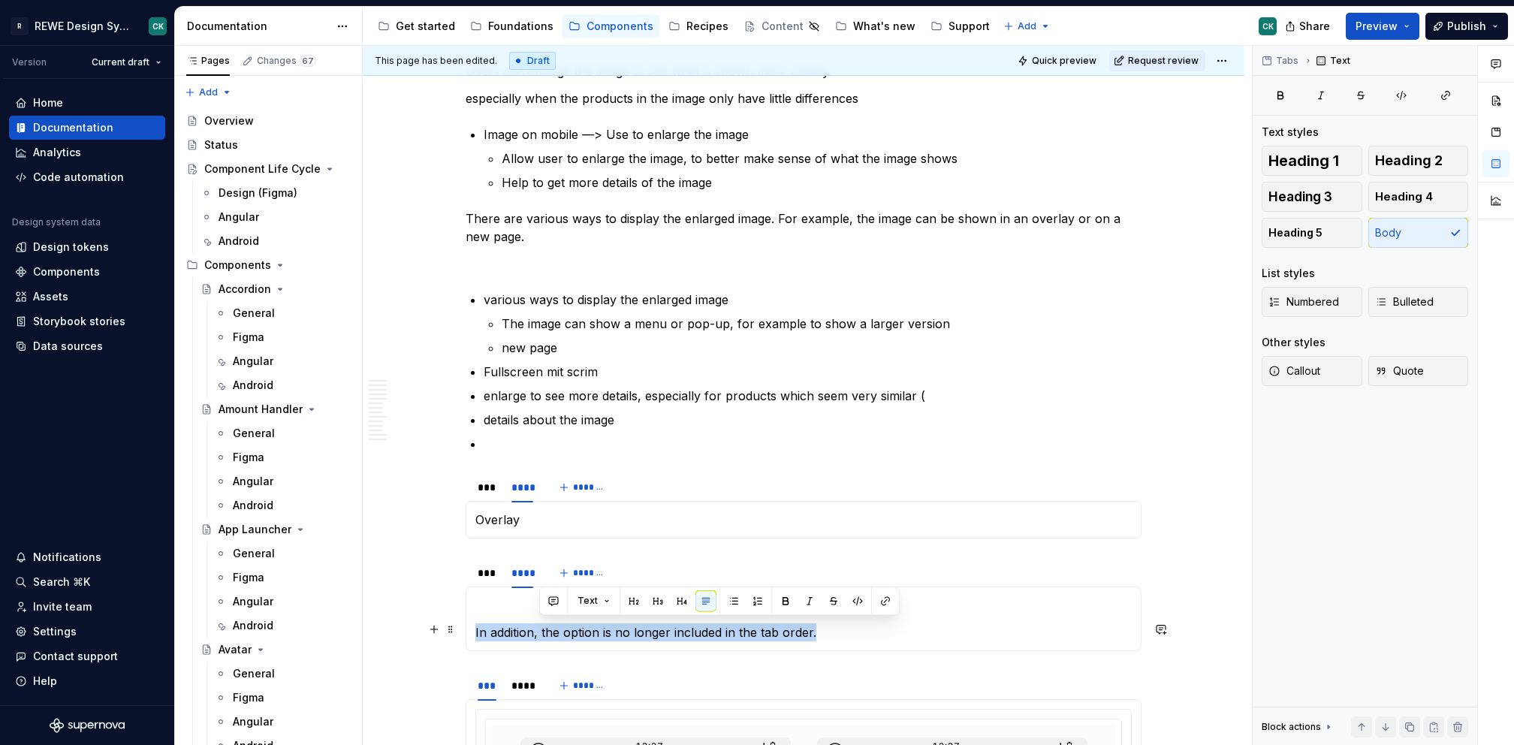
click at [539, 625] on p "In addition, the option is no longer included in the tab order." at bounding box center [803, 632] width 656 height 18
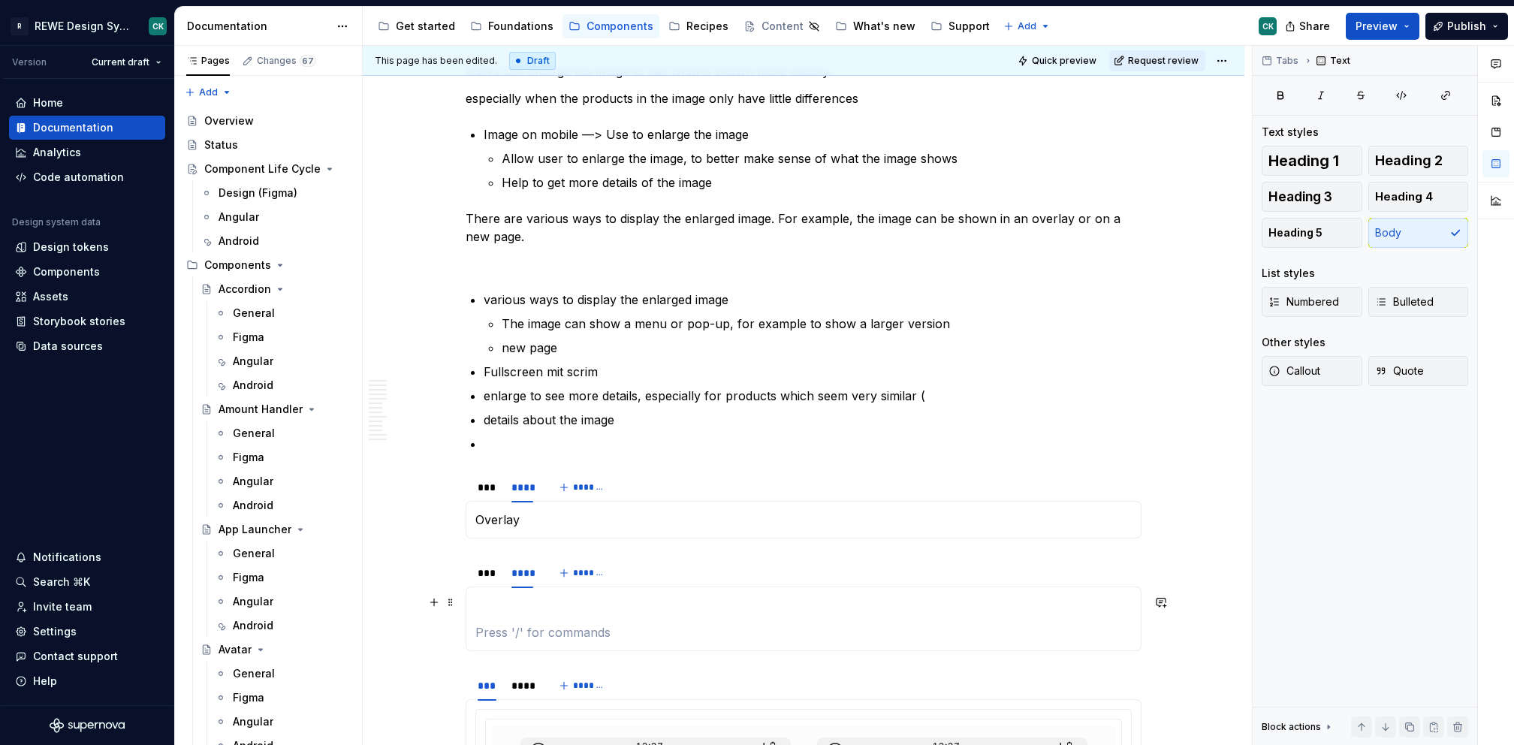
click at [524, 599] on p at bounding box center [803, 605] width 656 height 18
click at [517, 642] on div "Fullscreen" at bounding box center [804, 619] width 676 height 65
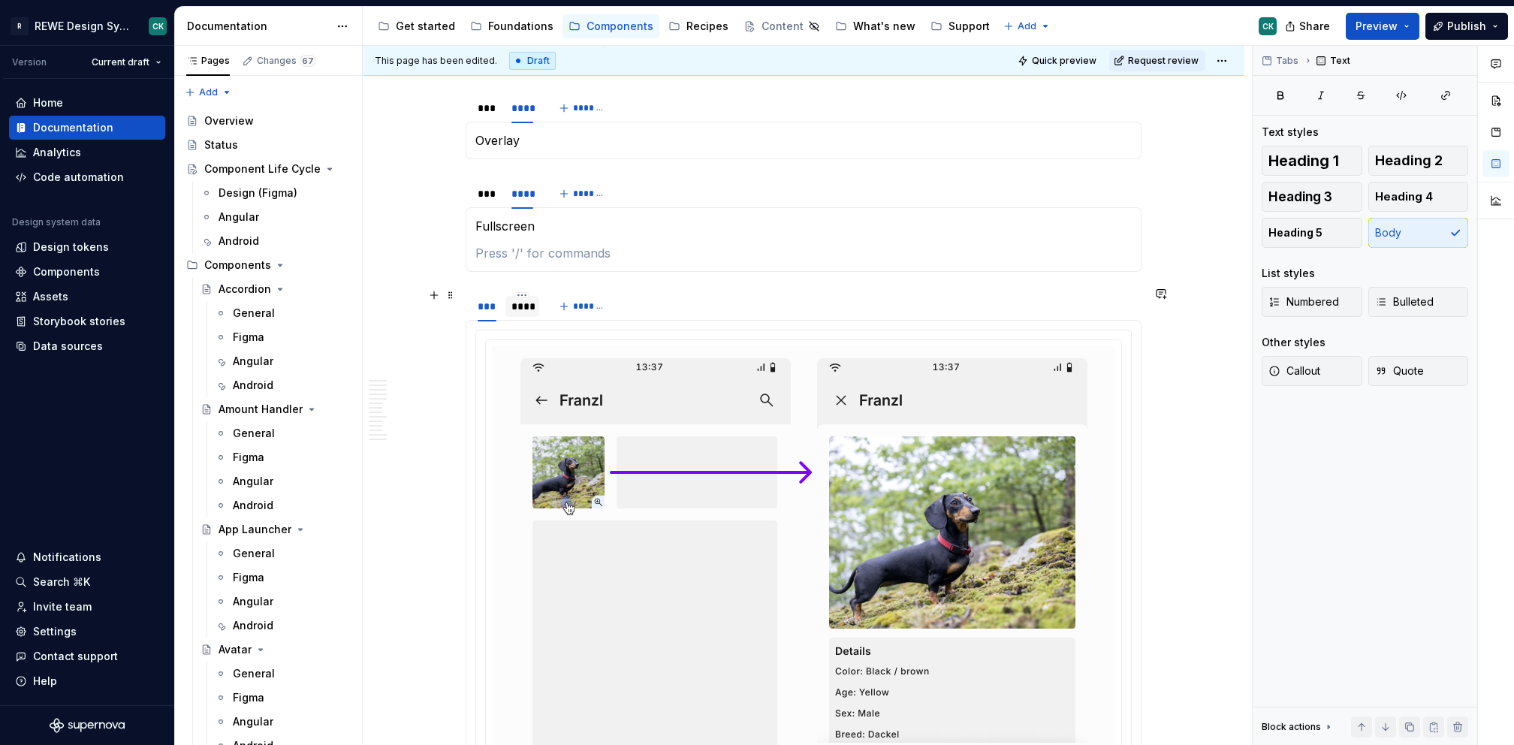
click at [521, 309] on div "****" at bounding box center [522, 306] width 22 height 15
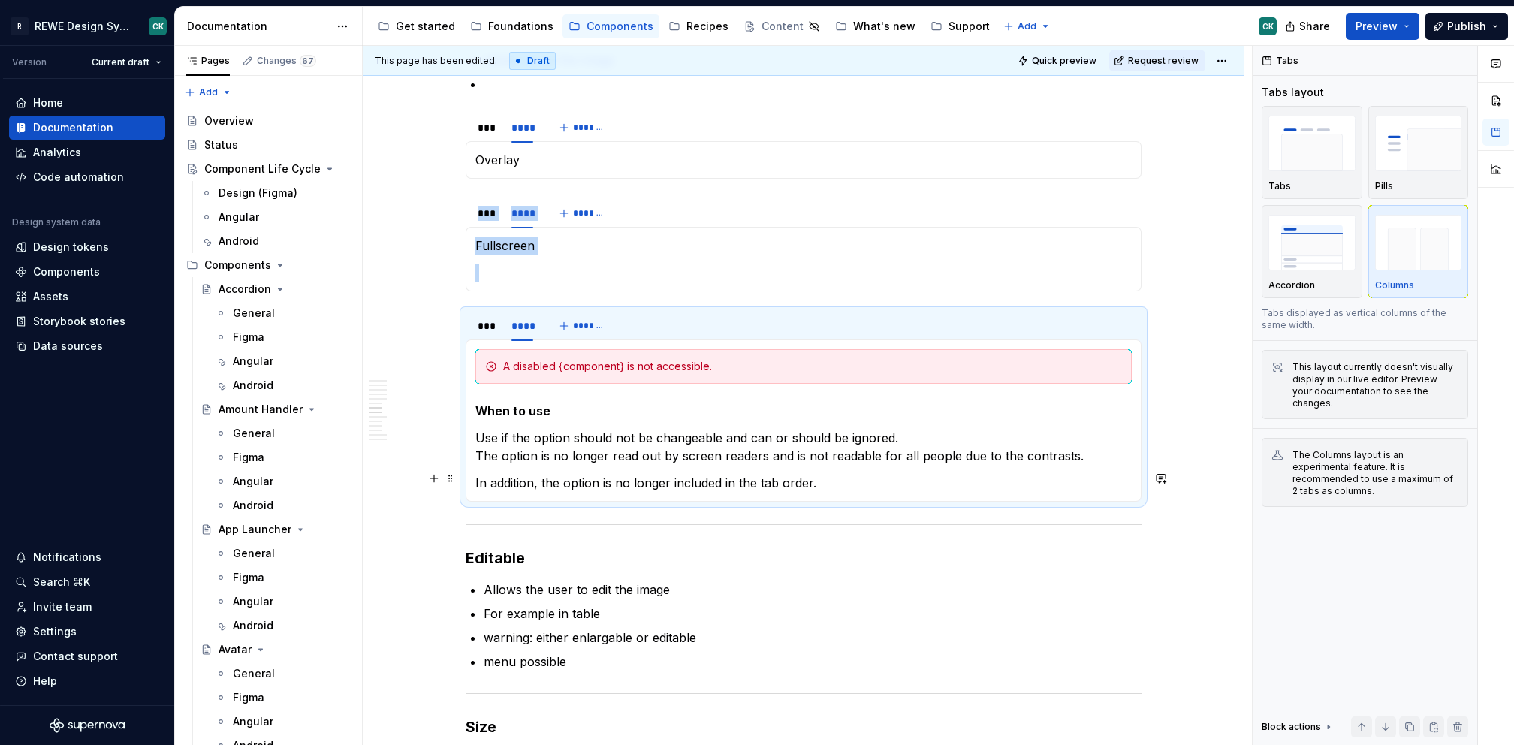
scroll to position [1839, 0]
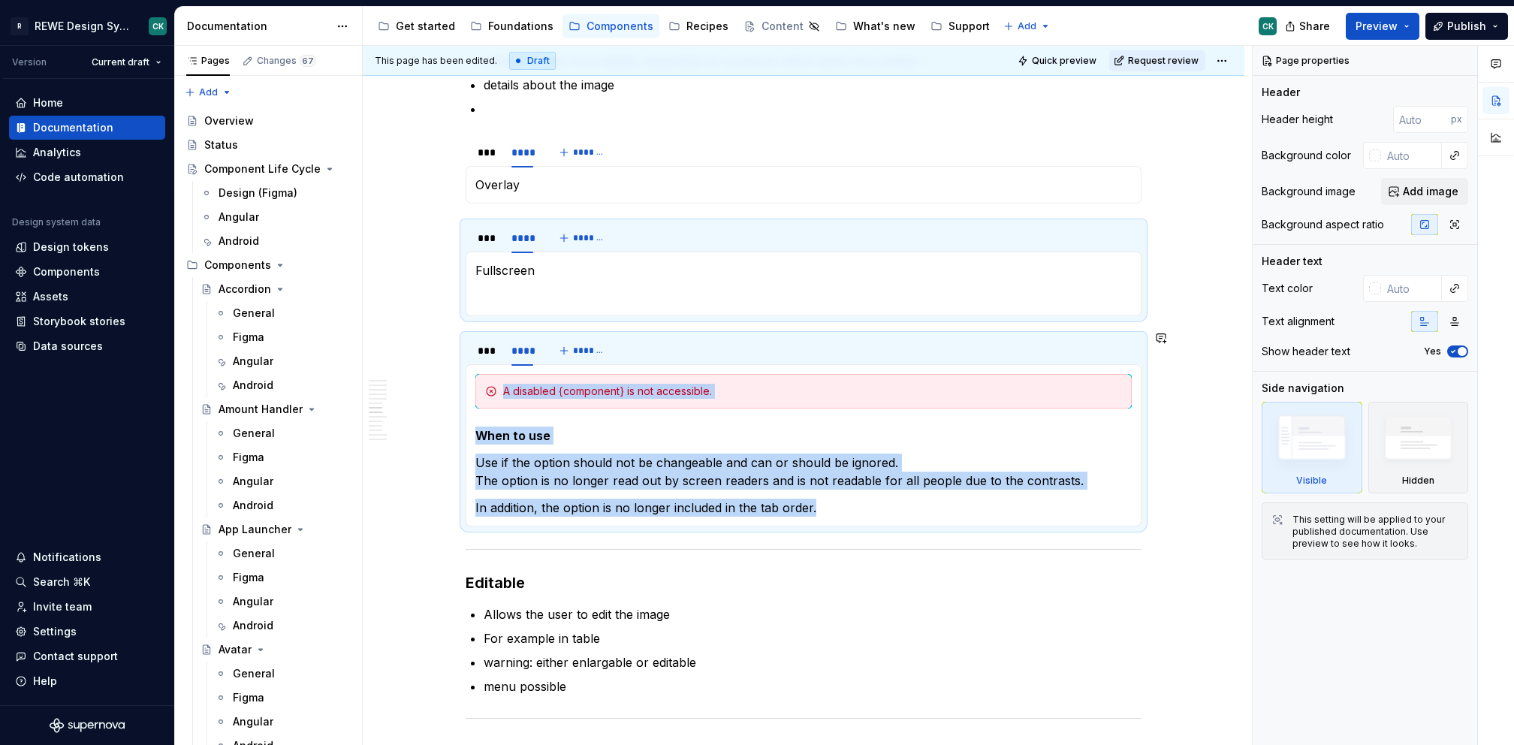
drag, startPoint x: 792, startPoint y: 495, endPoint x: 463, endPoint y: 364, distance: 353.6
click at [466, 364] on section "*** **** ******* A disabled {component} is not accessible. When to use Use if t…" at bounding box center [804, 430] width 676 height 192
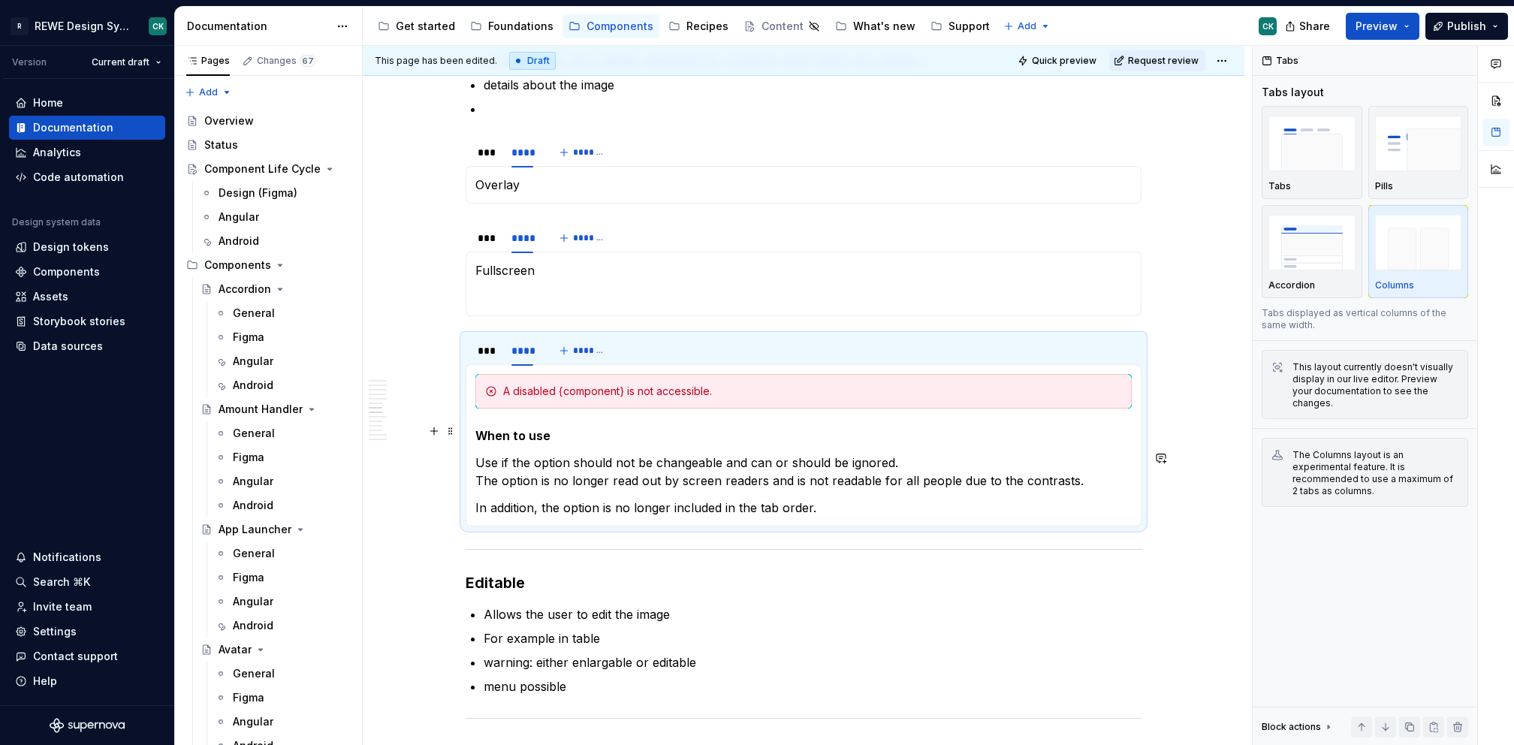
drag, startPoint x: 796, startPoint y: 434, endPoint x: 843, endPoint y: 519, distance: 97.2
click at [796, 434] on p "When to use" at bounding box center [803, 436] width 656 height 18
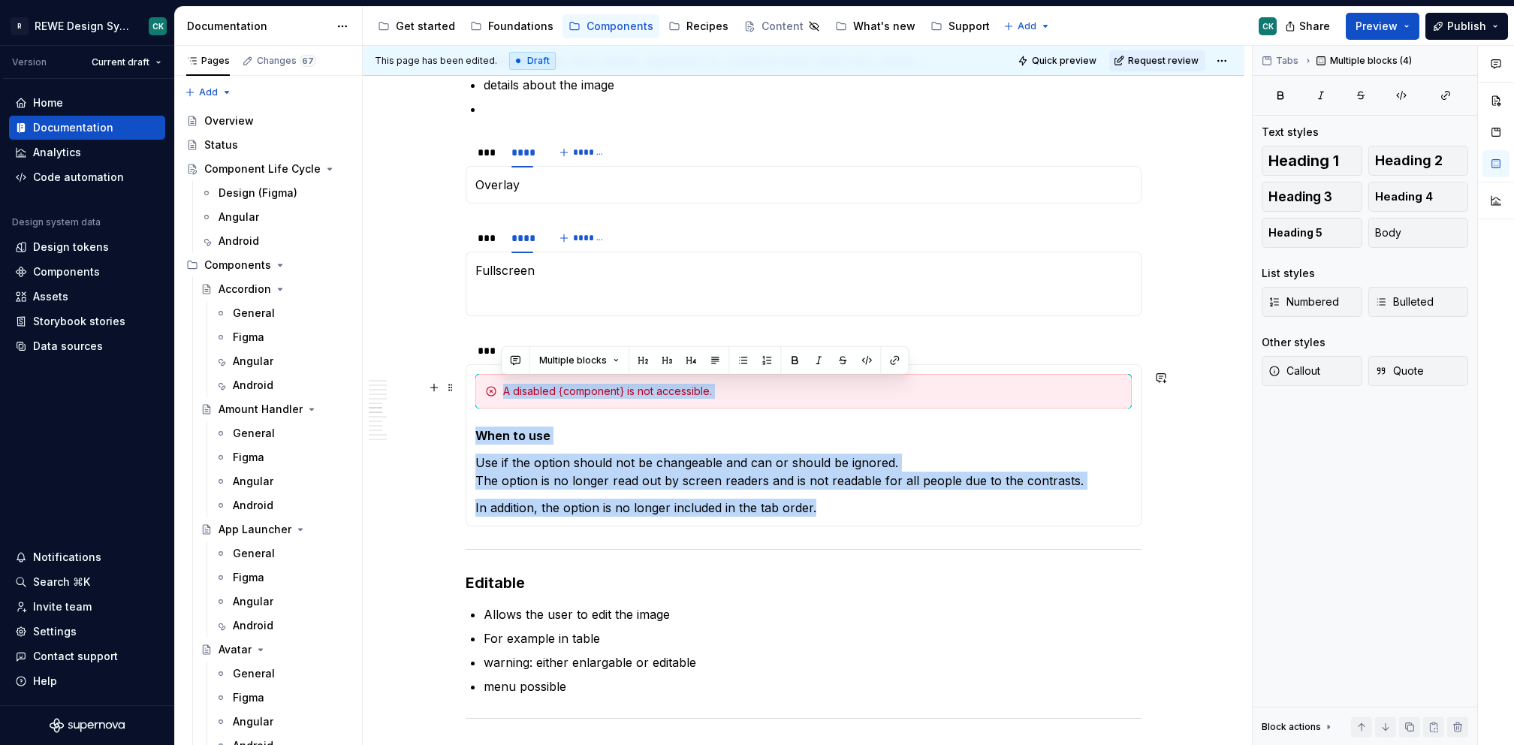
drag, startPoint x: 745, startPoint y: 471, endPoint x: 485, endPoint y: 386, distance: 273.4
click at [484, 386] on section-item-column "A disabled {component} is not accessible. When to use Use if the option should …" at bounding box center [803, 445] width 656 height 143
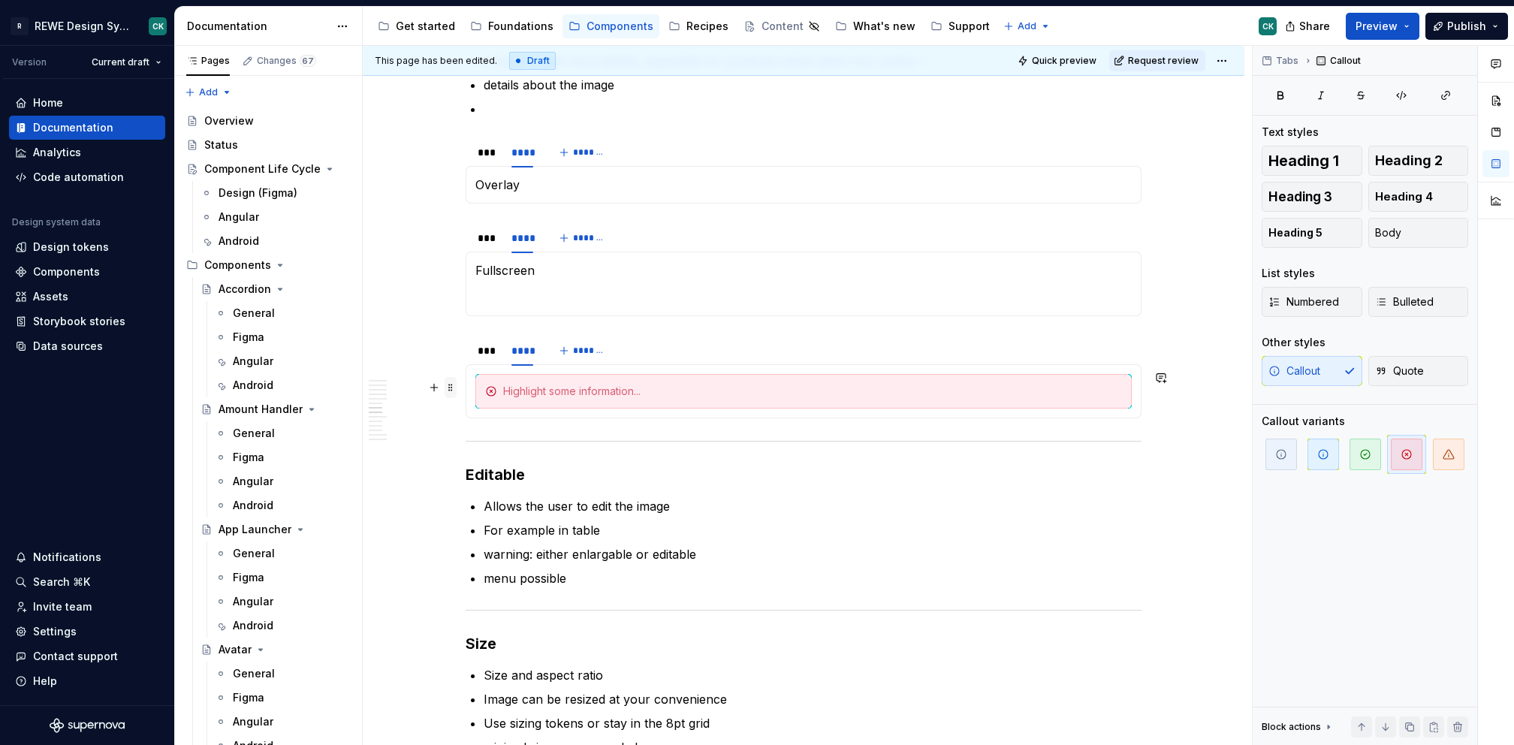
click at [451, 386] on span at bounding box center [451, 387] width 12 height 21
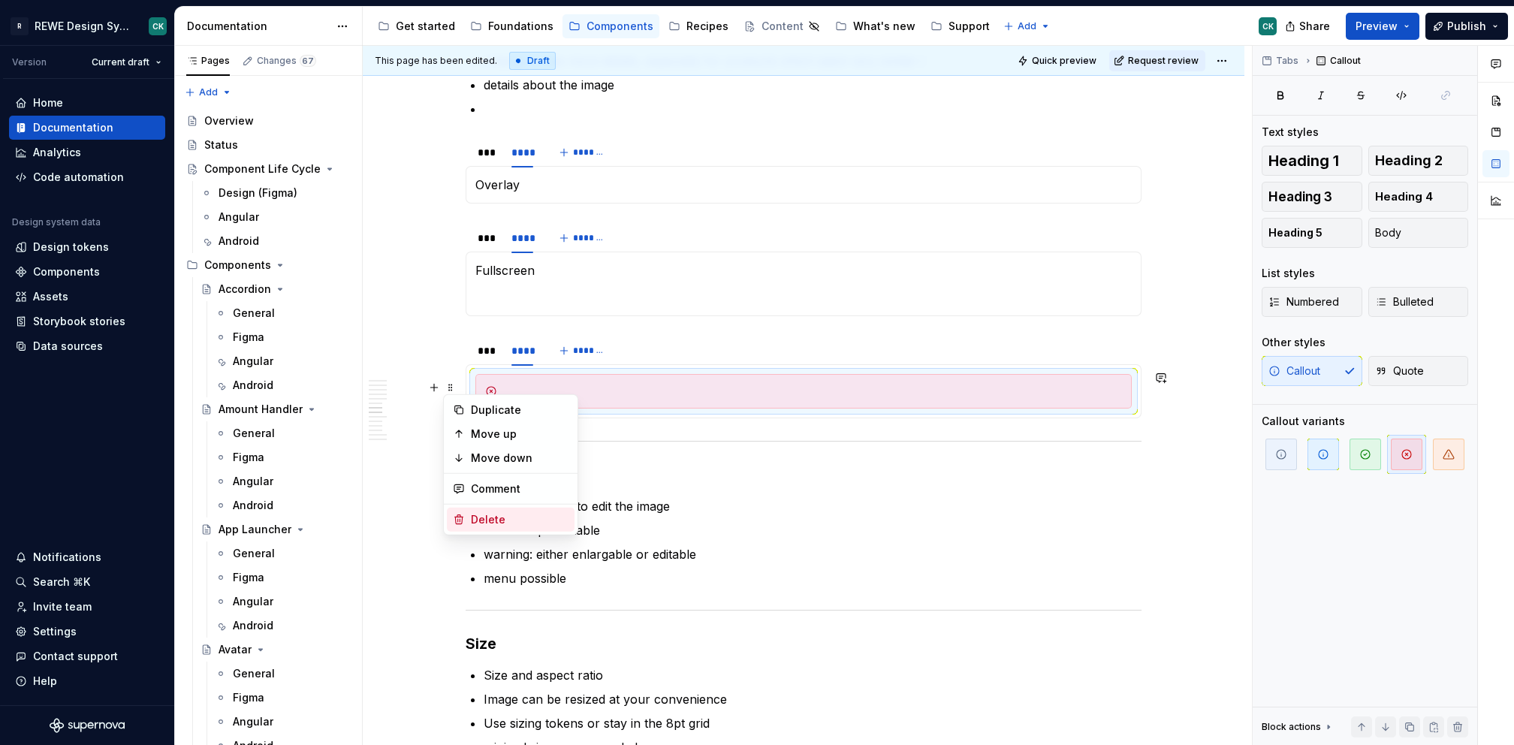
click at [490, 519] on div "Delete" at bounding box center [520, 519] width 98 height 15
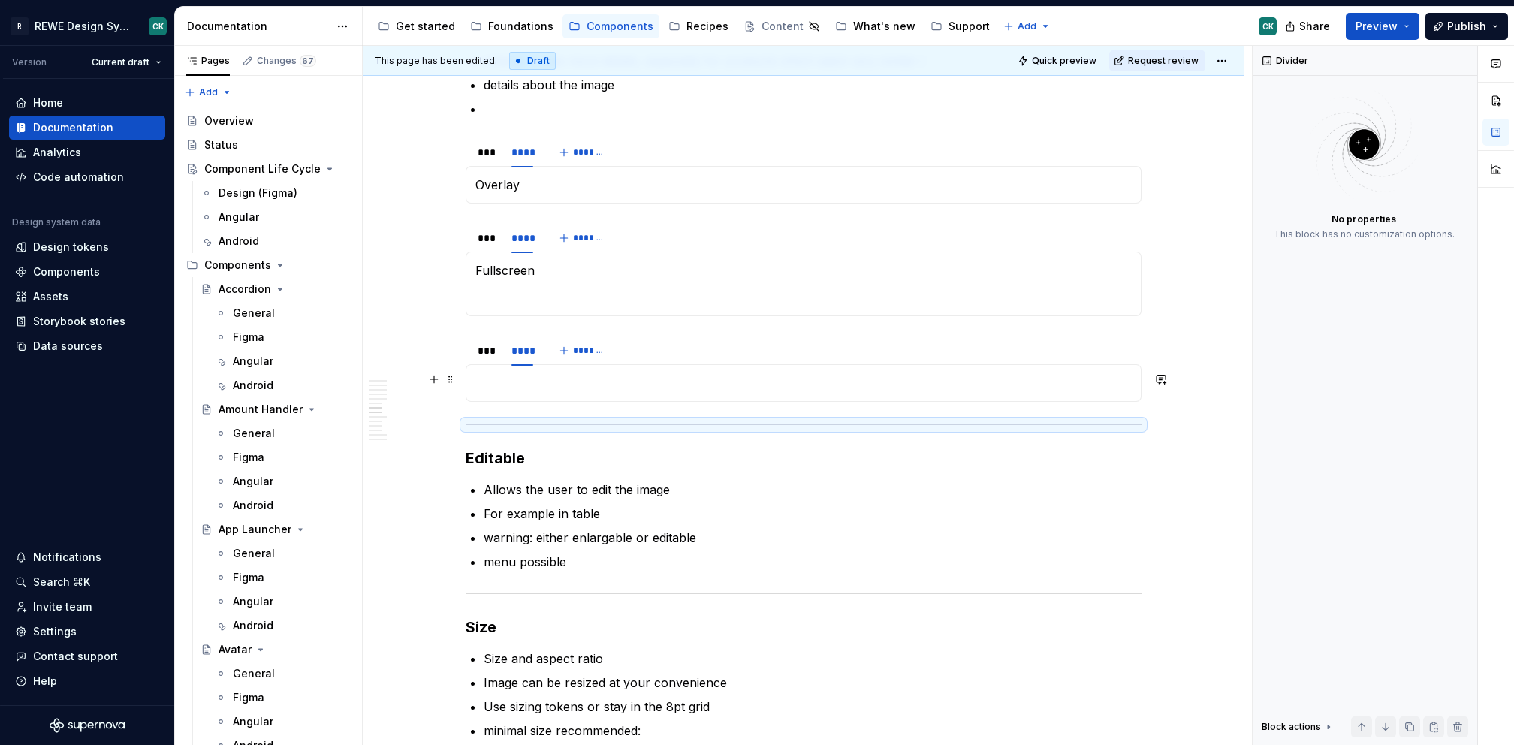
click at [515, 383] on p at bounding box center [803, 383] width 656 height 18
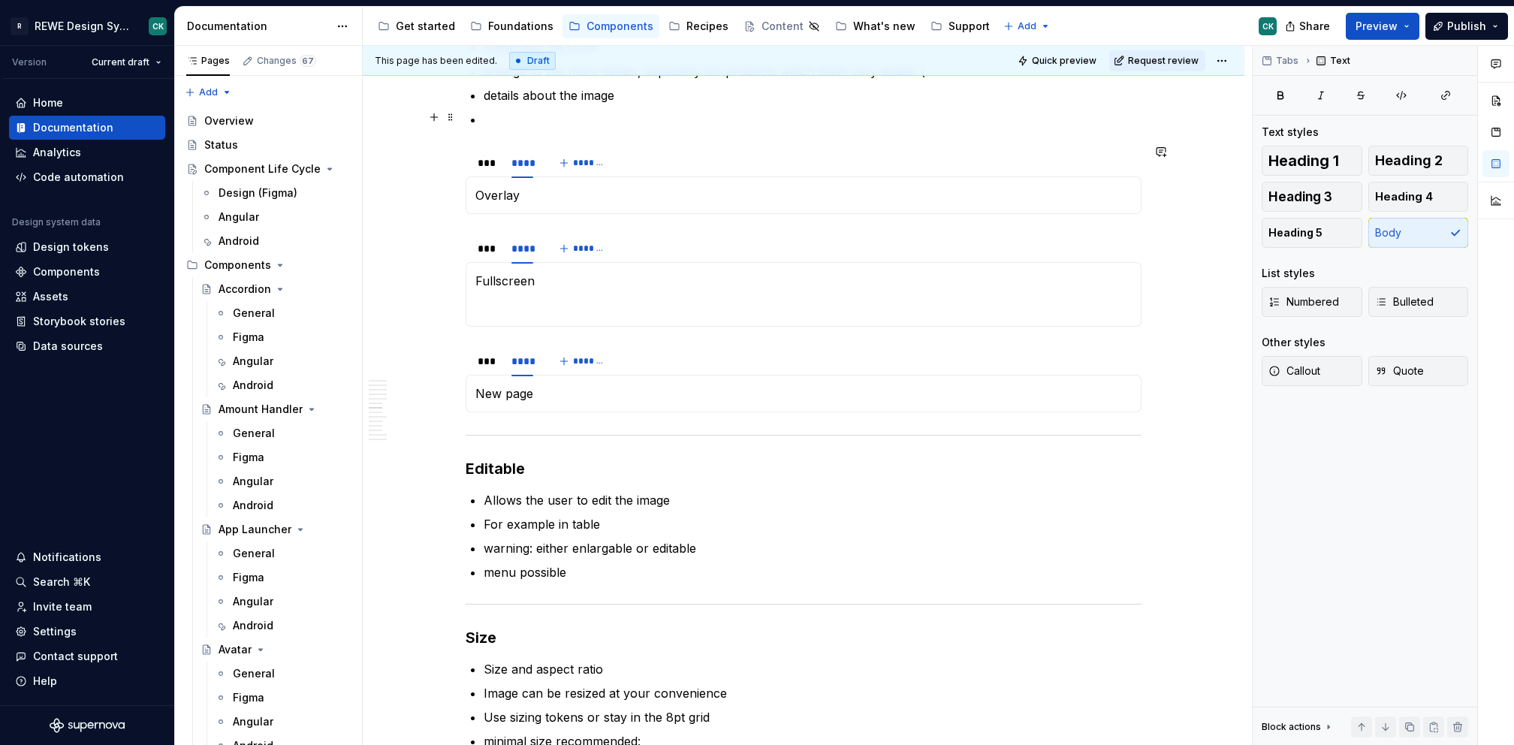
scroll to position [1552, 0]
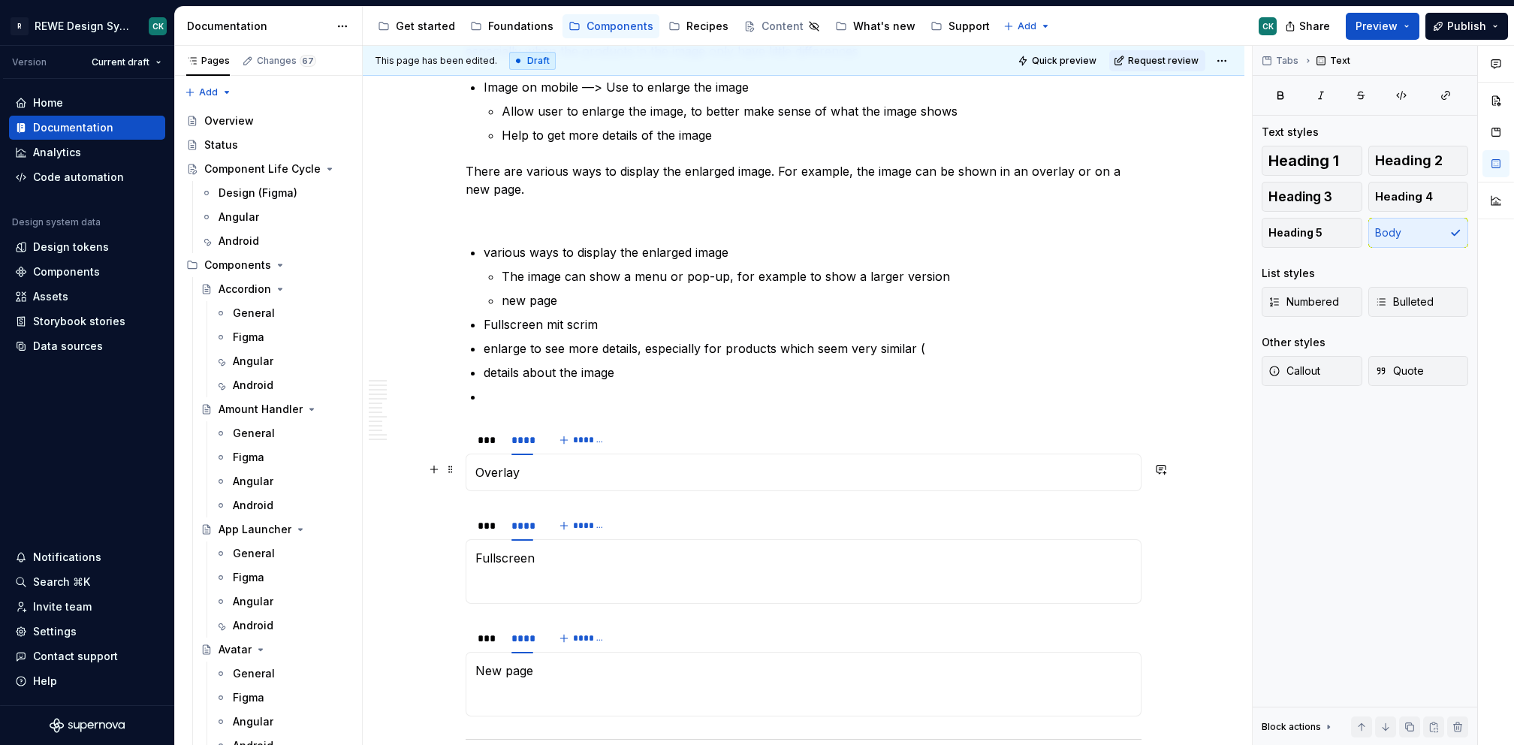
click at [547, 476] on p "Overlay" at bounding box center [803, 472] width 656 height 18
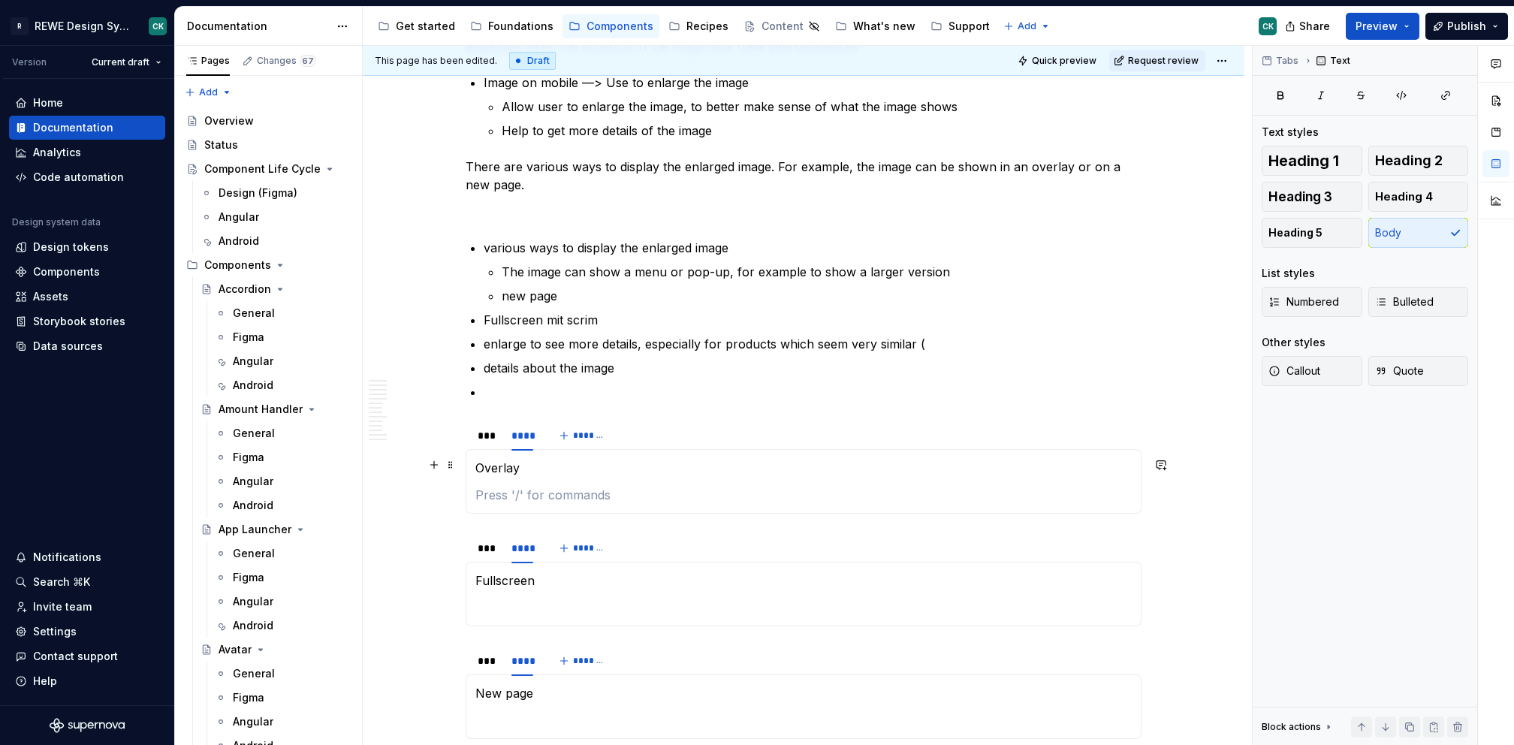
click at [491, 471] on p "Overlay" at bounding box center [803, 468] width 656 height 18
click at [503, 574] on p "Fullscreen" at bounding box center [803, 581] width 656 height 18
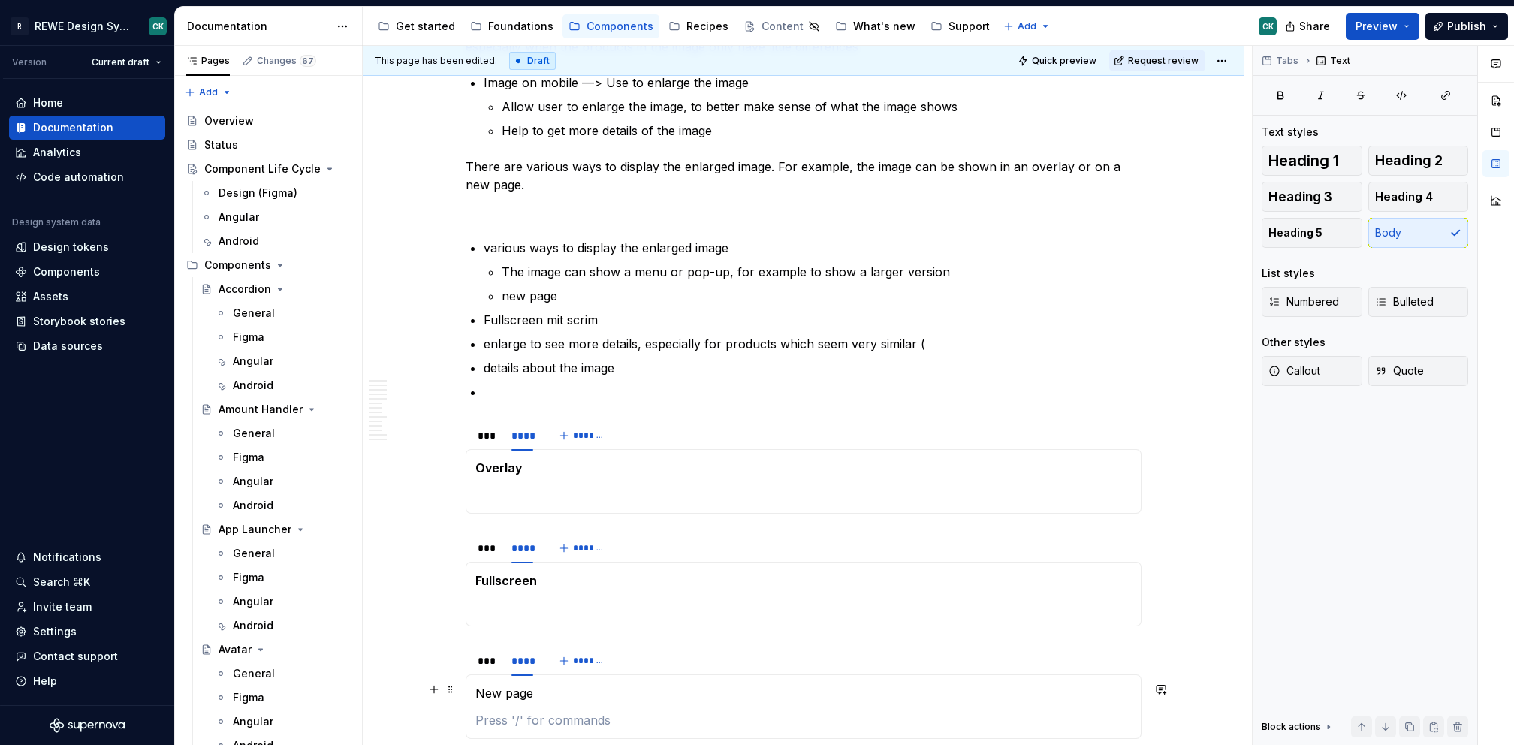
click at [512, 698] on section-item-column "New page" at bounding box center [803, 706] width 656 height 45
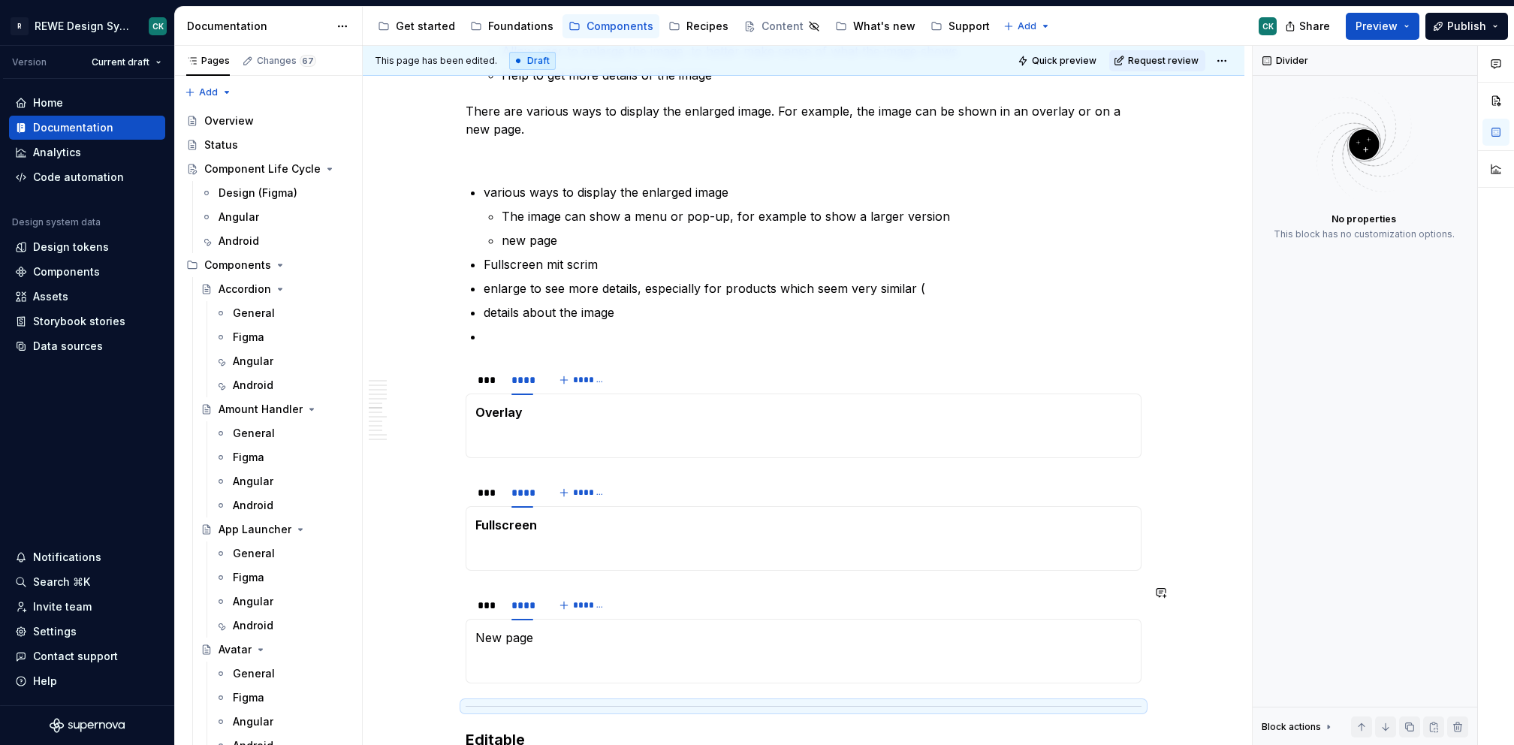
click at [501, 622] on div "New page" at bounding box center [804, 651] width 676 height 65
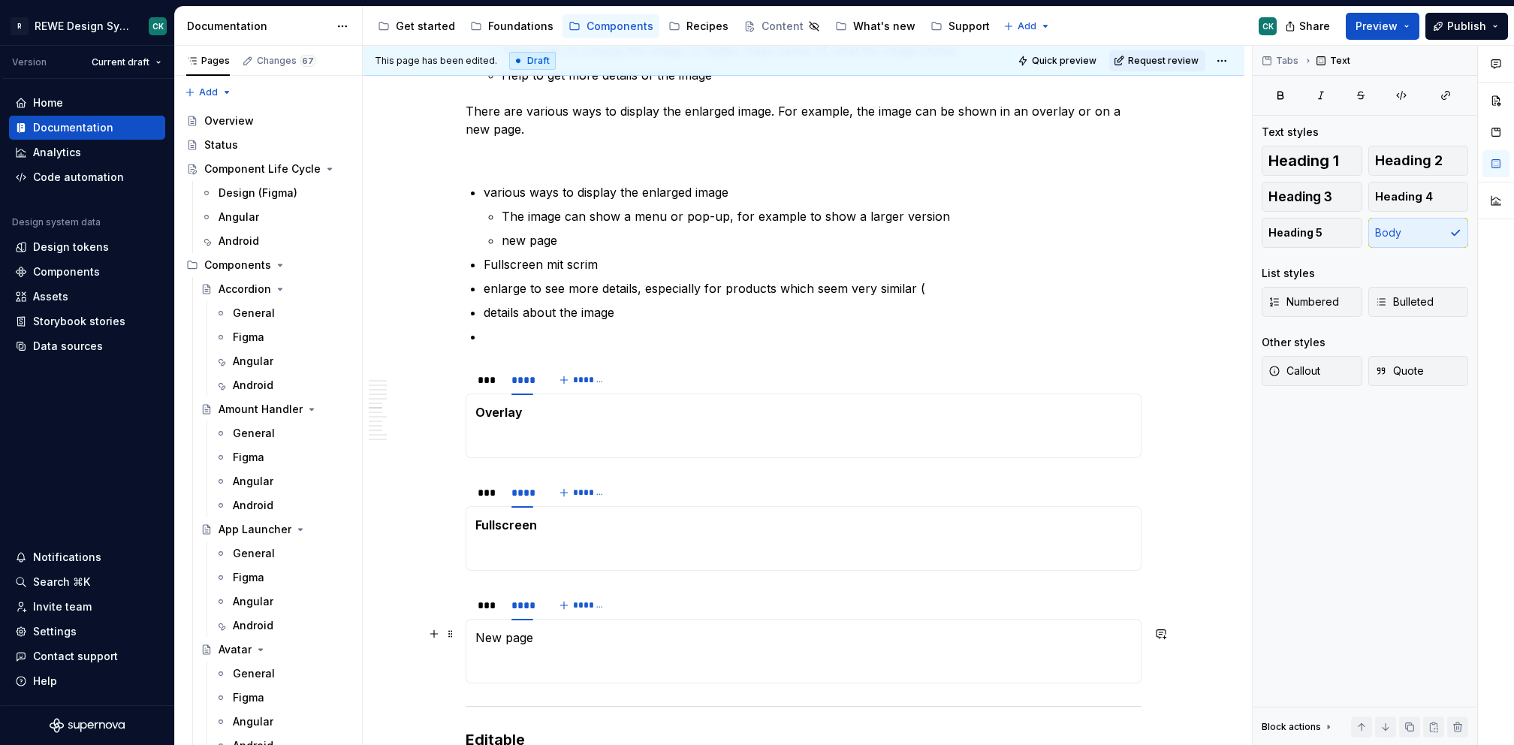
click at [498, 629] on p "New page" at bounding box center [803, 638] width 656 height 18
click at [488, 635] on p "New page" at bounding box center [803, 638] width 656 height 18
click at [488, 634] on p "New page" at bounding box center [803, 638] width 656 height 18
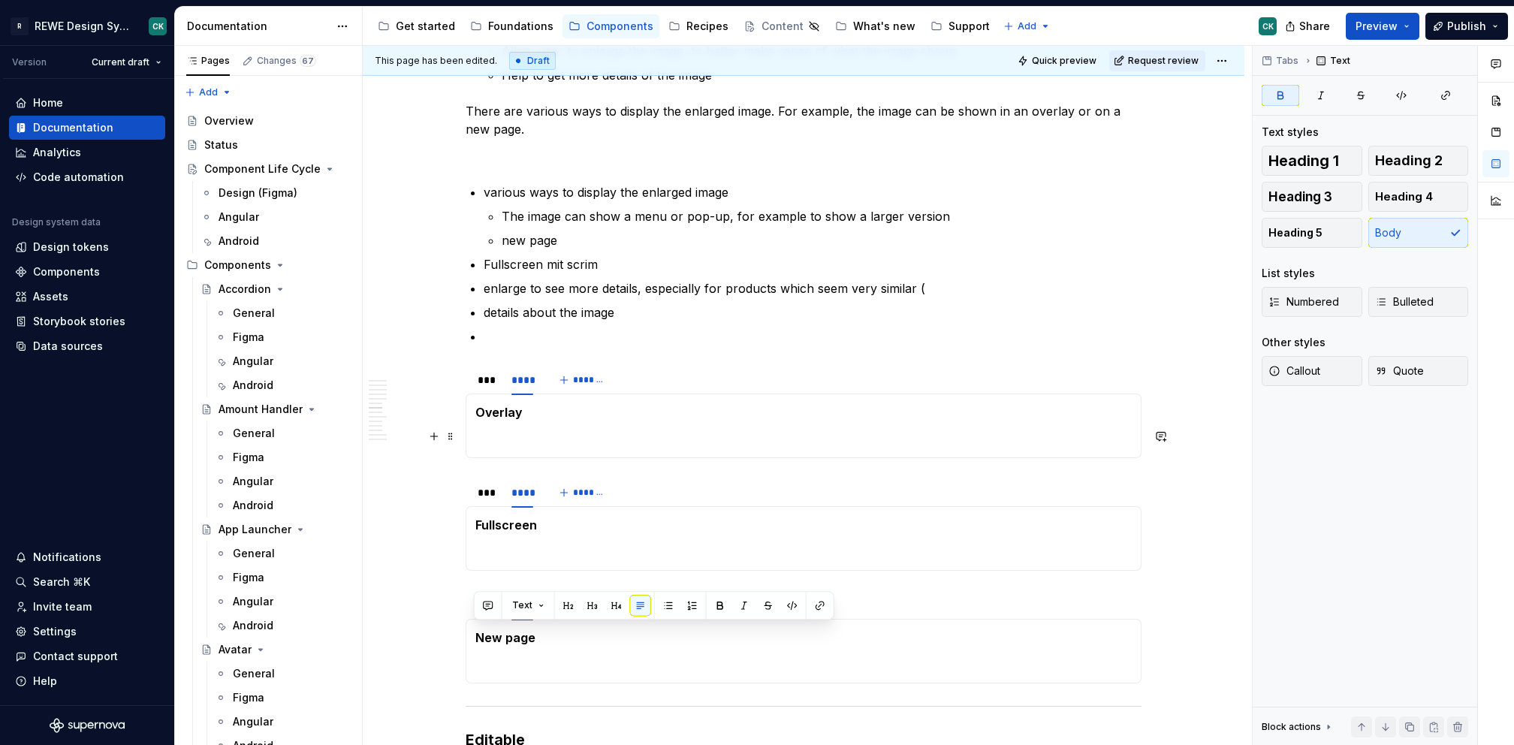
click at [518, 430] on p at bounding box center [803, 439] width 656 height 18
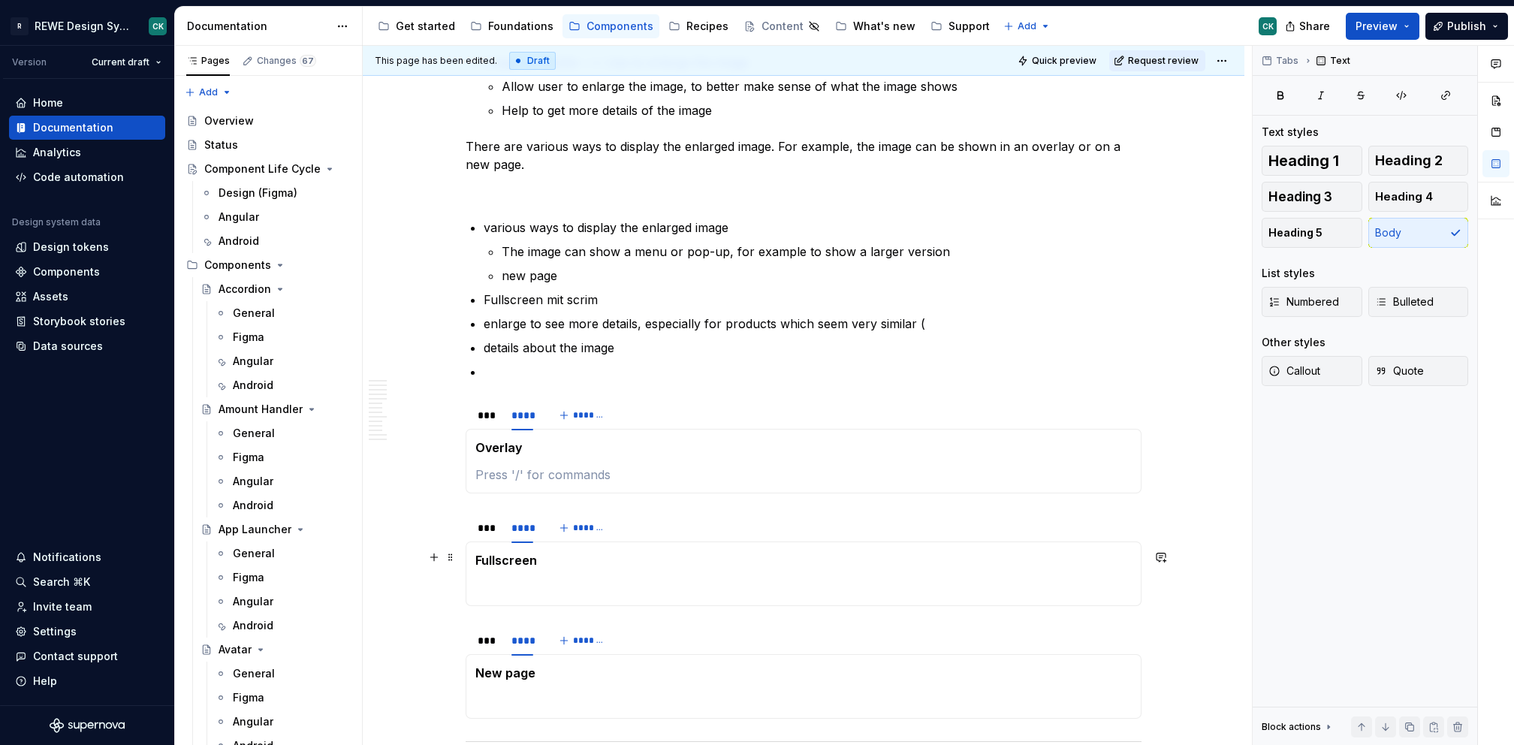
scroll to position [1578, 0]
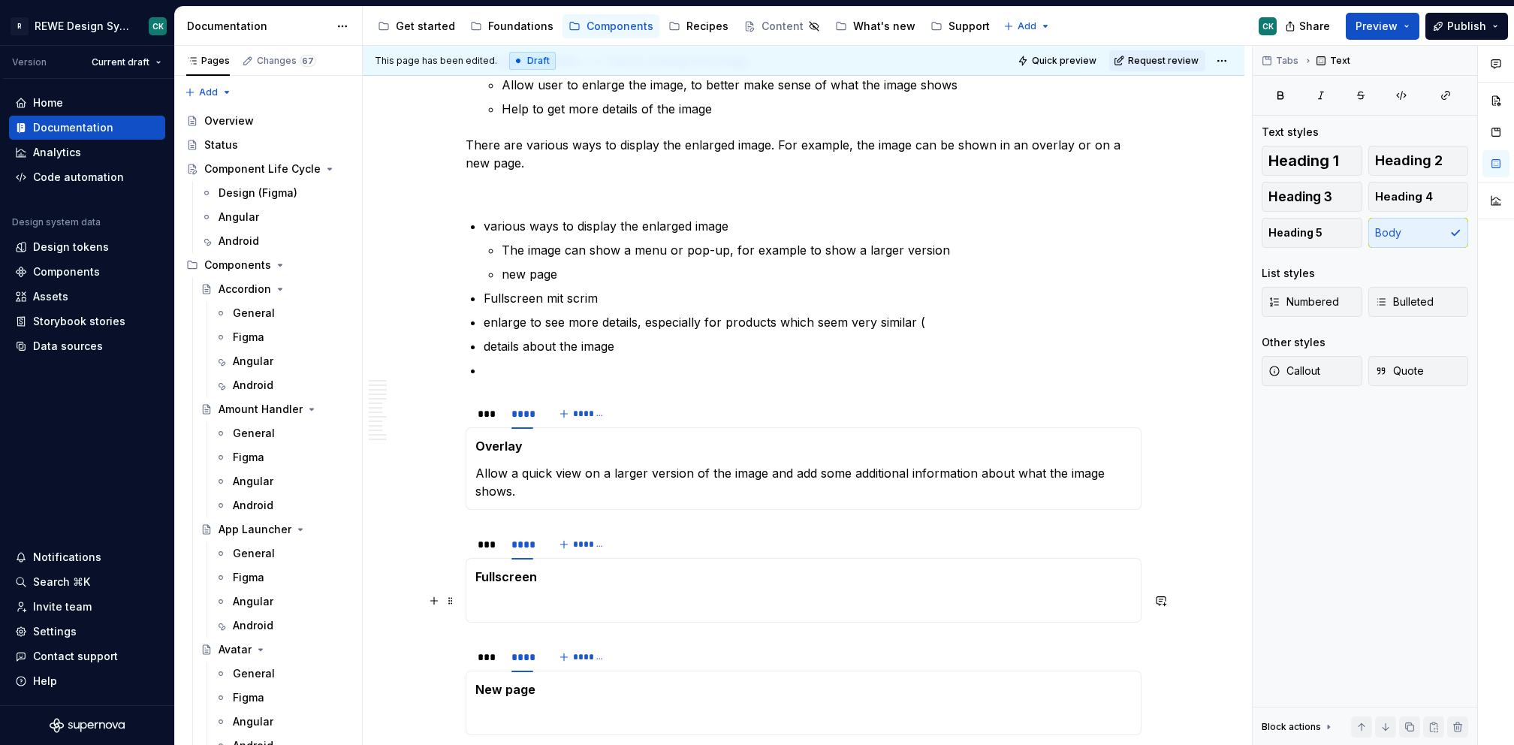
click at [526, 596] on p at bounding box center [803, 604] width 656 height 18
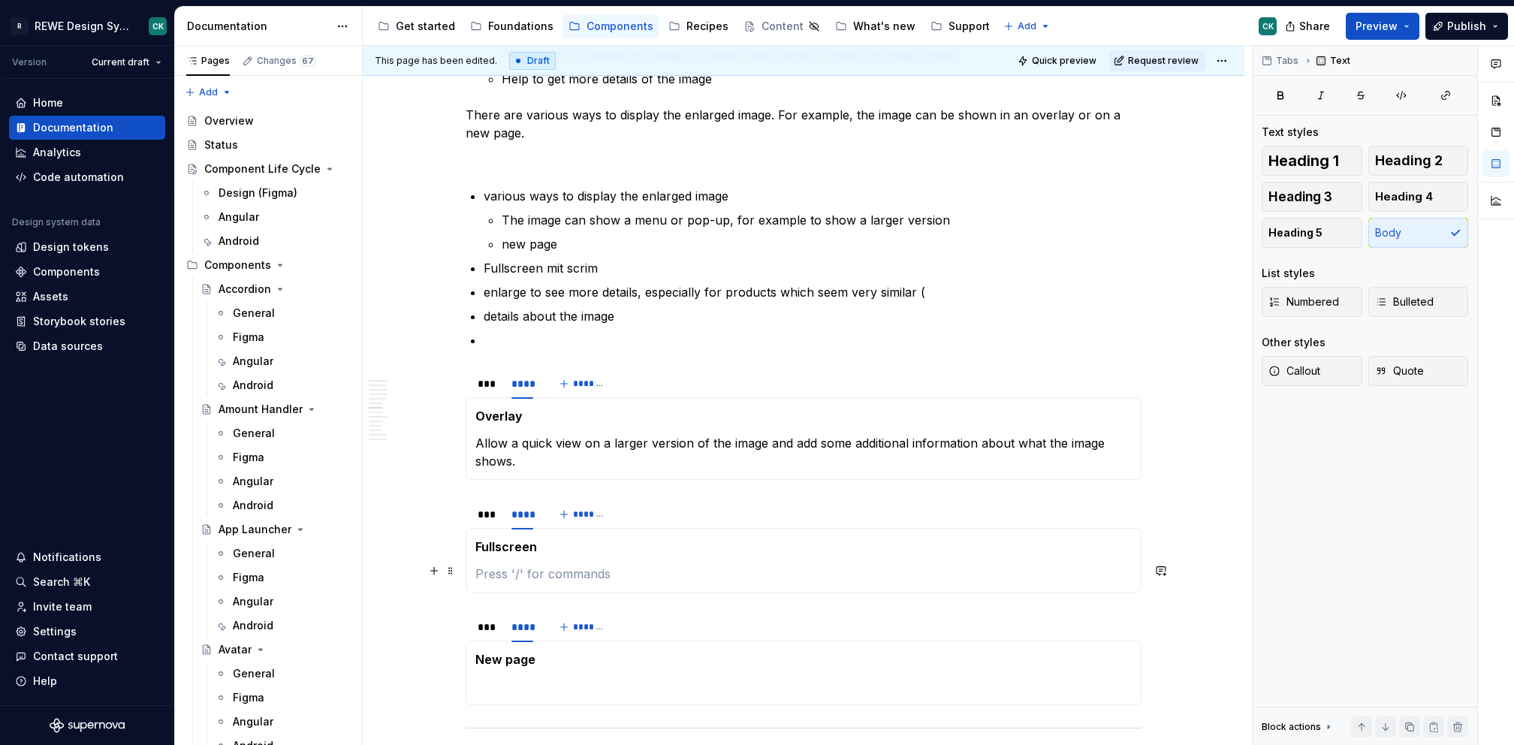
scroll to position [1614, 0]
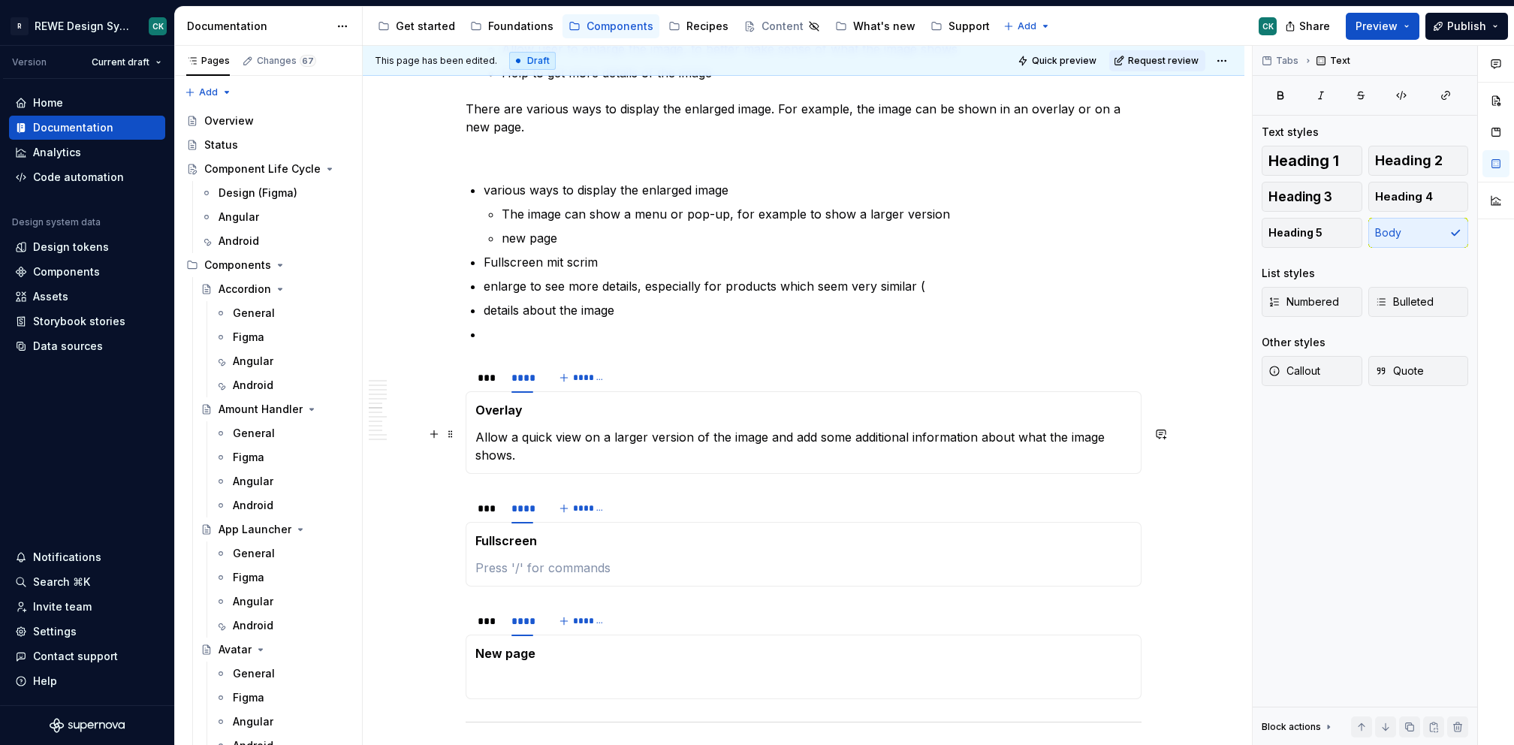
click at [534, 455] on p "Allow a quick view on a larger version of the image and add some additional inf…" at bounding box center [803, 446] width 656 height 36
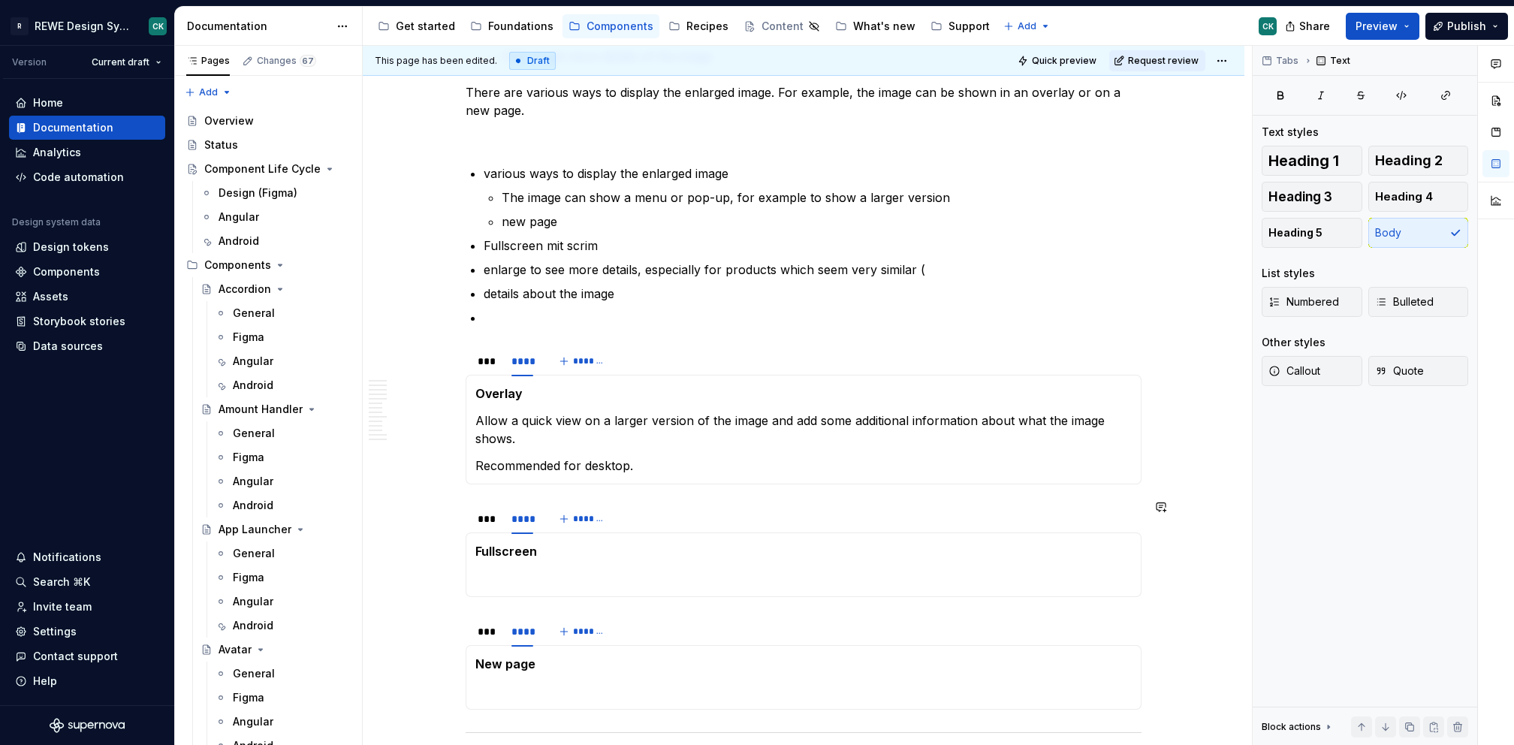
scroll to position [1638, 0]
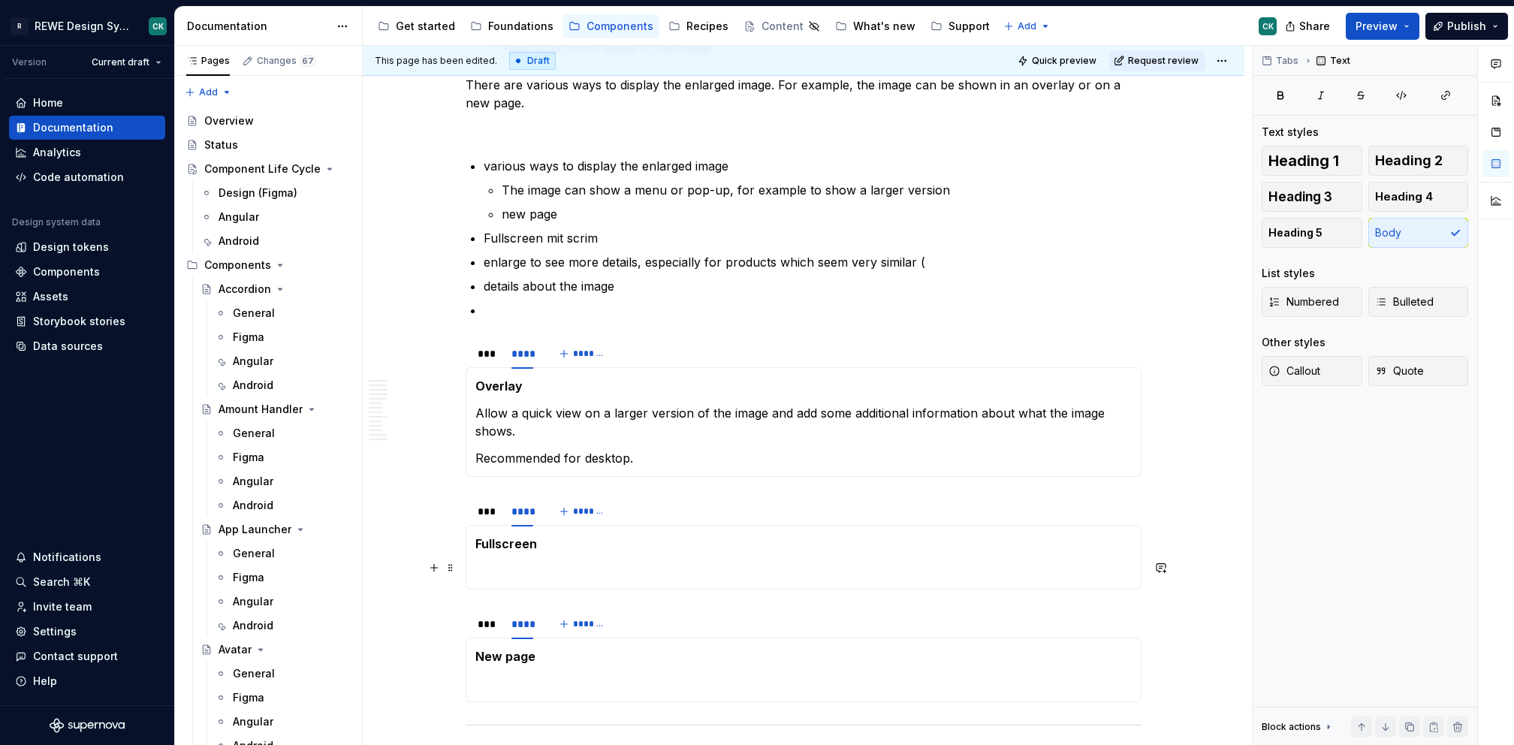
click at [487, 562] on p at bounding box center [803, 571] width 656 height 18
click at [524, 688] on div "New page" at bounding box center [804, 670] width 676 height 65
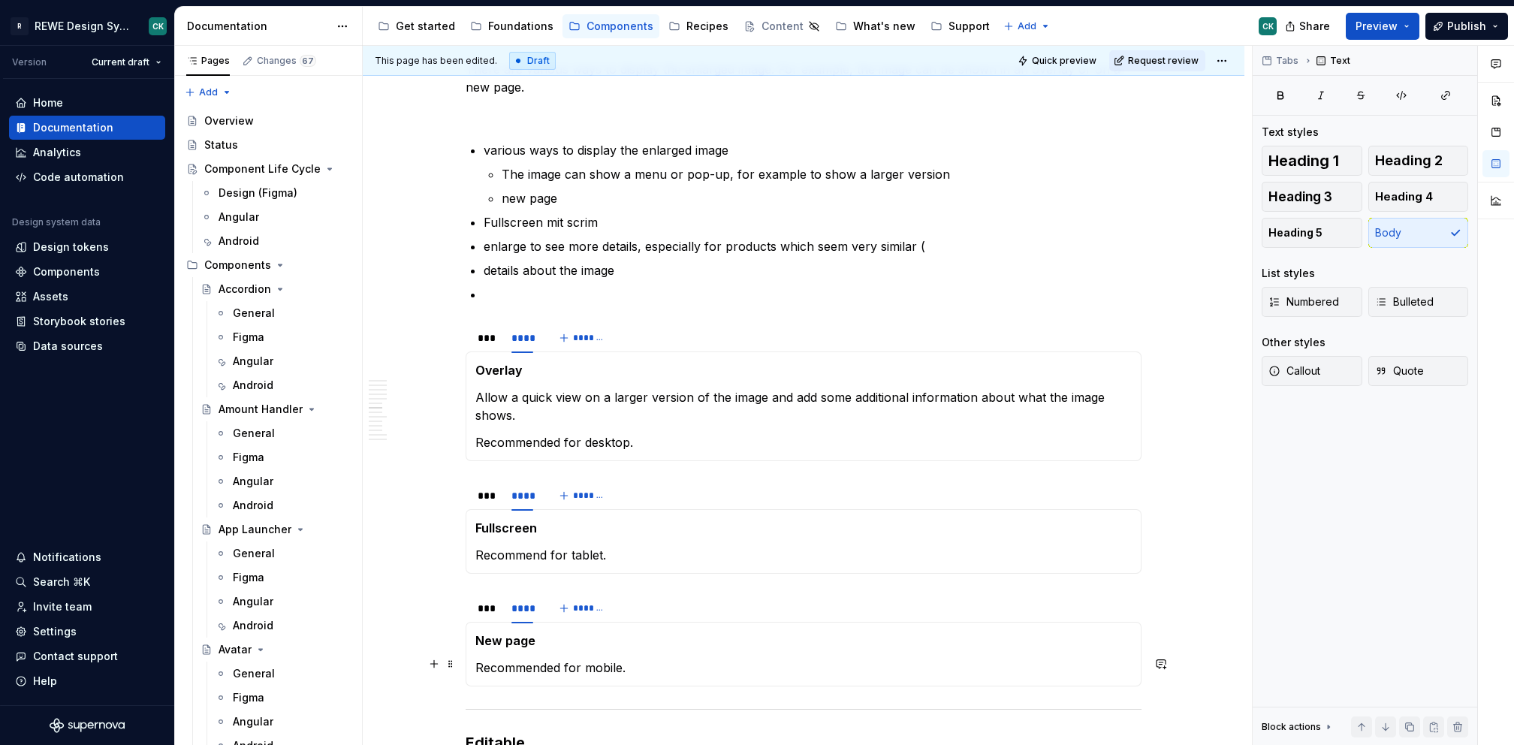
click at [515, 663] on p "Recommended for mobile." at bounding box center [803, 668] width 656 height 18
copy p "Recommended"
click at [521, 551] on p "Recommend for tablet." at bounding box center [803, 555] width 656 height 18
click at [520, 551] on p "Recommend for tablet." at bounding box center [803, 555] width 656 height 18
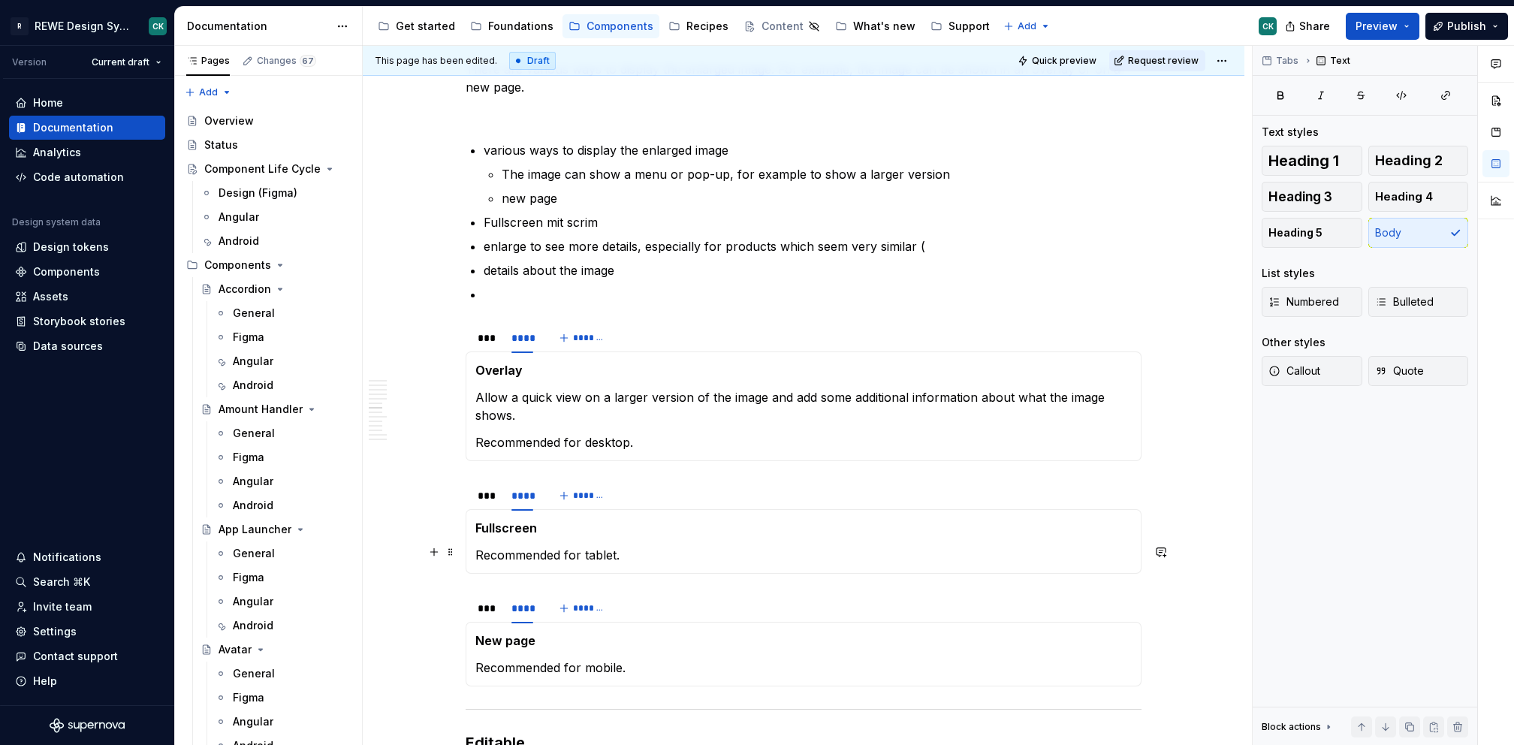
click at [656, 546] on p "Recommended for tablet." at bounding box center [803, 555] width 656 height 18
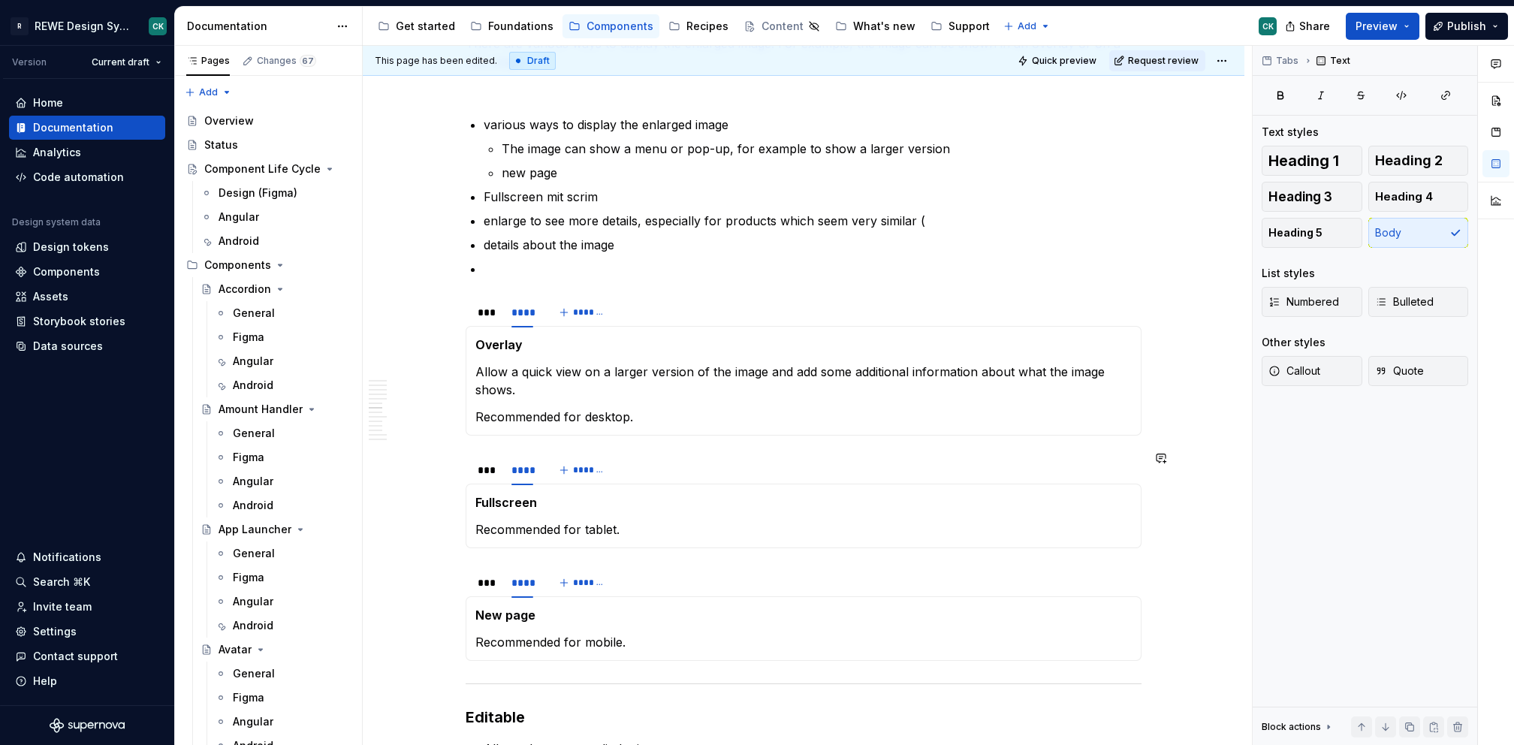
scroll to position [1682, 0]
click at [683, 493] on p "Fullscreen" at bounding box center [803, 499] width 656 height 18
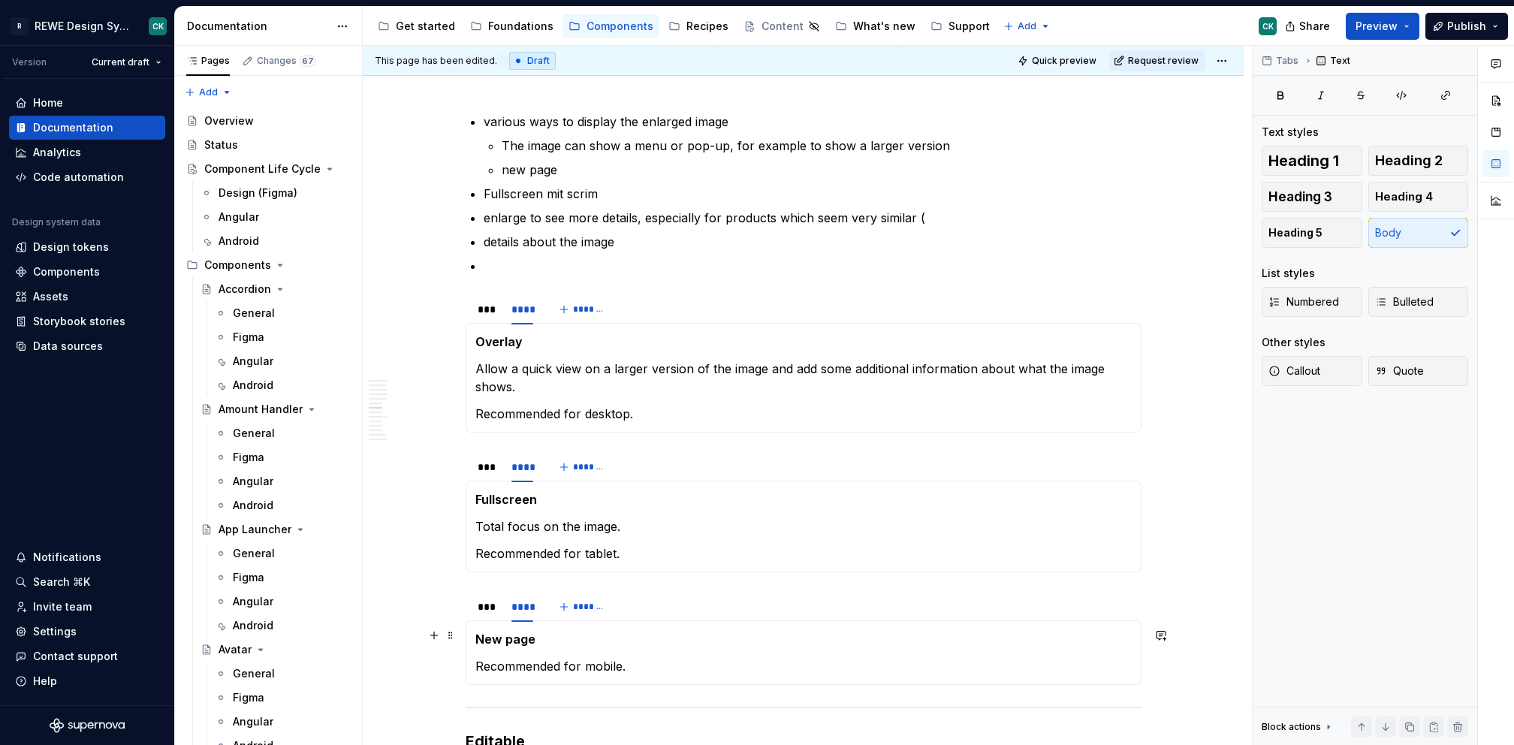
click at [555, 637] on p "New page" at bounding box center [803, 639] width 656 height 18
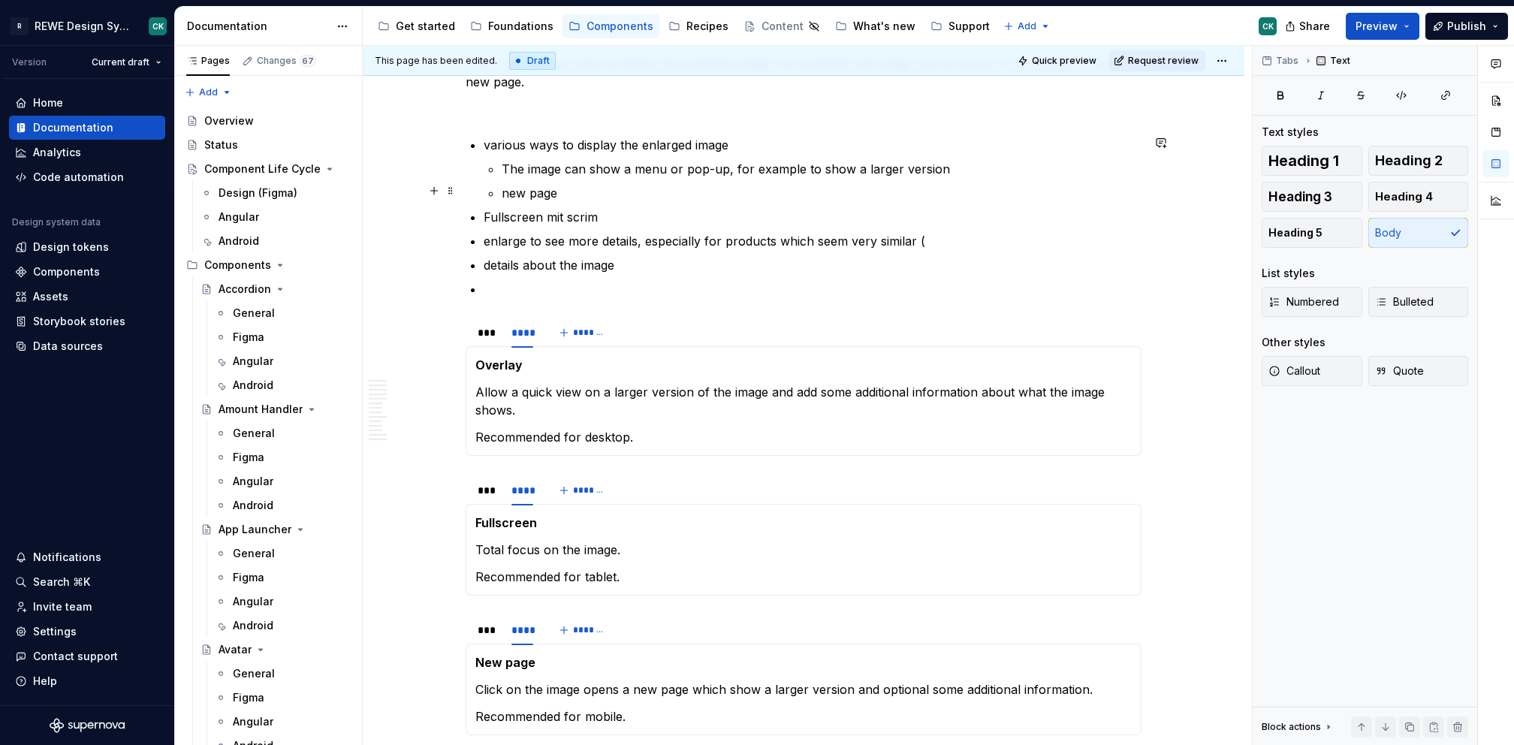
scroll to position [1658, 0]
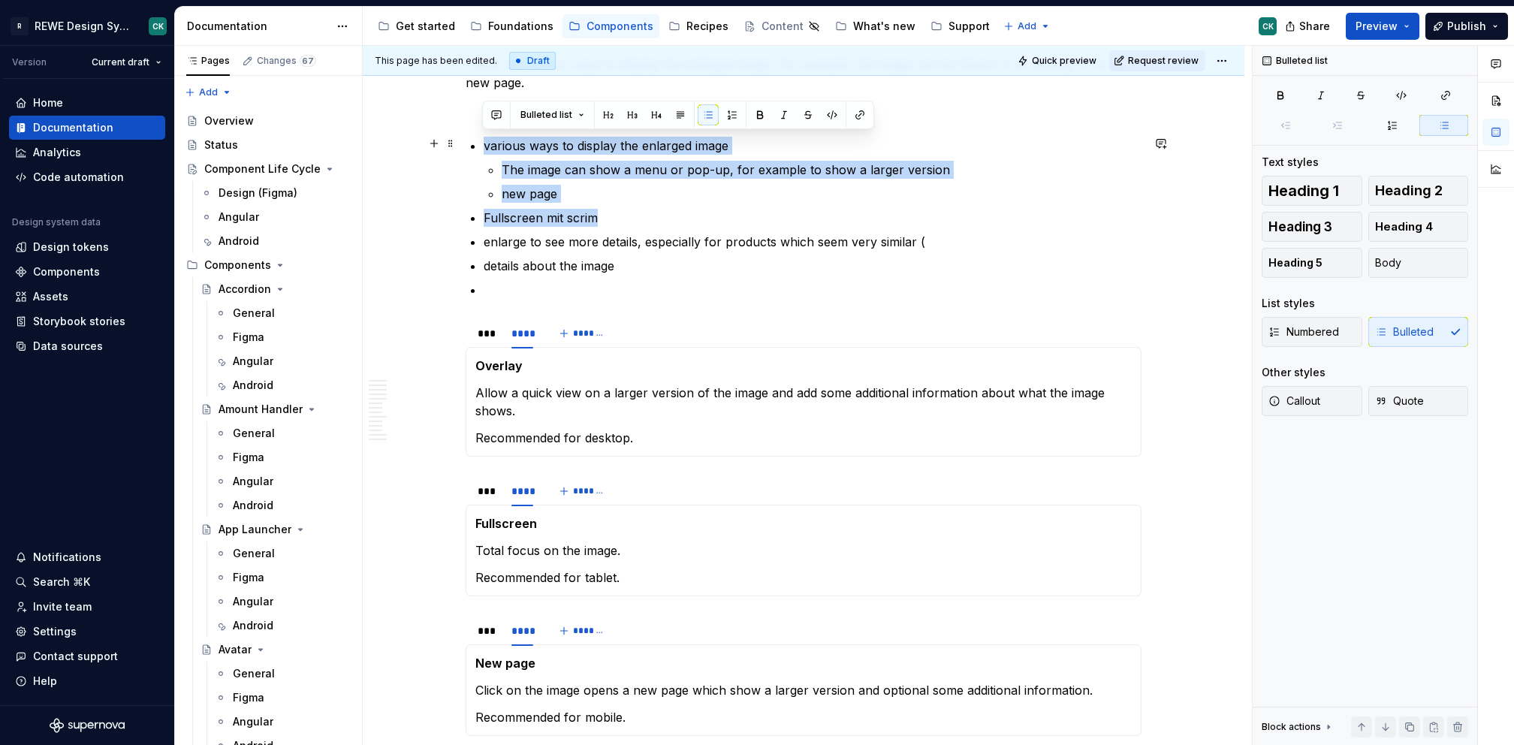
drag, startPoint x: 650, startPoint y: 216, endPoint x: 407, endPoint y: 149, distance: 252.4
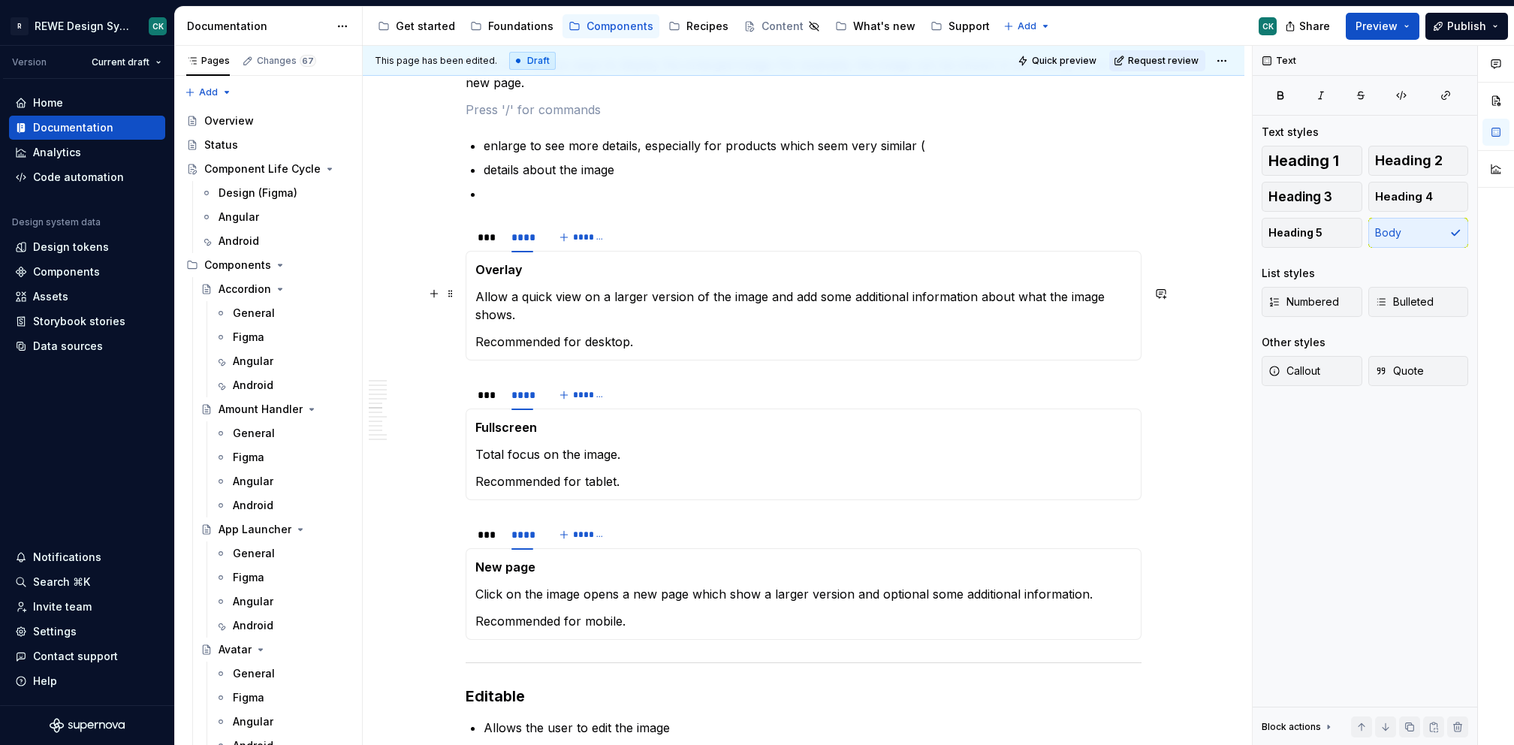
click at [578, 317] on p "Allow a quick view on a larger version of the image and add some additional inf…" at bounding box center [803, 306] width 656 height 36
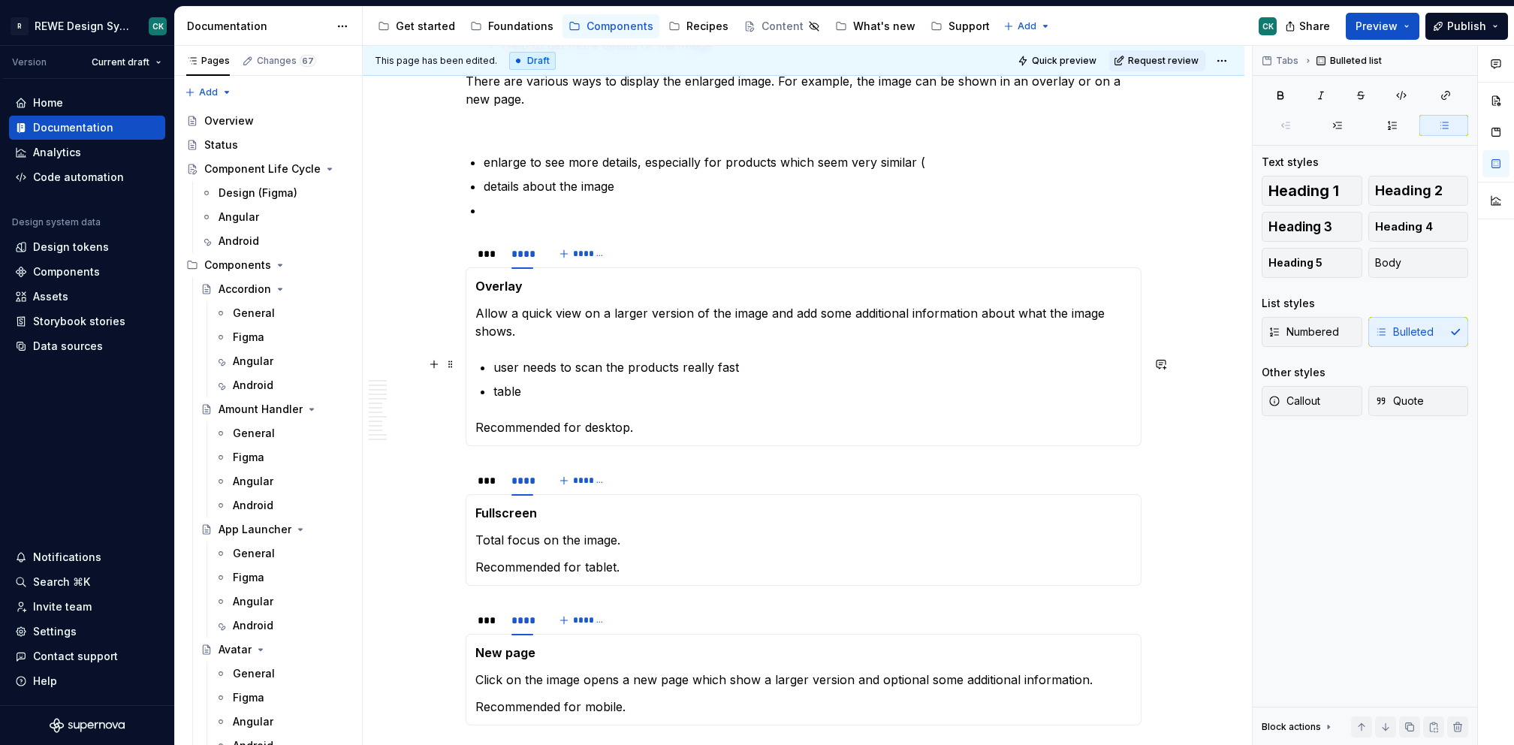
scroll to position [1507, 0]
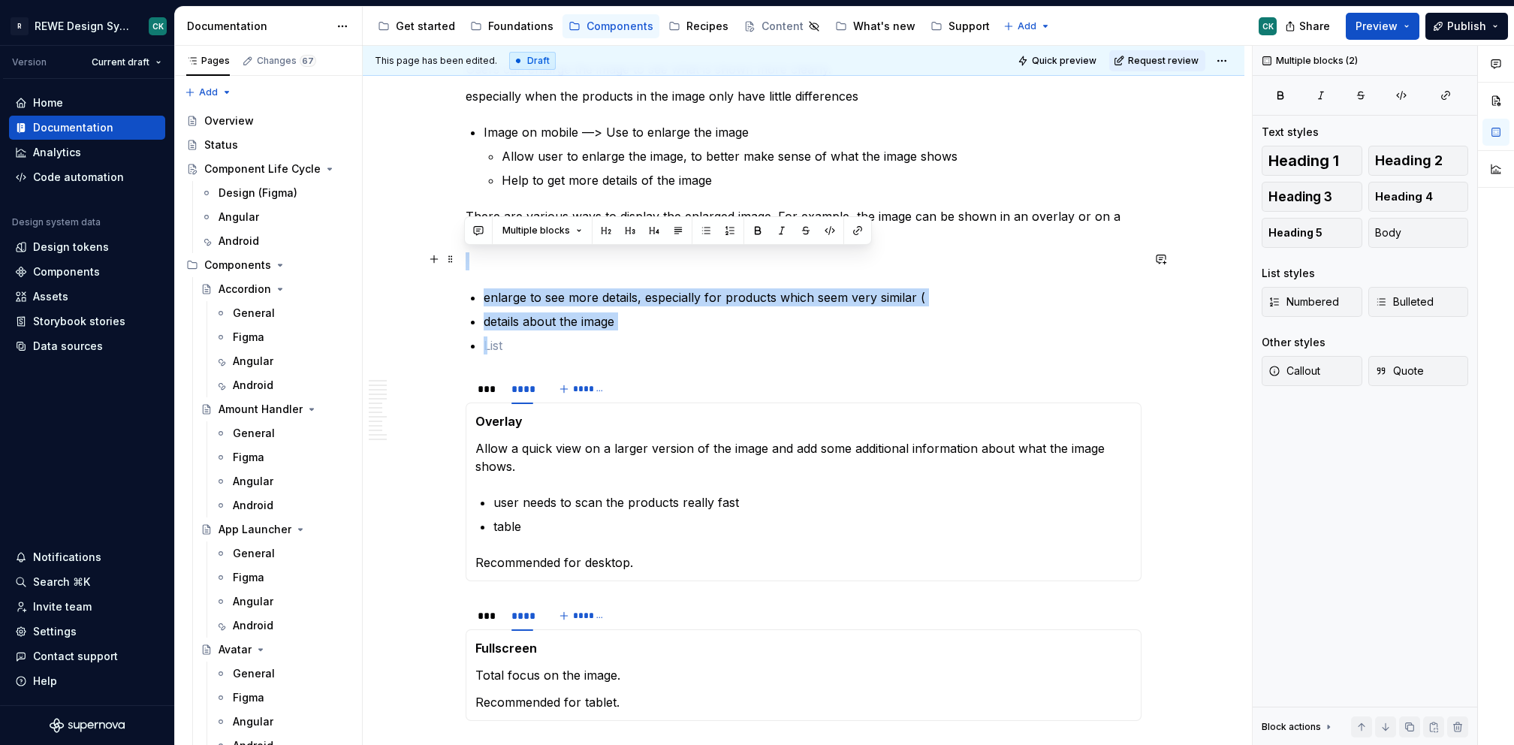
drag, startPoint x: 515, startPoint y: 348, endPoint x: 495, endPoint y: 263, distance: 87.3
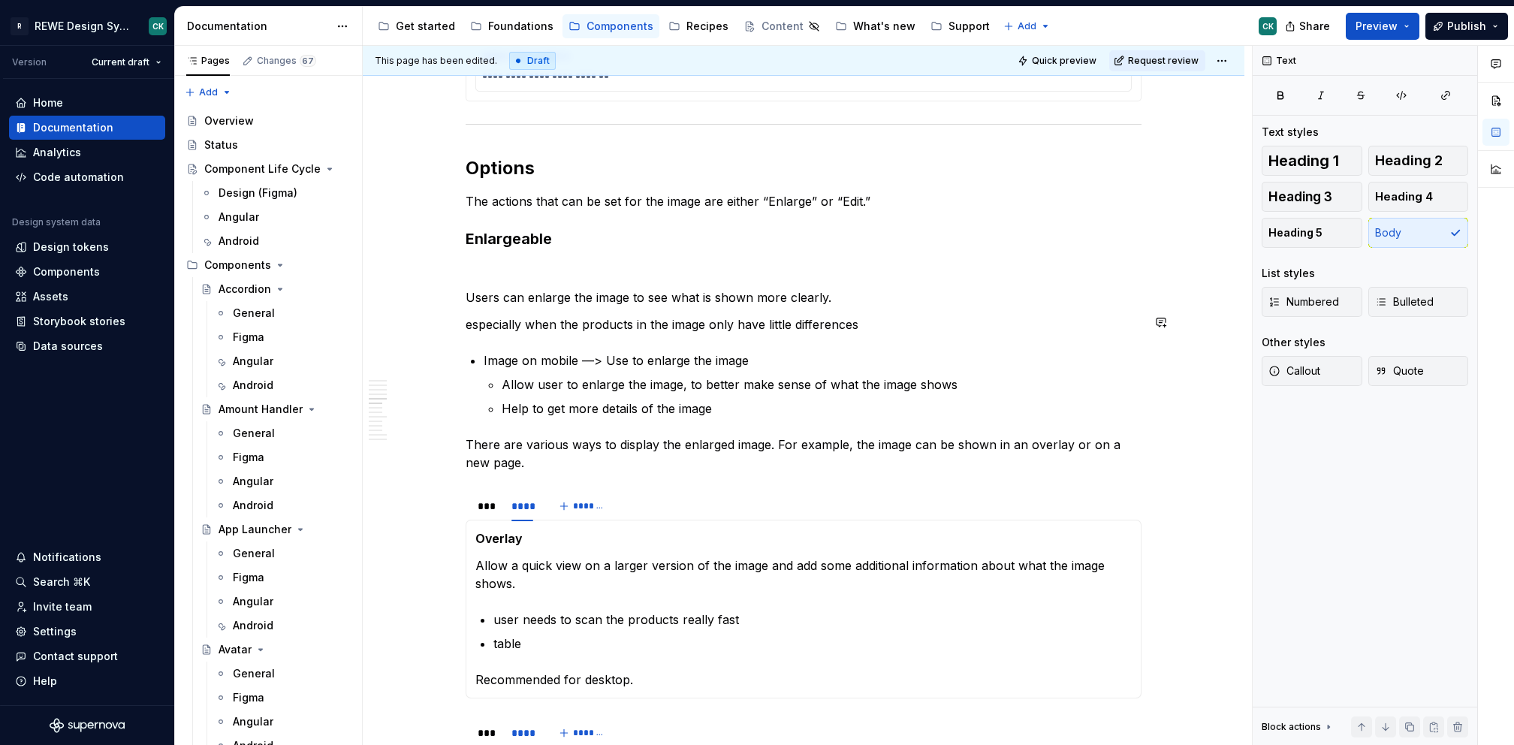
scroll to position [1283, 0]
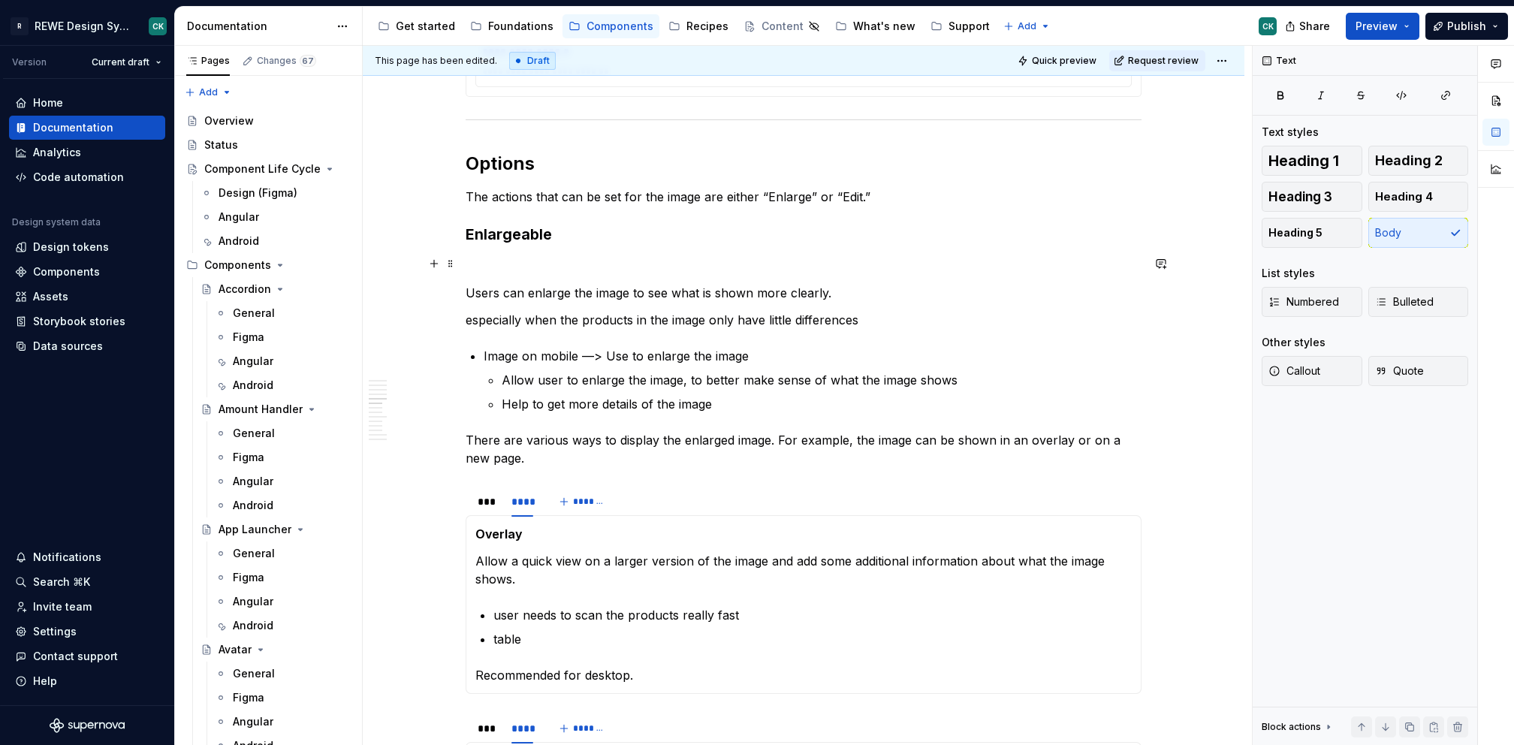
click at [557, 264] on p at bounding box center [804, 266] width 676 height 18
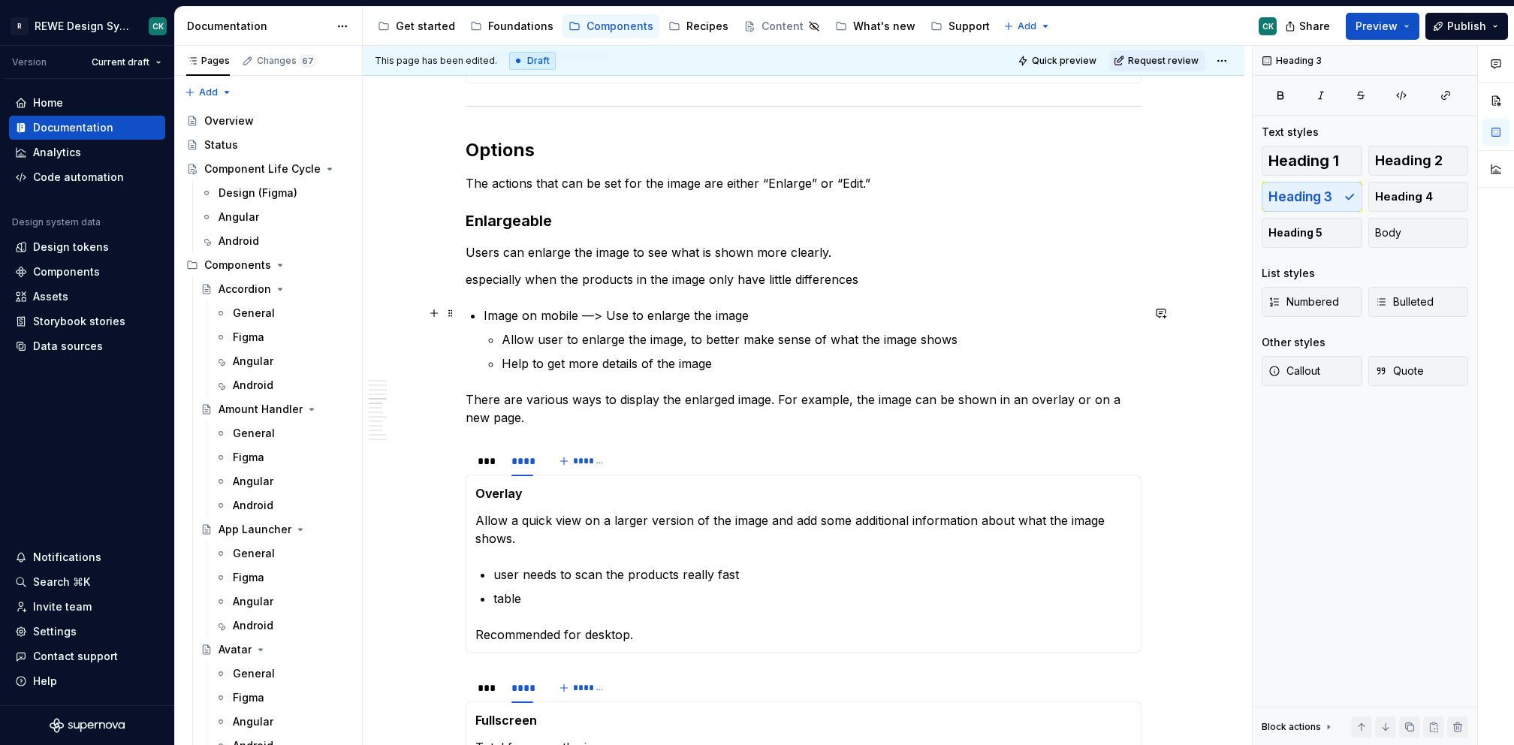
scroll to position [1299, 0]
click at [478, 278] on p "especially when the products in the image only have little differences" at bounding box center [804, 277] width 676 height 18
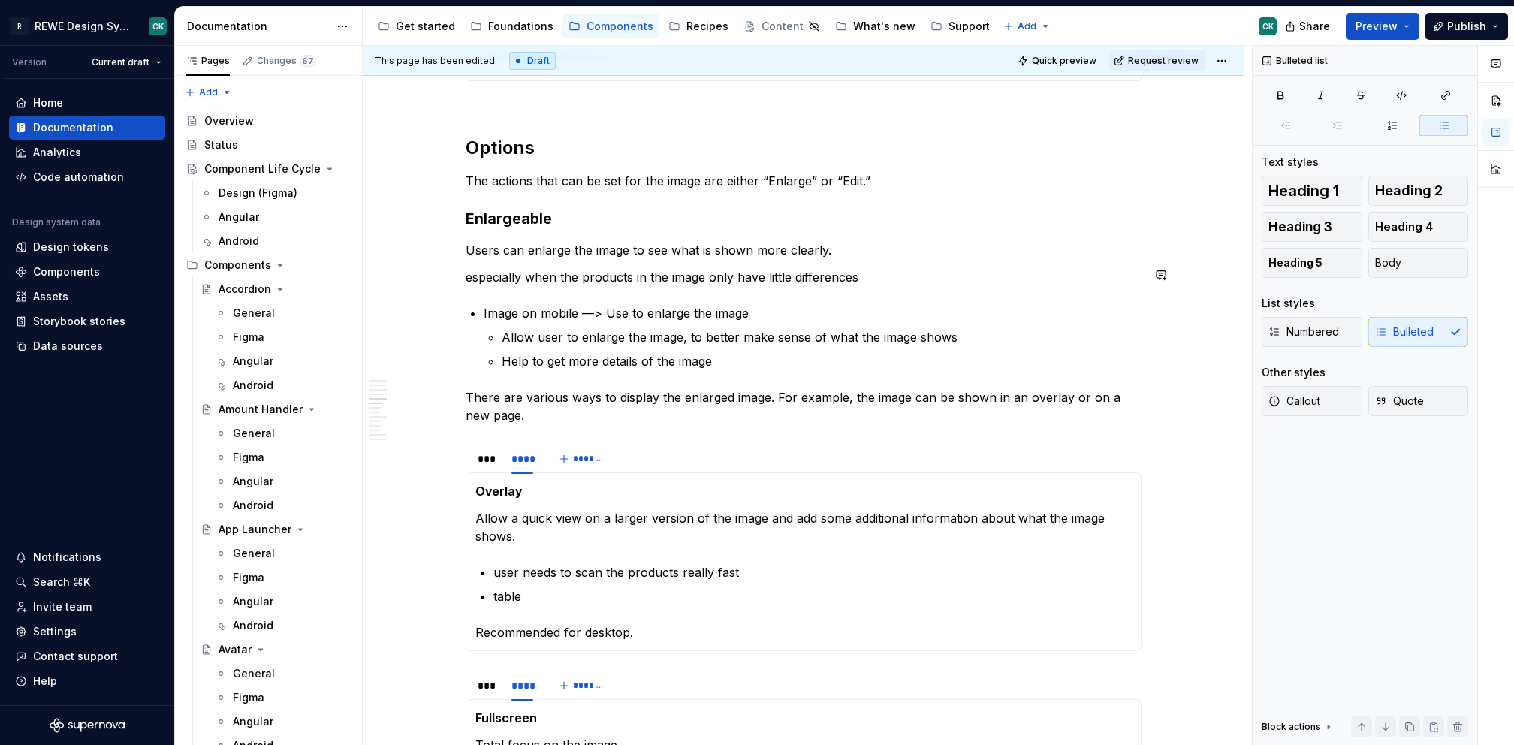
click at [847, 249] on p "Users can enlarge the image to see what is shown more clearly." at bounding box center [804, 250] width 676 height 18
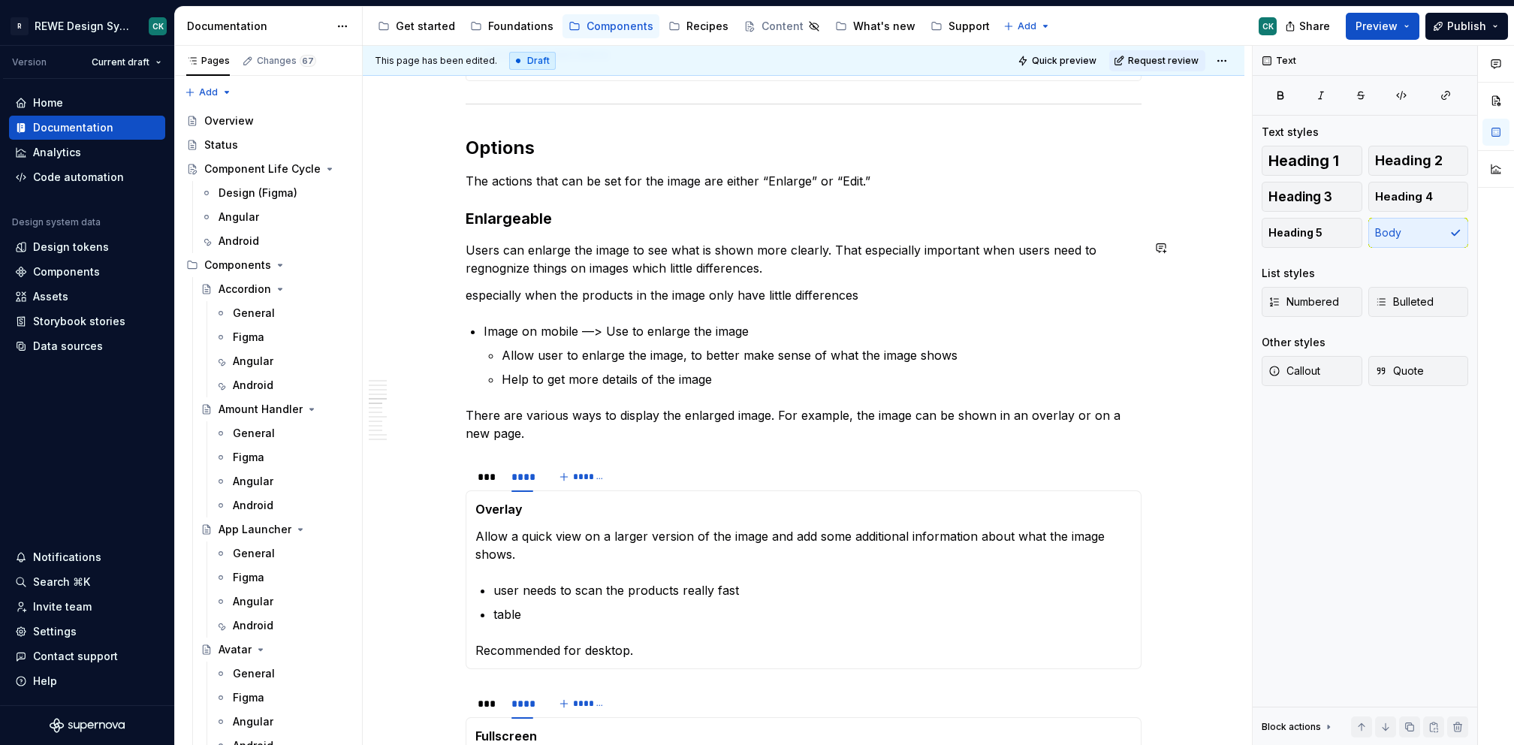
click at [766, 297] on p "especially when the products in the image only have little differences" at bounding box center [804, 295] width 676 height 18
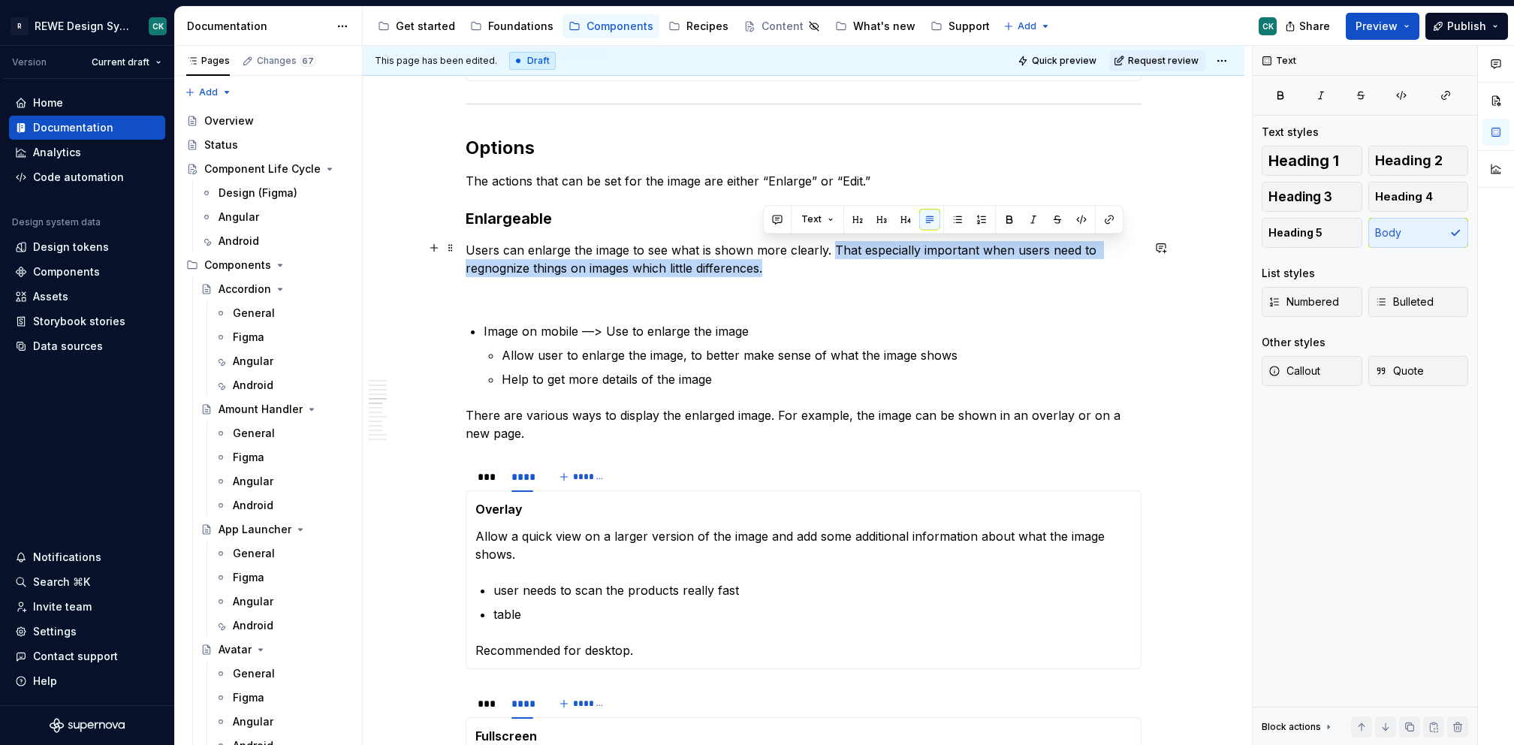
drag, startPoint x: 904, startPoint y: 267, endPoint x: 833, endPoint y: 288, distance: 74.2
click at [831, 252] on p "Users can enlarge the image to see what is shown more clearly. That especially …" at bounding box center [804, 259] width 676 height 36
copy p "That especially important when users need to regnognize things on images which …"
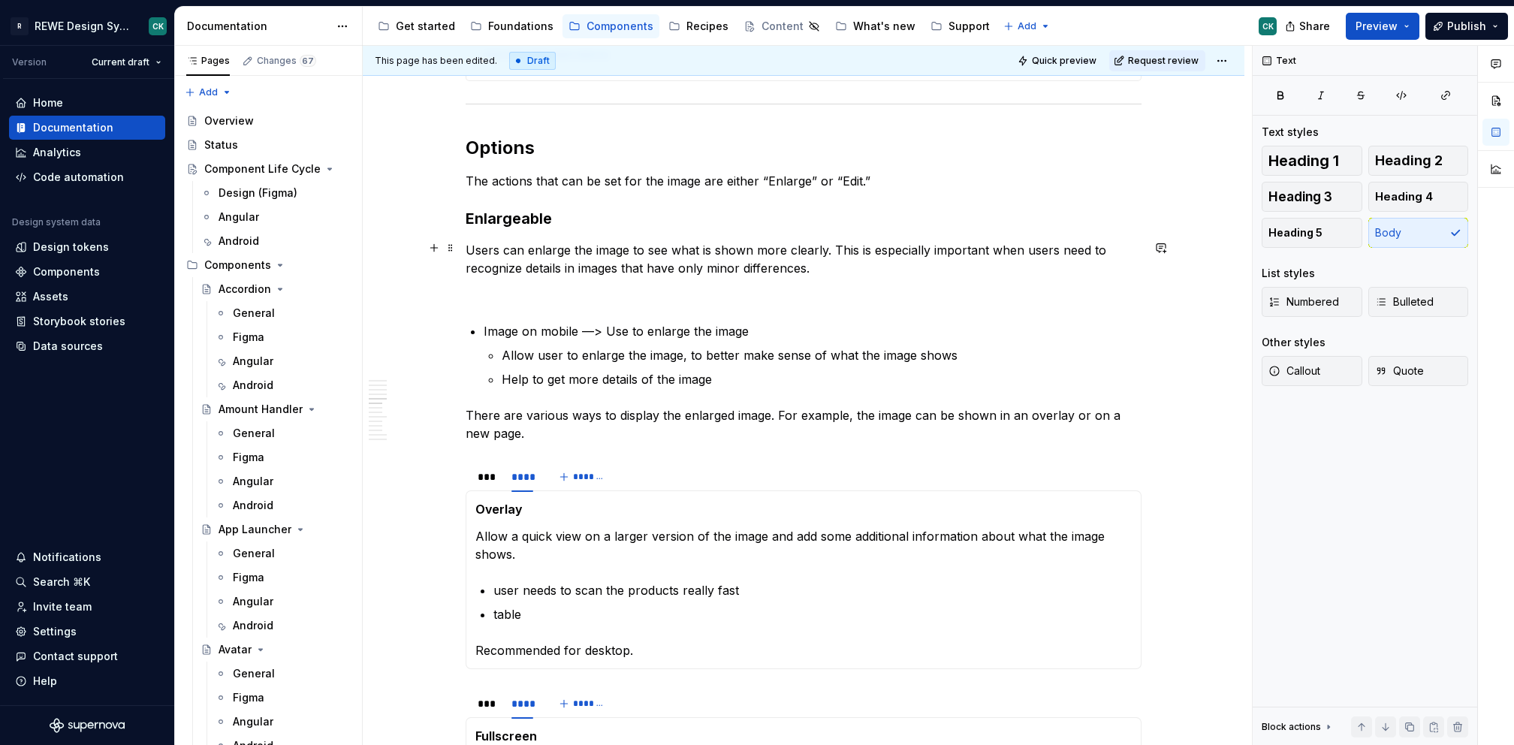
click at [955, 245] on p "Users can enlarge the image to see what is shown more clearly. This is especial…" at bounding box center [804, 259] width 676 height 36
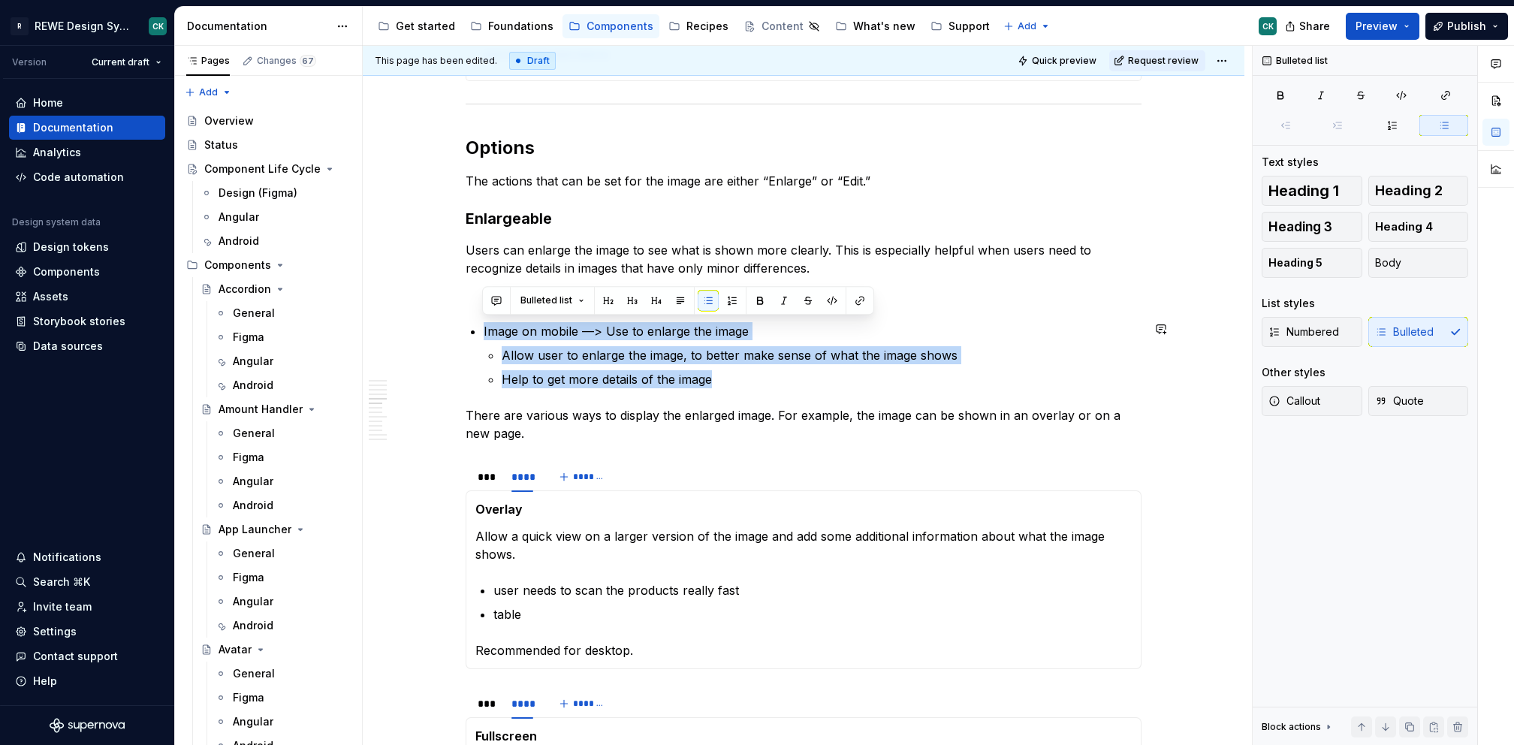
drag, startPoint x: 741, startPoint y: 376, endPoint x: 473, endPoint y: 309, distance: 275.4
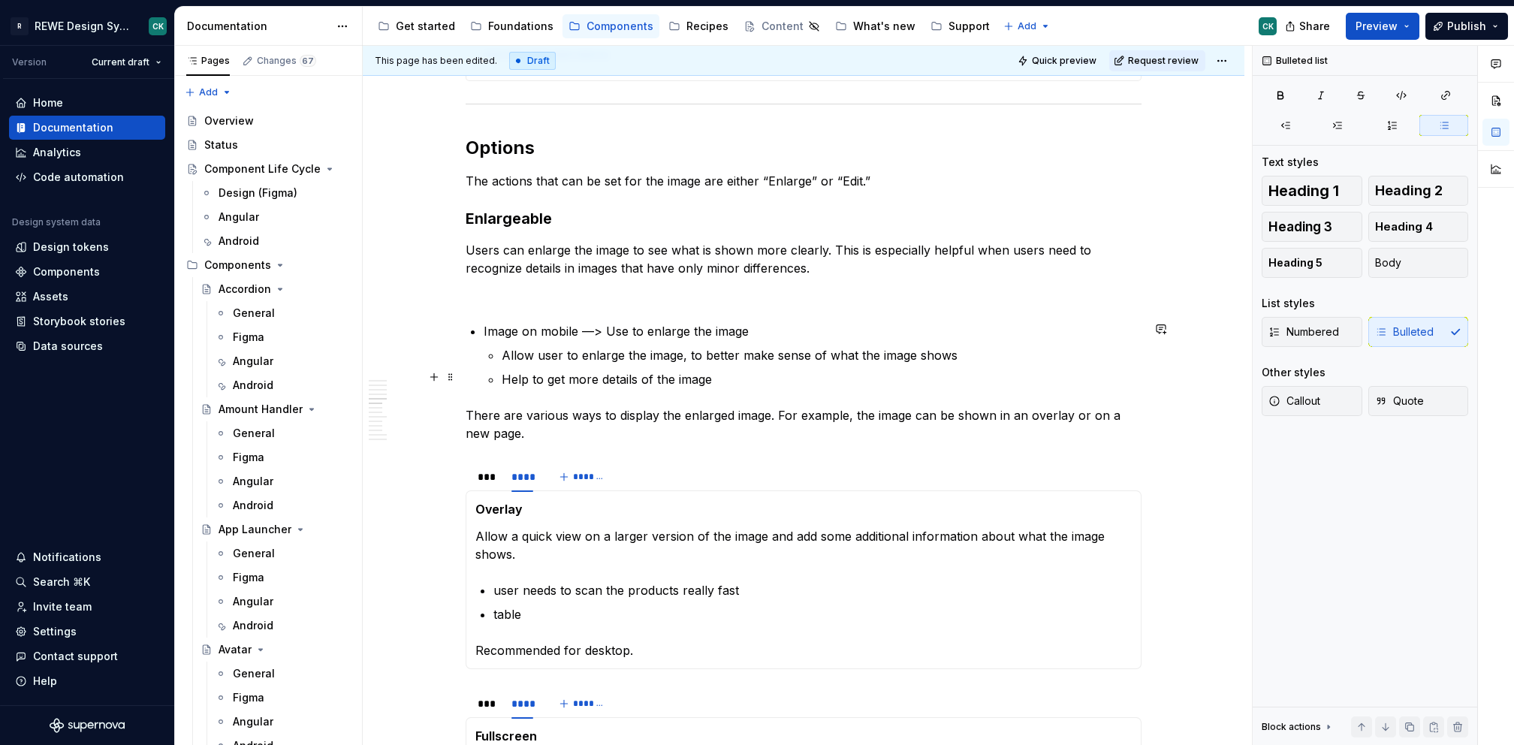
click at [771, 381] on p "Help to get more details of the image" at bounding box center [822, 379] width 640 height 18
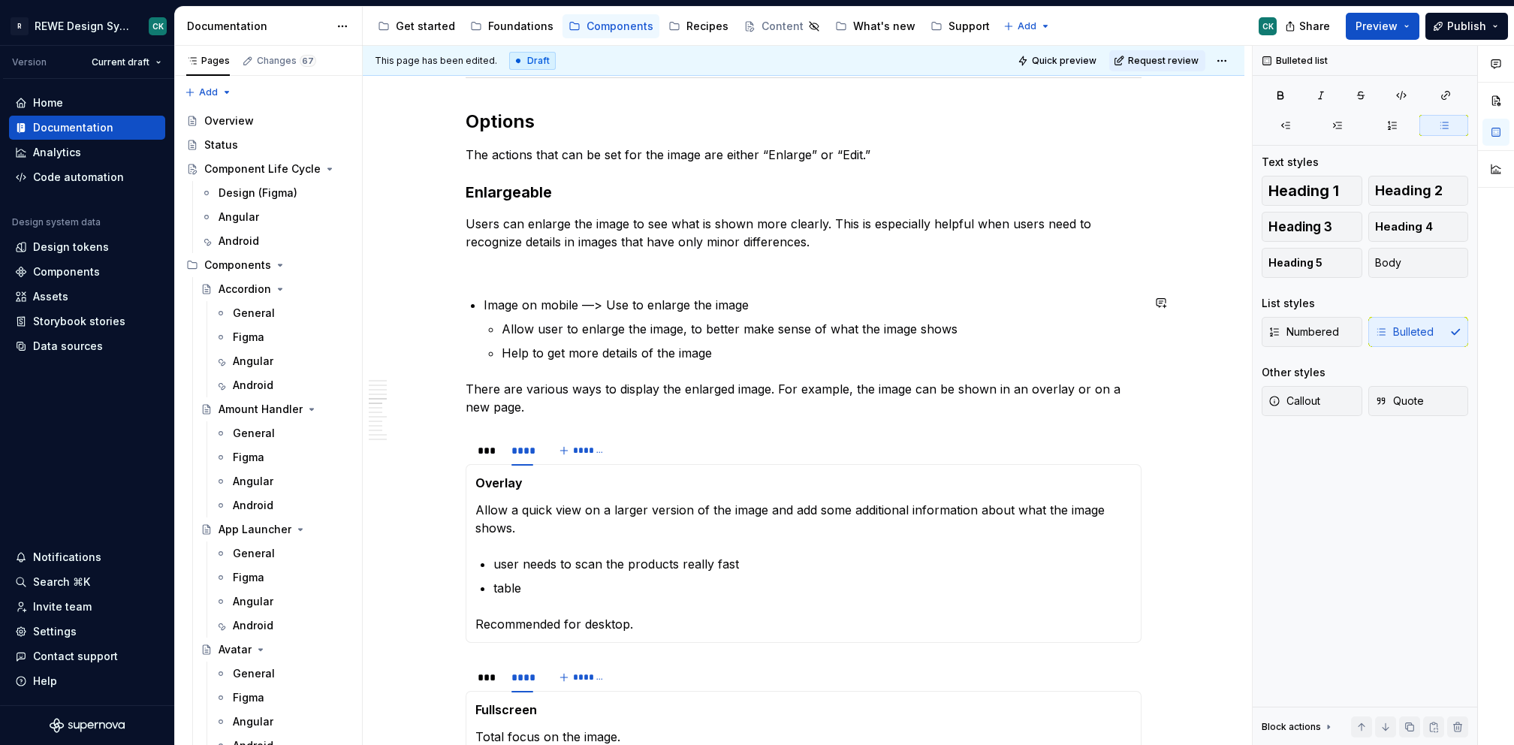
scroll to position [1329, 0]
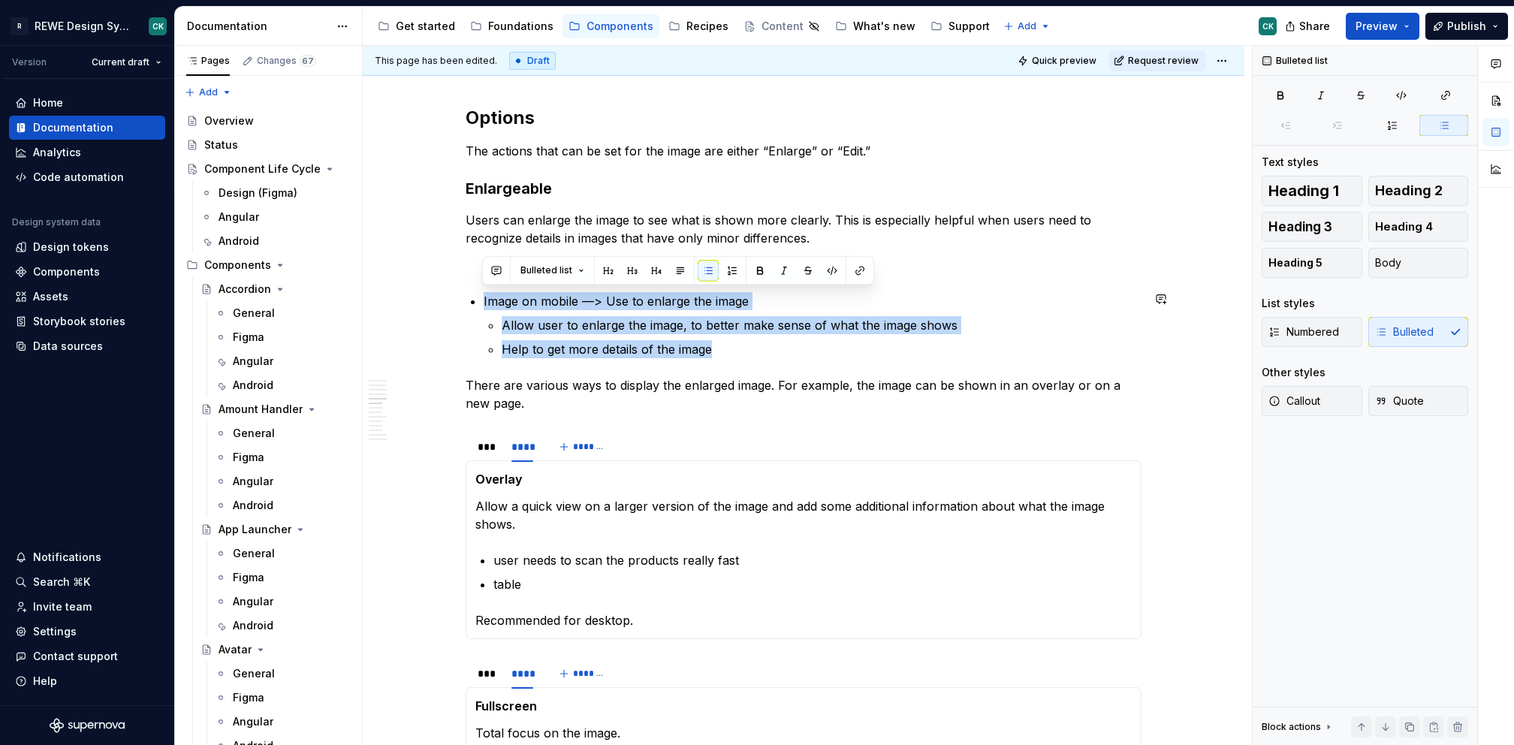
drag, startPoint x: 790, startPoint y: 345, endPoint x: 420, endPoint y: 286, distance: 374.9
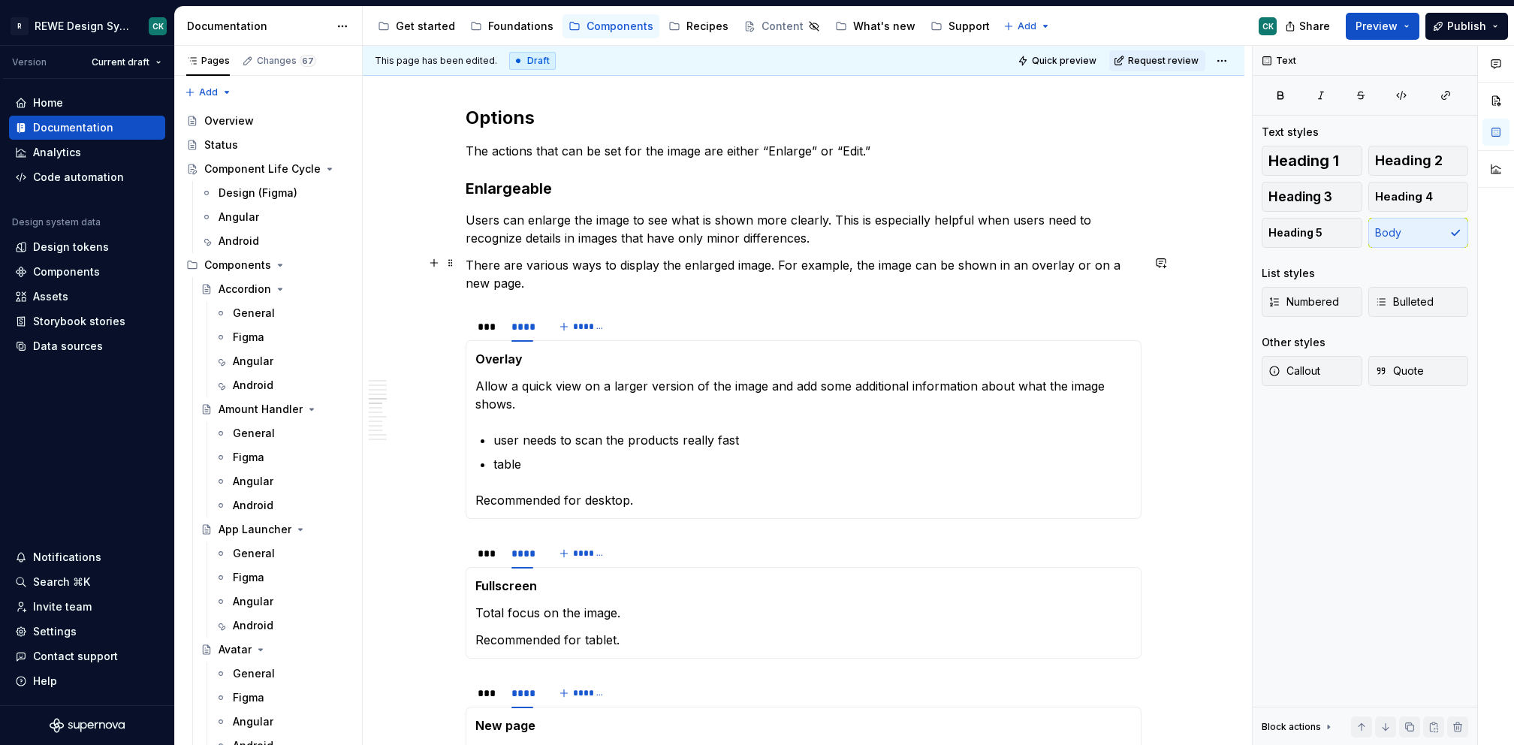
click at [889, 243] on p "Users can enlarge the image to see what is shown more clearly. This is especial…" at bounding box center [804, 229] width 676 height 36
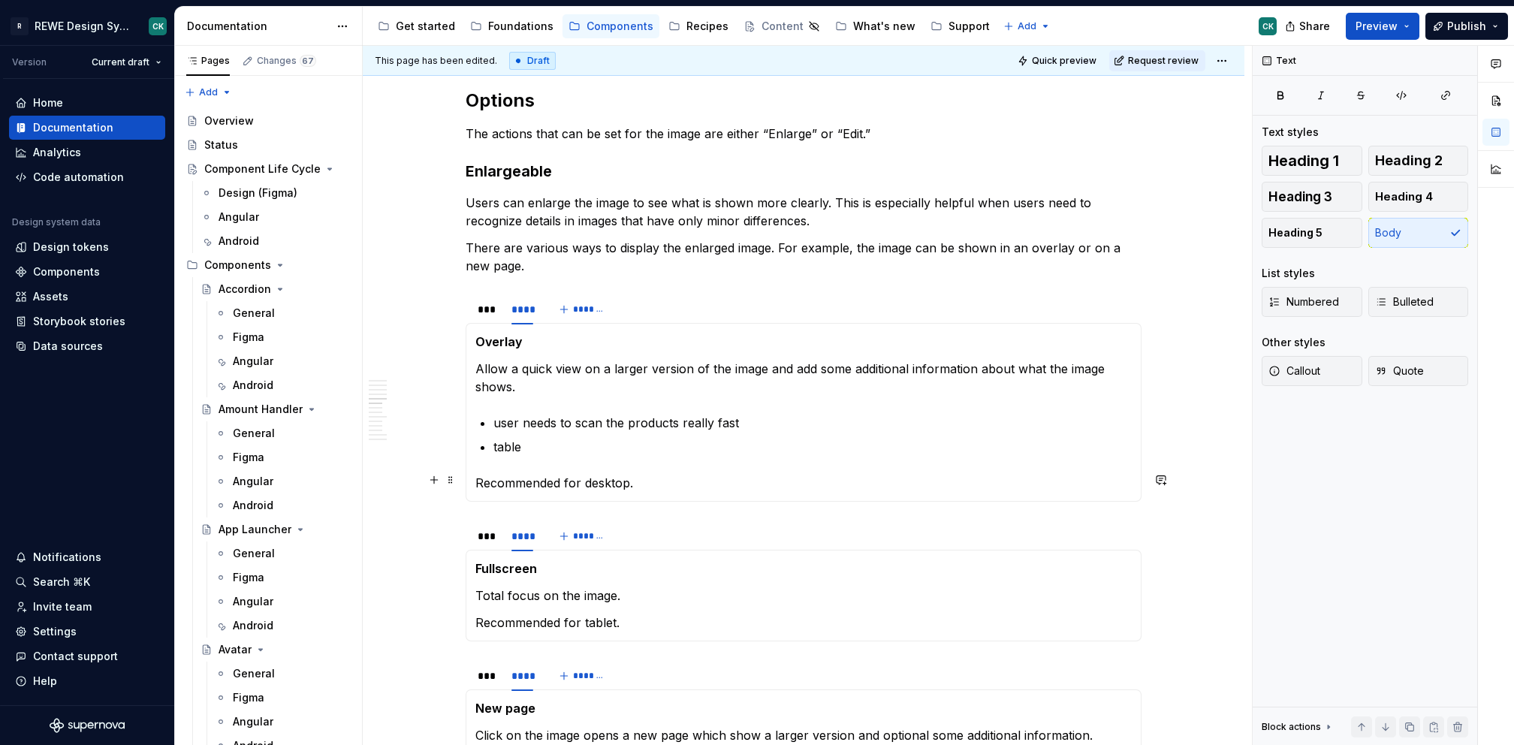
scroll to position [1347, 0]
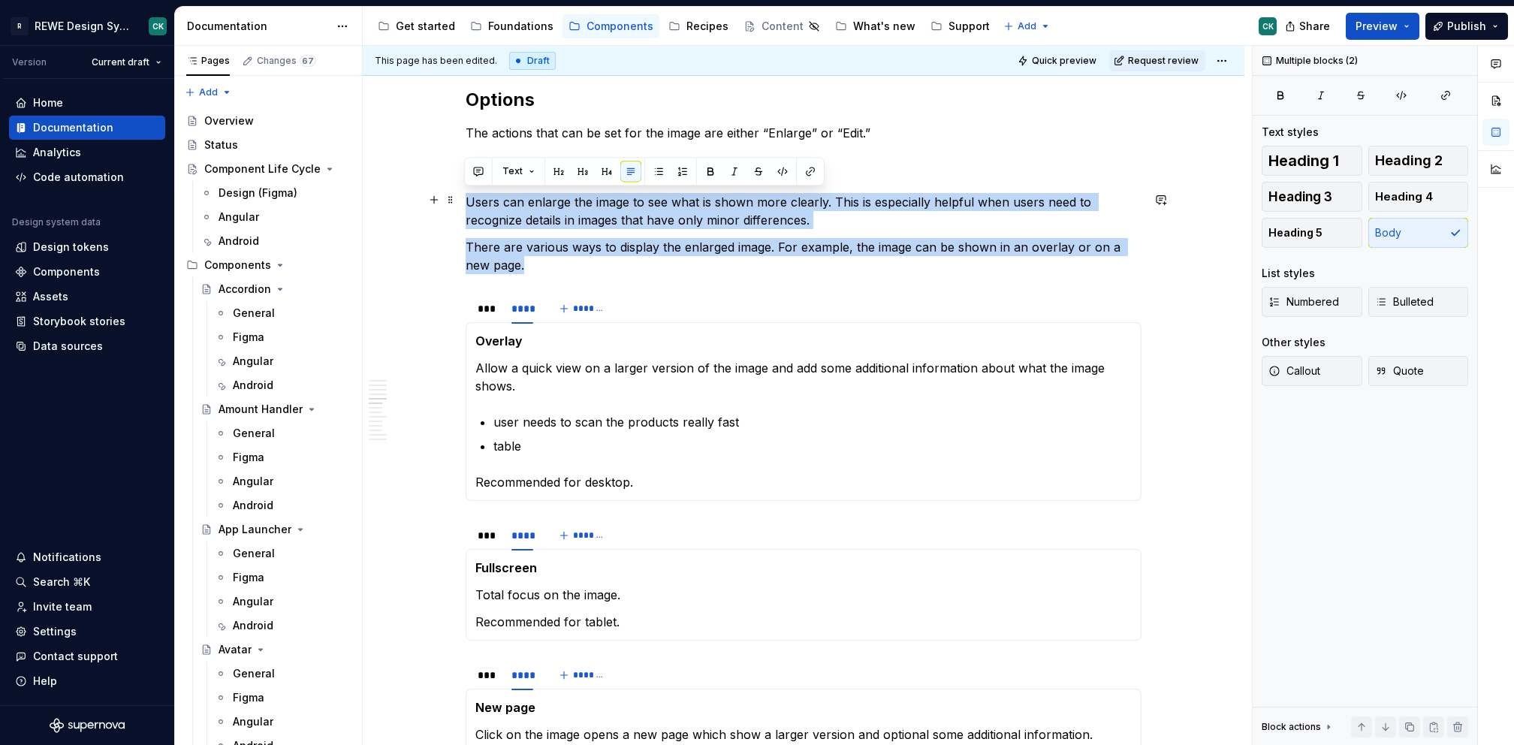
drag, startPoint x: 676, startPoint y: 261, endPoint x: 456, endPoint y: 203, distance: 227.5
copy div "Users can enlarge the image to see what is shown more clearly. This is especial…"
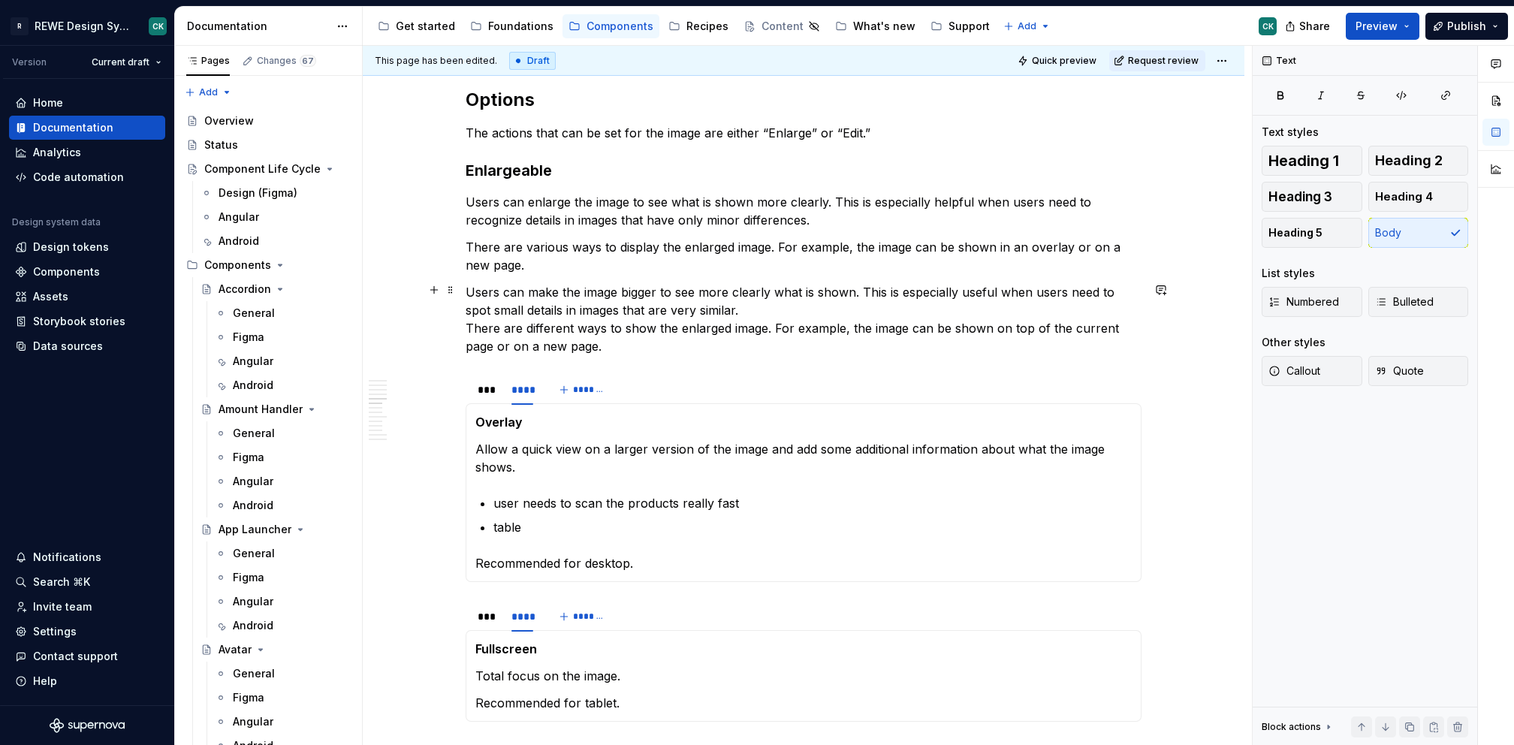
click at [813, 303] on p "Users can make the image bigger to see more clearly what is shown. This is espe…" at bounding box center [804, 319] width 676 height 72
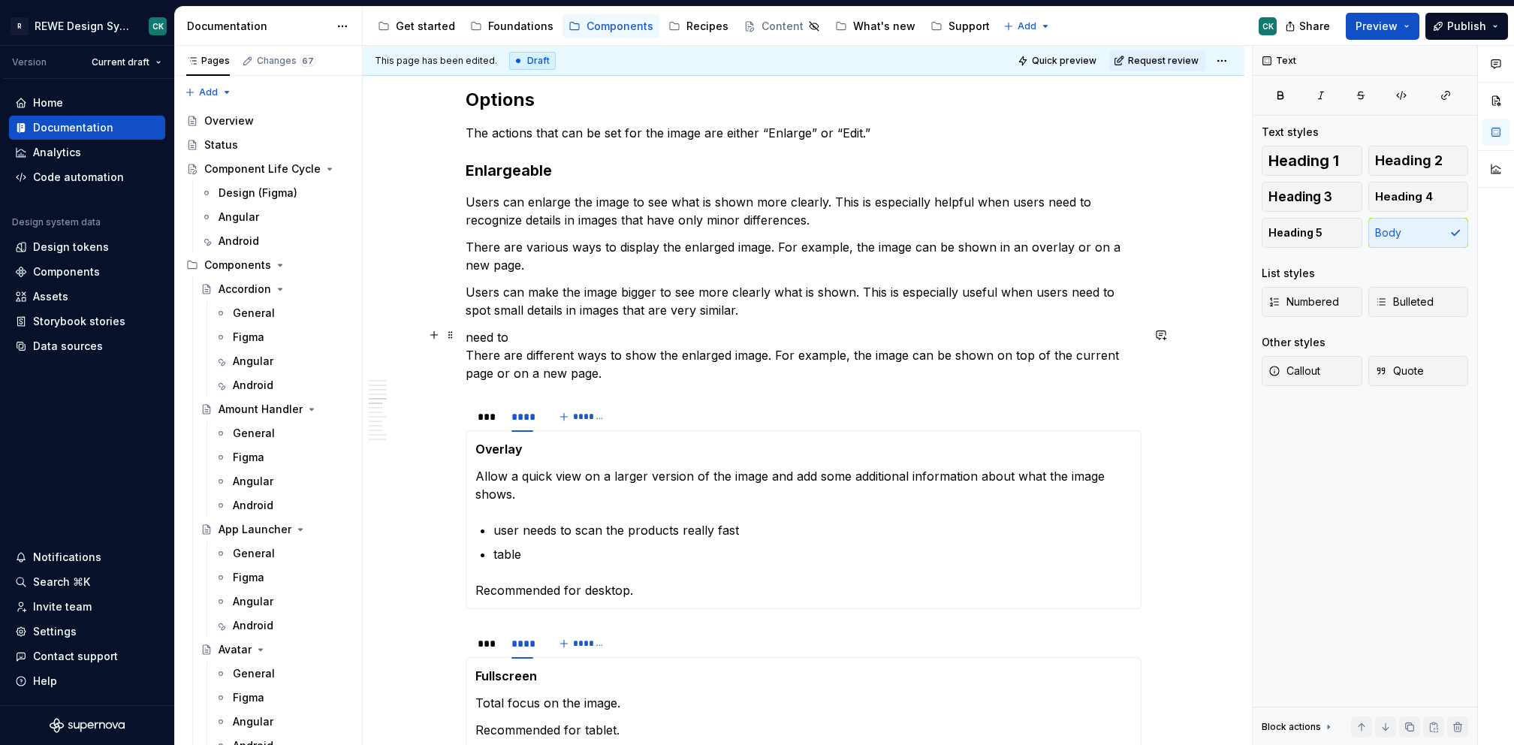
click at [484, 330] on p "need to There are different ways to show the enlarged image. For example, the i…" at bounding box center [804, 355] width 676 height 54
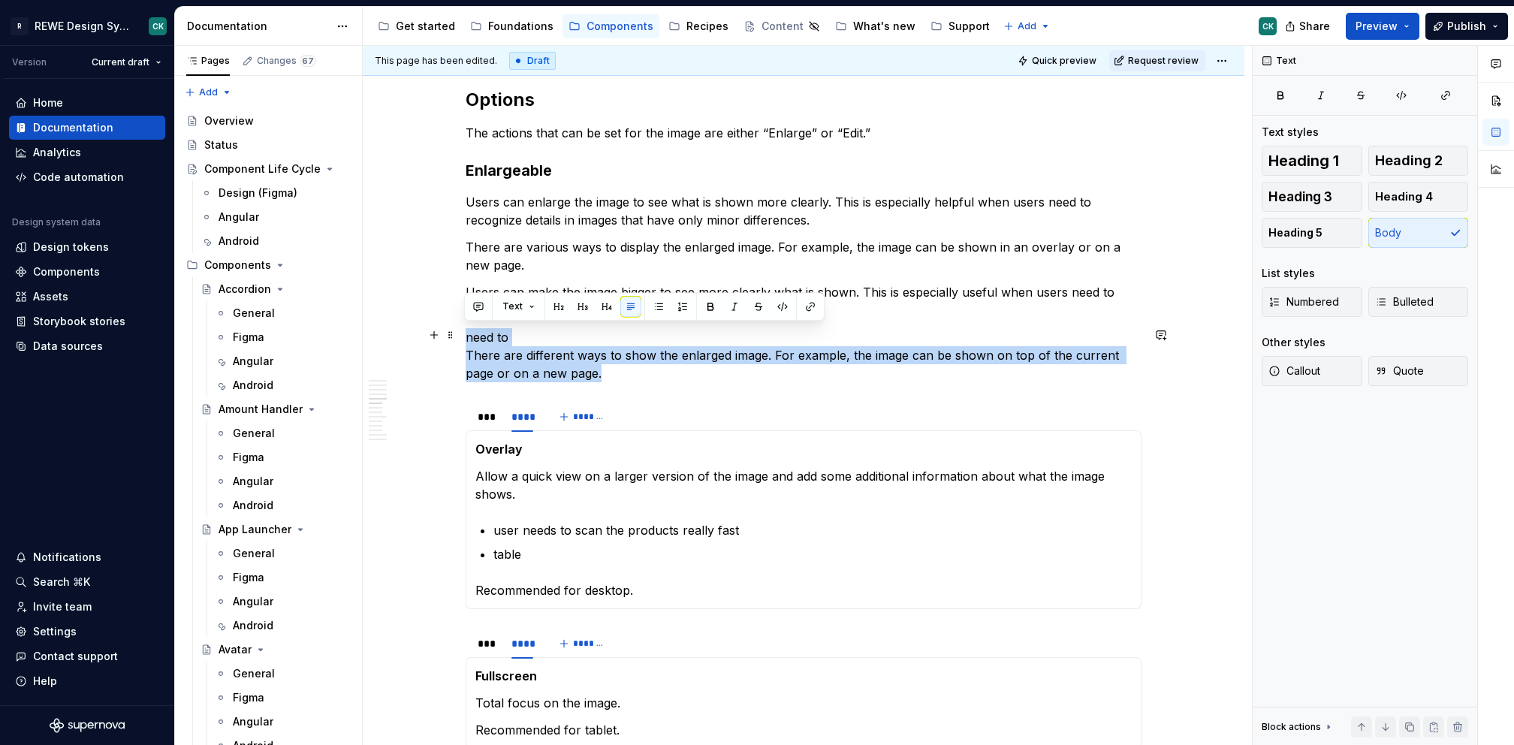
click at [484, 330] on p "need to There are different ways to show the enlarged image. For example, the i…" at bounding box center [804, 355] width 676 height 54
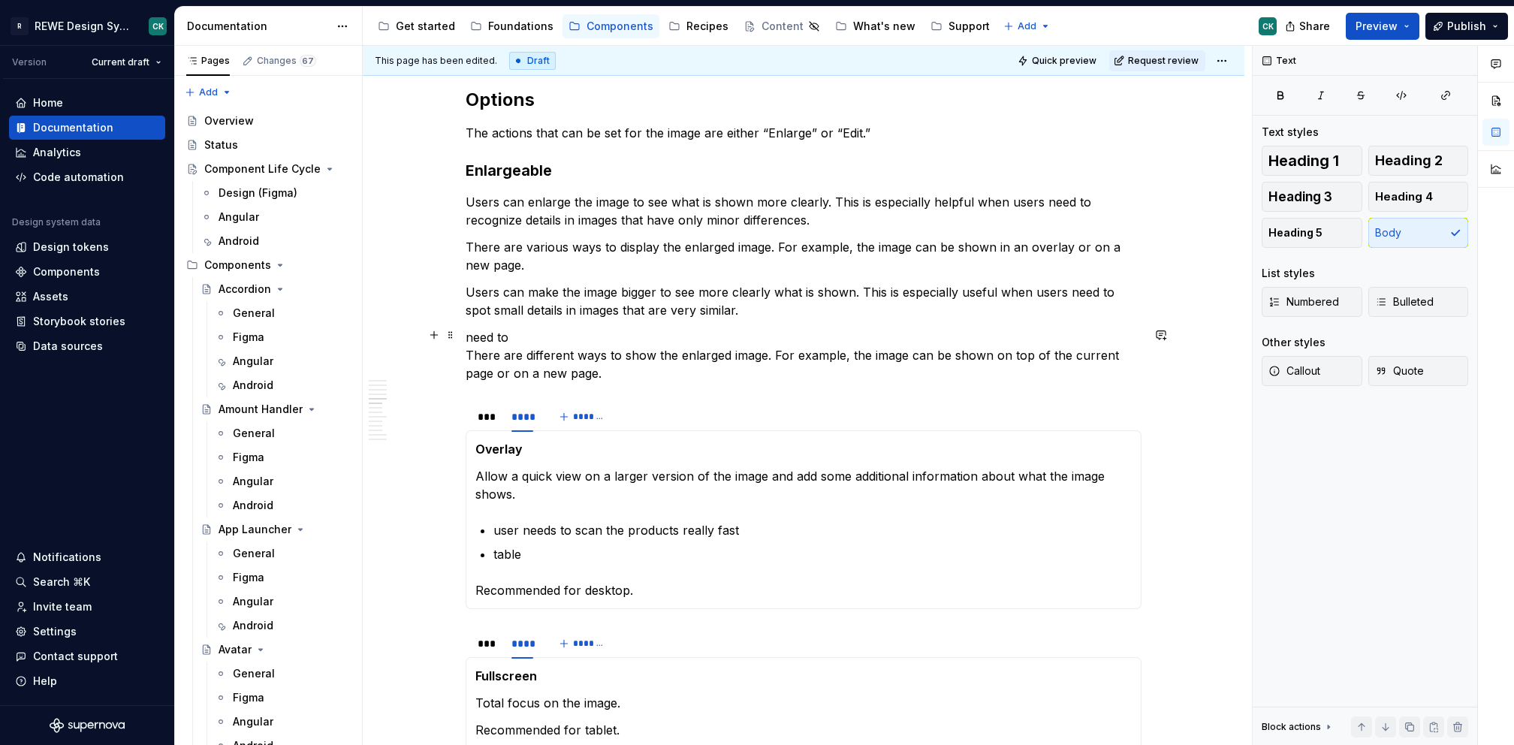
click at [559, 331] on p "need to There are different ways to show the enlarged image. For example, the i…" at bounding box center [804, 355] width 676 height 54
drag, startPoint x: 526, startPoint y: 337, endPoint x: 457, endPoint y: 331, distance: 68.6
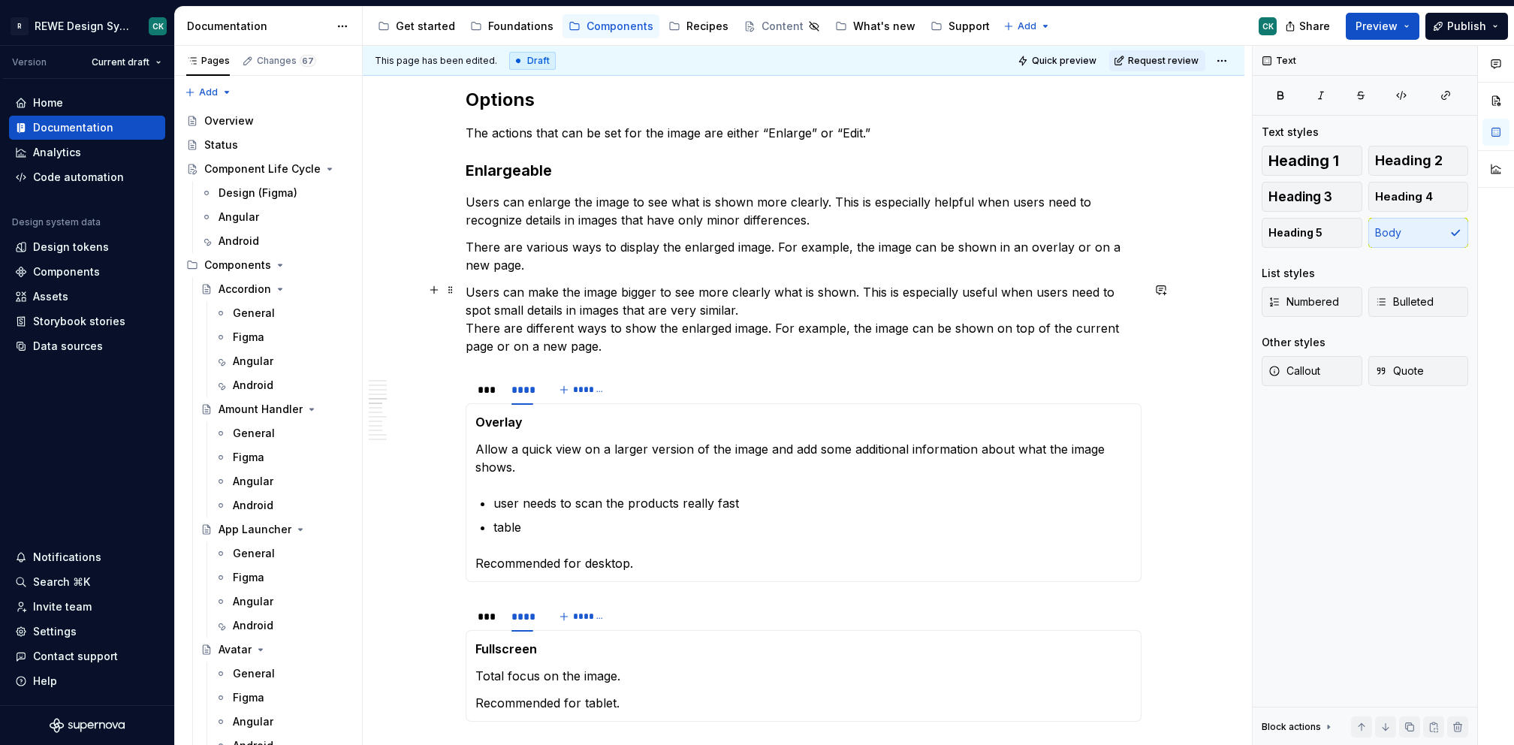
click at [536, 306] on p "Users can make the image bigger to see more clearly what is shown. This is espe…" at bounding box center [804, 319] width 676 height 72
click at [815, 312] on p "Users can make the image bigger to see more clearly what is shown. This is espe…" at bounding box center [804, 319] width 676 height 72
click at [510, 290] on p "Users can make the image bigger to see more clearly what is shown. This is espe…" at bounding box center [804, 319] width 676 height 72
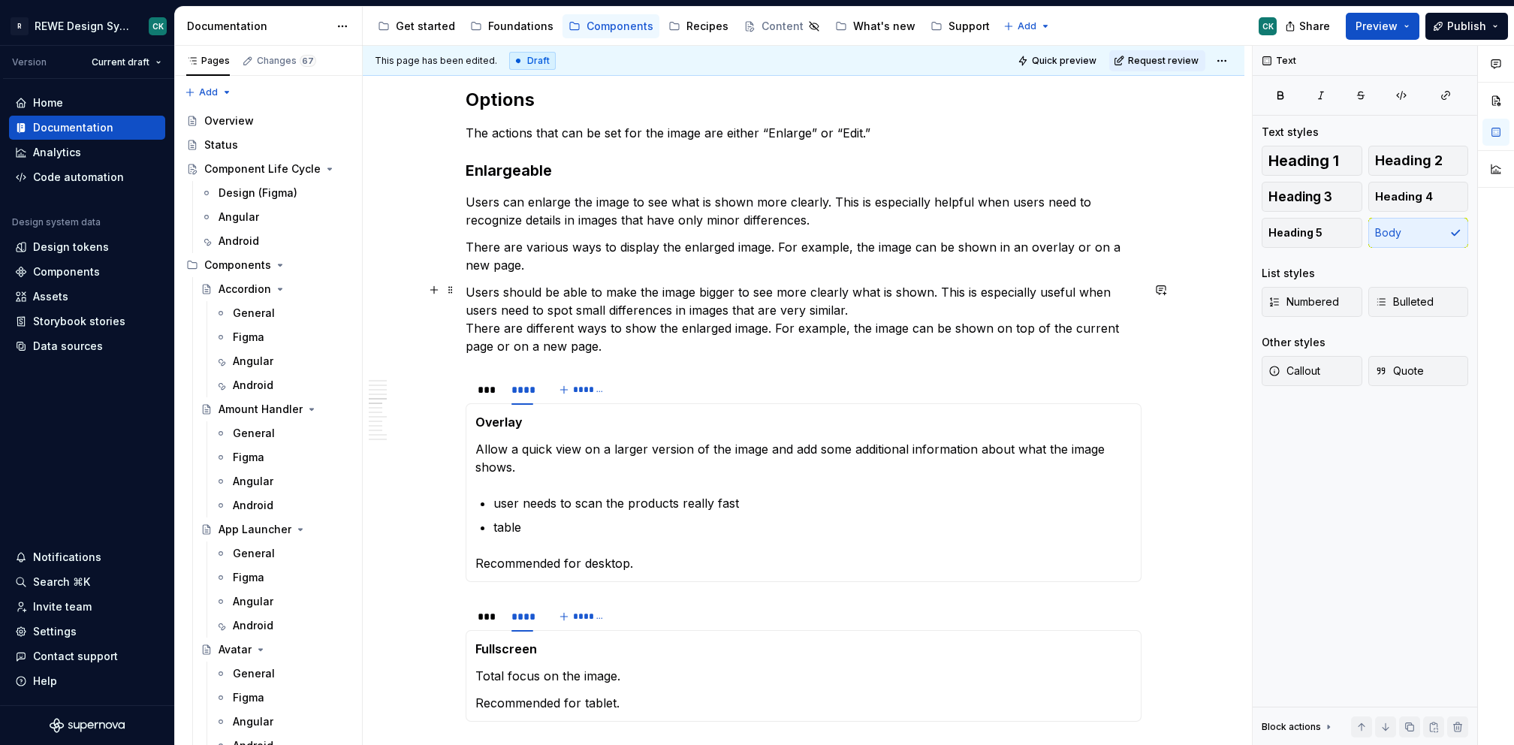
click at [885, 307] on p "Users should be able to make the image bigger to see more clearly what is shown…" at bounding box center [804, 319] width 676 height 72
click at [466, 323] on p "Users should be able to make the image bigger to see more clearly what is shown…" at bounding box center [804, 319] width 676 height 72
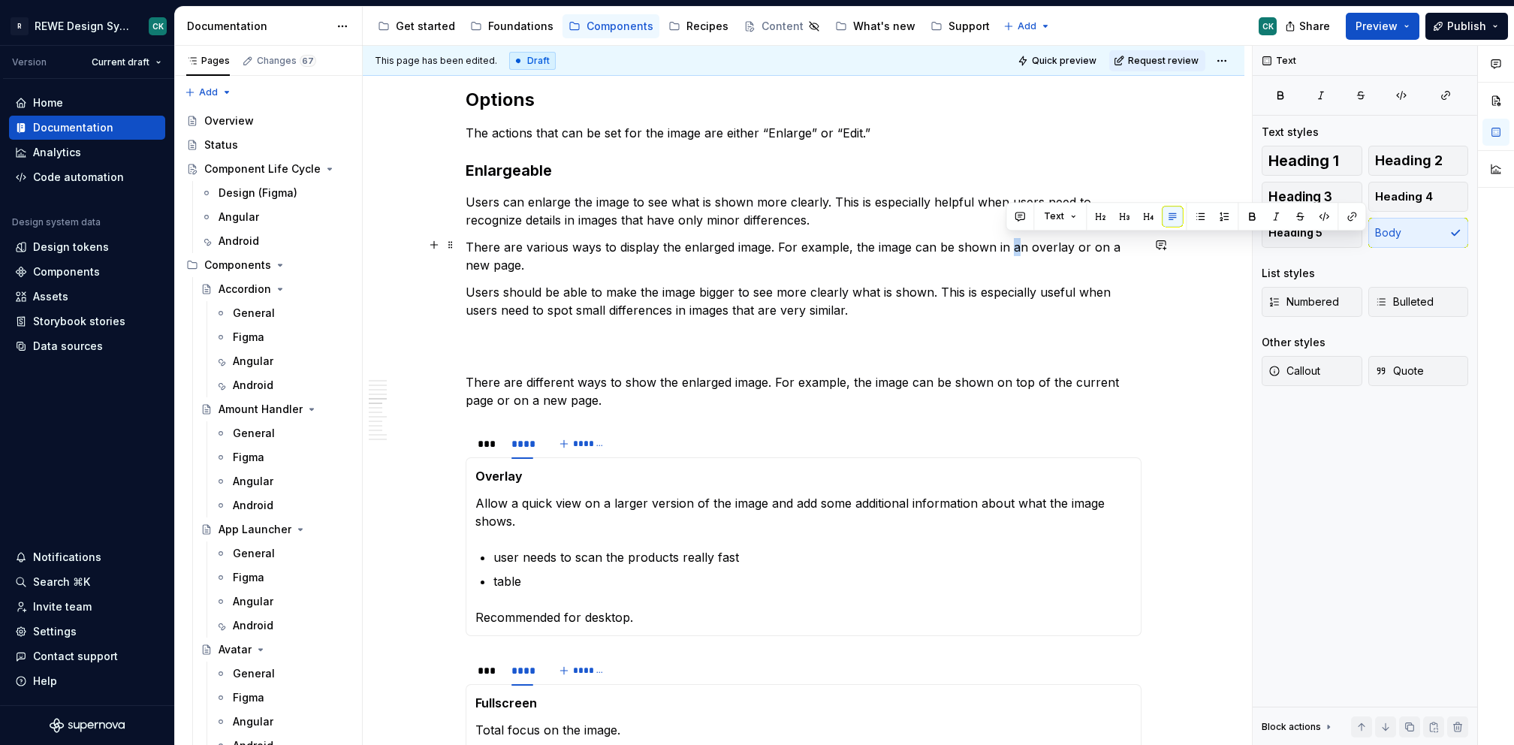
click at [1009, 244] on p "There are various ways to display the enlarged image. For example, the image ca…" at bounding box center [804, 256] width 676 height 36
click at [1005, 243] on p "There are various ways to display the enlarged image. For example, the image ca…" at bounding box center [804, 256] width 676 height 36
drag, startPoint x: 1006, startPoint y: 244, endPoint x: 1056, endPoint y: 251, distance: 50.8
click at [1056, 251] on p "There are various ways to display the enlarged image. For example, the image ca…" at bounding box center [804, 256] width 676 height 36
click at [1000, 379] on p "There are different ways to show the enlarged image. For example, the image can…" at bounding box center [804, 391] width 676 height 36
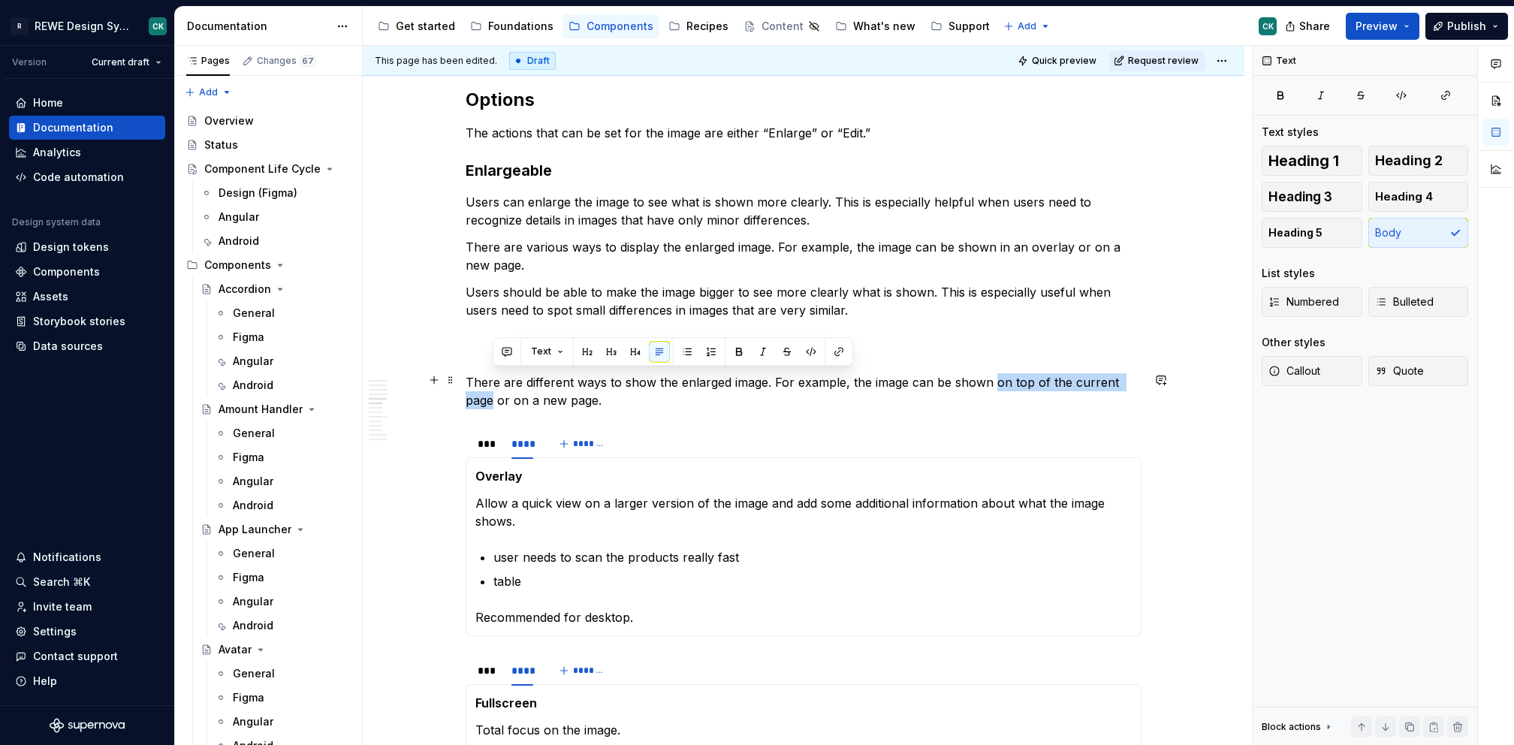
drag, startPoint x: 989, startPoint y: 376, endPoint x: 492, endPoint y: 400, distance: 497.8
click at [492, 400] on p "There are different ways to show the enlarged image. For example, the image can…" at bounding box center [804, 391] width 676 height 36
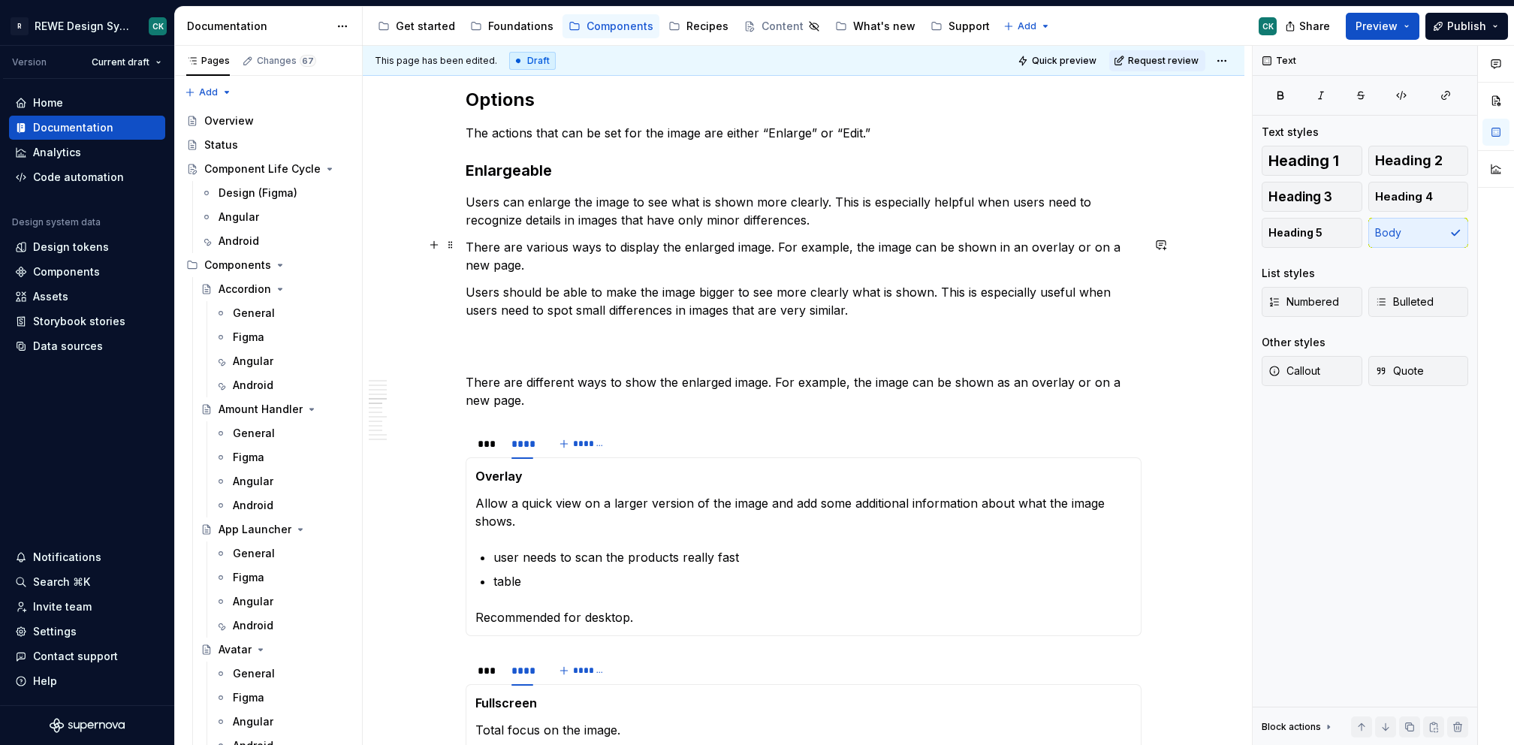
click at [561, 245] on p "There are various ways to display the enlarged image. For example, the image ca…" at bounding box center [804, 256] width 676 height 36
click at [530, 306] on p "Users should be able to make the image bigger to see more clearly what is shown…" at bounding box center [804, 310] width 676 height 54
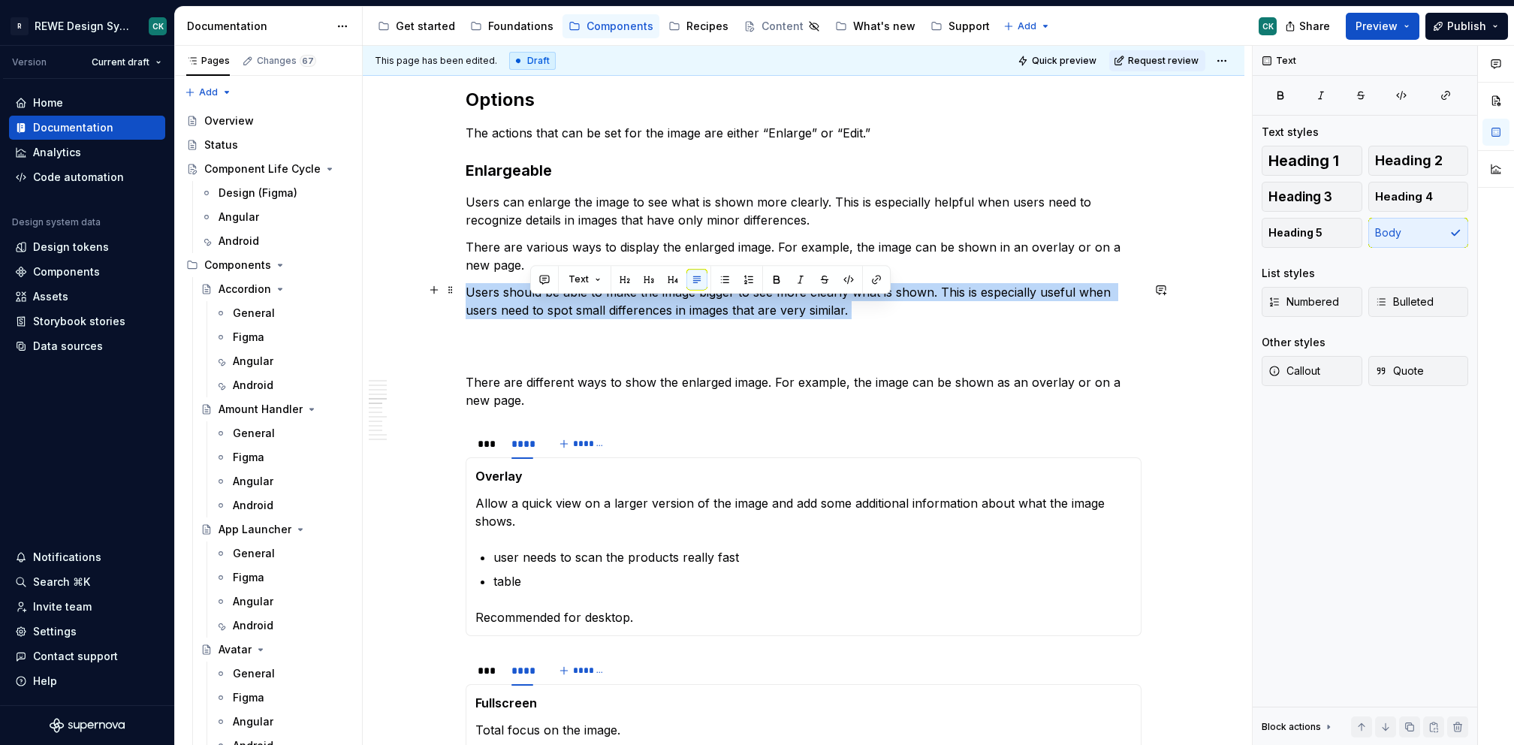
click at [530, 306] on p "Users should be able to make the image bigger to see more clearly what is shown…" at bounding box center [804, 310] width 676 height 54
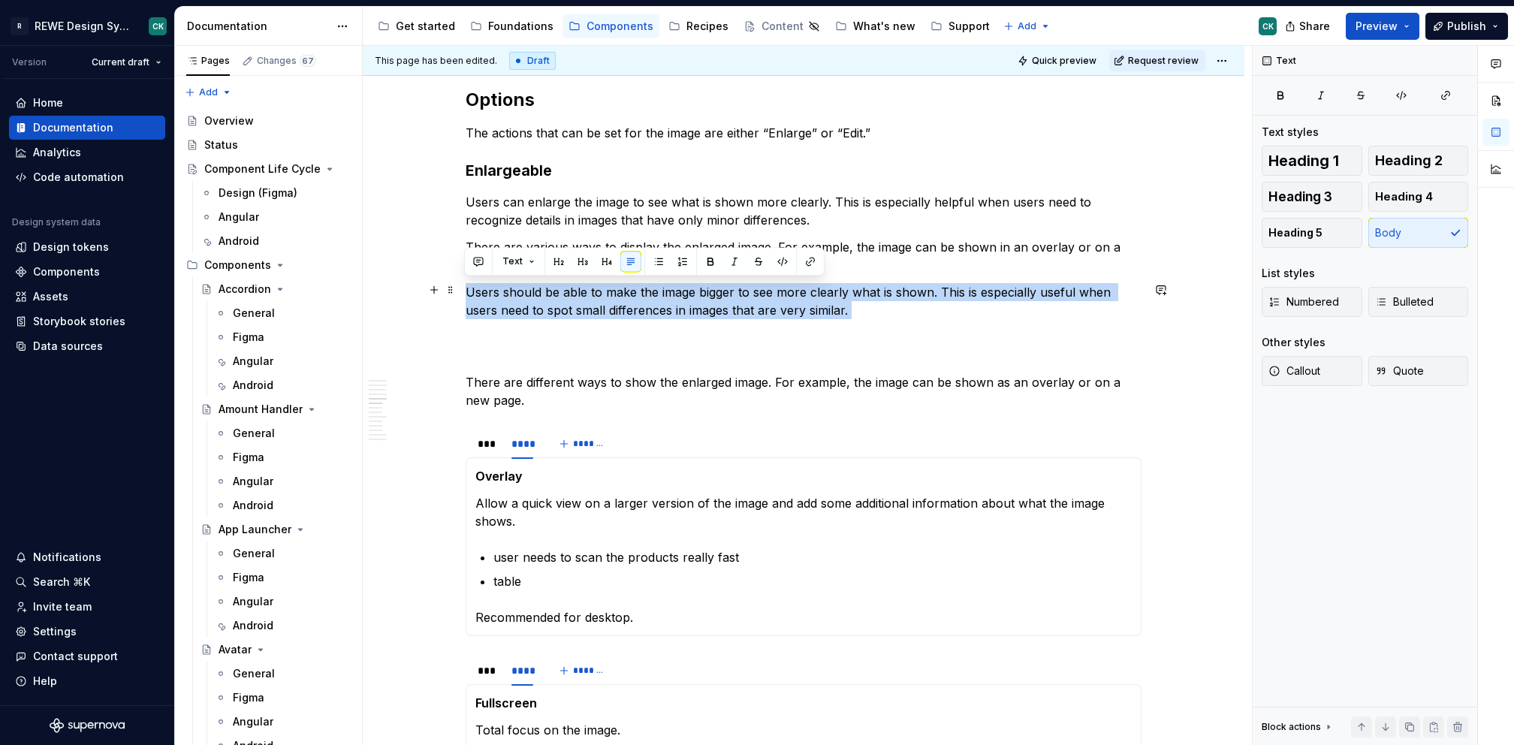
copy p "Users should be able to make the image bigger to see more clearly what is shown…"
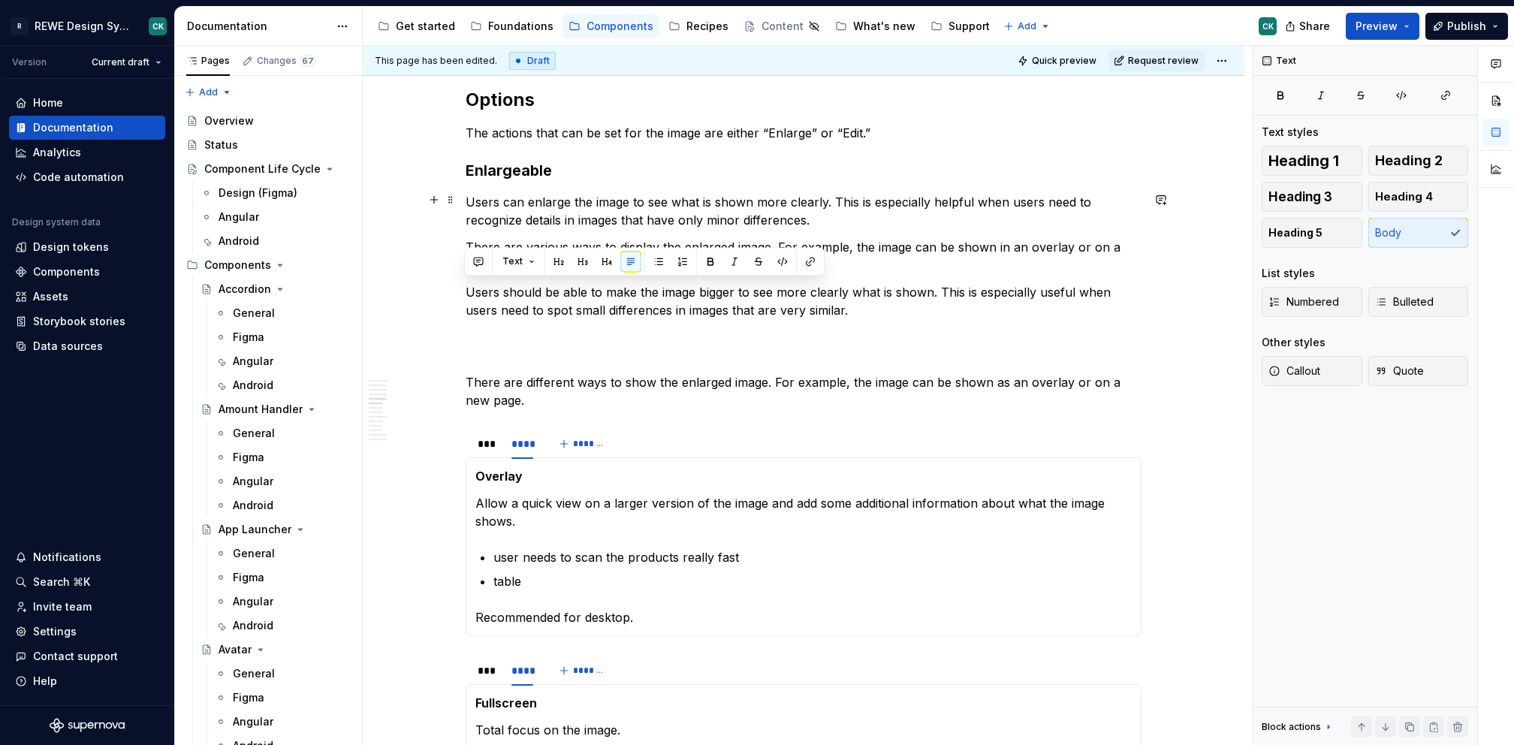
click at [560, 203] on p "Users can enlarge the image to see what is shown more clearly. This is especial…" at bounding box center [804, 211] width 676 height 36
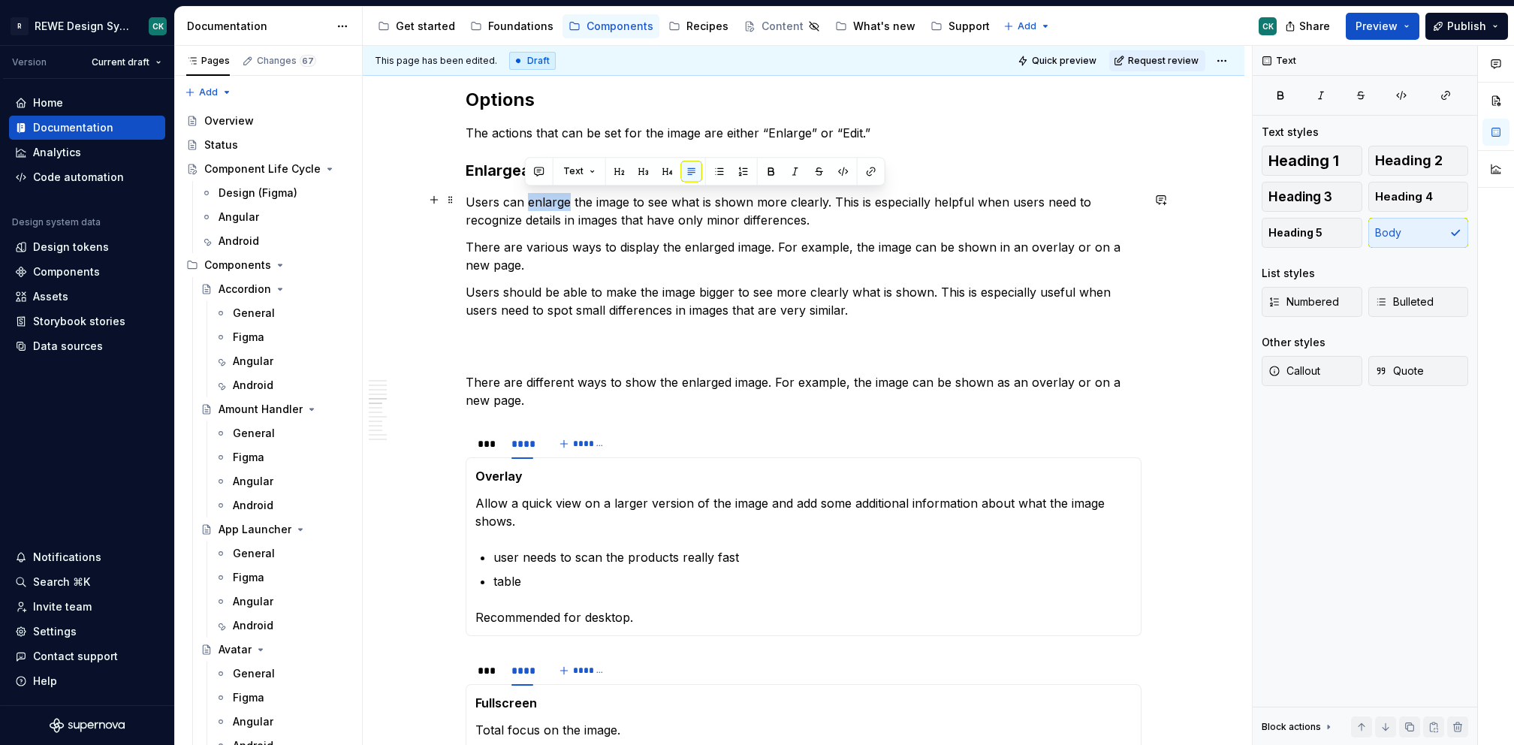
click at [560, 203] on p "Users can enlarge the image to see what is shown more clearly. This is especial…" at bounding box center [804, 211] width 676 height 36
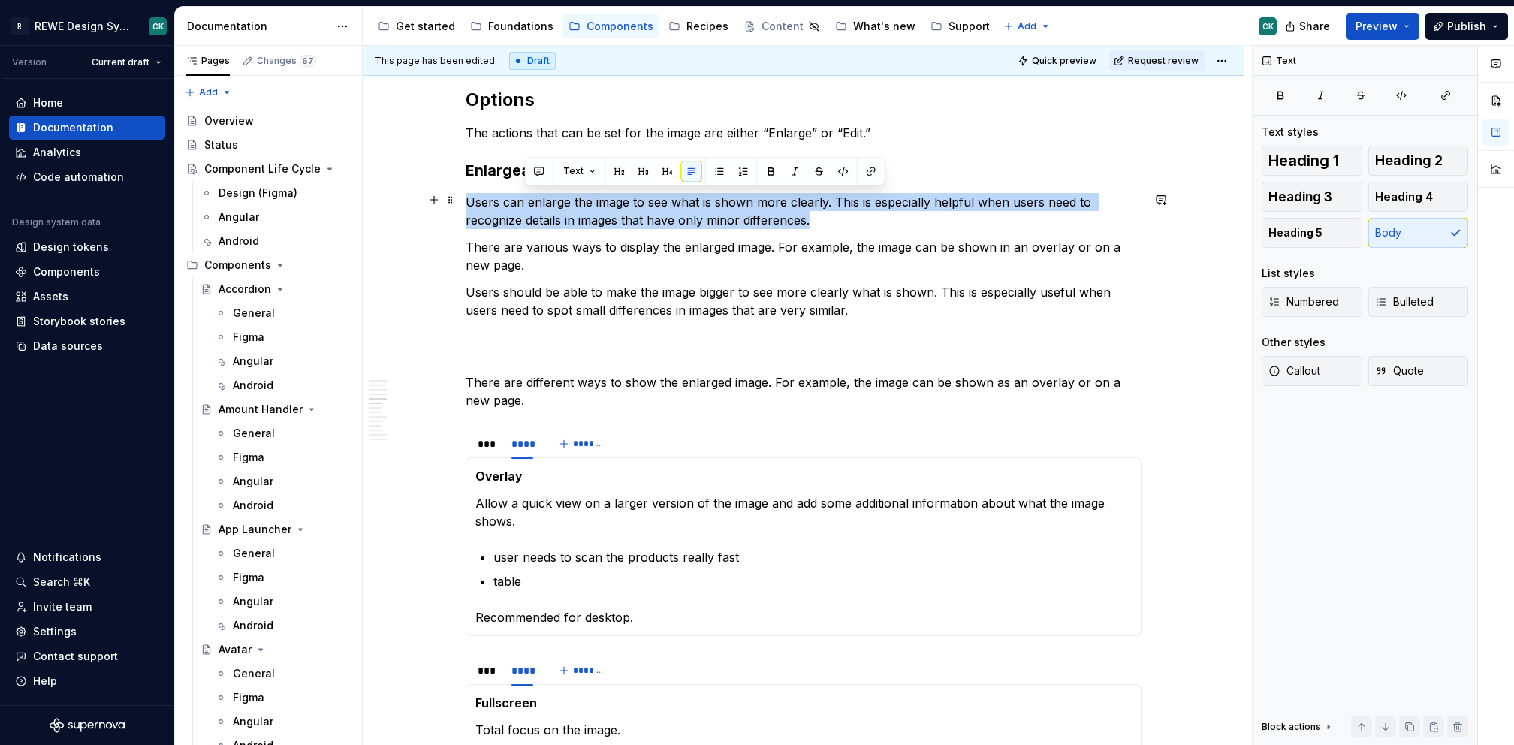
click at [560, 203] on p "Users can enlarge the image to see what is shown more clearly. This is especial…" at bounding box center [804, 211] width 676 height 36
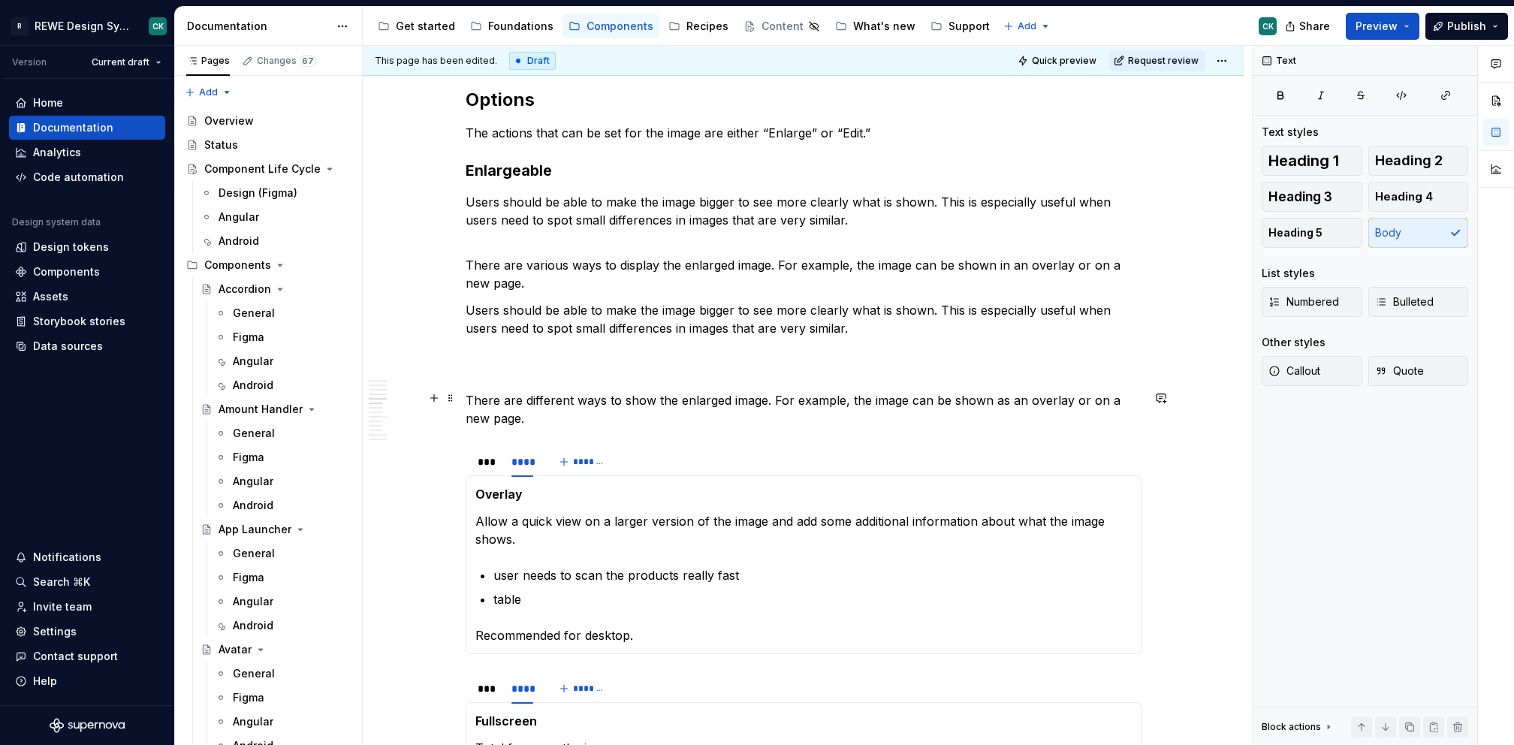
click at [550, 396] on p "There are different ways to show the enlarged image. For example, the image can…" at bounding box center [804, 409] width 676 height 36
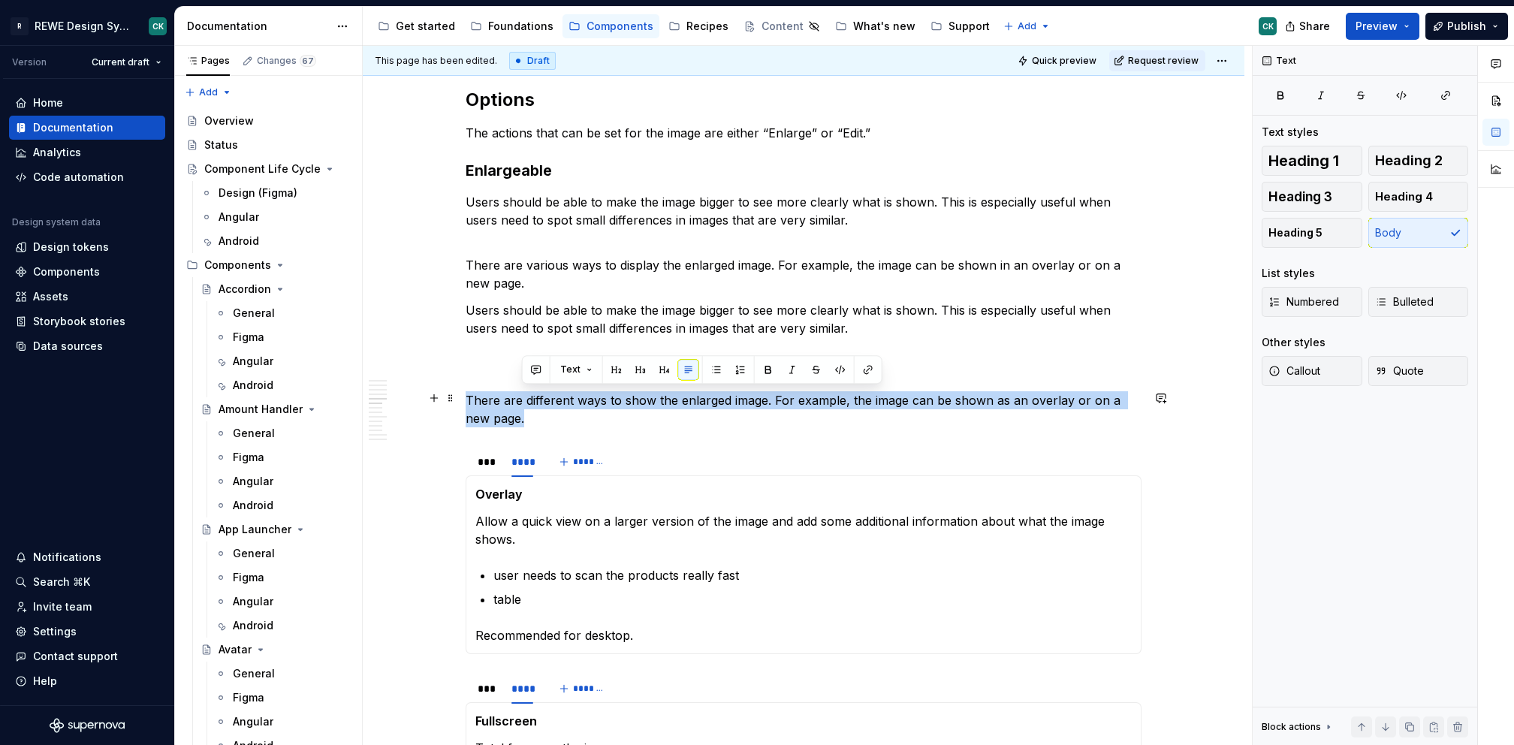
click at [550, 397] on p "There are different ways to show the enlarged image. For example, the image can…" at bounding box center [804, 409] width 676 height 36
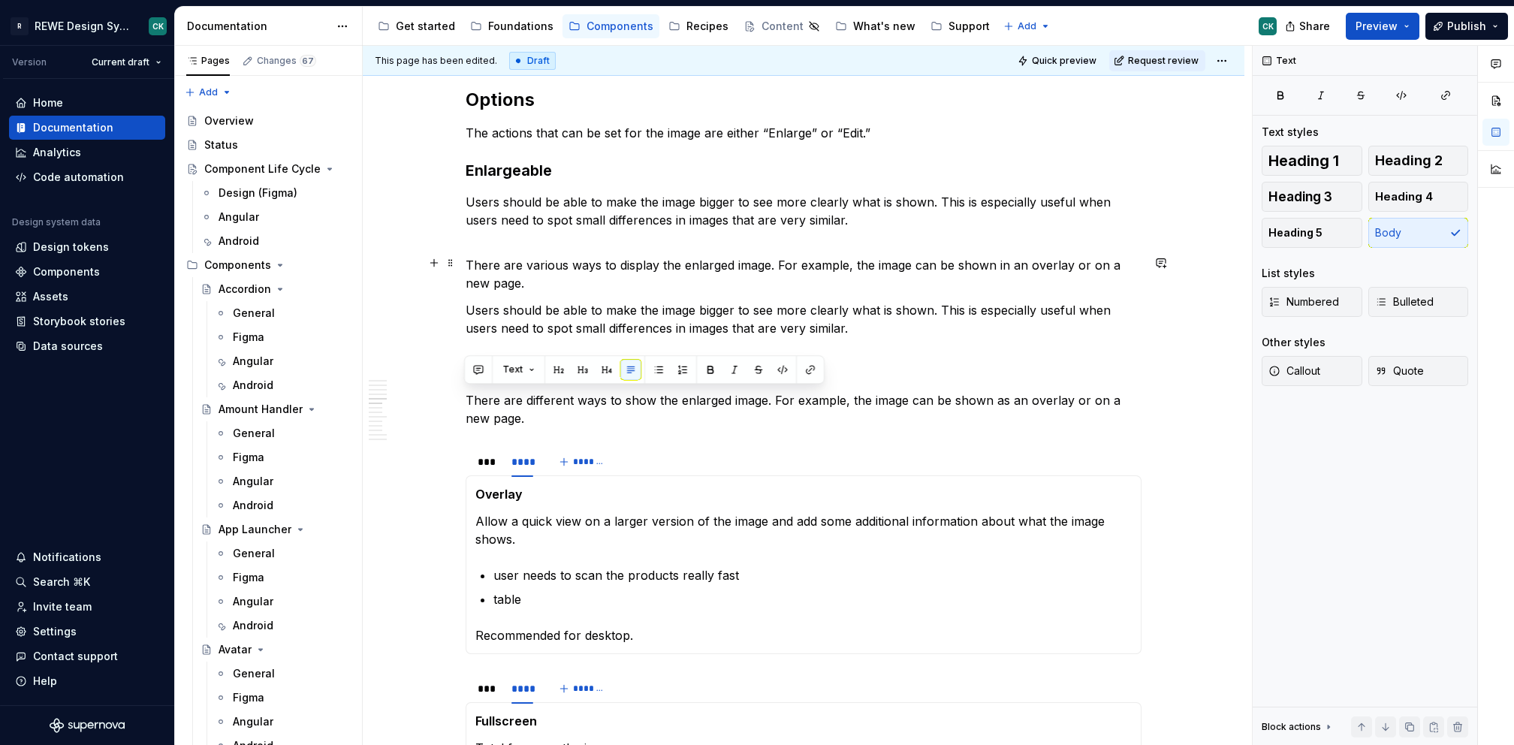
click at [488, 268] on p "There are various ways to display the enlarged image. For example, the image ca…" at bounding box center [804, 274] width 676 height 36
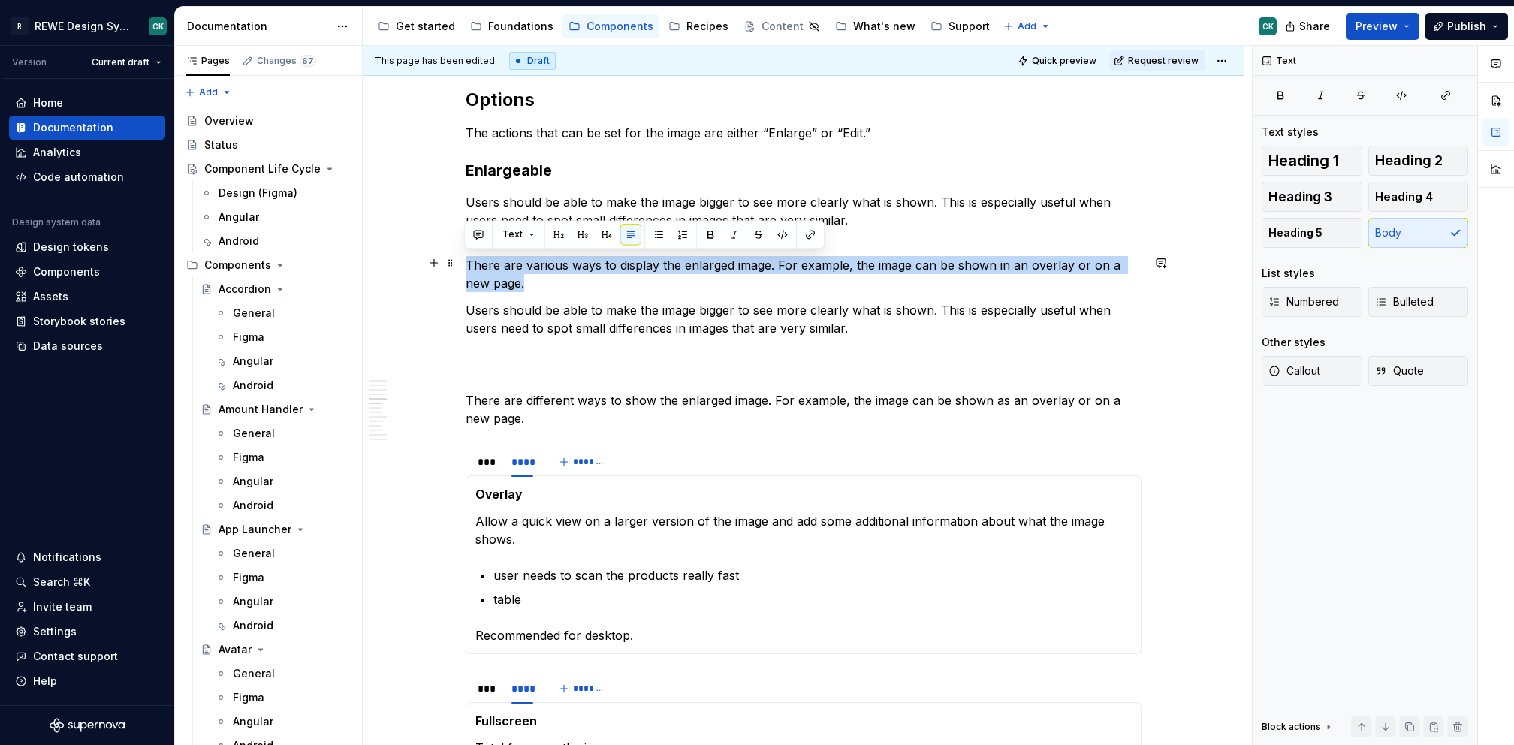
click at [488, 268] on p "There are various ways to display the enlarged image. For example, the image ca…" at bounding box center [804, 274] width 676 height 36
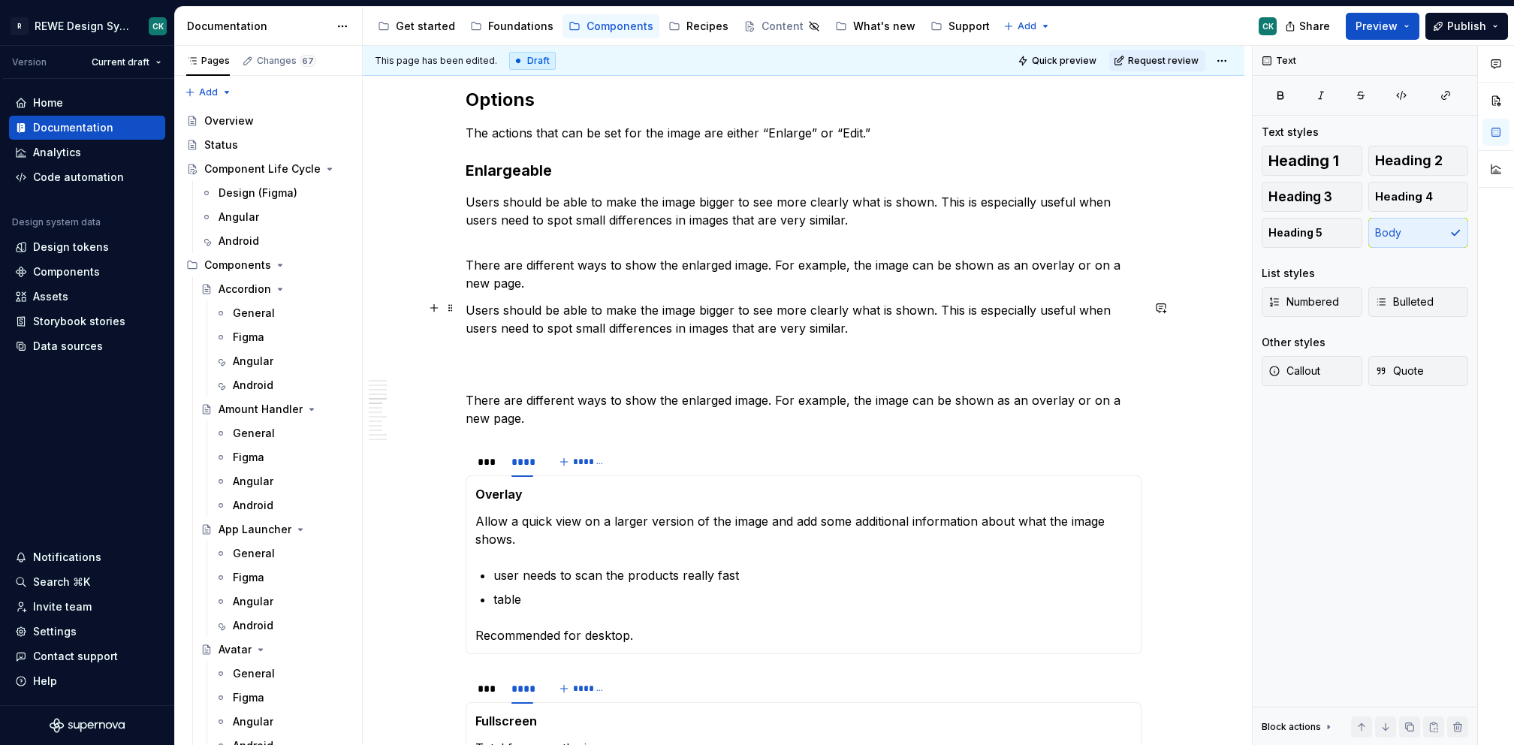
click at [528, 321] on p "Users should be able to make the image bigger to see more clearly what is shown…" at bounding box center [804, 328] width 676 height 54
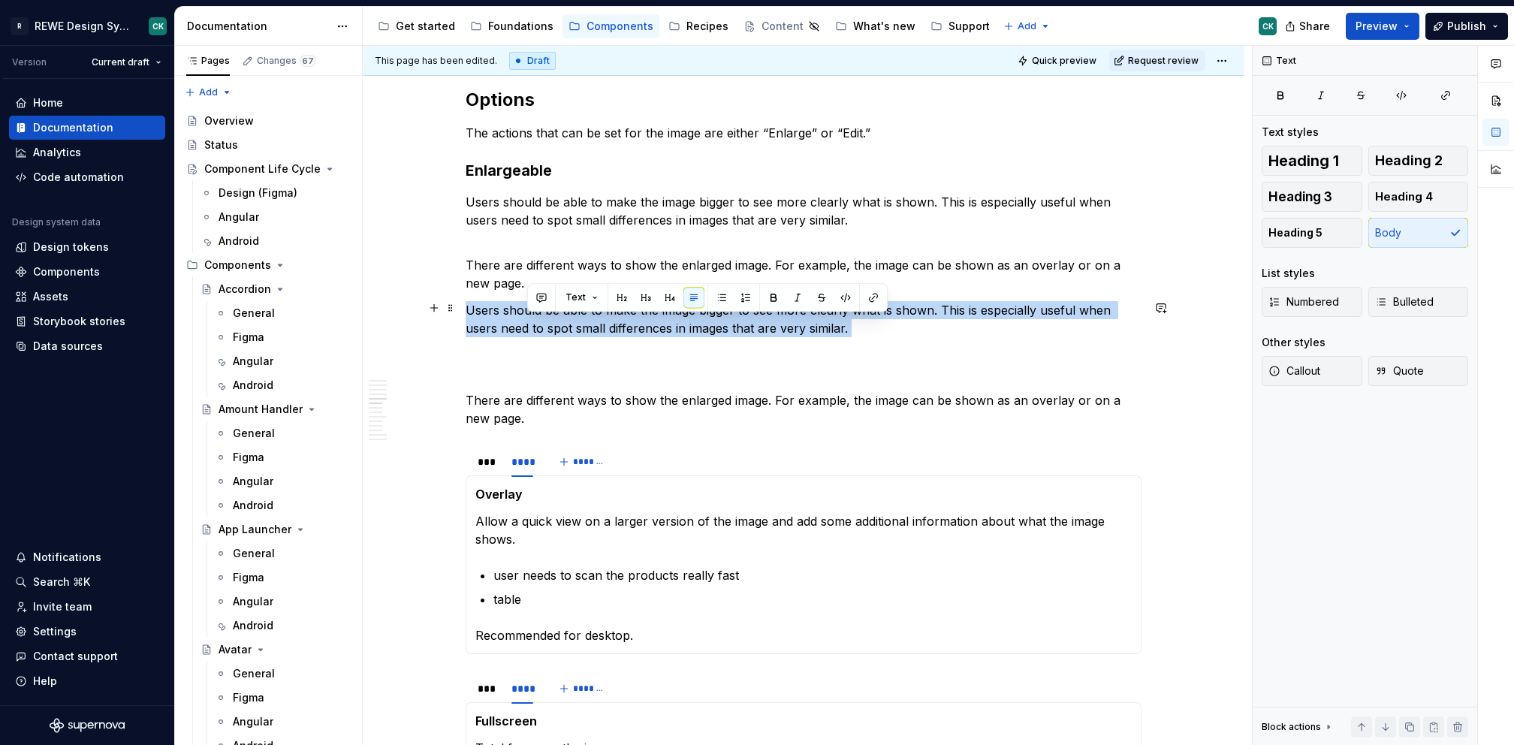
click at [528, 321] on p "Users should be able to make the image bigger to see more clearly what is shown…" at bounding box center [804, 328] width 676 height 54
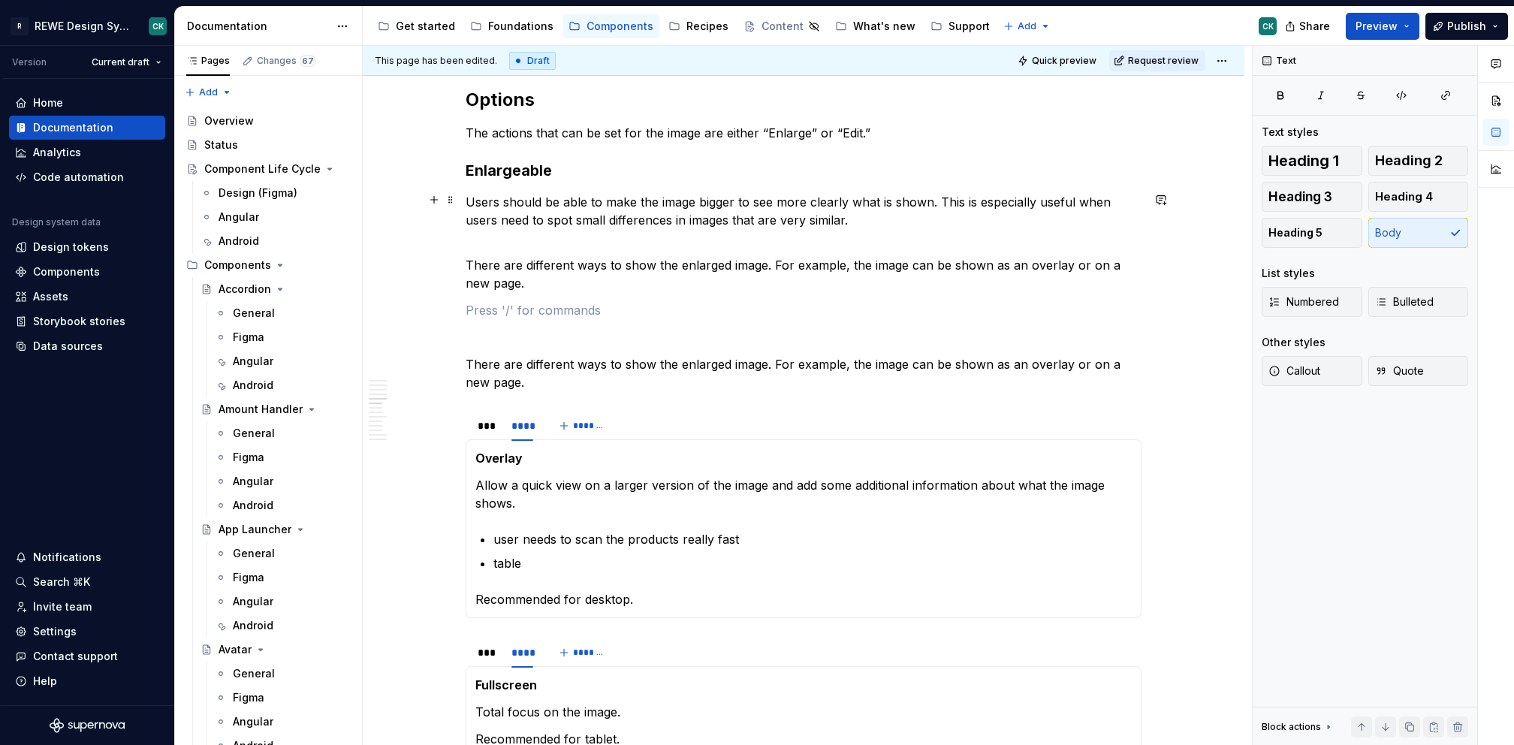
click at [859, 234] on p "Users should be able to make the image bigger to see more clearly what is shown…" at bounding box center [804, 220] width 676 height 54
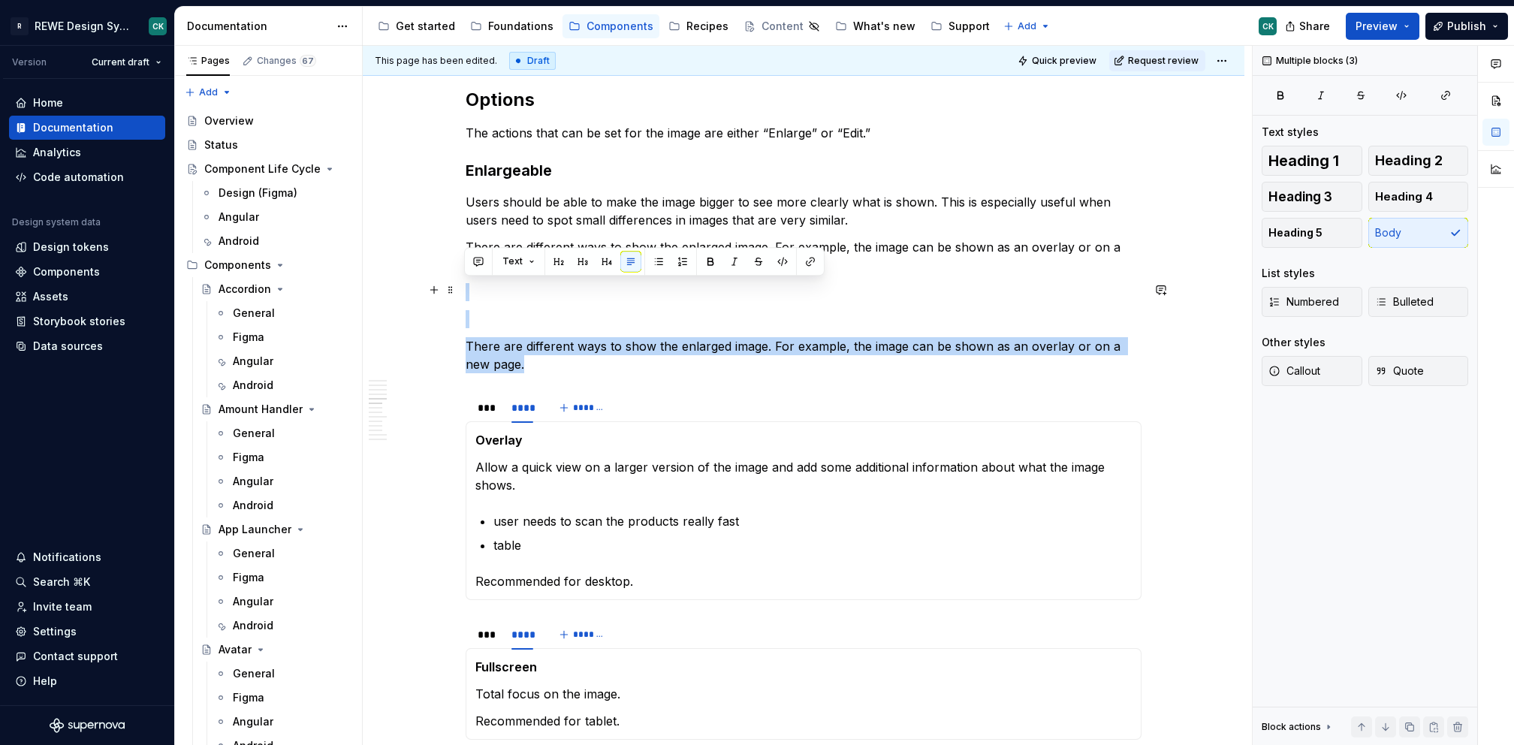
drag, startPoint x: 545, startPoint y: 355, endPoint x: 482, endPoint y: 282, distance: 96.4
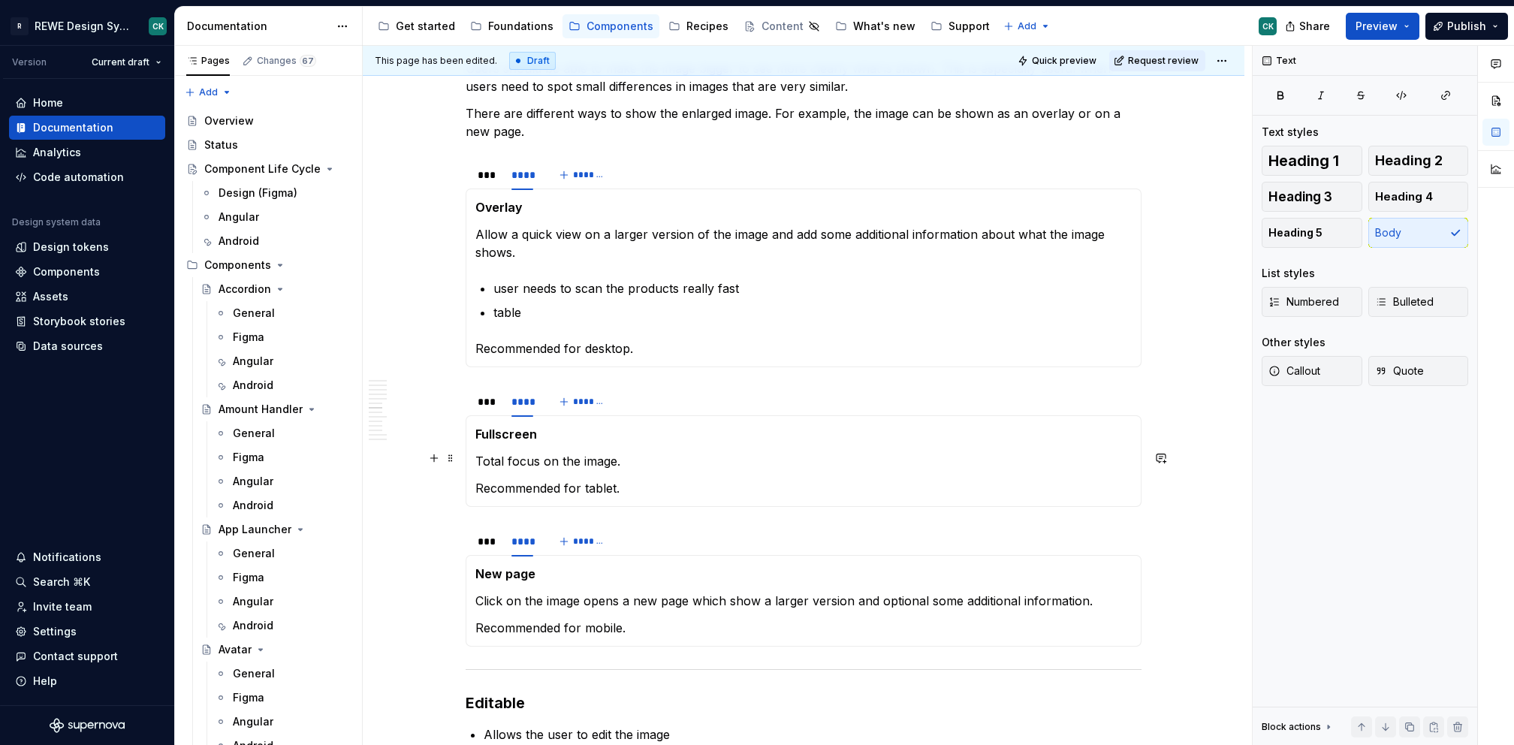
scroll to position [1484, 0]
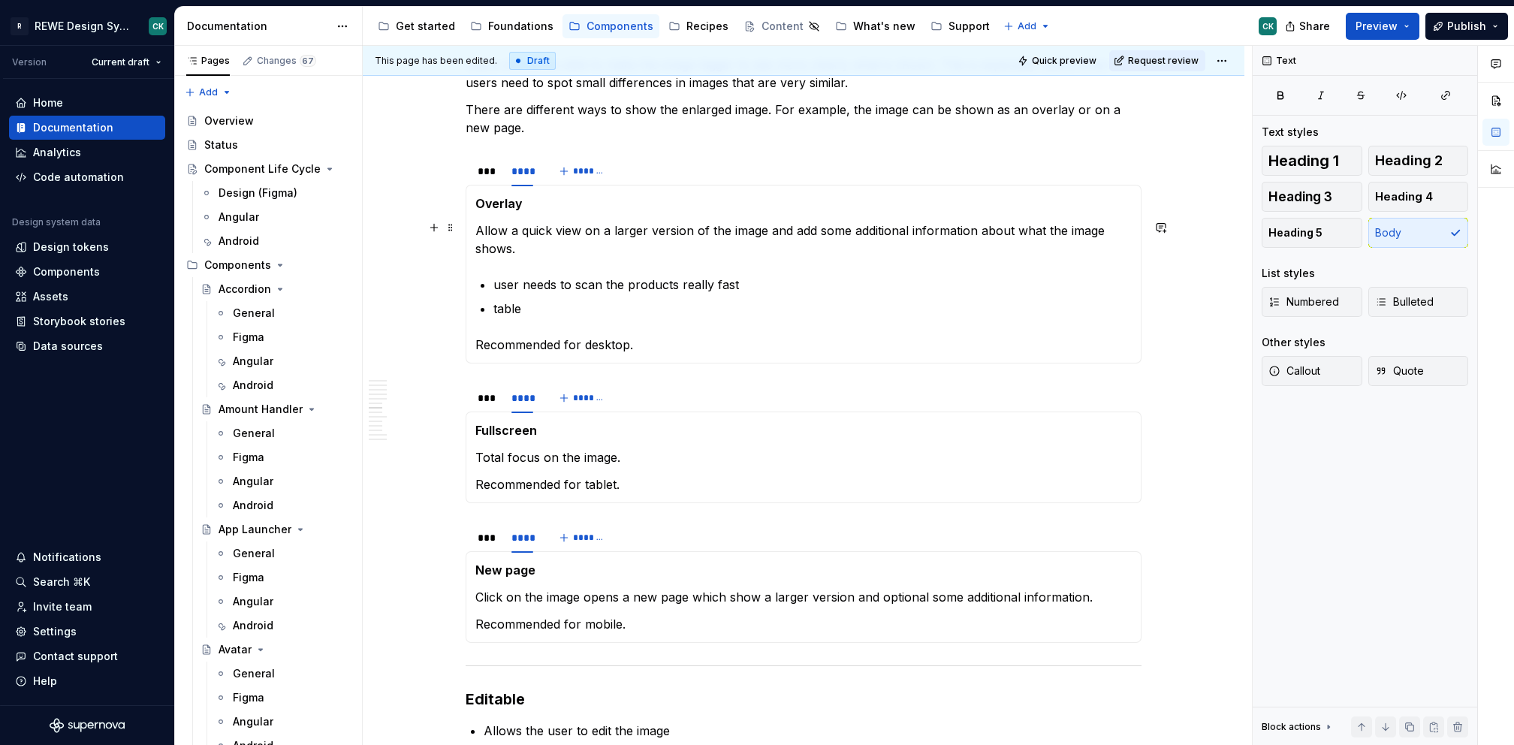
click at [475, 227] on p "Allow a quick view on a larger version of the image and add some additional inf…" at bounding box center [803, 240] width 656 height 36
click at [569, 222] on p "An Overlay allow a quick view on a larger version of the image and add some add…" at bounding box center [803, 240] width 656 height 36
click at [867, 226] on p "An Overlay allows a quick view on a larger version of the image and add some ad…" at bounding box center [803, 240] width 656 height 36
click at [616, 247] on p "An Overlay allows a quick view on a larger version of the image and display som…" at bounding box center [803, 240] width 656 height 36
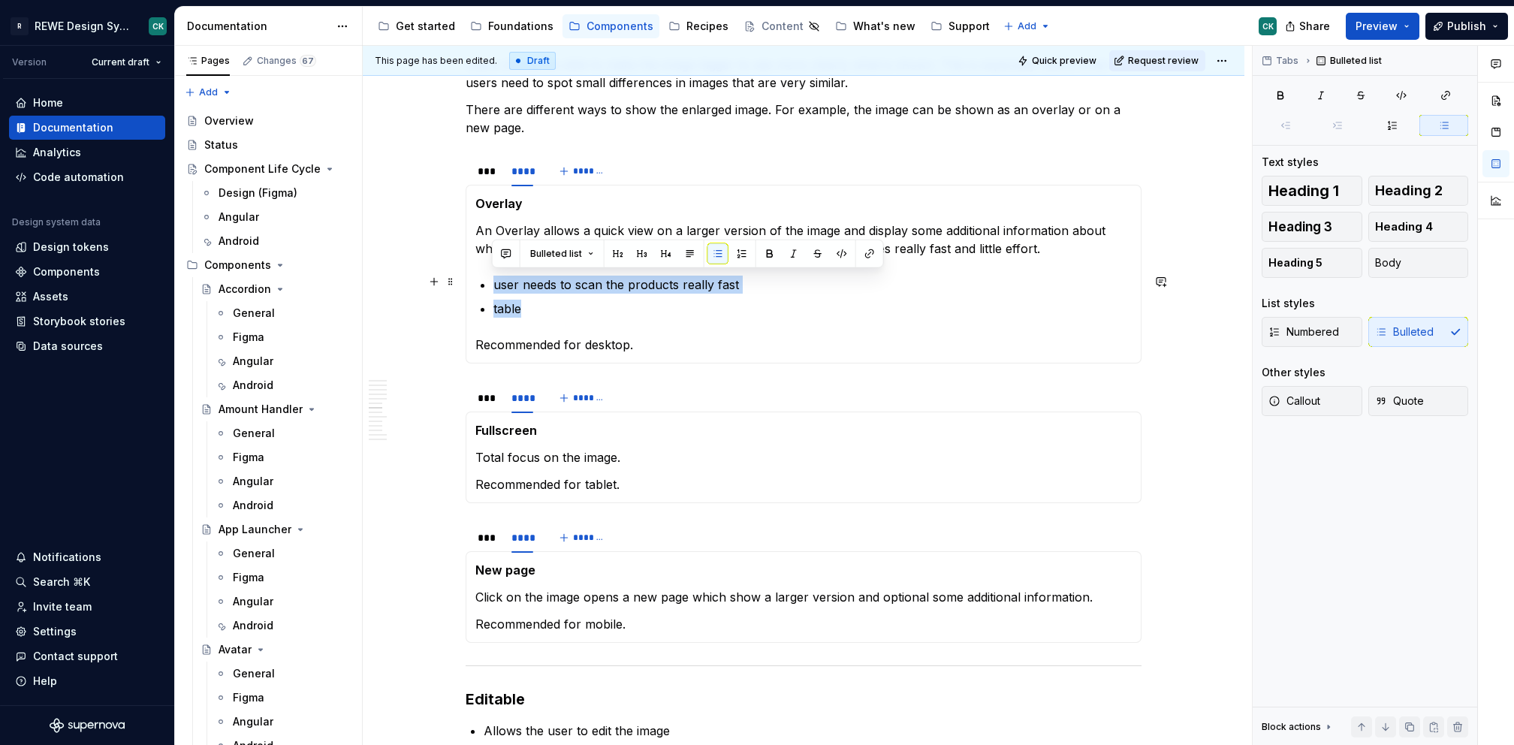
drag, startPoint x: 532, startPoint y: 303, endPoint x: 493, endPoint y: 288, distance: 40.9
click at [466, 285] on div "Overlay An Overlay allows a quick view on a larger version of the image and dis…" at bounding box center [804, 274] width 676 height 179
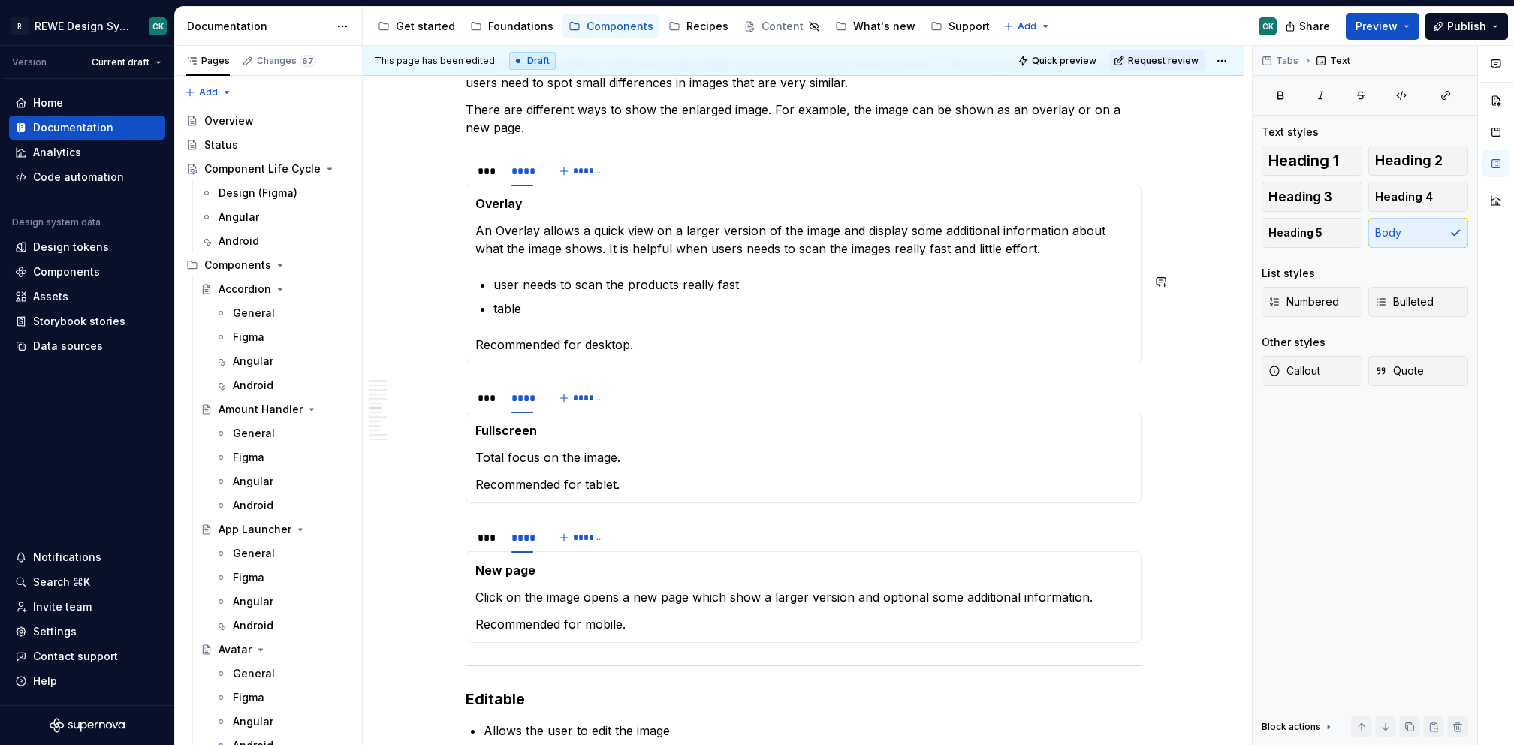
click at [1081, 240] on p "An Overlay allows a quick view on a larger version of the image and display som…" at bounding box center [803, 240] width 656 height 36
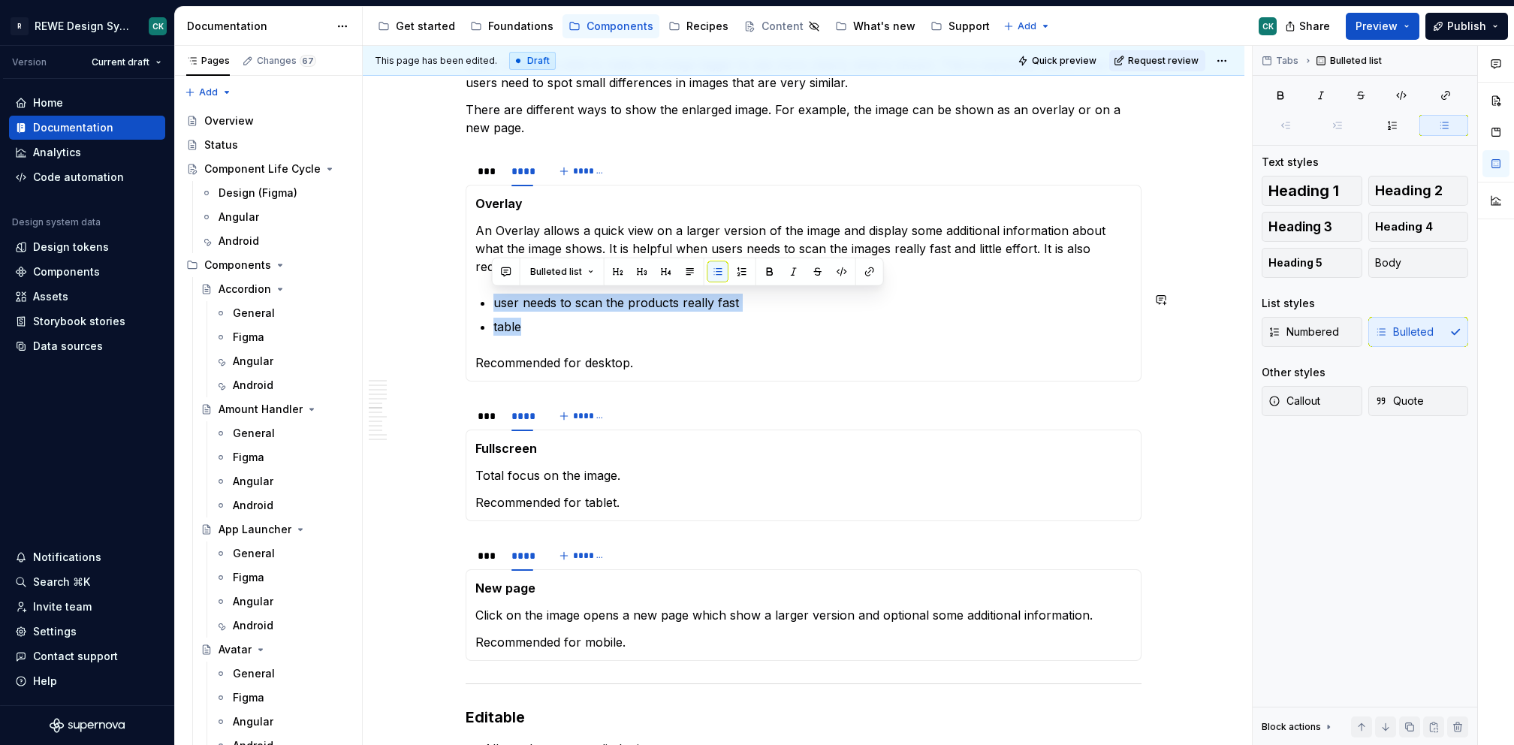
drag, startPoint x: 532, startPoint y: 314, endPoint x: 468, endPoint y: 283, distance: 70.9
click at [468, 283] on div "Overlay An Overlay allows a quick view on a larger version of the image and dis…" at bounding box center [804, 283] width 676 height 197
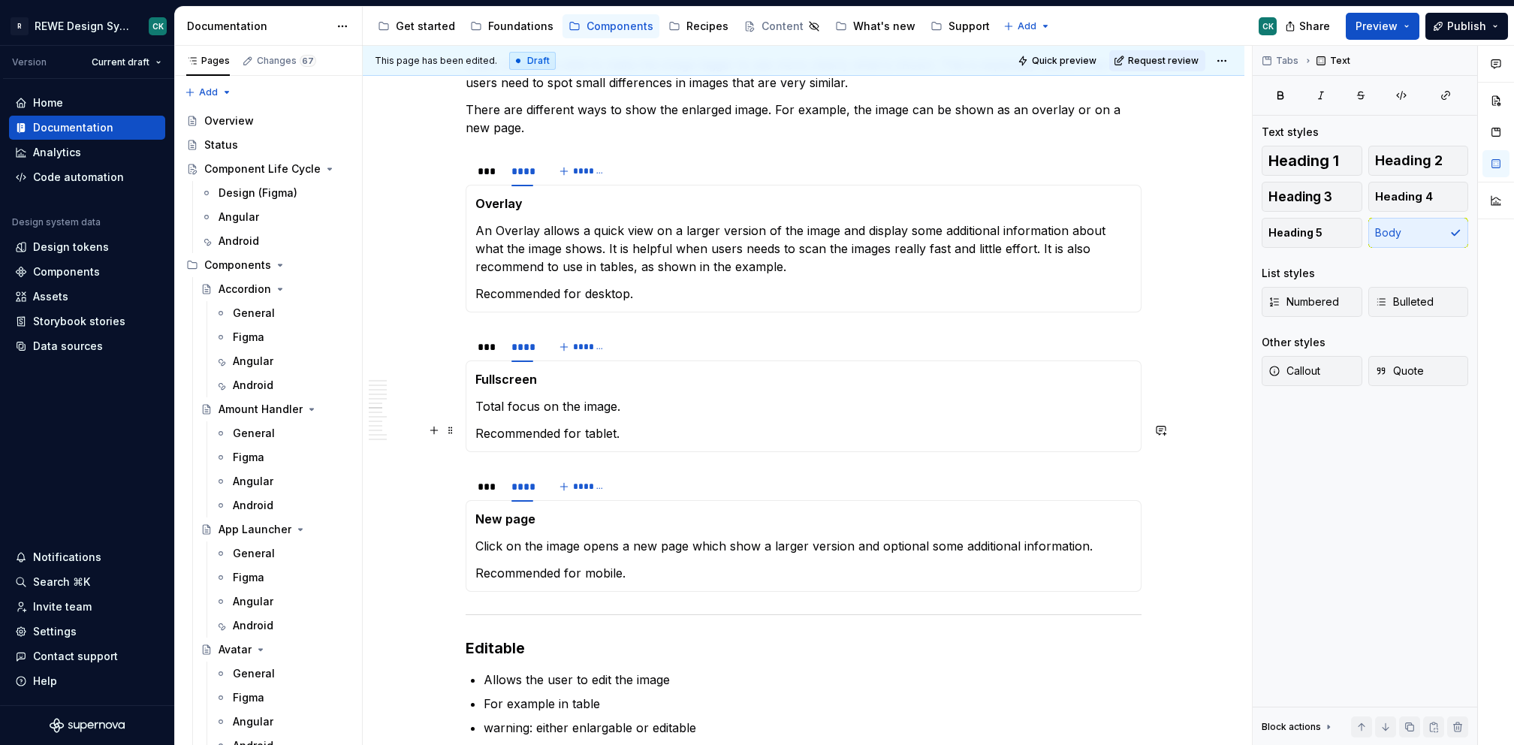
click at [738, 429] on p "Recommended for tablet." at bounding box center [803, 433] width 656 height 18
click at [699, 408] on p "Total focus on the image." at bounding box center [803, 406] width 656 height 18
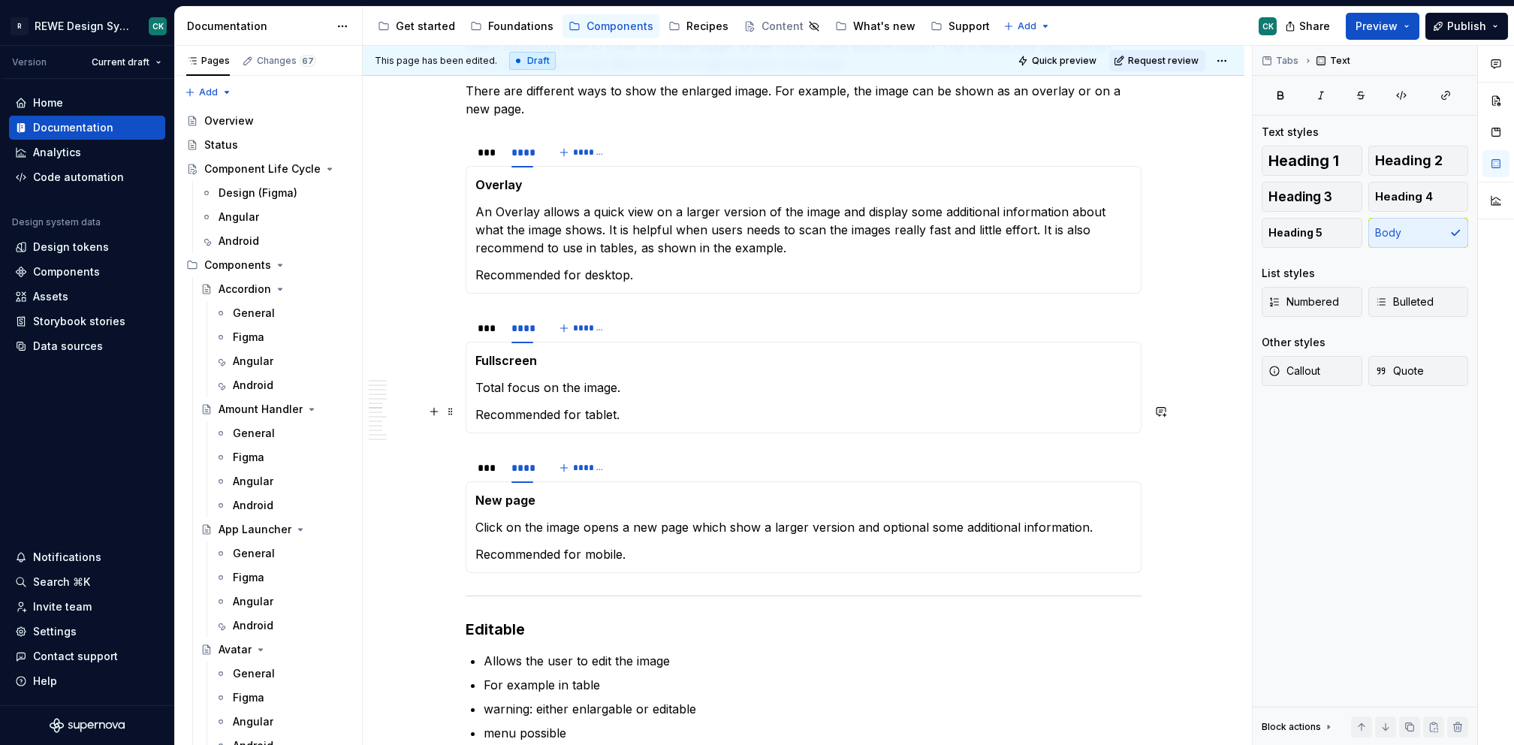
scroll to position [1513, 0]
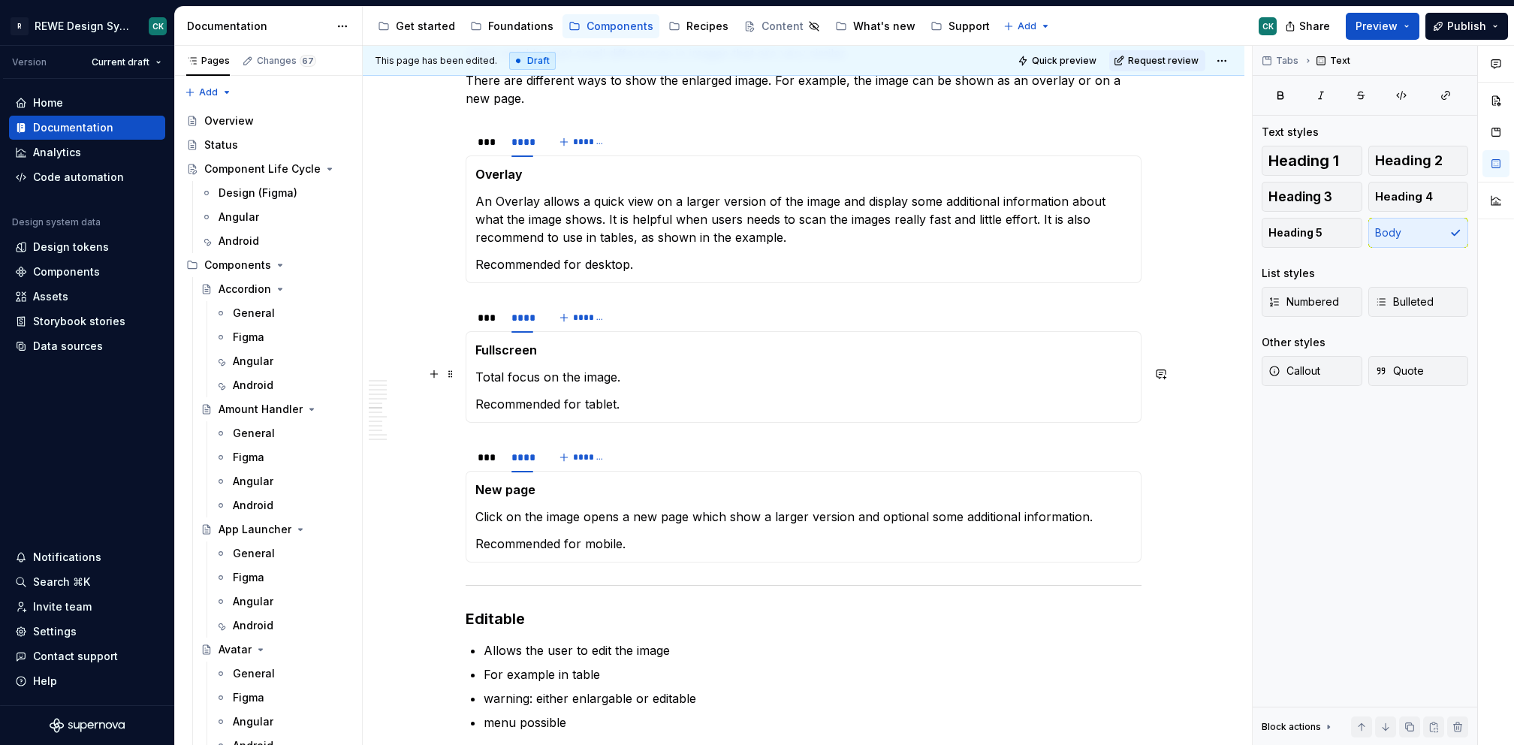
click at [472, 370] on div "Fullscreen Total focus on the image. Recommended for tablet." at bounding box center [804, 377] width 676 height 92
click at [779, 374] on p "The fullscreen allows a total focus on the image." at bounding box center [803, 377] width 656 height 18
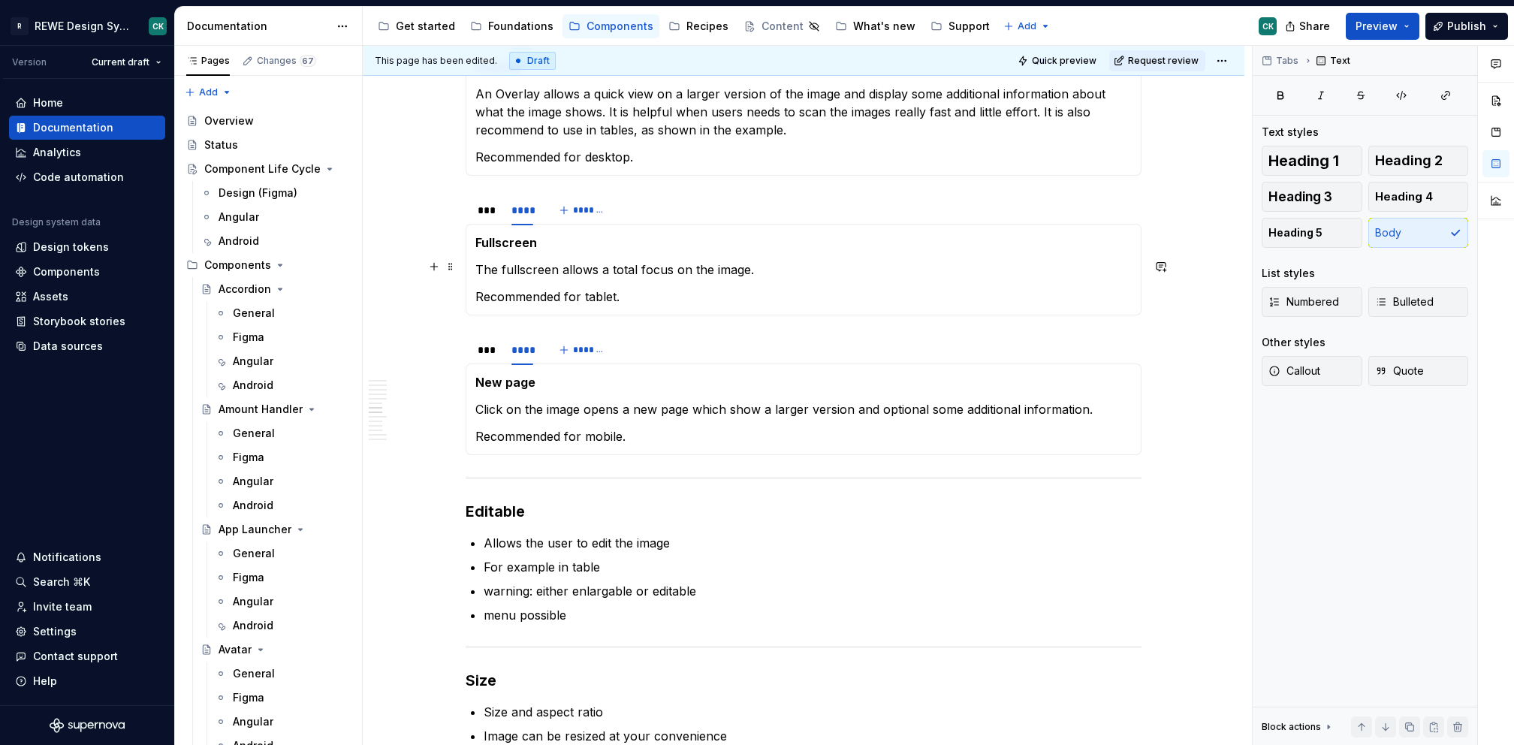
scroll to position [1626, 0]
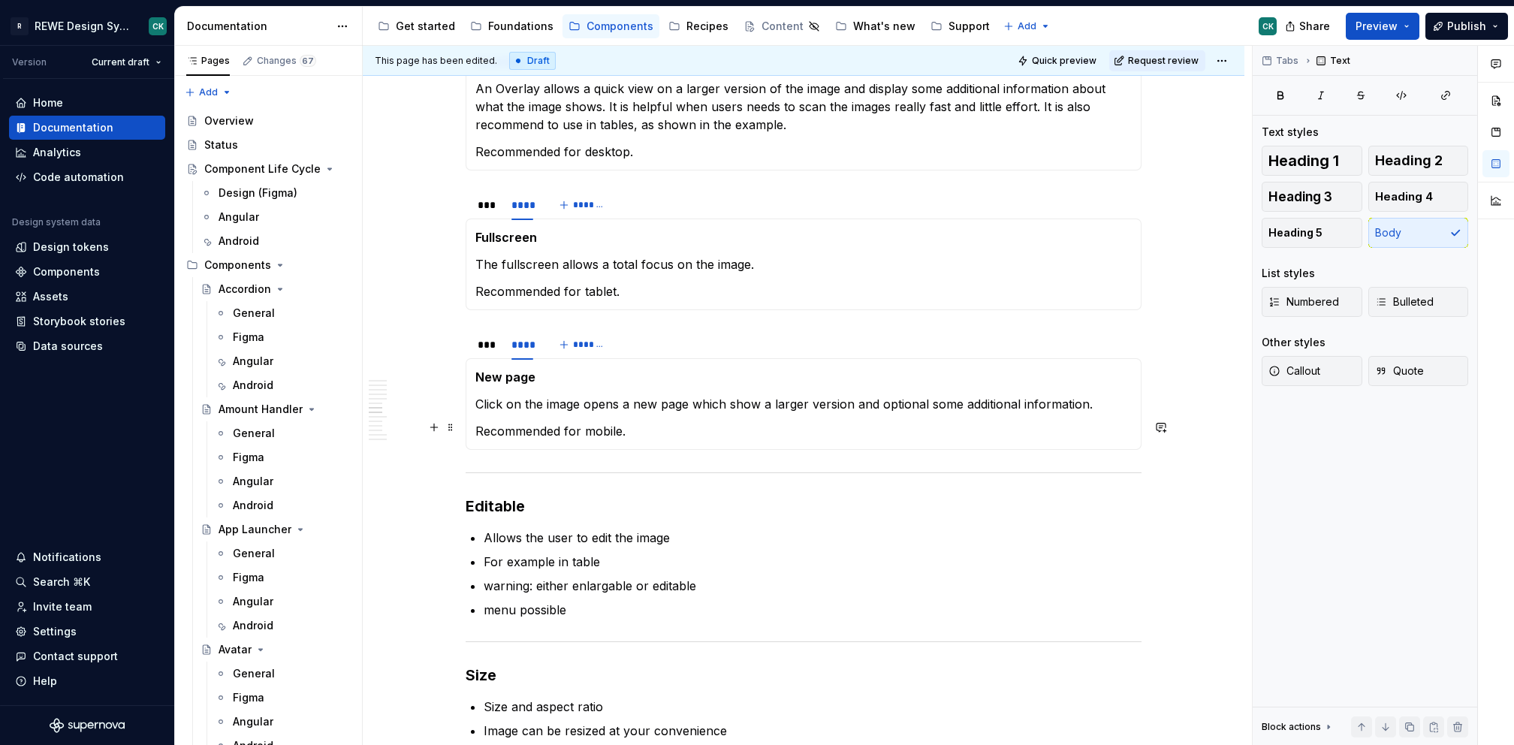
click at [1101, 395] on p "Click on the image opens a new page which show a larger version and optional so…" at bounding box center [803, 404] width 656 height 18
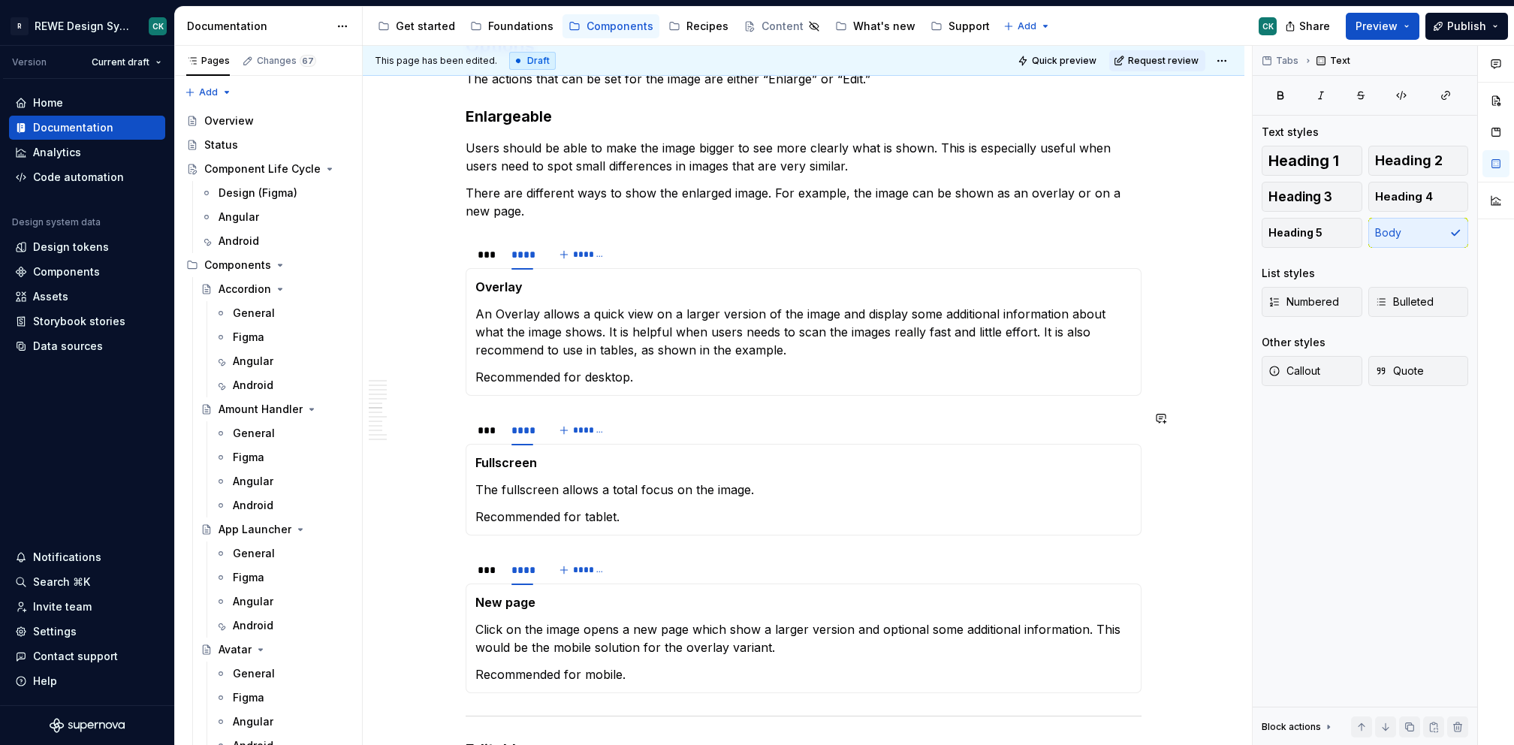
scroll to position [1382, 0]
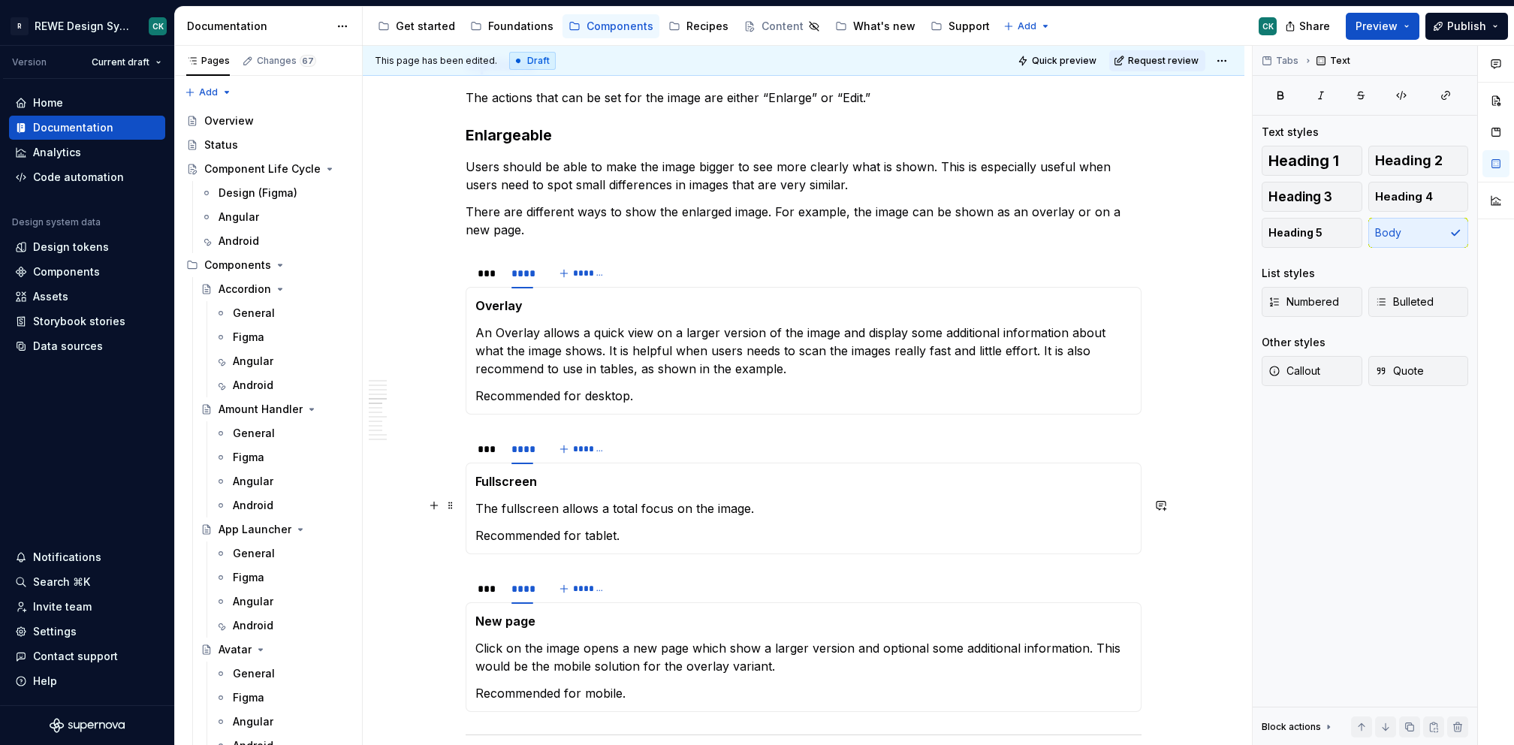
click at [708, 506] on p "The fullscreen allows a total focus on the image." at bounding box center [803, 508] width 656 height 18
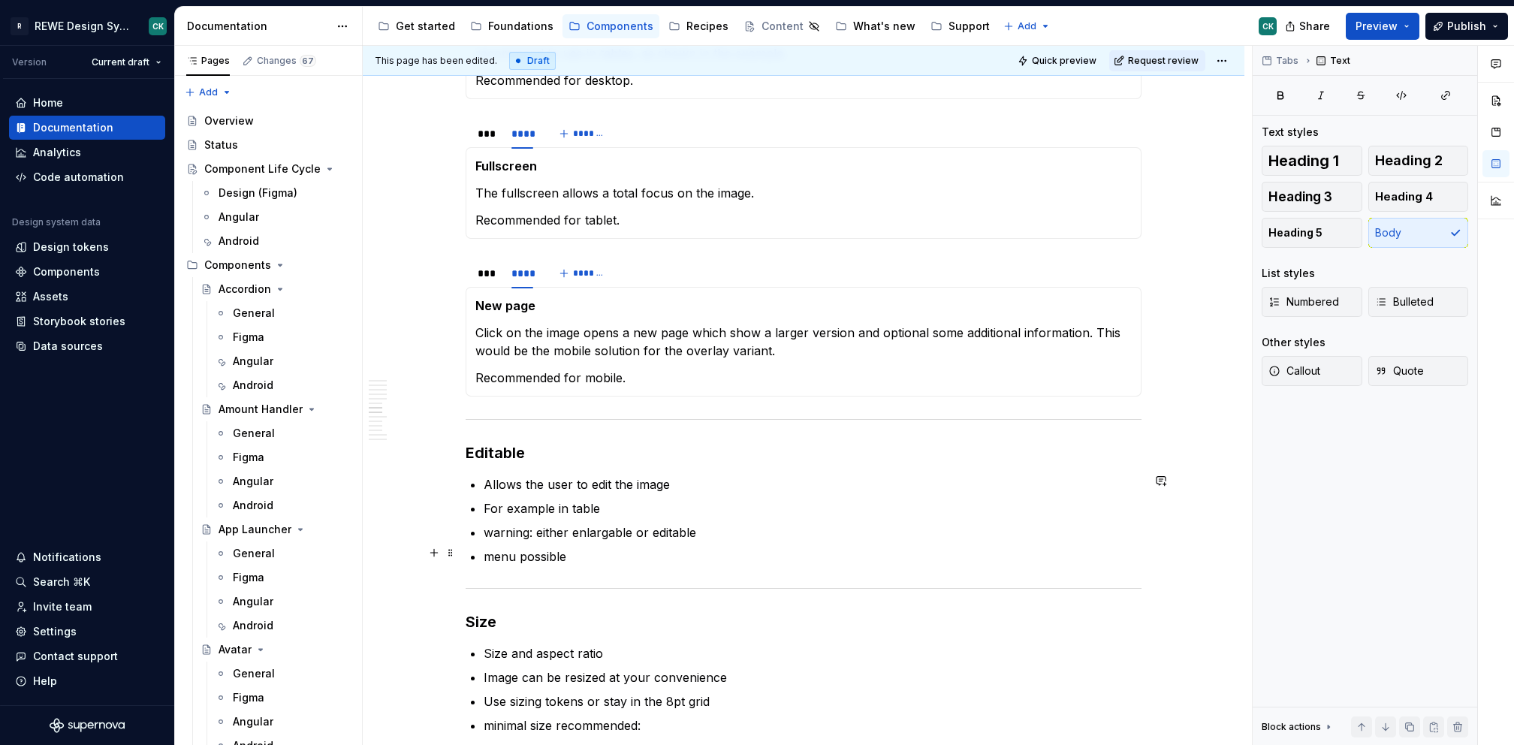
scroll to position [1699, 0]
click at [562, 450] on h3 "Editable" at bounding box center [804, 451] width 676 height 21
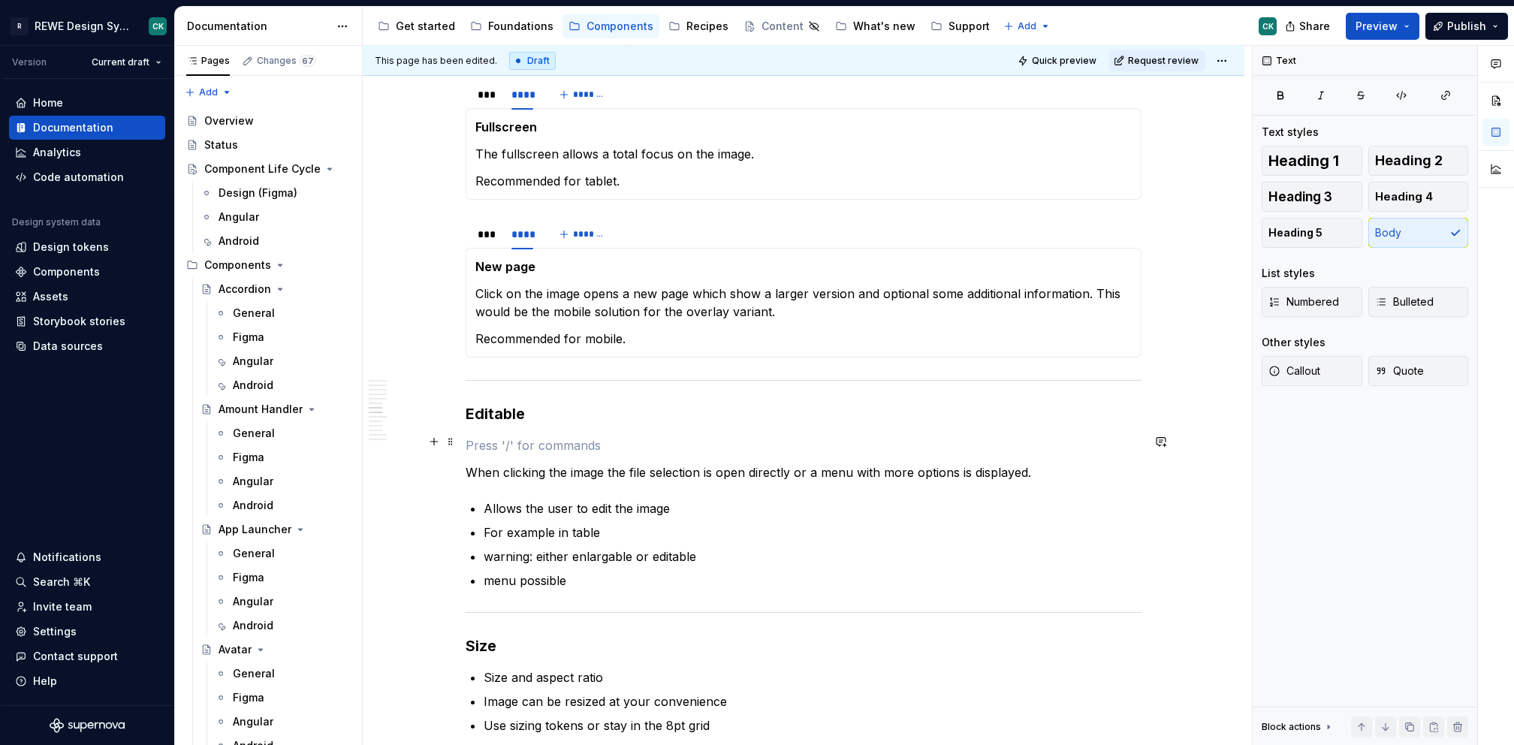
click at [536, 436] on p at bounding box center [804, 445] width 676 height 18
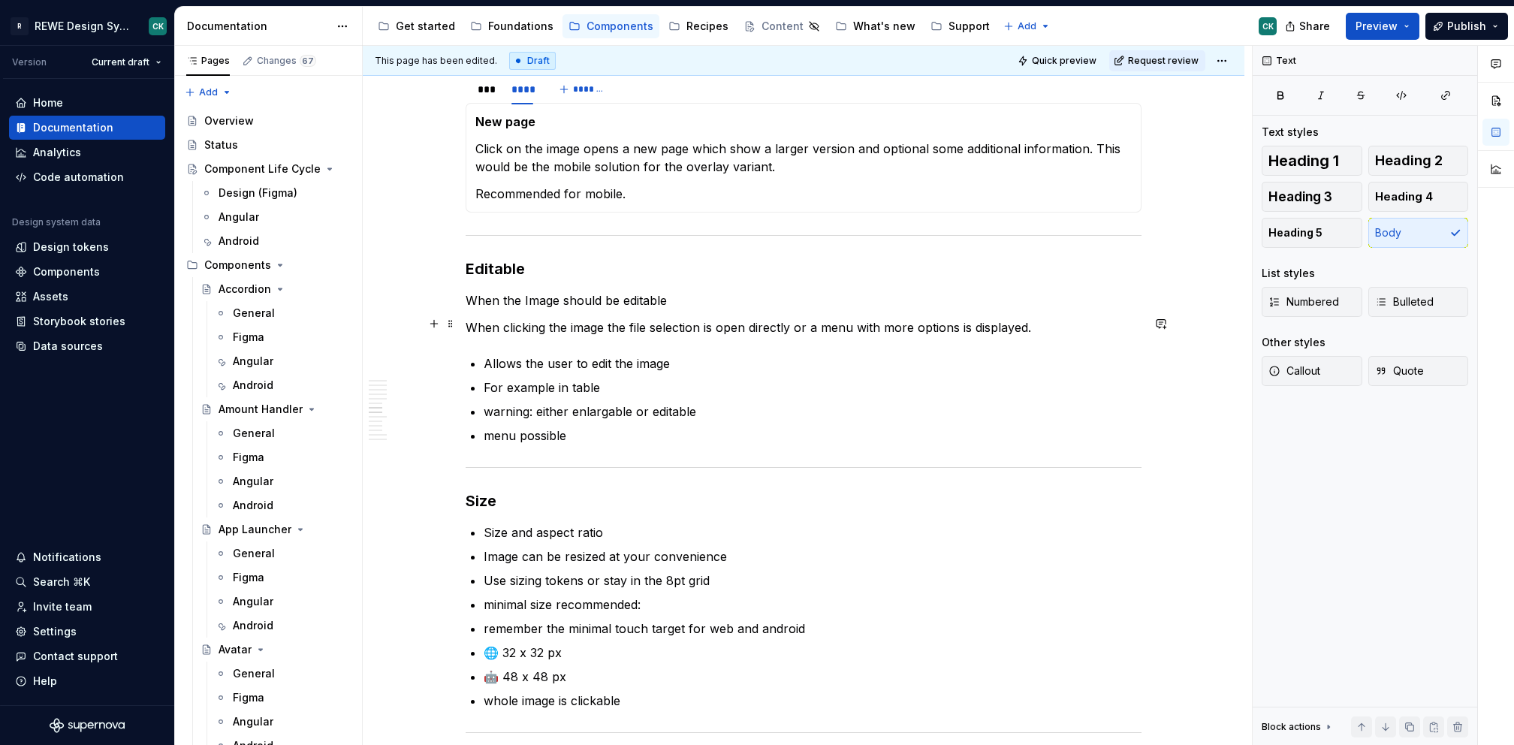
scroll to position [1882, 0]
click at [795, 309] on div "**********" at bounding box center [804, 656] width 676 height 4484
click at [783, 307] on div "**********" at bounding box center [804, 656] width 676 height 4484
click at [759, 291] on p "When the Image should be editable" at bounding box center [804, 300] width 676 height 18
click at [549, 291] on p "When the Image should be editable" at bounding box center [804, 300] width 676 height 18
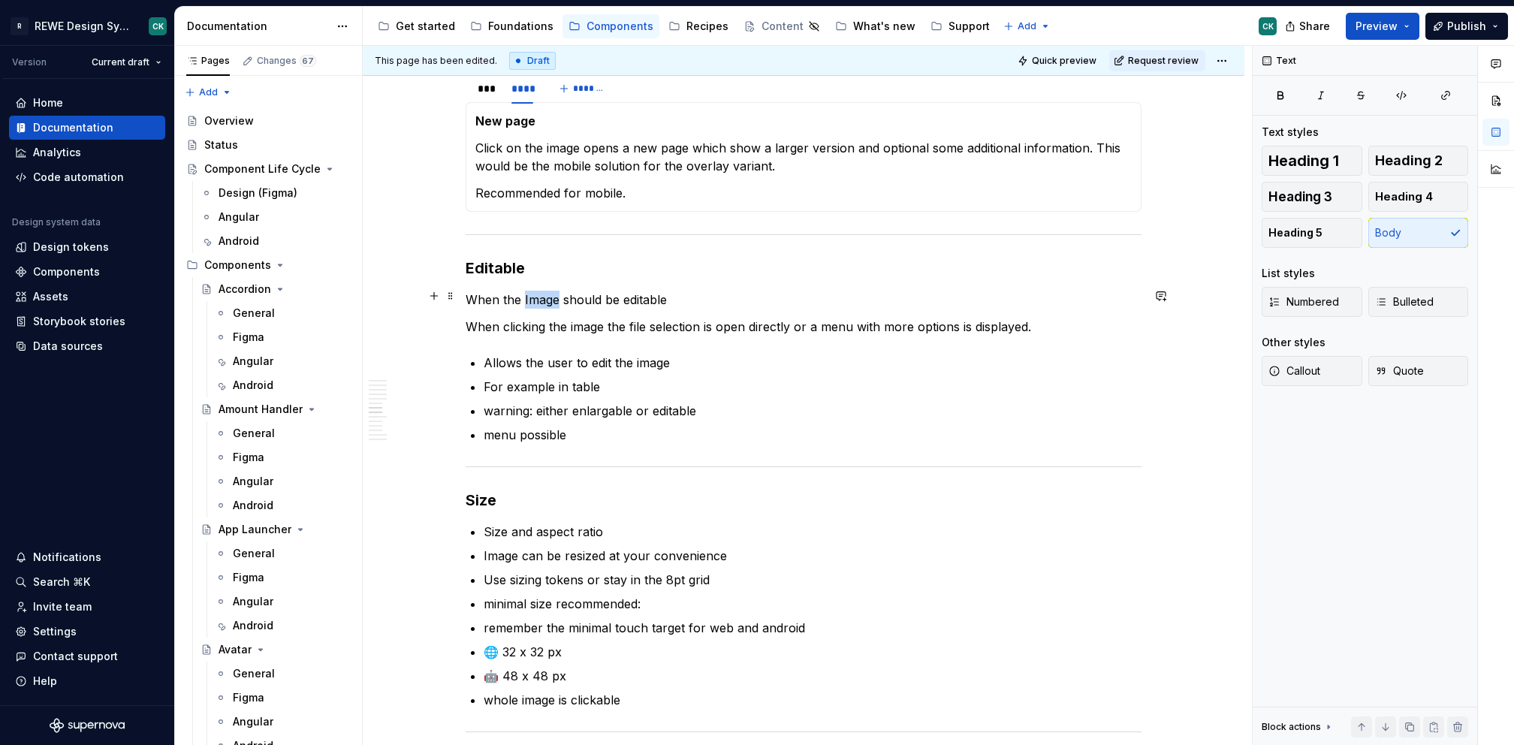
click at [549, 291] on p "When the Image should be editable" at bounding box center [804, 300] width 676 height 18
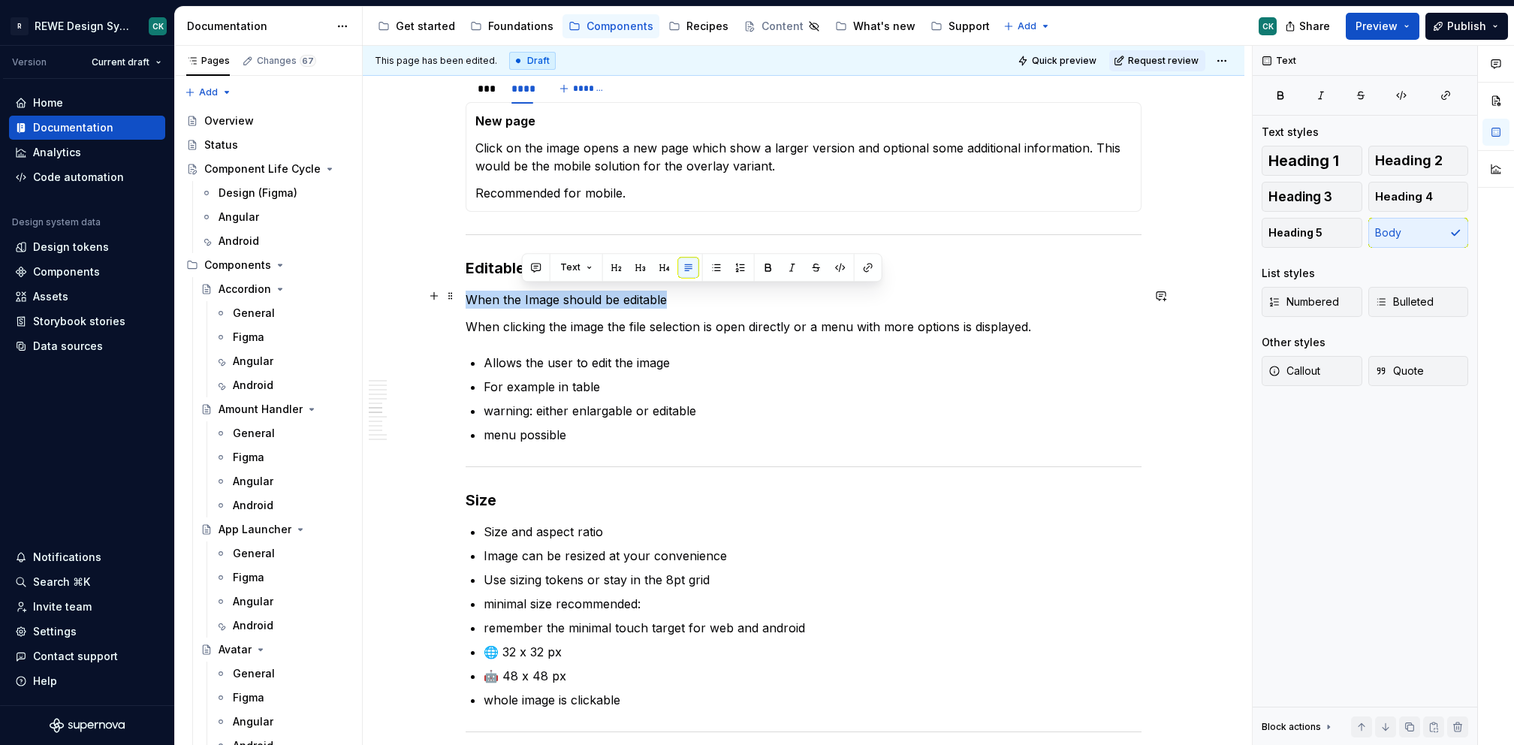
click at [549, 291] on p "When the Image should be editable" at bounding box center [804, 300] width 676 height 18
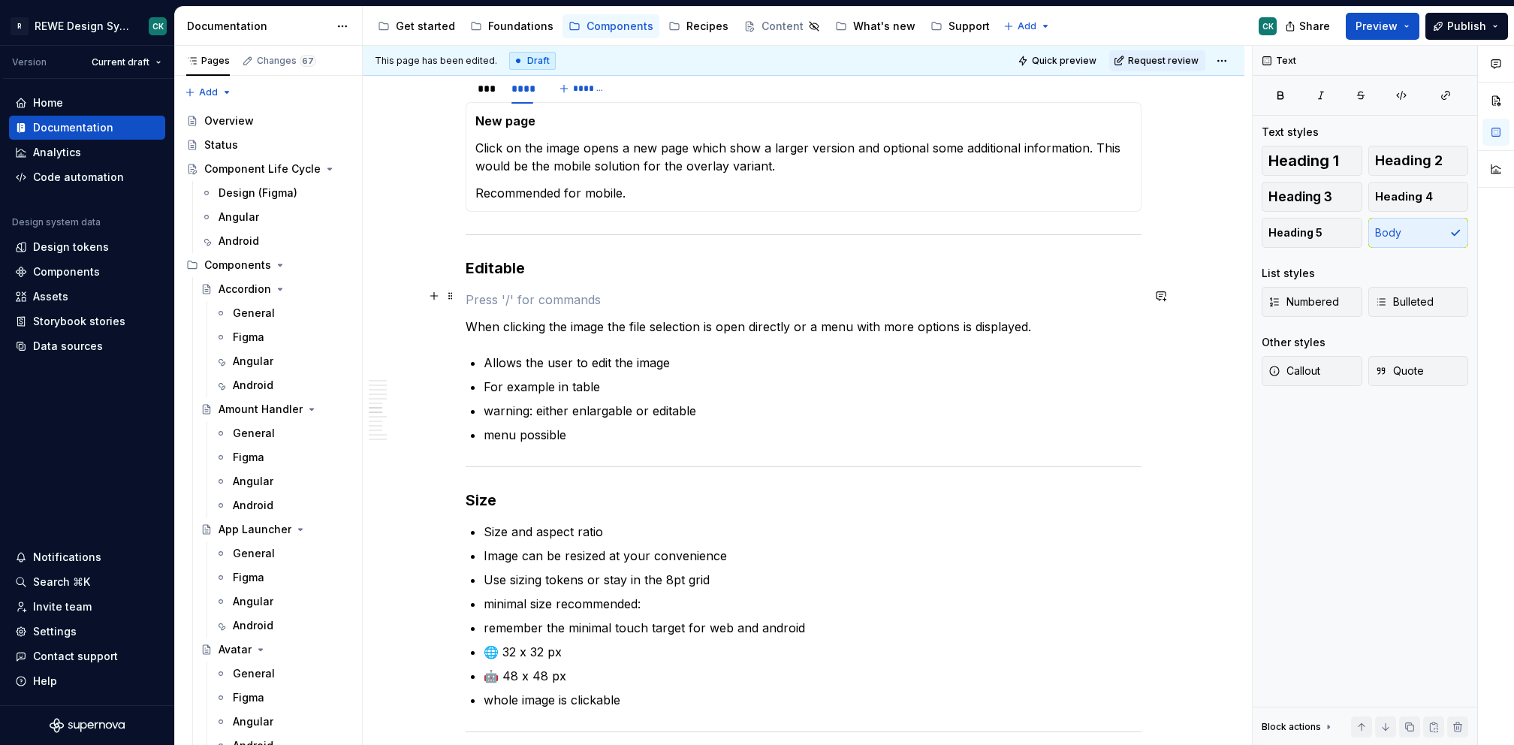
click at [518, 298] on p at bounding box center [804, 300] width 676 height 18
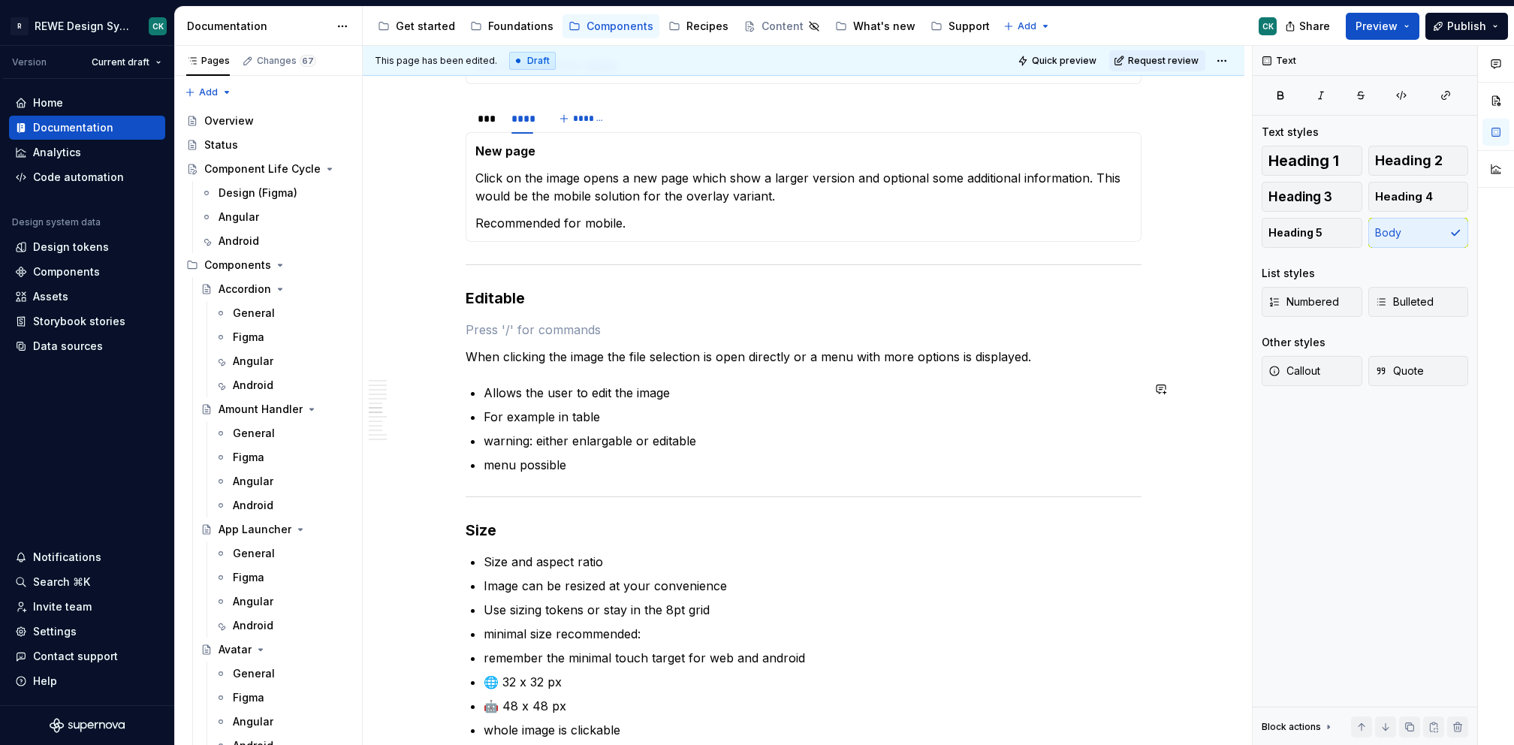
scroll to position [1872, 0]
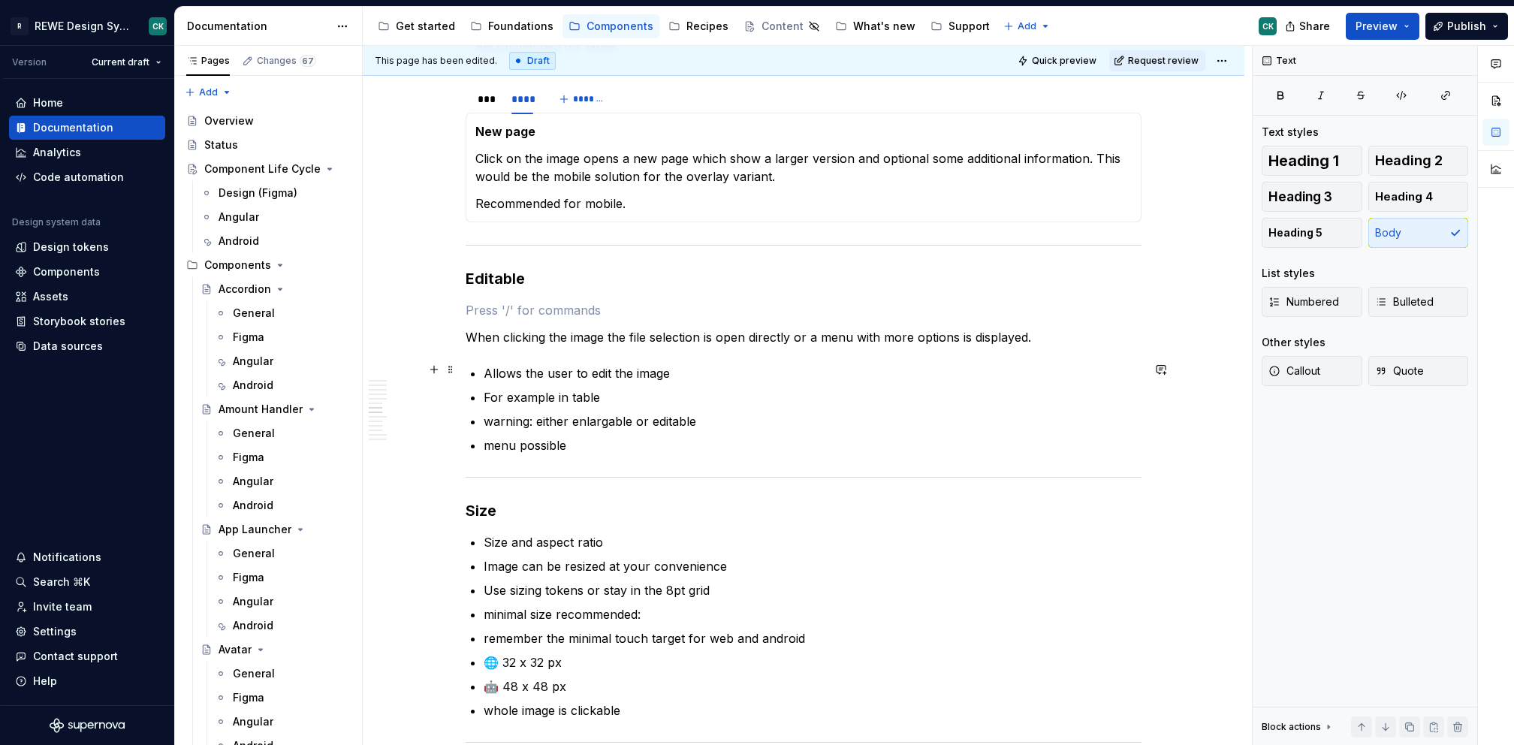
click at [702, 367] on p "Allows the user to edit the image" at bounding box center [813, 373] width 658 height 18
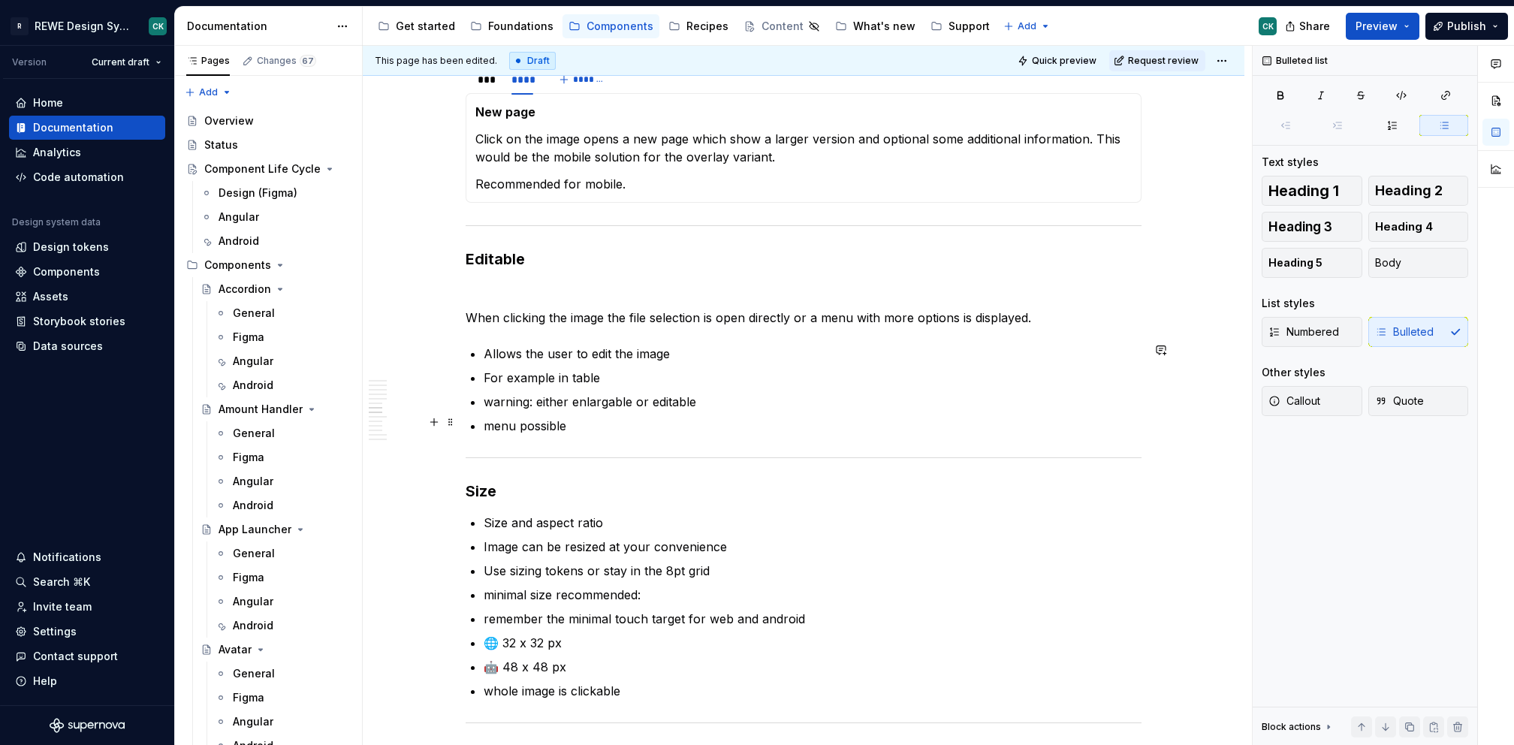
scroll to position [1896, 0]
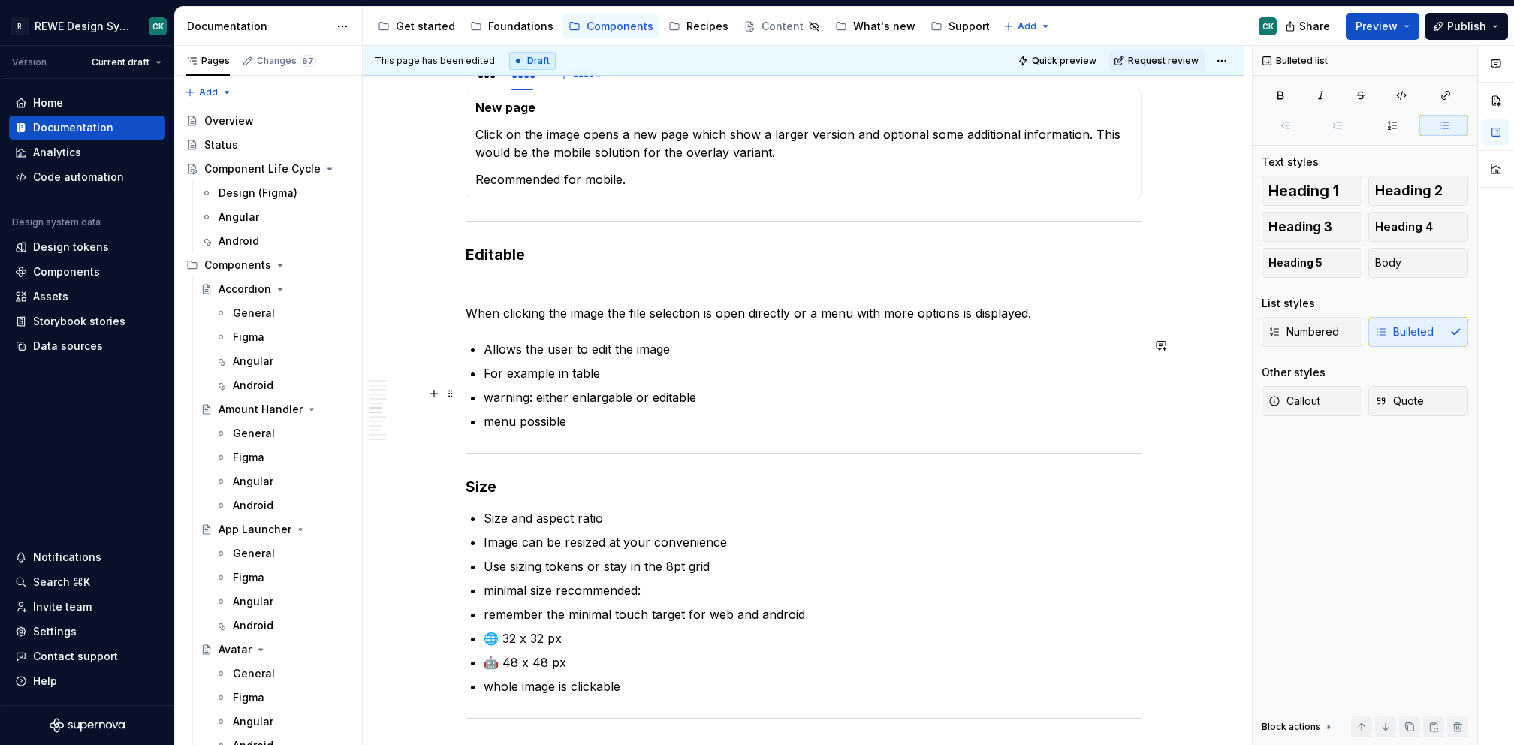
click at [659, 355] on ul "Allows the user to edit the image For example in table warning: either enlargab…" at bounding box center [813, 385] width 658 height 90
click at [641, 369] on p "For example in table" at bounding box center [813, 373] width 658 height 18
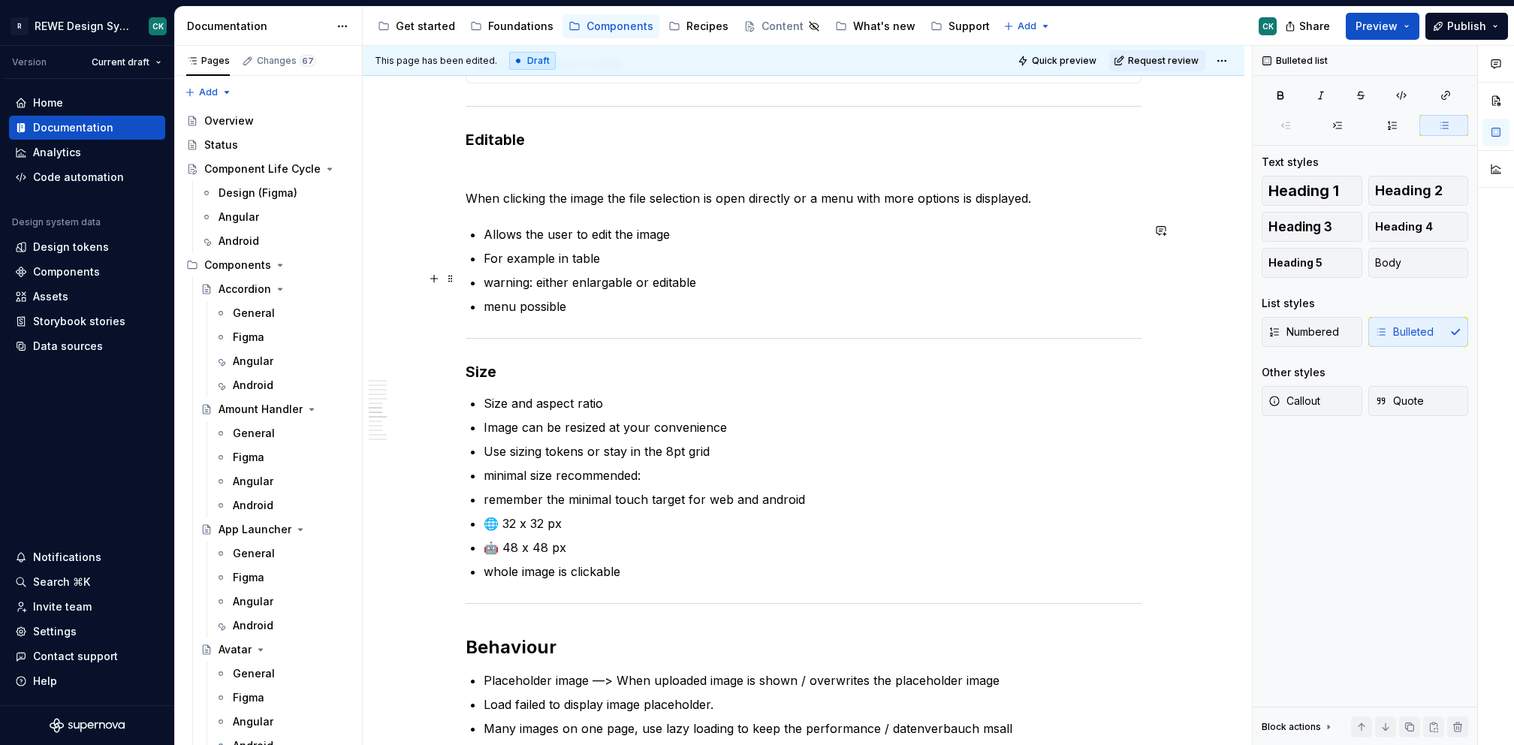
scroll to position [1793, 0]
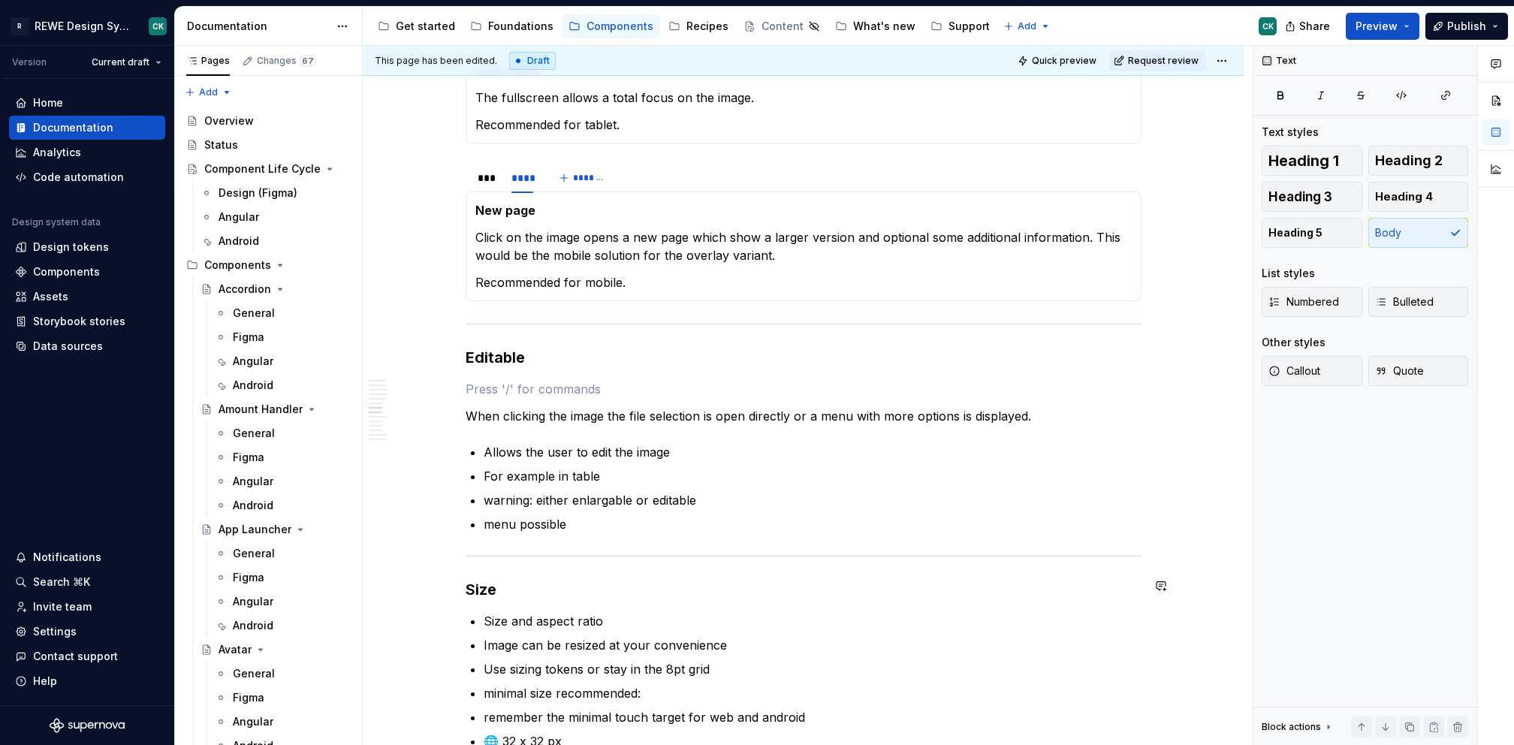
click at [634, 373] on div "**********" at bounding box center [804, 746] width 676 height 4484
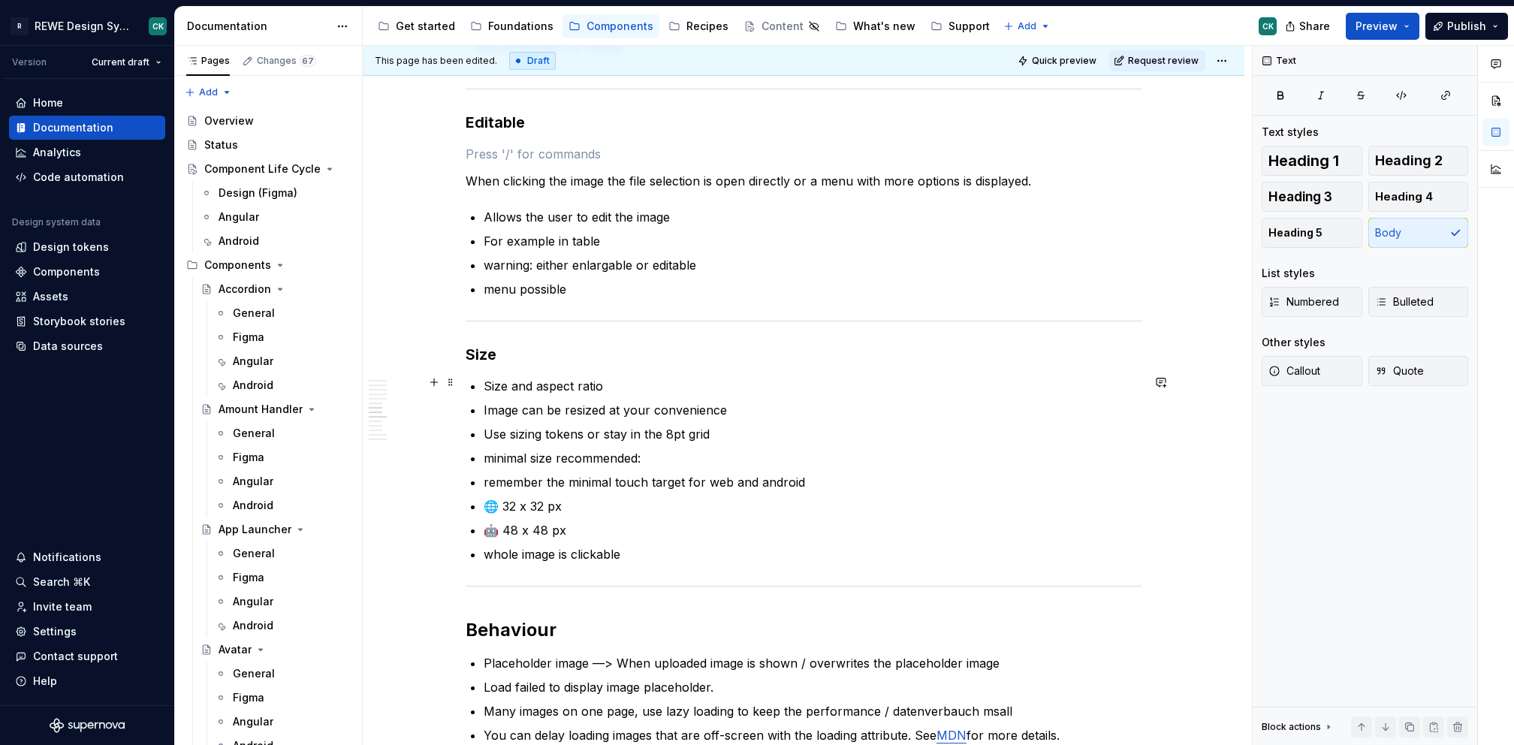
scroll to position [1822, 0]
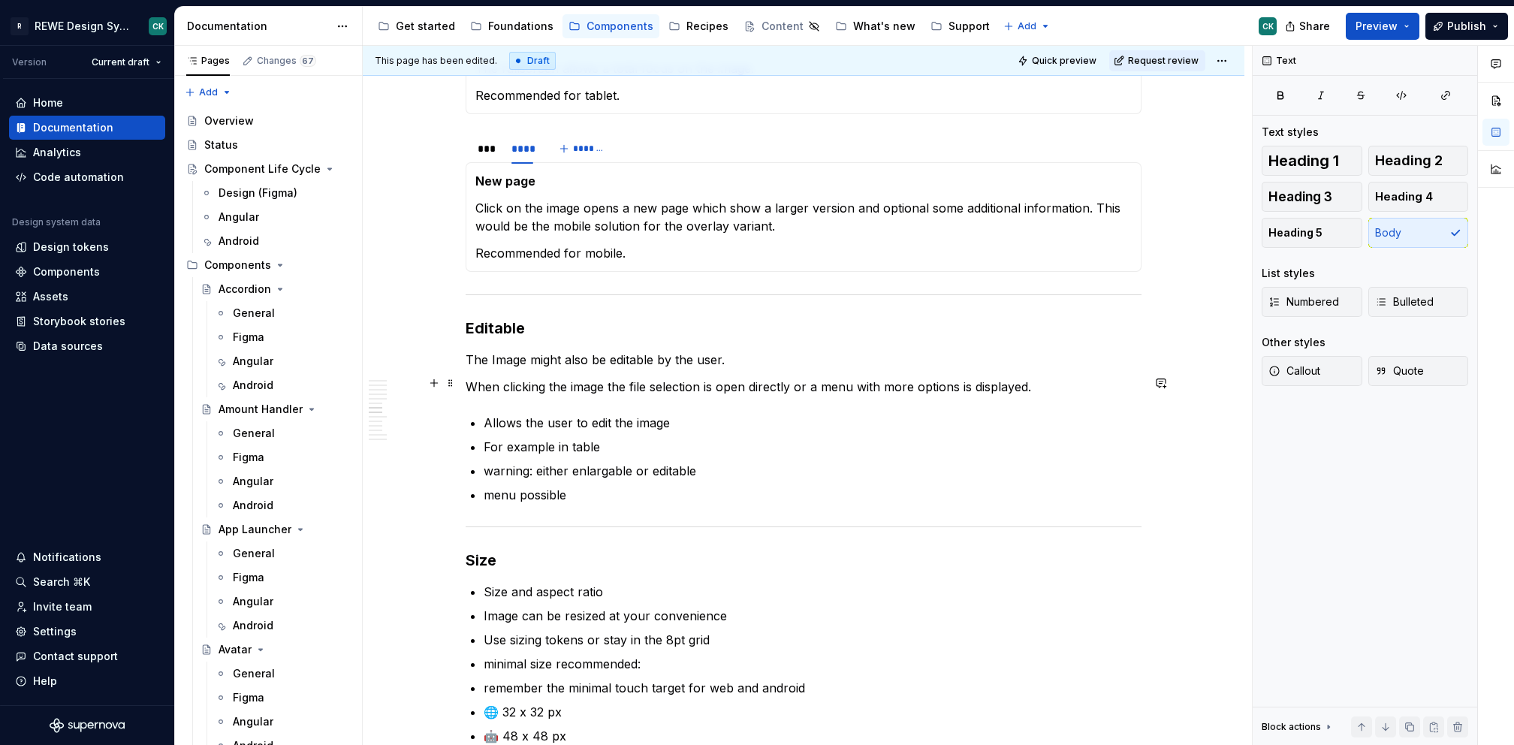
click at [466, 382] on p "When clicking the image the file selection is open directly or a menu with more…" at bounding box center [804, 387] width 676 height 18
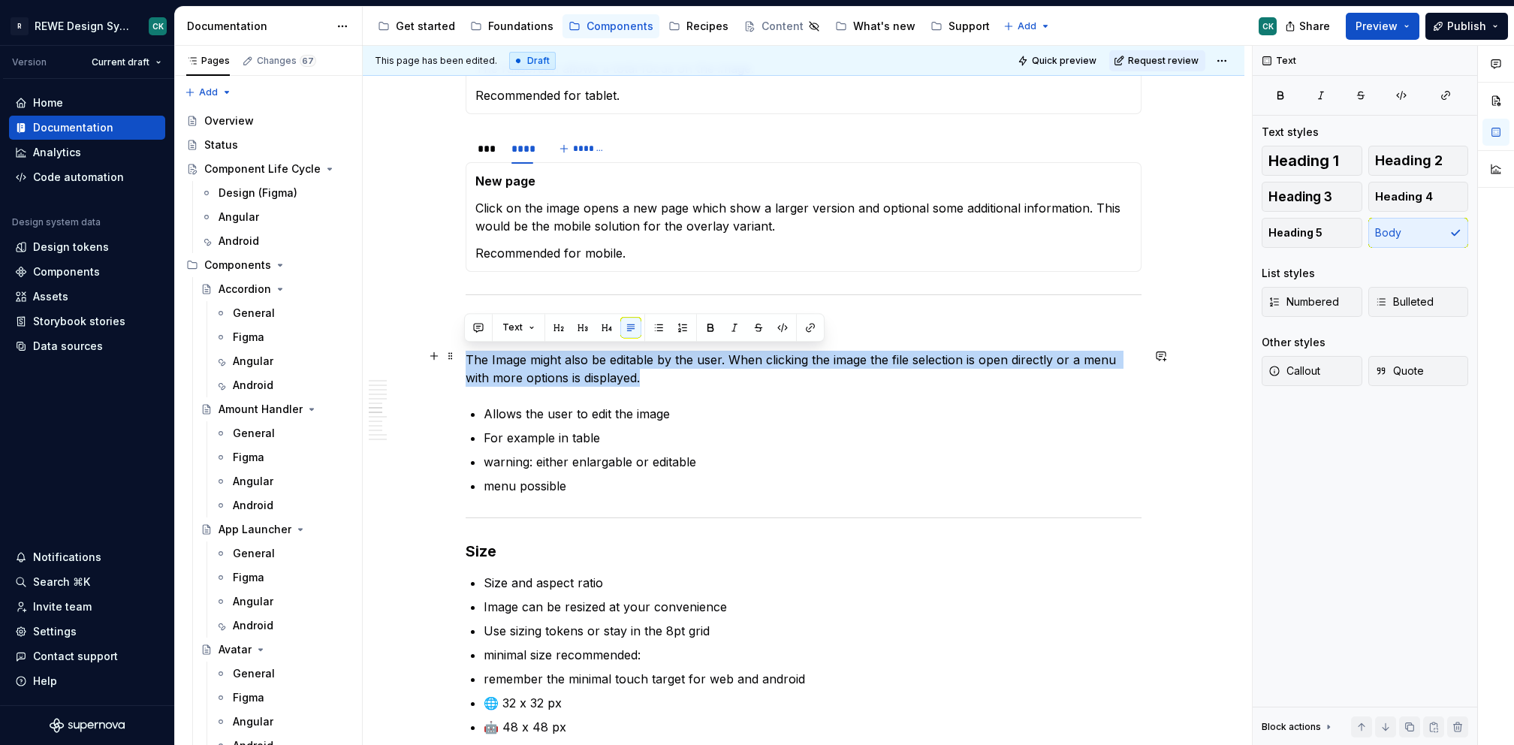
drag, startPoint x: 681, startPoint y: 379, endPoint x: 464, endPoint y: 356, distance: 218.3
click at [466, 356] on p "The Image might also be editable by the user. When clicking the image the file …" at bounding box center [804, 369] width 676 height 36
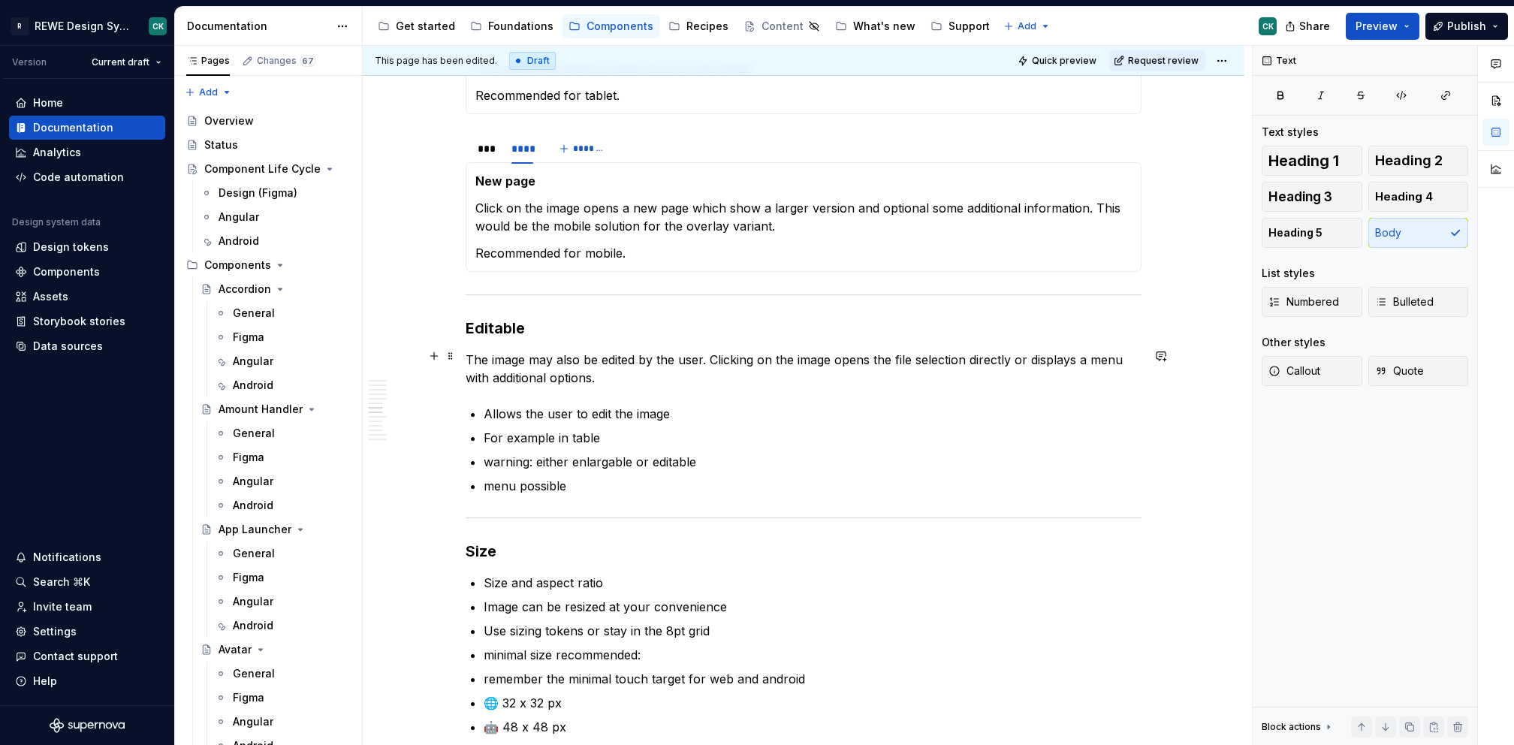
click at [516, 379] on p "The image may also be edited by the user. Clicking on the image opens the file …" at bounding box center [804, 369] width 676 height 36
click at [516, 380] on p "The image may also be edited by the user. Clicking on the image opens the file …" at bounding box center [804, 369] width 676 height 36
click at [554, 370] on p "The image may also be edited by the user. Clicking on the image opens the file …" at bounding box center [804, 369] width 676 height 36
click at [593, 371] on p "The image may also be edited by the user. Clicking on the image opens the file …" at bounding box center [804, 369] width 676 height 36
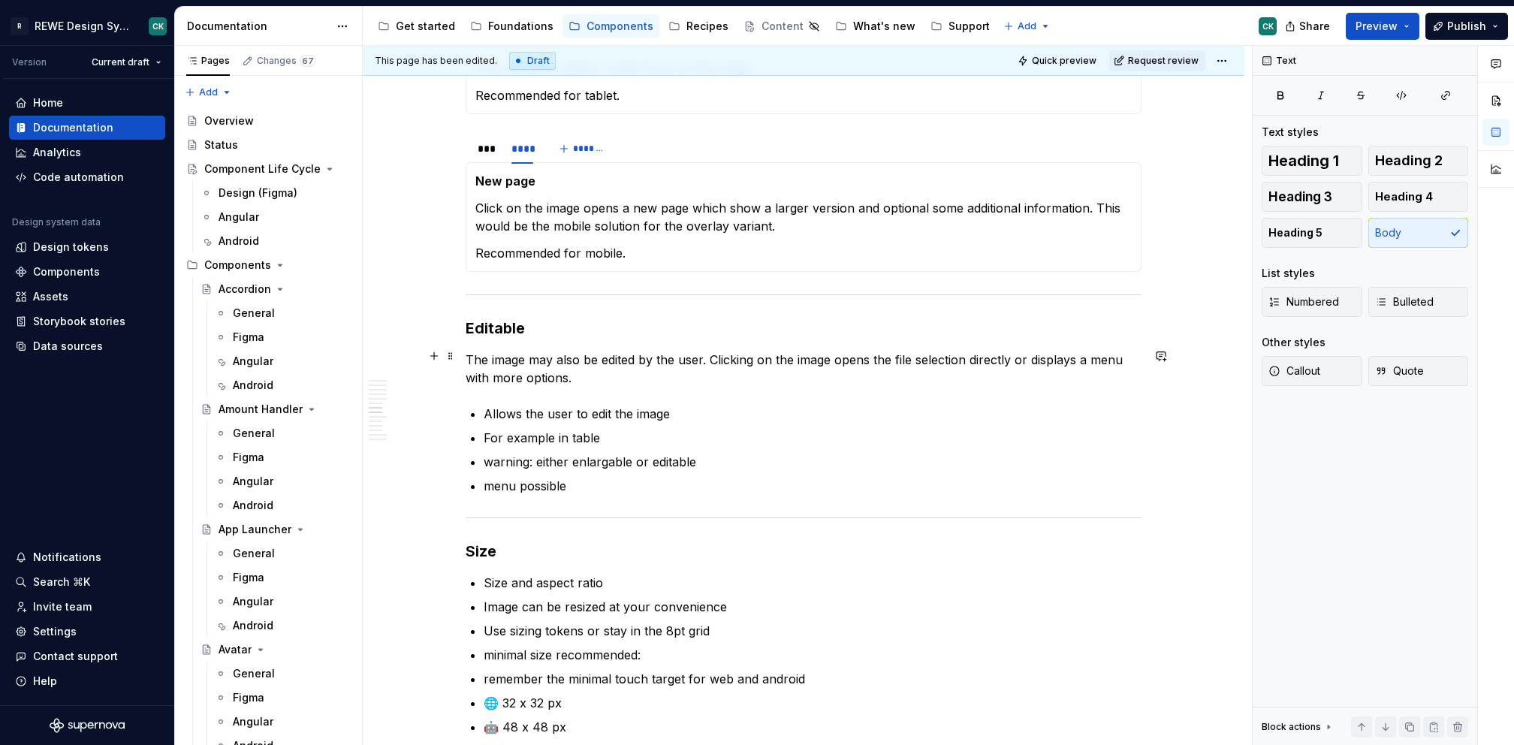
click at [832, 355] on p "The image may also be edited by the user. Clicking on the image opens the file …" at bounding box center [804, 369] width 676 height 36
click at [693, 388] on div "**********" at bounding box center [804, 712] width 676 height 4475
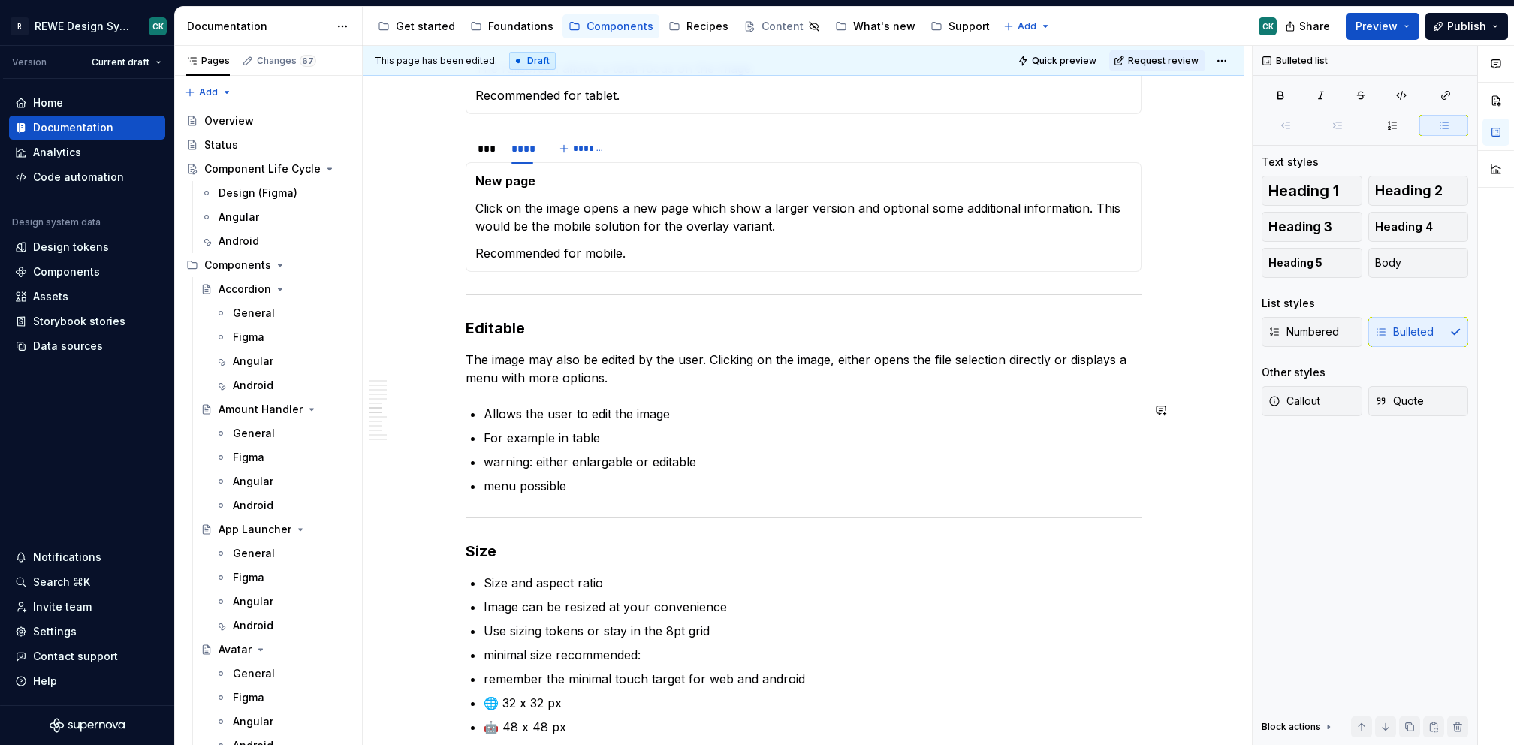
click at [619, 379] on p "The image may also be edited by the user. Clicking on the image, either opens t…" at bounding box center [804, 369] width 676 height 36
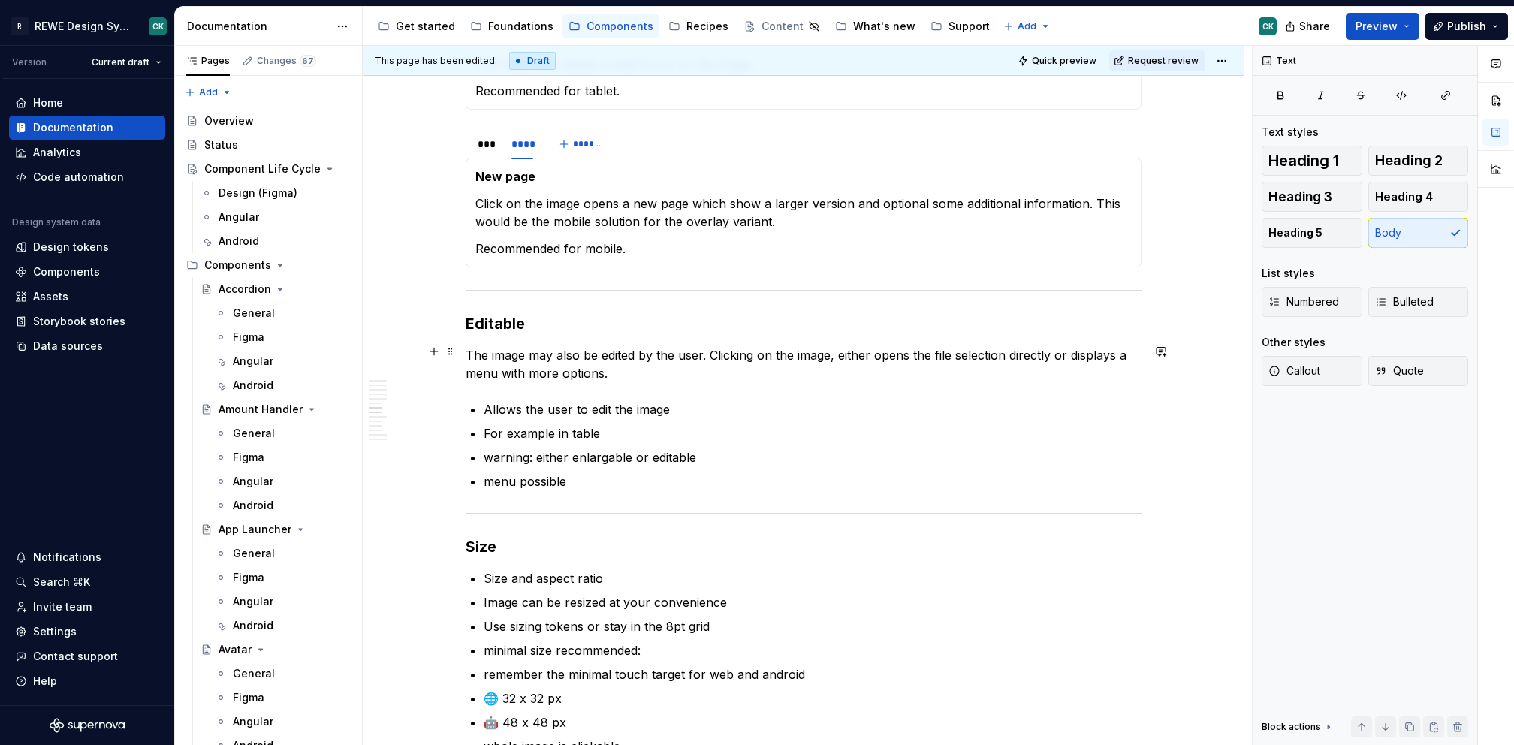
scroll to position [1848, 0]
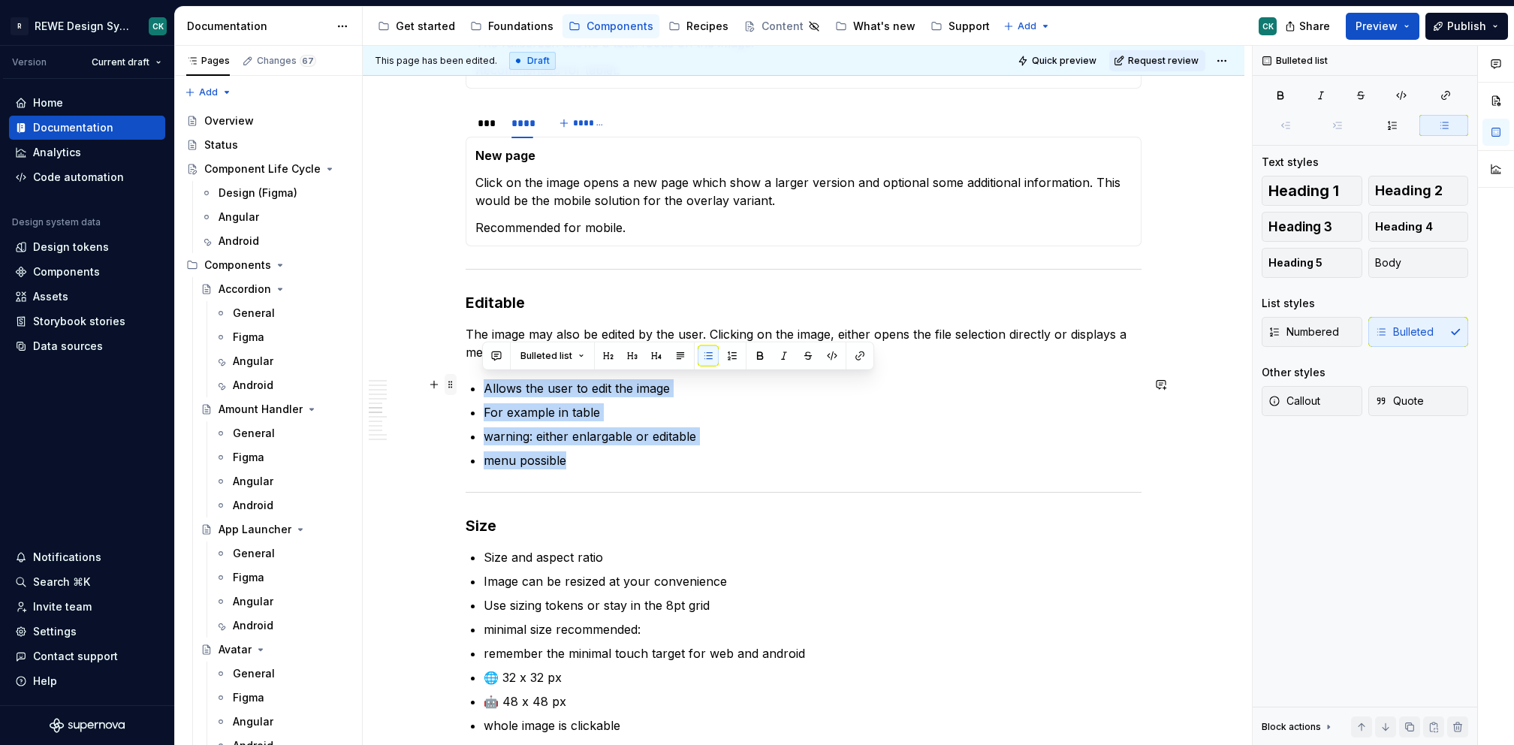
drag, startPoint x: 593, startPoint y: 455, endPoint x: 453, endPoint y: 379, distance: 159.0
click at [466, 379] on div "**********" at bounding box center [804, 695] width 676 height 4493
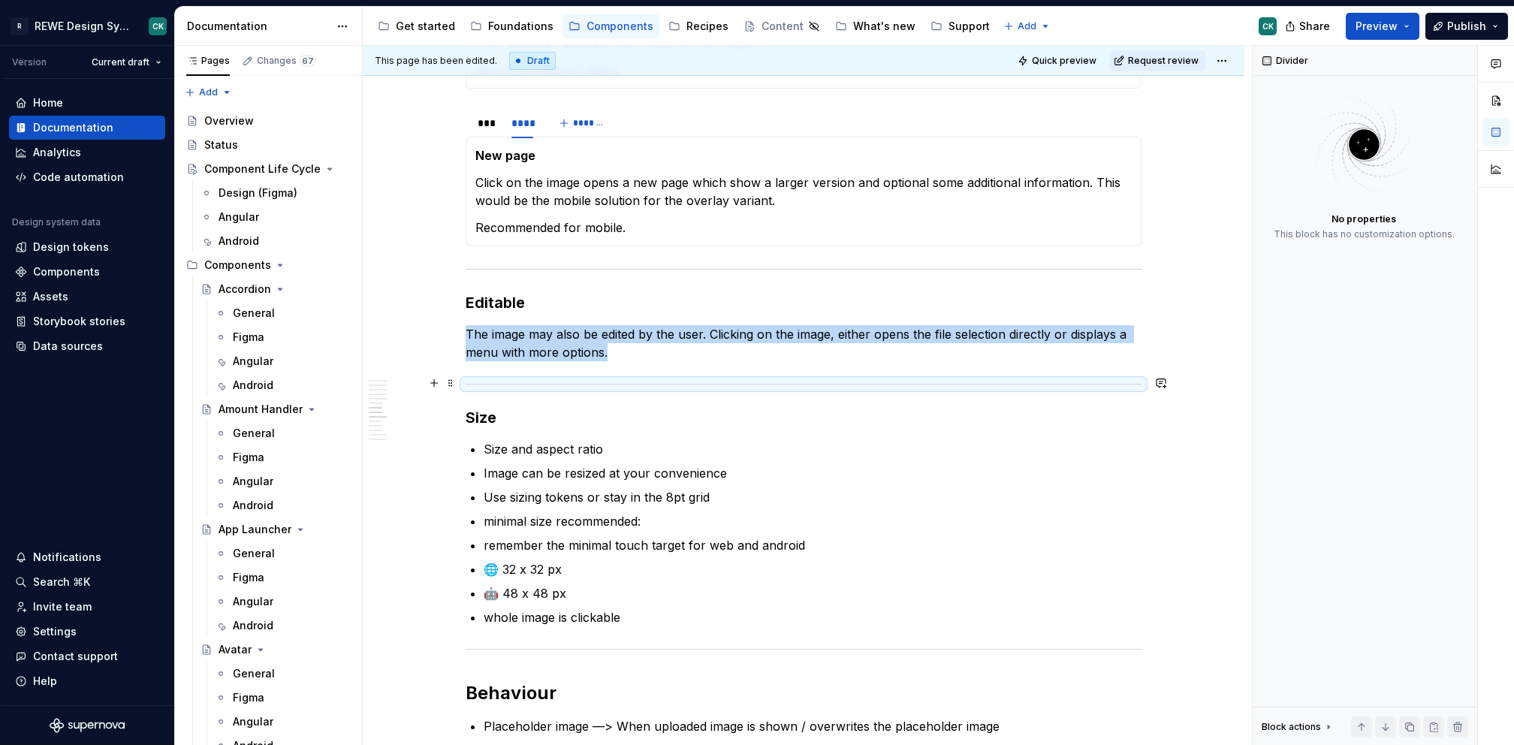
click at [662, 349] on p "The image may also be edited by the user. Clicking on the image, either opens t…" at bounding box center [804, 343] width 676 height 36
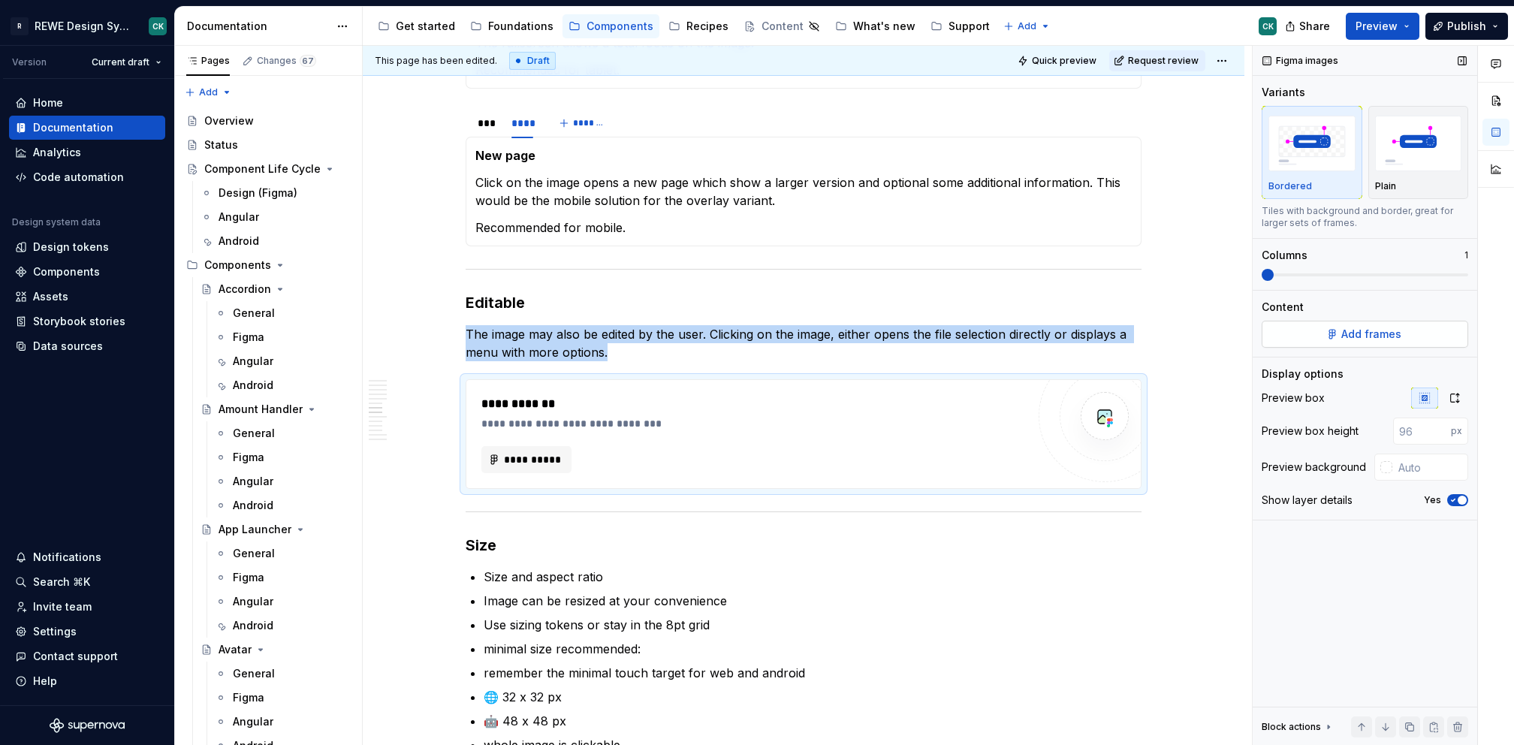
click at [1372, 341] on button "Add frames" at bounding box center [1365, 334] width 207 height 27
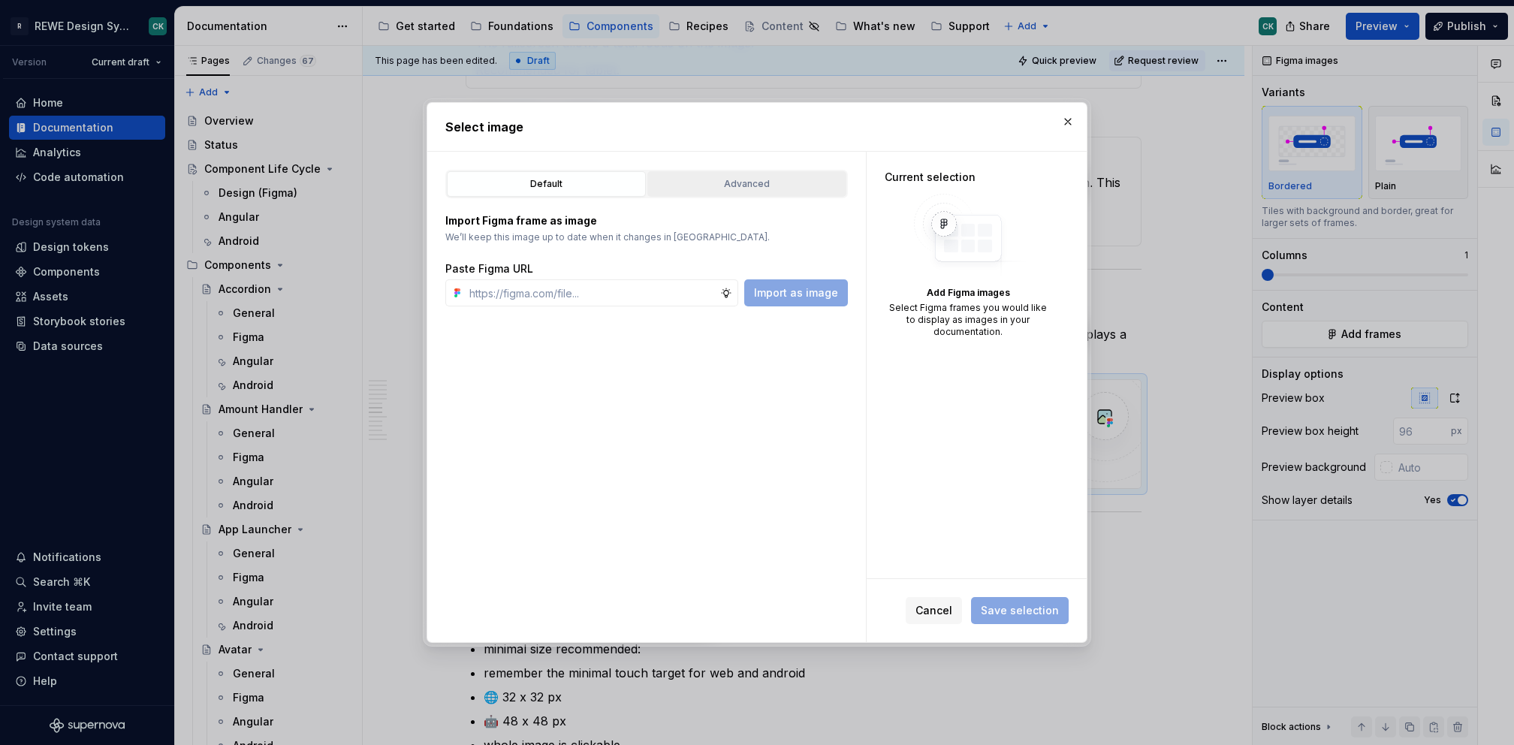
click at [766, 174] on button "Advanced" at bounding box center [746, 184] width 199 height 26
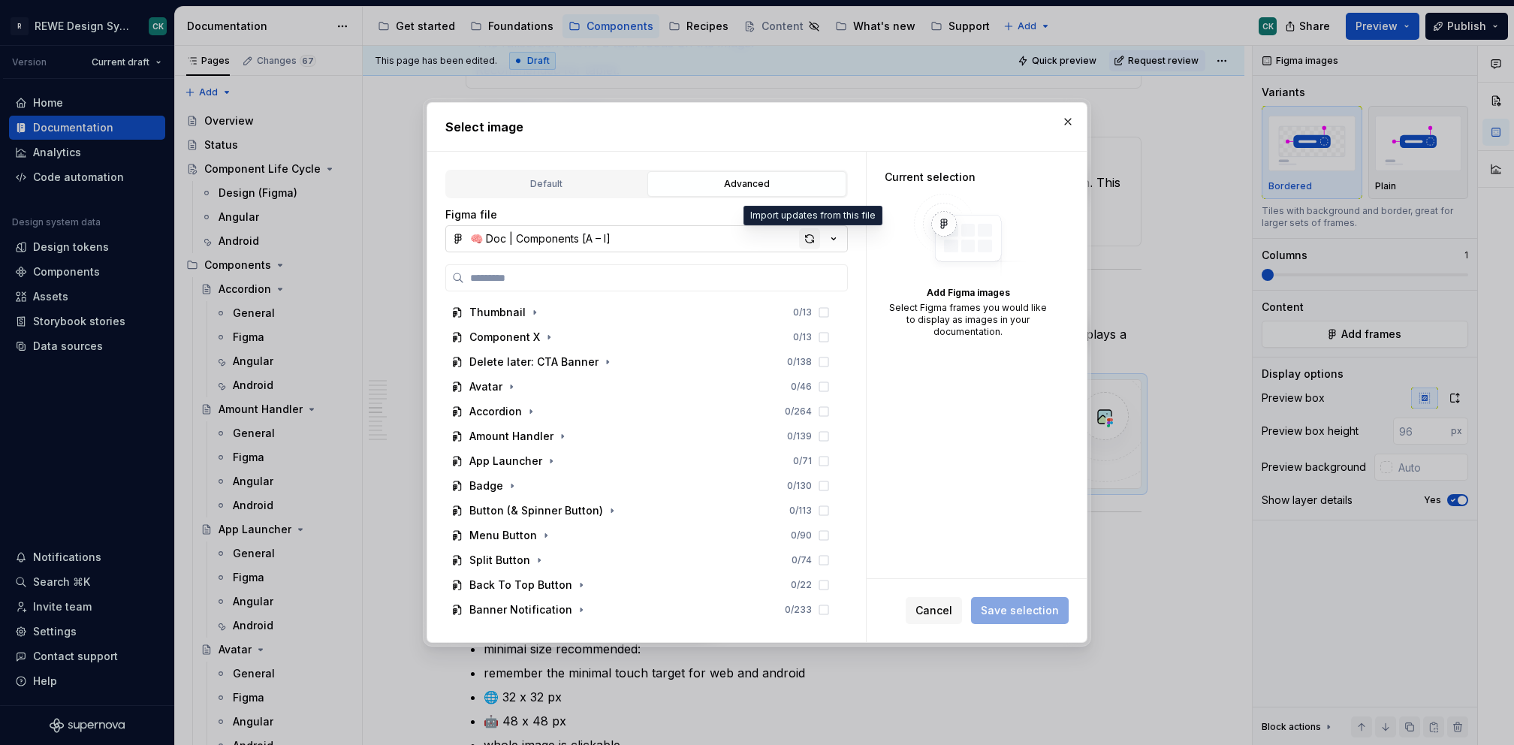
click at [800, 239] on div "button" at bounding box center [809, 238] width 21 height 21
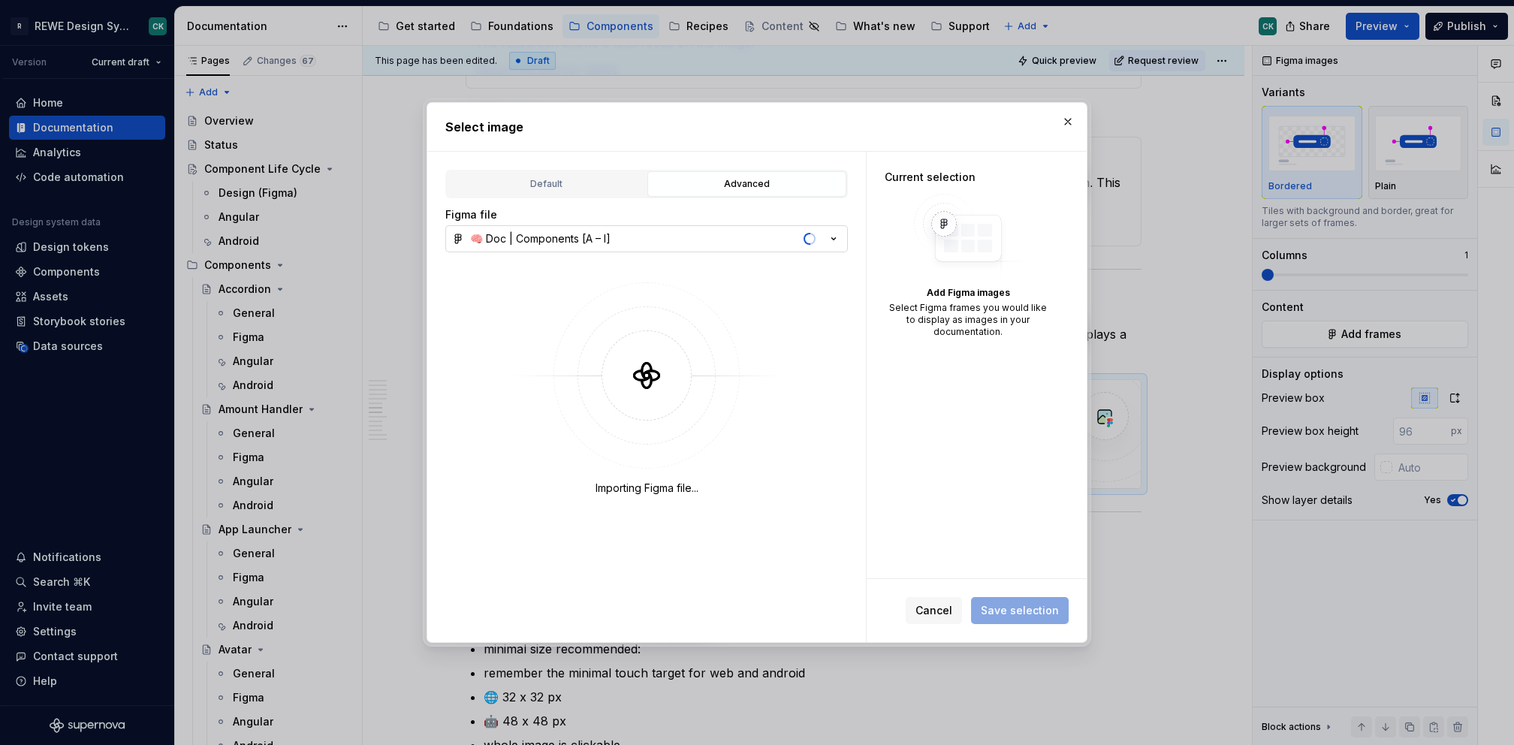
type textarea "*"
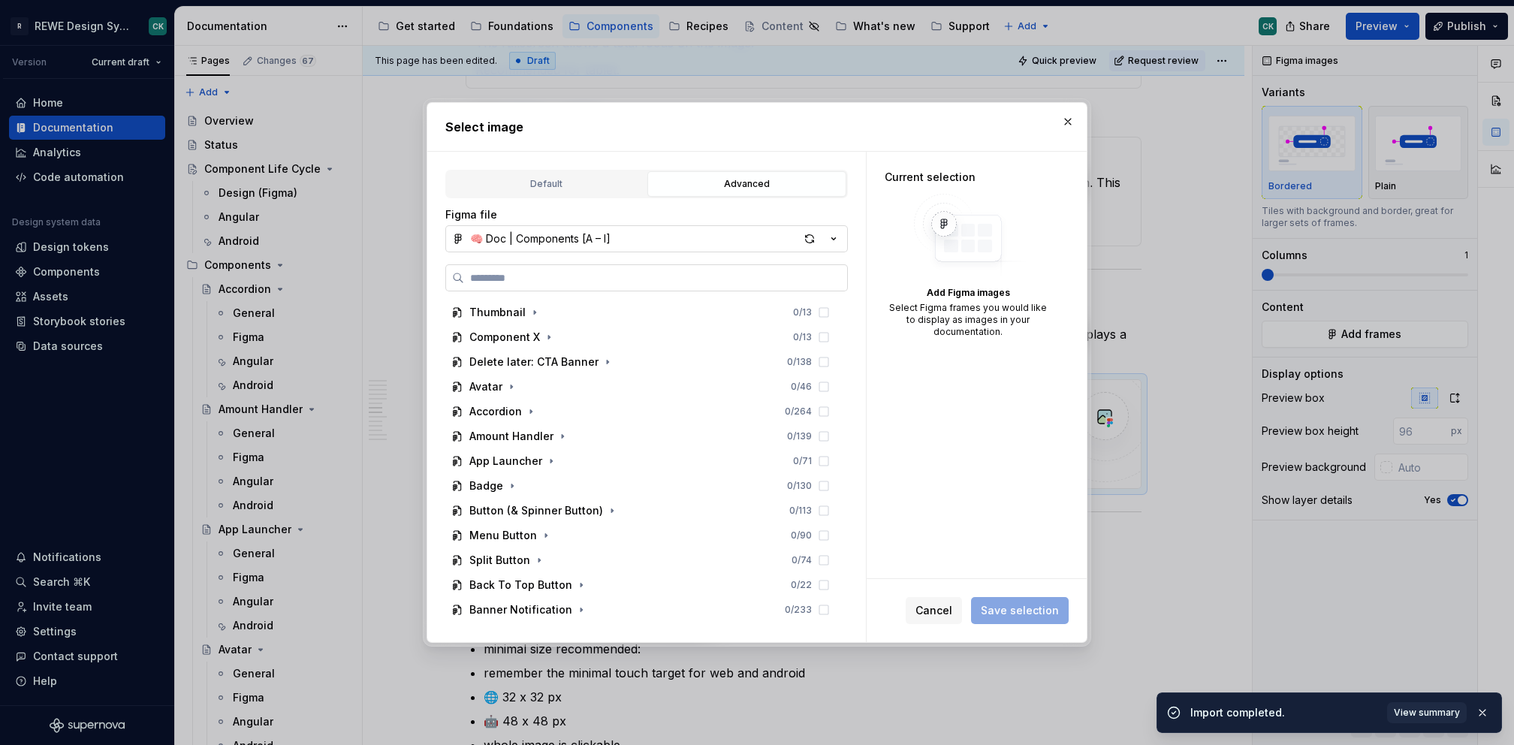
type input "********"
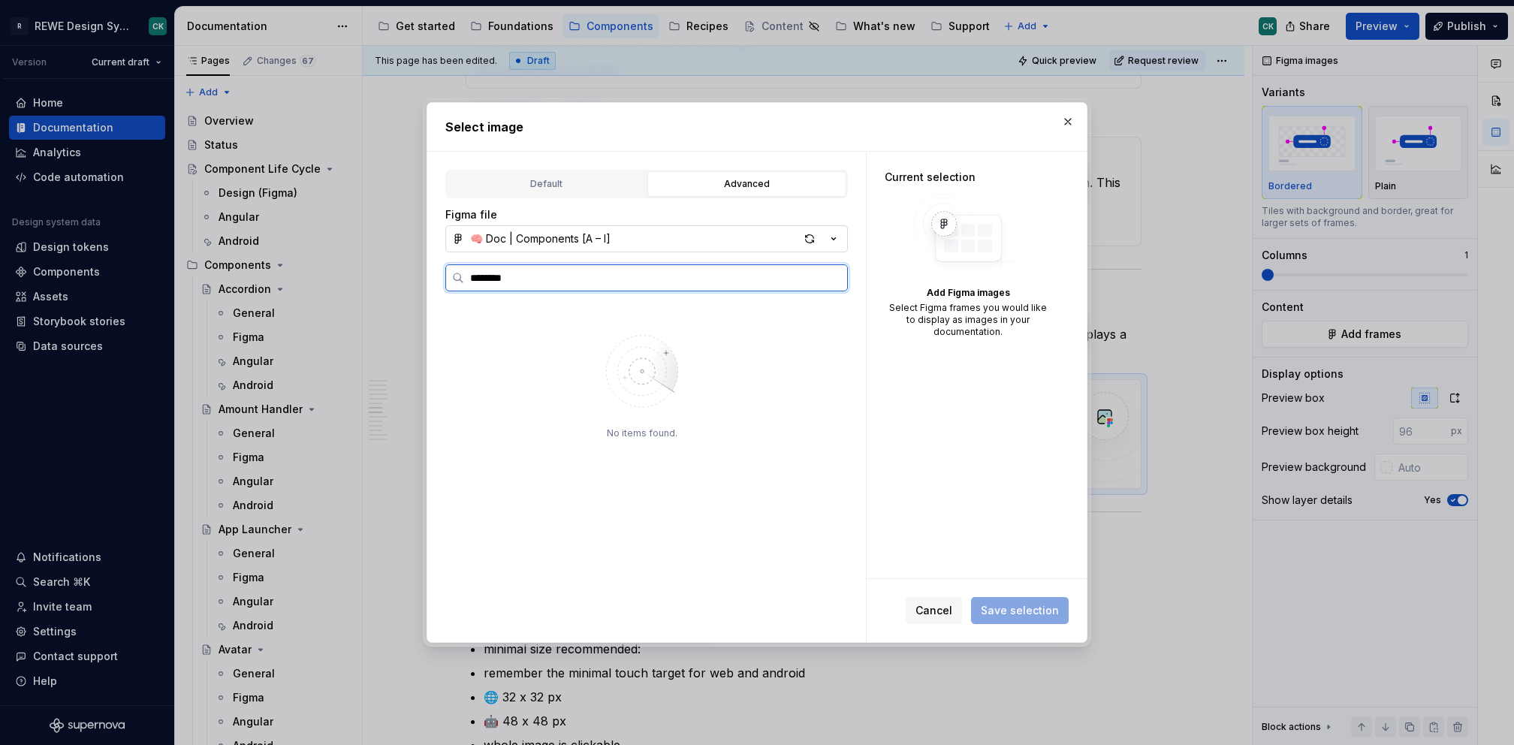
type textarea "*"
click at [614, 277] on input "********" at bounding box center [655, 277] width 383 height 15
paste input "********"
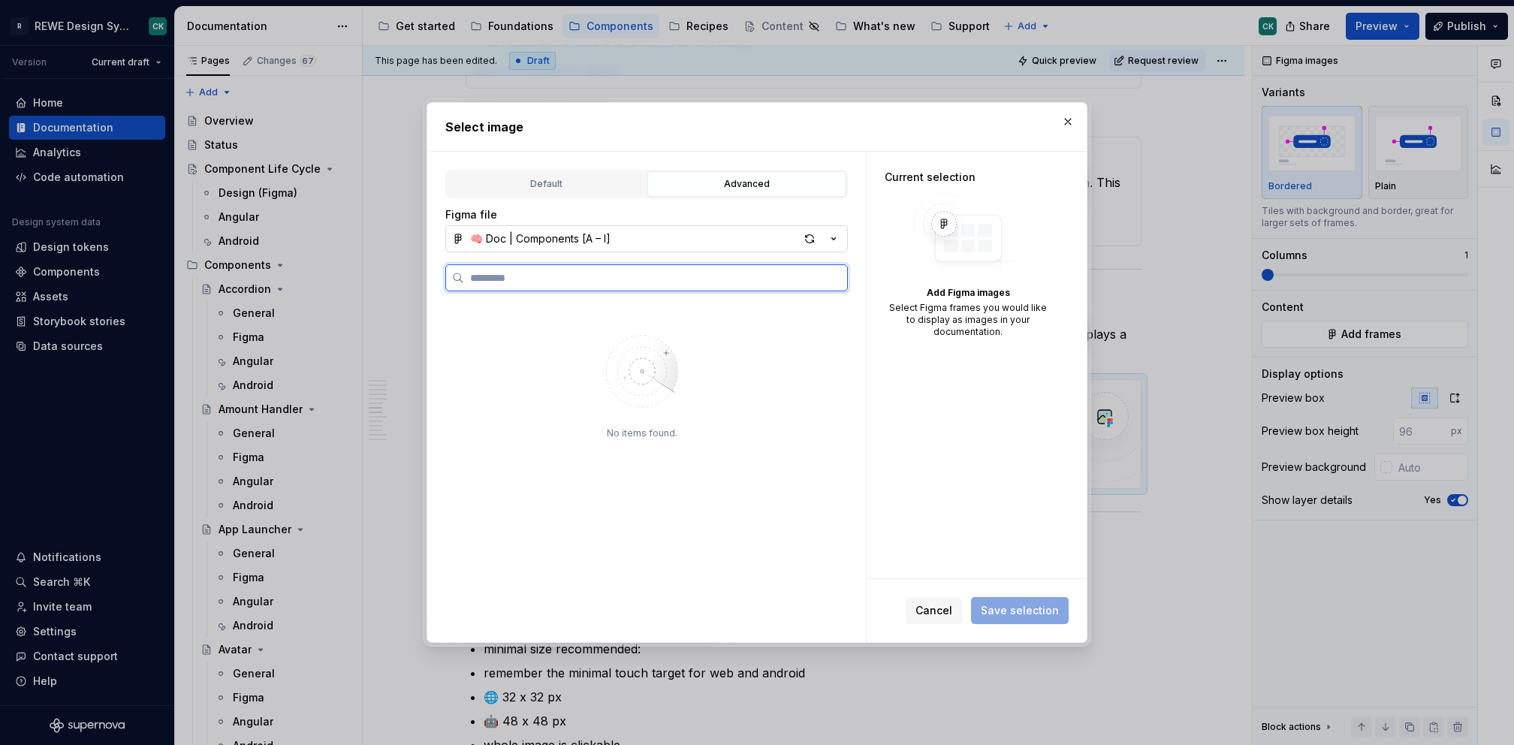
type input "********"
click at [813, 223] on div "Figma file 🧠 Doc | Components [A – I]" at bounding box center [646, 229] width 403 height 45
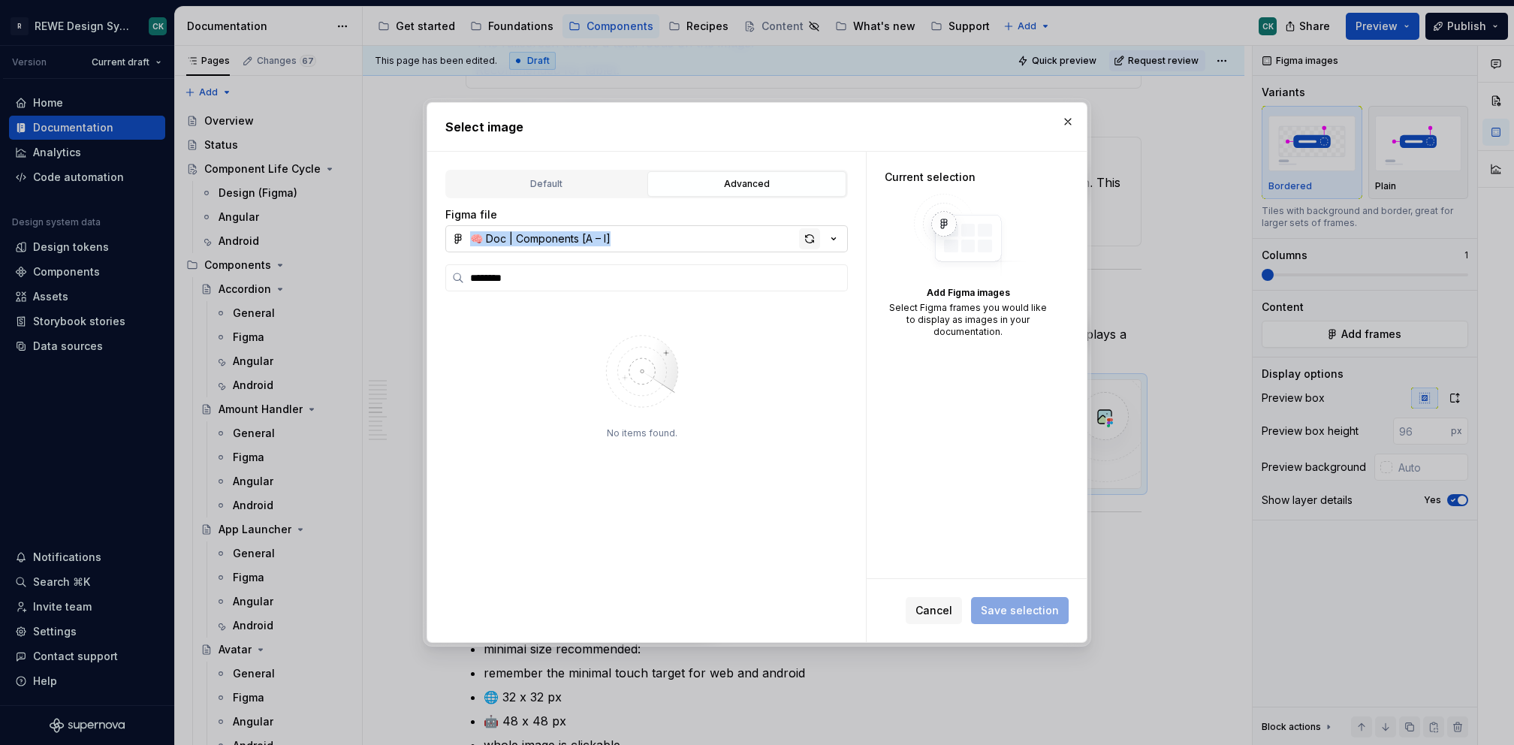
click at [808, 233] on div "button" at bounding box center [809, 238] width 21 height 21
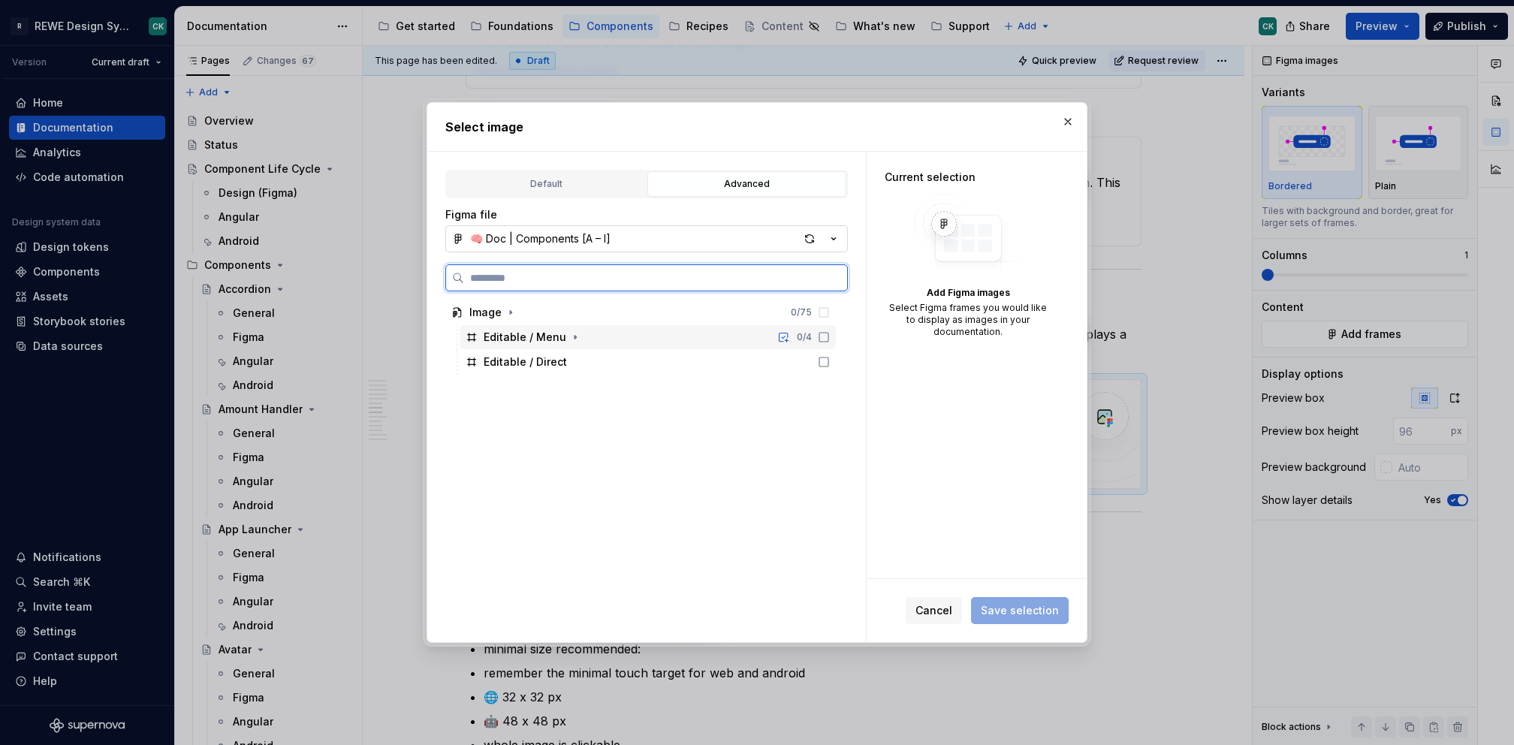
drag, startPoint x: 669, startPoint y: 327, endPoint x: 674, endPoint y: 353, distance: 26.7
click at [670, 327] on div "Editable / Menu 0 / 4" at bounding box center [648, 337] width 376 height 24
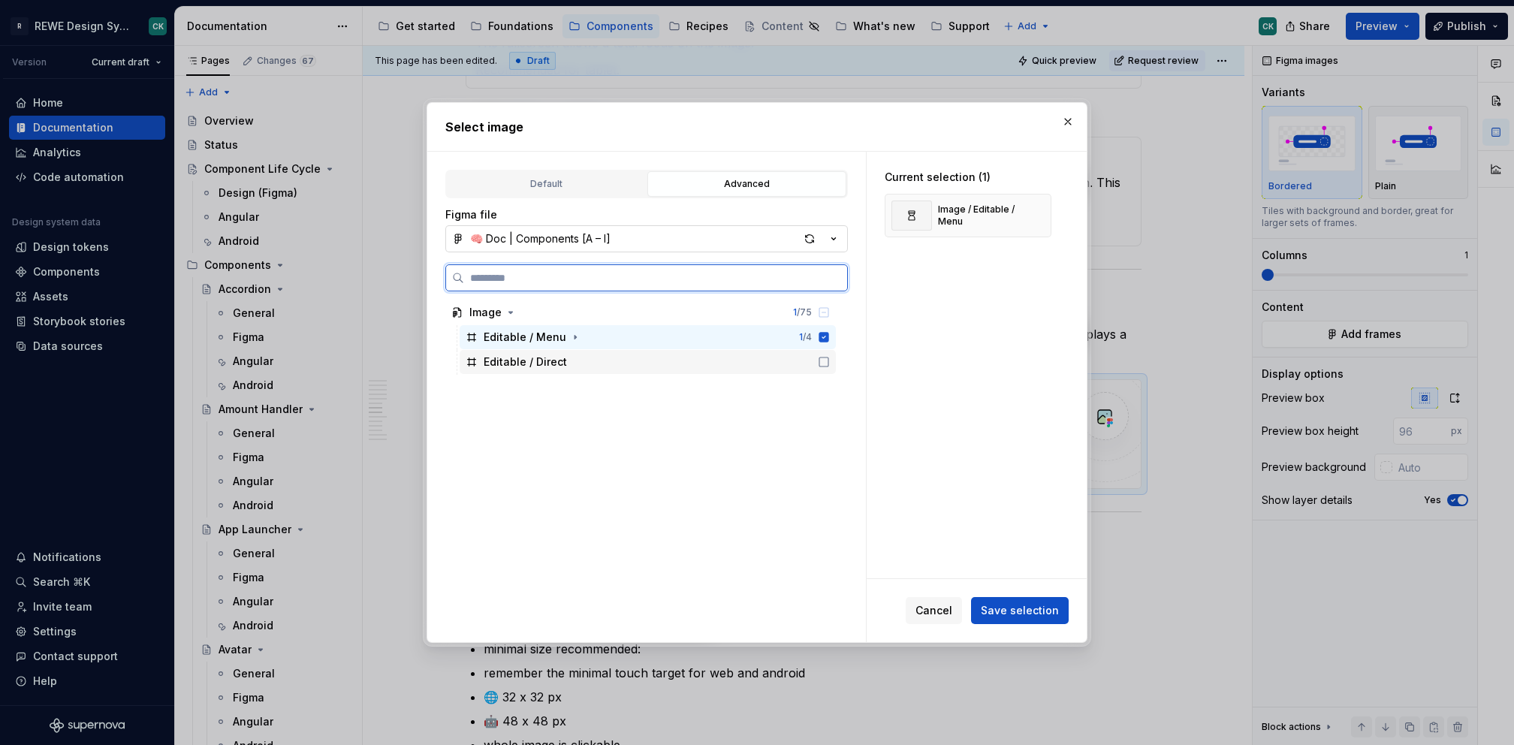
click at [674, 358] on div "Editable / Direct" at bounding box center [648, 362] width 376 height 24
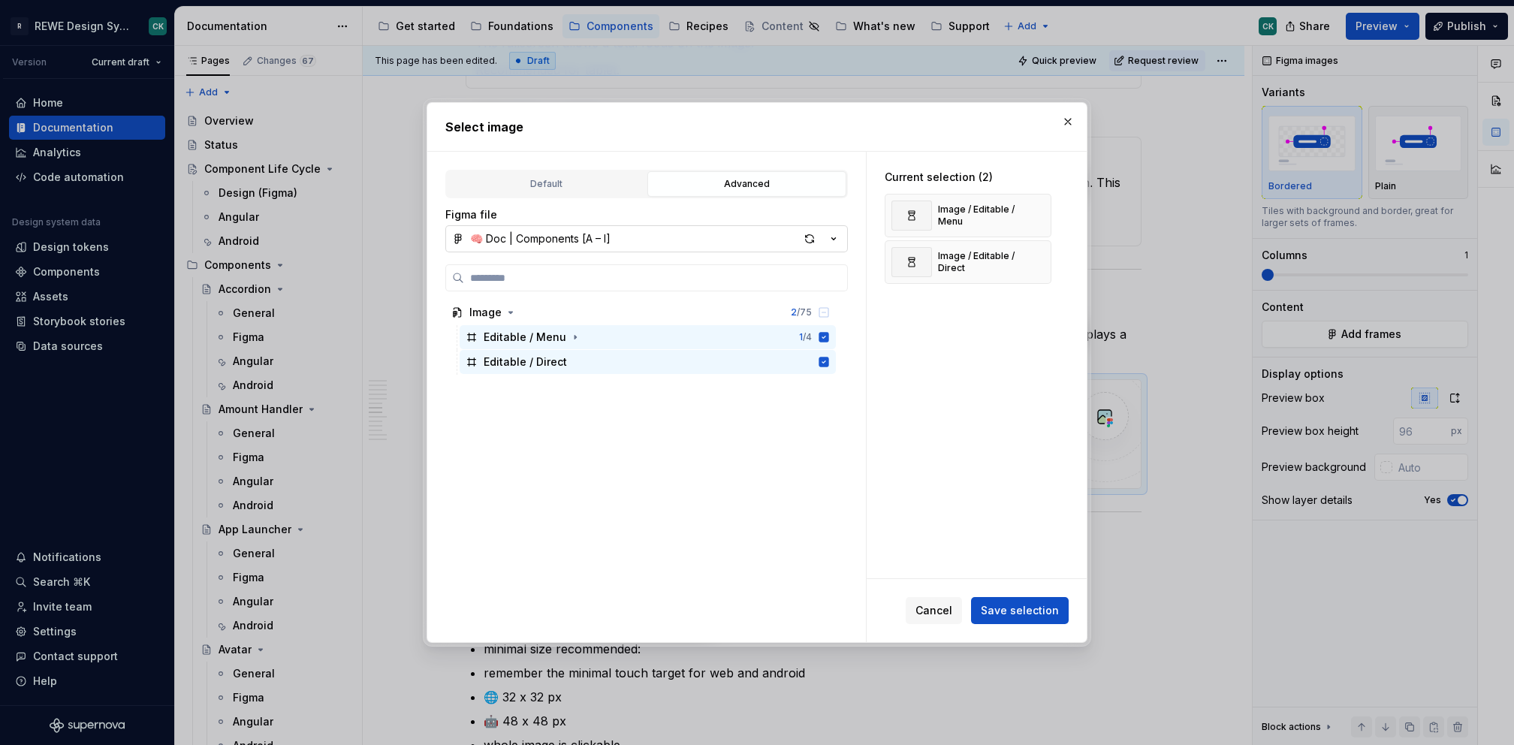
click at [1049, 617] on span "Save selection" at bounding box center [1020, 610] width 78 height 15
type textarea "*"
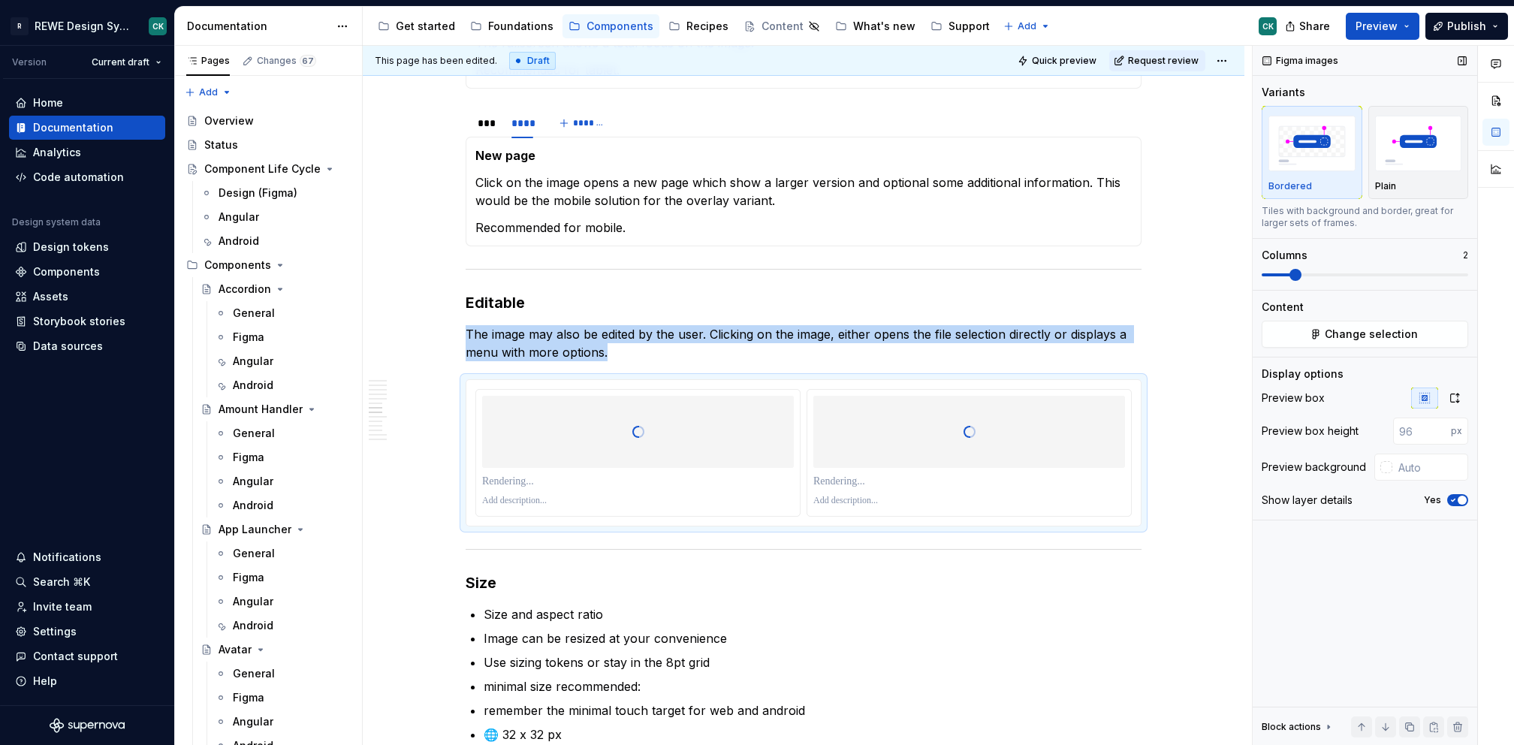
click at [1299, 270] on span at bounding box center [1296, 275] width 12 height 12
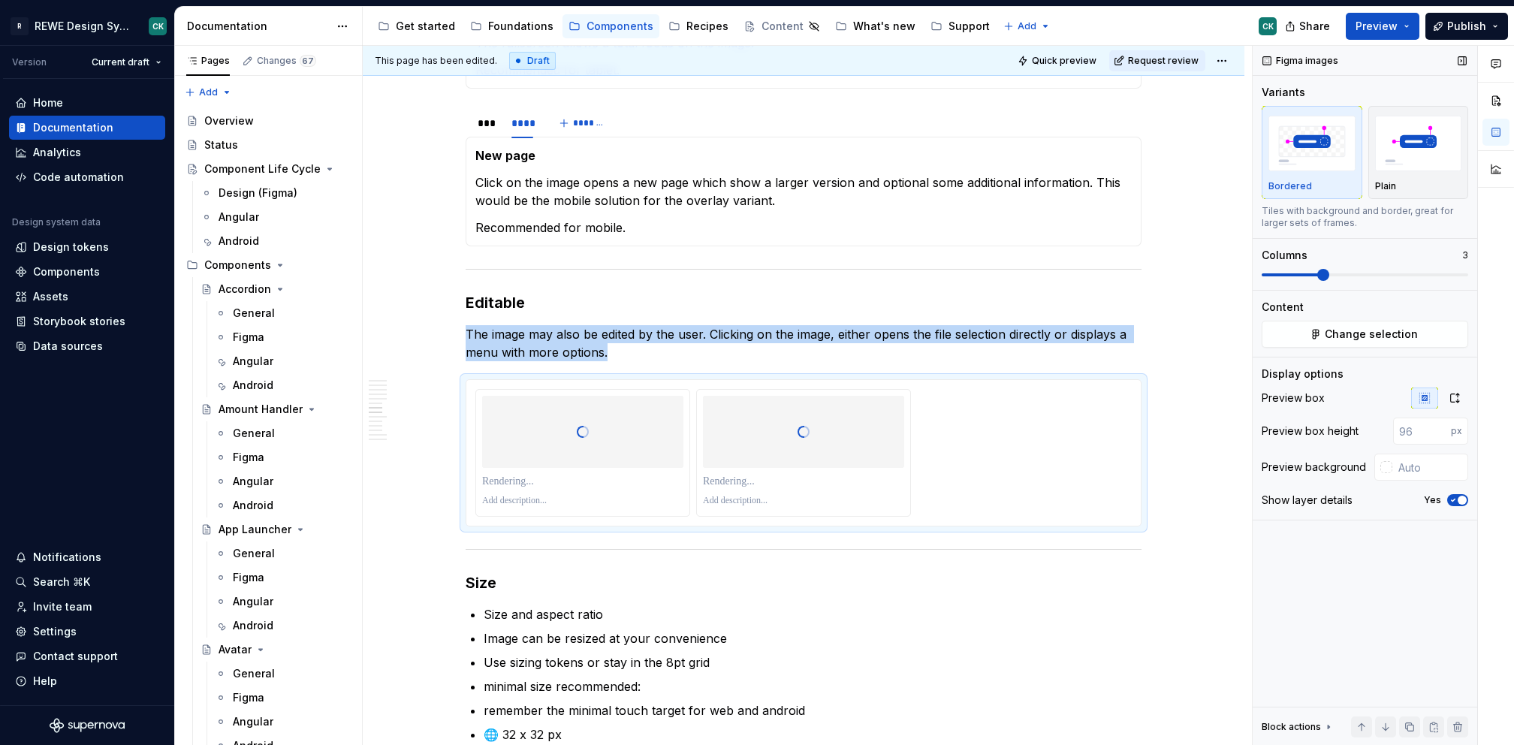
click at [1317, 270] on span at bounding box center [1365, 275] width 207 height 12
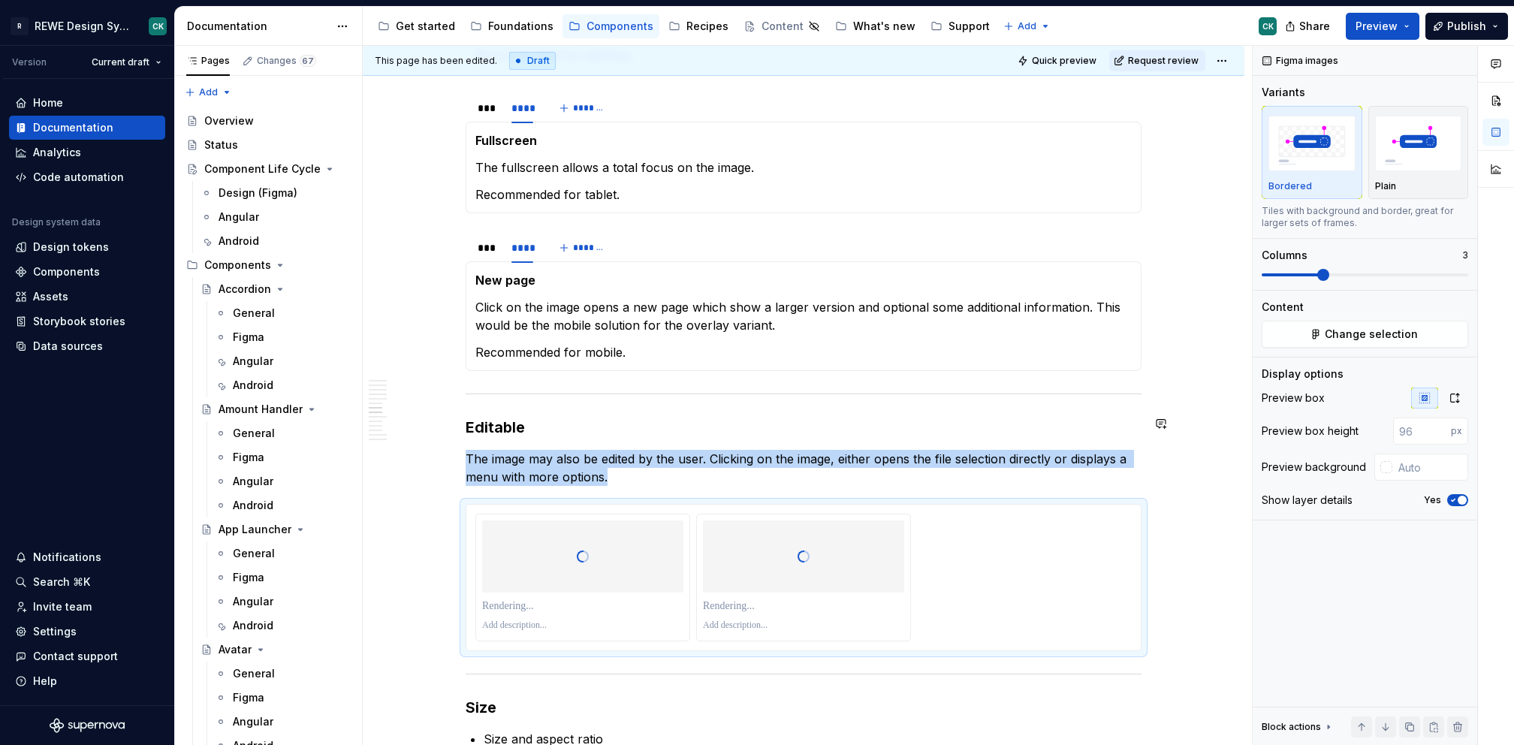
scroll to position [1712, 0]
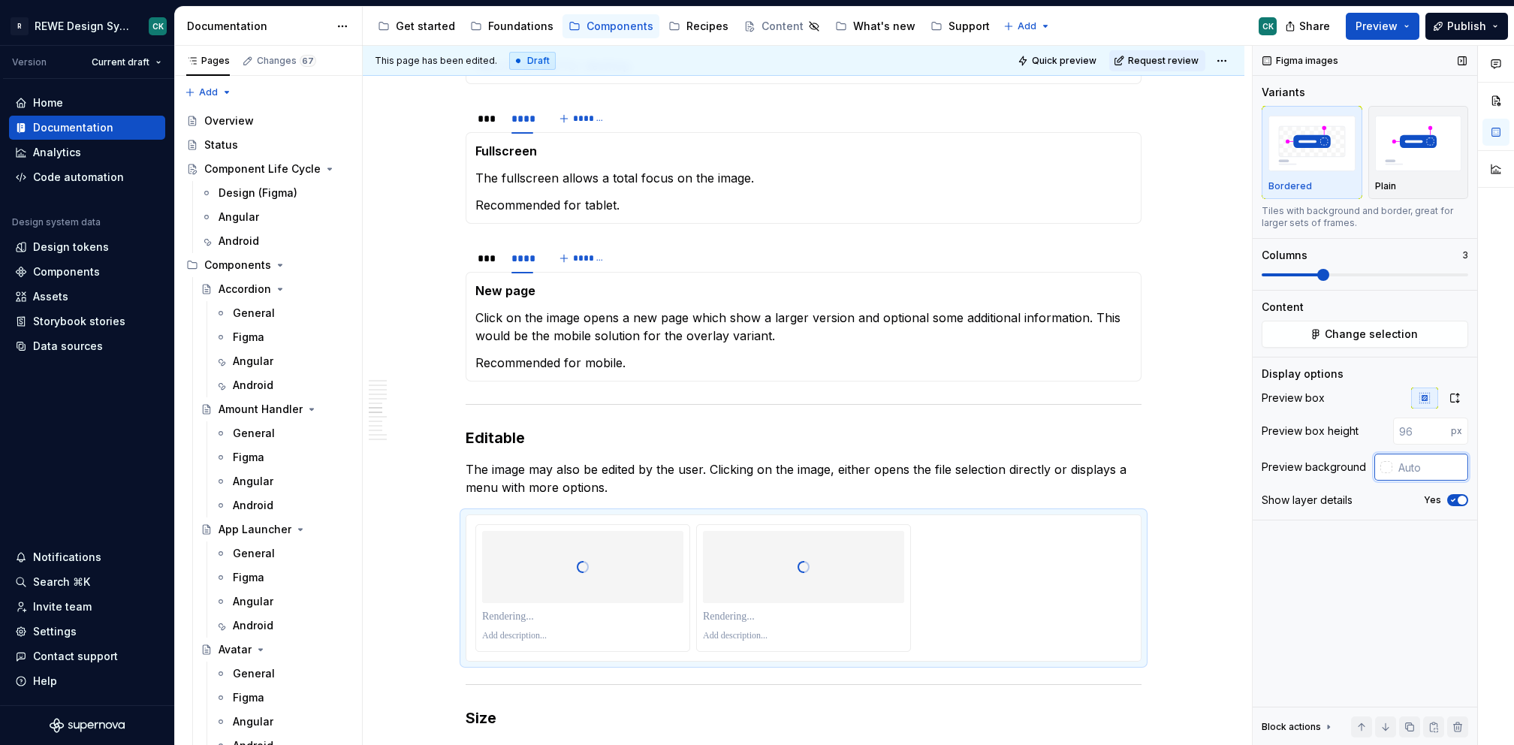
click at [1444, 473] on input "text" at bounding box center [1431, 467] width 76 height 27
type input "#FCFCFC"
click at [1458, 394] on icon "button" at bounding box center [1455, 398] width 12 height 12
click at [590, 469] on p "The image may also be edited by the user. Clicking on the image, either opens t…" at bounding box center [804, 478] width 676 height 36
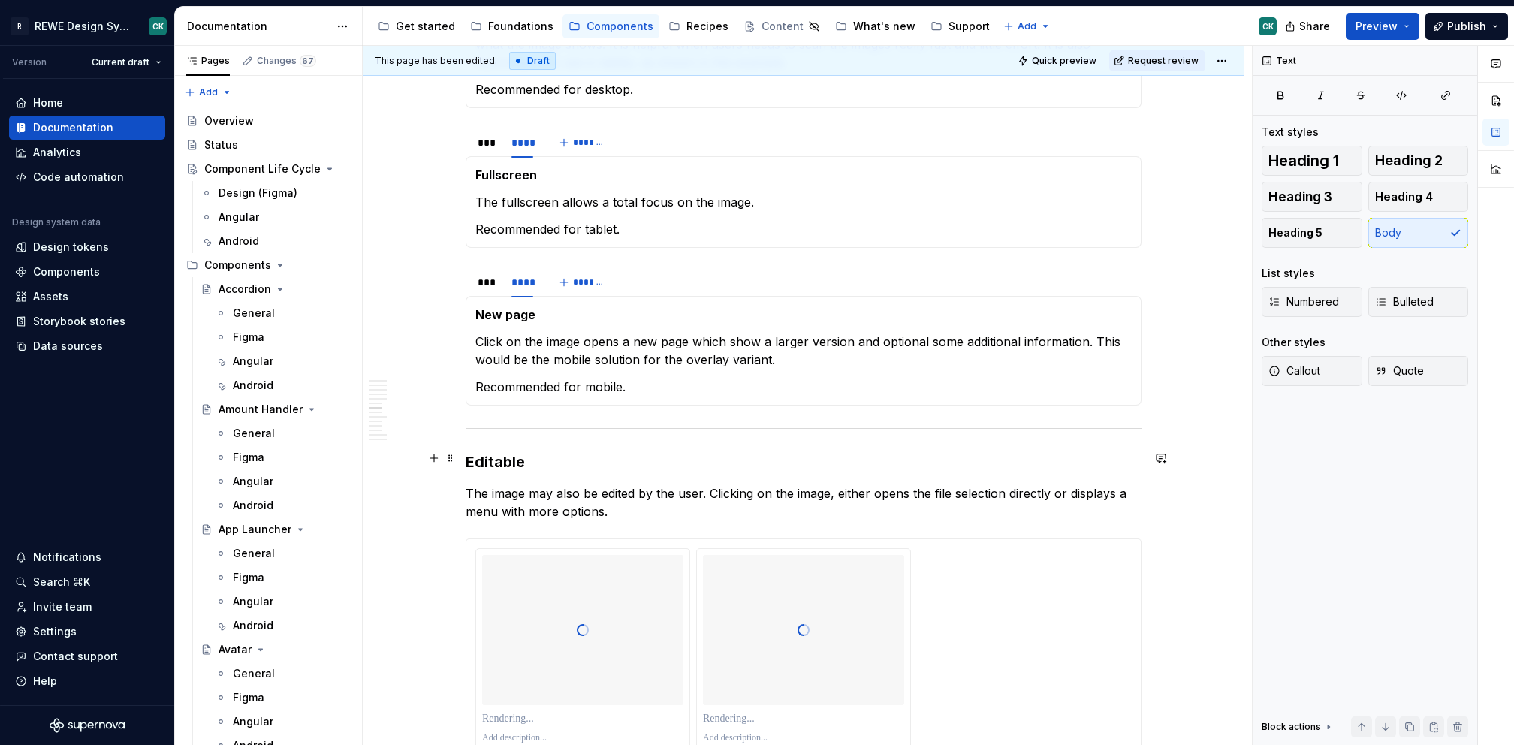
scroll to position [1805, 0]
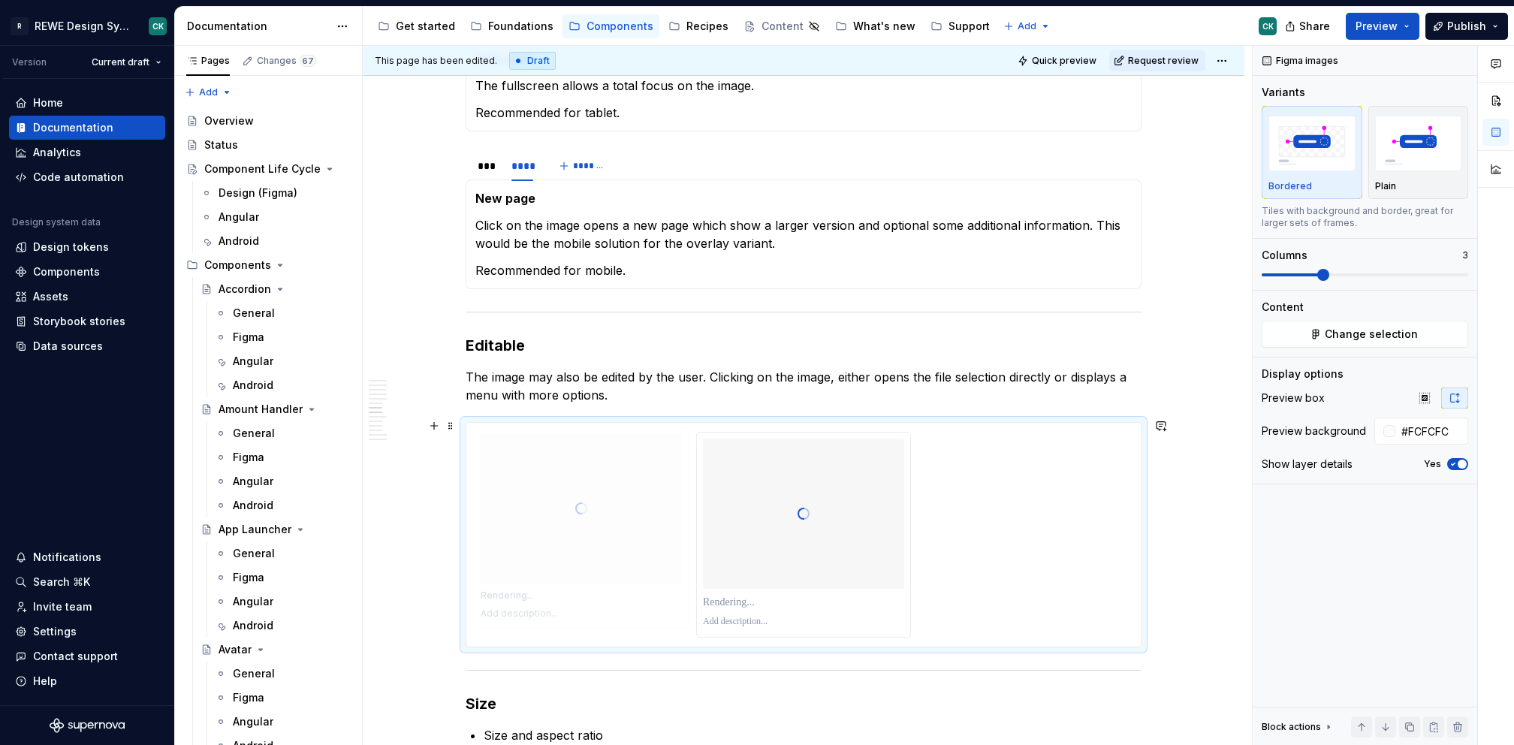
drag, startPoint x: 798, startPoint y: 457, endPoint x: 610, endPoint y: 461, distance: 188.6
click at [603, 466] on body "R REWE Design System CK Version Current draft Home Documentation Analytics Code…" at bounding box center [757, 372] width 1514 height 745
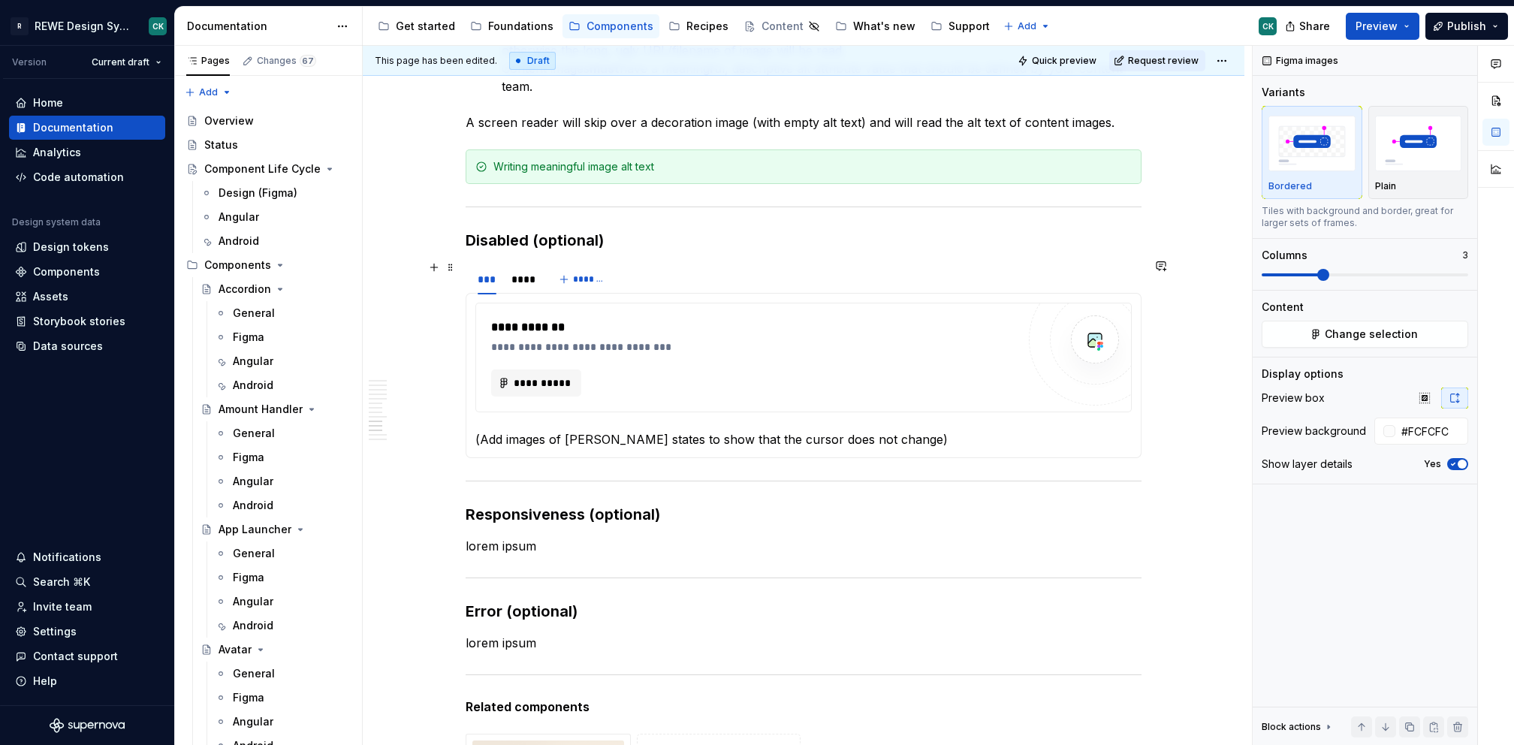
scroll to position [3577, 0]
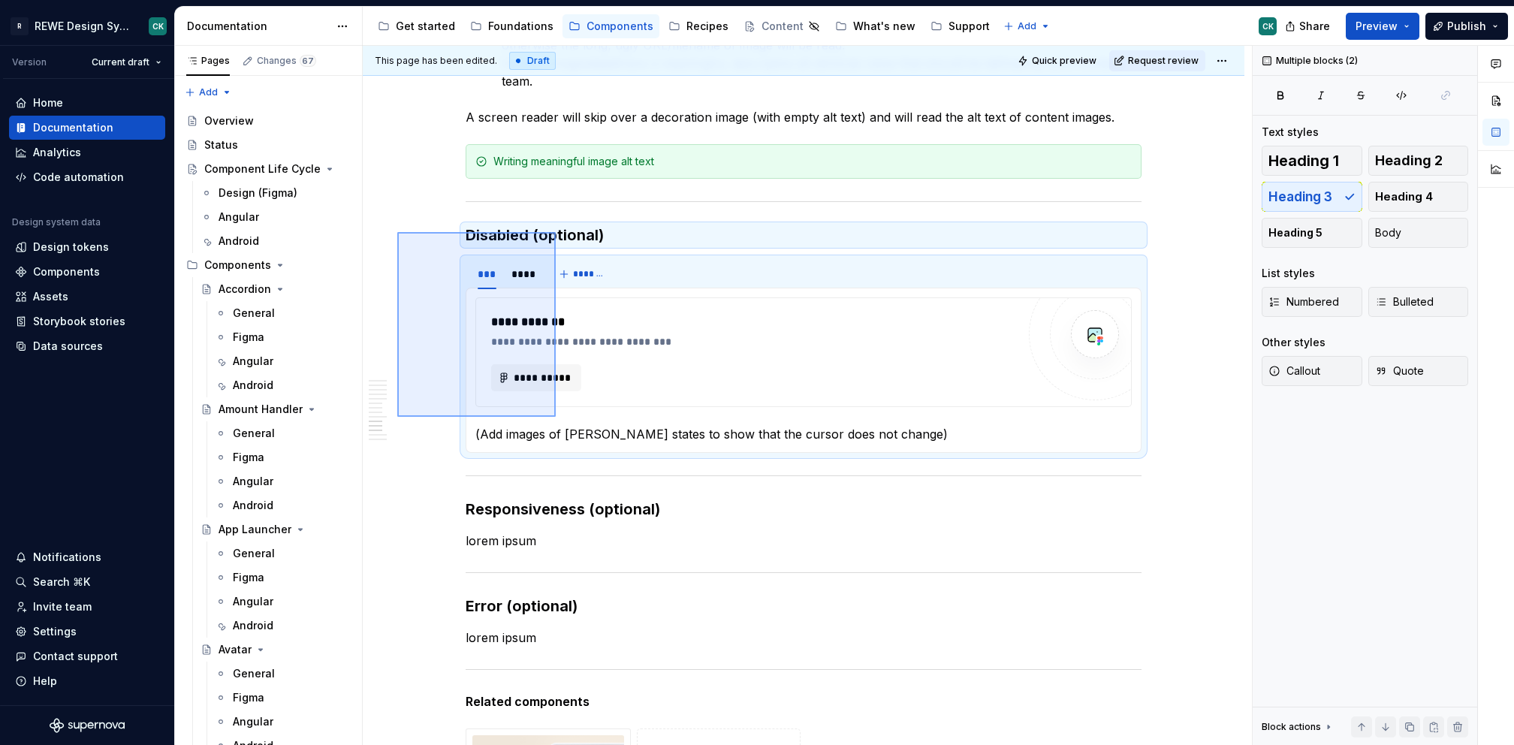
drag, startPoint x: 397, startPoint y: 232, endPoint x: 557, endPoint y: 418, distance: 245.5
click at [557, 418] on div "**********" at bounding box center [807, 396] width 889 height 700
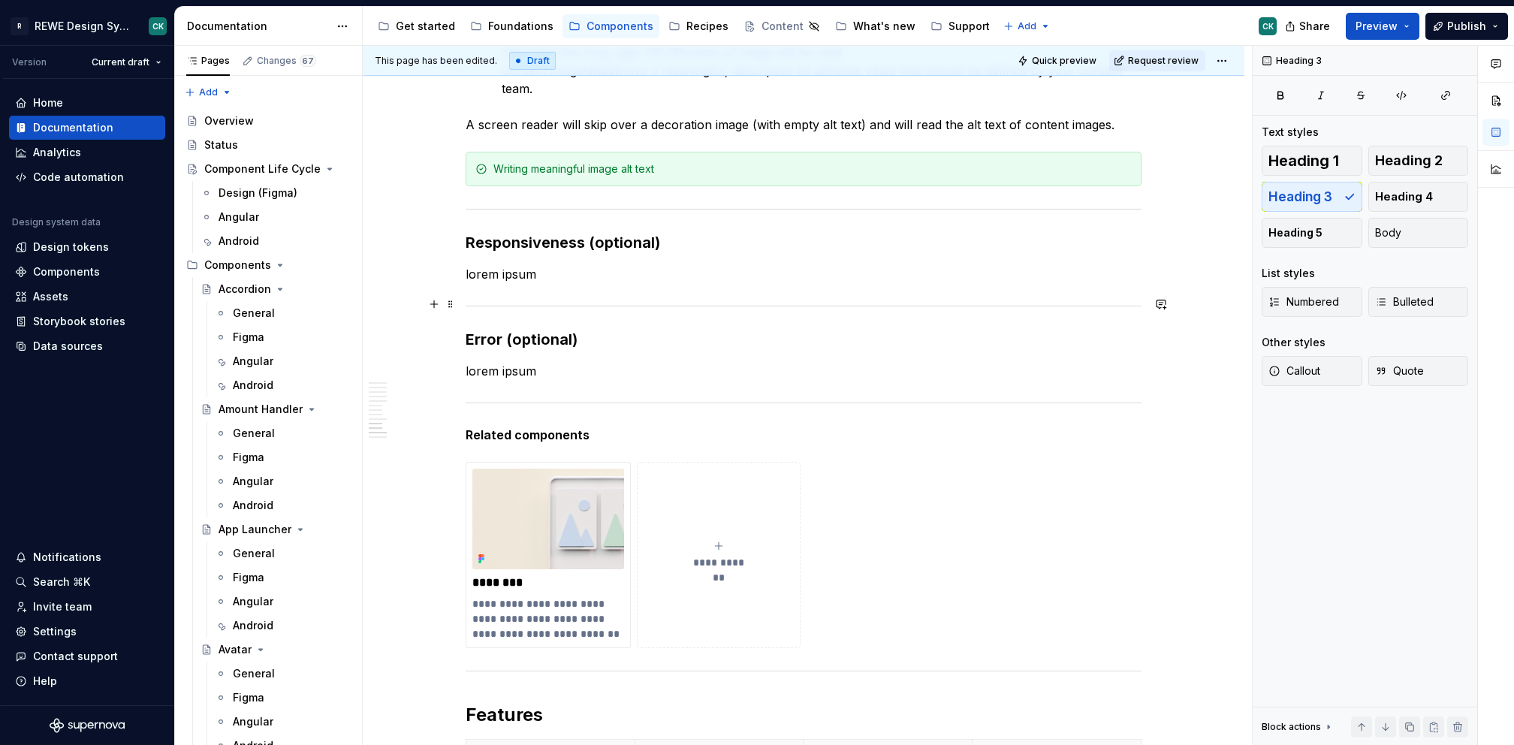
scroll to position [3569, 0]
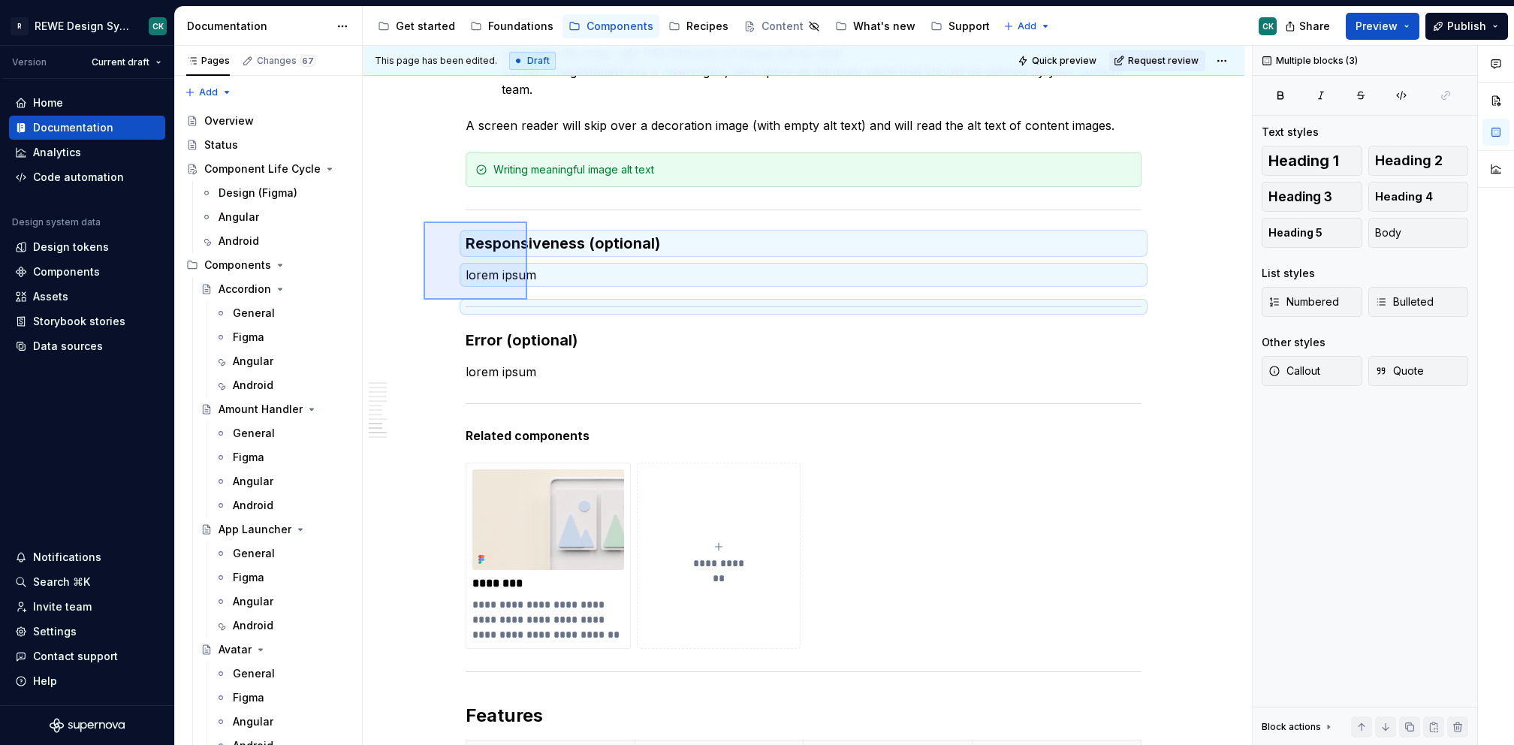
drag, startPoint x: 460, startPoint y: 255, endPoint x: 528, endPoint y: 300, distance: 81.7
click at [528, 300] on div "**********" at bounding box center [807, 396] width 889 height 700
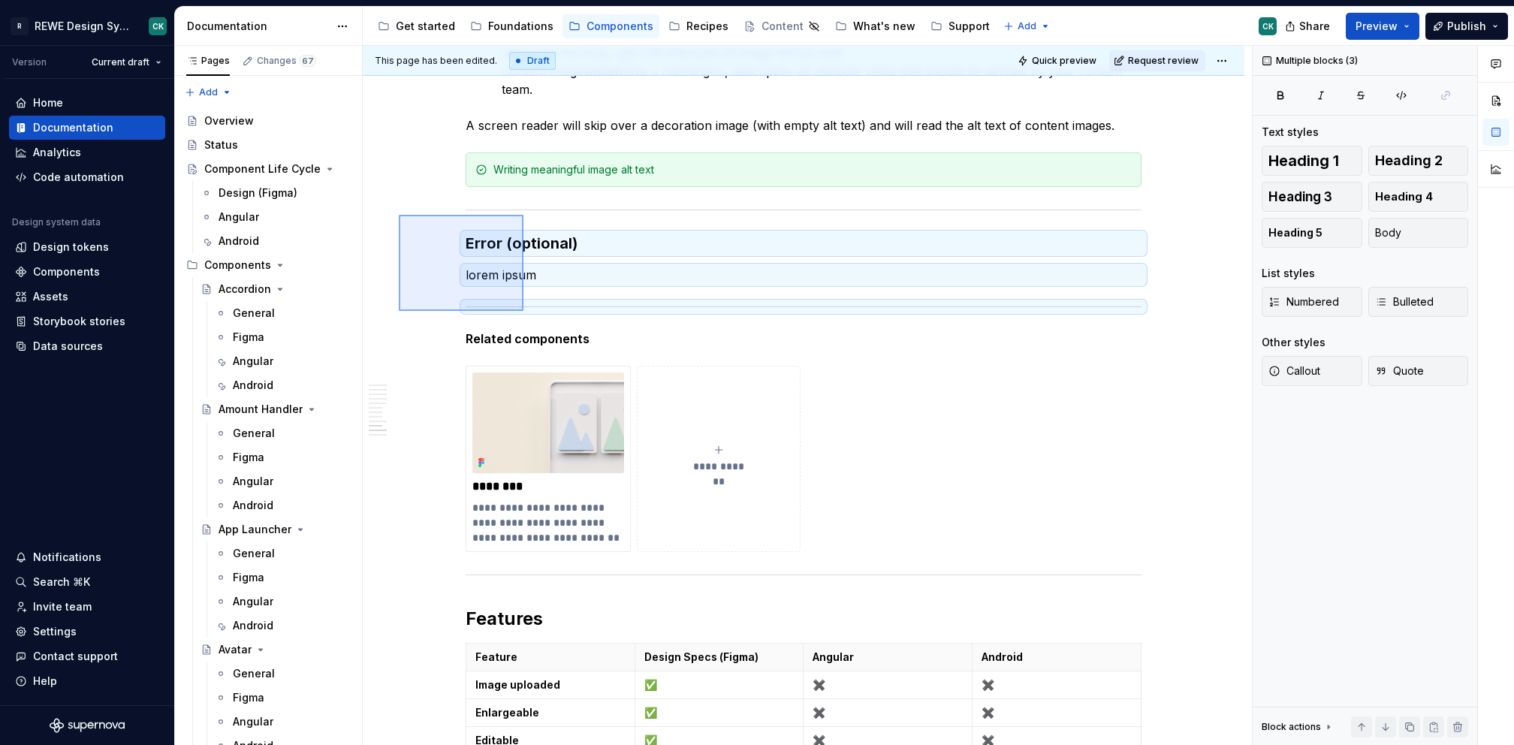
drag, startPoint x: 513, startPoint y: 303, endPoint x: 523, endPoint y: 310, distance: 12.3
click at [524, 312] on div "**********" at bounding box center [807, 396] width 889 height 700
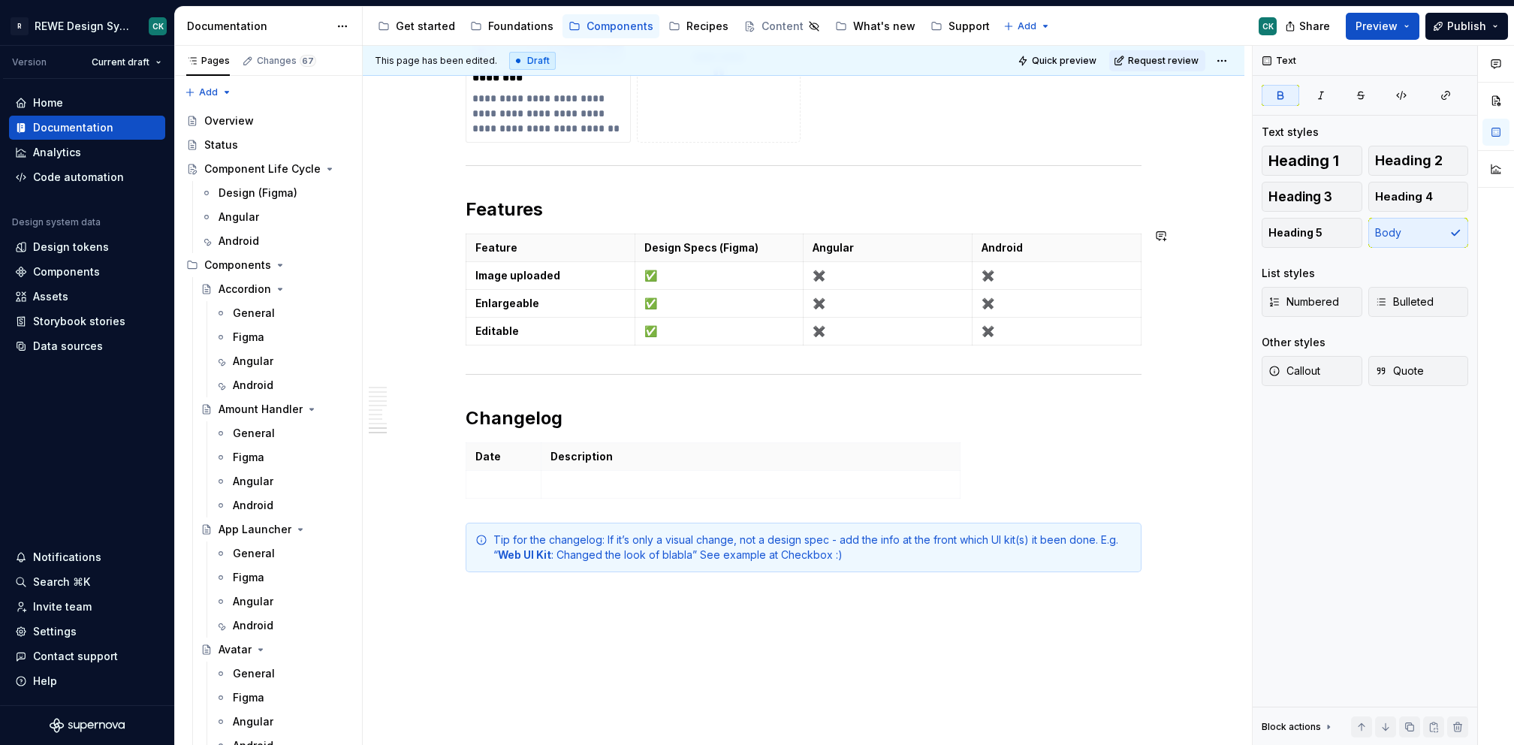
scroll to position [3891, 0]
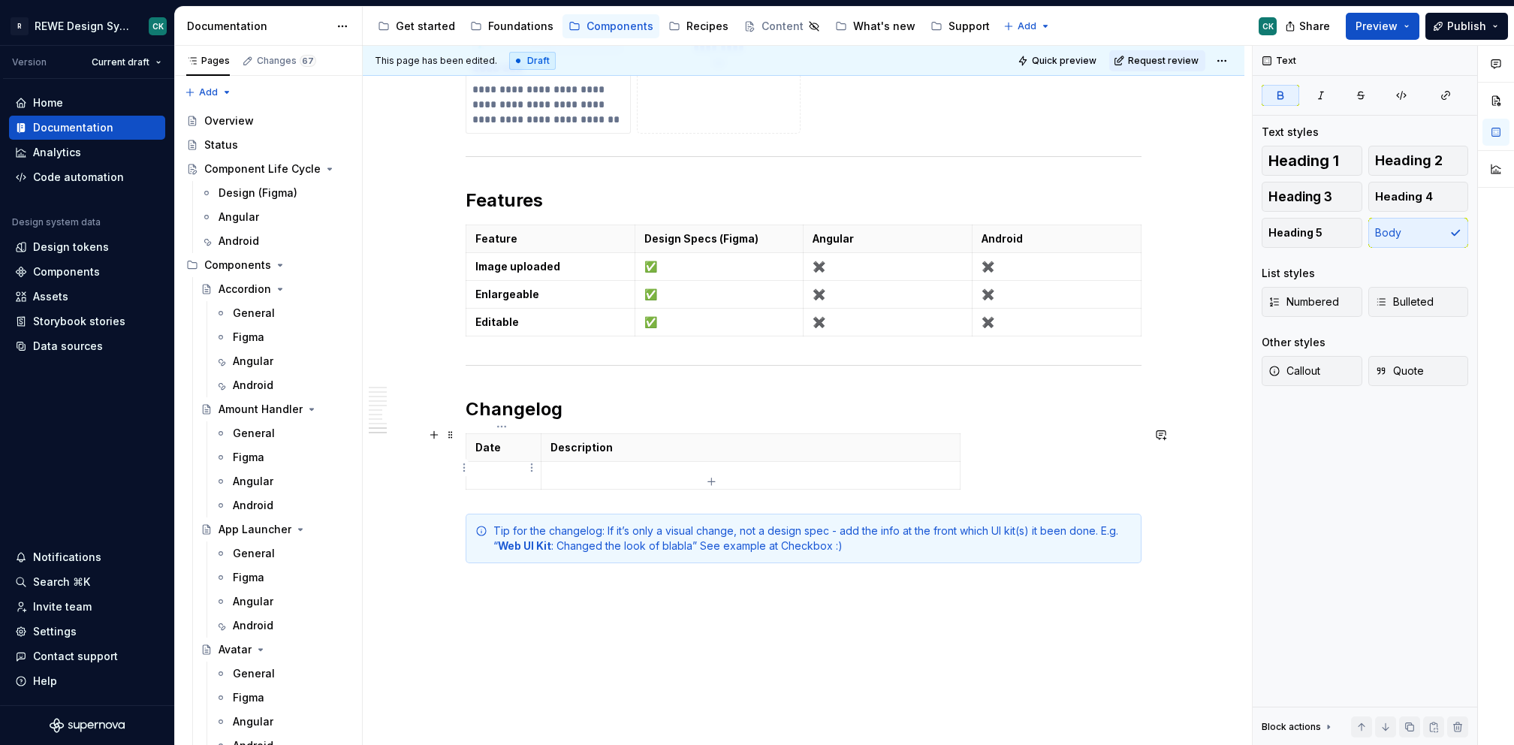
click at [509, 468] on p at bounding box center [503, 475] width 56 height 15
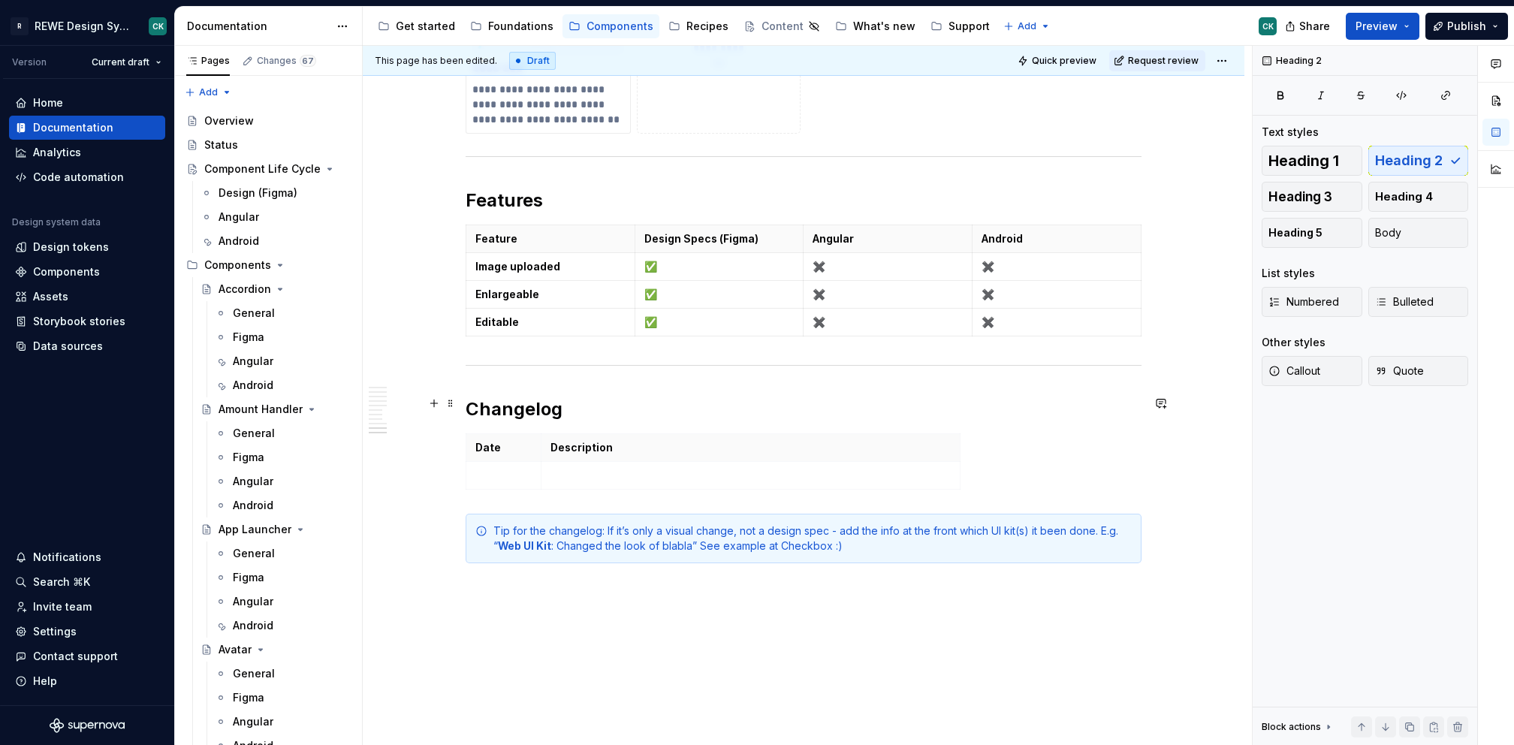
click at [605, 406] on h2 "Changelog" at bounding box center [804, 409] width 676 height 24
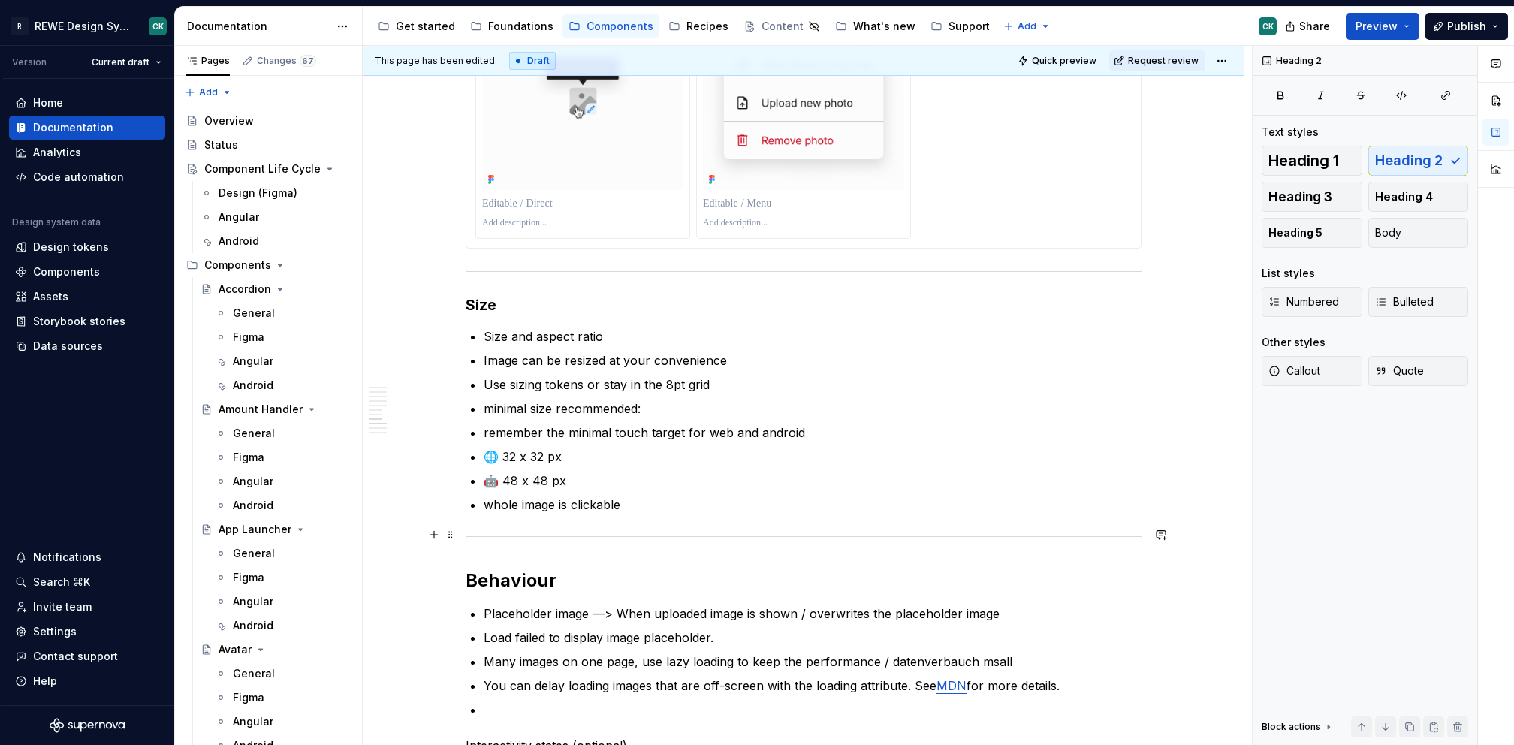
scroll to position [2280, 0]
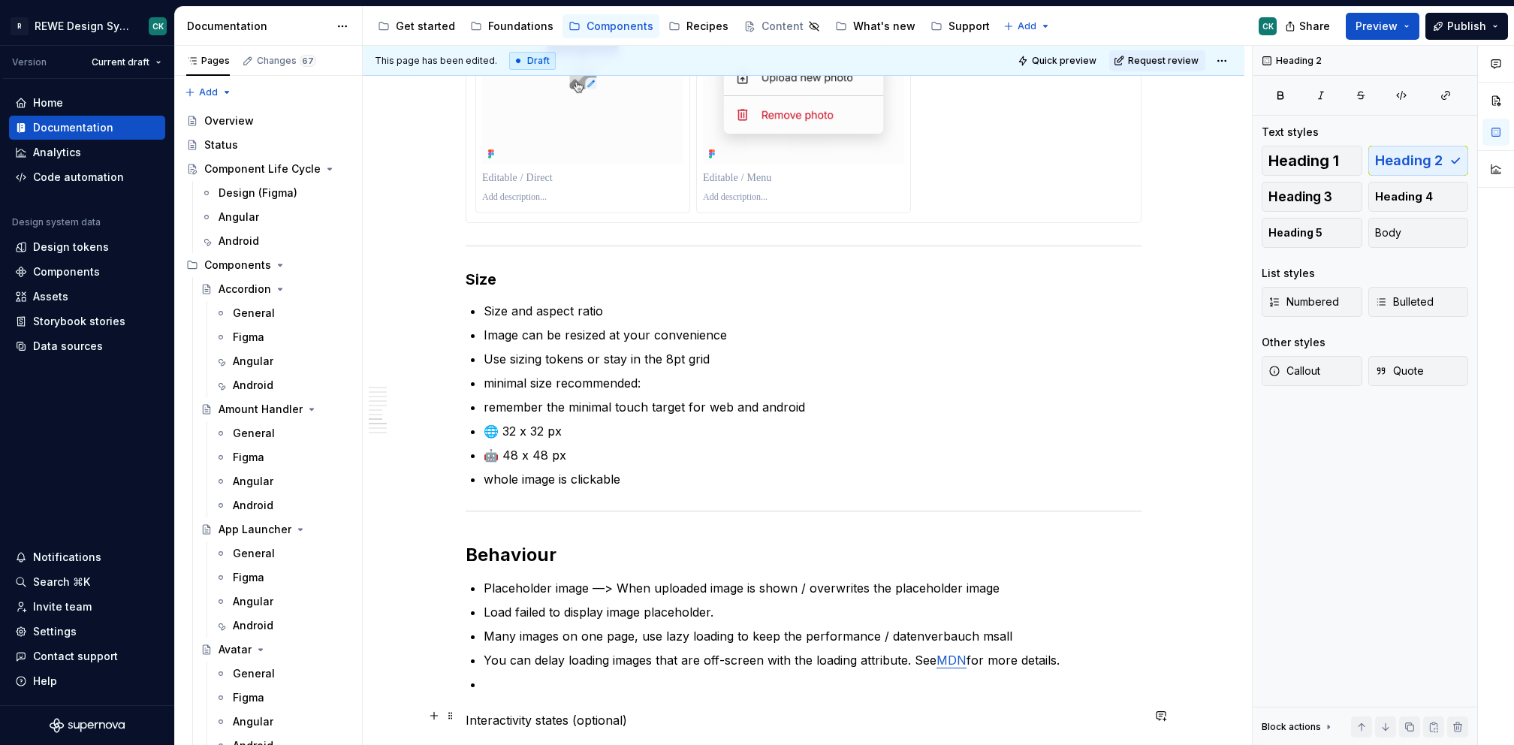
type textarea "*"
